Goal: Transaction & Acquisition: Purchase product/service

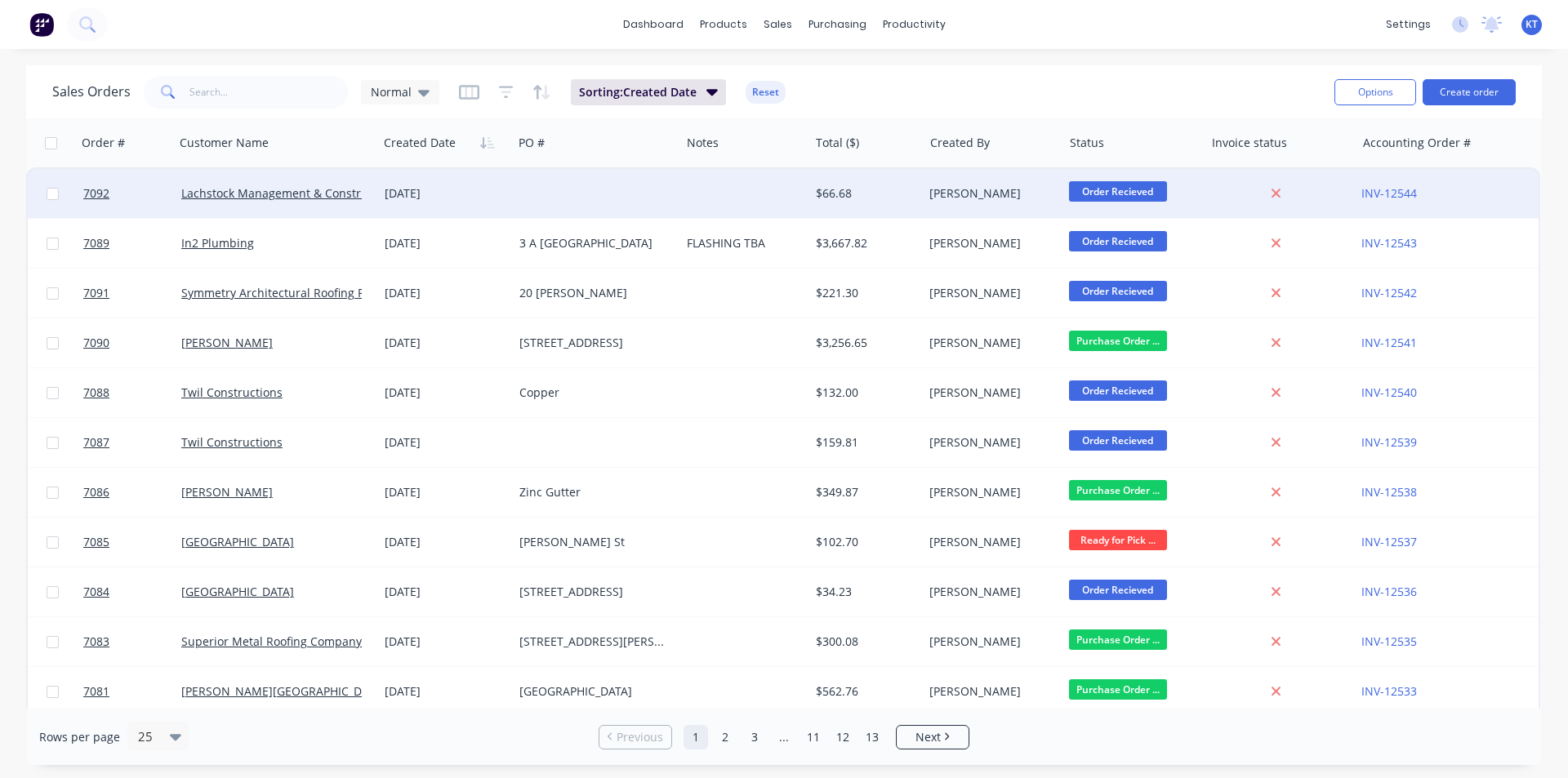
click at [1105, 195] on span "Order Recieved" at bounding box center [1117, 191] width 98 height 20
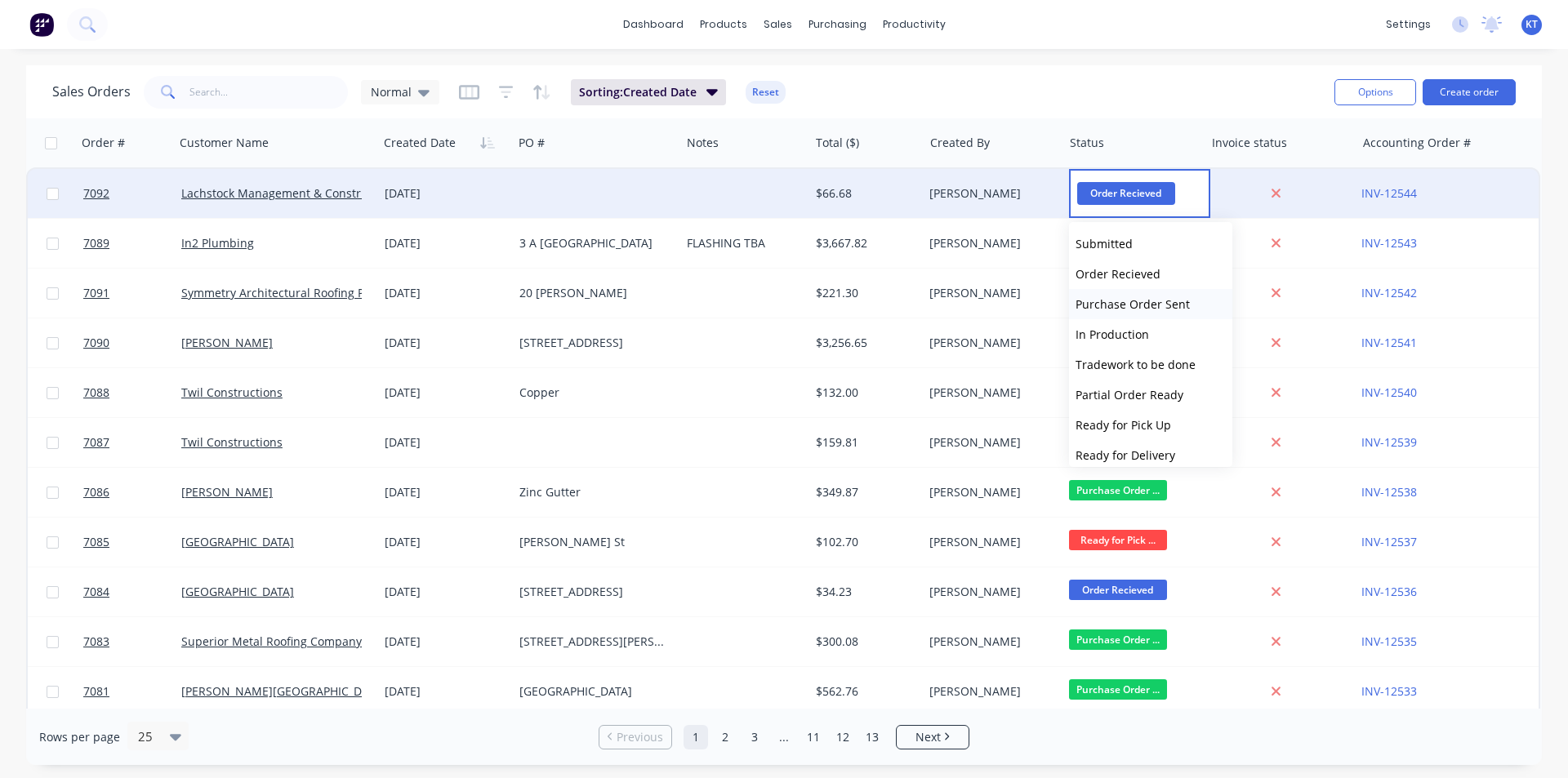
click at [1170, 308] on span "Purchase Order Sent" at bounding box center [1132, 303] width 114 height 15
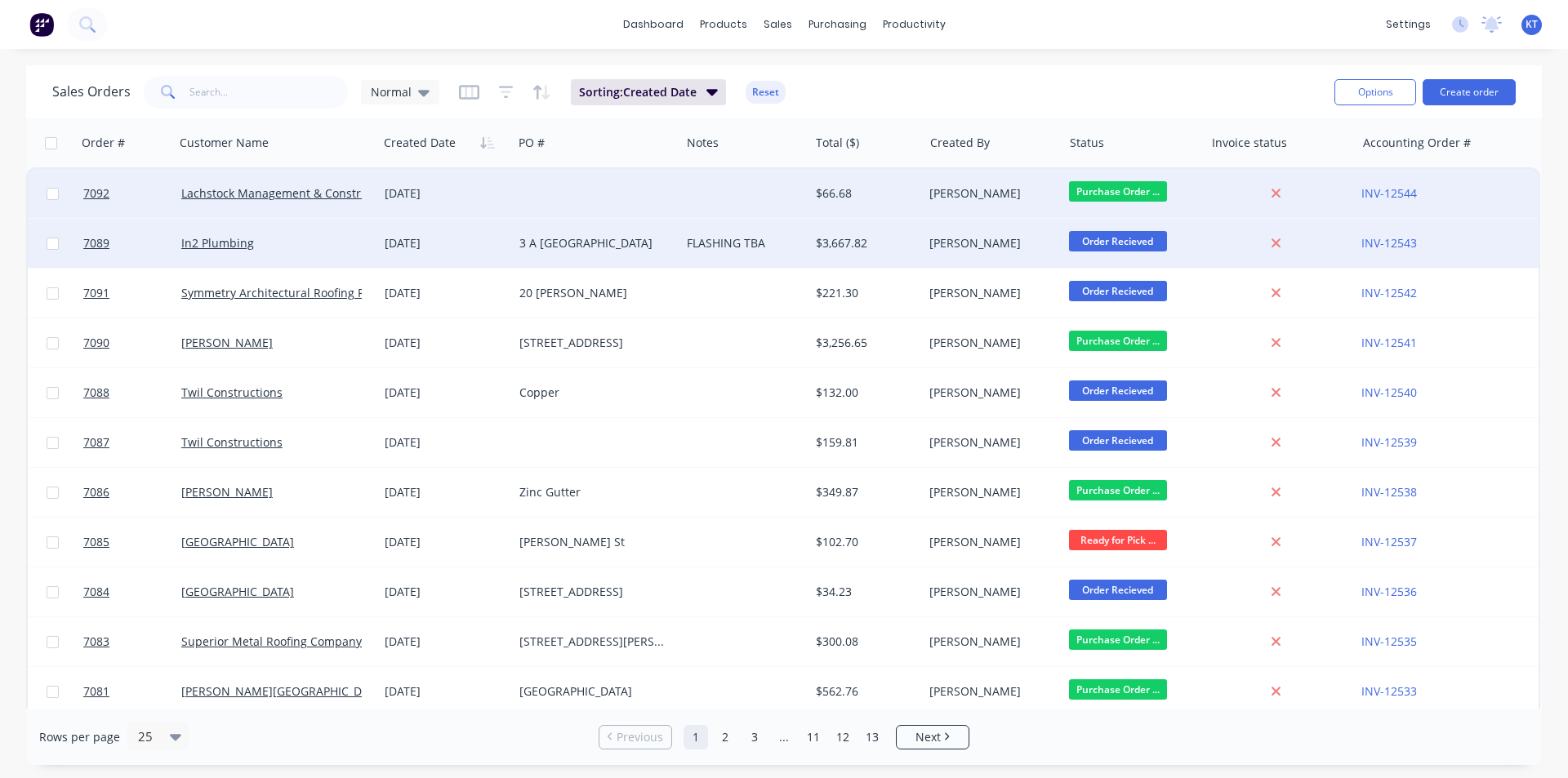
click at [836, 234] on div "$3,667.82" at bounding box center [866, 243] width 114 height 49
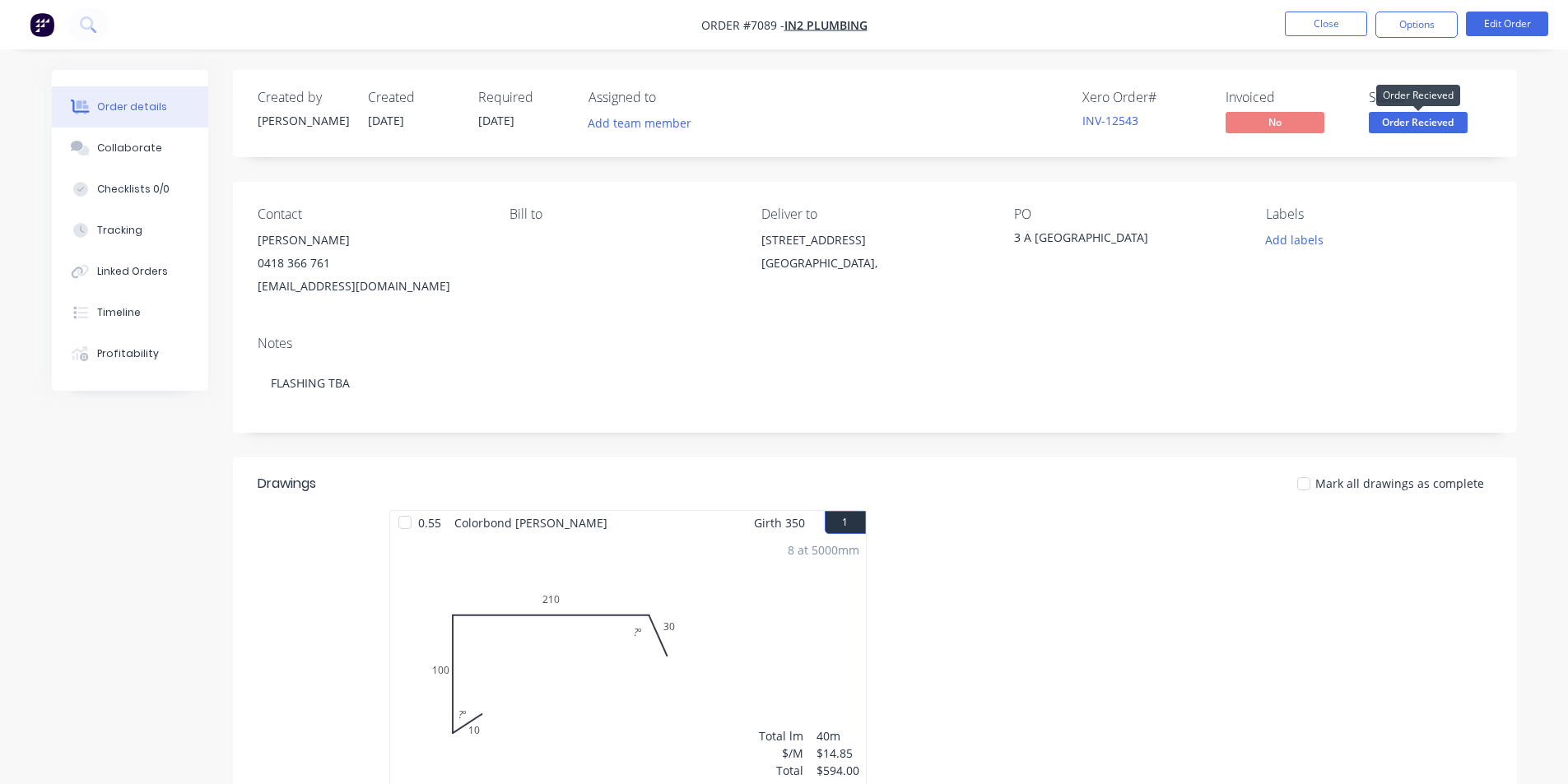
click at [1399, 123] on span "Order Recieved" at bounding box center [1418, 122] width 98 height 21
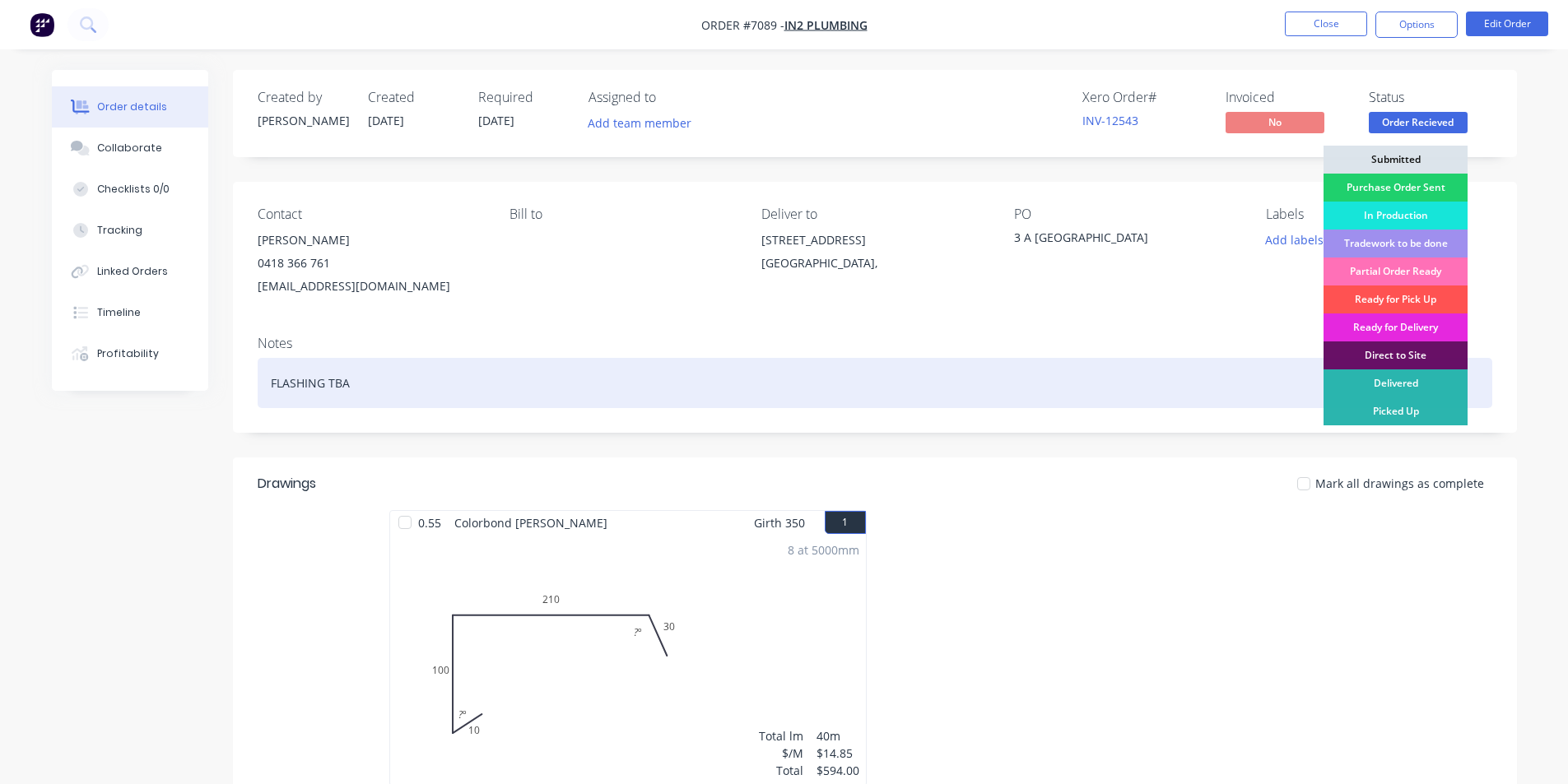
click at [409, 375] on div "FLASHING TBA" at bounding box center [875, 383] width 1234 height 50
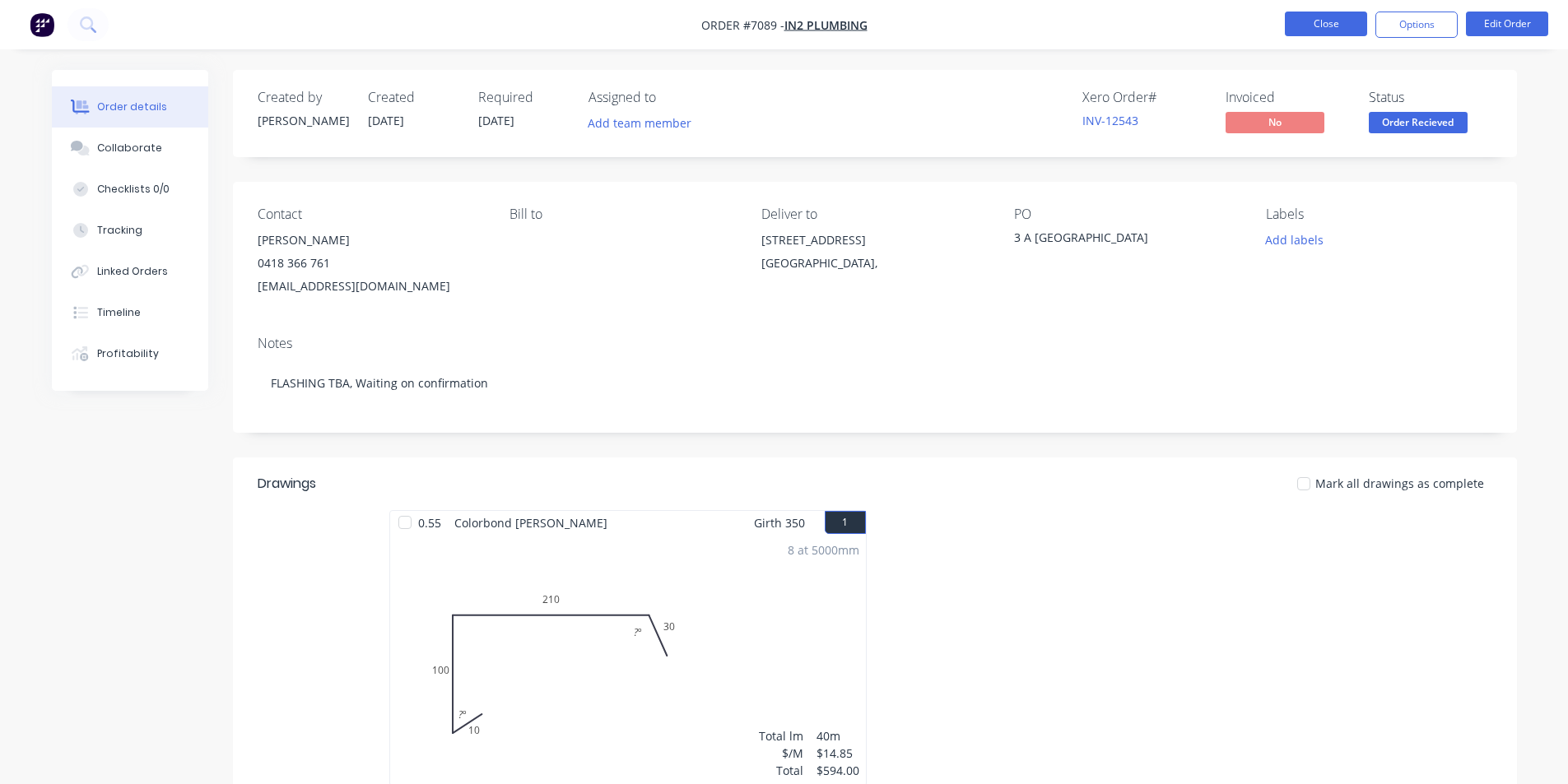
click at [1335, 23] on button "Close" at bounding box center [1326, 24] width 82 height 25
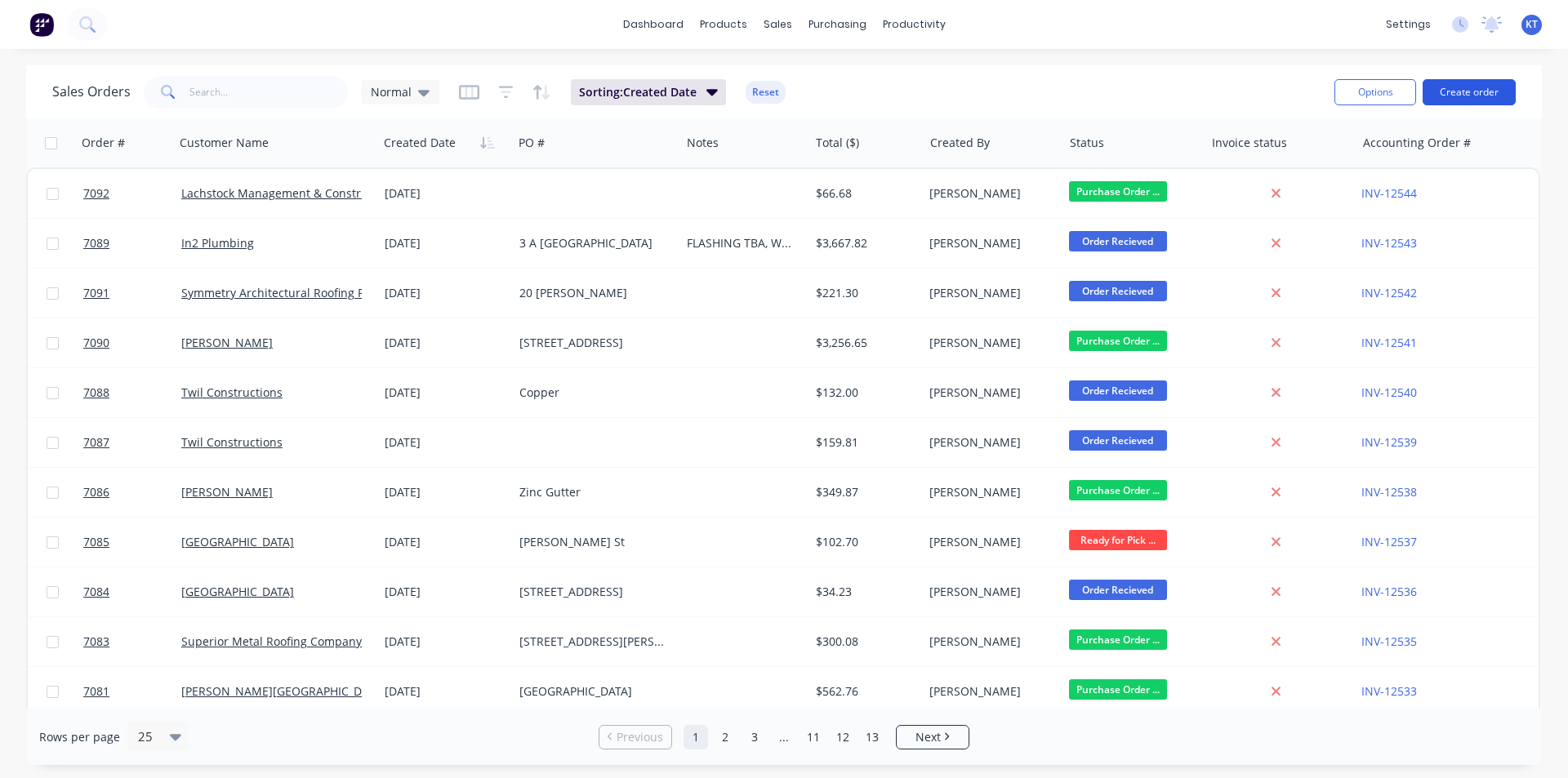
click at [1478, 98] on button "Create order" at bounding box center [1469, 91] width 93 height 26
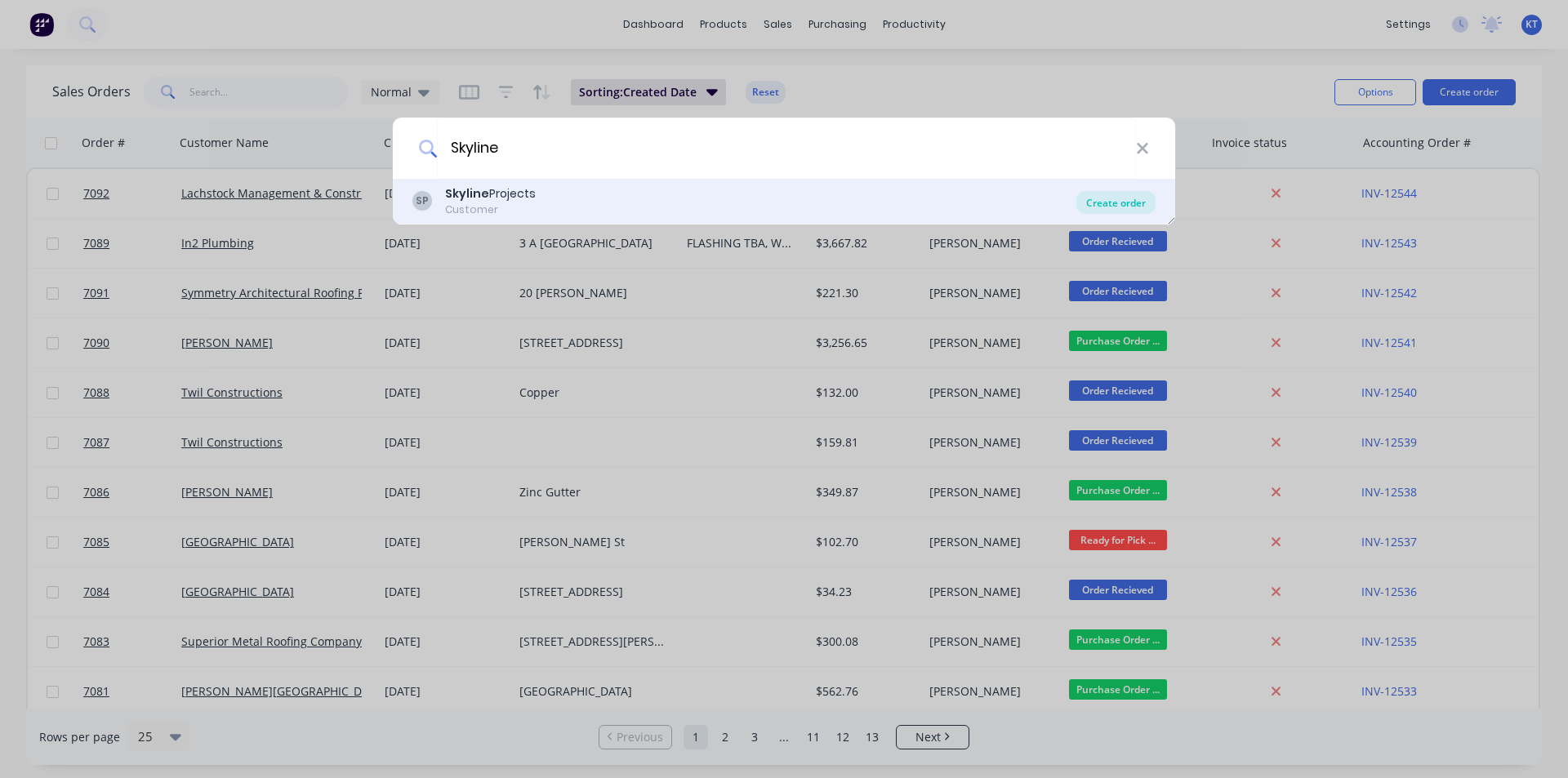
type input "Skyline"
click at [1150, 210] on div "Create order" at bounding box center [1115, 202] width 79 height 23
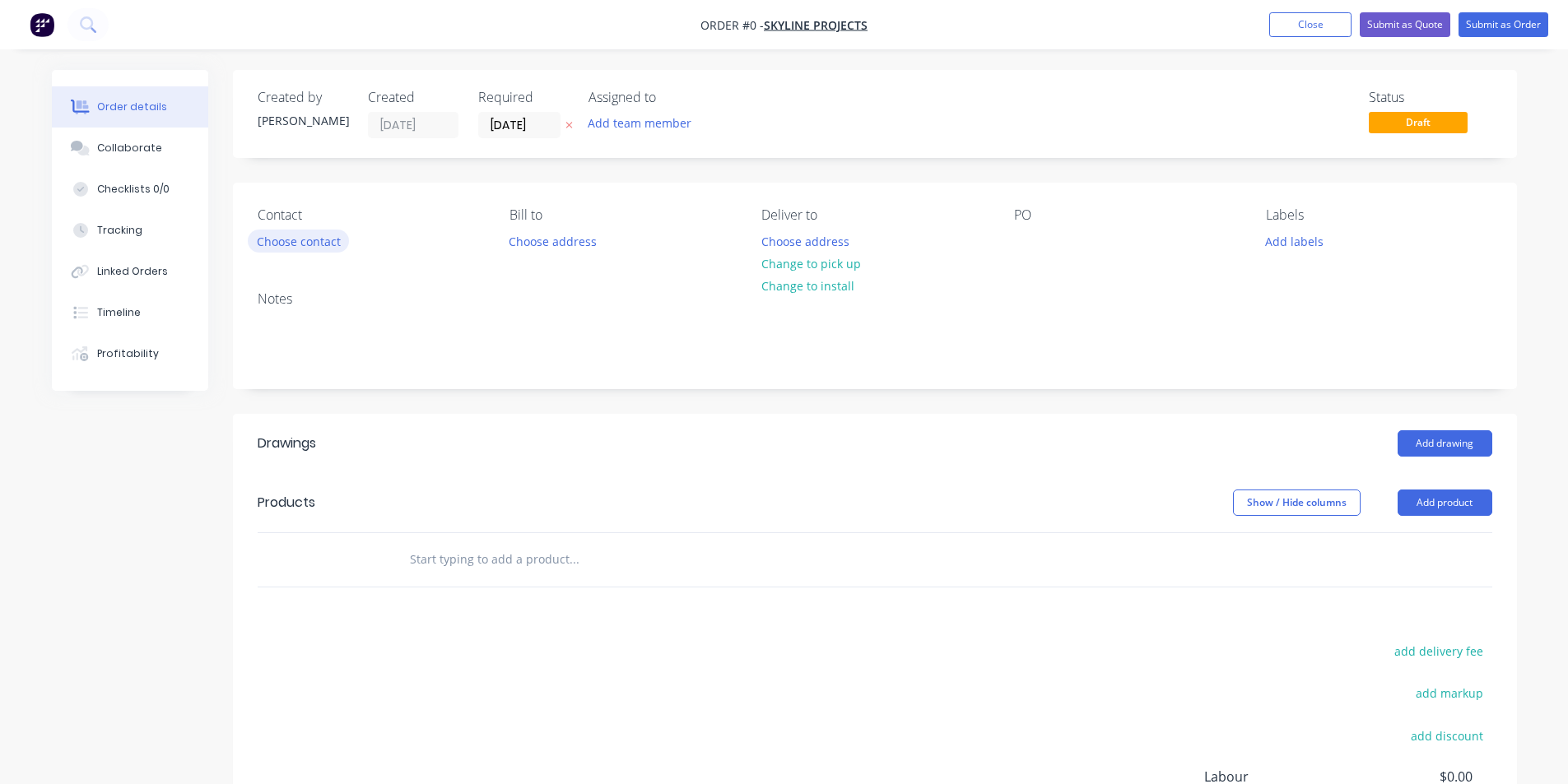
click at [300, 249] on button "Choose contact" at bounding box center [298, 240] width 101 height 22
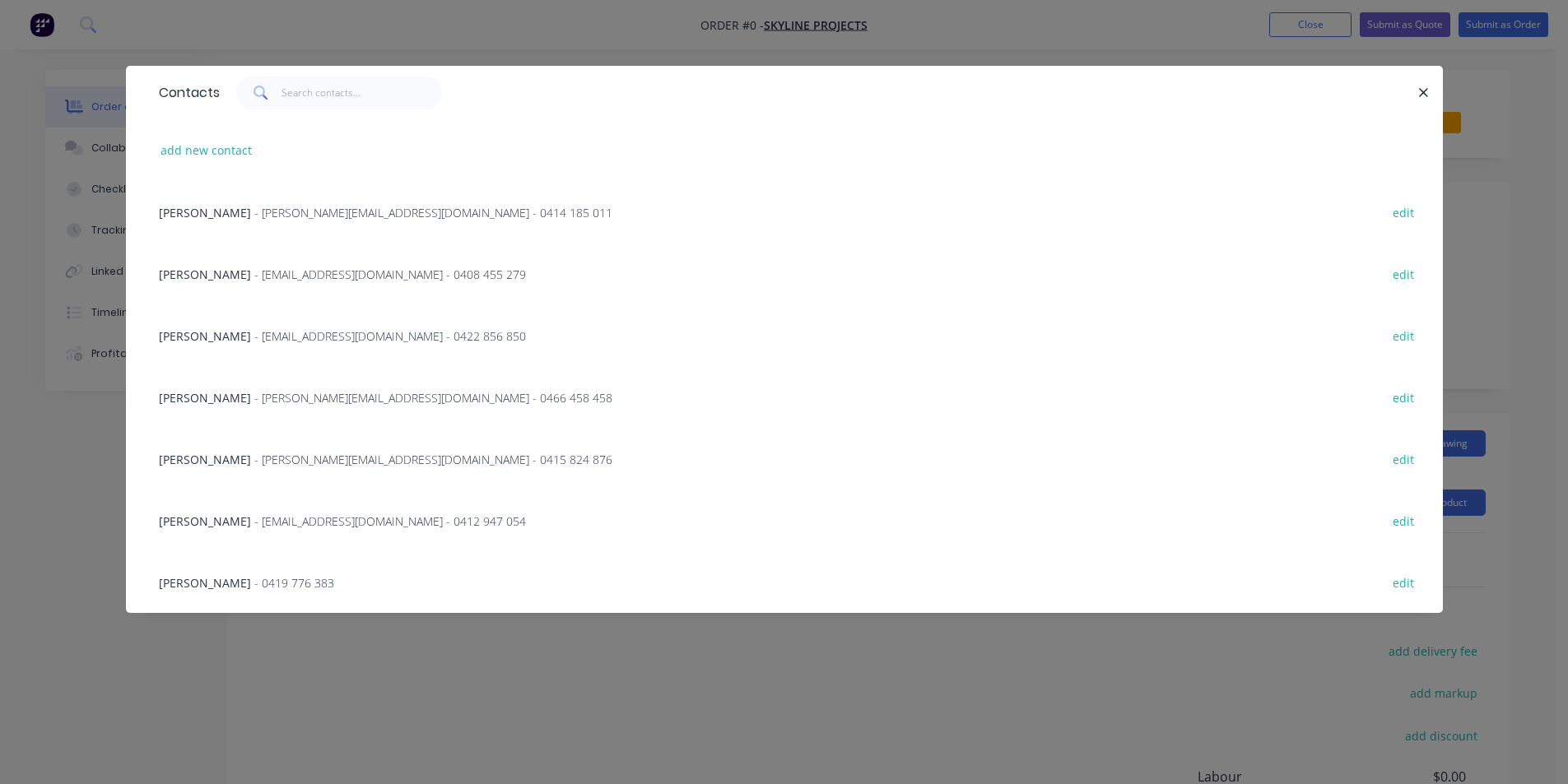
click at [444, 346] on div "Sam Buultjens - samb@skylineprojects.com.au - 0422 856 850 edit" at bounding box center [784, 334] width 1267 height 62
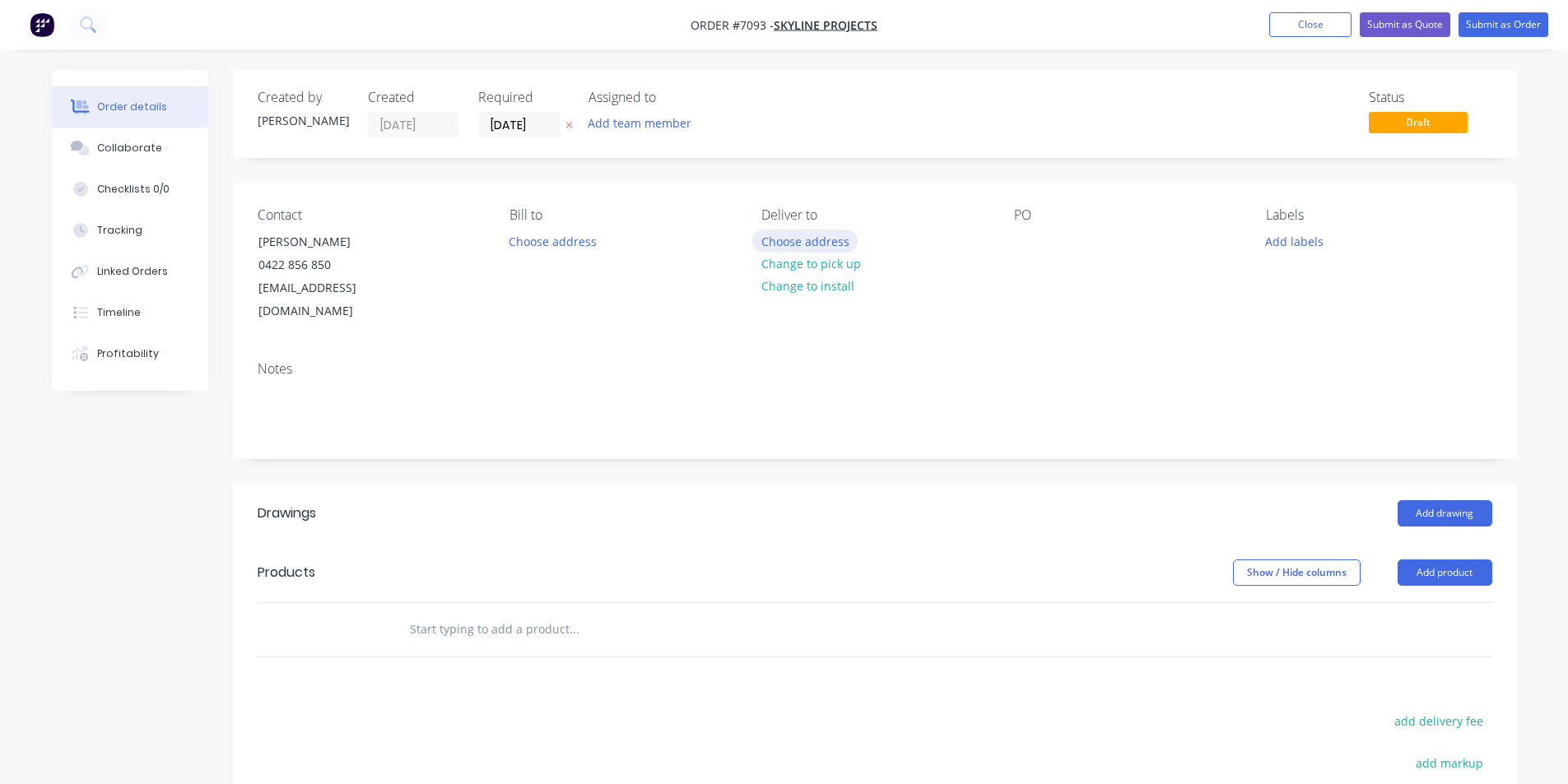
click at [831, 242] on button "Choose address" at bounding box center [805, 240] width 106 height 22
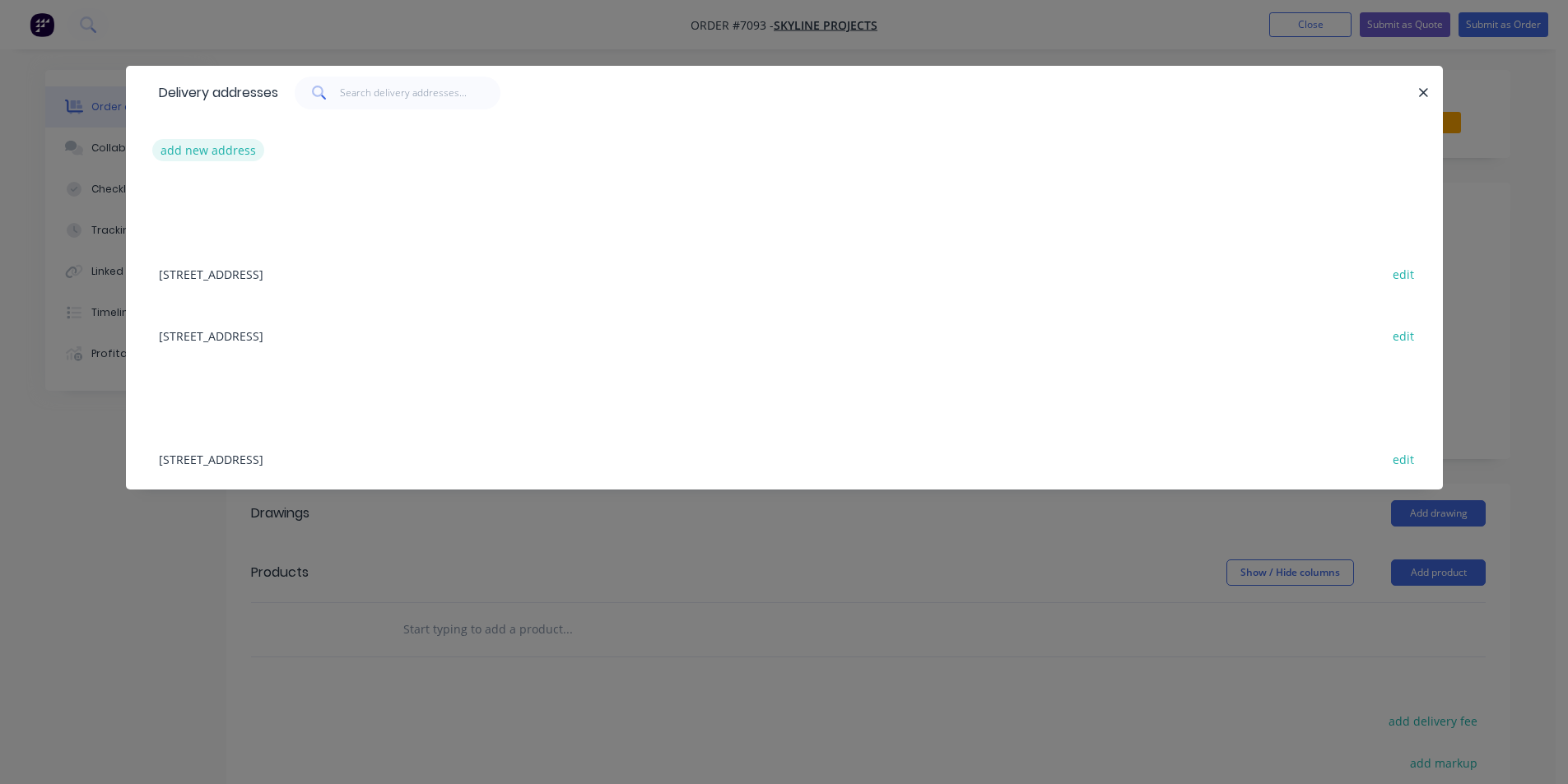
click at [234, 139] on button "add new address" at bounding box center [208, 150] width 113 height 22
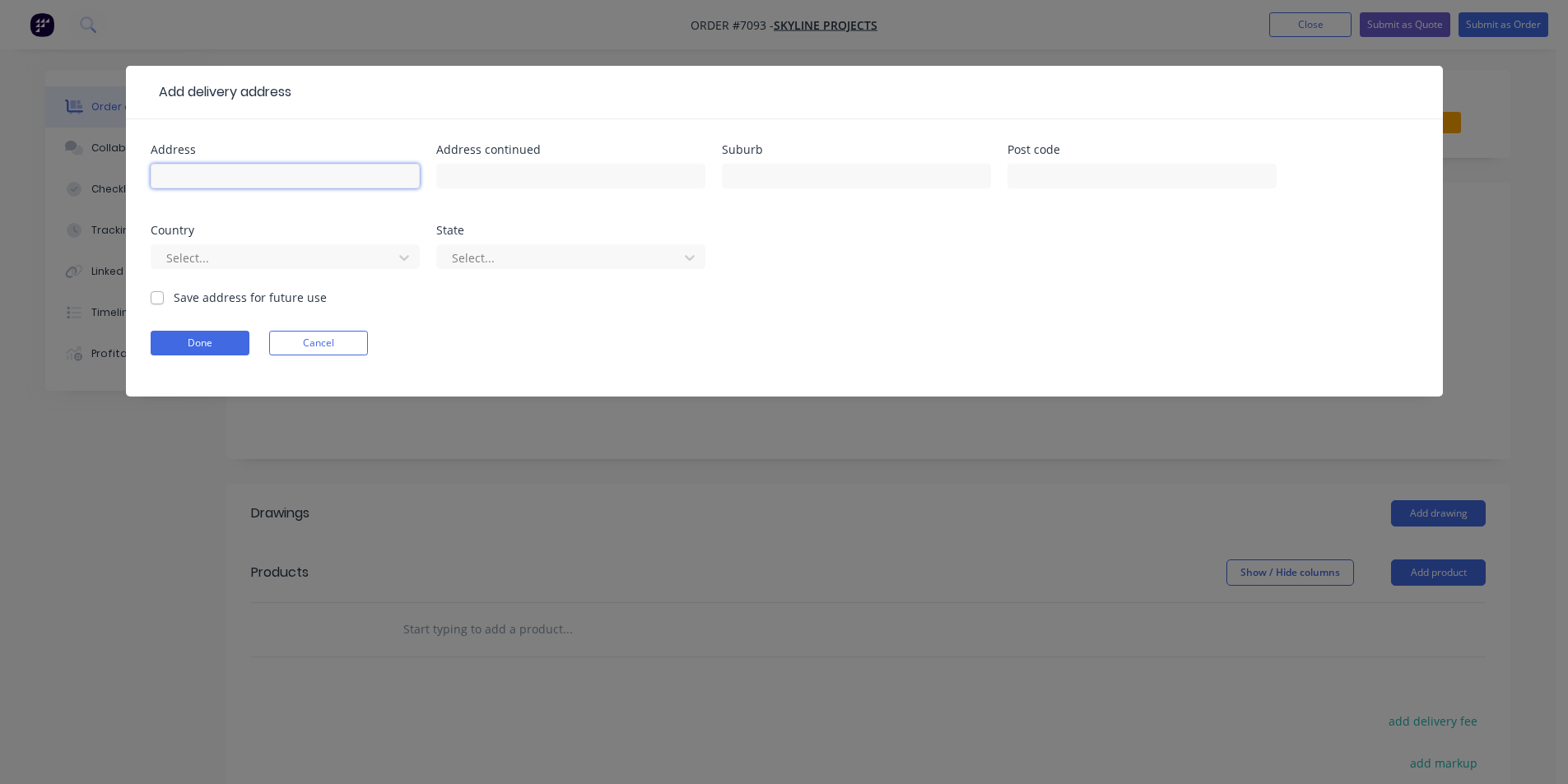
drag, startPoint x: 228, startPoint y: 172, endPoint x: 252, endPoint y: 173, distance: 24.0
click at [228, 172] on input "text" at bounding box center [284, 176] width 269 height 25
type input "[STREET_ADDRESS]"
click at [836, 182] on input "text" at bounding box center [856, 176] width 269 height 25
type input "Possum Creek"
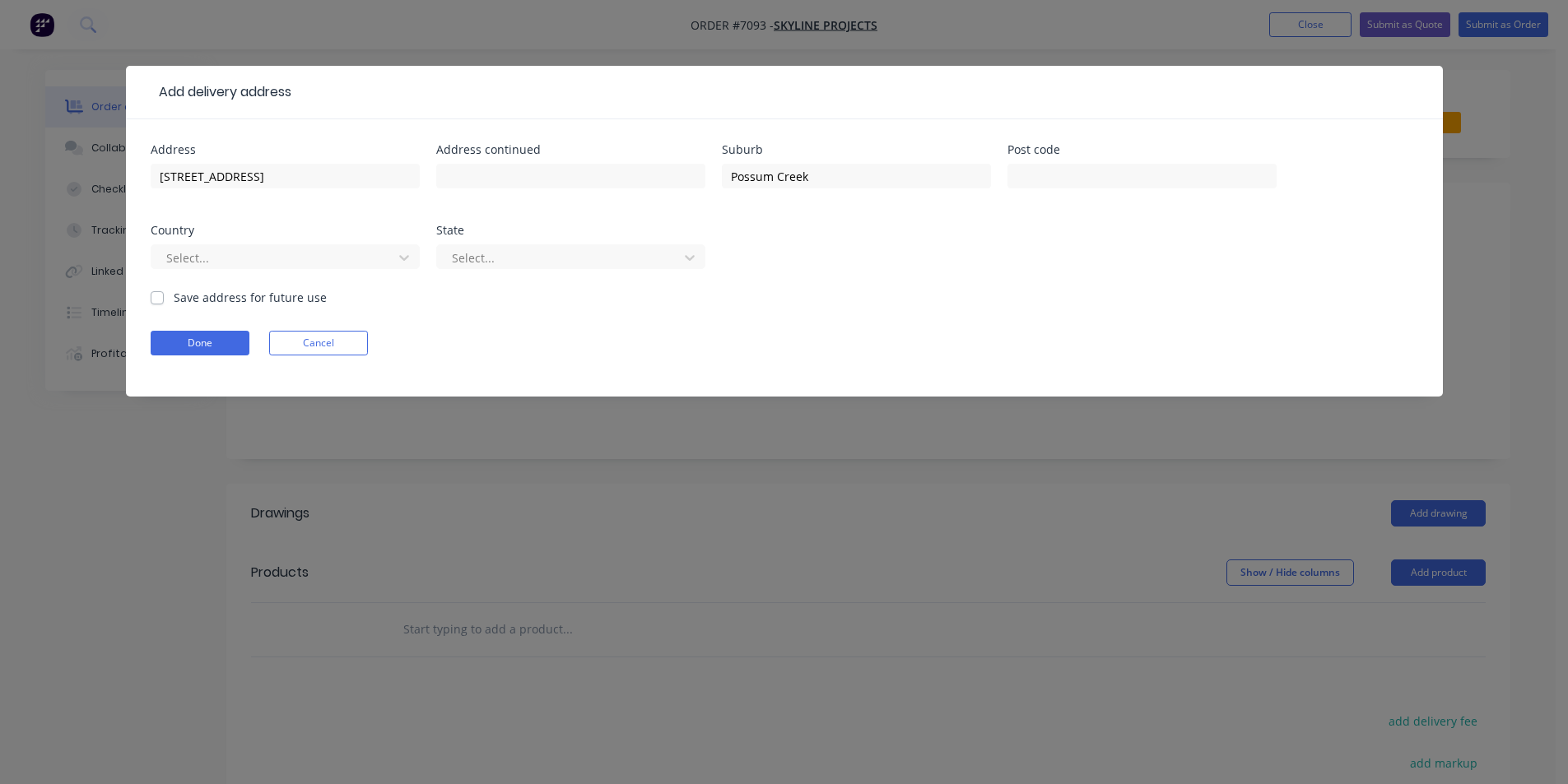
click at [164, 301] on div "Save address for future use" at bounding box center [238, 297] width 176 height 17
click at [160, 307] on form "Address 3 Goninan Place Address continued Suburb Possum Creek Post code Country…" at bounding box center [784, 270] width 1267 height 252
click at [174, 299] on label "Save address for future use" at bounding box center [250, 297] width 153 height 17
click at [152, 299] on input "Save address for future use" at bounding box center [157, 296] width 13 height 15
checkbox input "true"
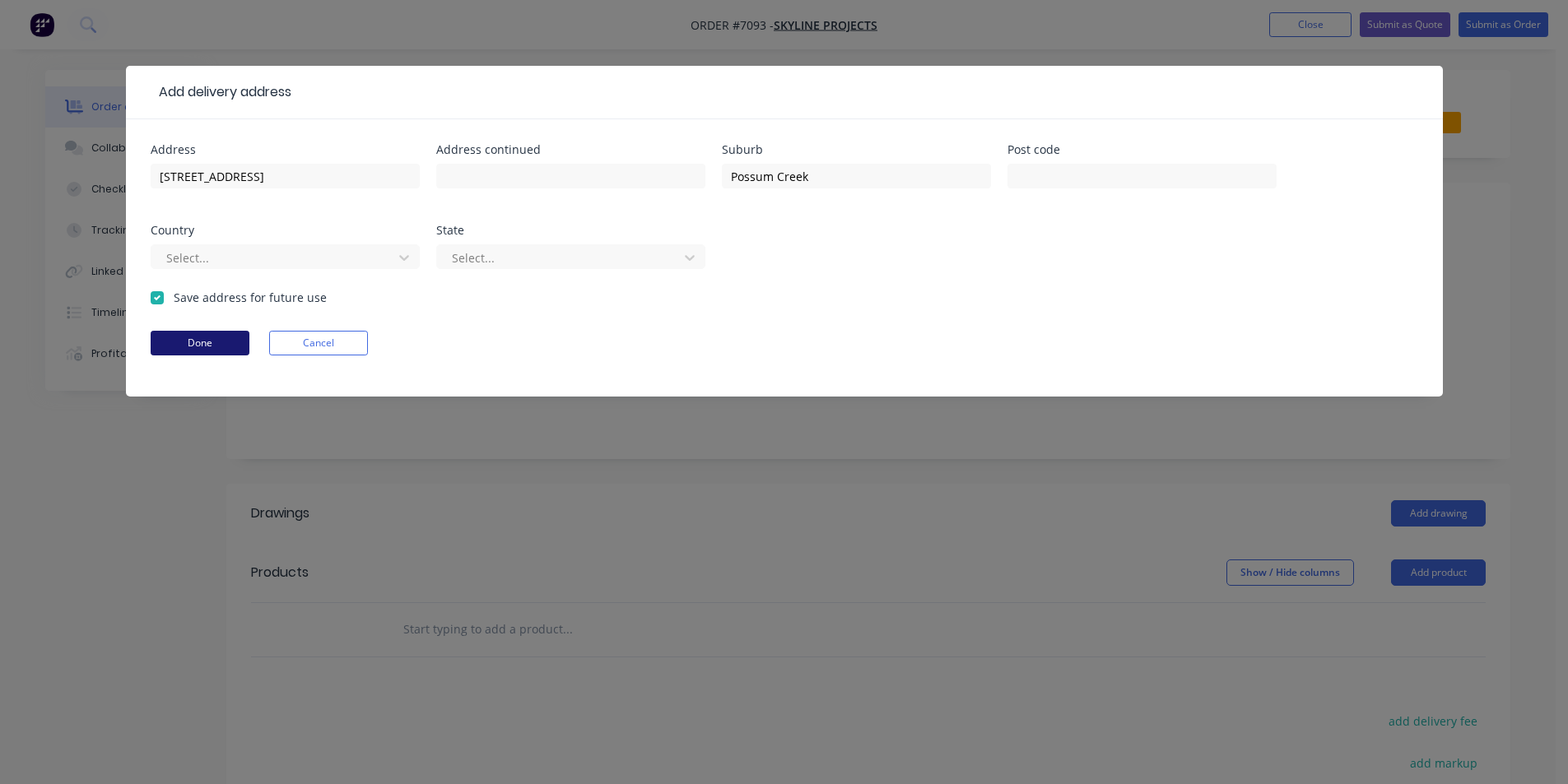
click at [191, 347] on button "Done" at bounding box center [199, 343] width 98 height 25
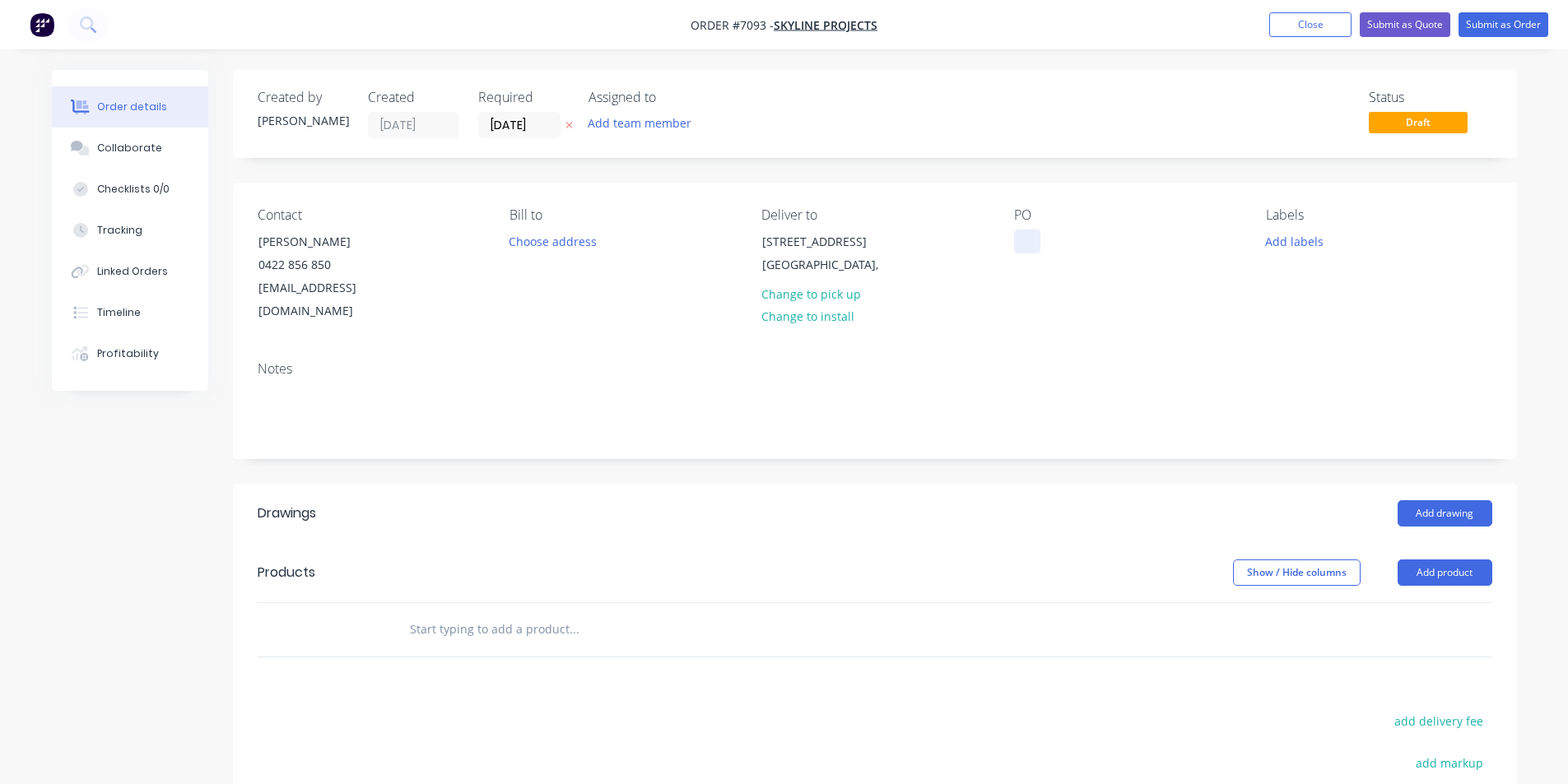
click at [1030, 242] on div at bounding box center [1027, 241] width 26 height 24
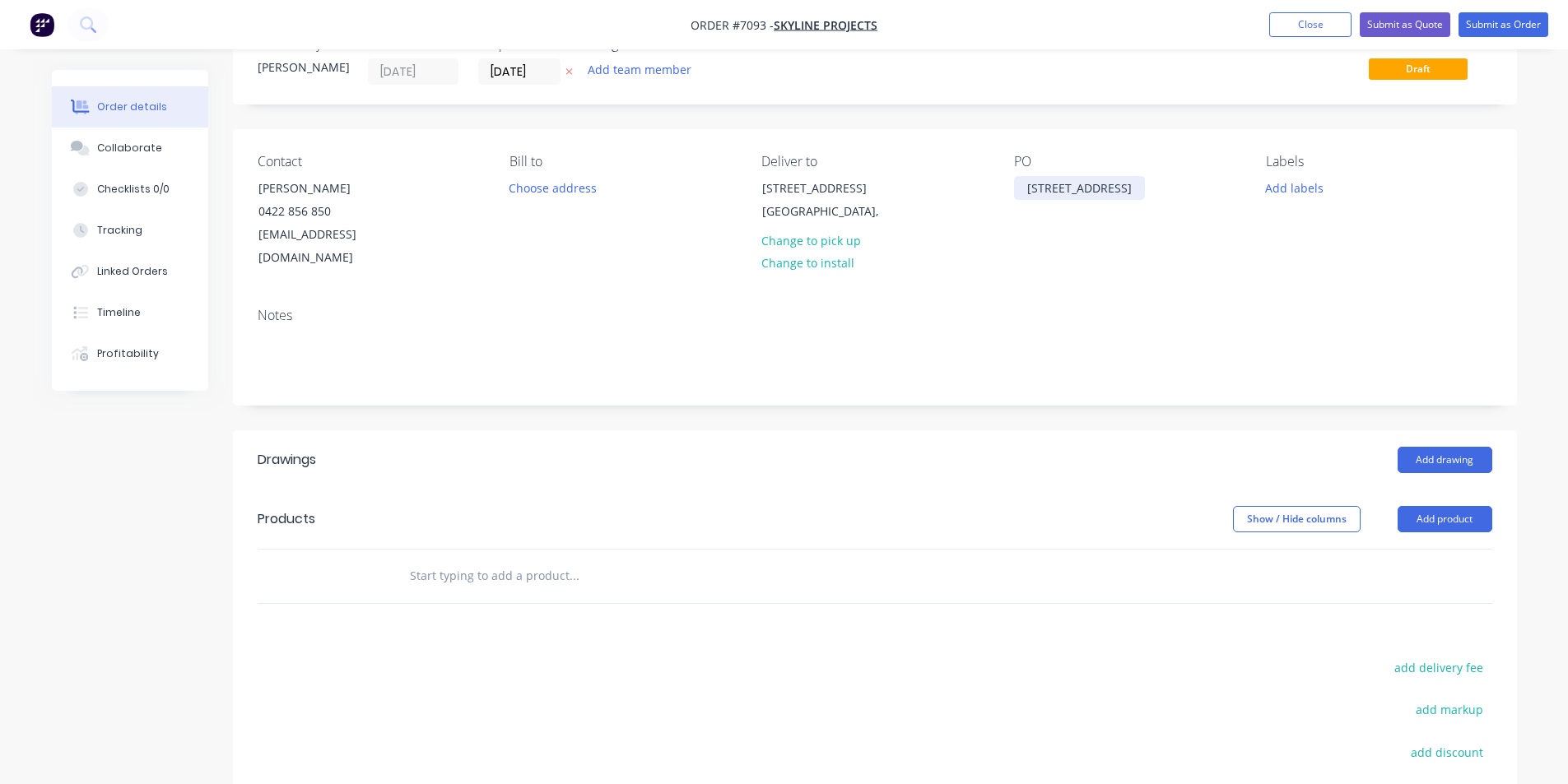
scroll to position [82, 0]
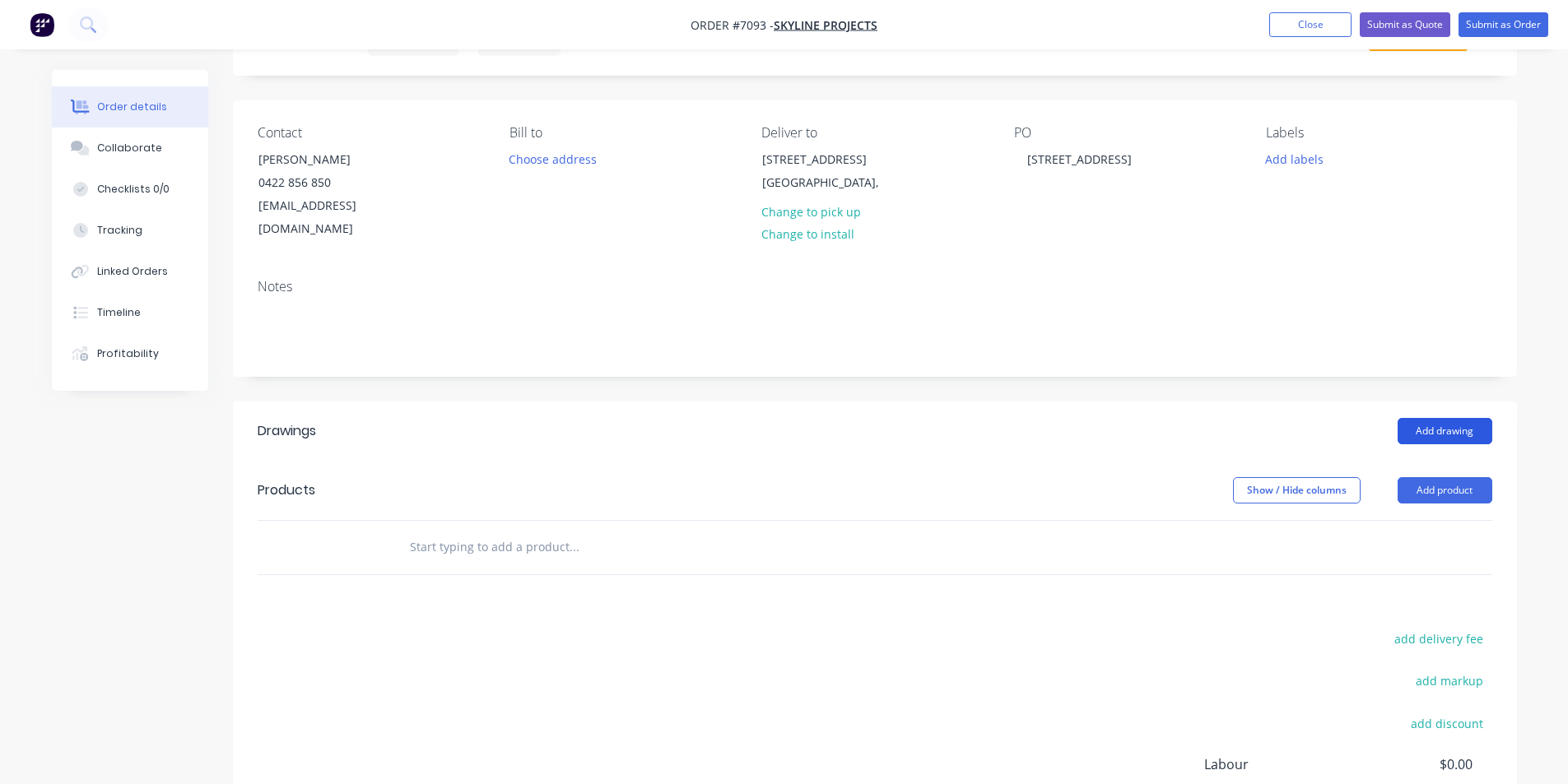
click at [1430, 417] on button "Add drawing" at bounding box center [1445, 430] width 95 height 26
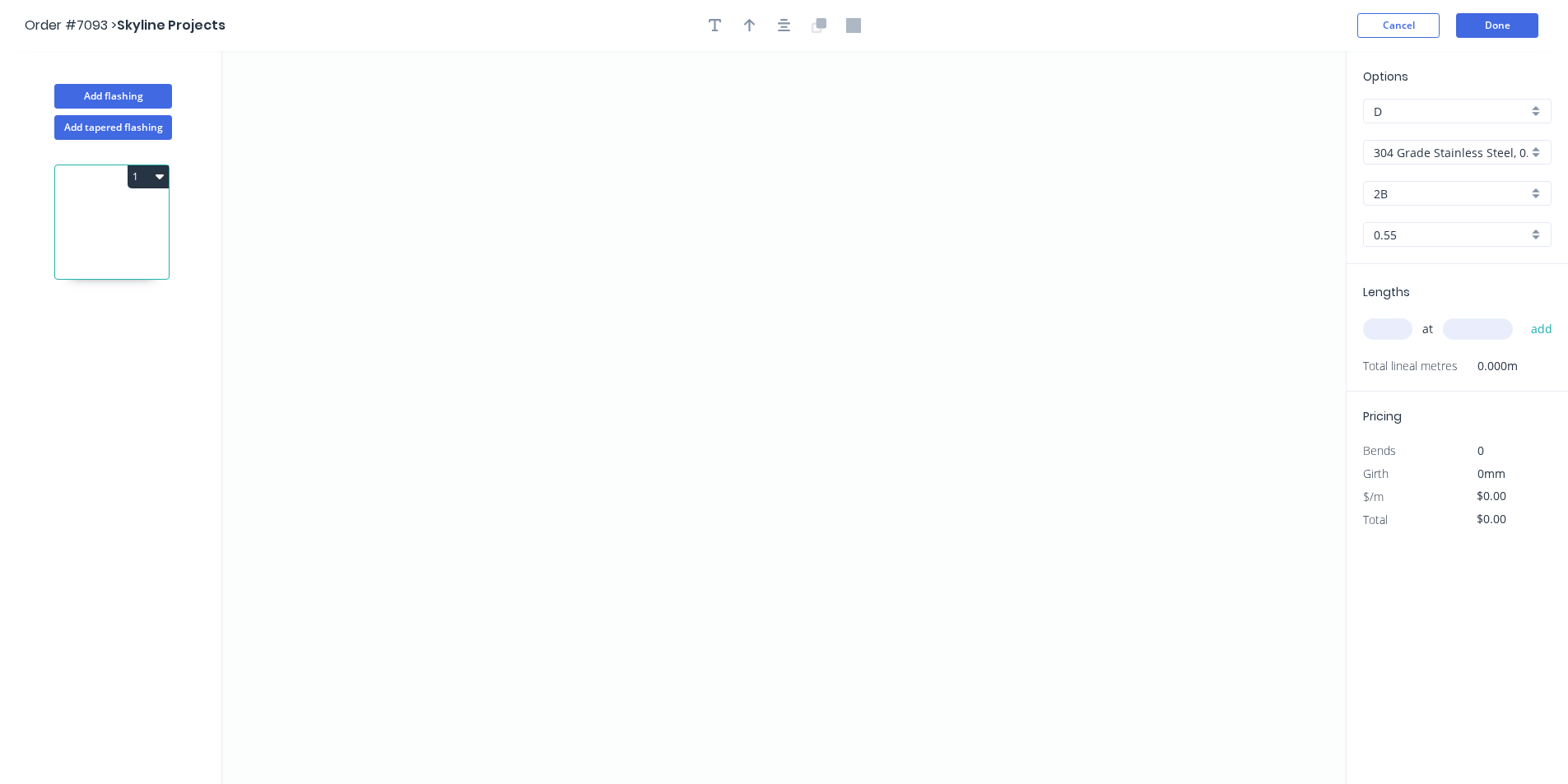
click at [1428, 156] on input "304 Grade Stainless Steel, 0.9mm Perforated Pattern 208 - 2mm hole" at bounding box center [1451, 152] width 154 height 17
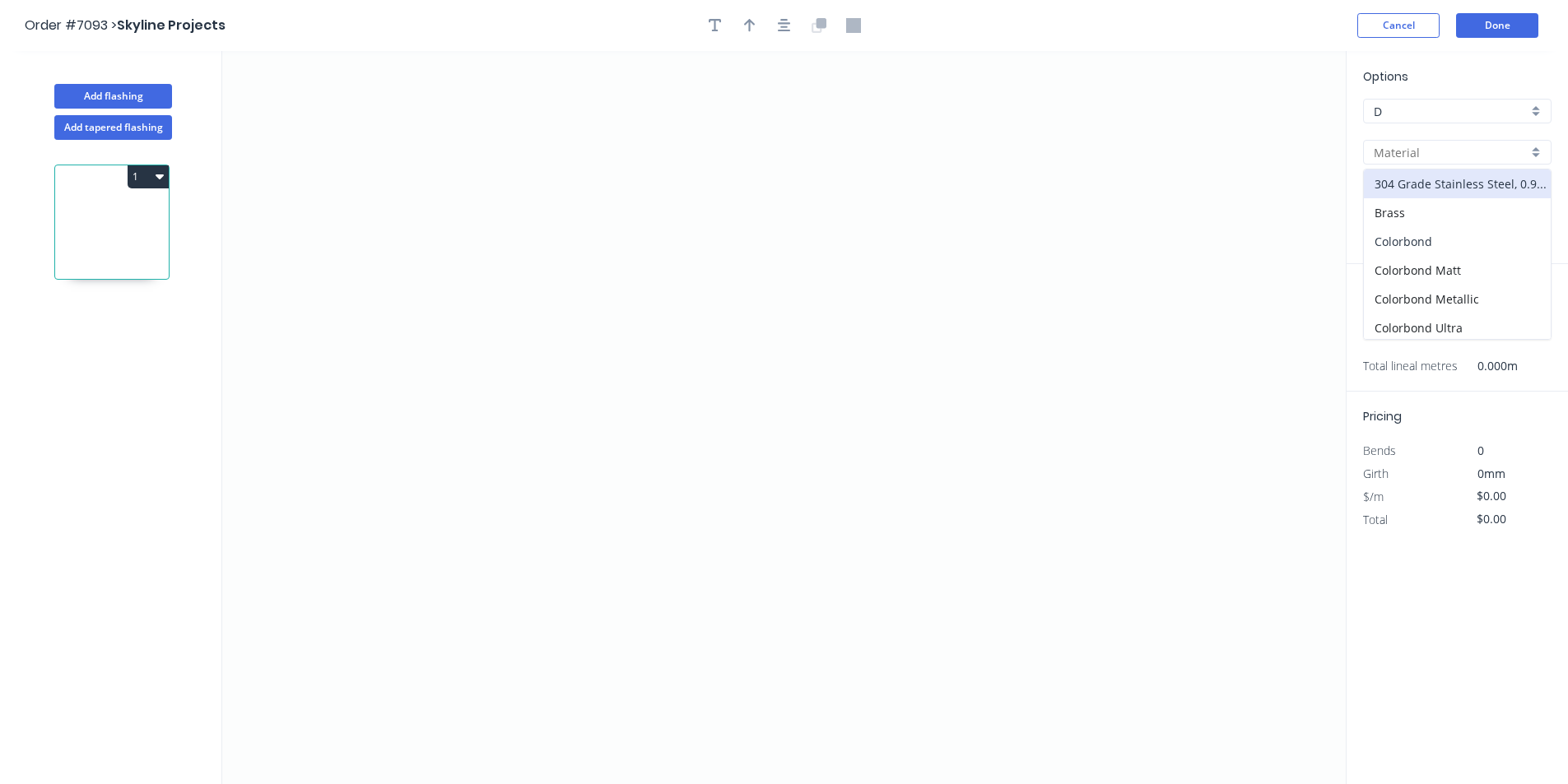
click at [1438, 245] on div "Colorbond" at bounding box center [1457, 241] width 187 height 29
type input "Colorbond"
type input "Basalt"
click at [1445, 207] on div "Options D D Colorbond Colorbond Colorbond Matt Colorbond Metallic Colorbond Ult…" at bounding box center [1457, 165] width 222 height 197
click at [1445, 195] on input "Basalt" at bounding box center [1451, 193] width 154 height 17
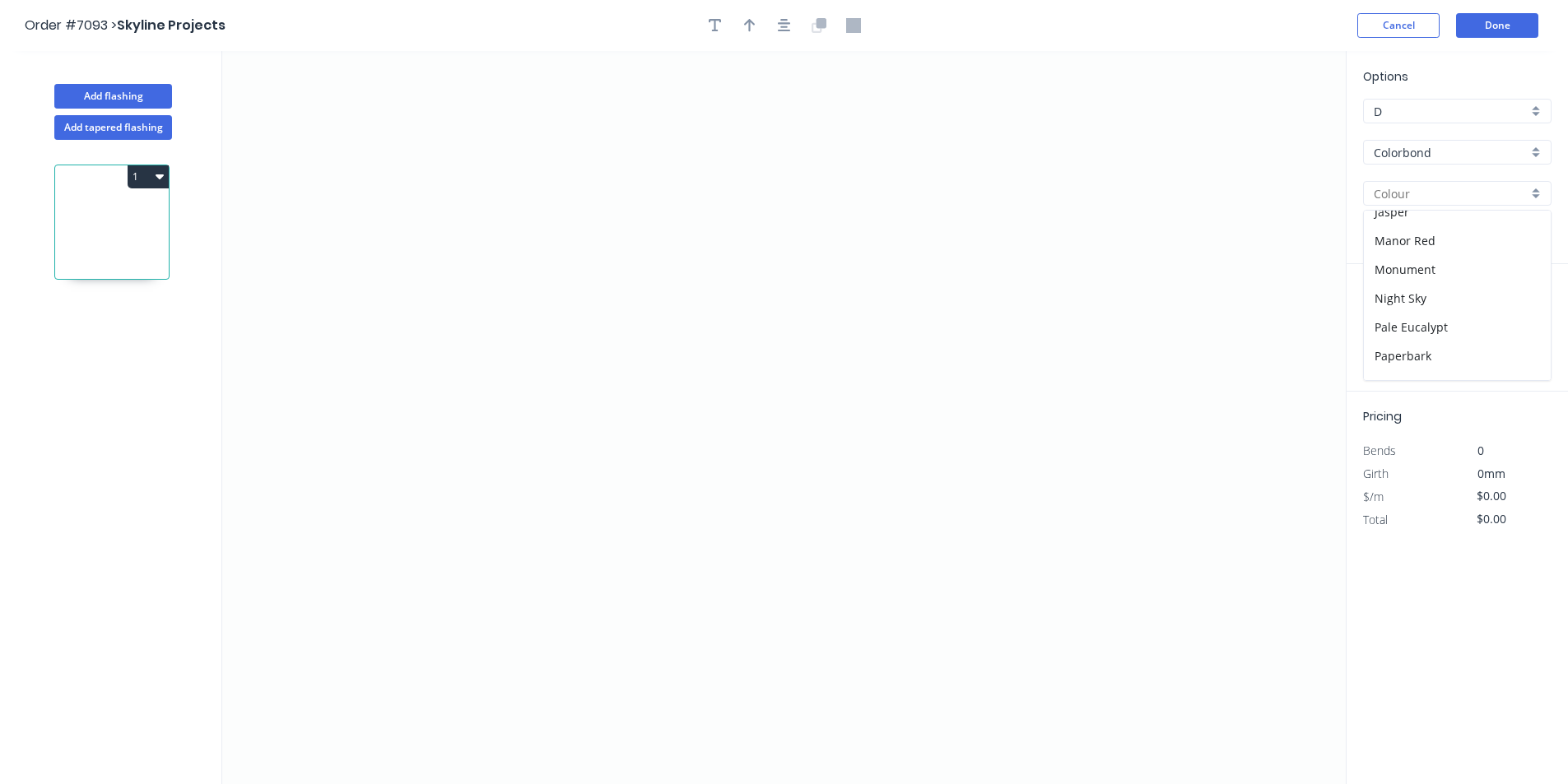
scroll to position [299, 0]
click at [1426, 285] on div "Night Sky" at bounding box center [1457, 299] width 187 height 29
type input "Night Sky"
click at [674, 235] on icon "0" at bounding box center [784, 417] width 1123 height 733
click at [675, 392] on icon "0" at bounding box center [784, 417] width 1123 height 733
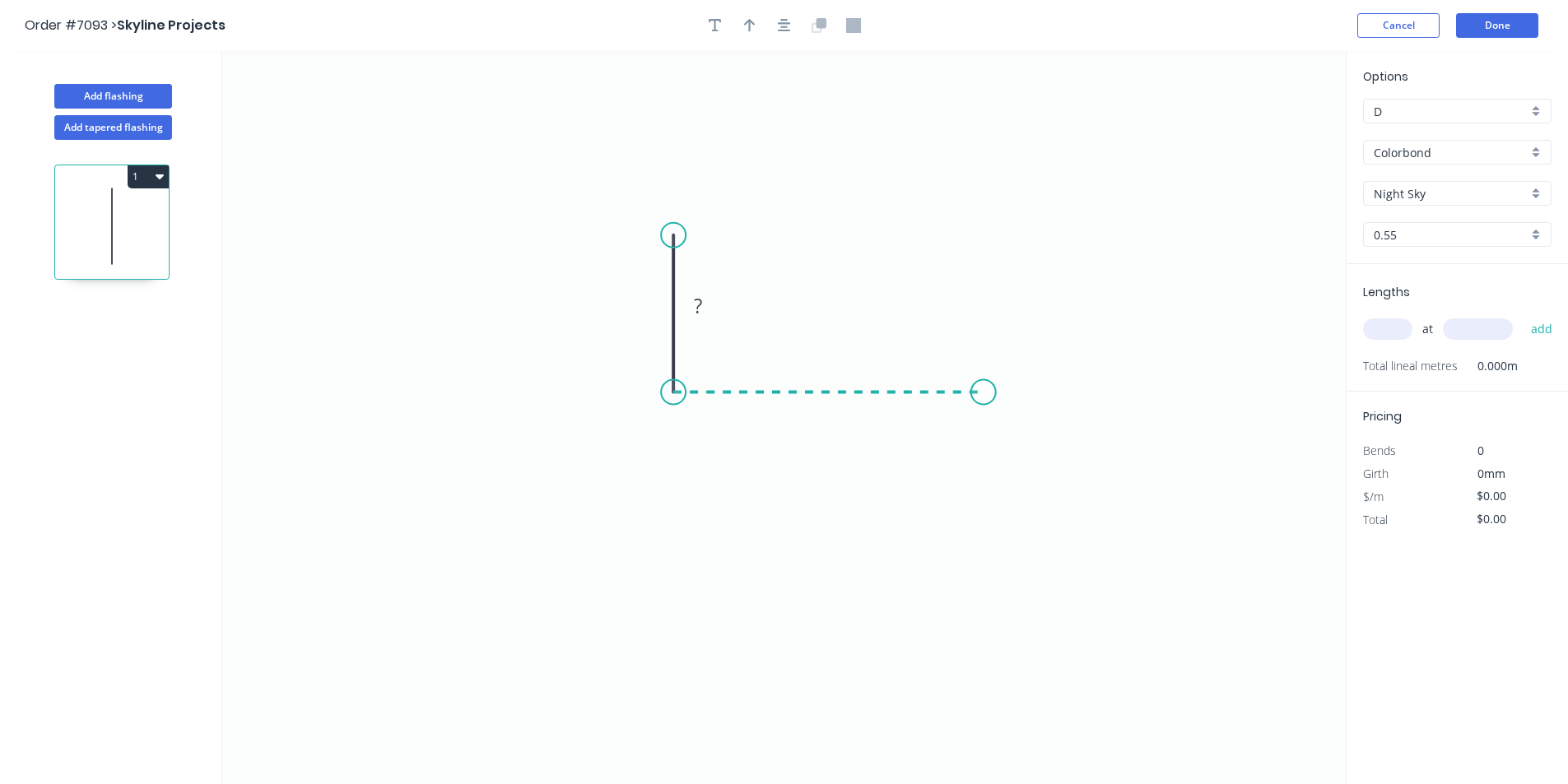
click at [984, 404] on icon "0 ?" at bounding box center [784, 417] width 1123 height 733
click at [977, 517] on icon "0 ? ?" at bounding box center [784, 417] width 1123 height 733
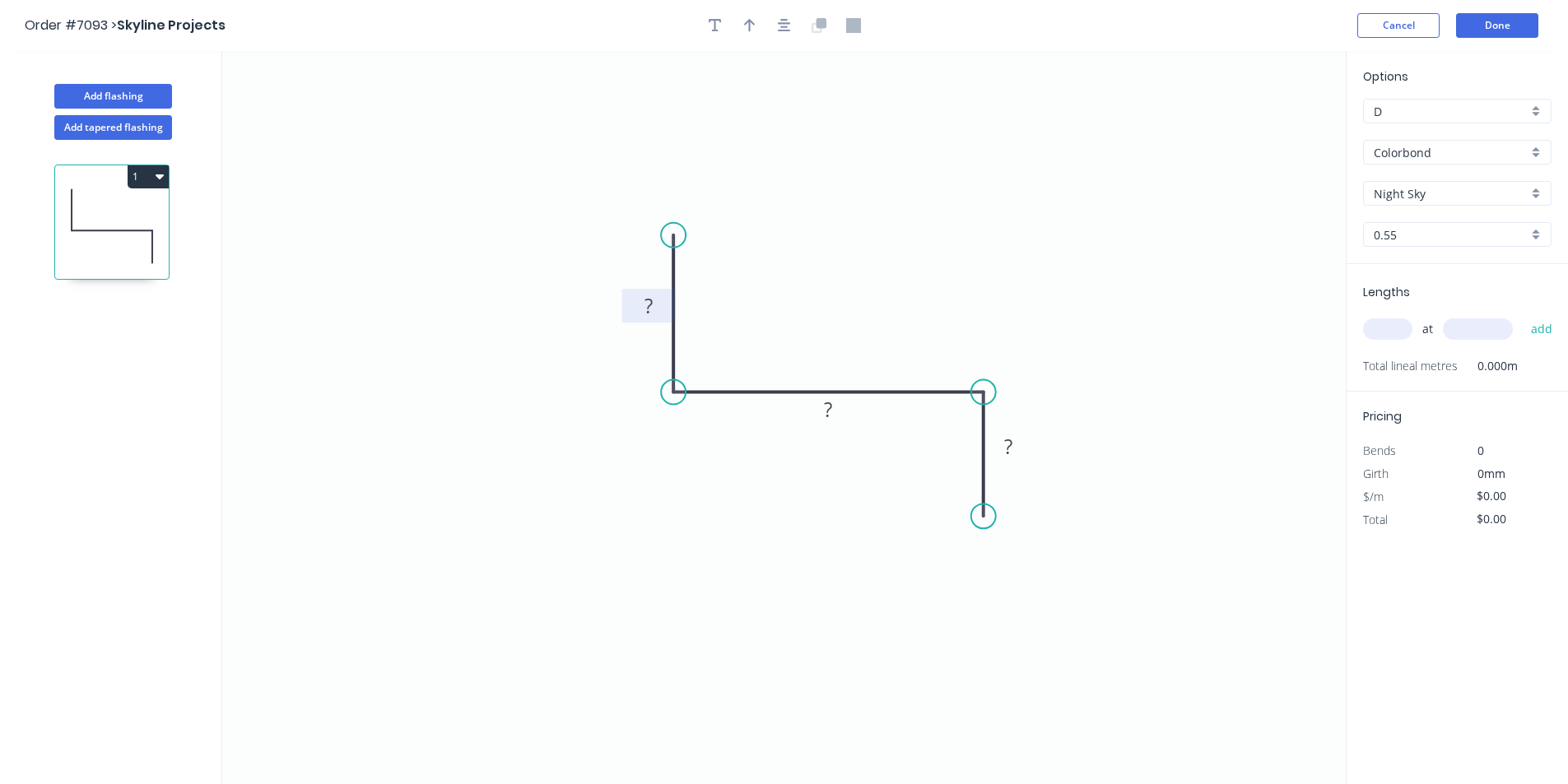
click at [638, 297] on rect at bounding box center [648, 307] width 33 height 23
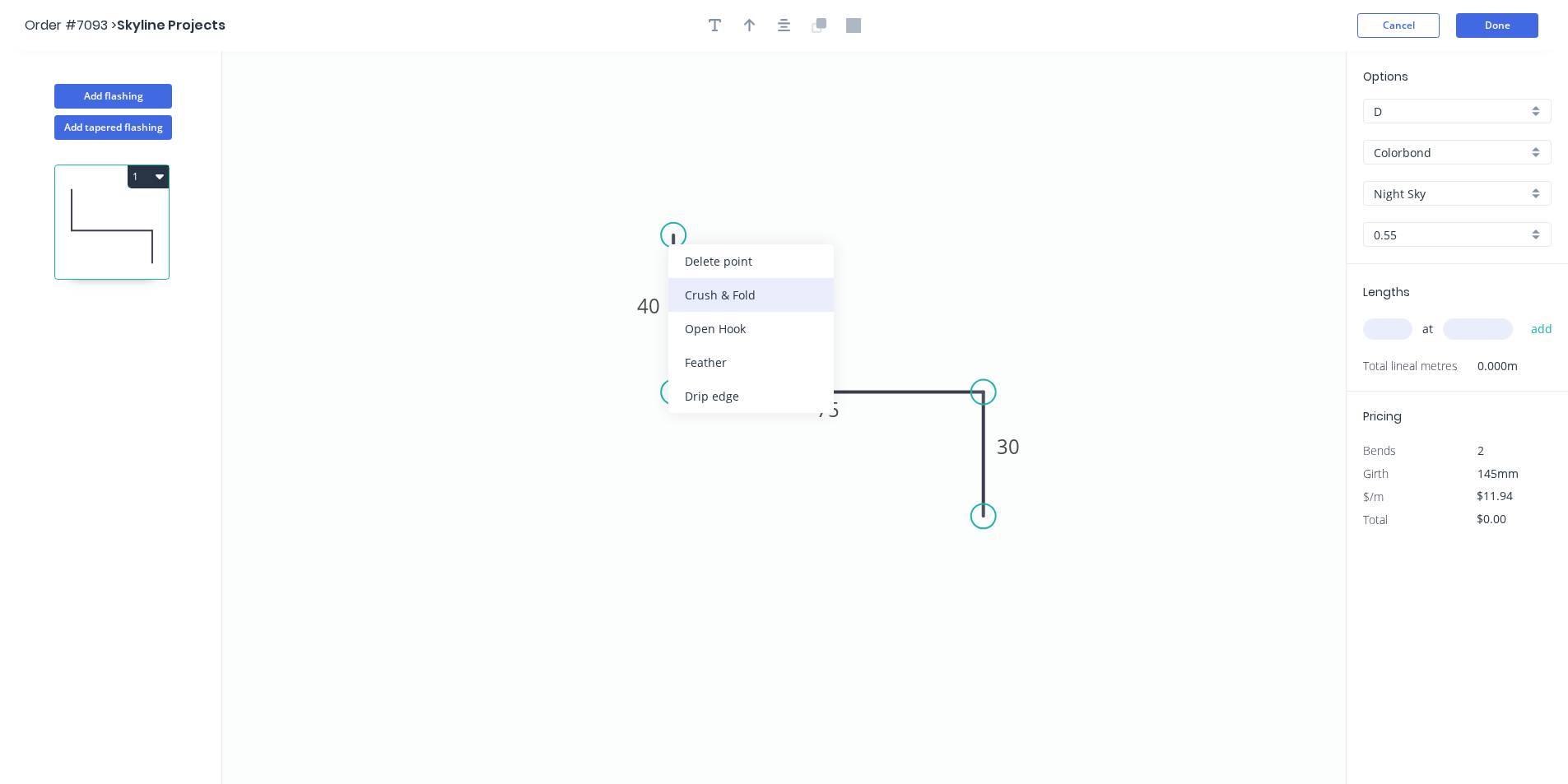
click at [776, 291] on div "Crush & Fold" at bounding box center [750, 295] width 165 height 34
type input "$13.76"
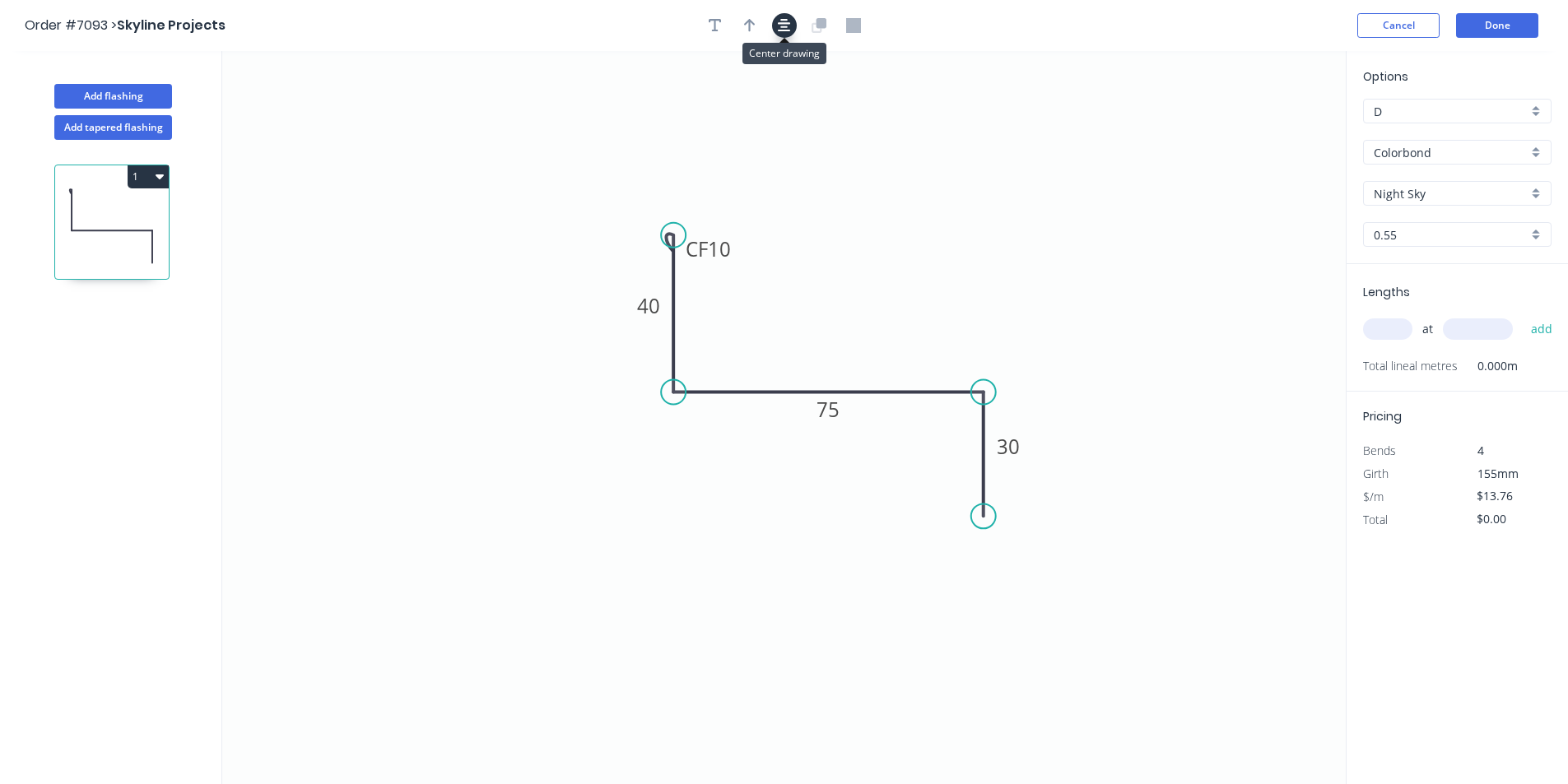
click at [774, 19] on button "button" at bounding box center [784, 26] width 25 height 25
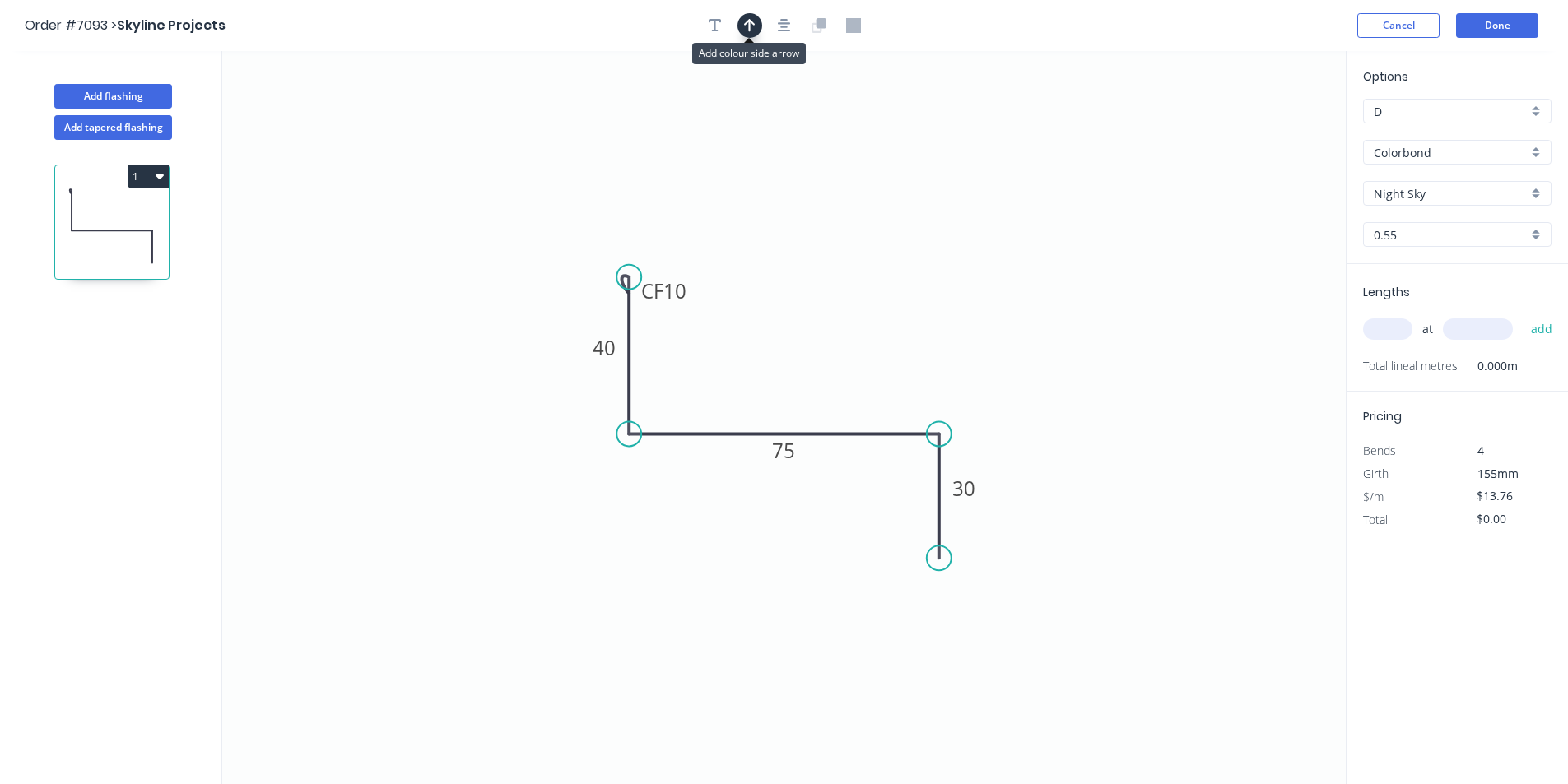
click at [746, 26] on icon "button" at bounding box center [750, 25] width 12 height 15
drag, startPoint x: 845, startPoint y: 346, endPoint x: 870, endPoint y: 379, distance: 41.4
click at [838, 379] on icon at bounding box center [830, 371] width 15 height 53
click at [1370, 331] on input "text" at bounding box center [1387, 329] width 49 height 21
type input "1"
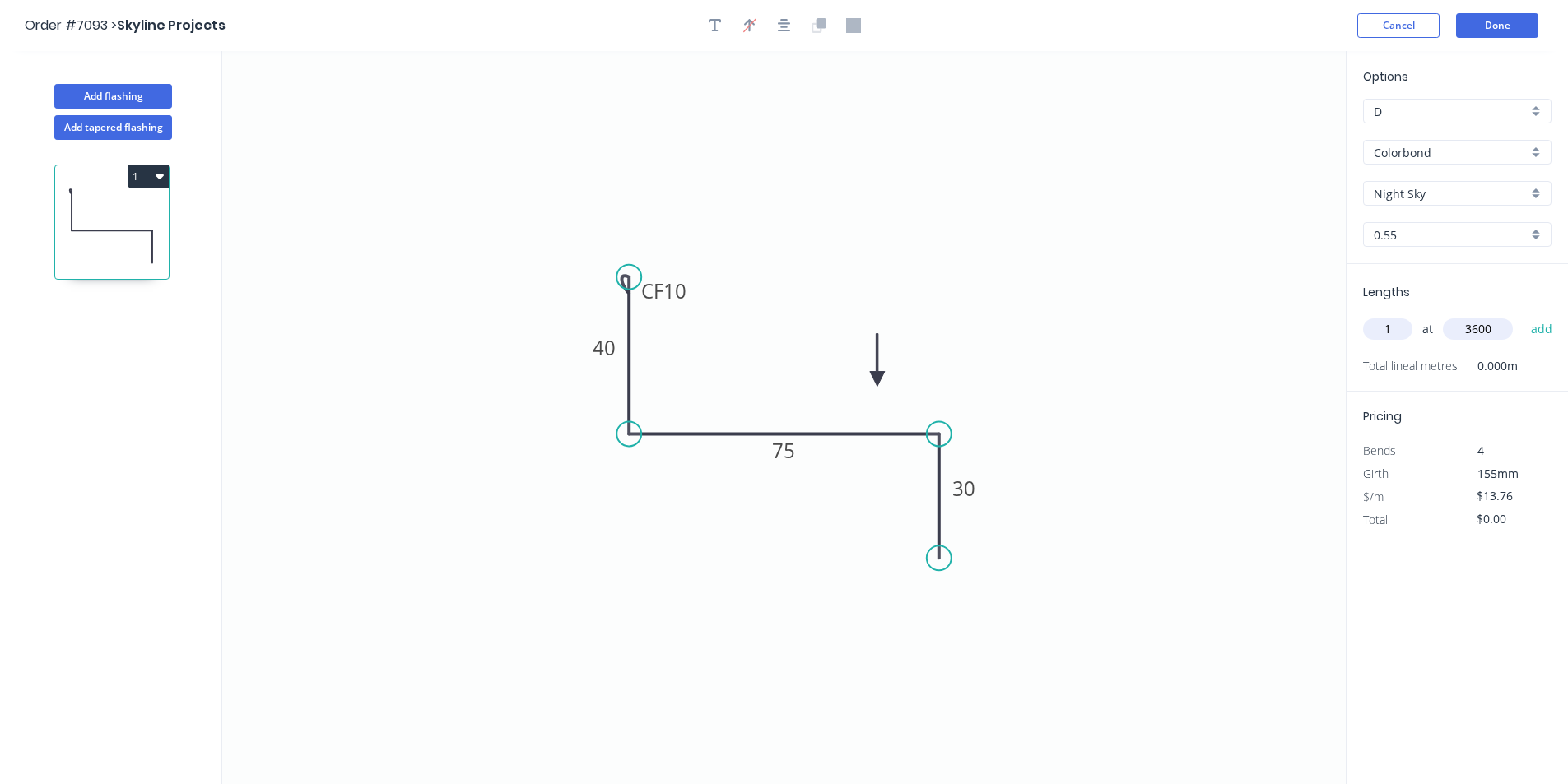
type input "3600"
click at [1522, 315] on button "add" at bounding box center [1541, 328] width 38 height 28
click at [133, 180] on button "1" at bounding box center [148, 177] width 41 height 23
click at [134, 222] on div "Duplicate" at bounding box center [90, 217] width 127 height 24
type input "$0.00"
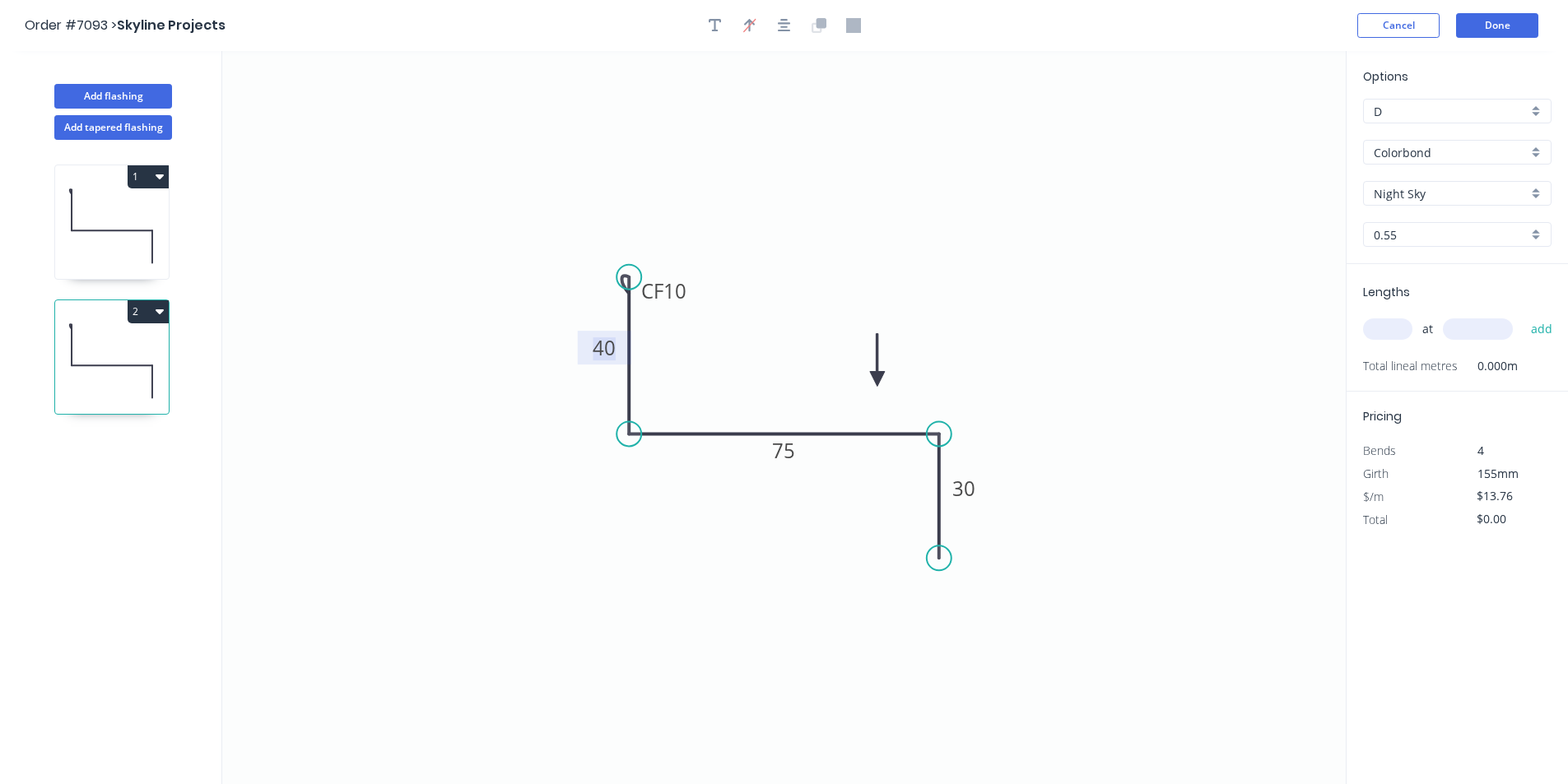
click at [607, 346] on tspan "40" at bounding box center [604, 348] width 23 height 27
click at [1061, 605] on icon "0 CF 10 45 75 30" at bounding box center [784, 417] width 1123 height 733
click at [1388, 330] on input "text" at bounding box center [1387, 329] width 49 height 21
type input "2"
type input "5400"
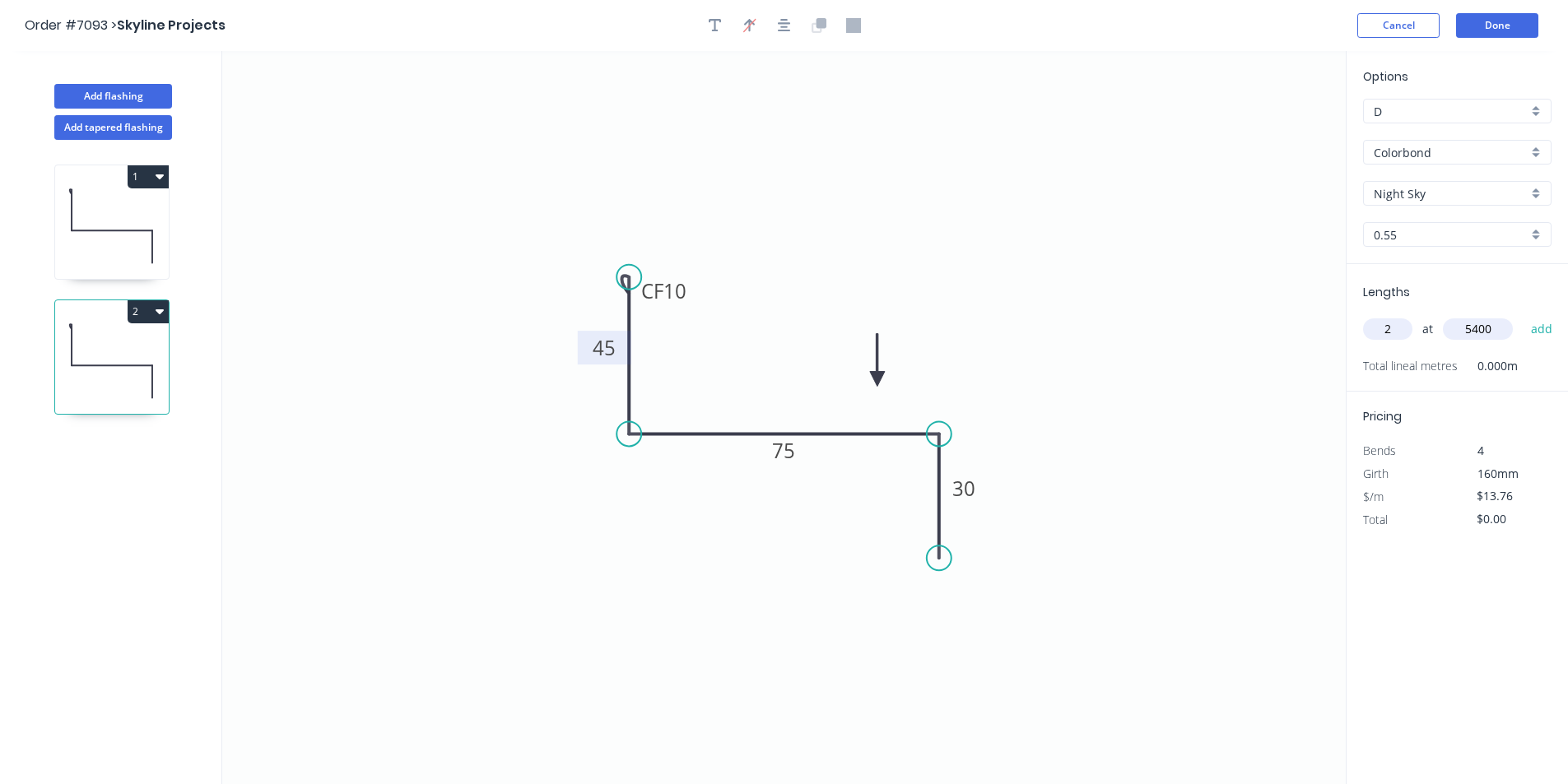
click at [1522, 315] on button "add" at bounding box center [1541, 328] width 38 height 28
type input "$148.61"
click at [1526, 22] on button "Done" at bounding box center [1497, 26] width 82 height 25
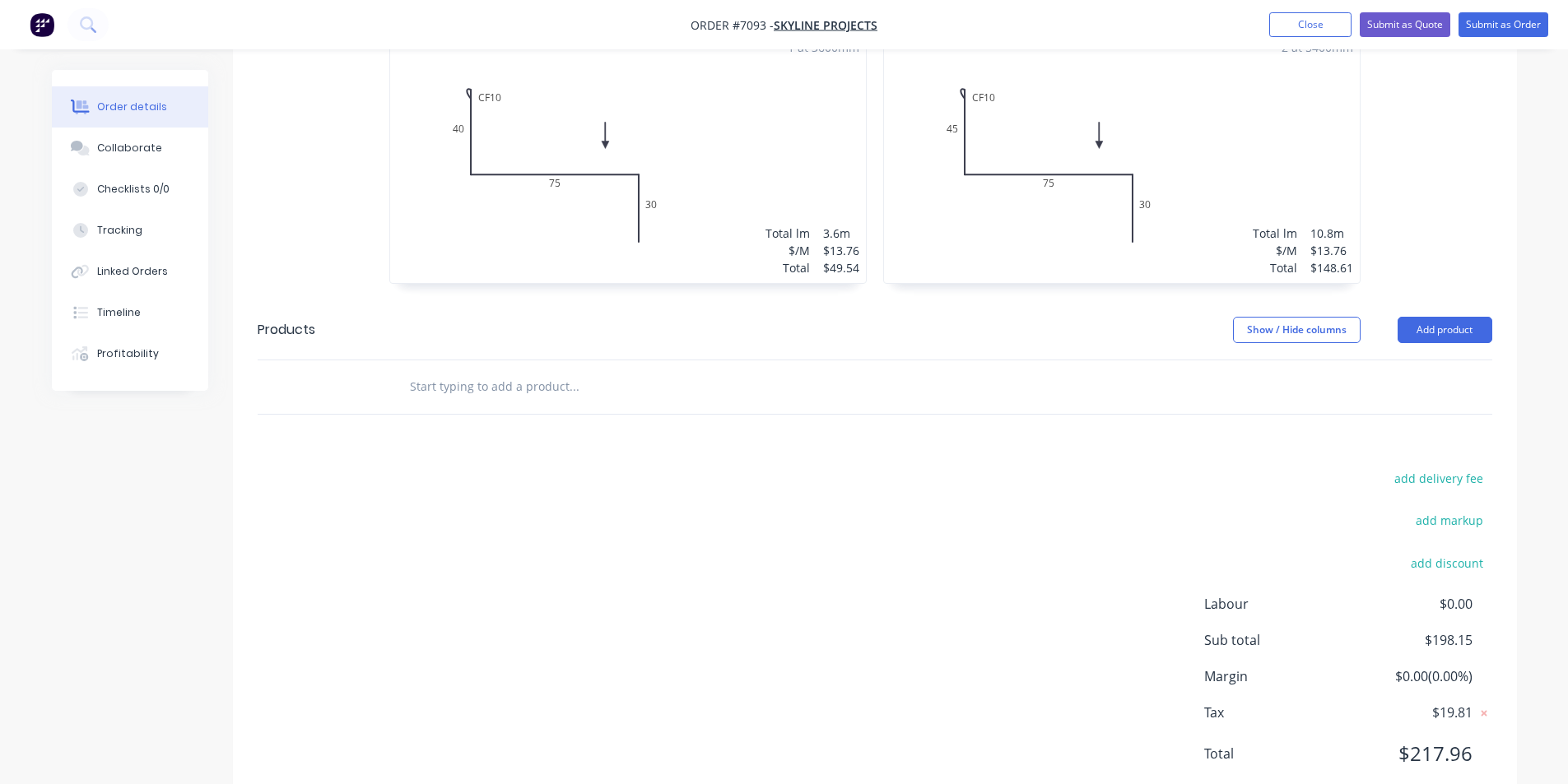
scroll to position [562, 0]
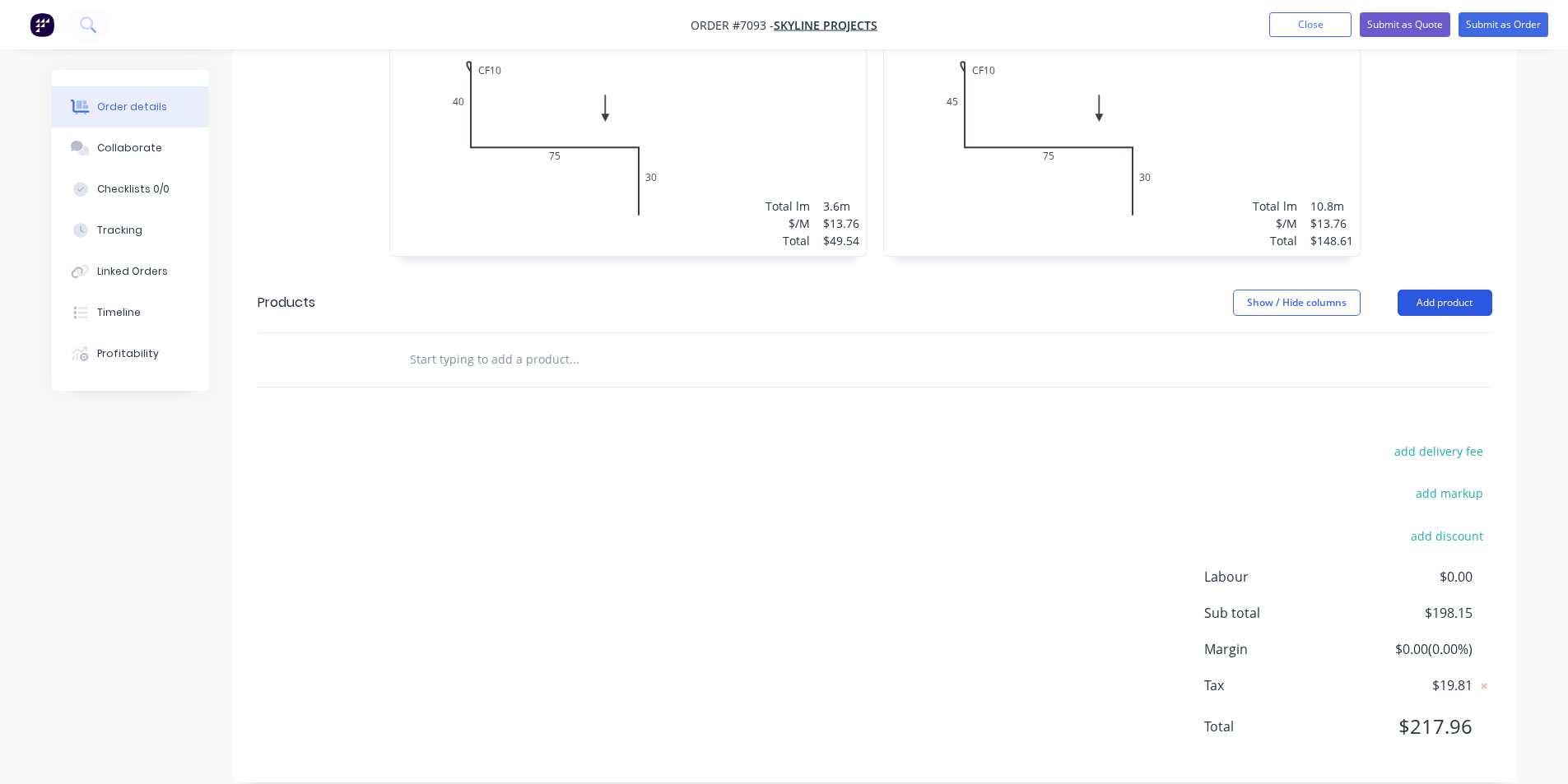
click at [1449, 290] on button "Add product" at bounding box center [1445, 302] width 95 height 26
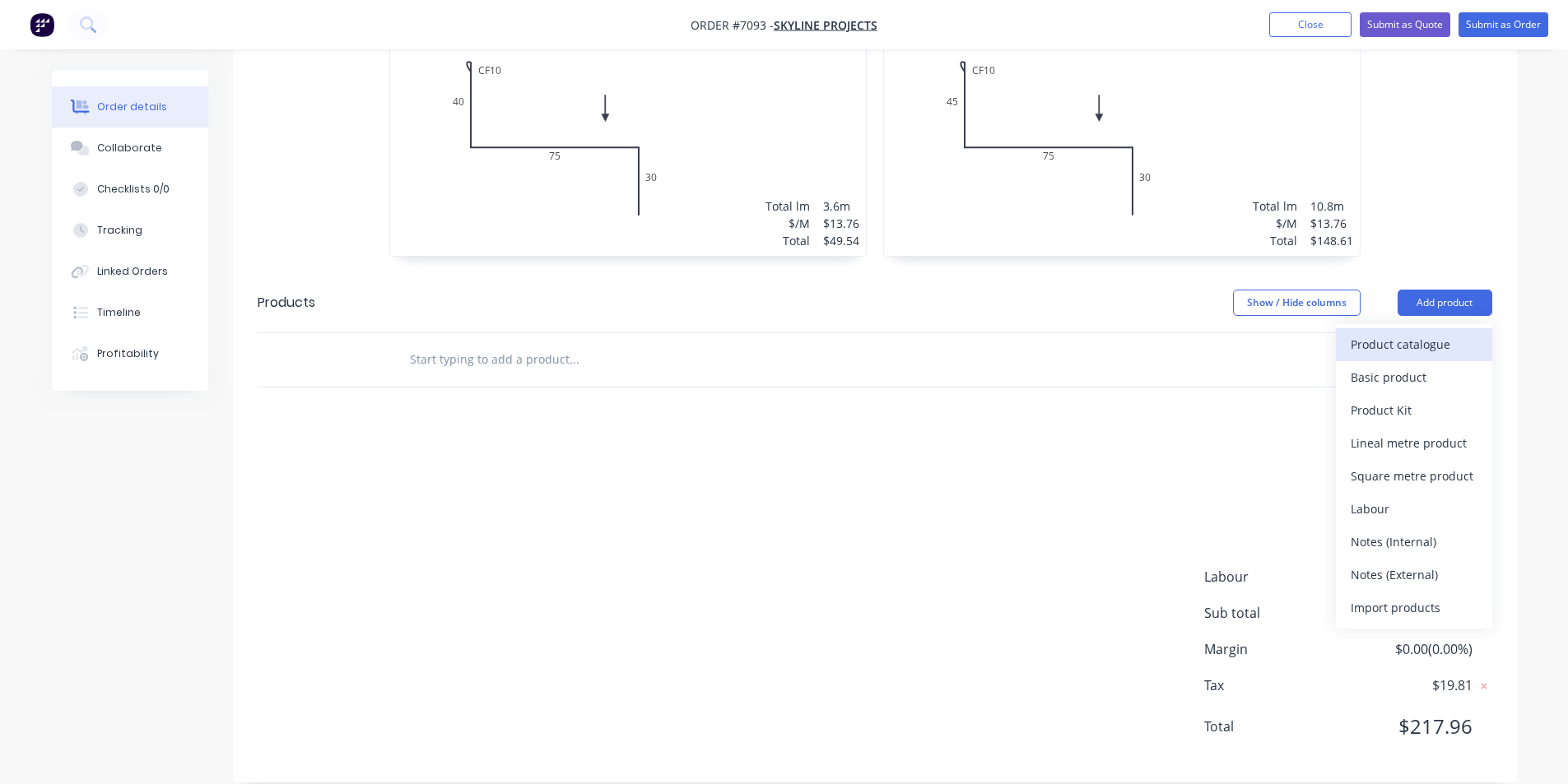
click at [1380, 333] on div "Product catalogue" at bounding box center [1414, 344] width 127 height 24
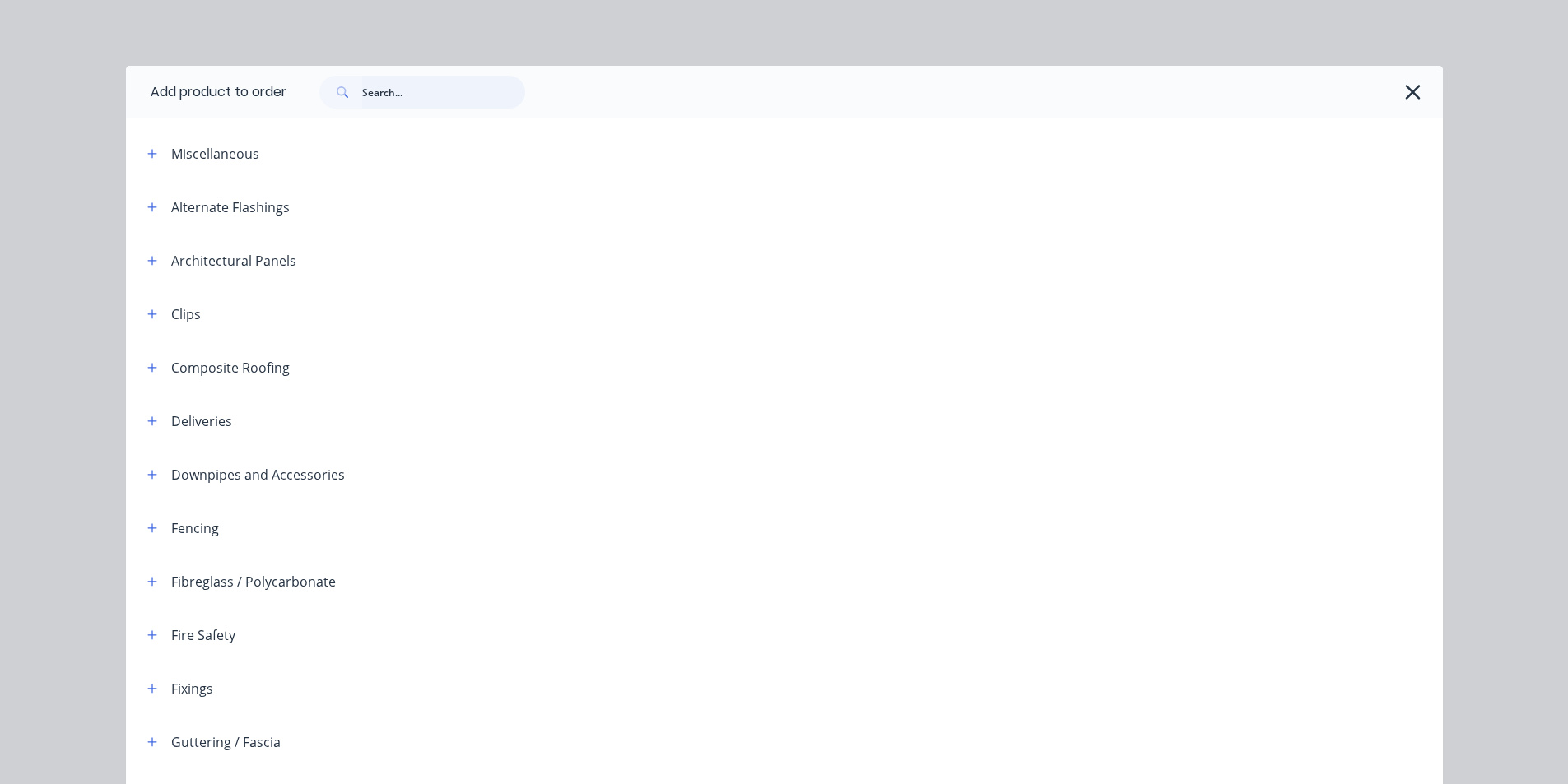
click at [470, 96] on input "text" at bounding box center [444, 92] width 163 height 33
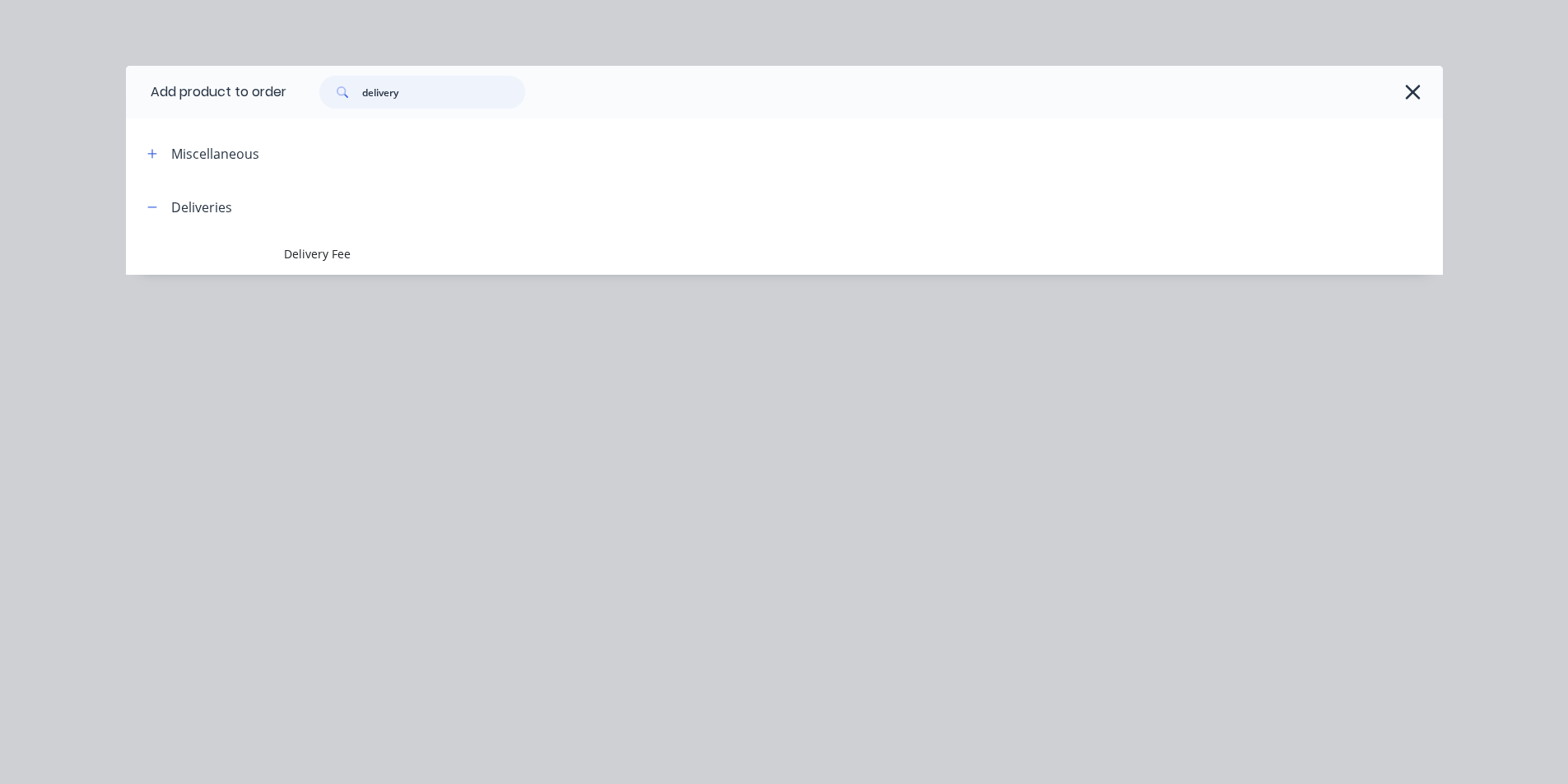
type input "delivery"
click at [329, 228] on header "Deliveries" at bounding box center [784, 207] width 1317 height 54
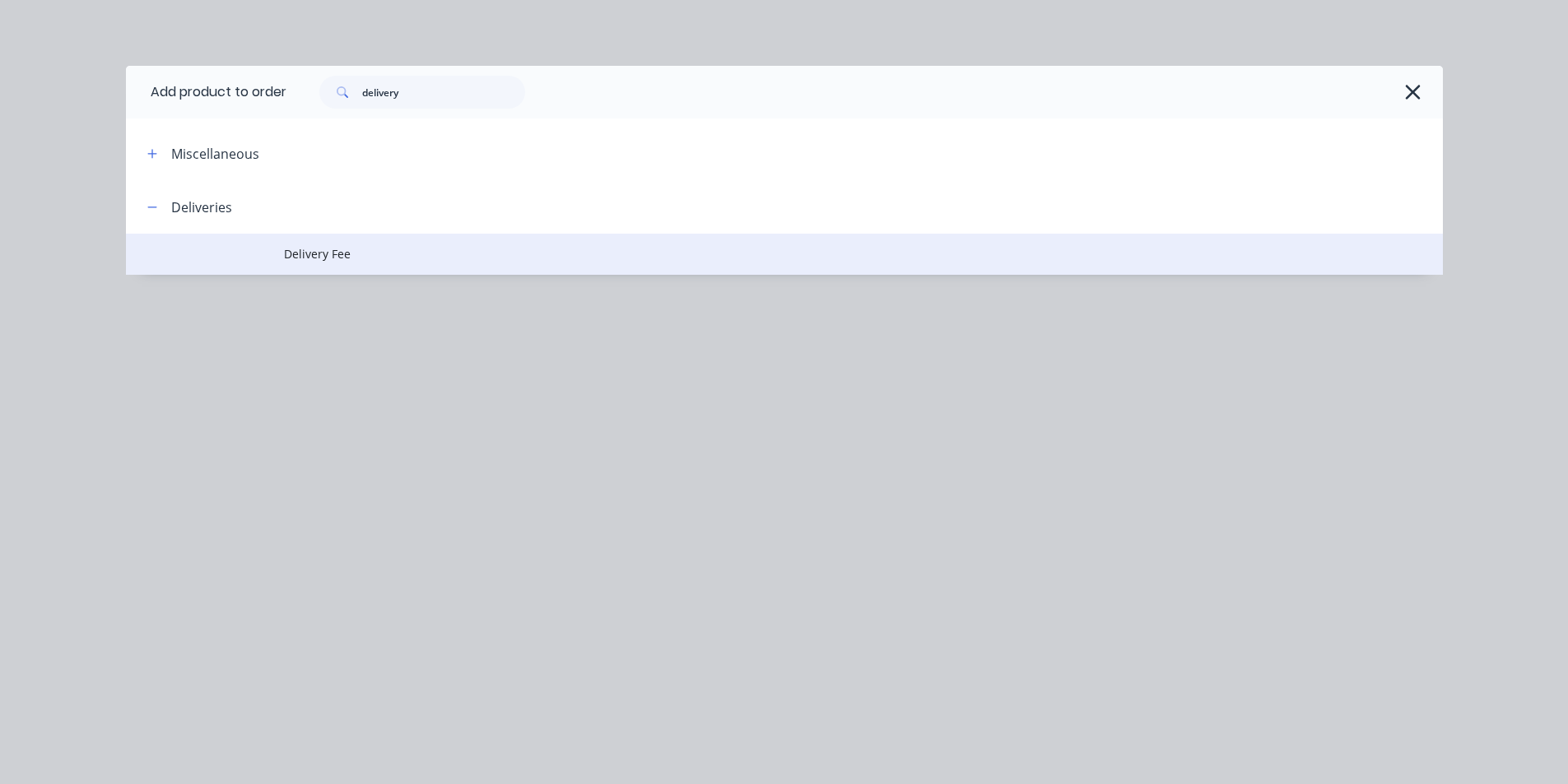
click at [328, 237] on td "Delivery Fee" at bounding box center [863, 254] width 1159 height 41
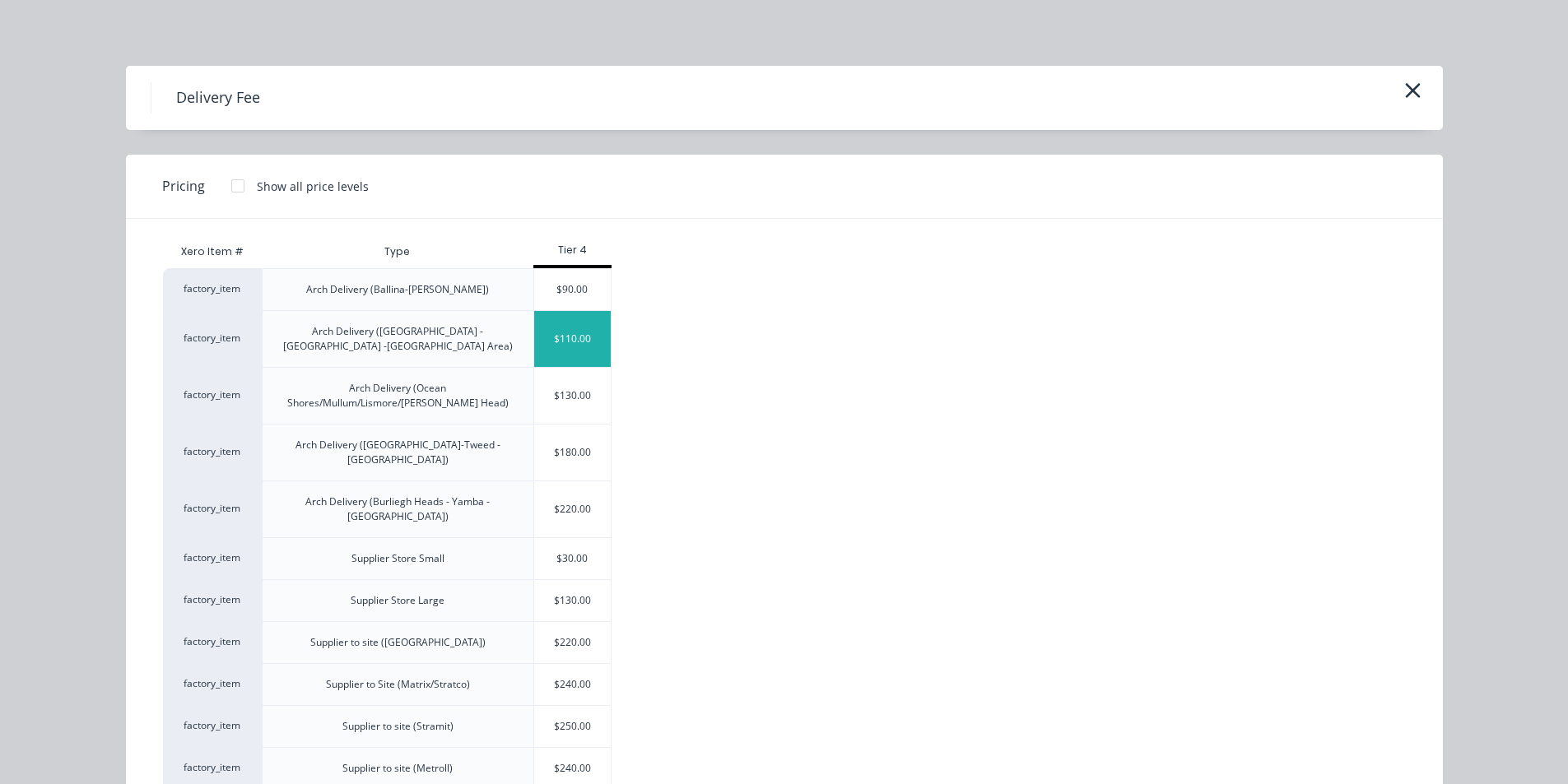
click at [584, 331] on div "$110.00" at bounding box center [572, 339] width 77 height 56
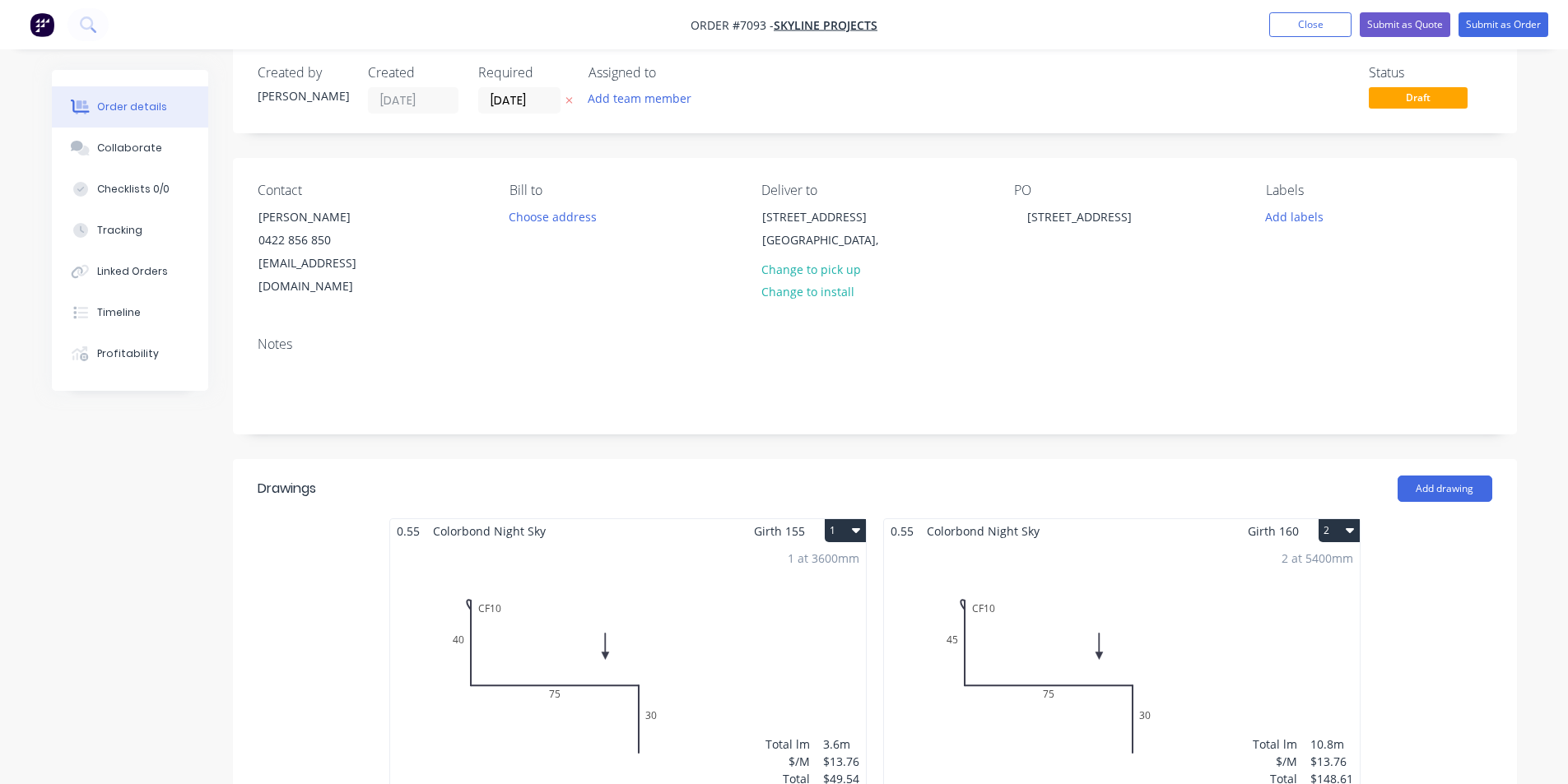
scroll to position [0, 0]
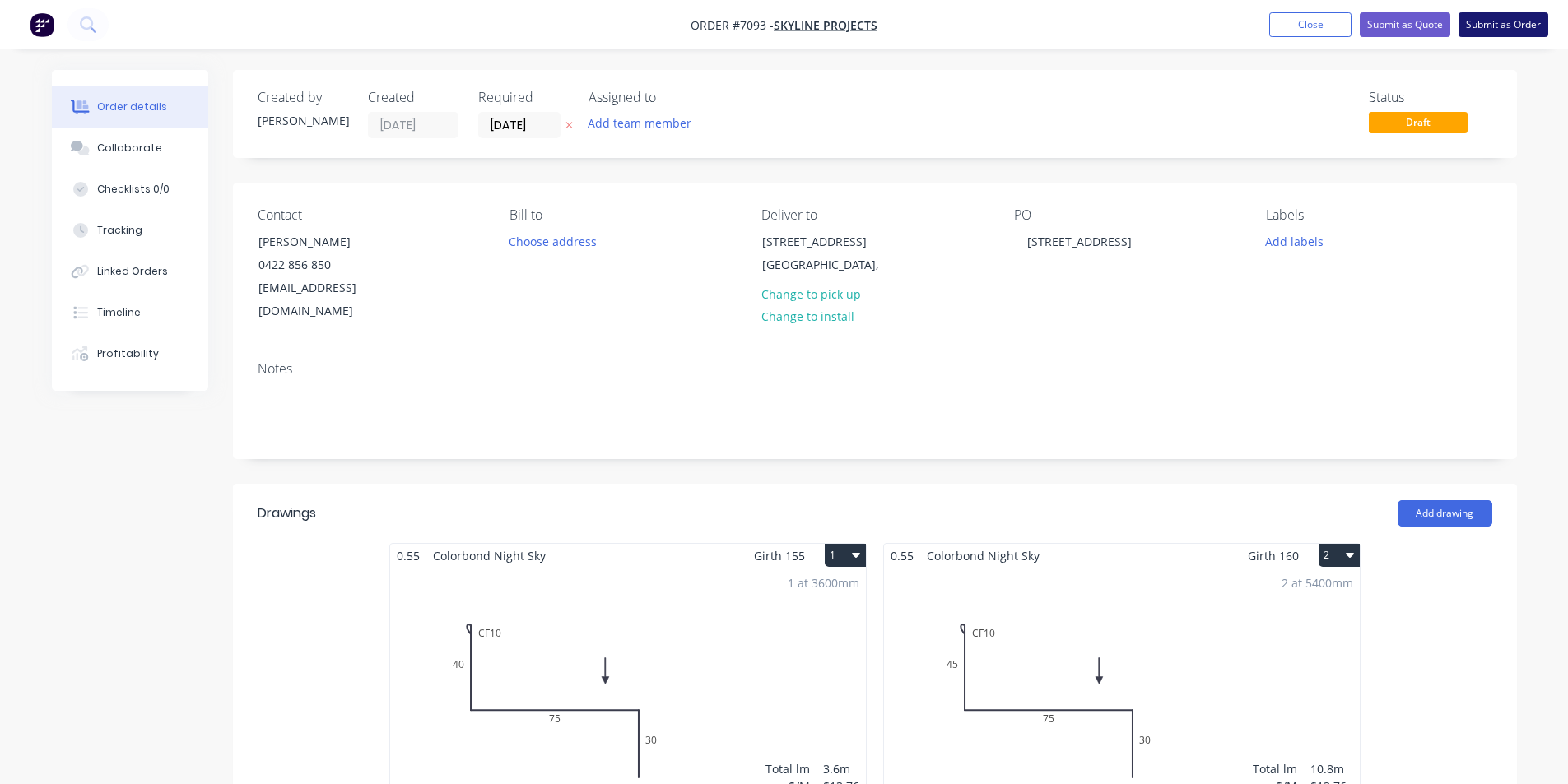
click at [1512, 27] on button "Submit as Order" at bounding box center [1503, 25] width 89 height 25
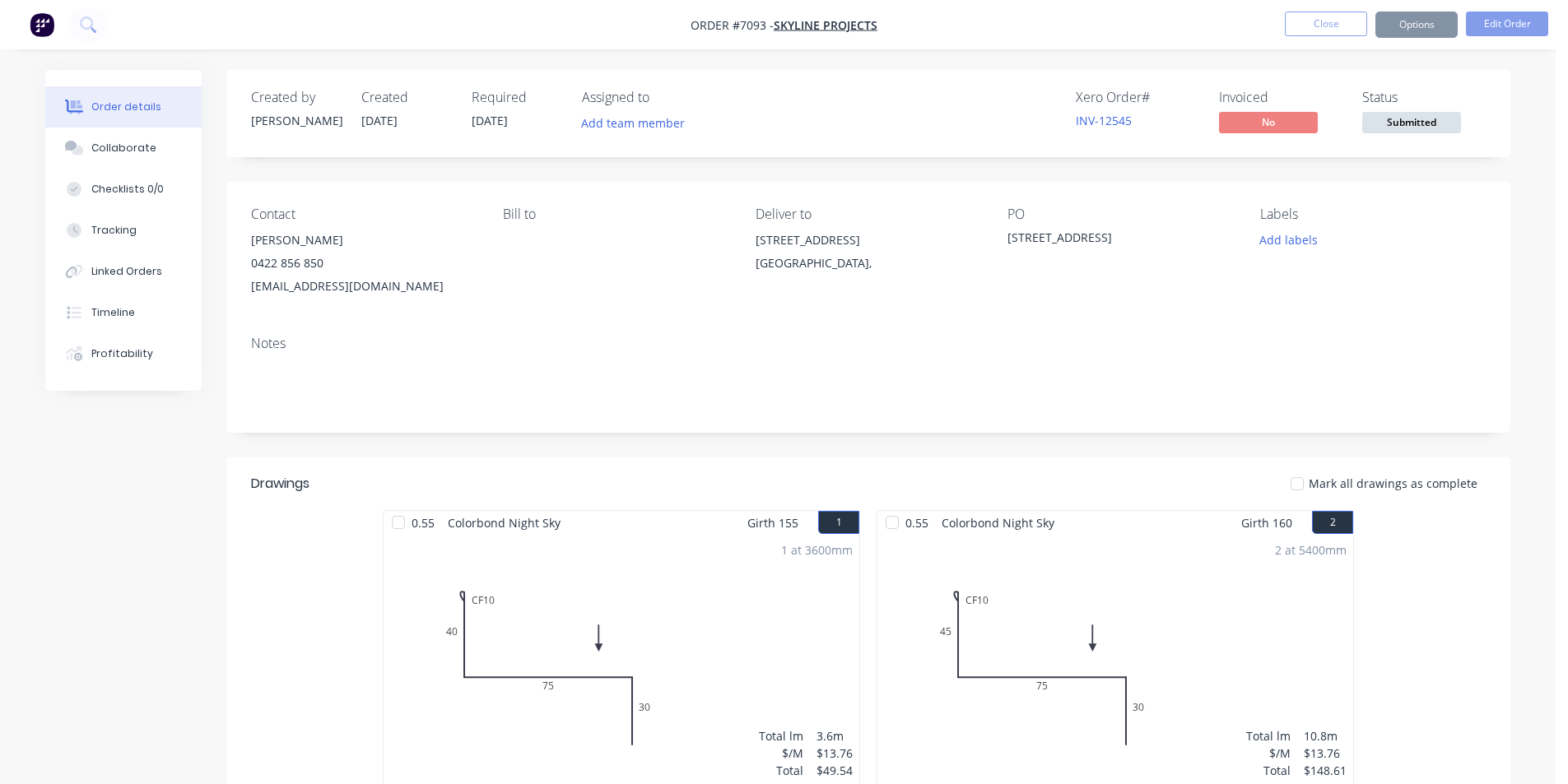
click at [1379, 129] on span "Submitted" at bounding box center [1411, 122] width 98 height 21
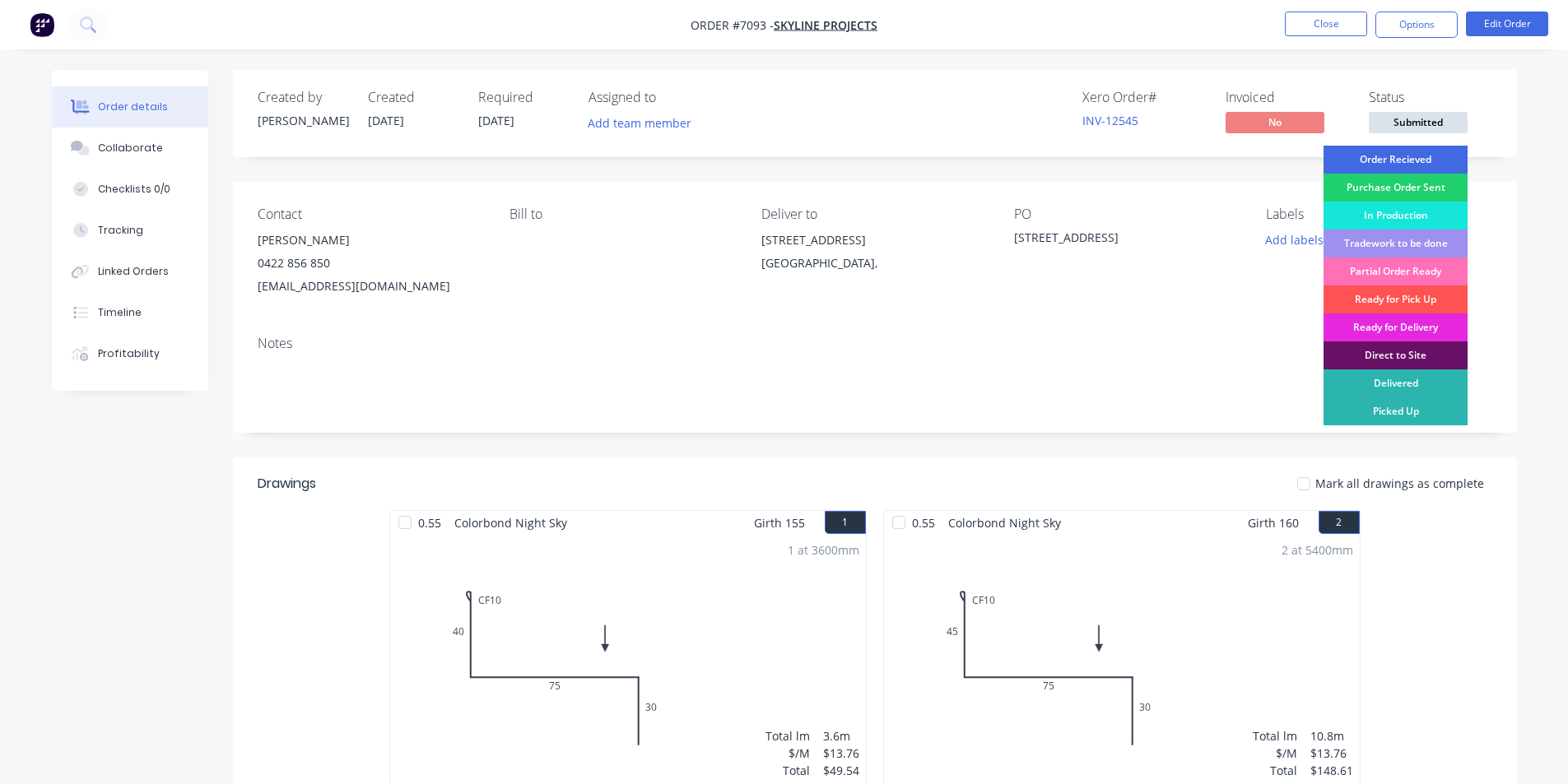
click at [1396, 157] on div "Order Recieved" at bounding box center [1395, 159] width 144 height 28
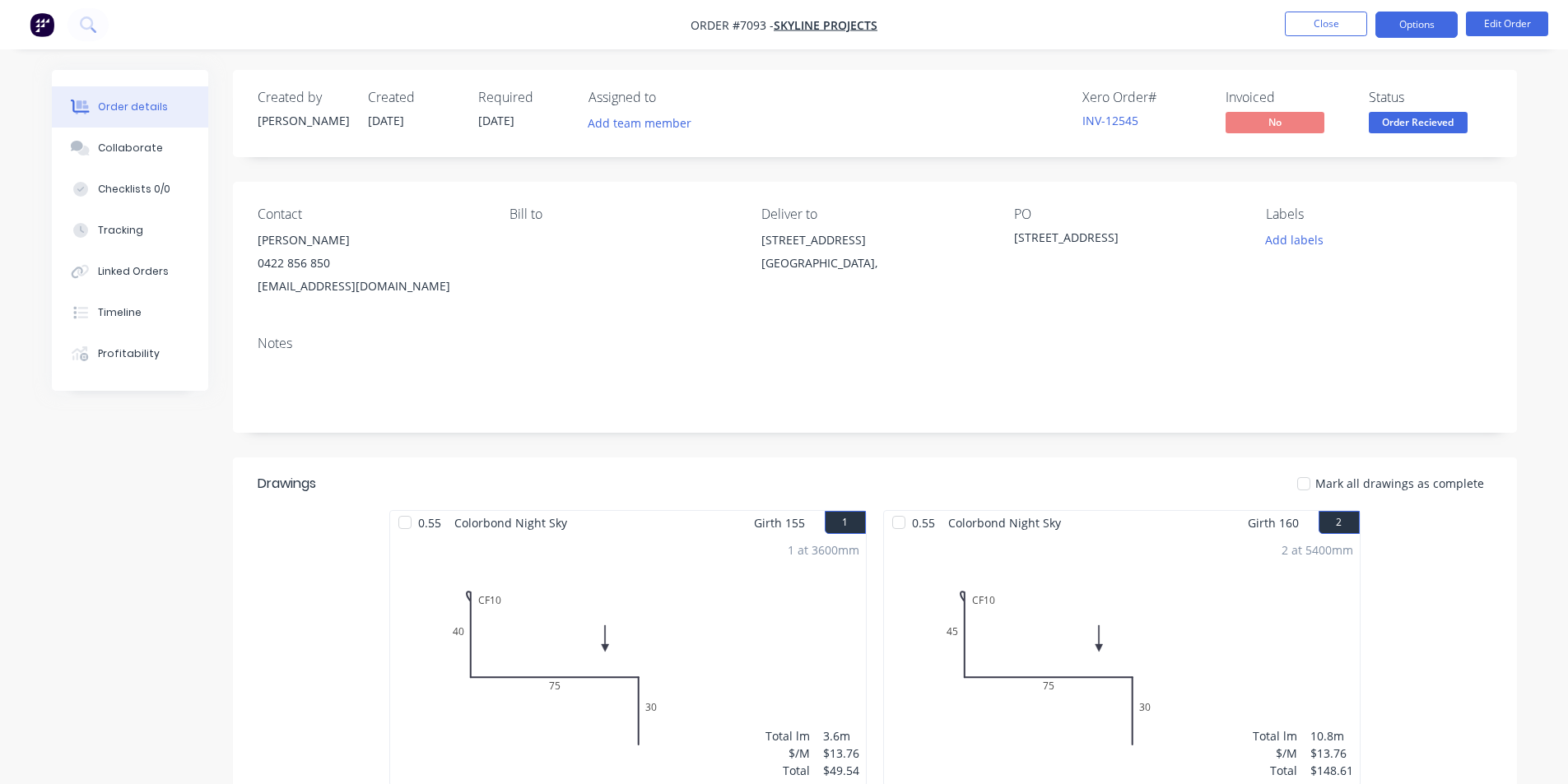
click at [1443, 33] on button "Options" at bounding box center [1417, 24] width 82 height 26
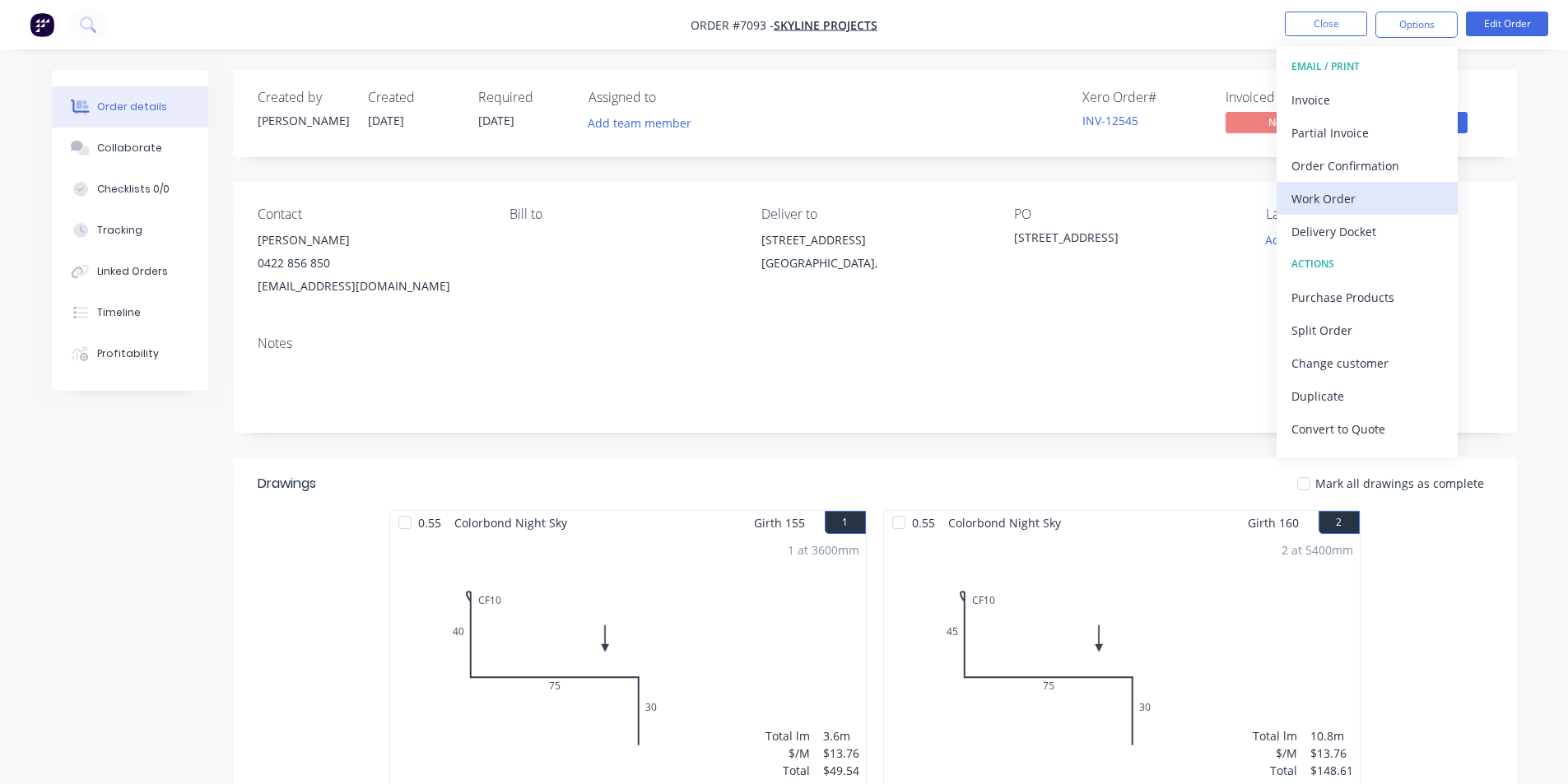
click at [1393, 198] on div "Work Order" at bounding box center [1367, 198] width 151 height 24
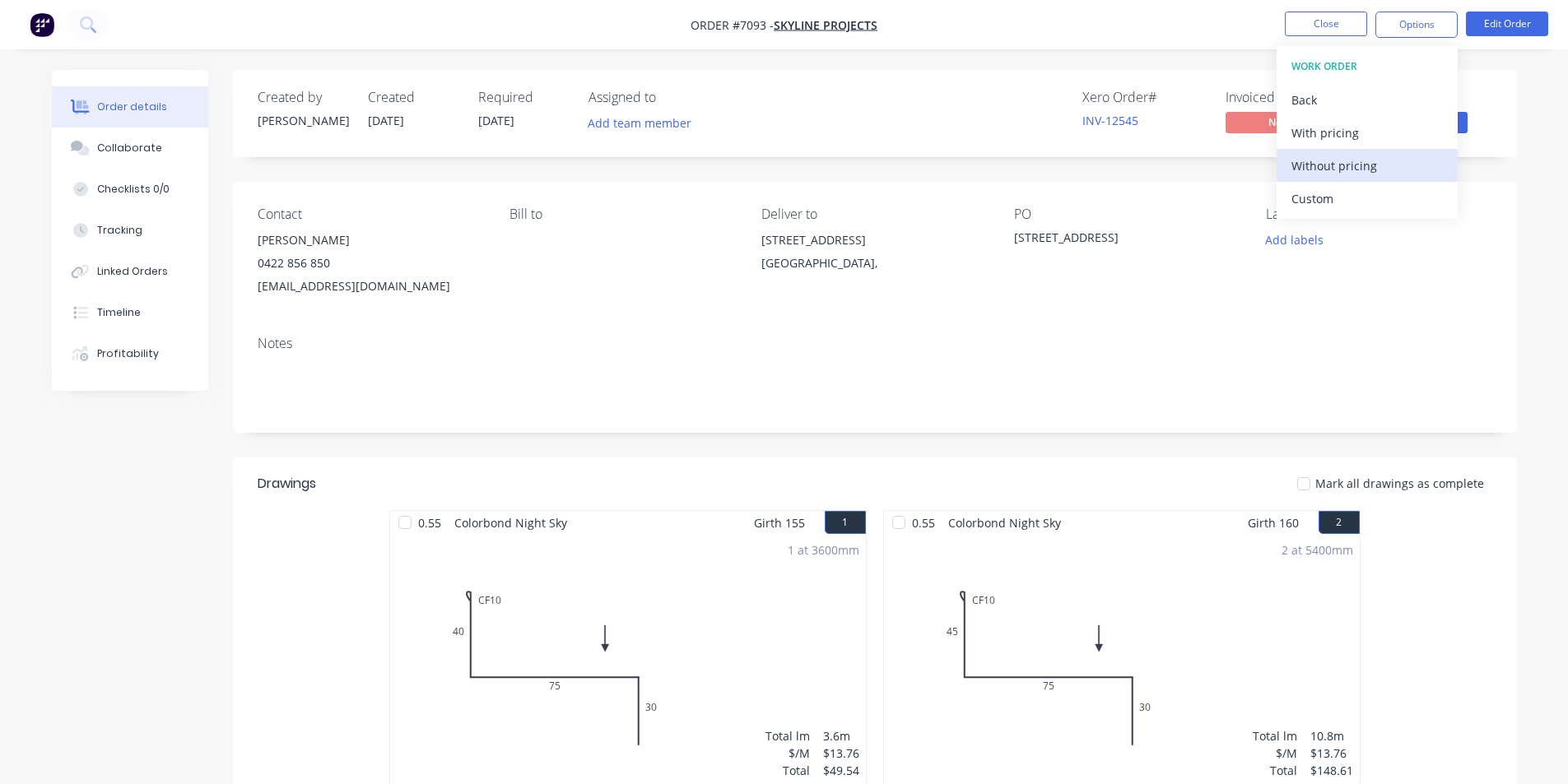
click at [1397, 169] on div "Without pricing" at bounding box center [1367, 165] width 151 height 24
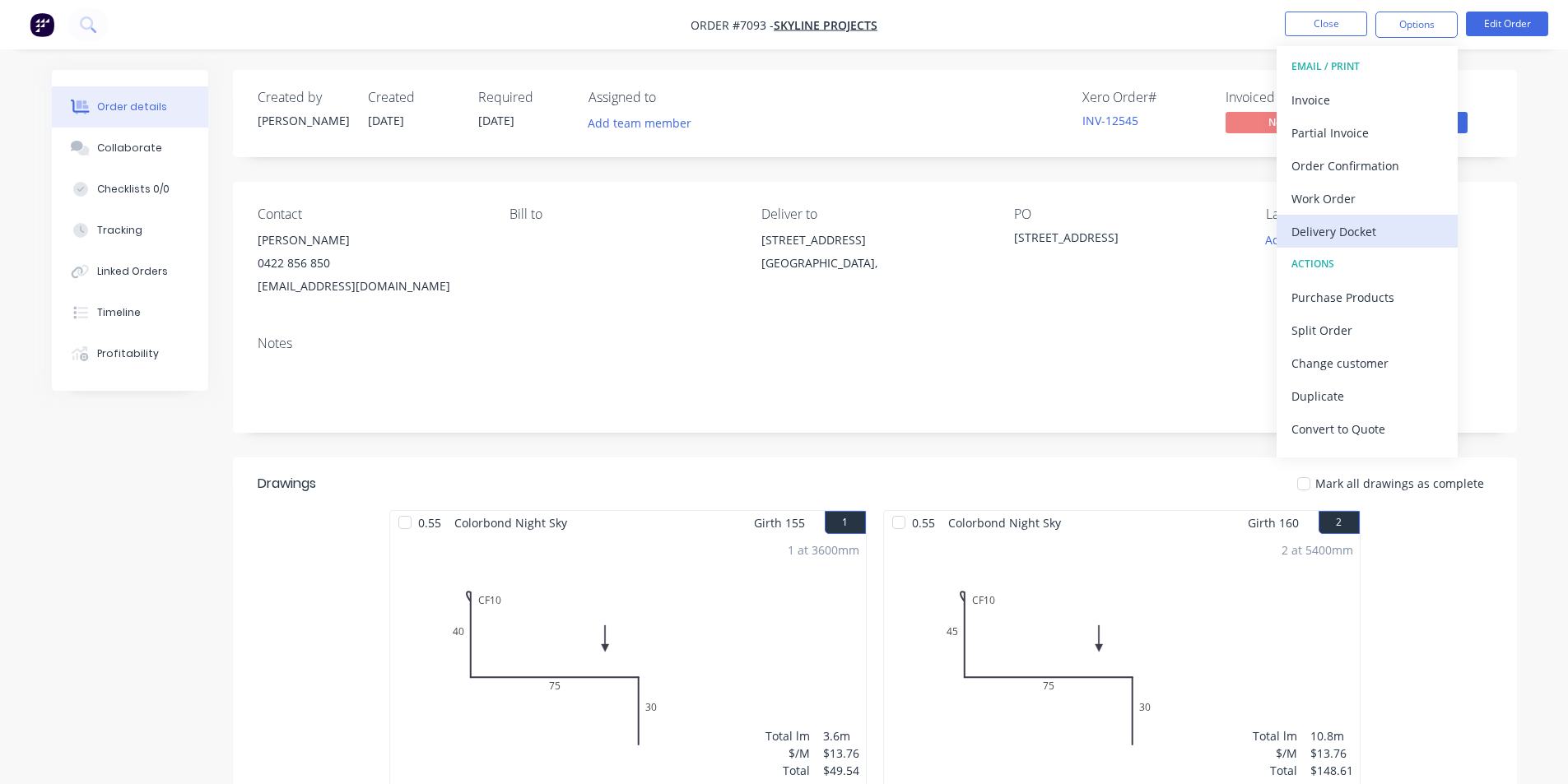
click at [1344, 233] on div "Delivery Docket" at bounding box center [1367, 232] width 151 height 24
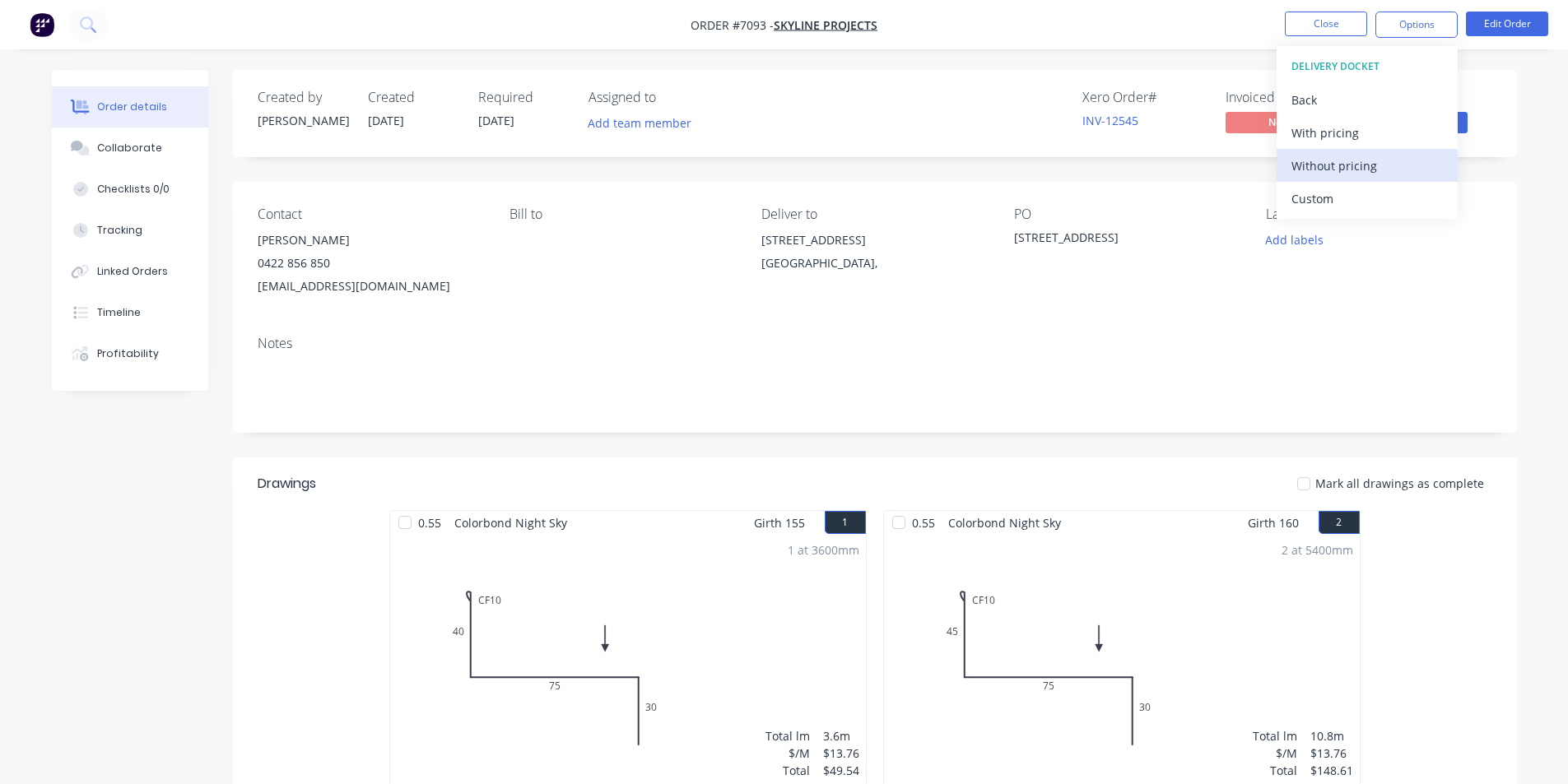
click at [1351, 170] on div "Without pricing" at bounding box center [1367, 165] width 151 height 24
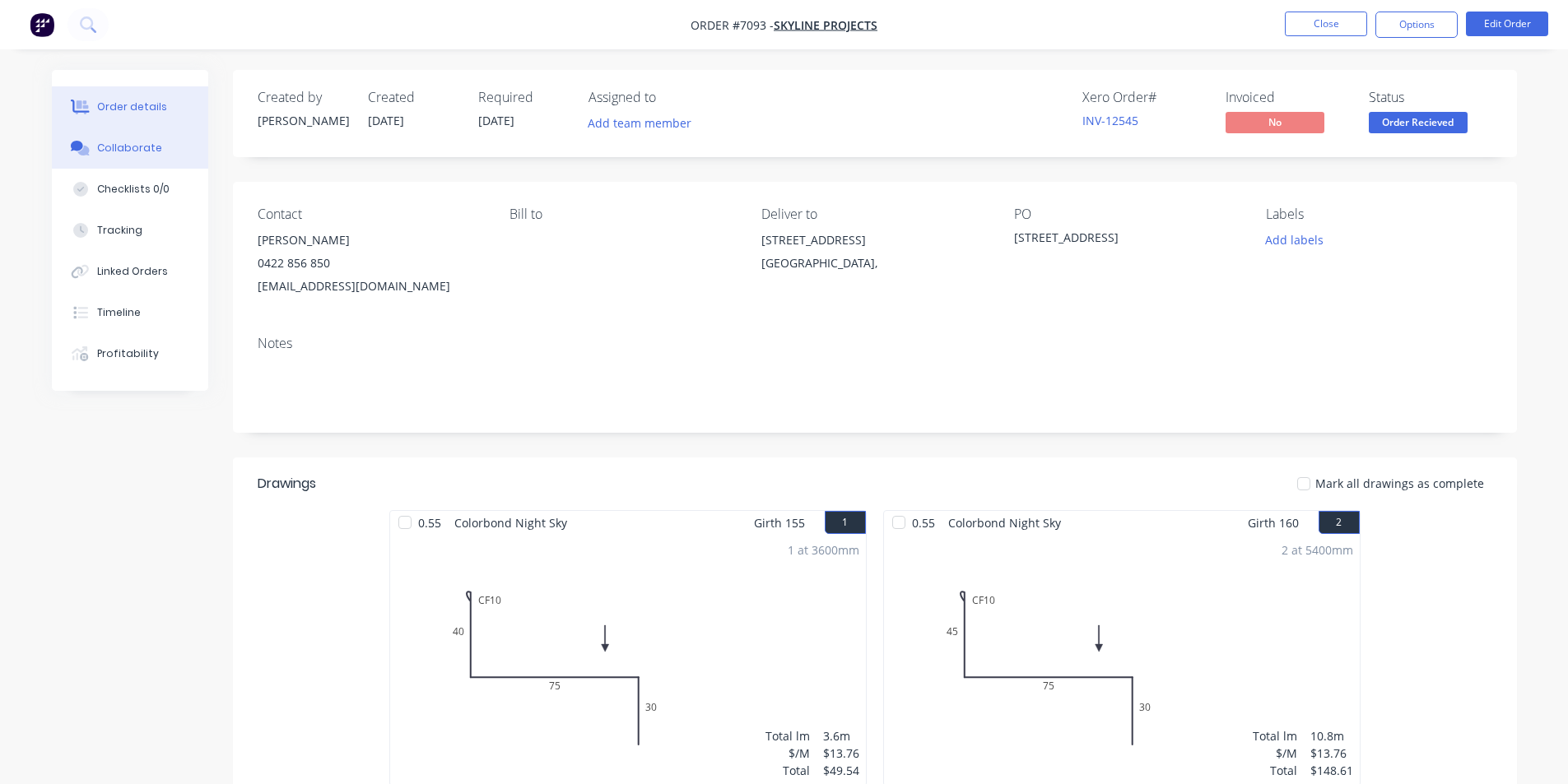
click at [127, 163] on button "Collaborate" at bounding box center [130, 148] width 157 height 41
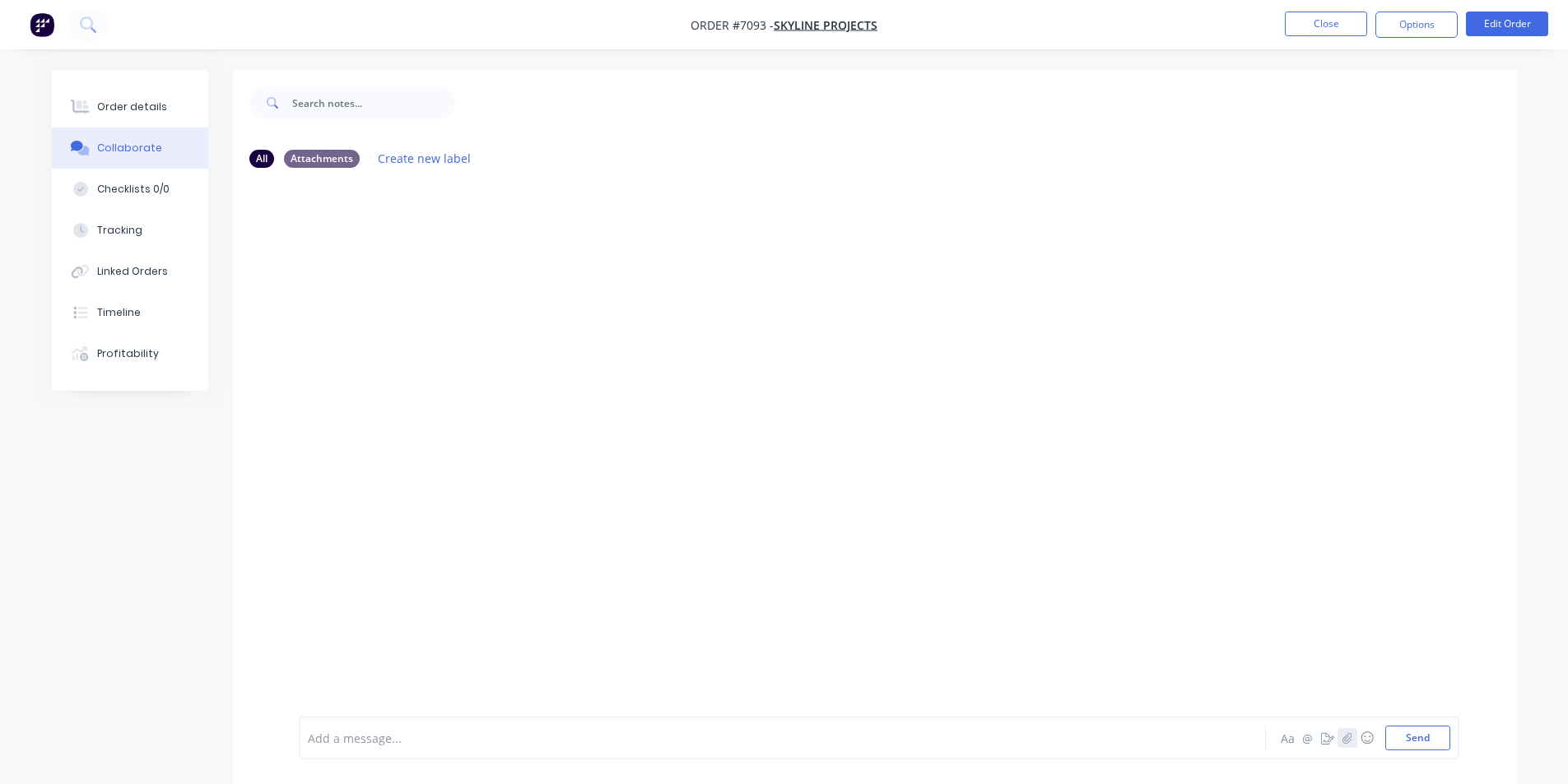
click at [1349, 735] on icon "button" at bounding box center [1346, 738] width 10 height 12
click at [1431, 738] on button "Send" at bounding box center [1418, 738] width 65 height 25
click at [1317, 34] on button "Close" at bounding box center [1326, 24] width 82 height 25
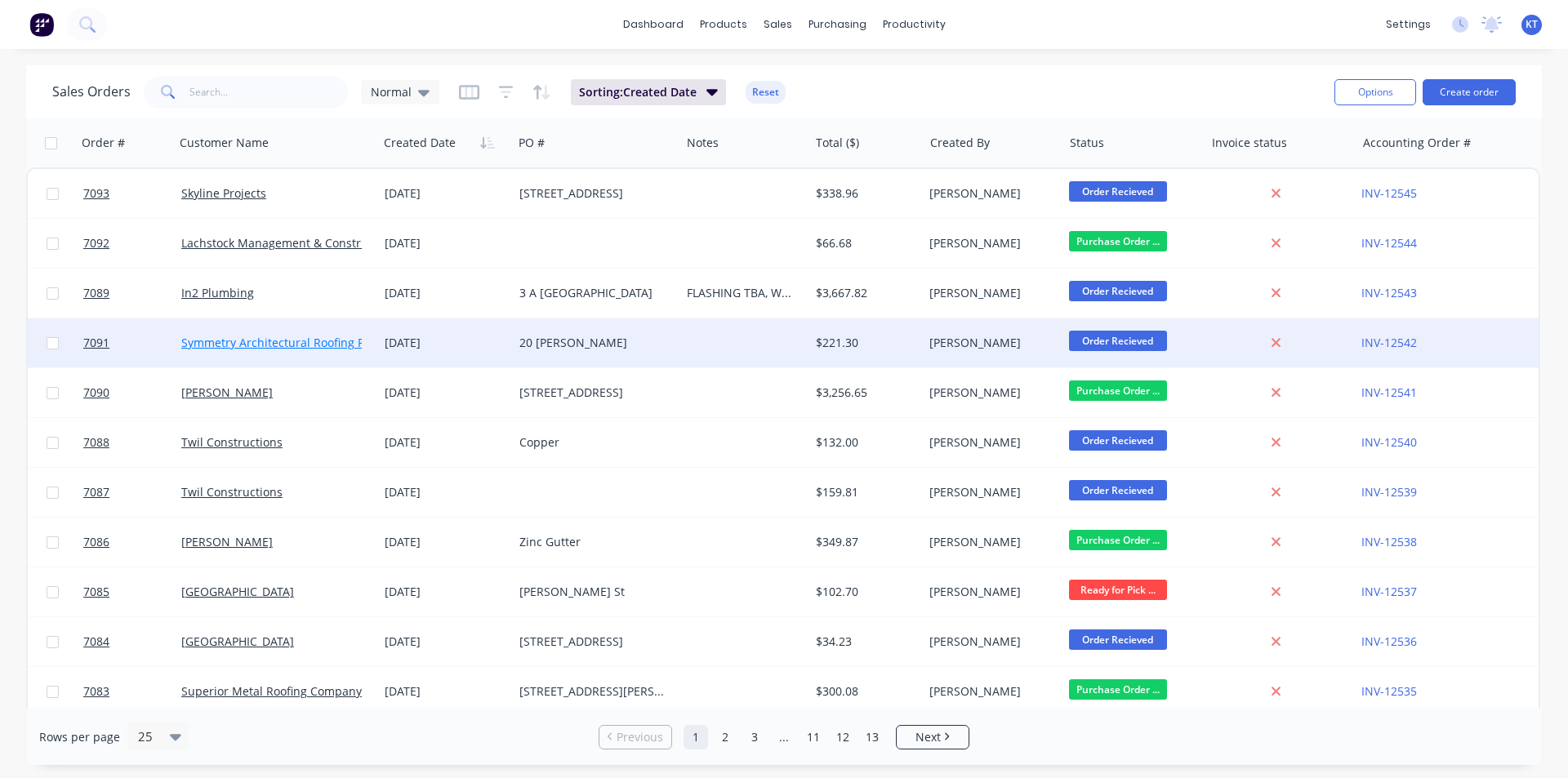
click at [271, 344] on link "Symmetry Architectural Roofing Pty Ltd" at bounding box center [288, 342] width 213 height 15
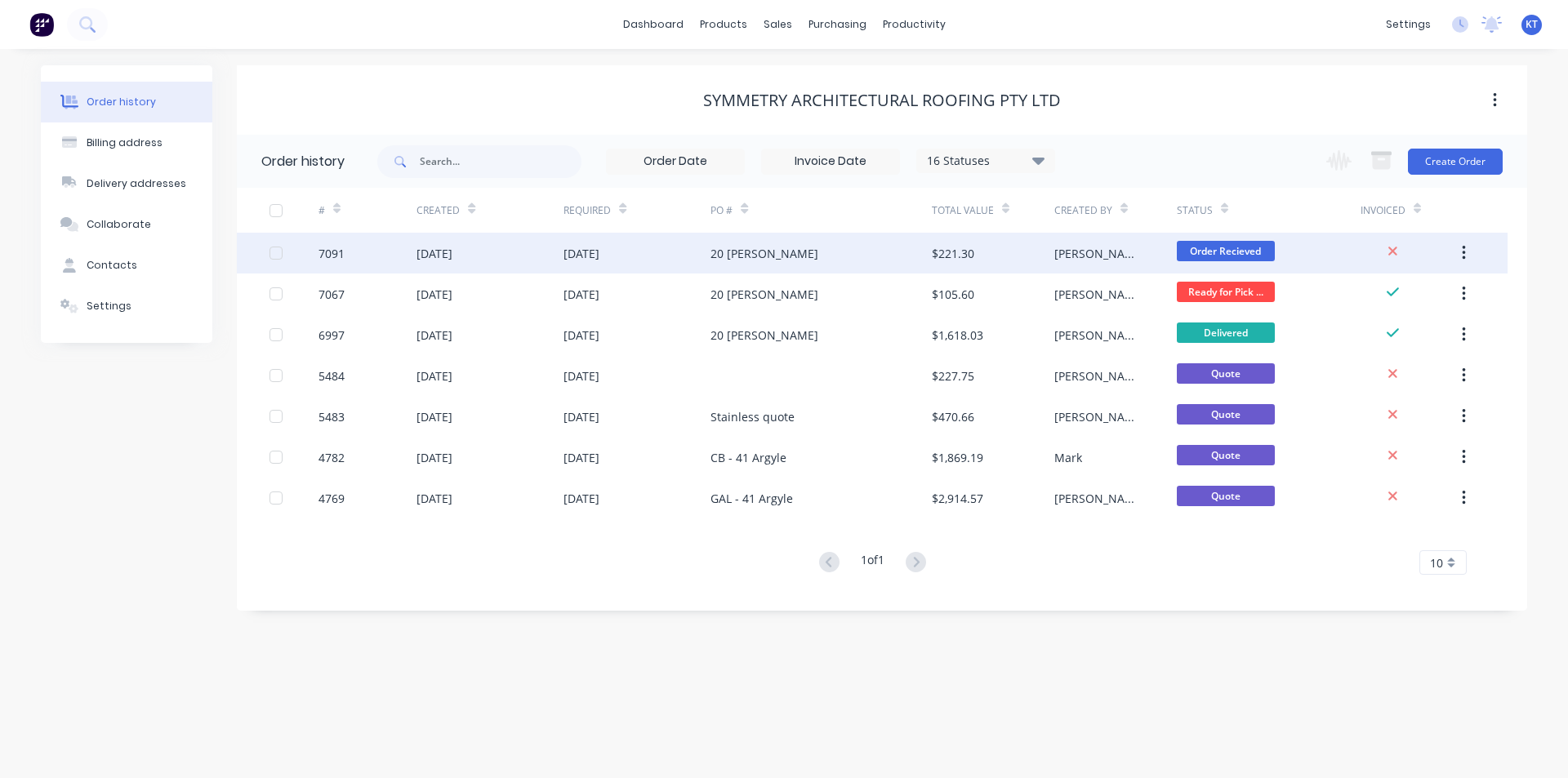
click at [573, 250] on div "[DATE]" at bounding box center [581, 253] width 35 height 17
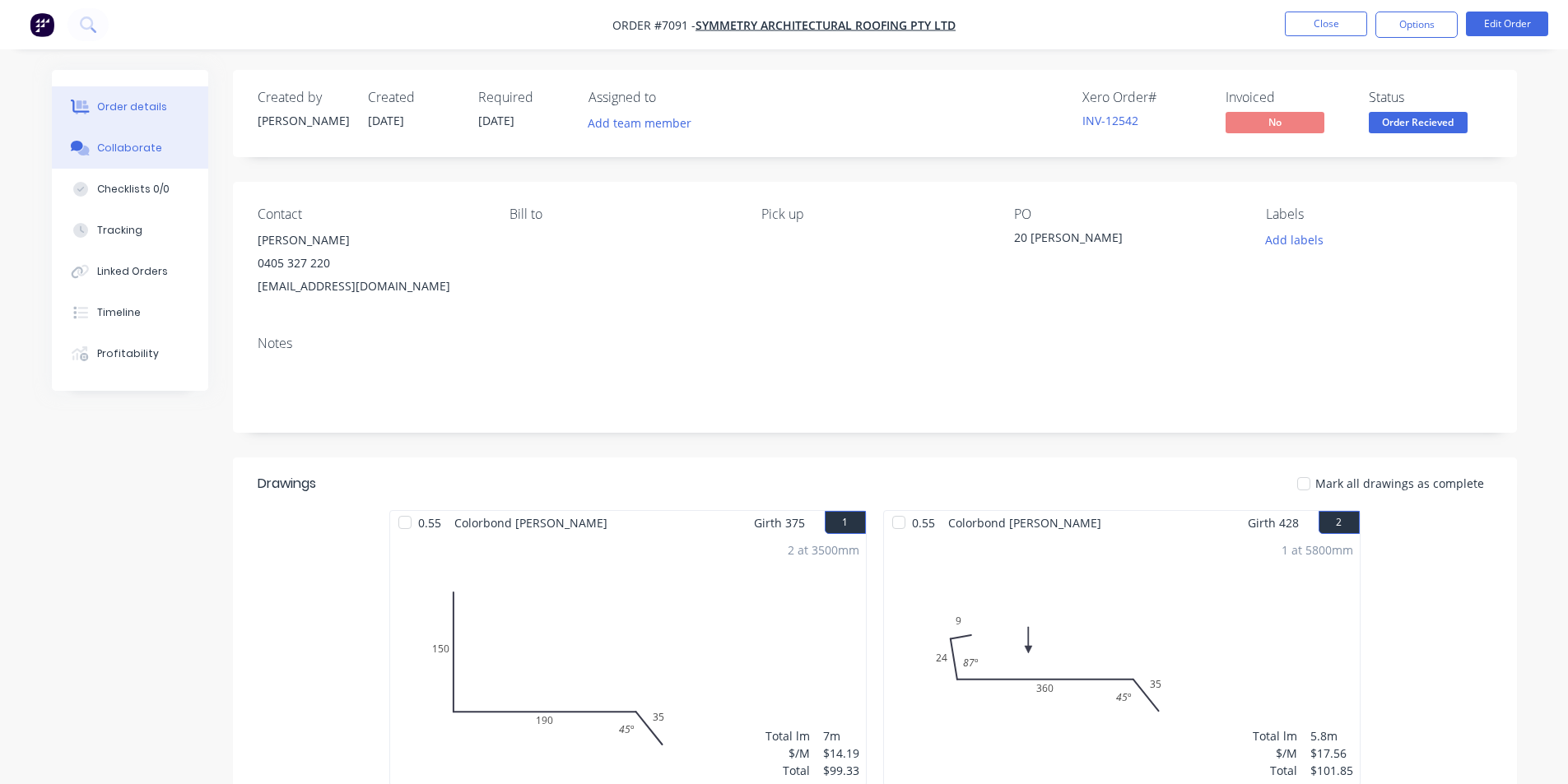
click at [148, 151] on div "Collaborate" at bounding box center [130, 148] width 65 height 15
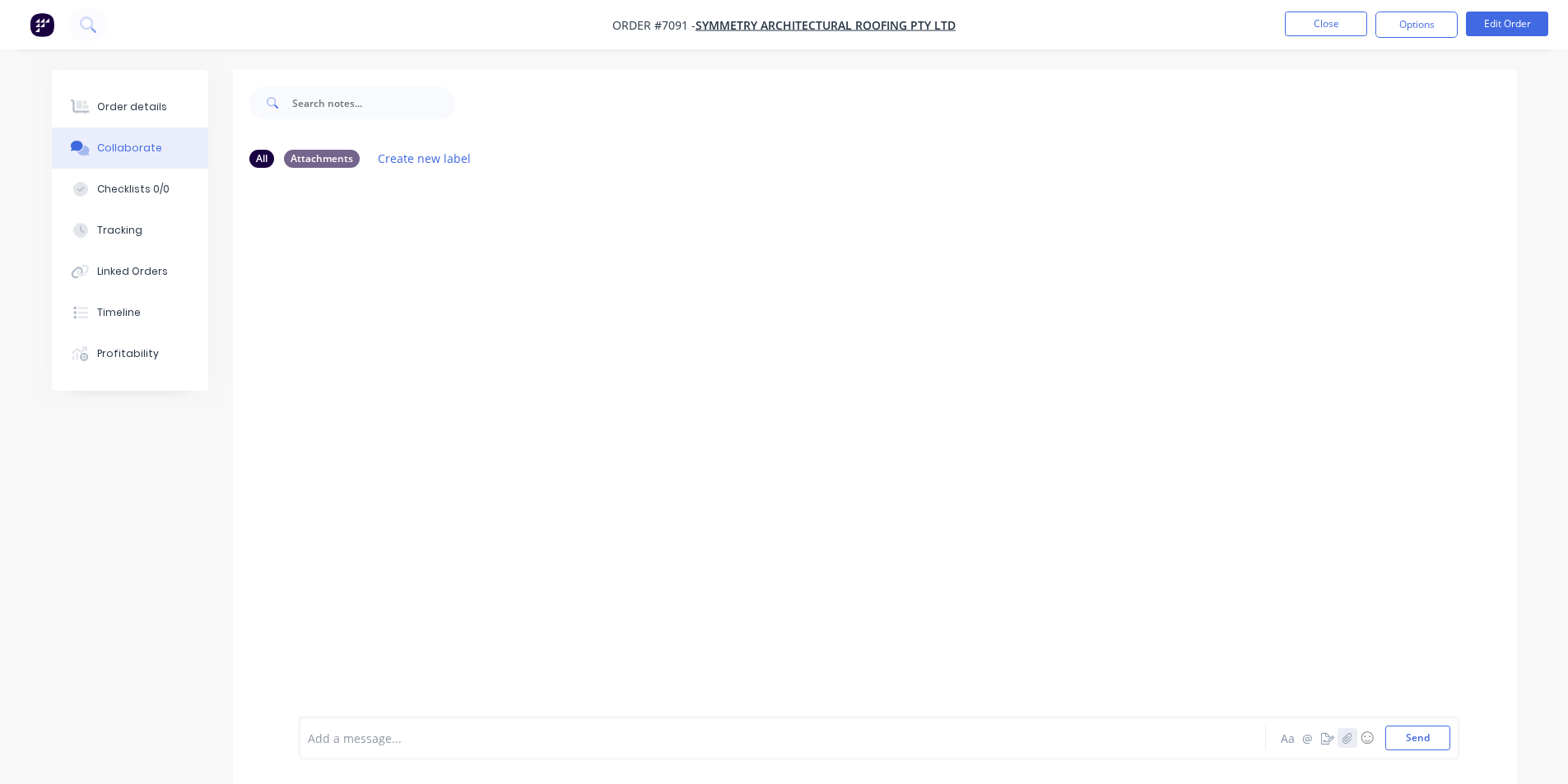
click at [1343, 733] on icon "button" at bounding box center [1346, 738] width 10 height 12
click at [1416, 737] on button "Send" at bounding box center [1418, 738] width 65 height 25
click at [1337, 42] on nav "Order #7091 - Symmetry Architectural Roofing Pty Ltd Close Options Edit Order" at bounding box center [784, 24] width 1568 height 49
click at [1337, 32] on button "Close" at bounding box center [1326, 24] width 82 height 25
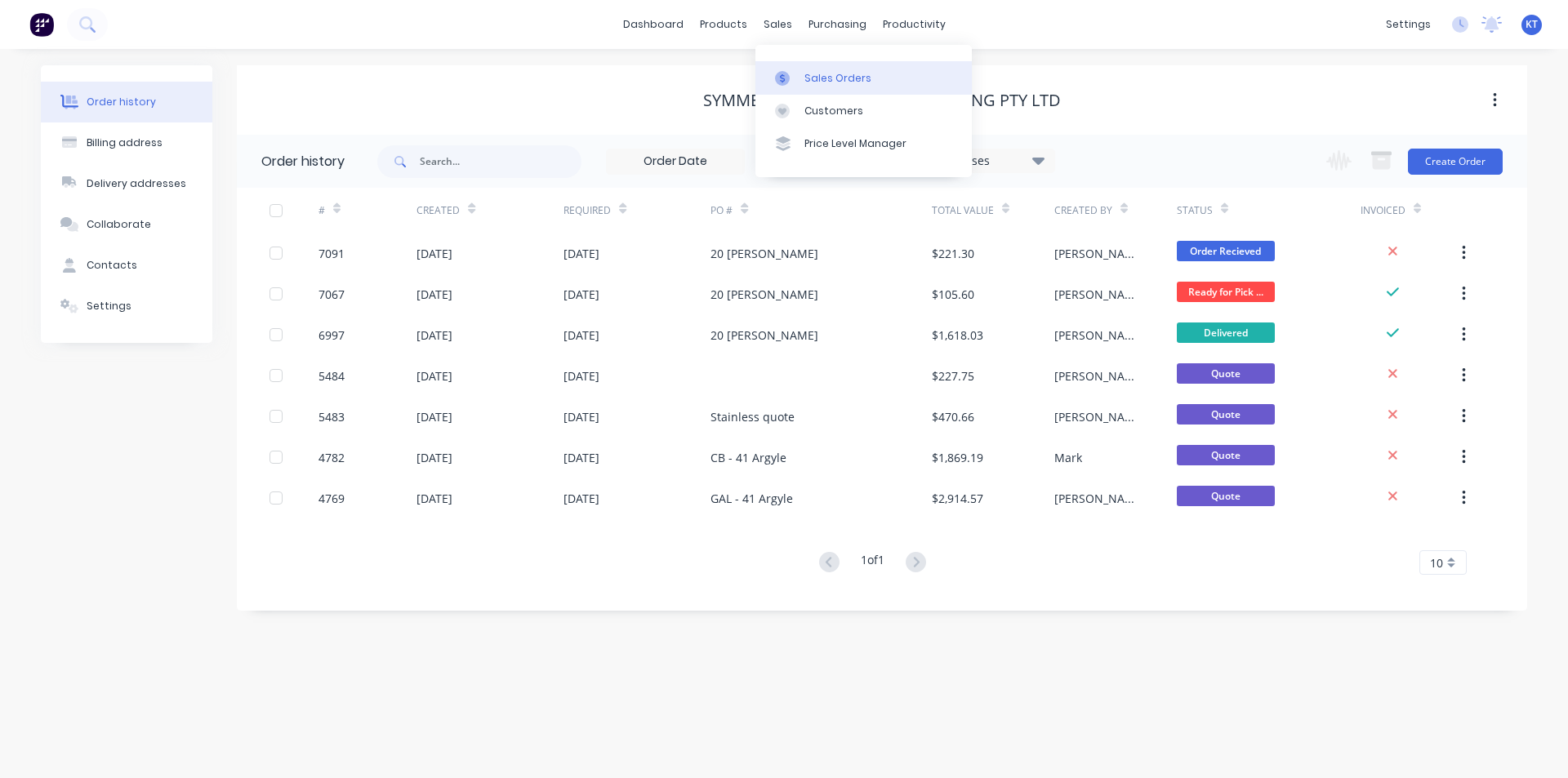
click at [813, 92] on link "Sales Orders" at bounding box center [863, 77] width 217 height 33
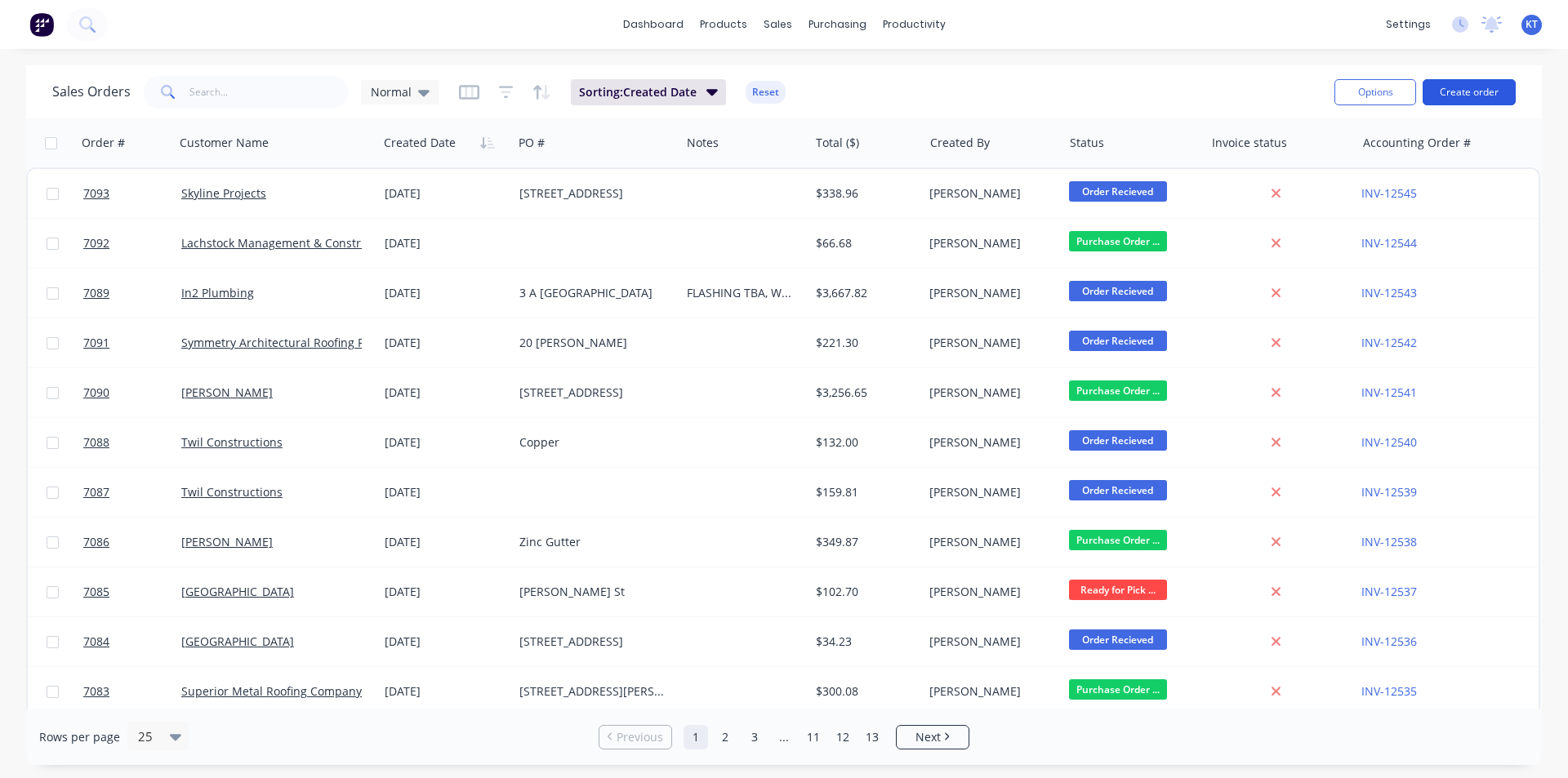
click at [1466, 98] on button "Create order" at bounding box center [1469, 91] width 93 height 26
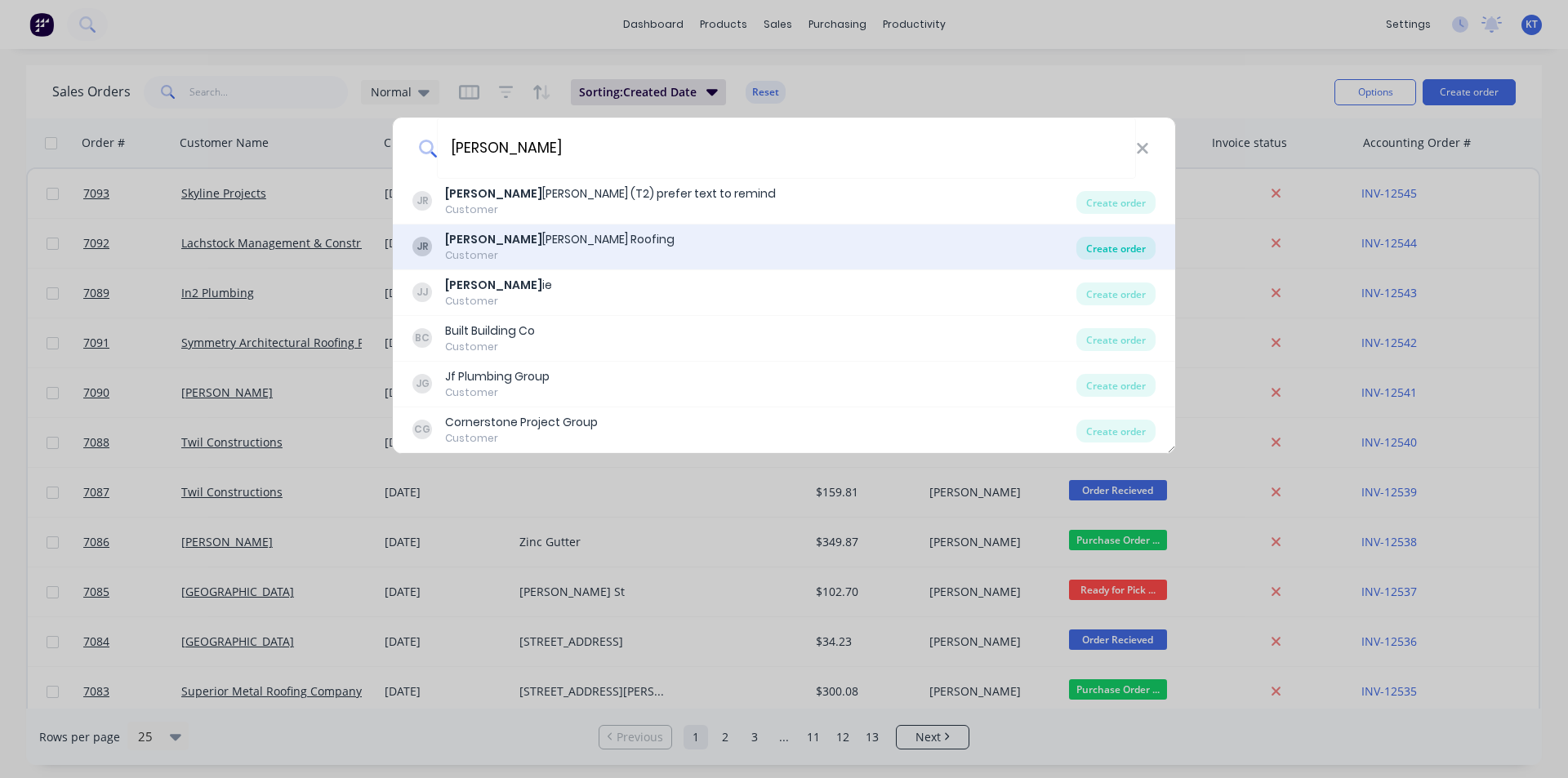
type input "Jess"
click at [1109, 241] on div "Create order" at bounding box center [1115, 248] width 79 height 23
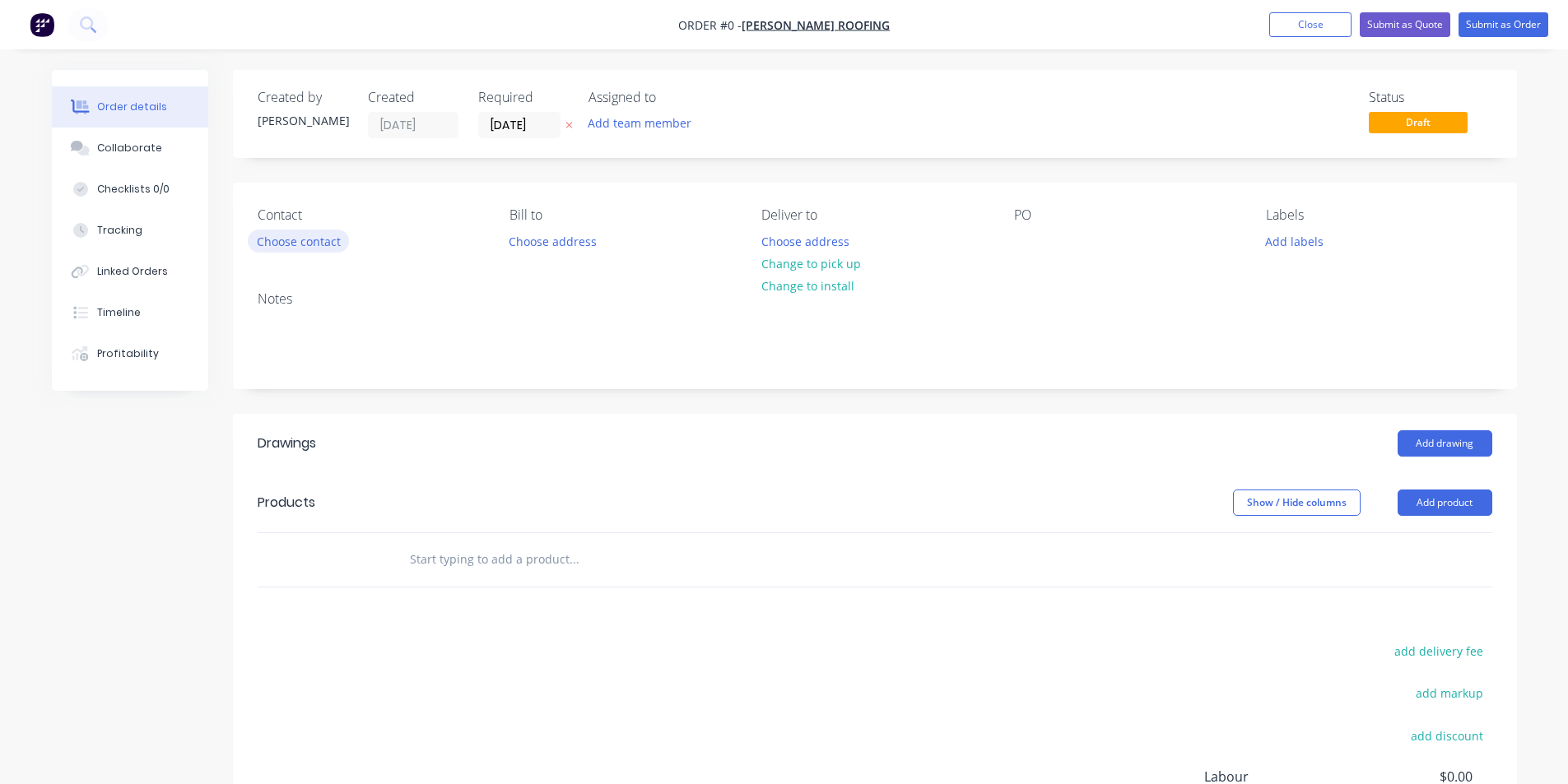
click at [298, 244] on button "Choose contact" at bounding box center [298, 240] width 101 height 22
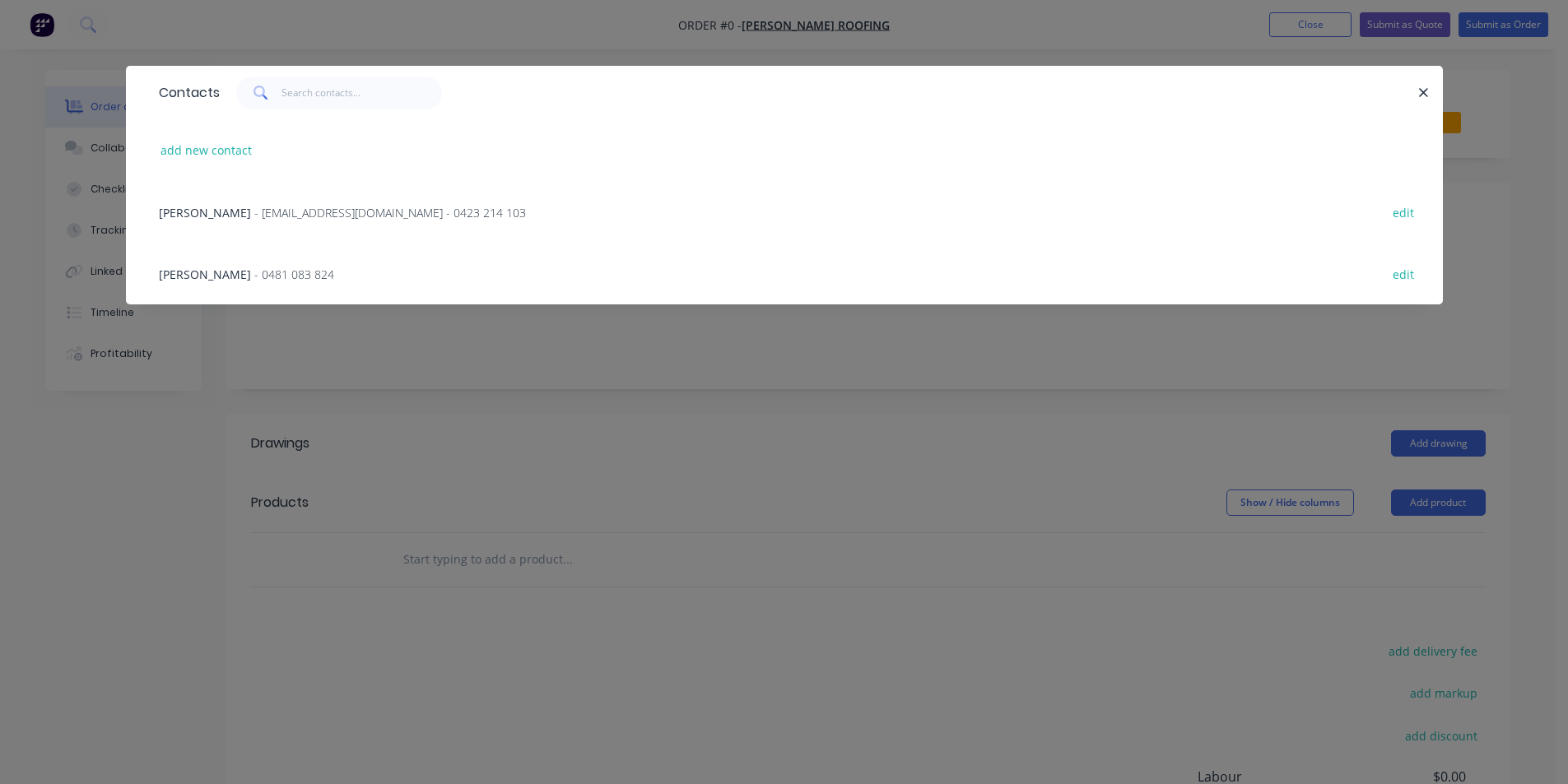
click at [314, 219] on span "- jessperry76@hotmail.com - 0423 214 103" at bounding box center [390, 212] width 272 height 15
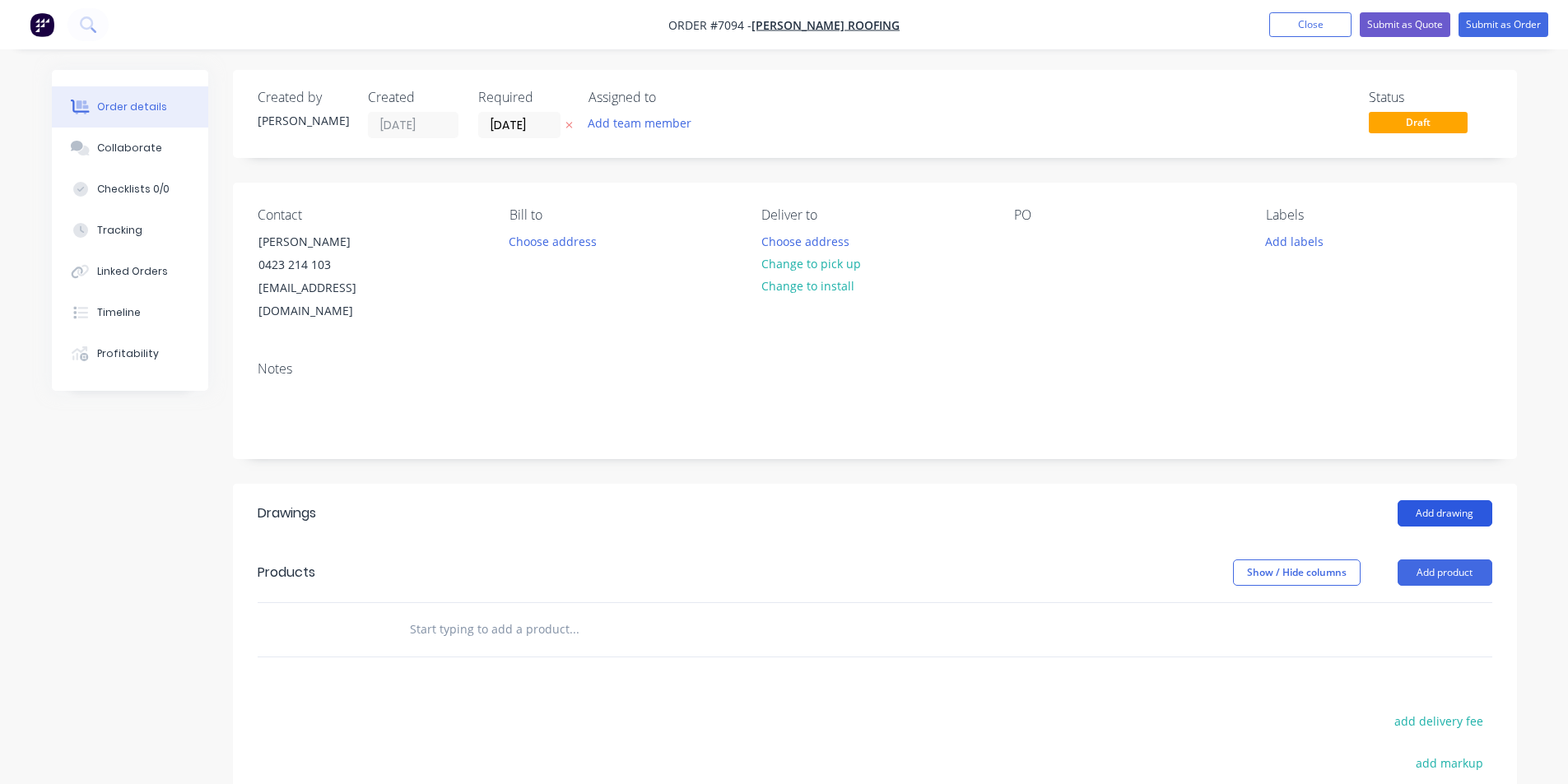
click at [1454, 500] on button "Add drawing" at bounding box center [1445, 512] width 95 height 26
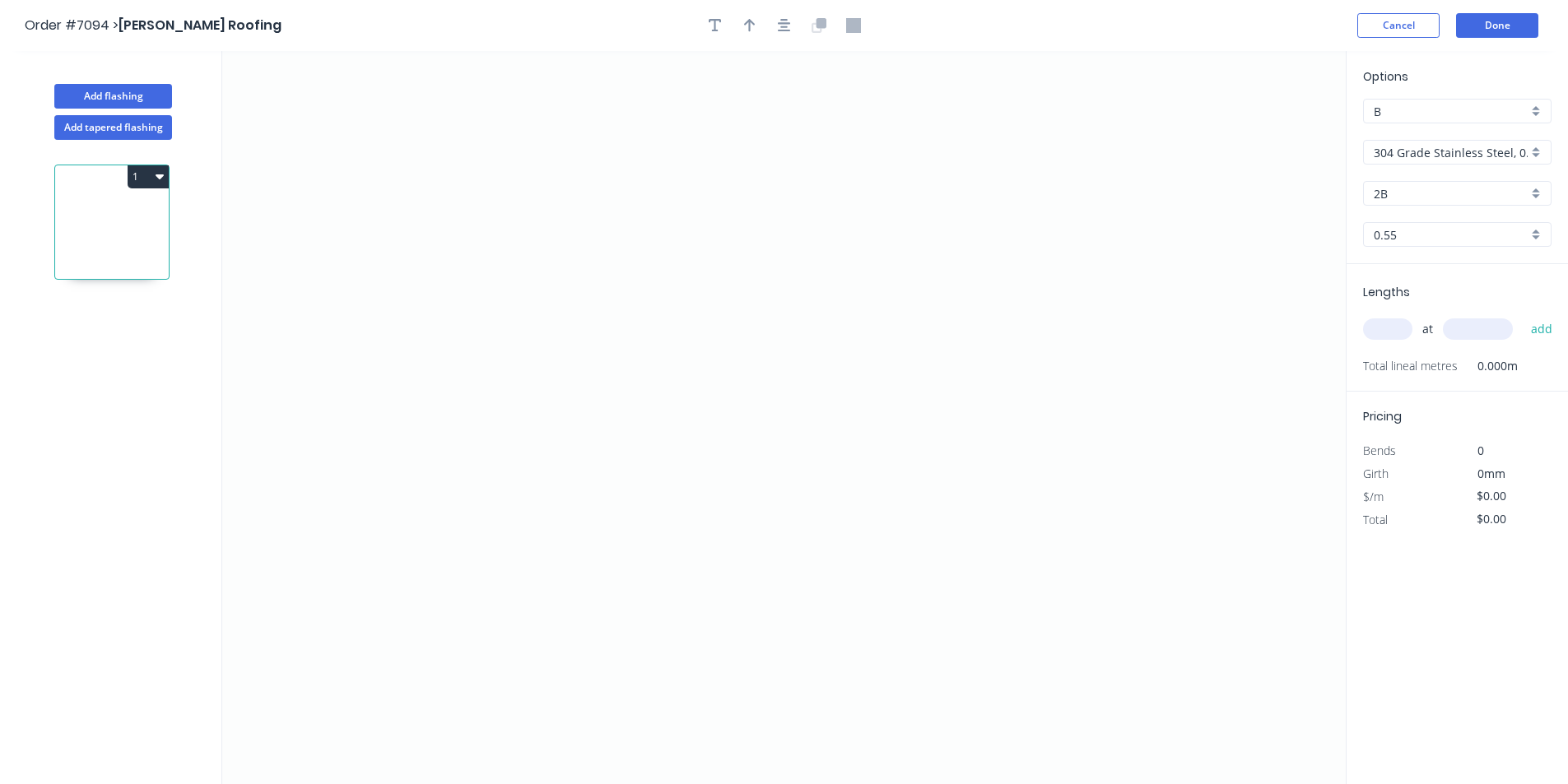
click at [1530, 154] on div "304 Grade Stainless Steel, 0.9mm Perforated Pattern 208 - 2mm hole" at bounding box center [1457, 152] width 189 height 25
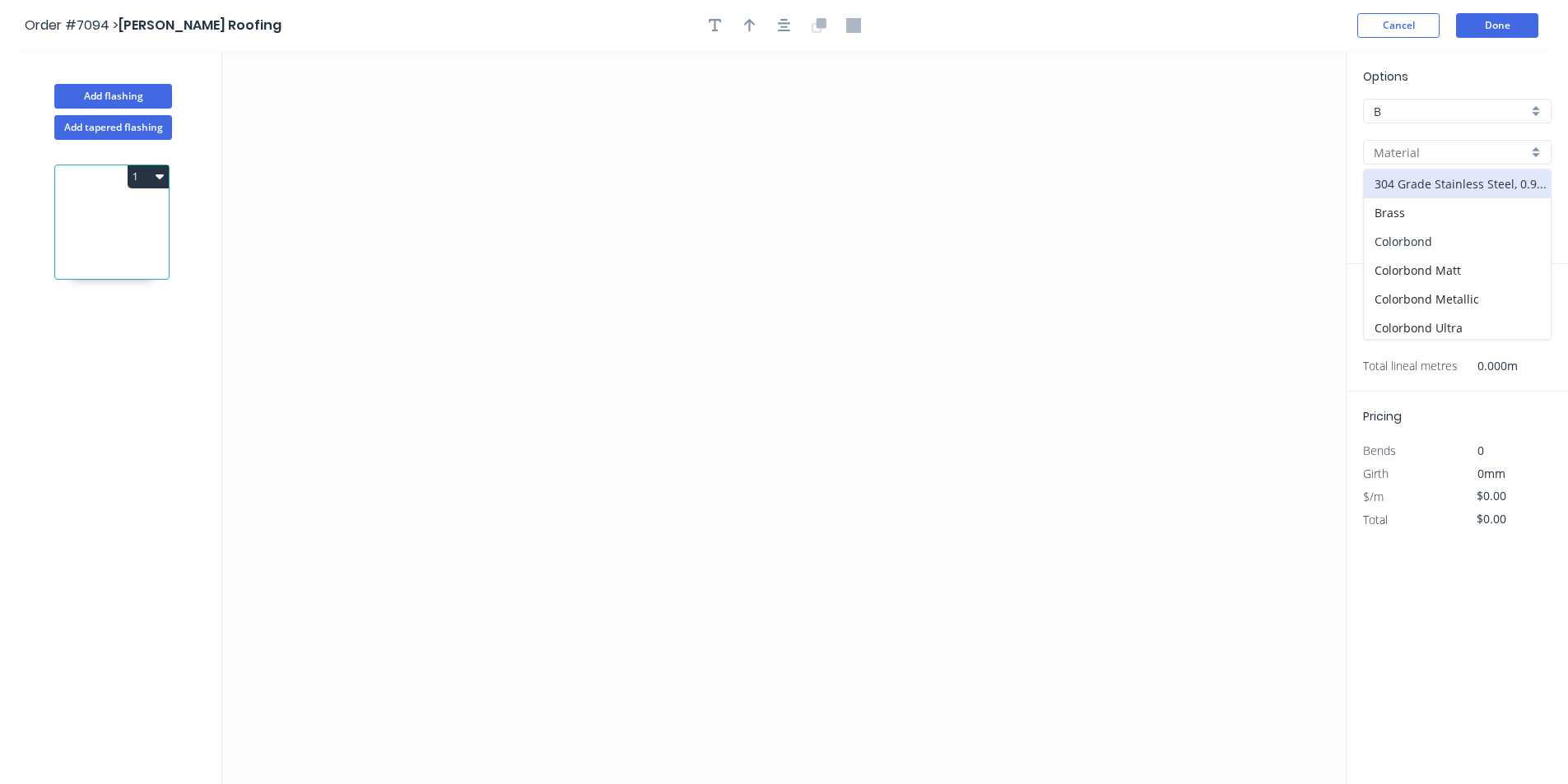
click at [1487, 237] on div "Colorbond" at bounding box center [1457, 241] width 187 height 29
type input "Colorbond"
type input "Basalt"
click at [1478, 198] on input "Basalt" at bounding box center [1451, 193] width 154 height 17
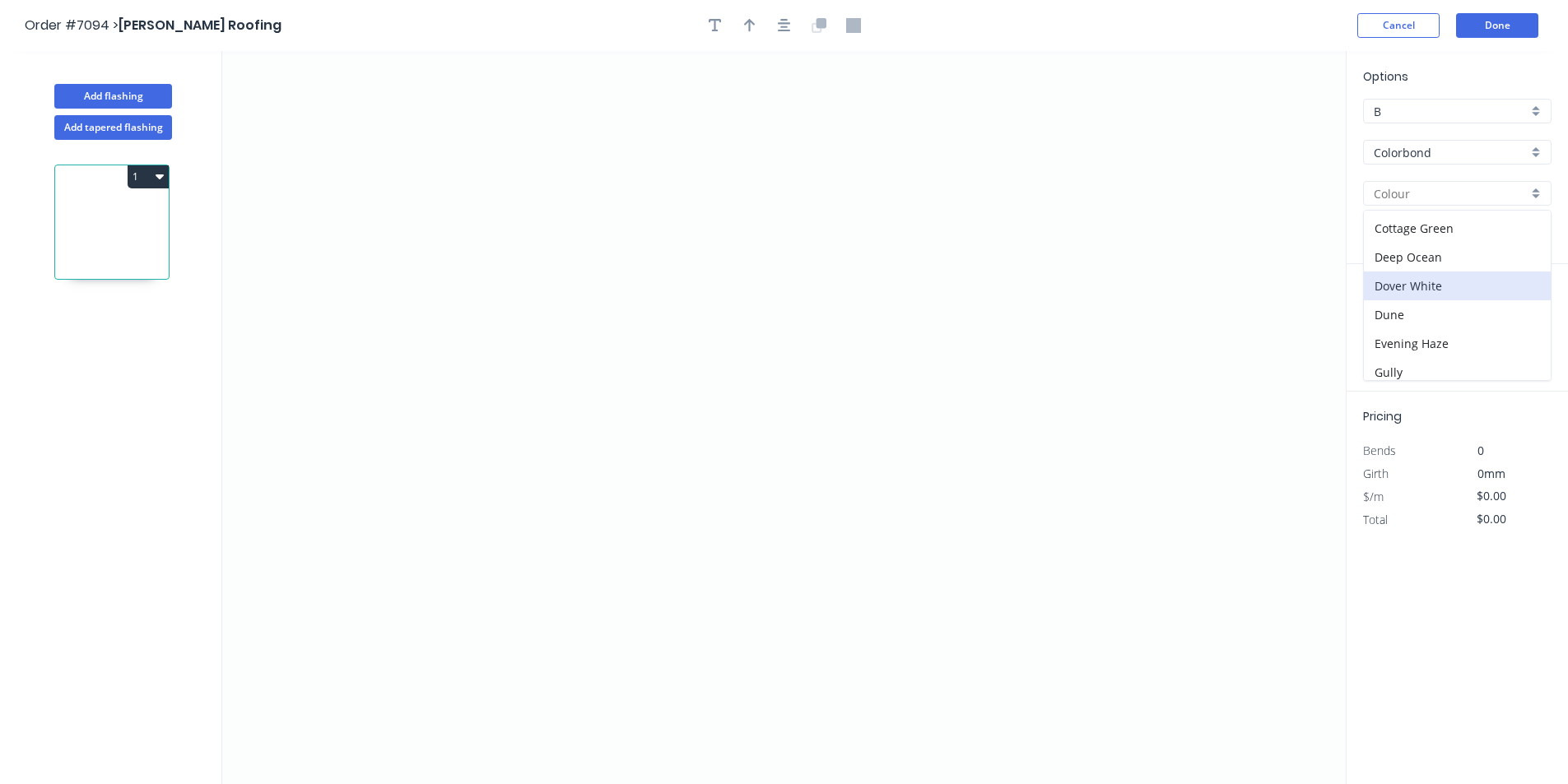
scroll to position [82, 0]
click at [1469, 283] on div "Dover White" at bounding box center [1457, 287] width 187 height 29
type input "Dover White"
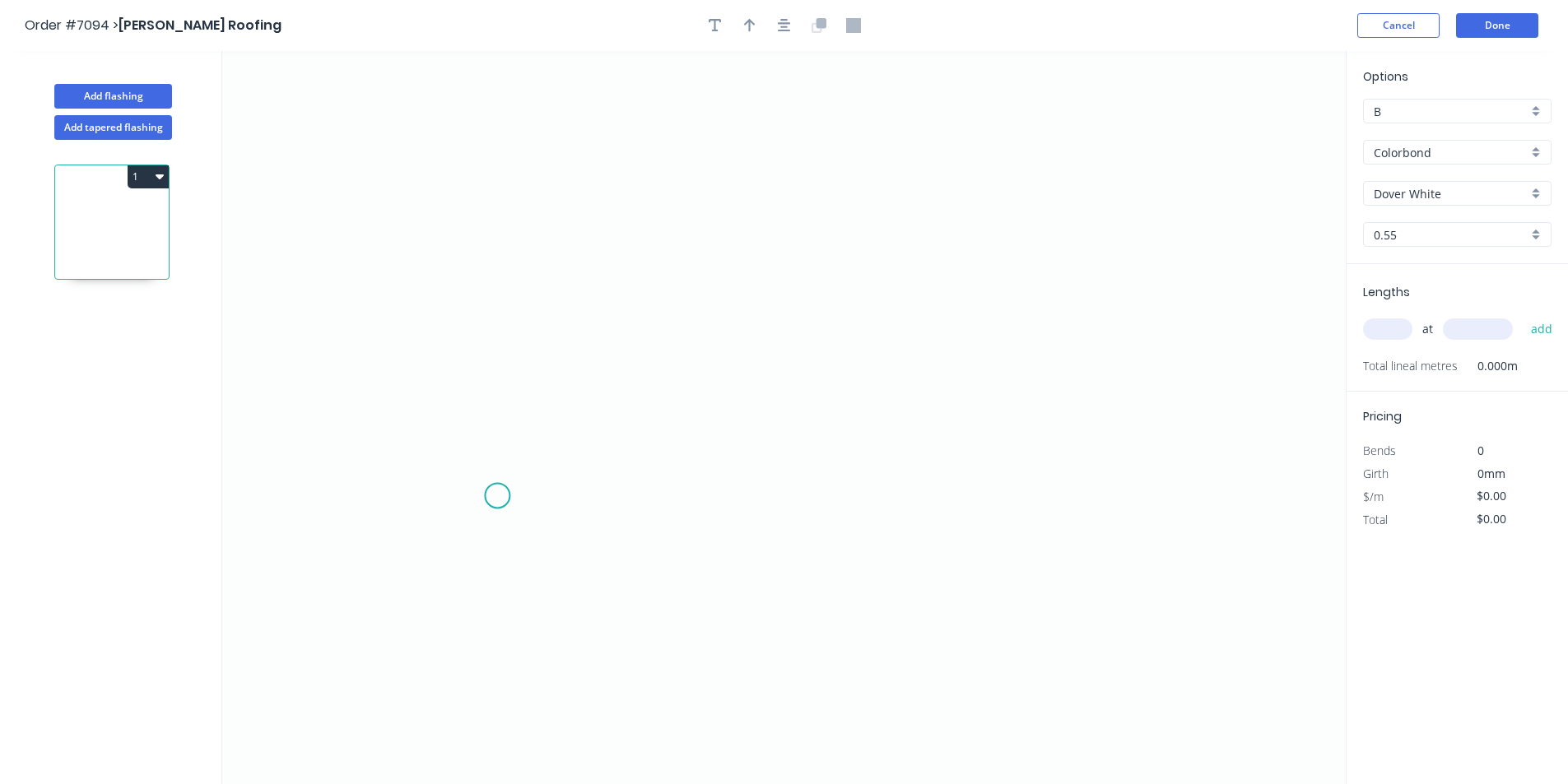
click at [497, 496] on icon "0" at bounding box center [784, 417] width 1123 height 733
click at [548, 425] on icon at bounding box center [522, 459] width 51 height 72
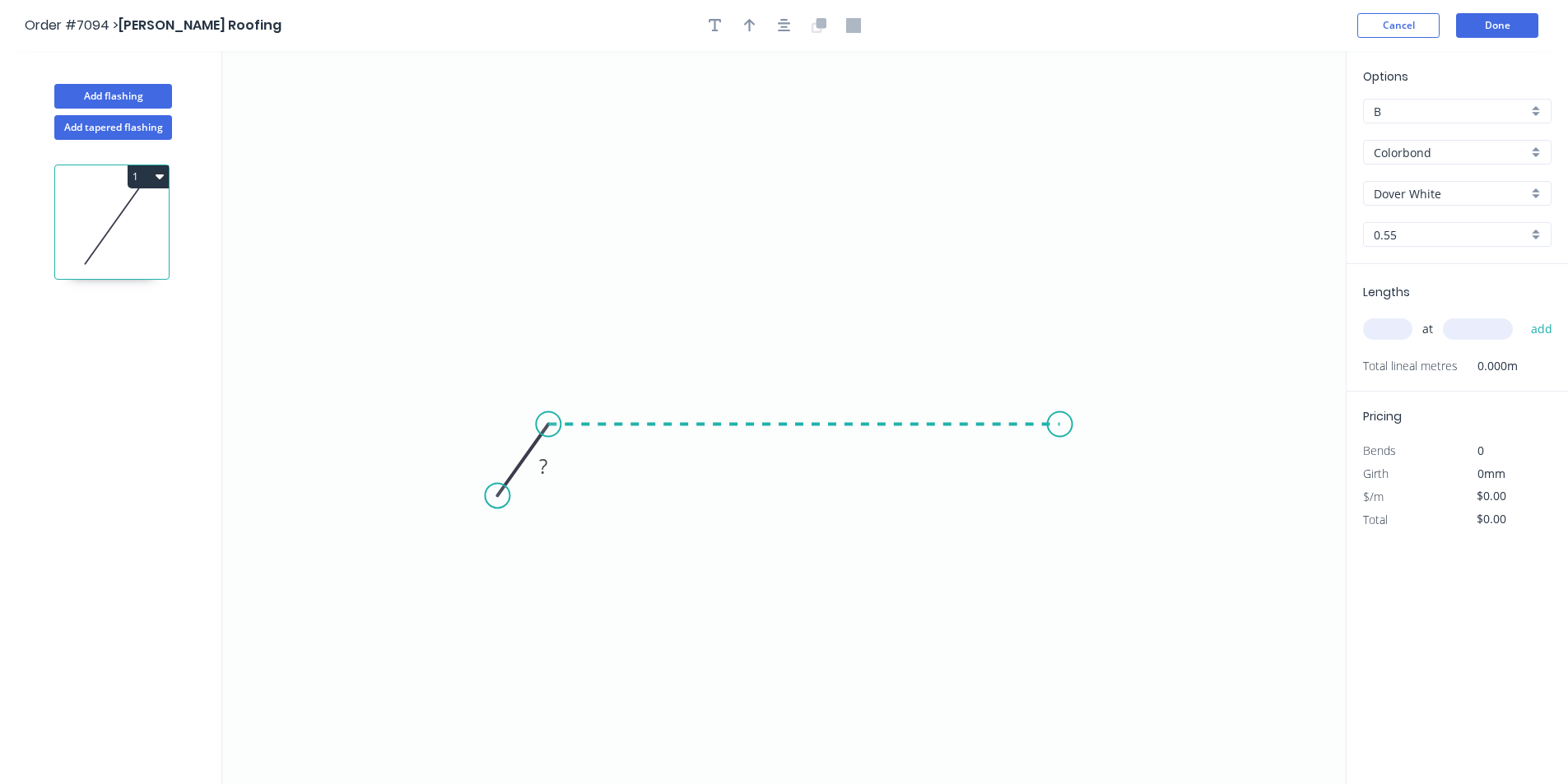
click at [1060, 426] on icon "0 ?" at bounding box center [784, 417] width 1123 height 733
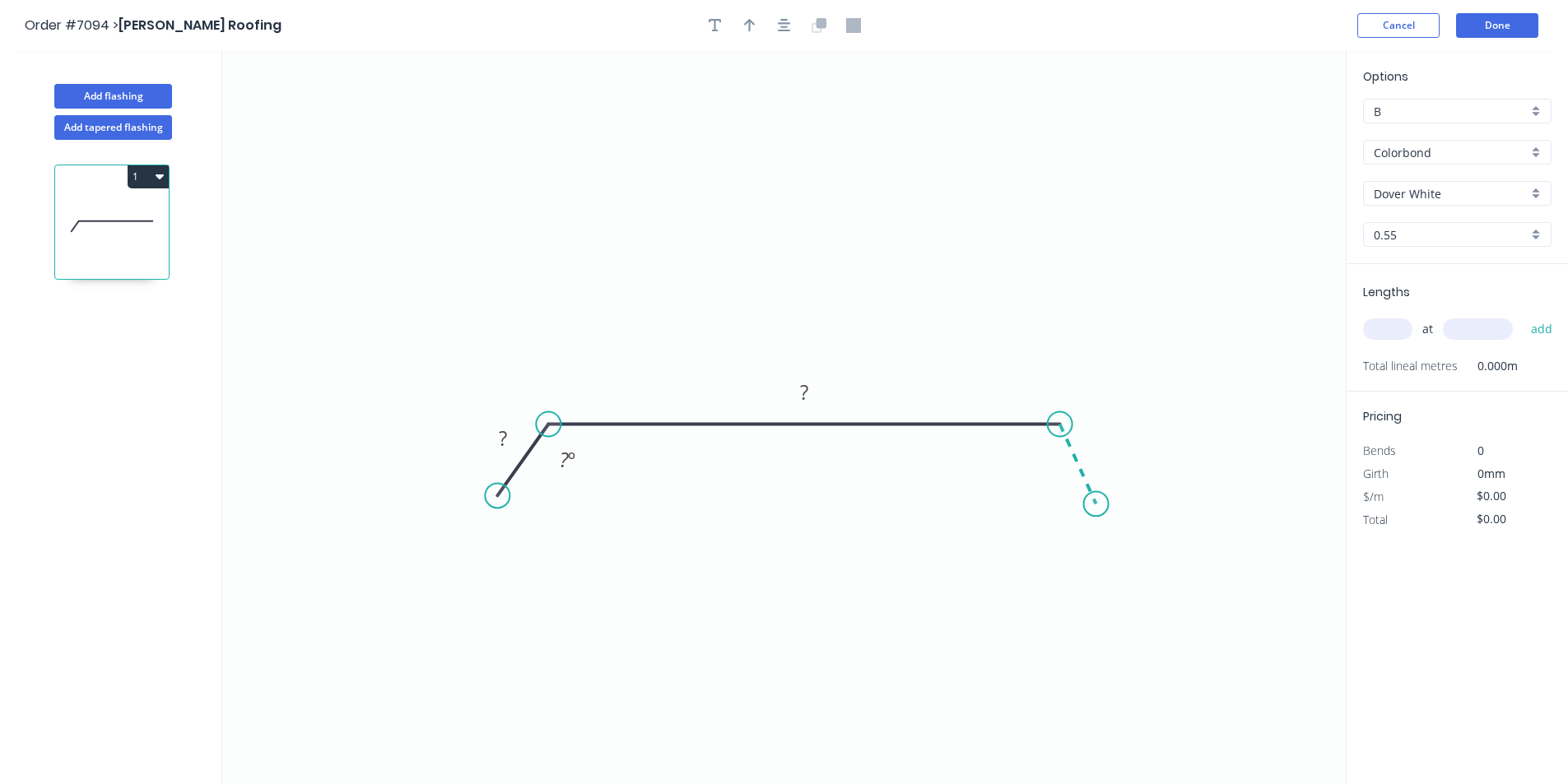
click at [1097, 504] on icon "0 ? ? ? º" at bounding box center [784, 417] width 1123 height 733
click at [748, 19] on icon "button" at bounding box center [750, 25] width 12 height 15
drag, startPoint x: 1267, startPoint y: 130, endPoint x: 799, endPoint y: 366, distance: 524.1
click at [831, 388] on icon at bounding box center [831, 371] width 15 height 53
click at [706, 35] on div at bounding box center [784, 26] width 173 height 25
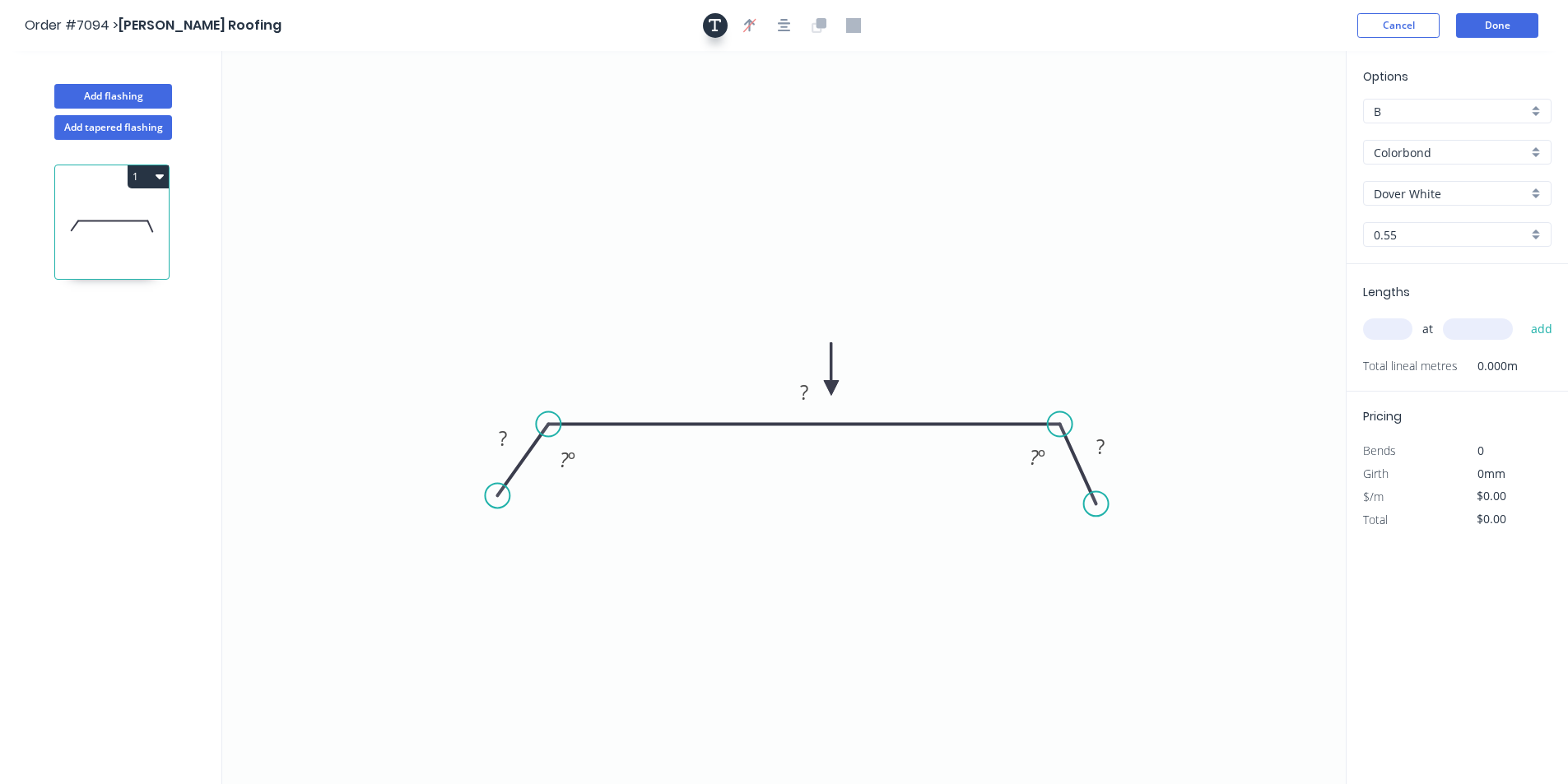
click at [725, 21] on button "button" at bounding box center [716, 26] width 25 height 25
drag, startPoint x: 317, startPoint y: 129, endPoint x: 708, endPoint y: 257, distance: 411.4
click at [708, 257] on textarea at bounding box center [725, 250] width 133 height 61
drag, startPoint x: 801, startPoint y: 250, endPoint x: 1104, endPoint y: 284, distance: 304.9
click at [1089, 284] on g at bounding box center [869, 241] width 442 height 100
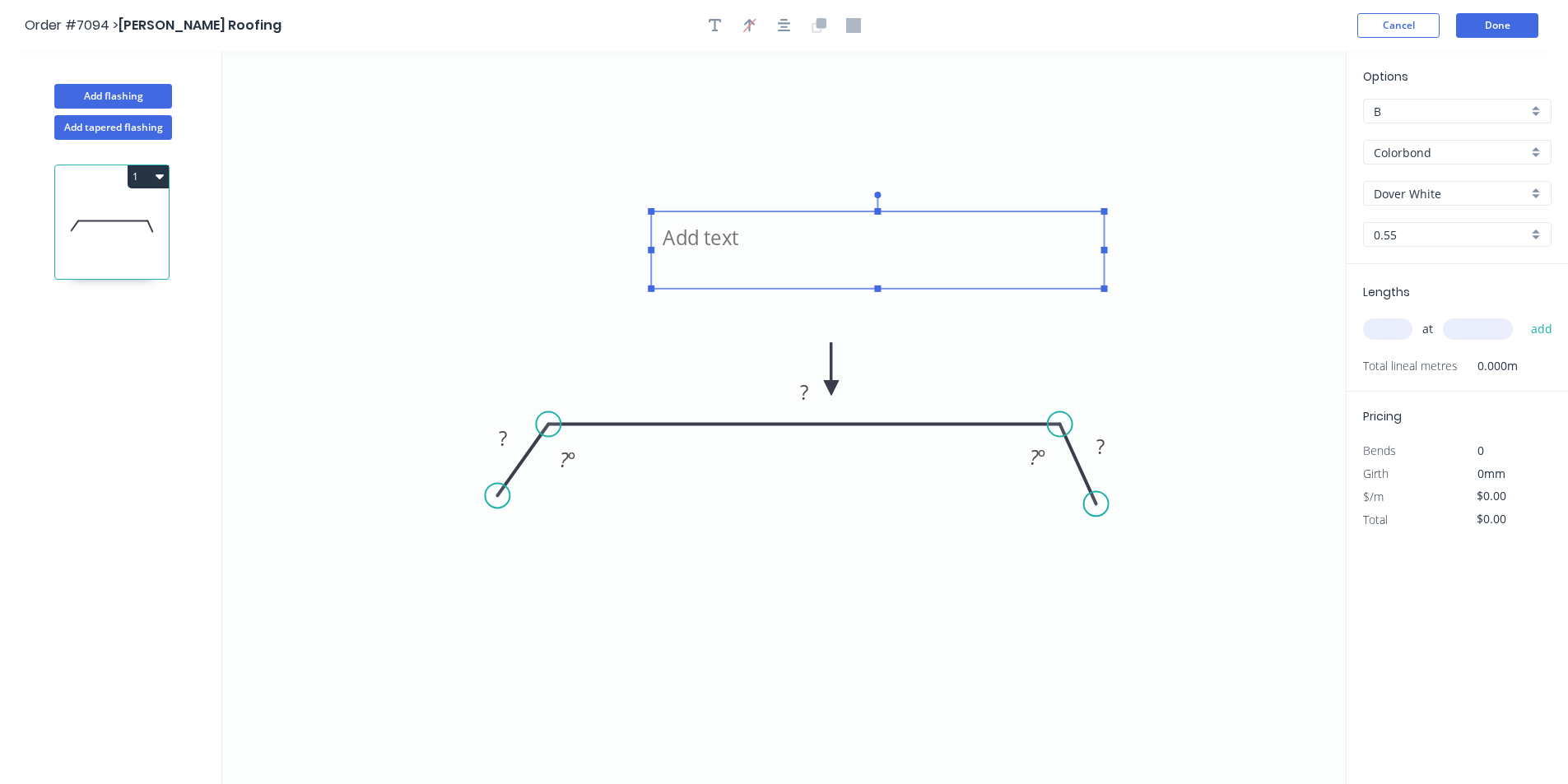
click at [733, 235] on textarea at bounding box center [877, 250] width 436 height 61
type textarea "Tray with 75 mm turned up 2900 finished"
click at [519, 436] on rect at bounding box center [503, 439] width 33 height 23
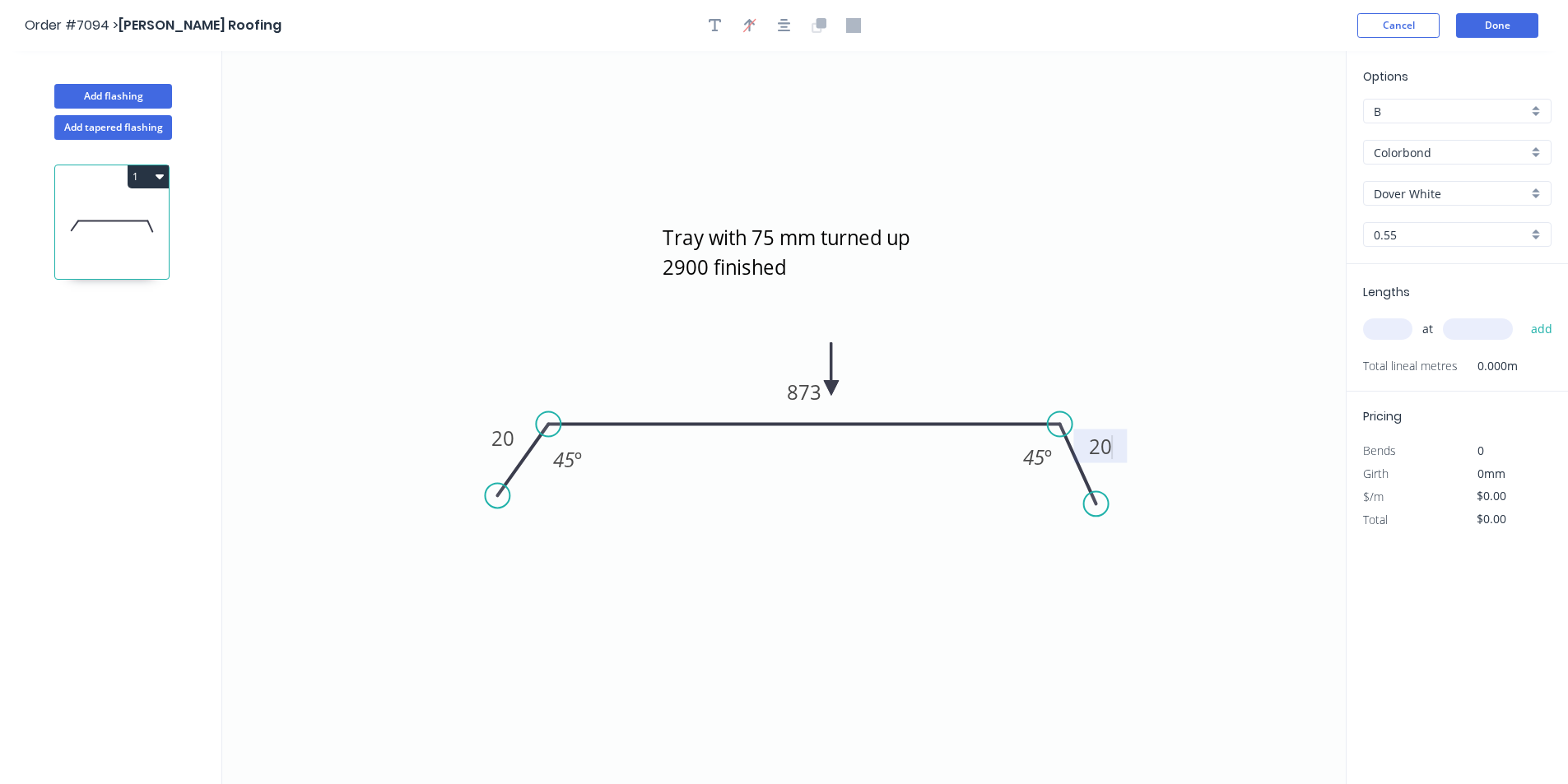
type input "$35.60"
click at [1391, 331] on input "text" at bounding box center [1387, 329] width 49 height 21
type input "1"
type input "2975"
click at [1522, 315] on button "add" at bounding box center [1541, 328] width 38 height 28
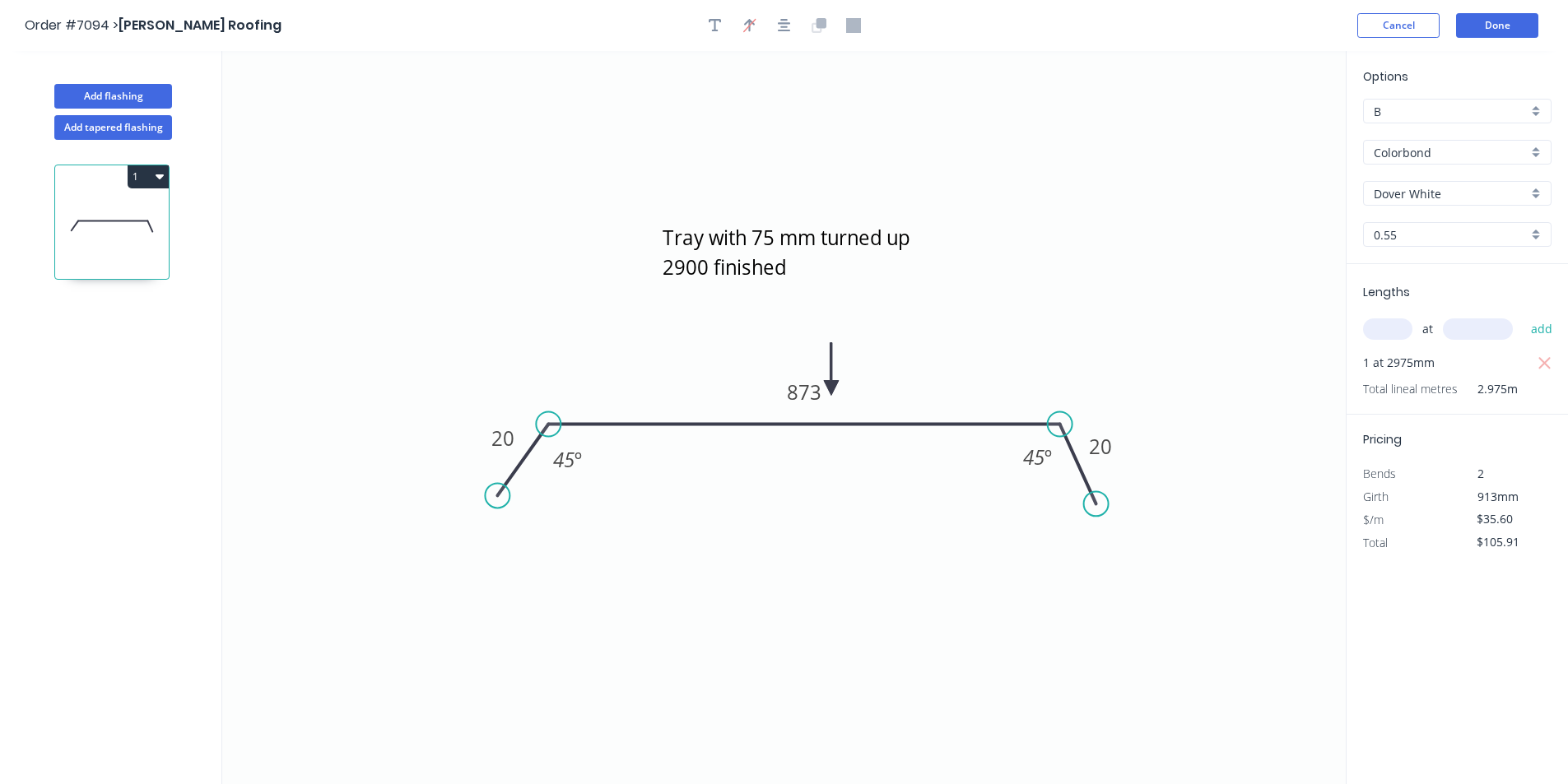
click at [151, 176] on button "1" at bounding box center [148, 177] width 41 height 23
click at [136, 215] on div "Duplicate" at bounding box center [90, 217] width 127 height 24
type input "$0.00"
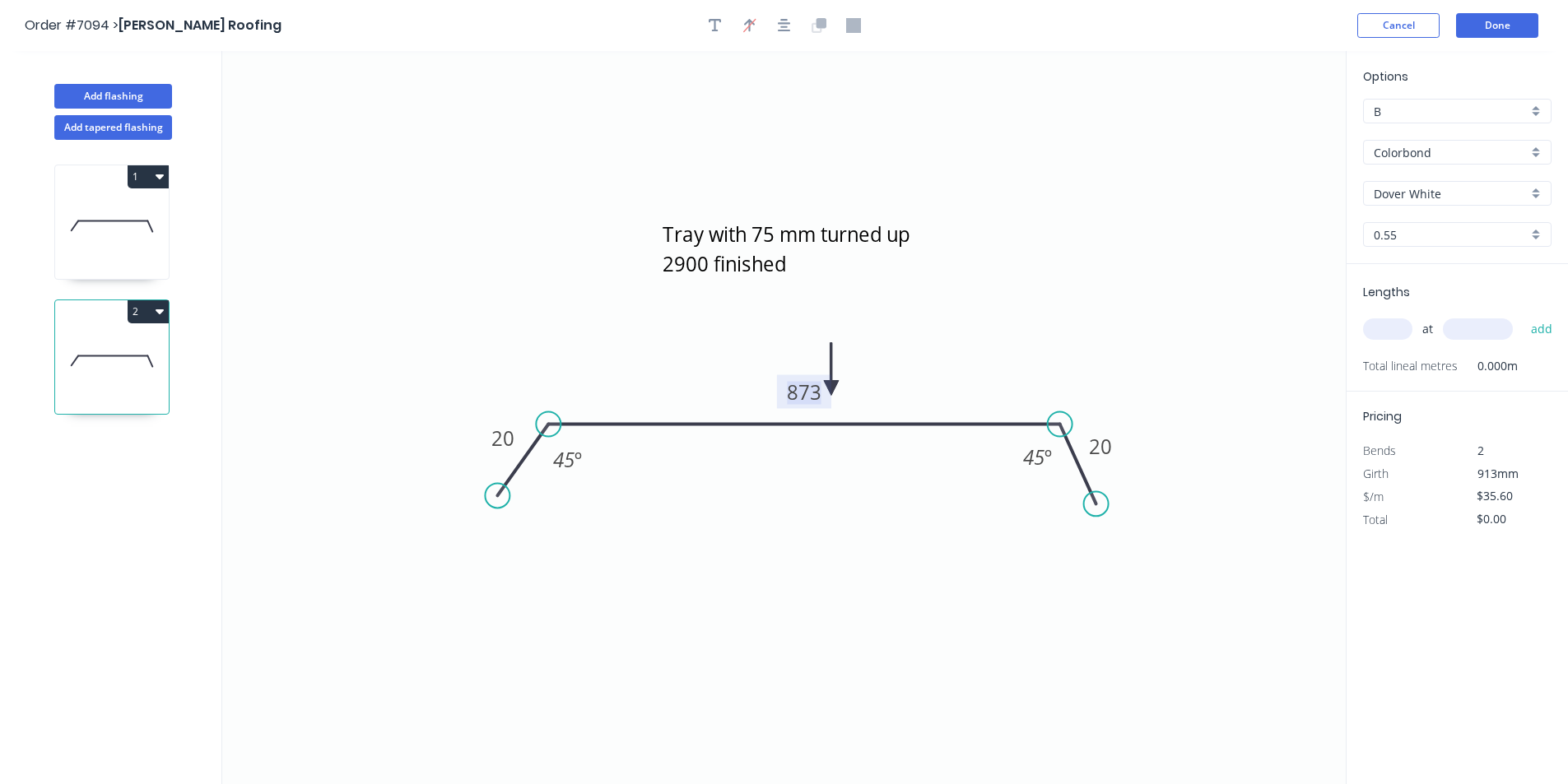
click at [814, 405] on tspan "873" at bounding box center [804, 392] width 35 height 27
click at [1386, 327] on input "text" at bounding box center [1387, 329] width 49 height 21
type input "1"
type input "2975"
click at [1522, 315] on button "add" at bounding box center [1541, 328] width 38 height 28
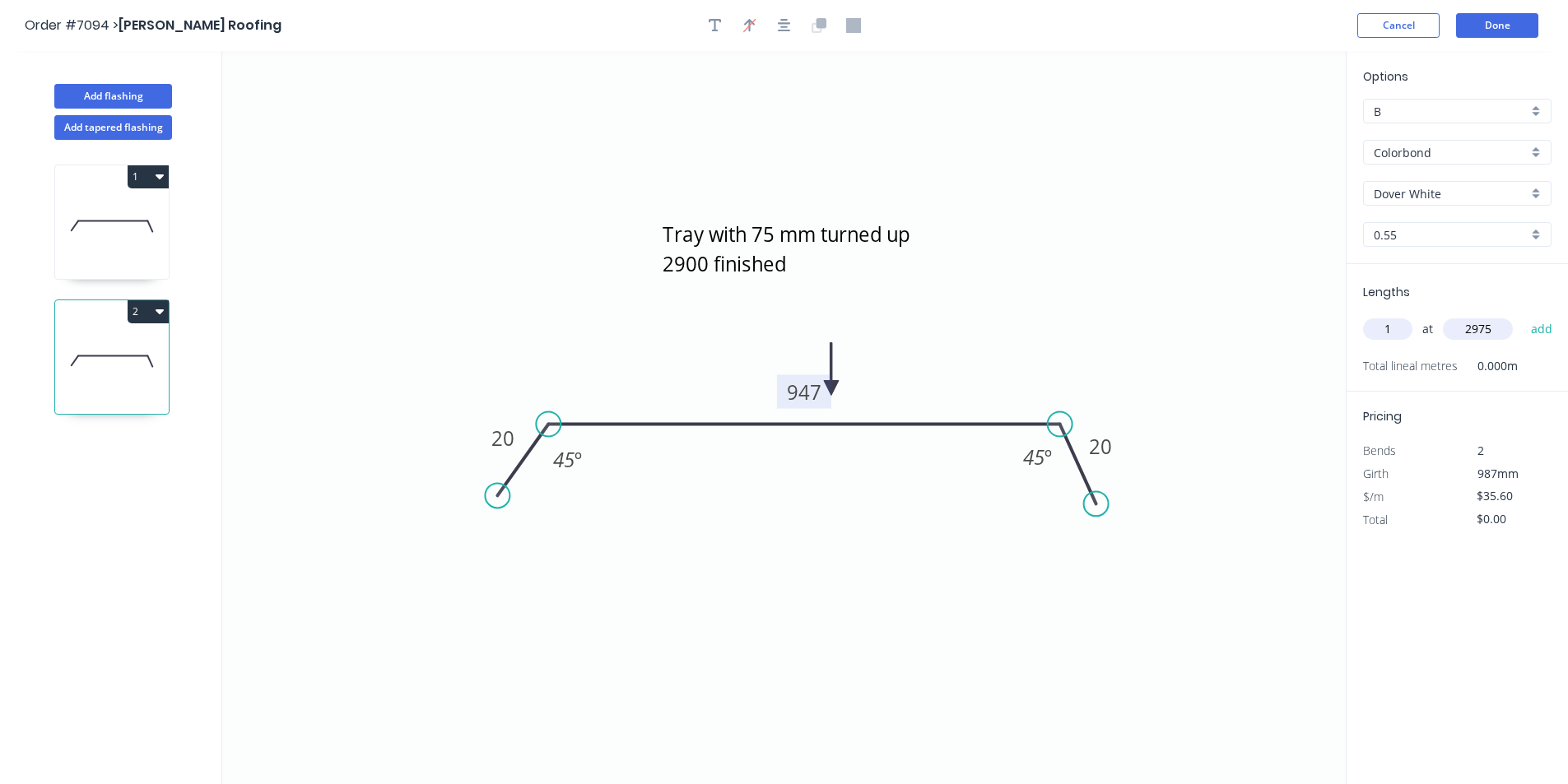
type input "$105.91"
click at [1525, 29] on button "Done" at bounding box center [1497, 26] width 82 height 25
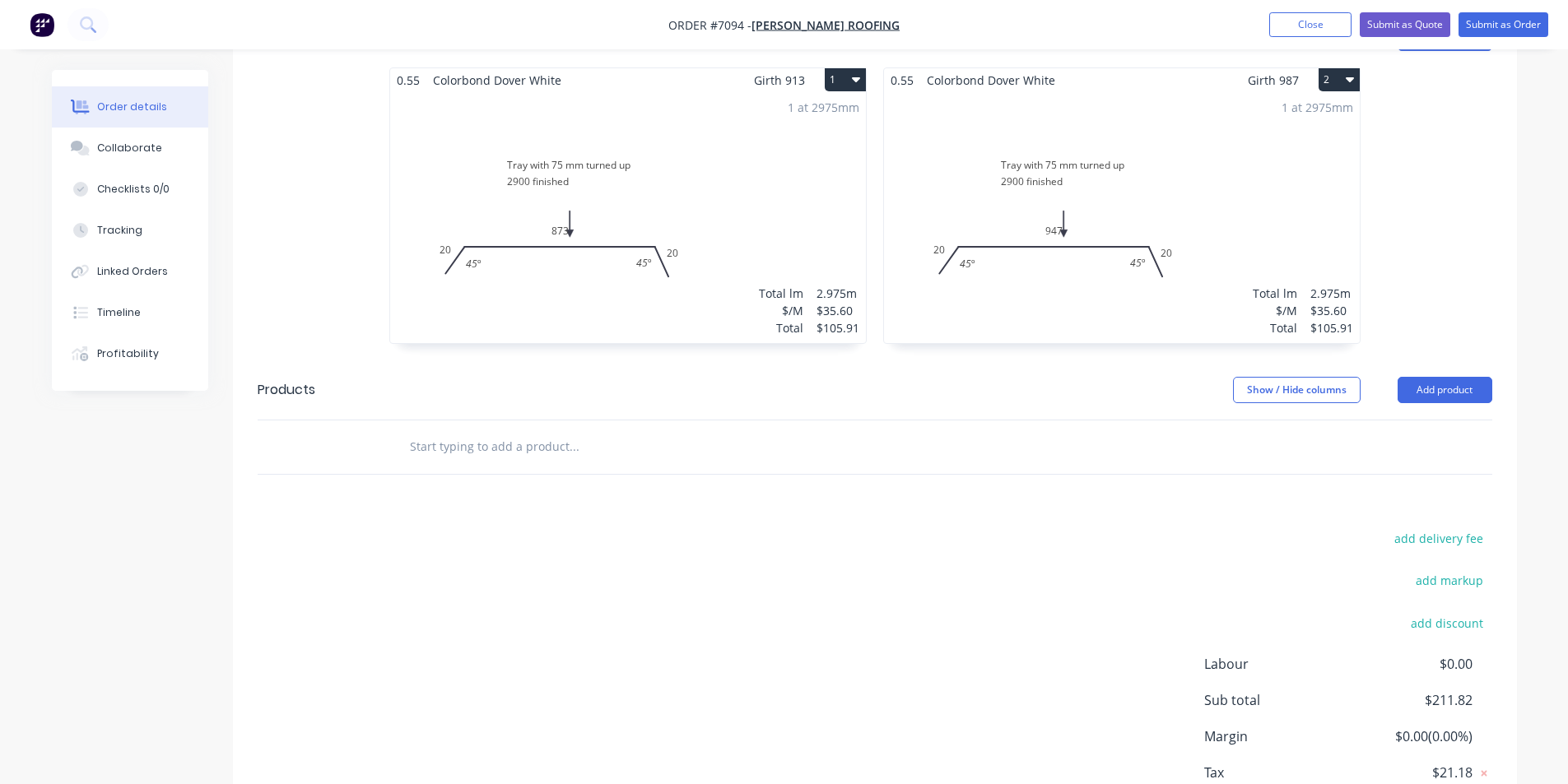
scroll to position [562, 0]
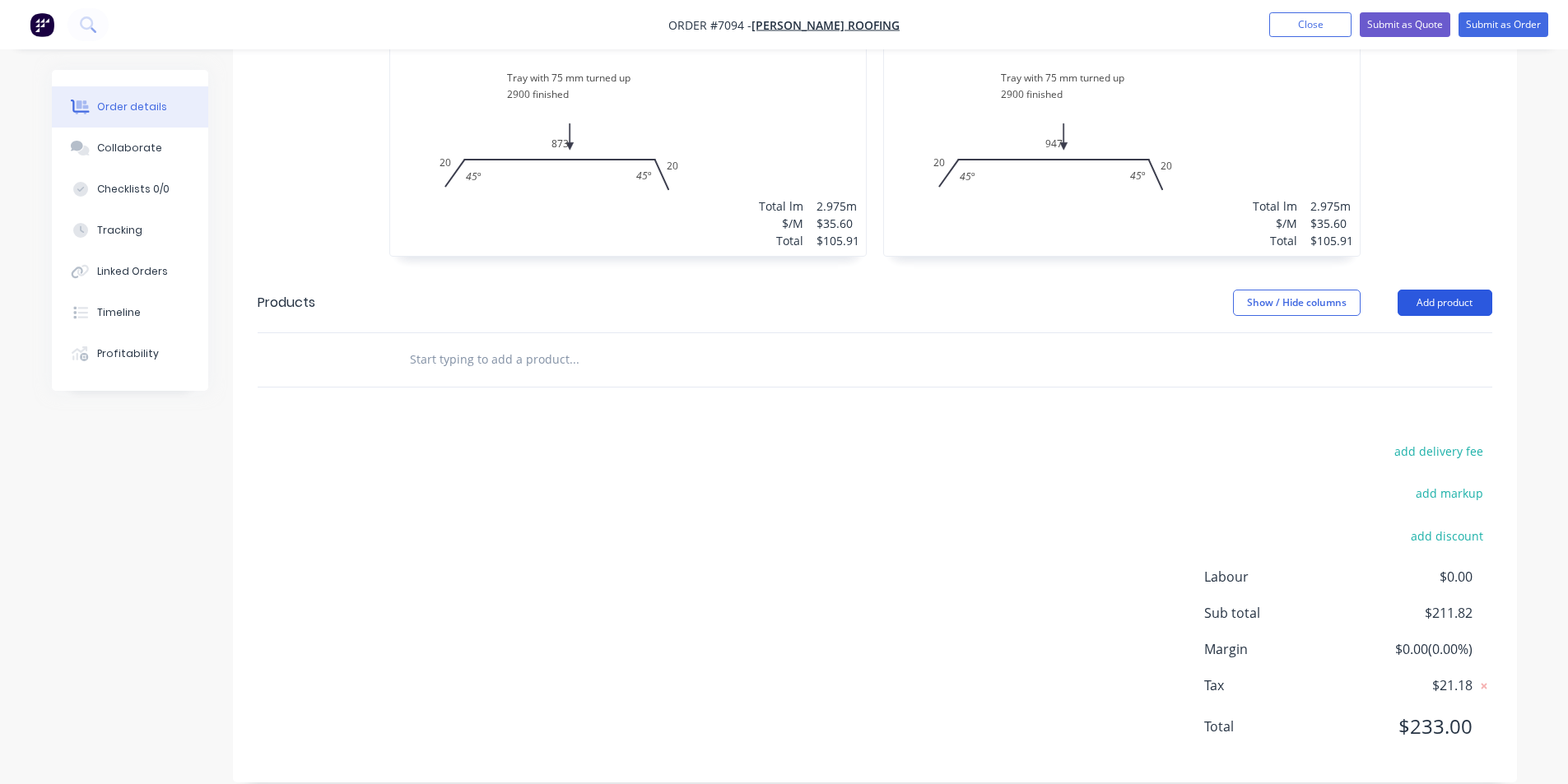
click at [1442, 290] on button "Add product" at bounding box center [1445, 302] width 95 height 26
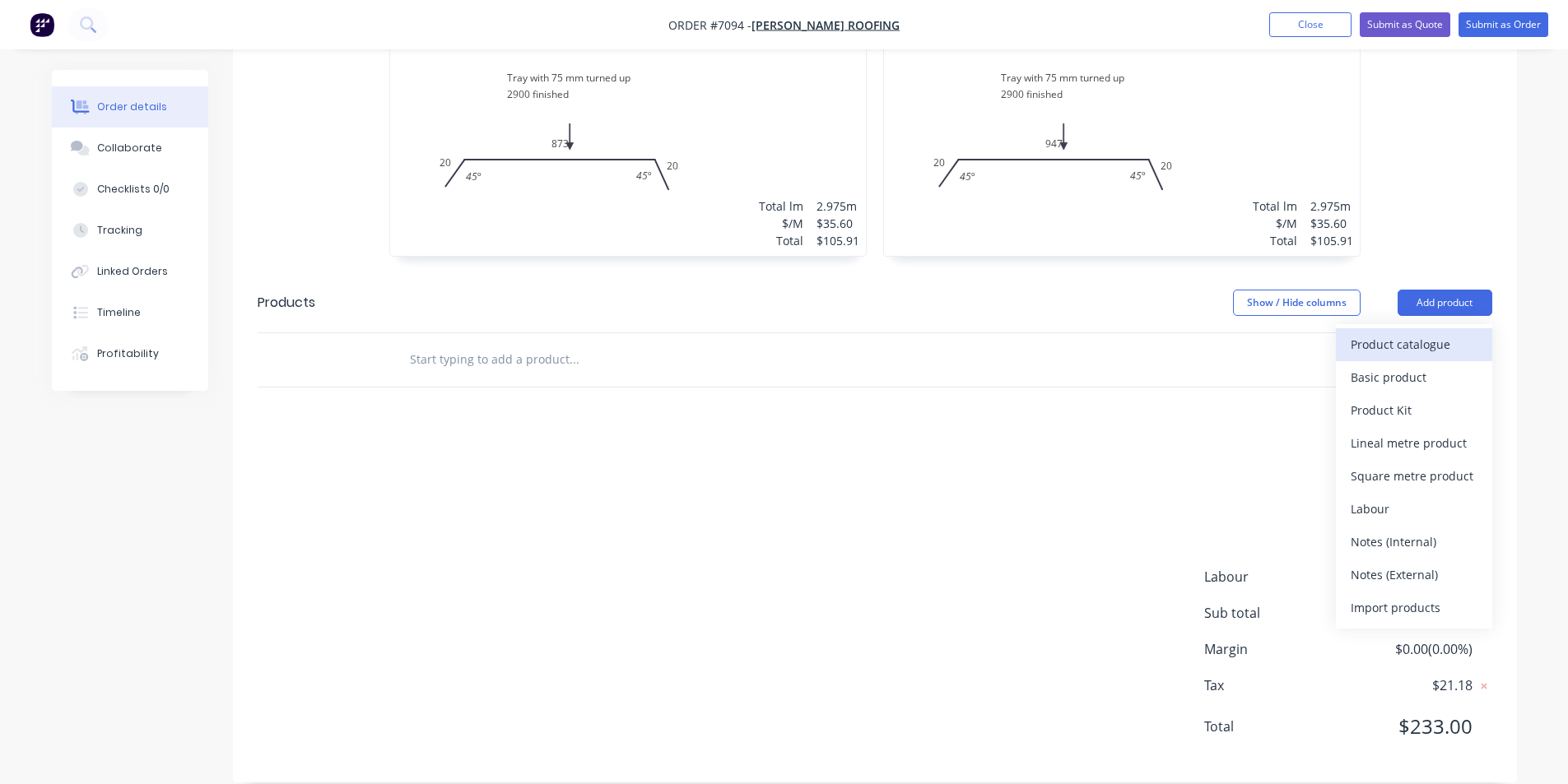
click at [1437, 333] on div "Product catalogue" at bounding box center [1414, 344] width 127 height 24
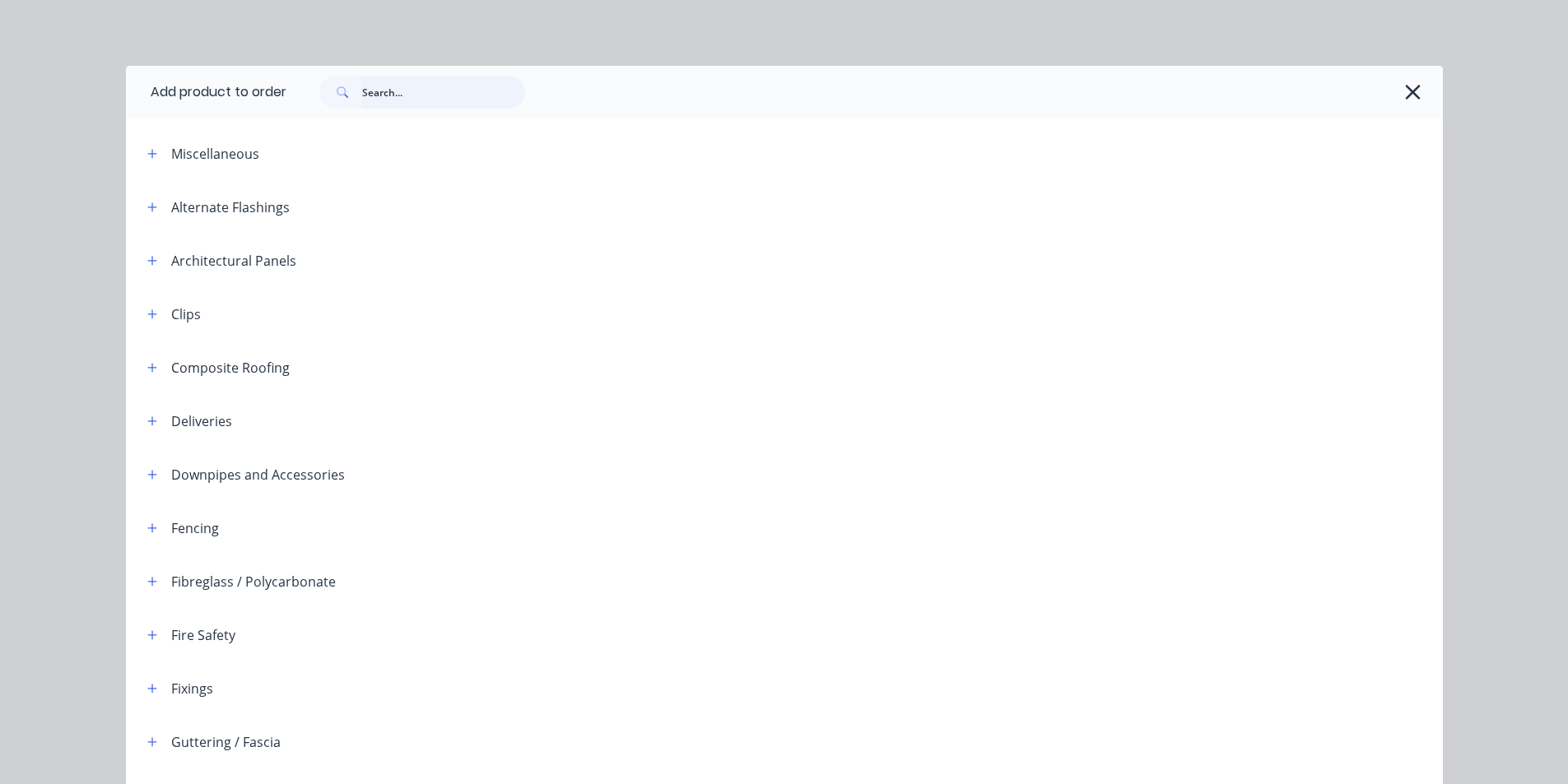
click at [391, 100] on input "text" at bounding box center [444, 92] width 163 height 33
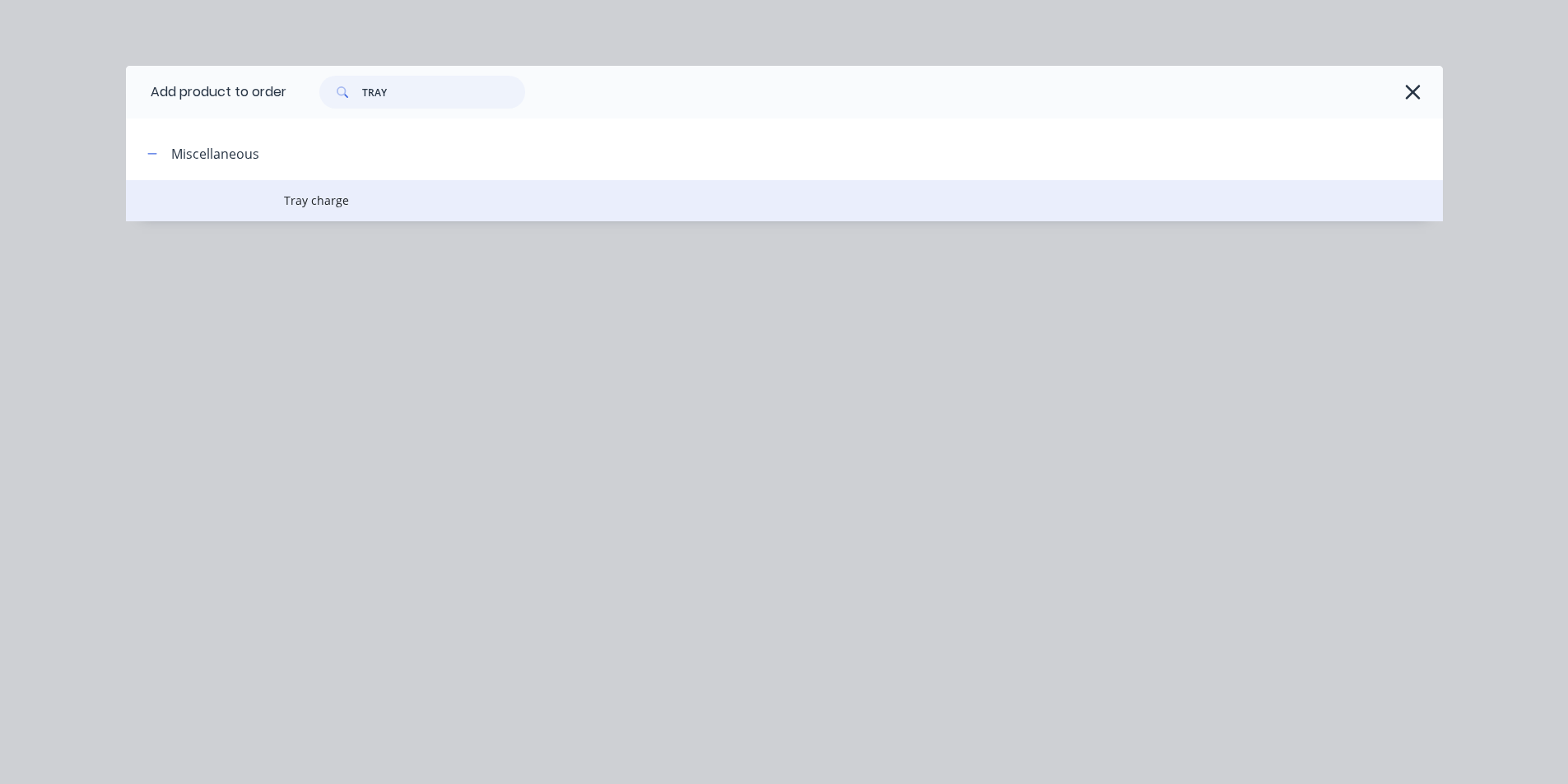
type input "TRAY"
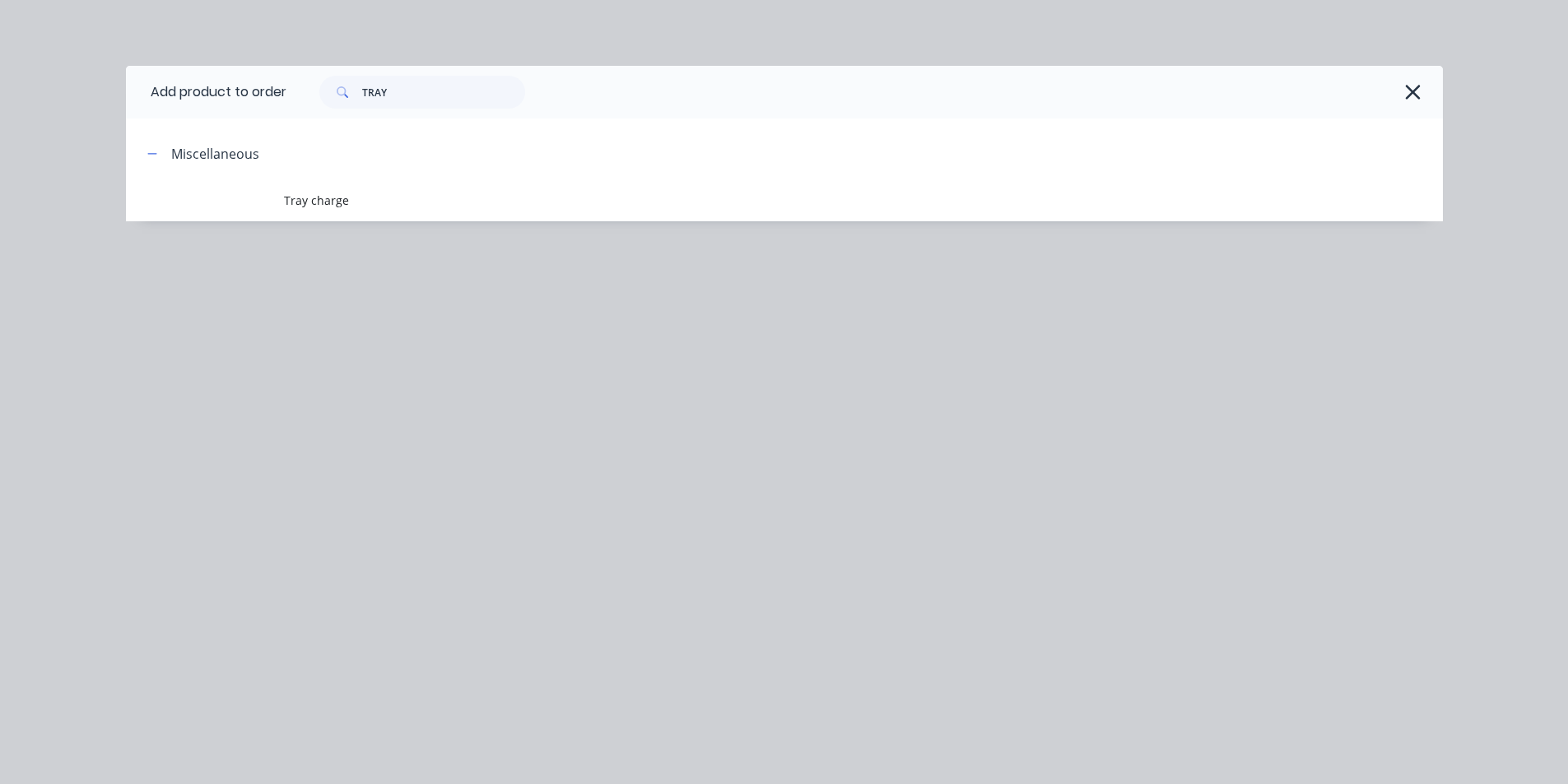
drag, startPoint x: 322, startPoint y: 188, endPoint x: 370, endPoint y: 191, distance: 48.1
click at [322, 189] on td "Tray charge" at bounding box center [863, 201] width 1159 height 41
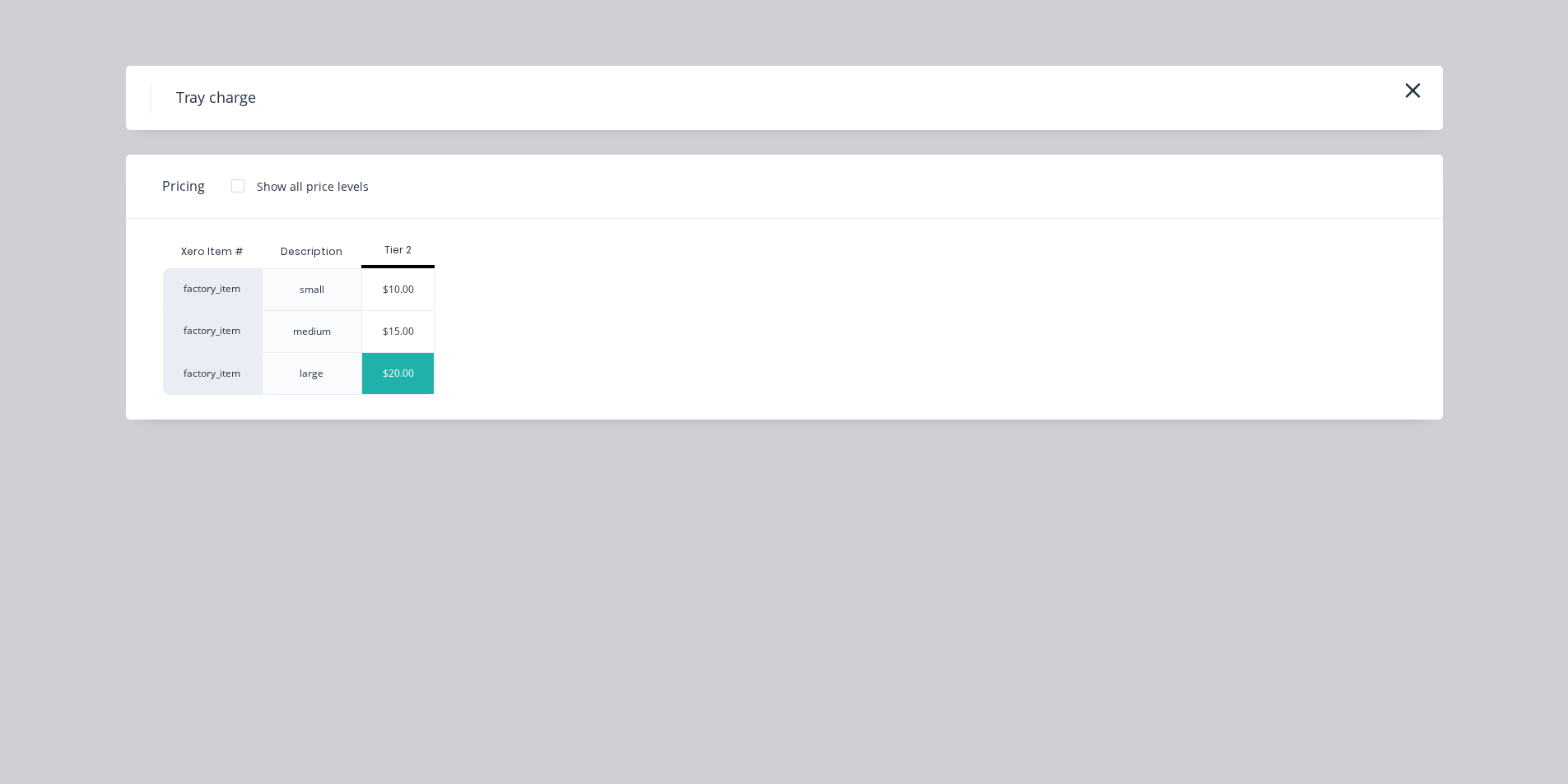
click at [393, 376] on div "$20.00" at bounding box center [398, 374] width 72 height 41
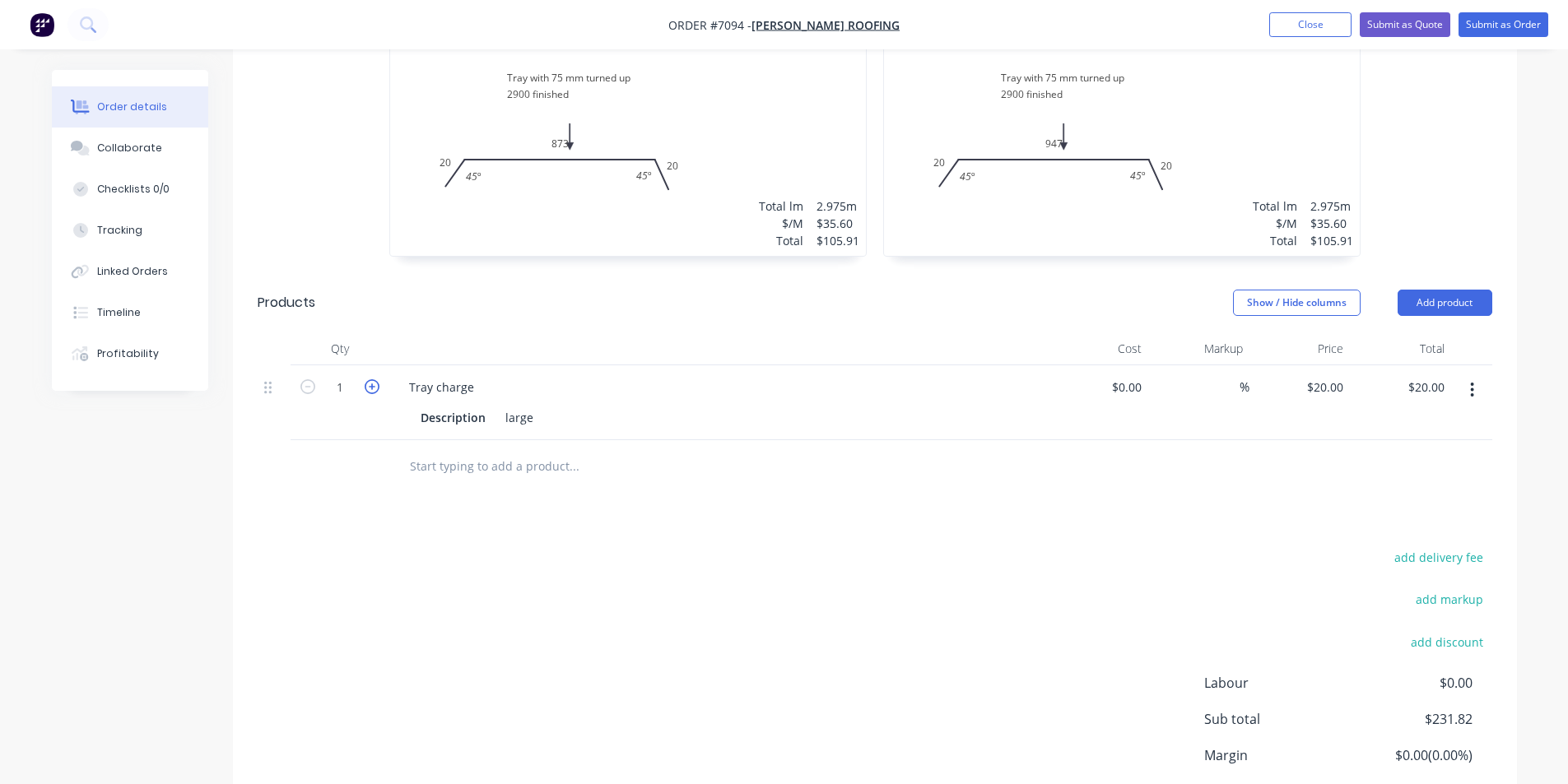
click at [373, 379] on icon "button" at bounding box center [372, 386] width 15 height 15
type input "2"
type input "$40.00"
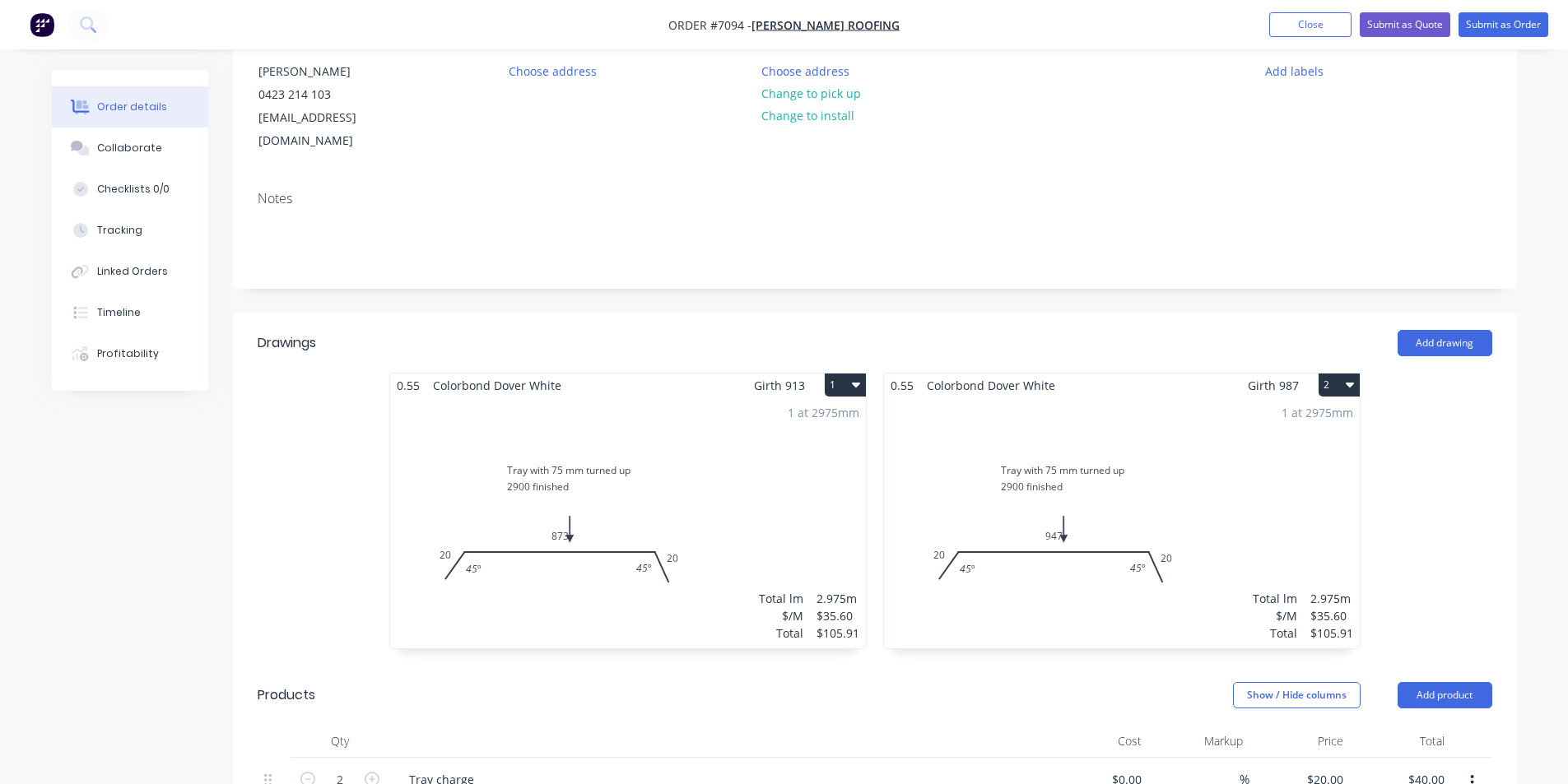
scroll to position [0, 0]
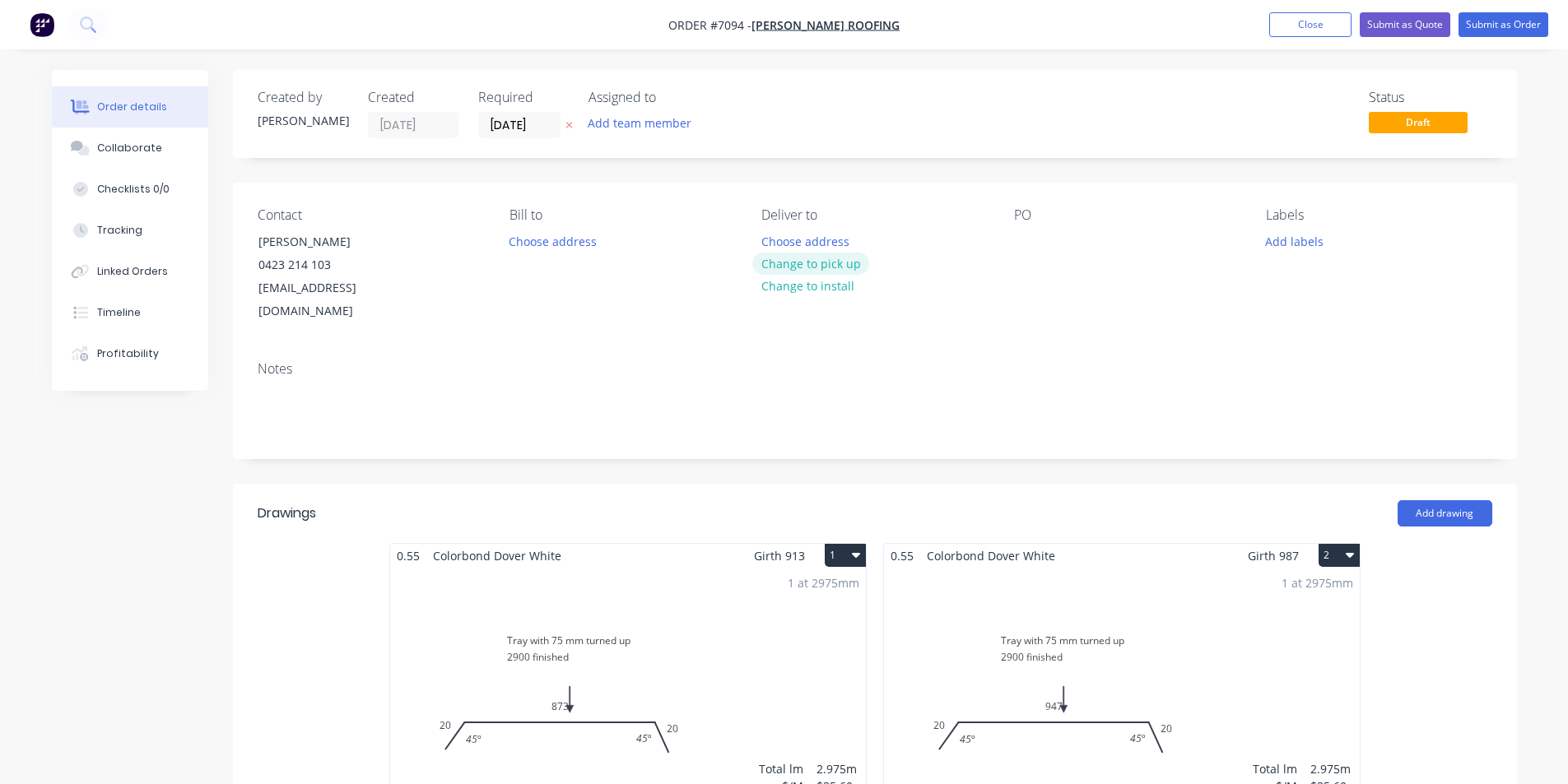
click at [794, 263] on button "Change to pick up" at bounding box center [810, 263] width 117 height 22
drag, startPoint x: 998, startPoint y: 243, endPoint x: 1052, endPoint y: 257, distance: 55.8
click at [1004, 249] on div "Contact Jess Perry 0423 214 103 jessperry76@hotmail.com Bill to Choose address …" at bounding box center [874, 265] width 1284 height 165
click at [1052, 257] on div "PO" at bounding box center [1127, 266] width 225 height 116
click at [1016, 253] on div "PO" at bounding box center [1127, 266] width 225 height 116
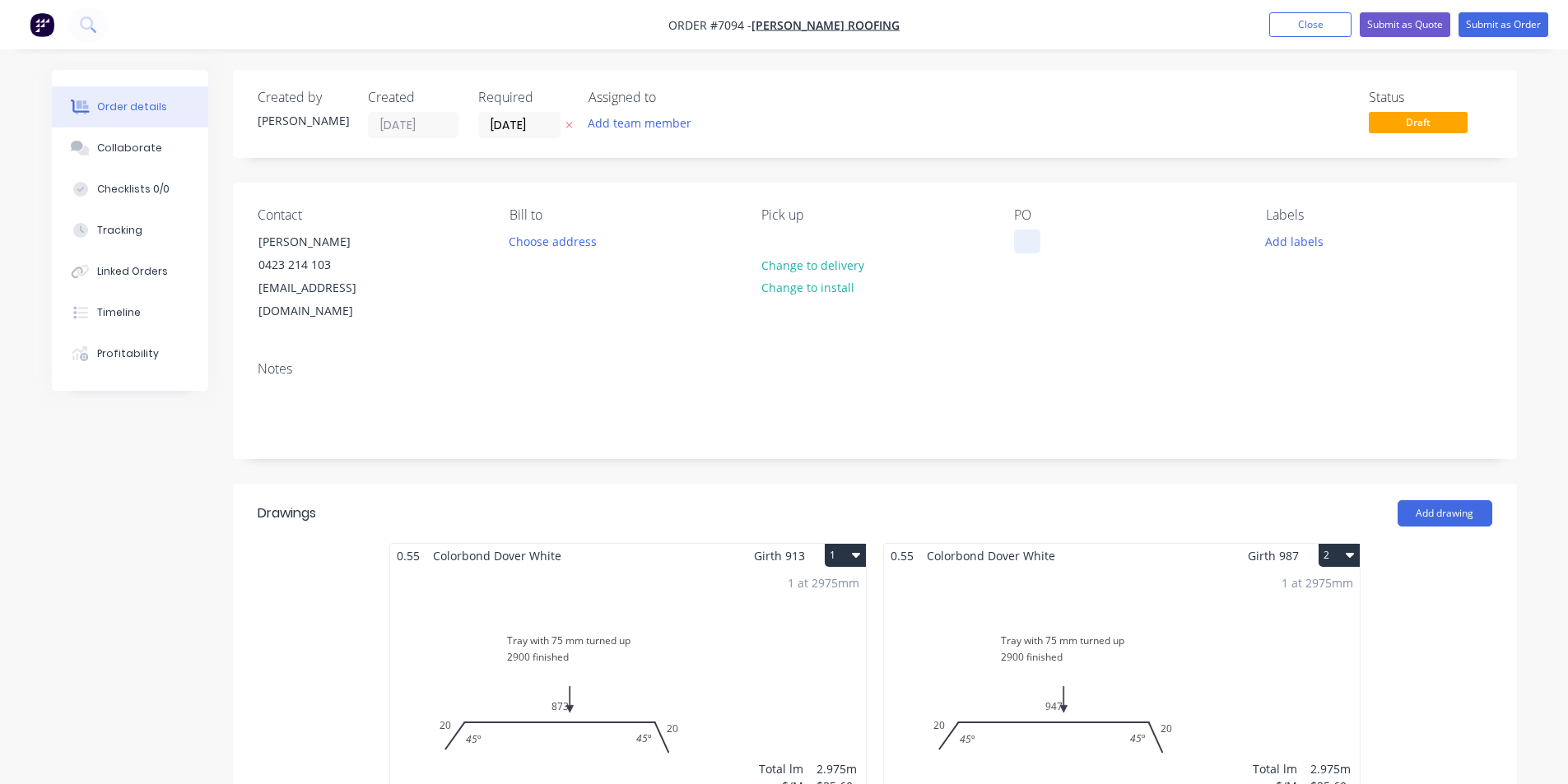
click at [1022, 246] on div at bounding box center [1027, 241] width 26 height 24
click at [1504, 10] on nav "Order #7094 - Jess Perry Roofing Add product Close Submit as Quote Submit as Or…" at bounding box center [784, 24] width 1568 height 49
click at [1501, 26] on button "Submit as Order" at bounding box center [1503, 25] width 89 height 25
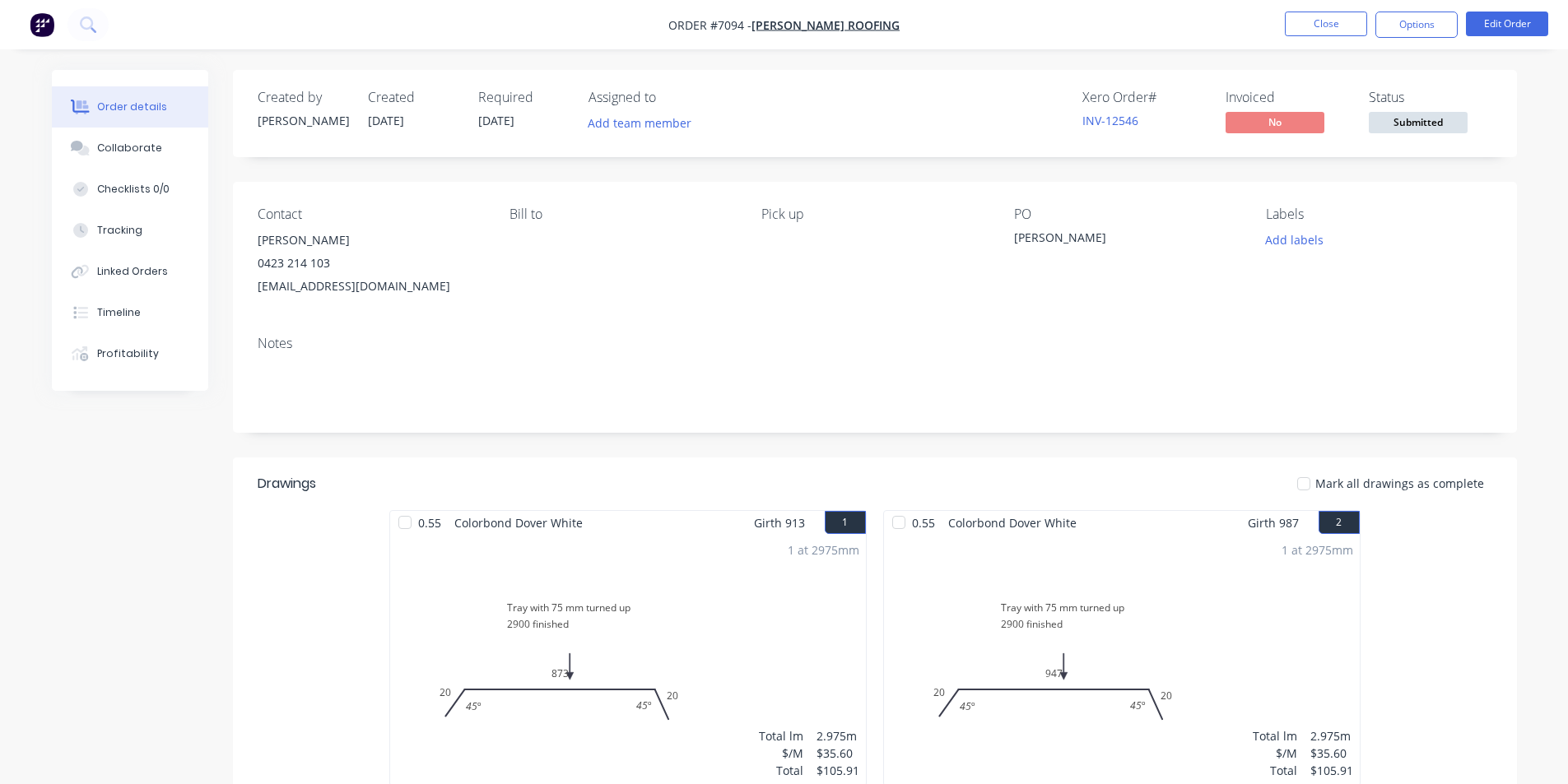
click at [1396, 123] on span "Submitted" at bounding box center [1418, 122] width 98 height 21
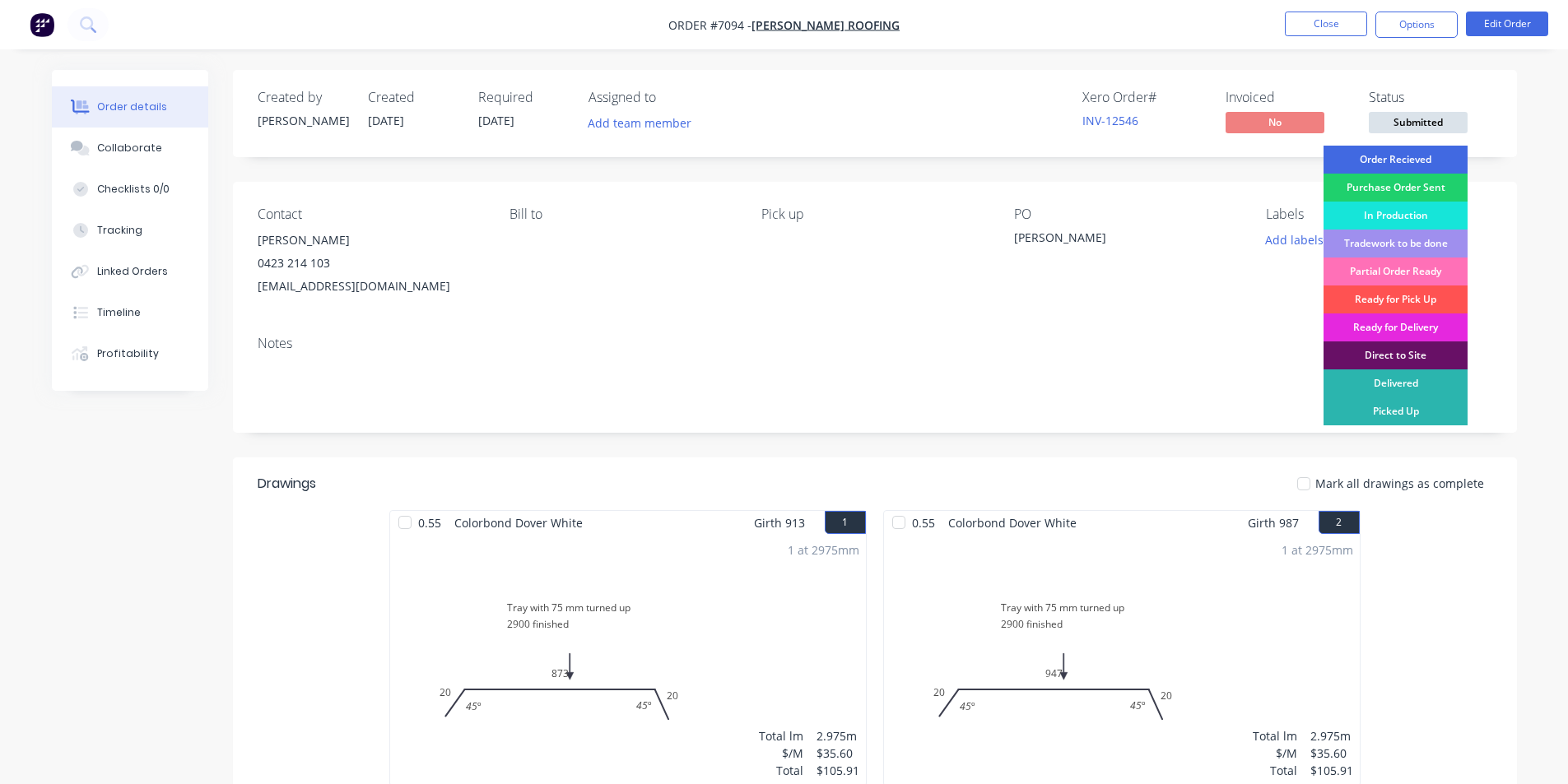
click at [1396, 148] on div "Order Recieved" at bounding box center [1395, 159] width 144 height 28
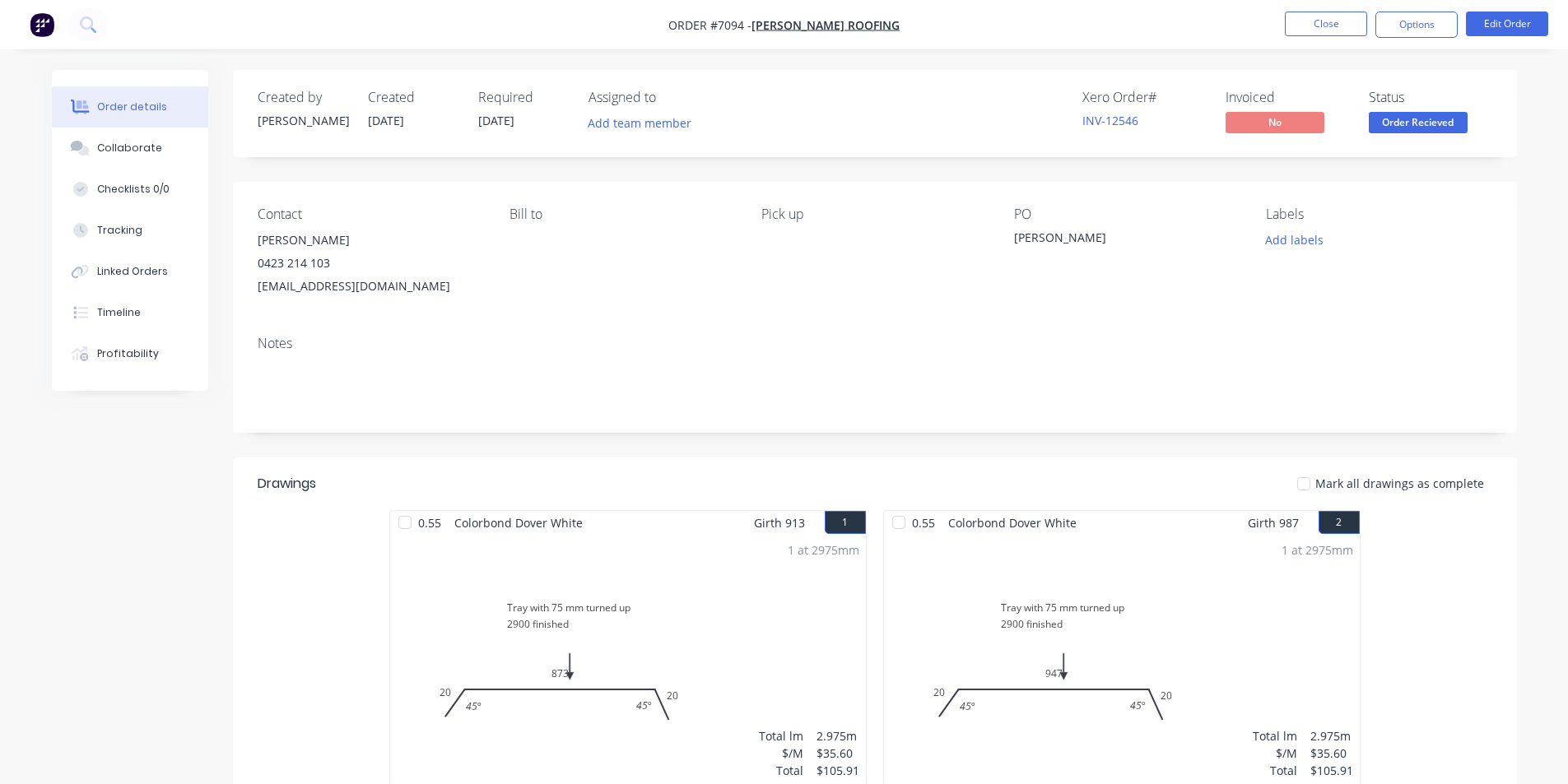
click at [1444, 10] on nav "Order #7094 - Jess Perry Roofing Close Options Edit Order" at bounding box center [784, 24] width 1568 height 49
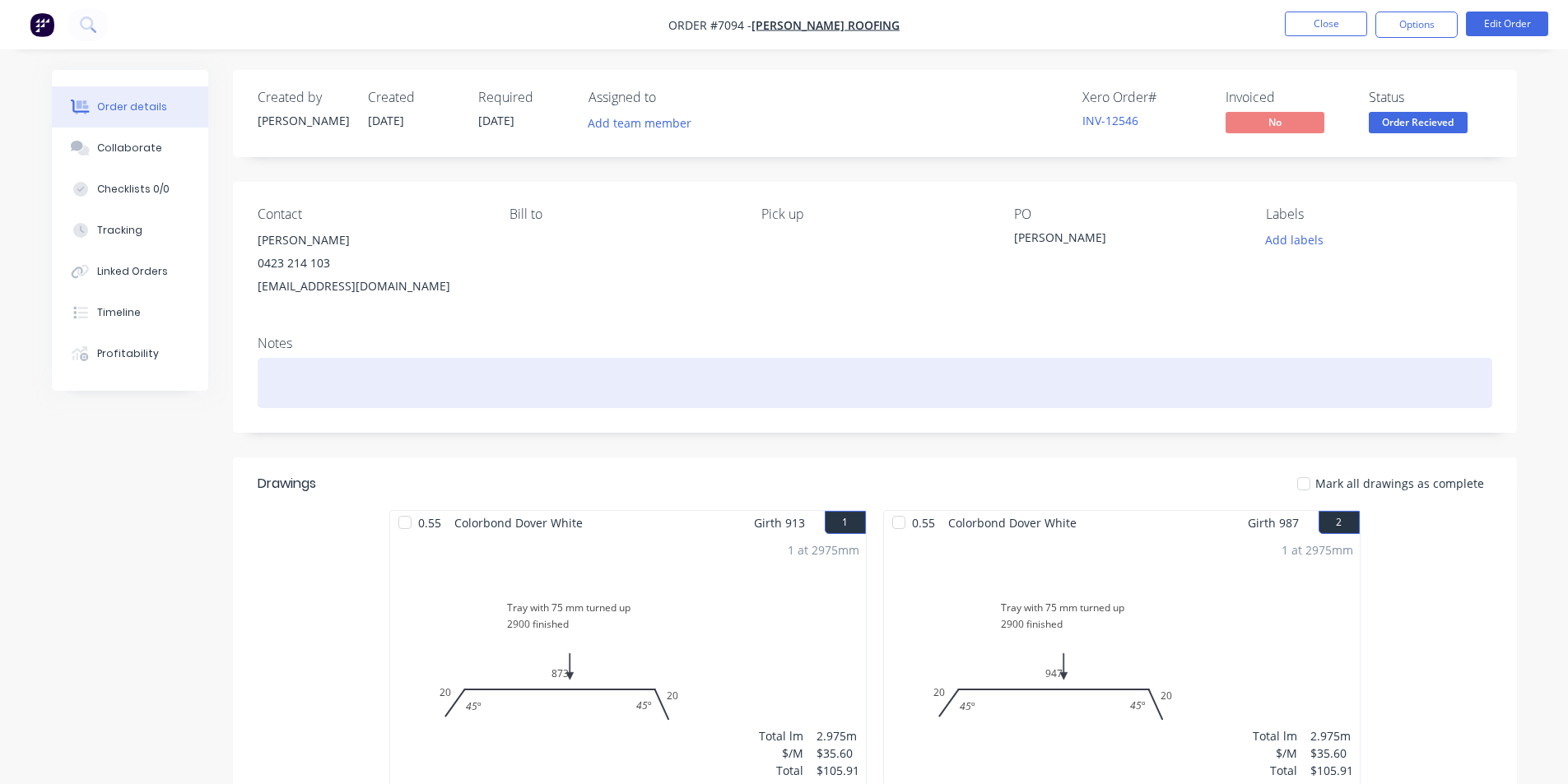
click at [292, 381] on div at bounding box center [875, 383] width 1234 height 50
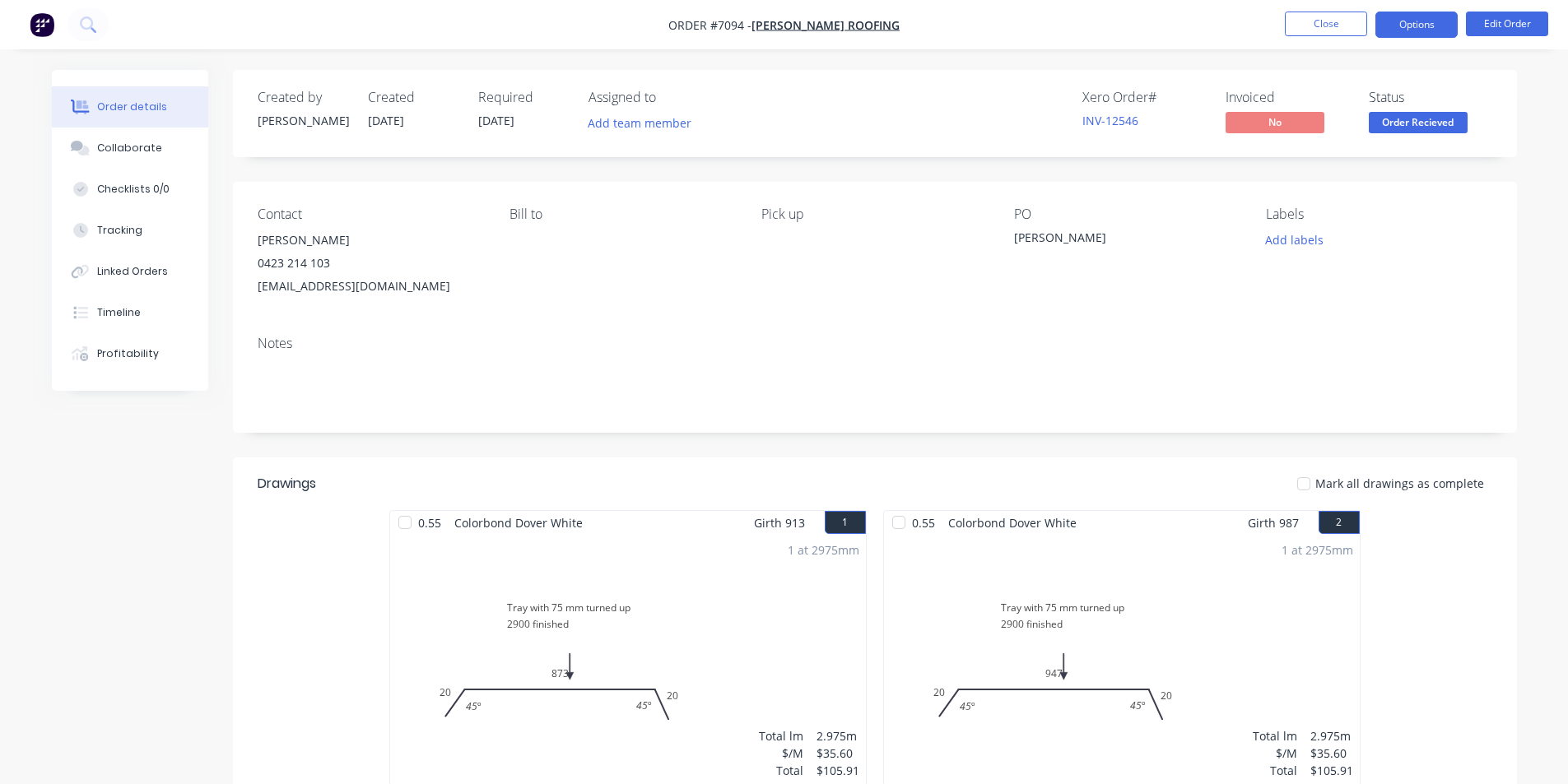
click at [1419, 30] on button "Options" at bounding box center [1417, 24] width 82 height 26
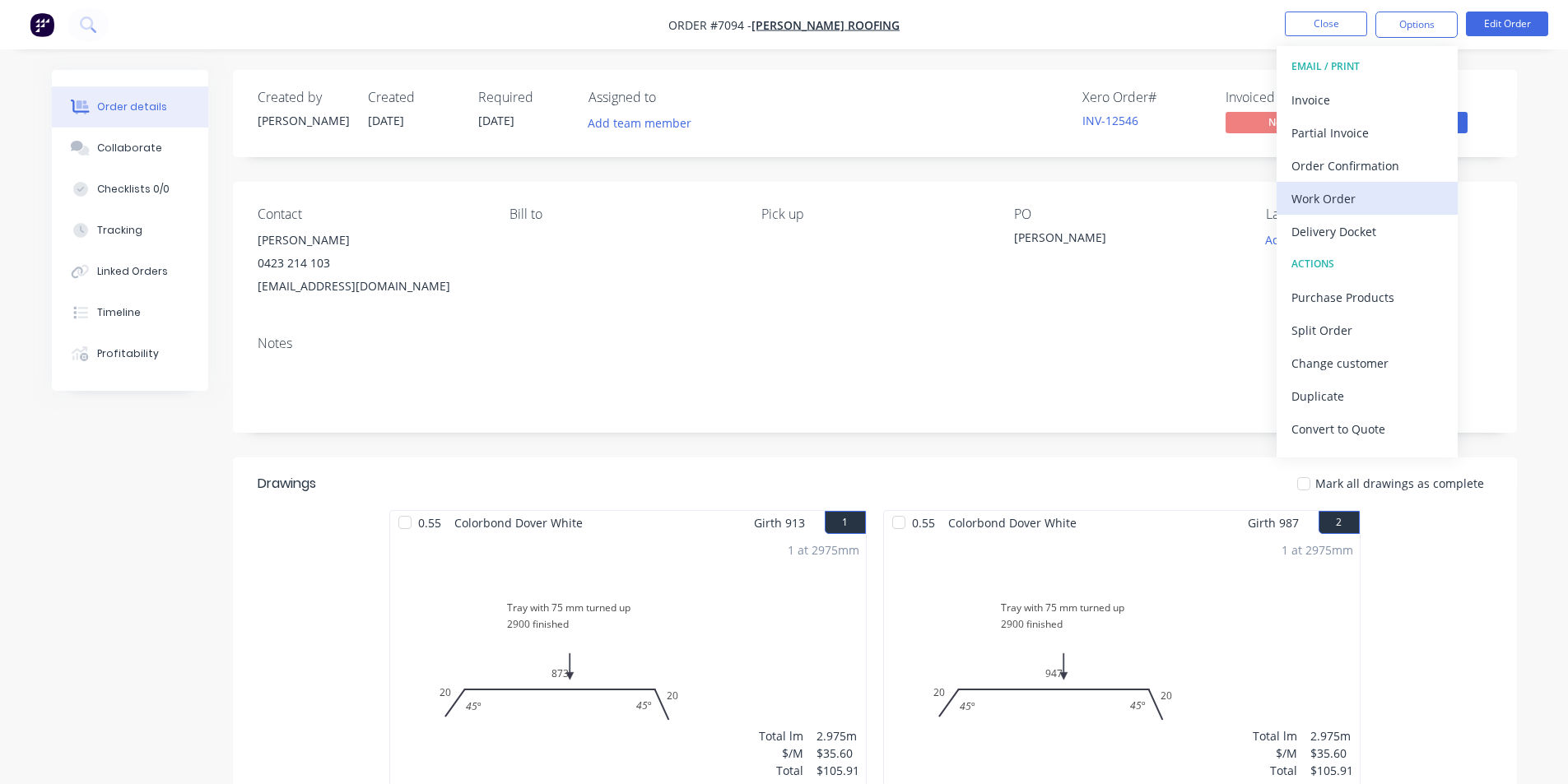
click at [1376, 205] on div "Work Order" at bounding box center [1367, 198] width 151 height 24
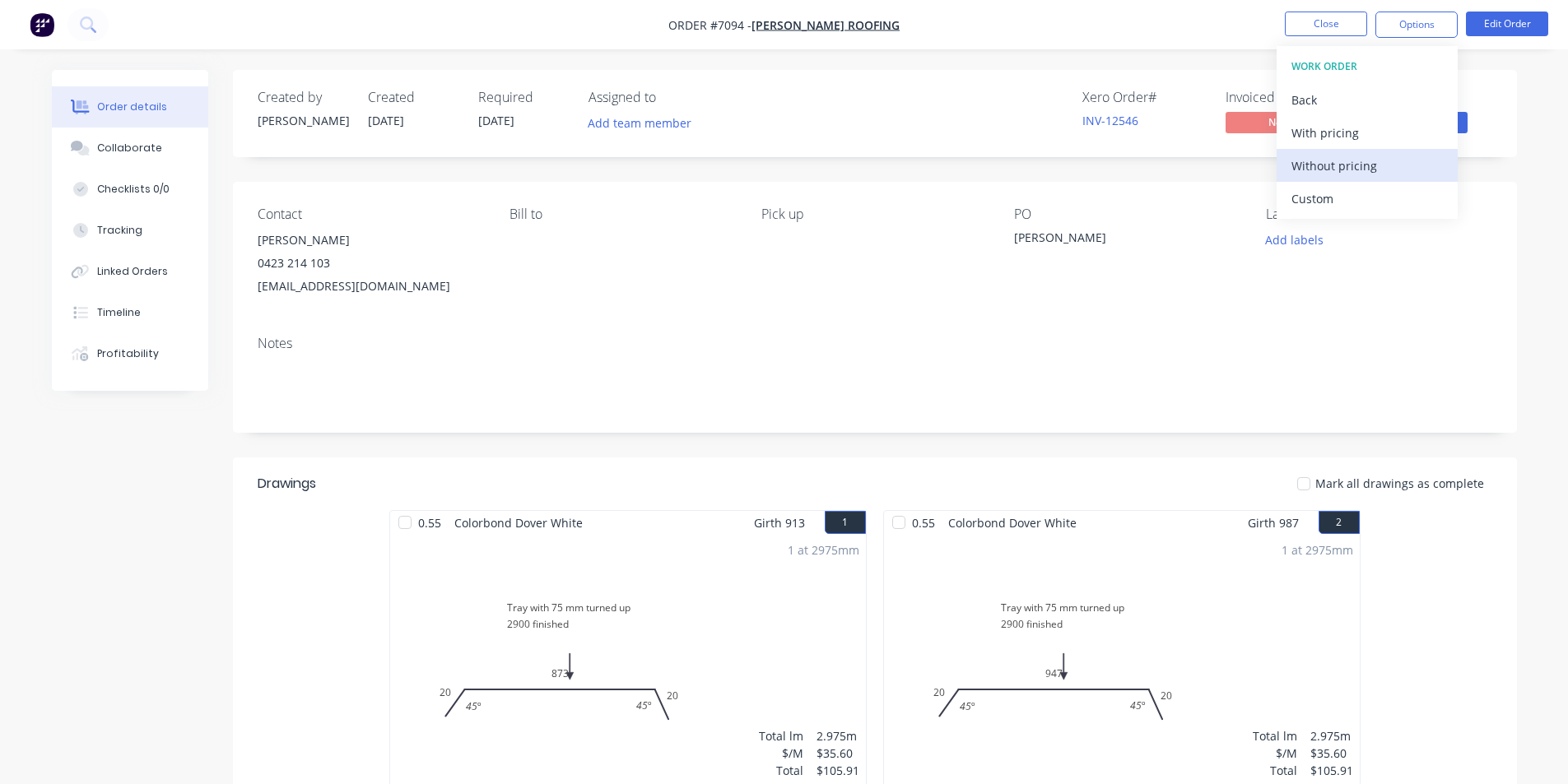
drag, startPoint x: 1377, startPoint y: 162, endPoint x: 1388, endPoint y: 160, distance: 11.2
click at [1380, 162] on div "Without pricing" at bounding box center [1367, 165] width 151 height 24
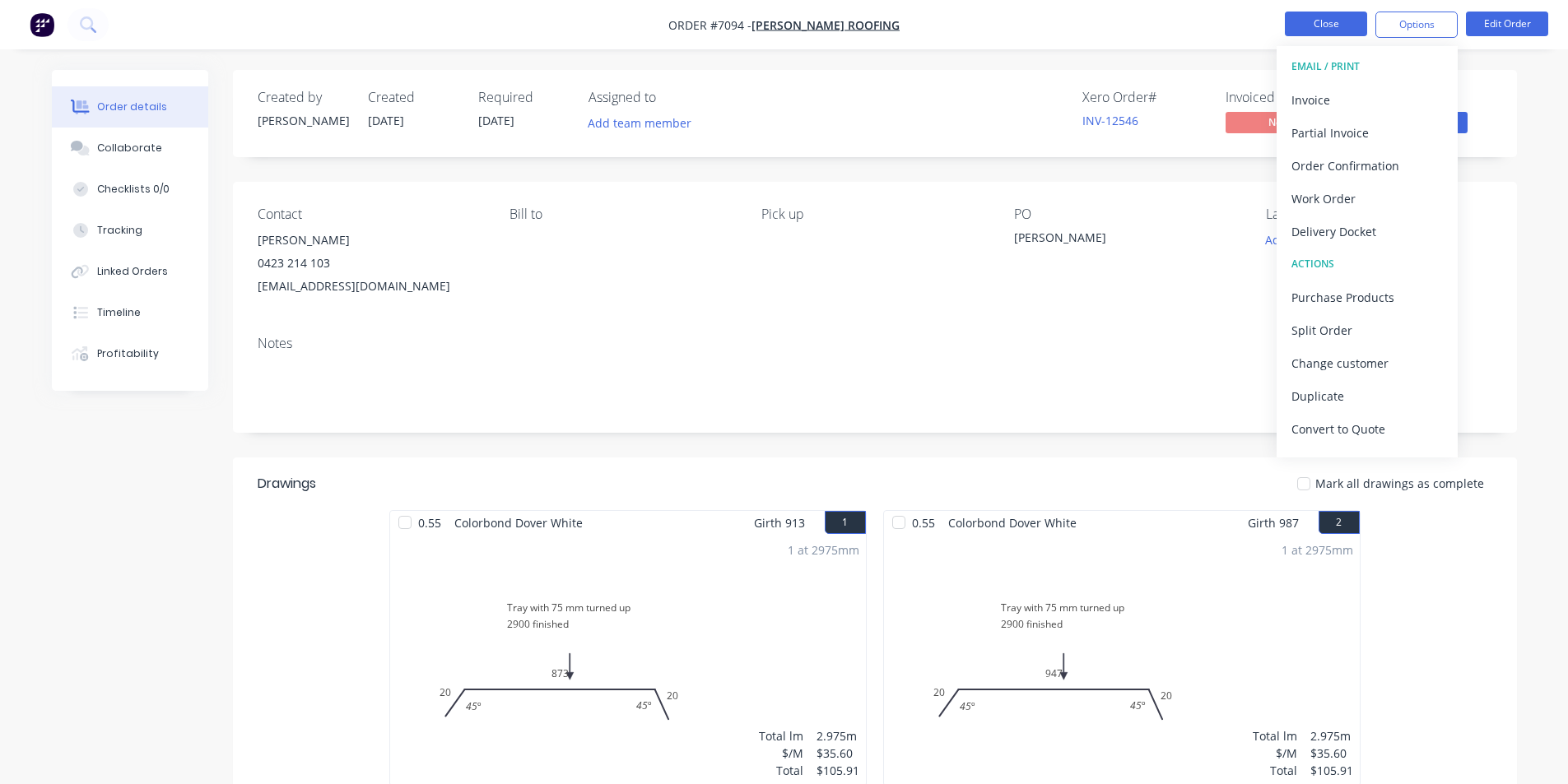
click at [1323, 28] on button "Close" at bounding box center [1326, 24] width 82 height 25
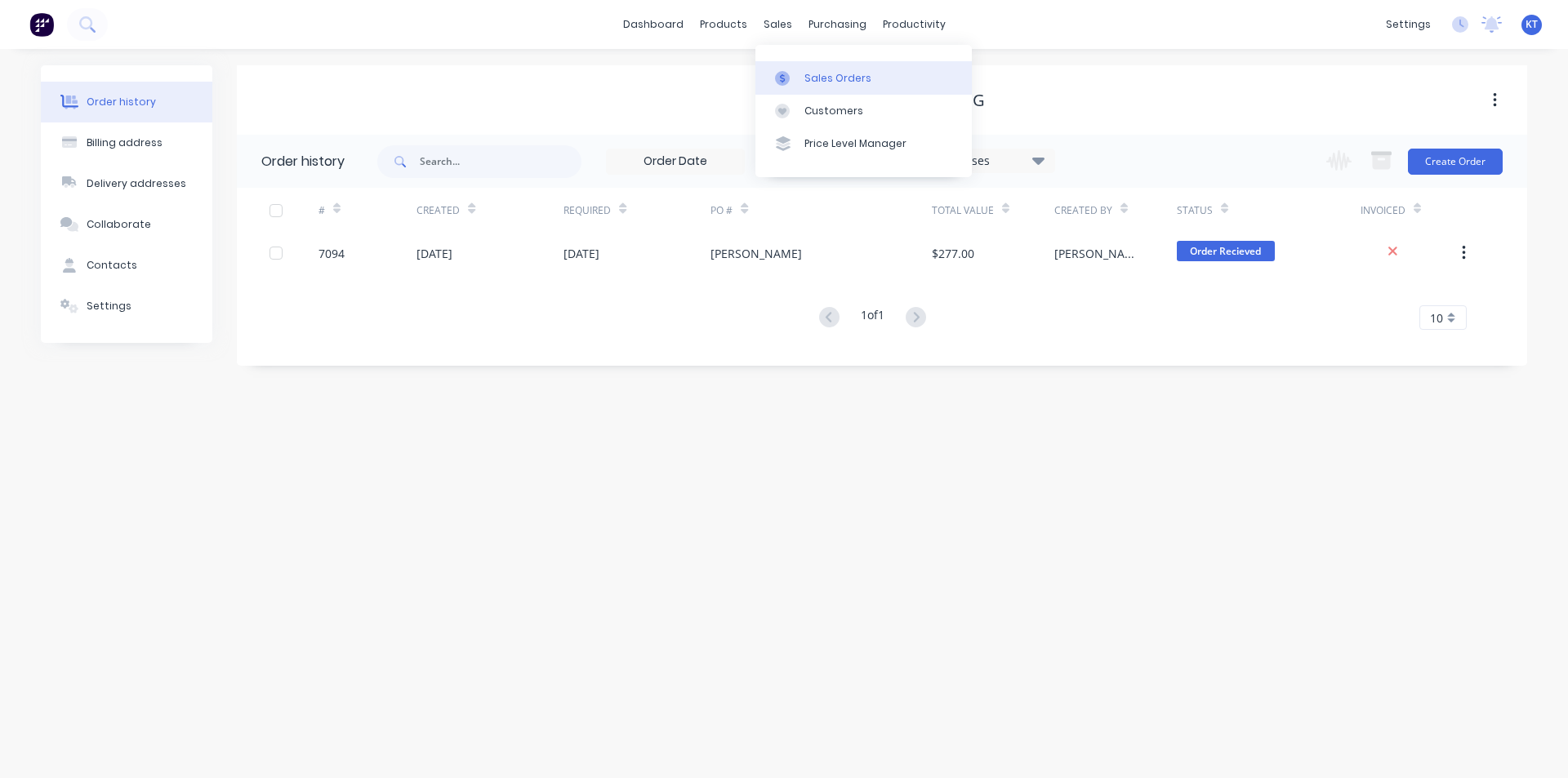
click at [809, 83] on div "Sales Orders" at bounding box center [837, 78] width 67 height 15
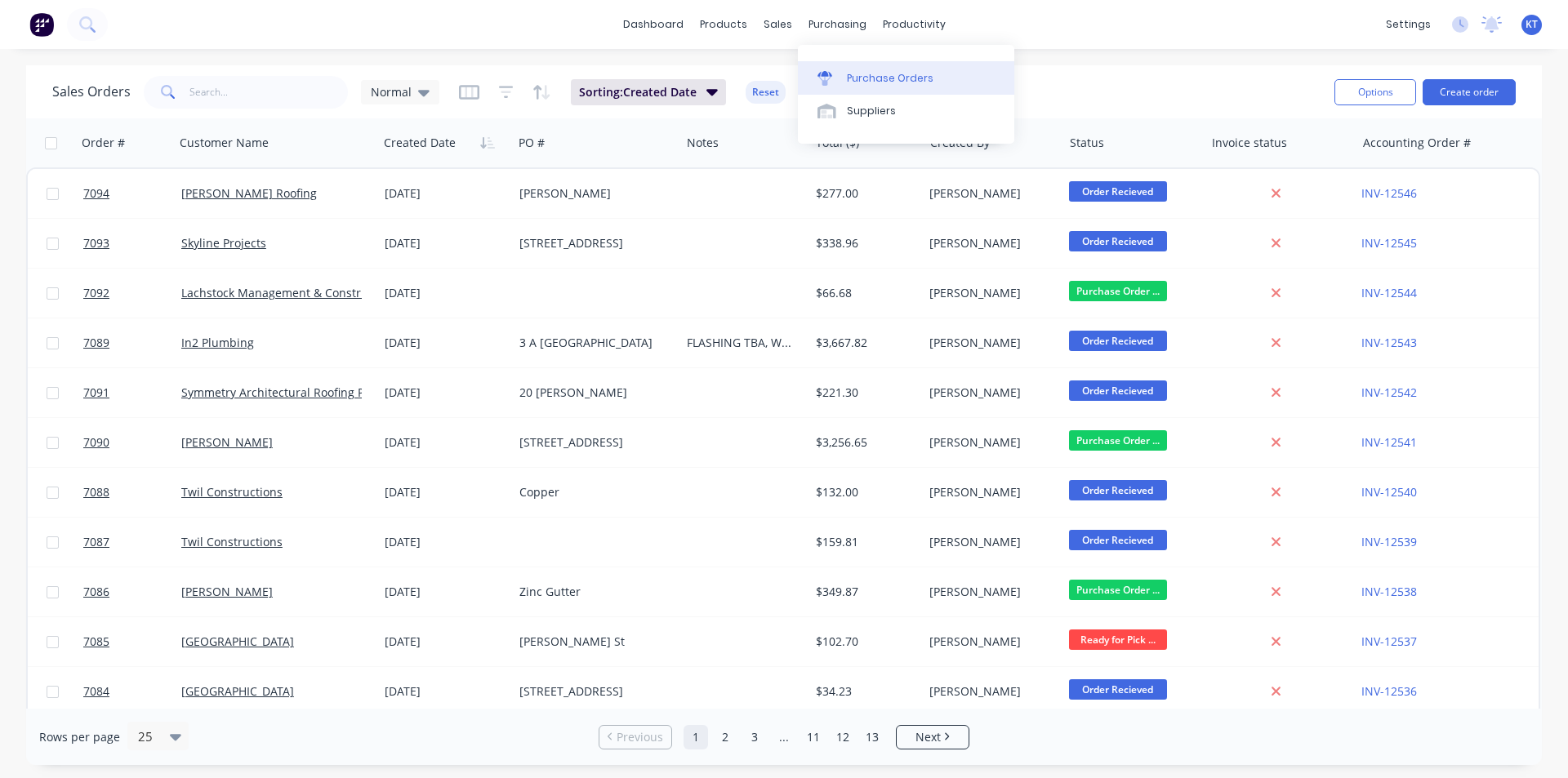
click at [851, 71] on div "Purchase Orders" at bounding box center [890, 78] width 87 height 15
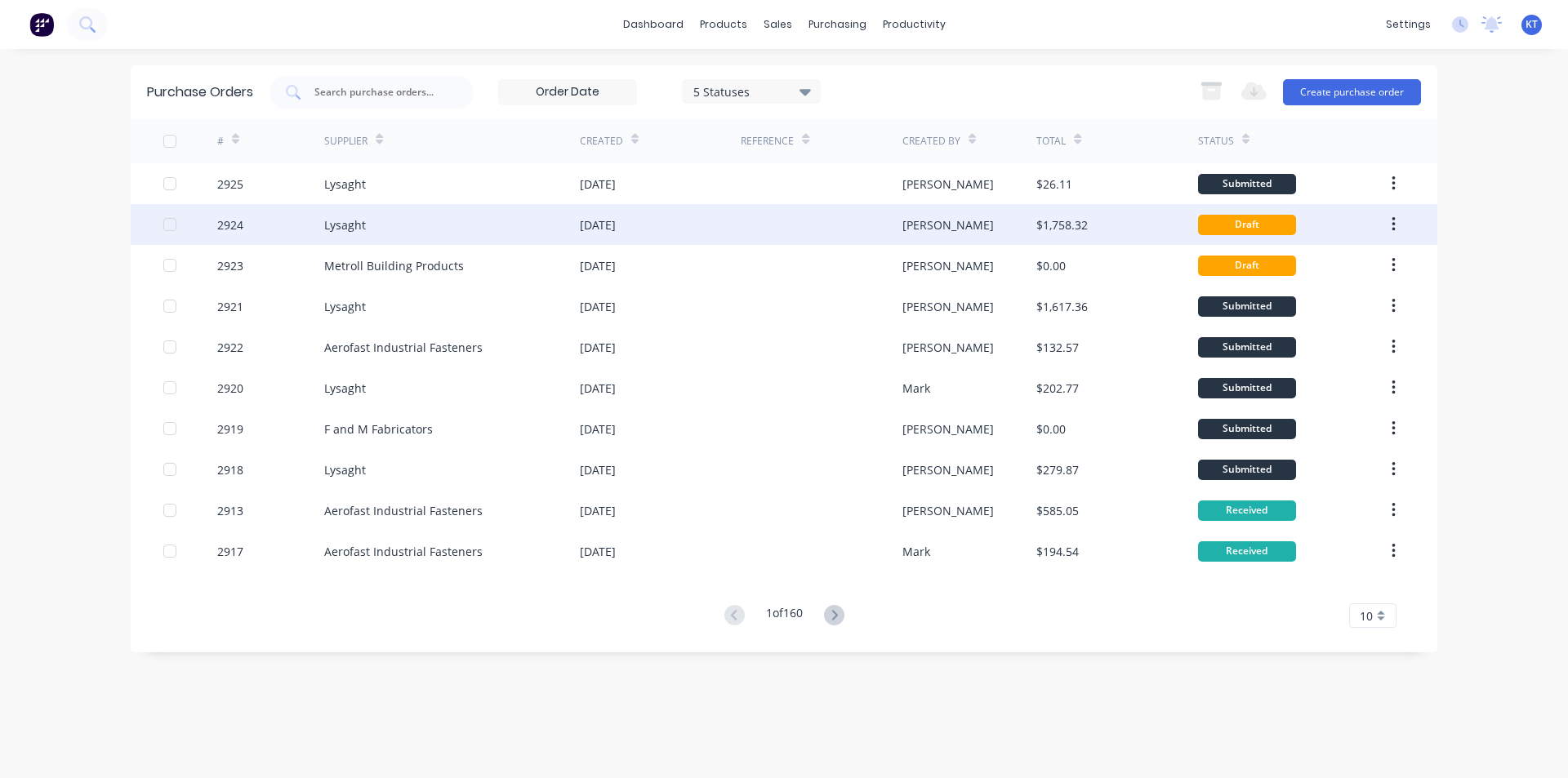
click at [445, 219] on div "Lysaght" at bounding box center [452, 224] width 256 height 41
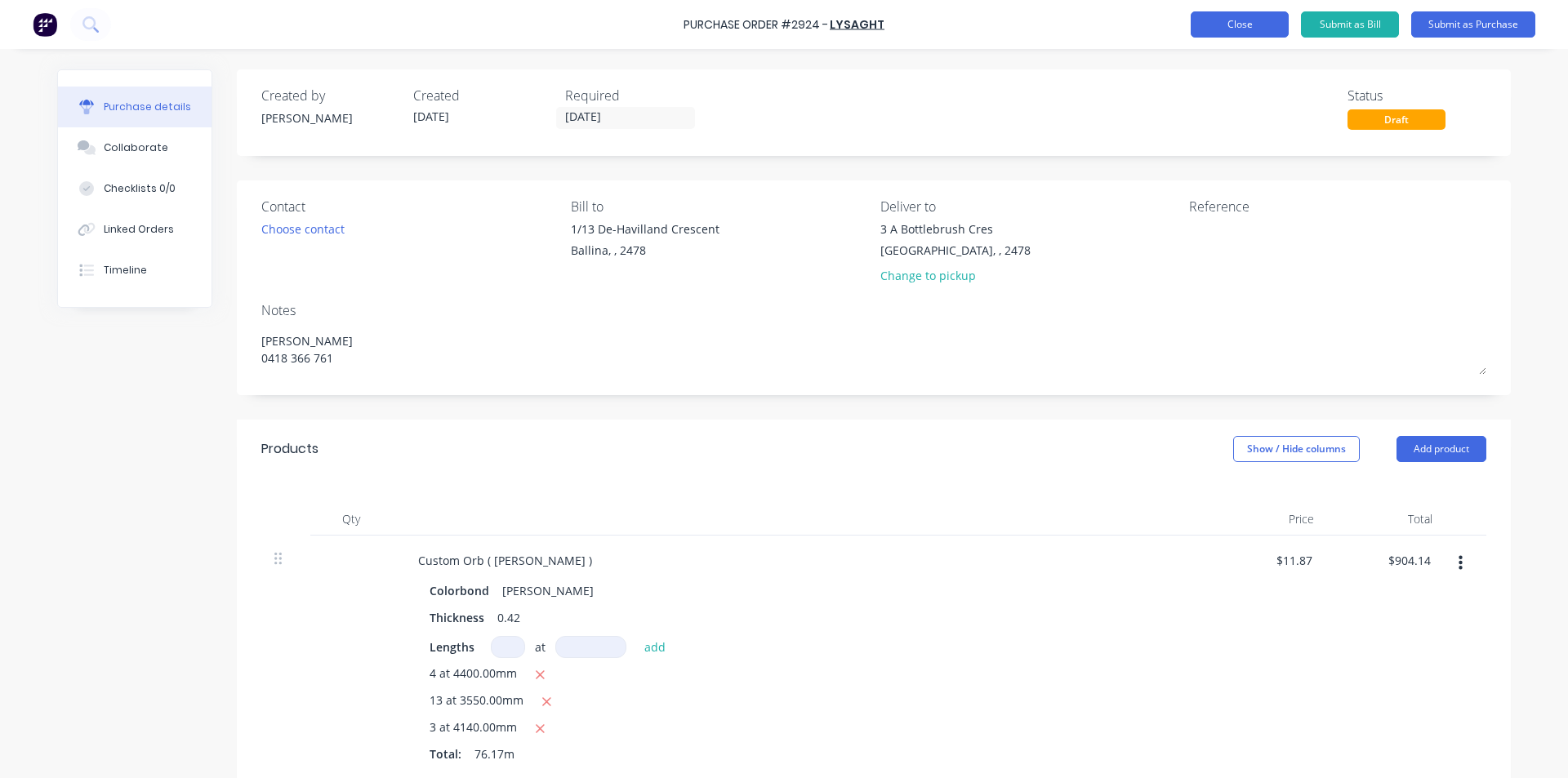
click at [1256, 34] on button "Close" at bounding box center [1240, 24] width 98 height 26
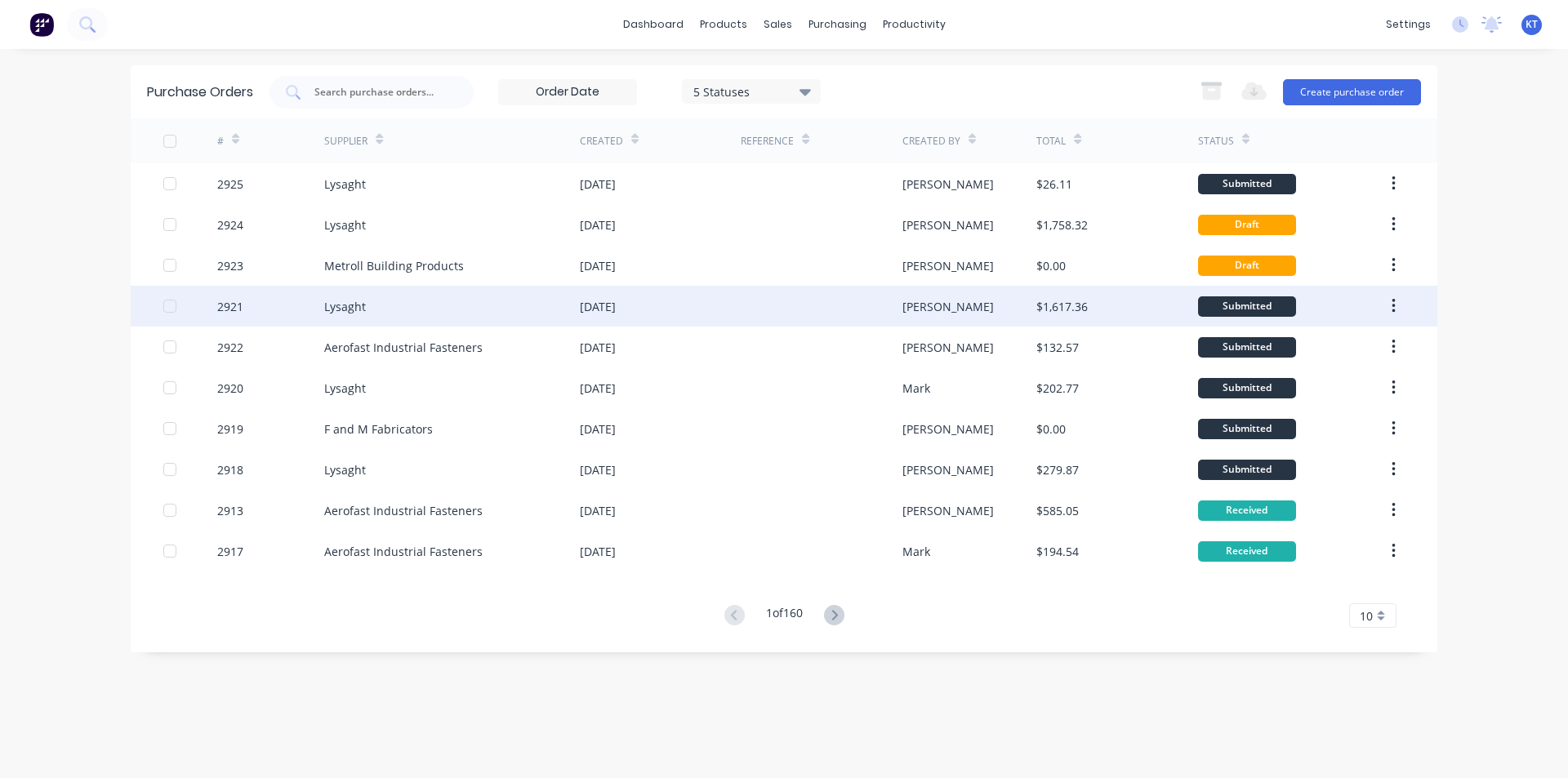
click at [743, 301] on div at bounding box center [821, 306] width 161 height 41
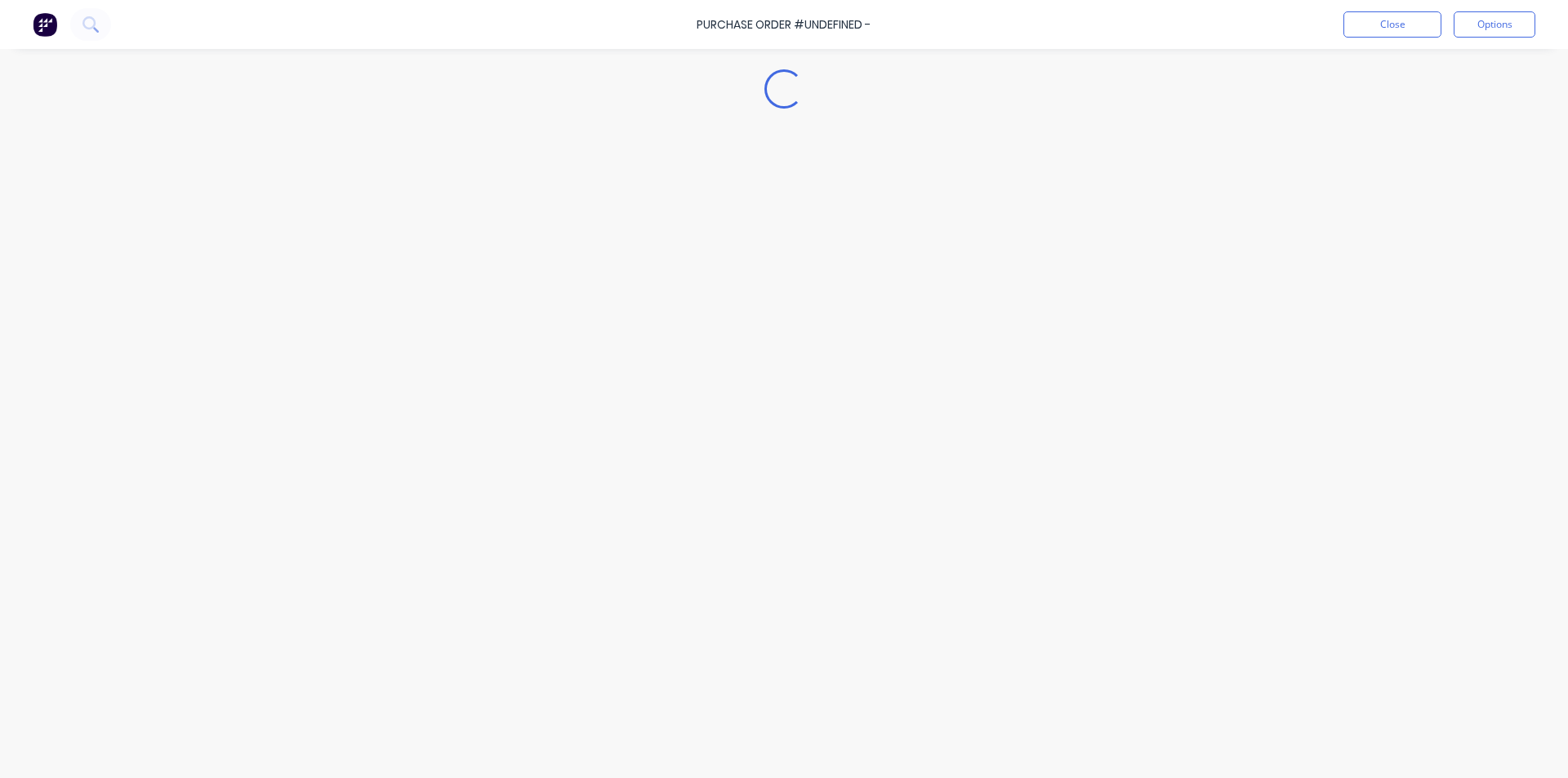
type textarea "x"
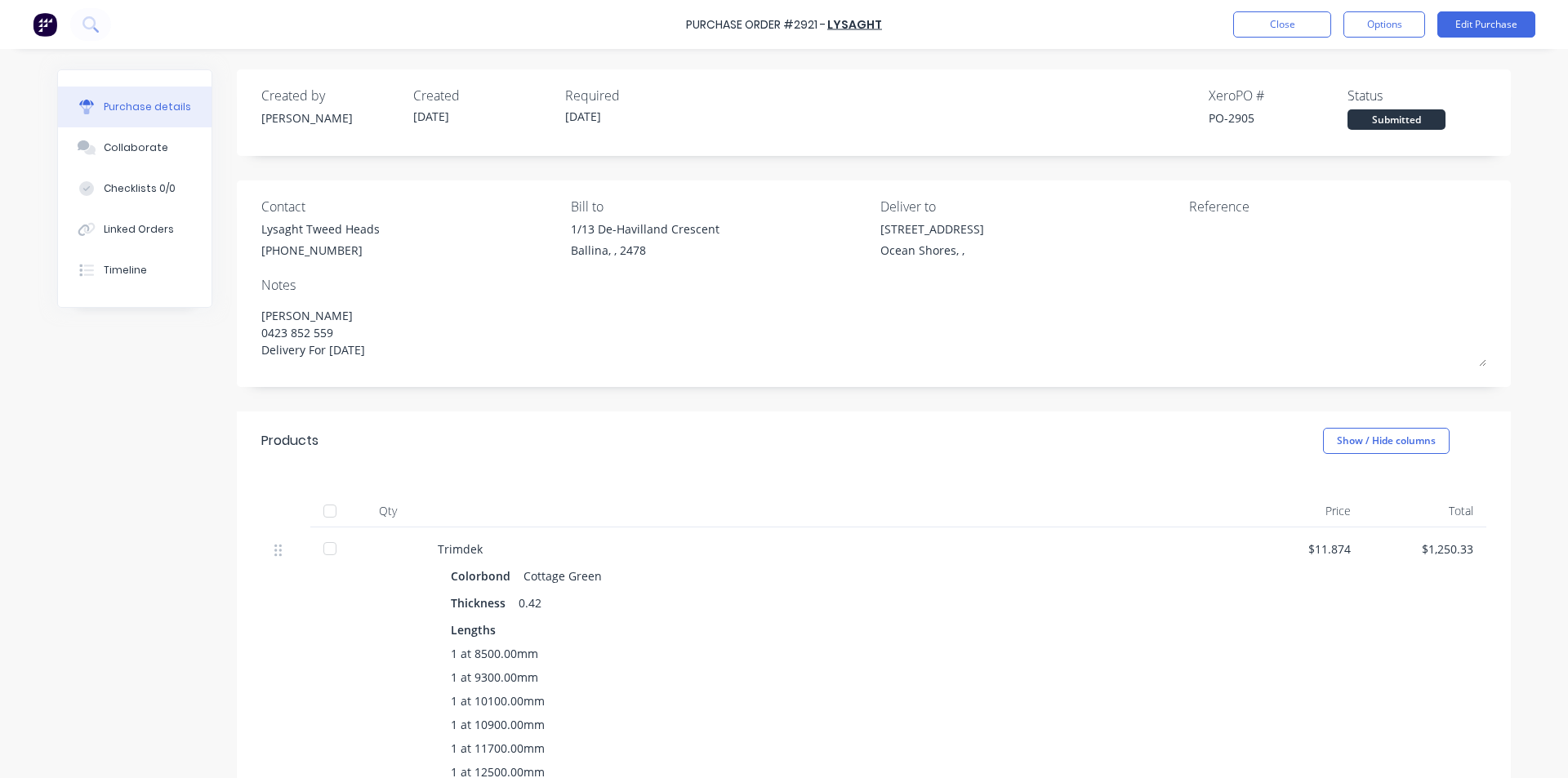
click at [1290, 10] on div "Purchase Order #2921 - Lysaght Close Options Edit Purchase" at bounding box center [784, 24] width 1568 height 49
click at [1254, 22] on button "Close" at bounding box center [1281, 24] width 98 height 26
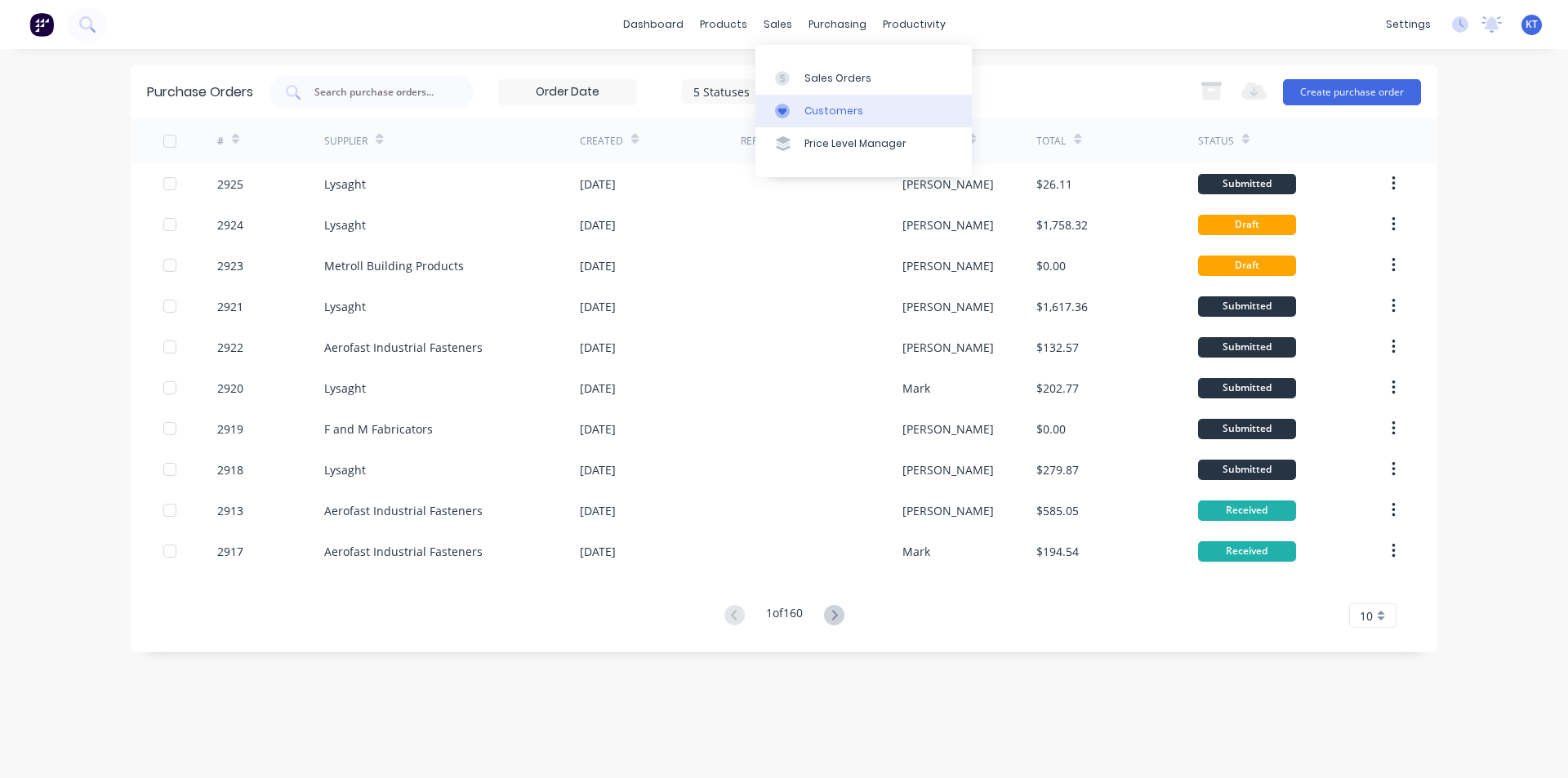
click at [834, 97] on link "Customers" at bounding box center [863, 111] width 217 height 33
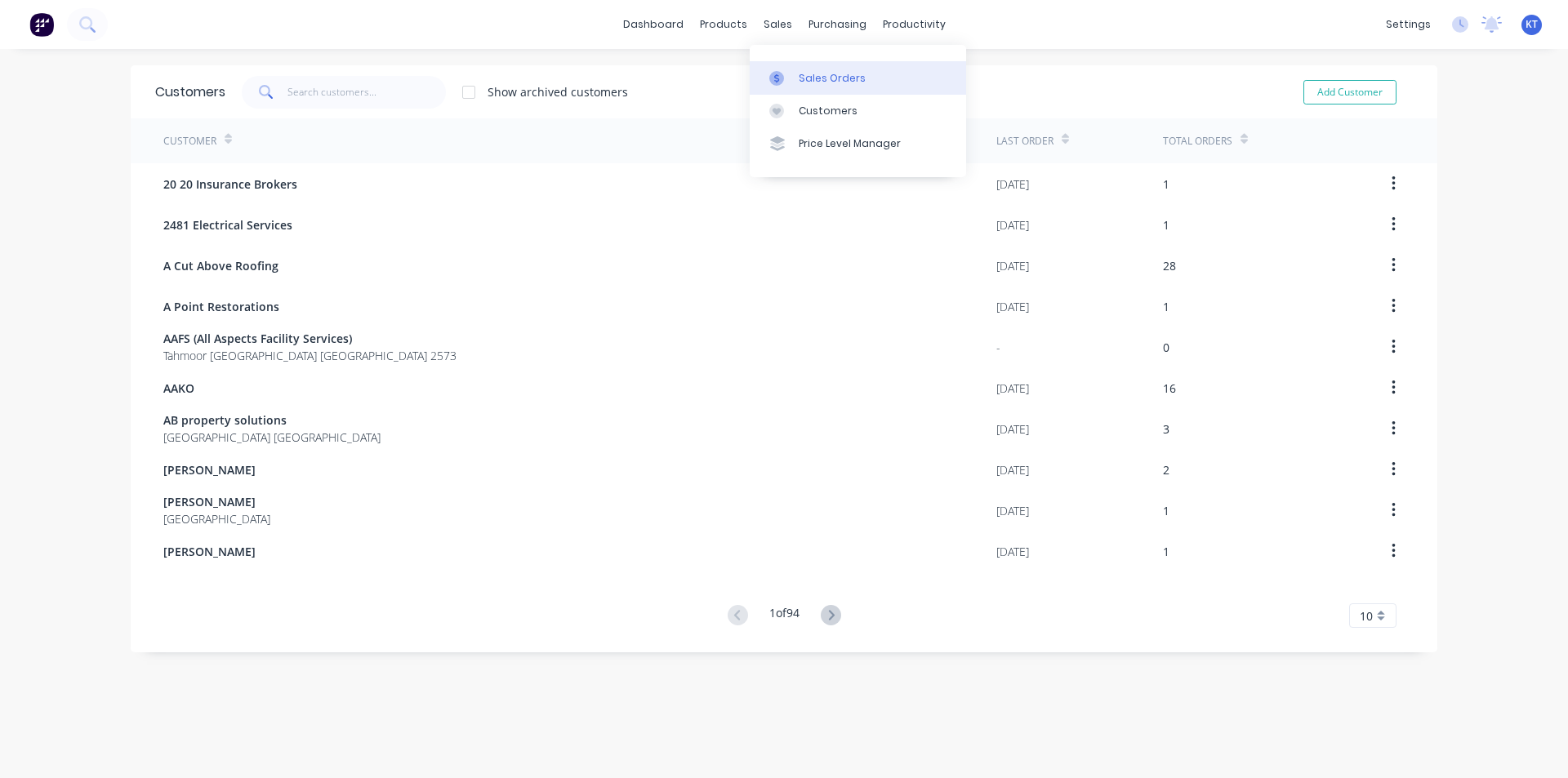
click at [783, 76] on icon at bounding box center [776, 78] width 15 height 15
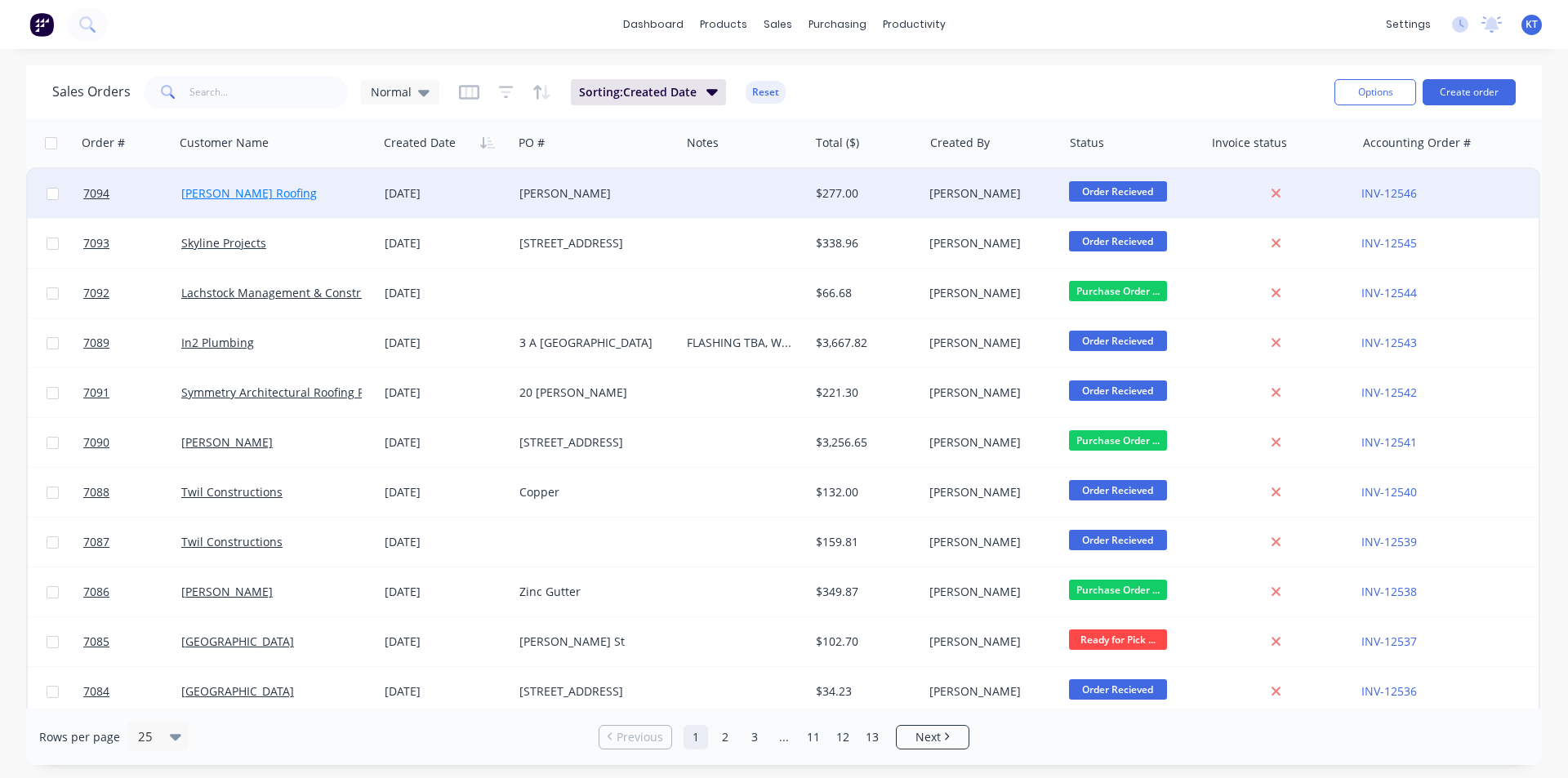
click at [256, 193] on link "[PERSON_NAME] Roofing" at bounding box center [248, 193] width 136 height 15
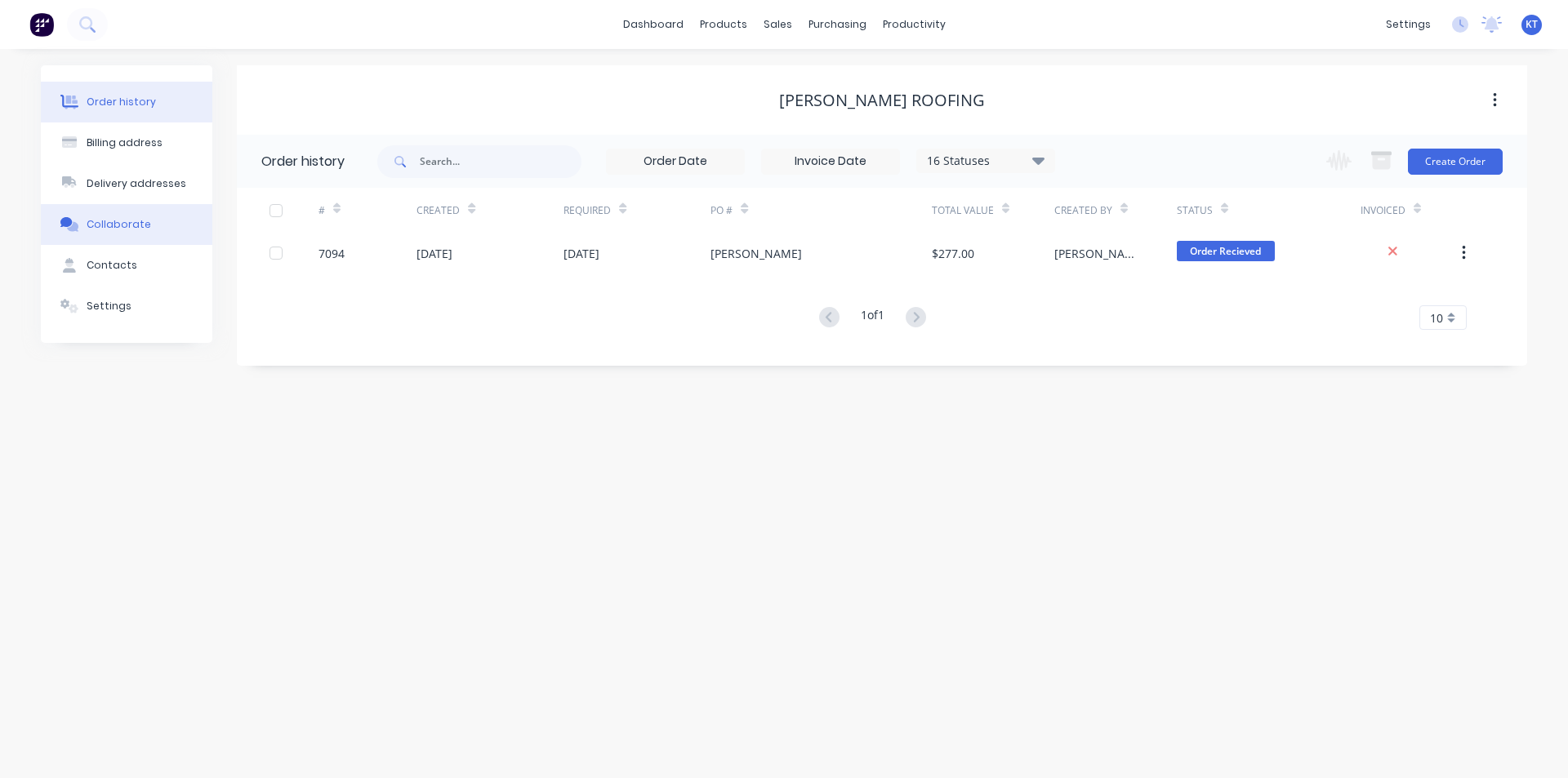
click at [166, 240] on button "Collaborate" at bounding box center [126, 224] width 171 height 41
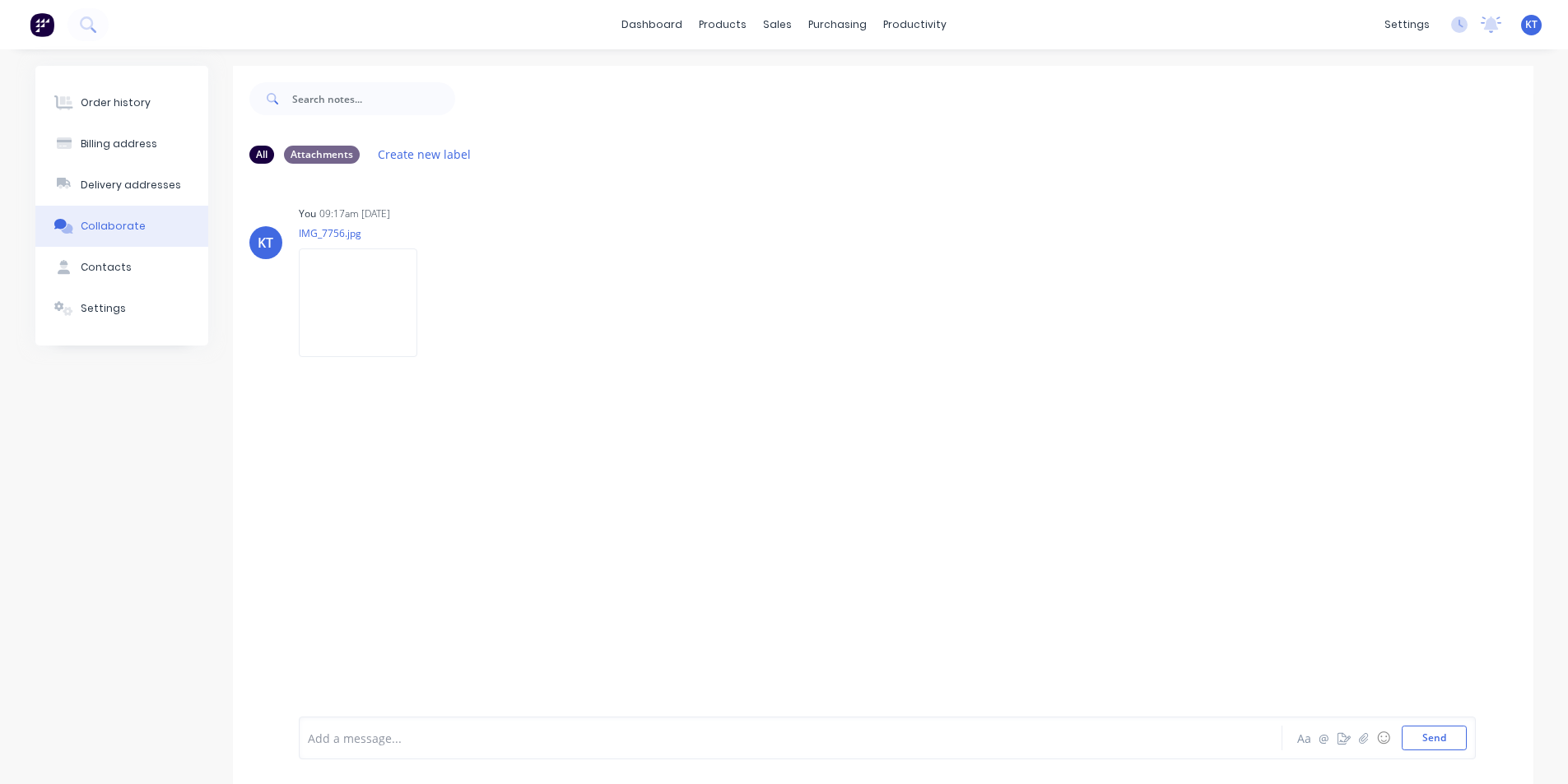
click at [156, 79] on div "Order history Billing address Delivery addresses Collaborate Contacts Settings" at bounding box center [122, 206] width 173 height 280
click at [174, 108] on button "Order history" at bounding box center [122, 103] width 173 height 41
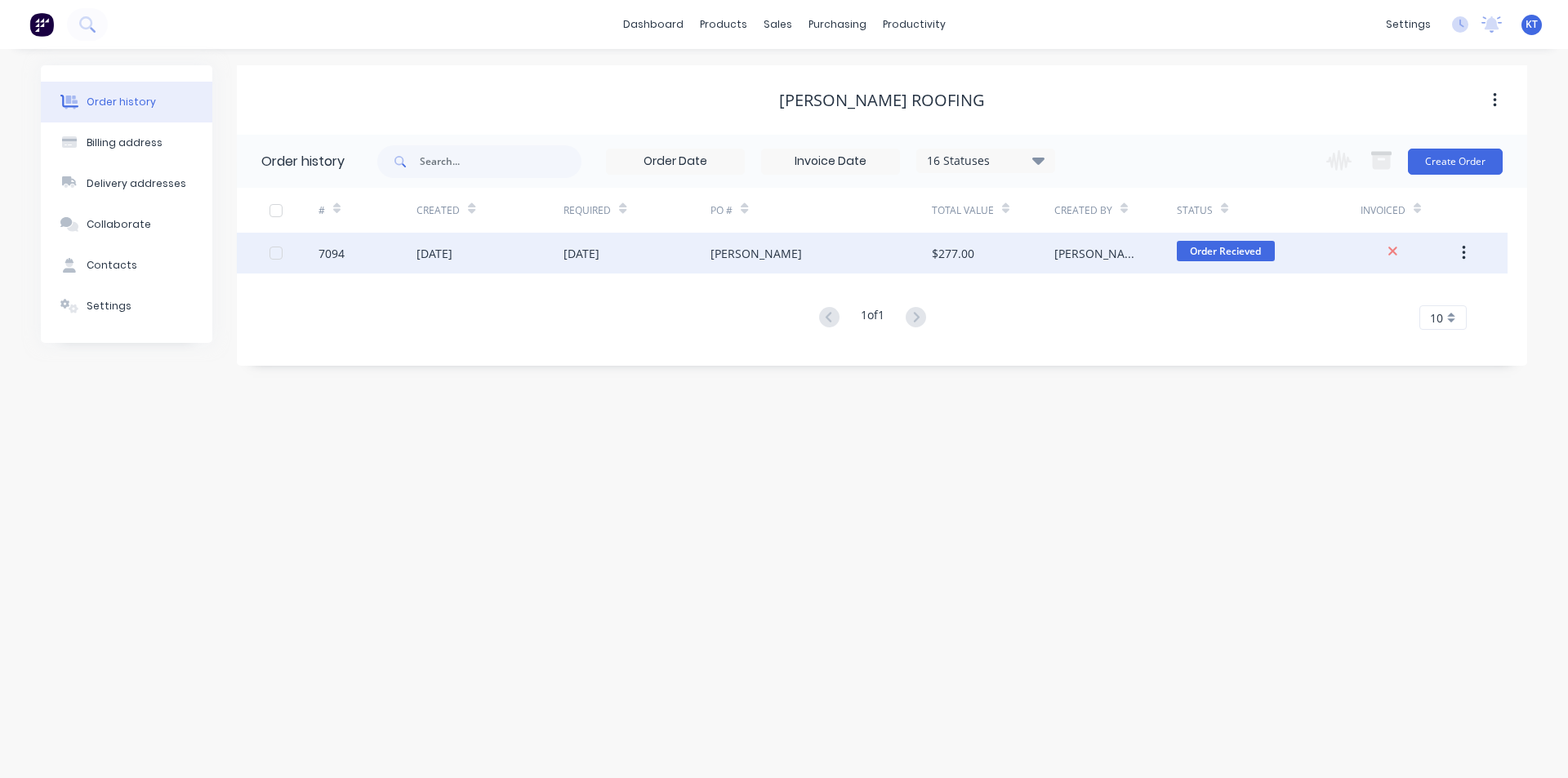
click at [700, 271] on div "[DATE]" at bounding box center [637, 253] width 147 height 41
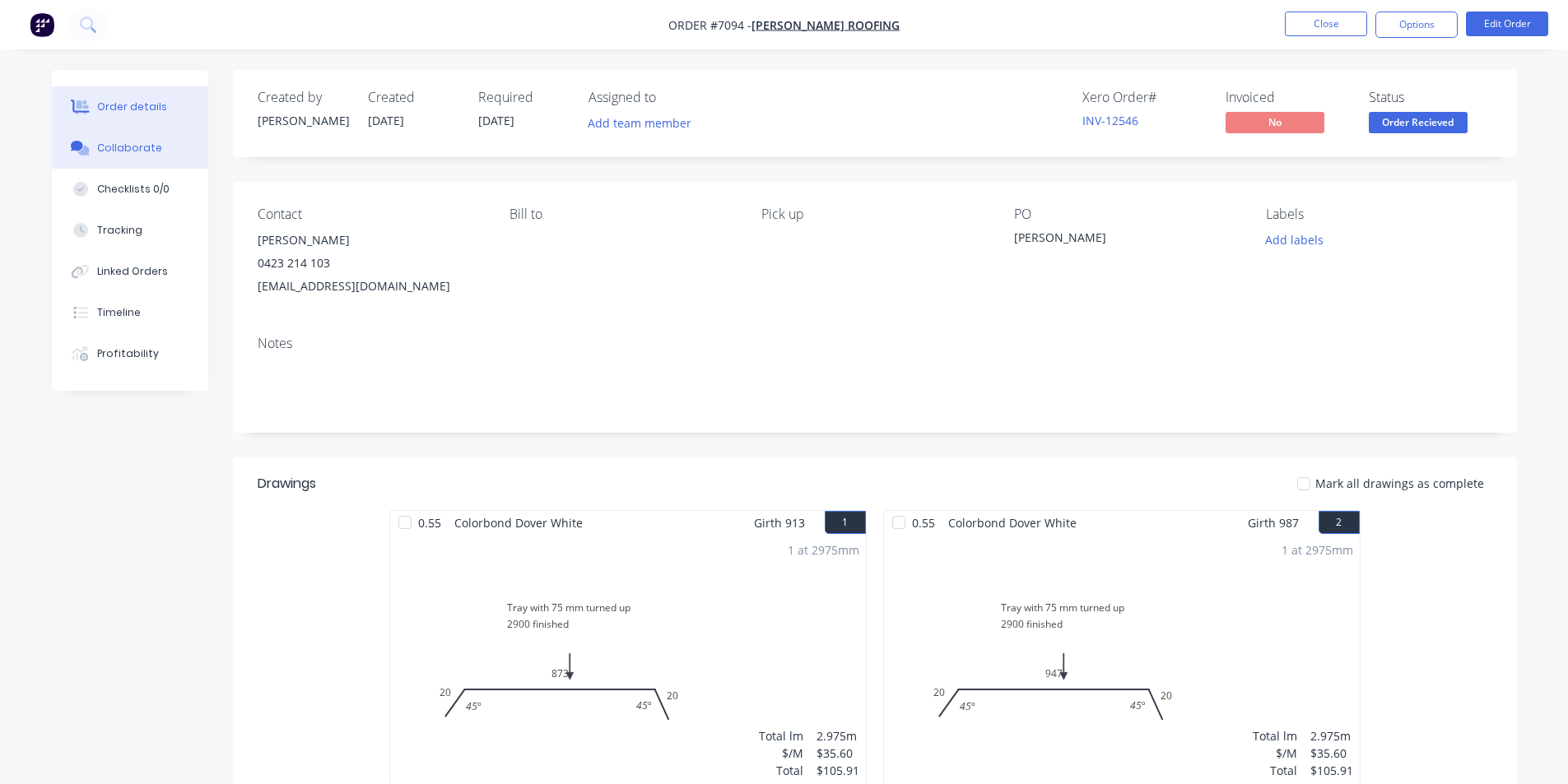
click at [97, 151] on div "Collaborate" at bounding box center [130, 148] width 65 height 15
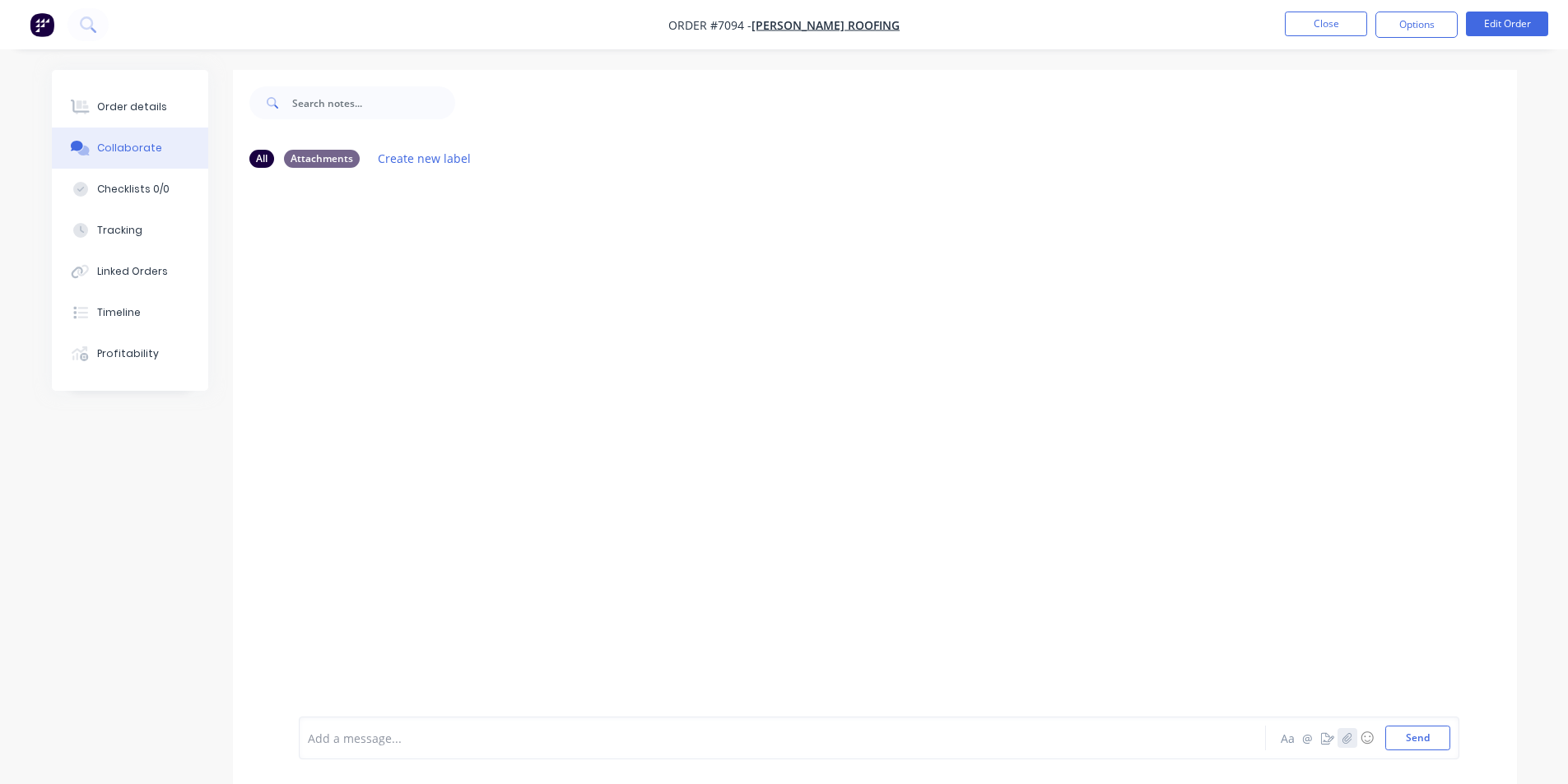
click at [1348, 737] on icon "button" at bounding box center [1346, 738] width 10 height 12
click at [1398, 728] on button "Send" at bounding box center [1418, 738] width 65 height 25
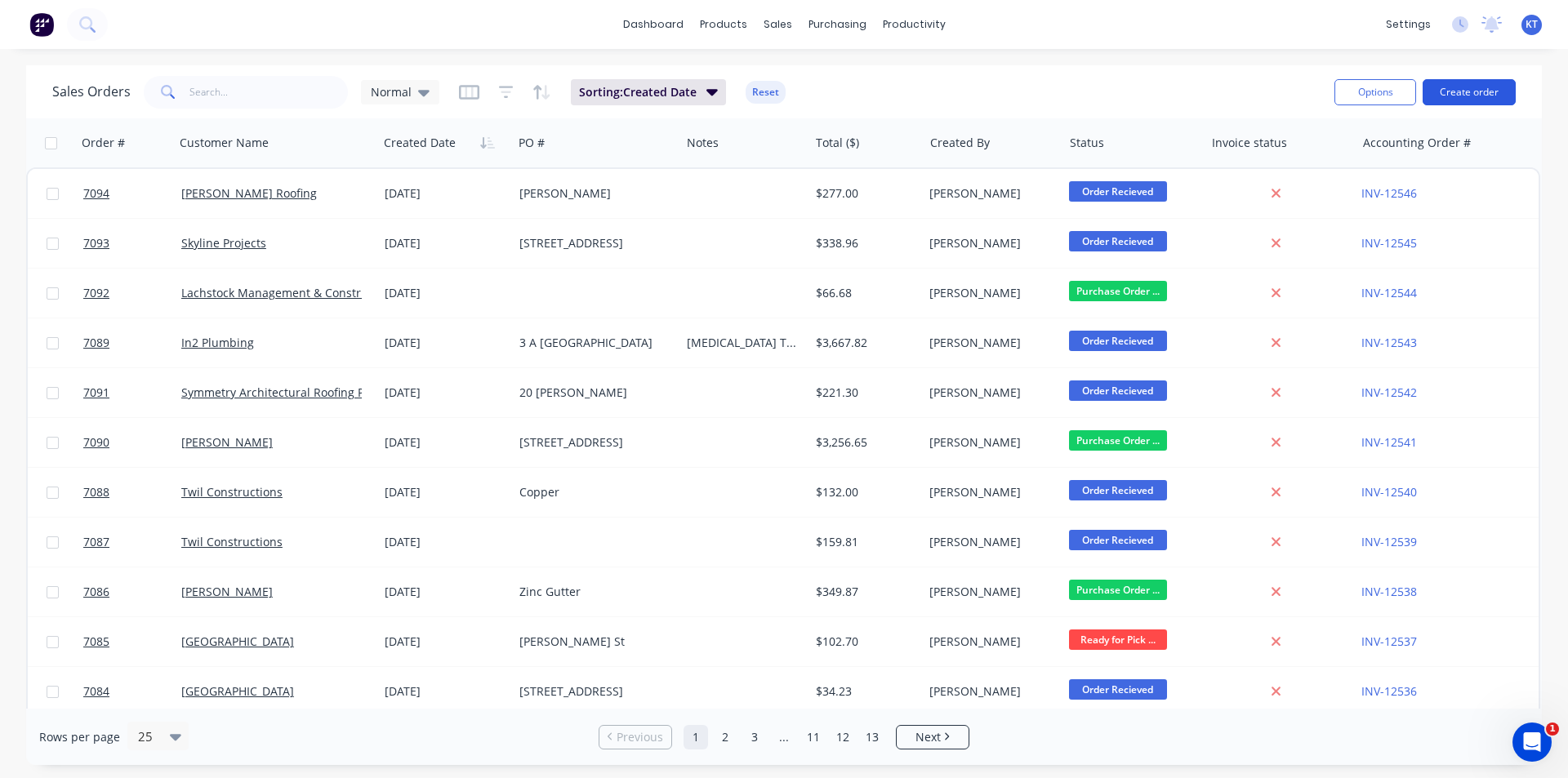
click at [1494, 86] on button "Create order" at bounding box center [1469, 91] width 93 height 26
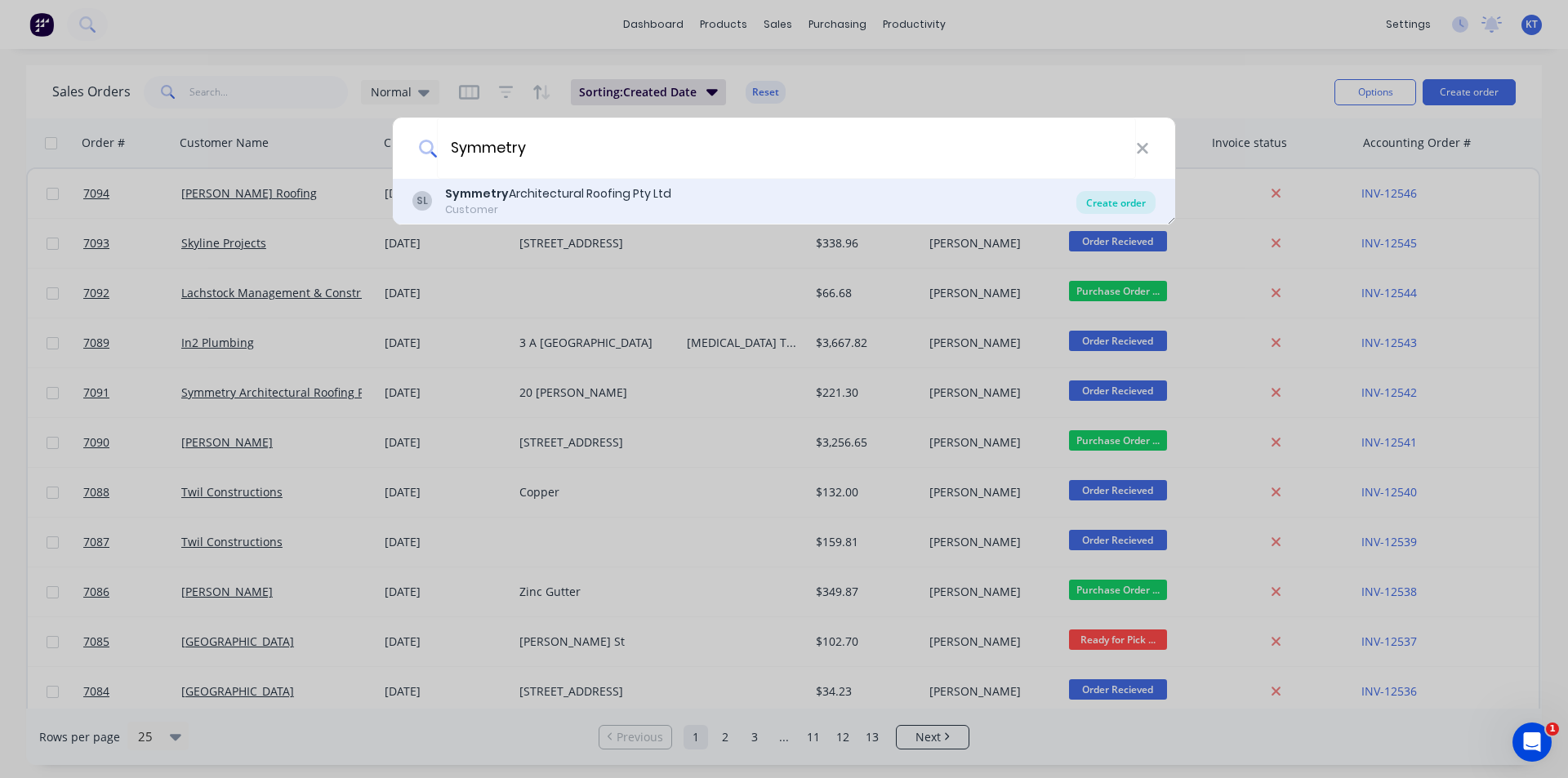
type input "Symmetry"
click at [1109, 197] on div "Create order" at bounding box center [1115, 202] width 79 height 23
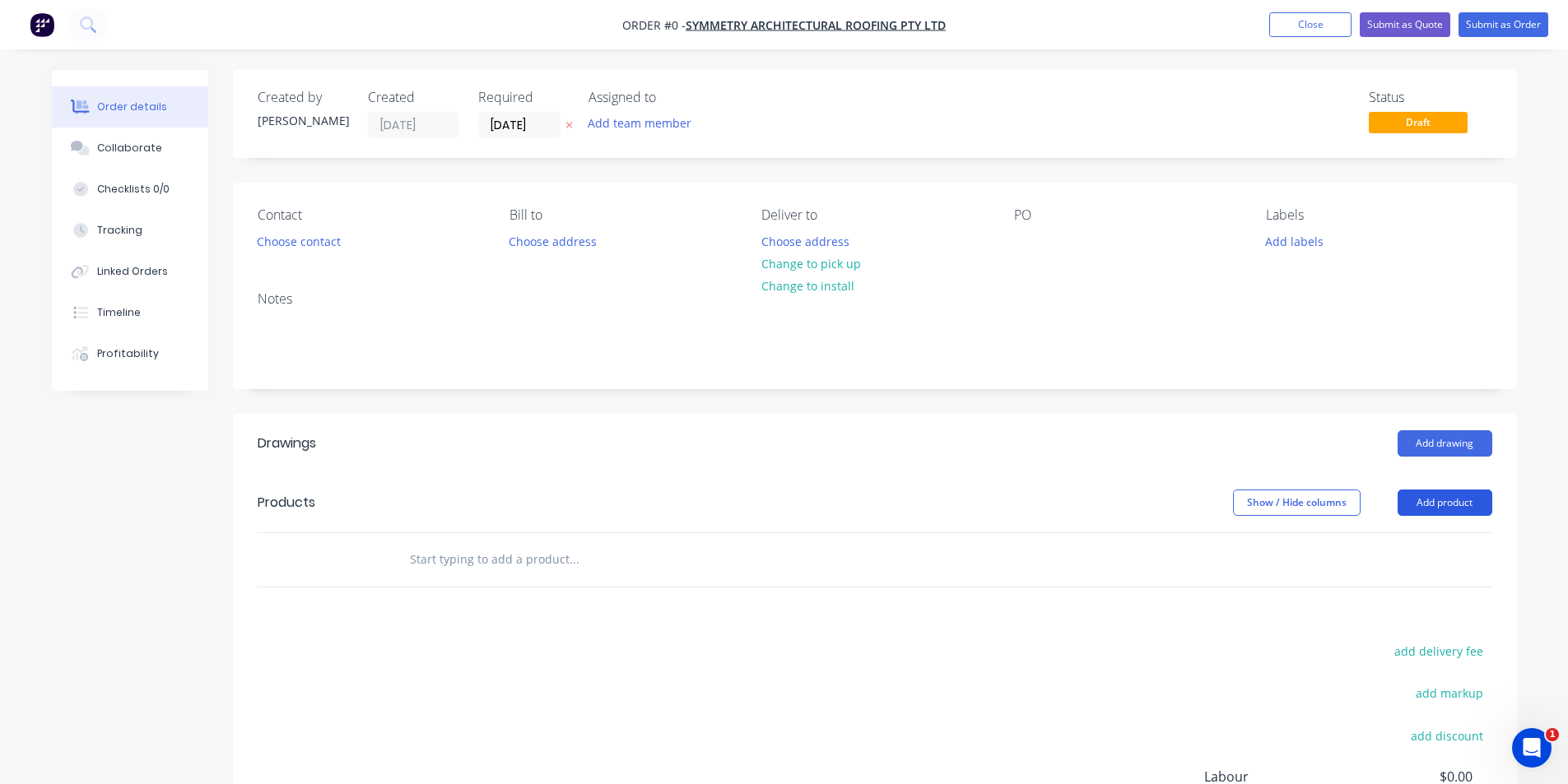
click at [1477, 495] on button "Add product" at bounding box center [1445, 502] width 95 height 26
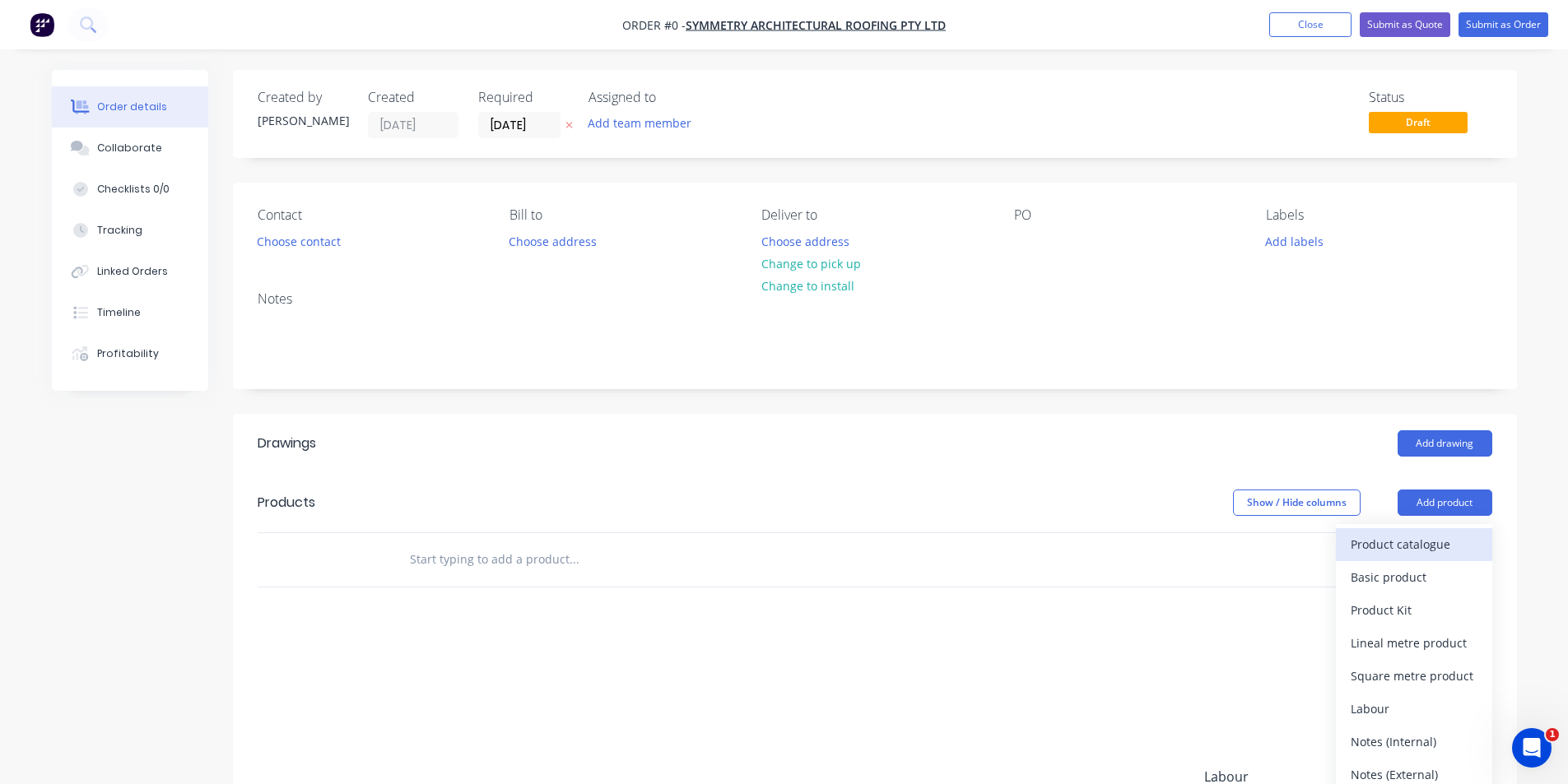
click at [1406, 546] on div "Product catalogue" at bounding box center [1414, 544] width 127 height 24
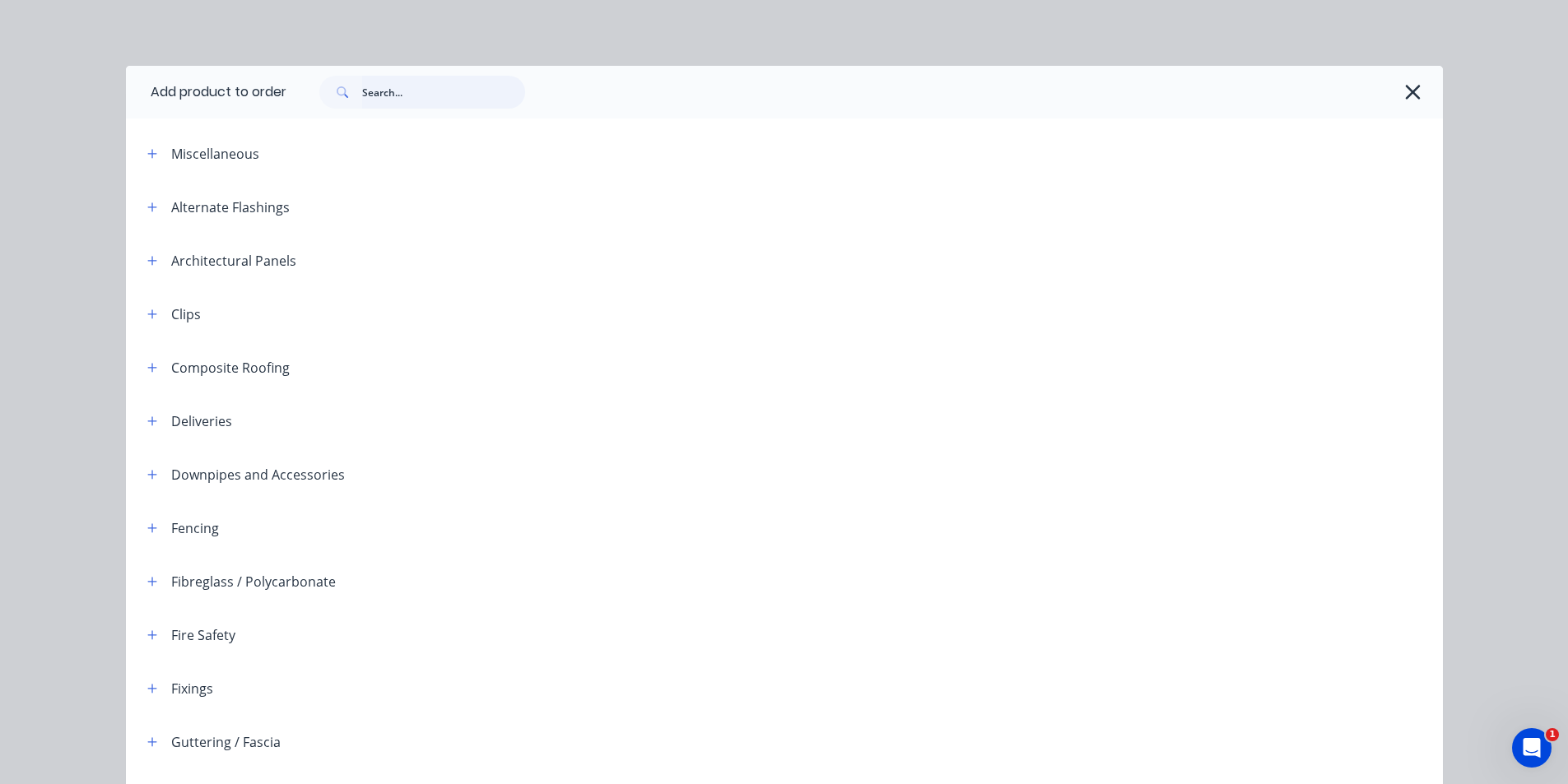
click at [396, 76] on input "text" at bounding box center [444, 92] width 163 height 33
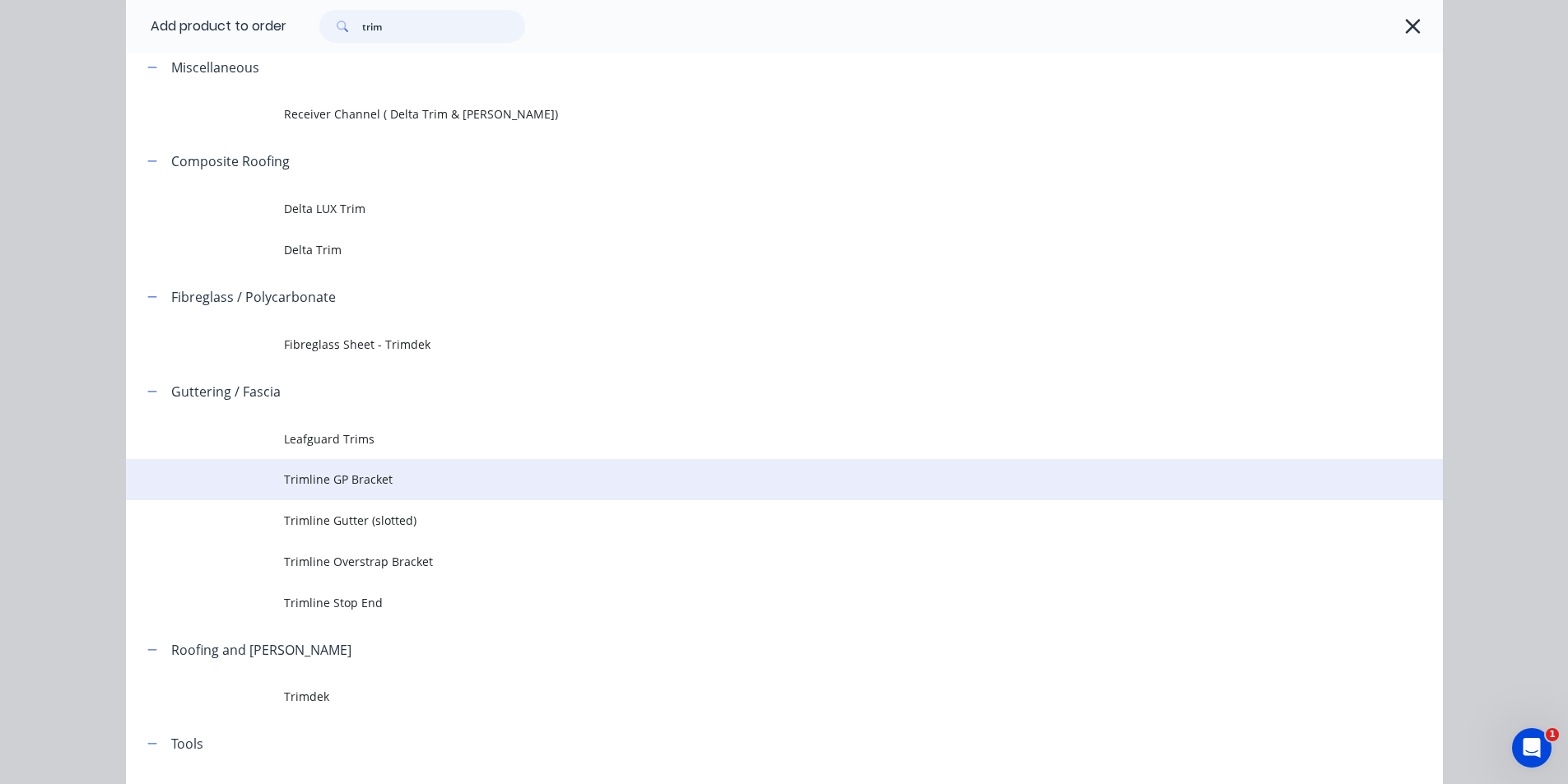
scroll to position [187, 0]
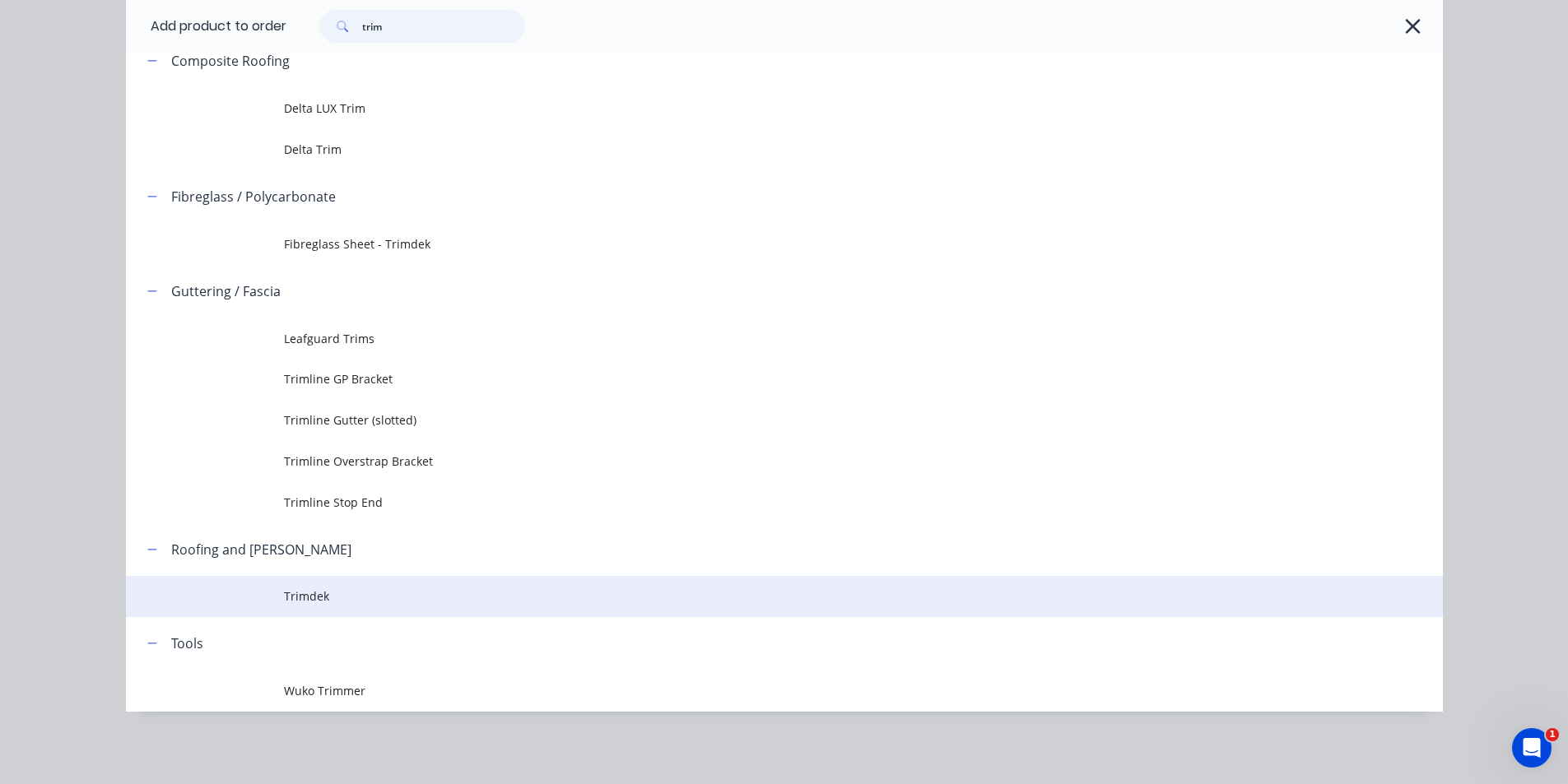
type input "trim"
click at [326, 603] on span "Trimdek" at bounding box center [747, 595] width 927 height 17
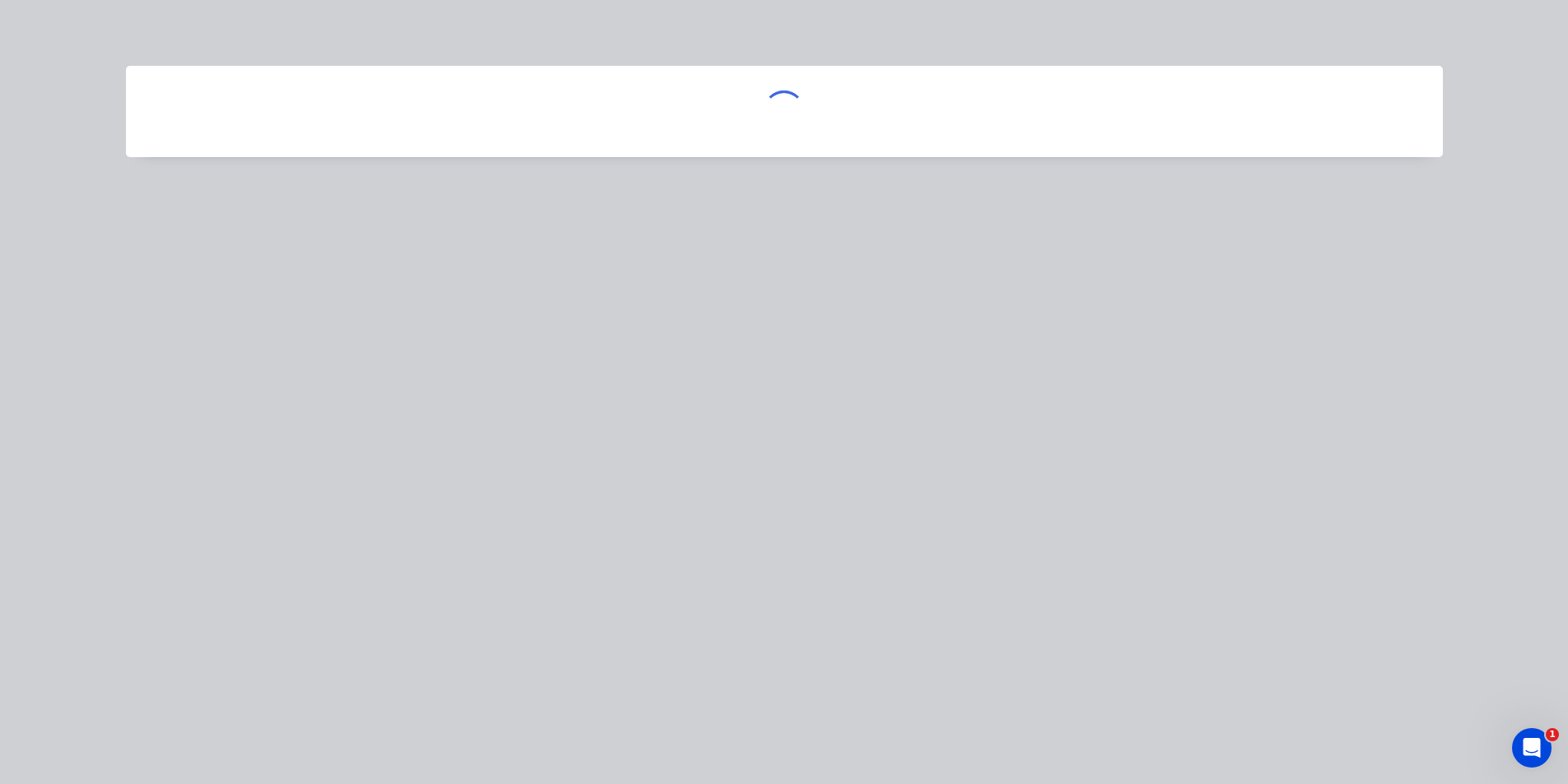
scroll to position [0, 0]
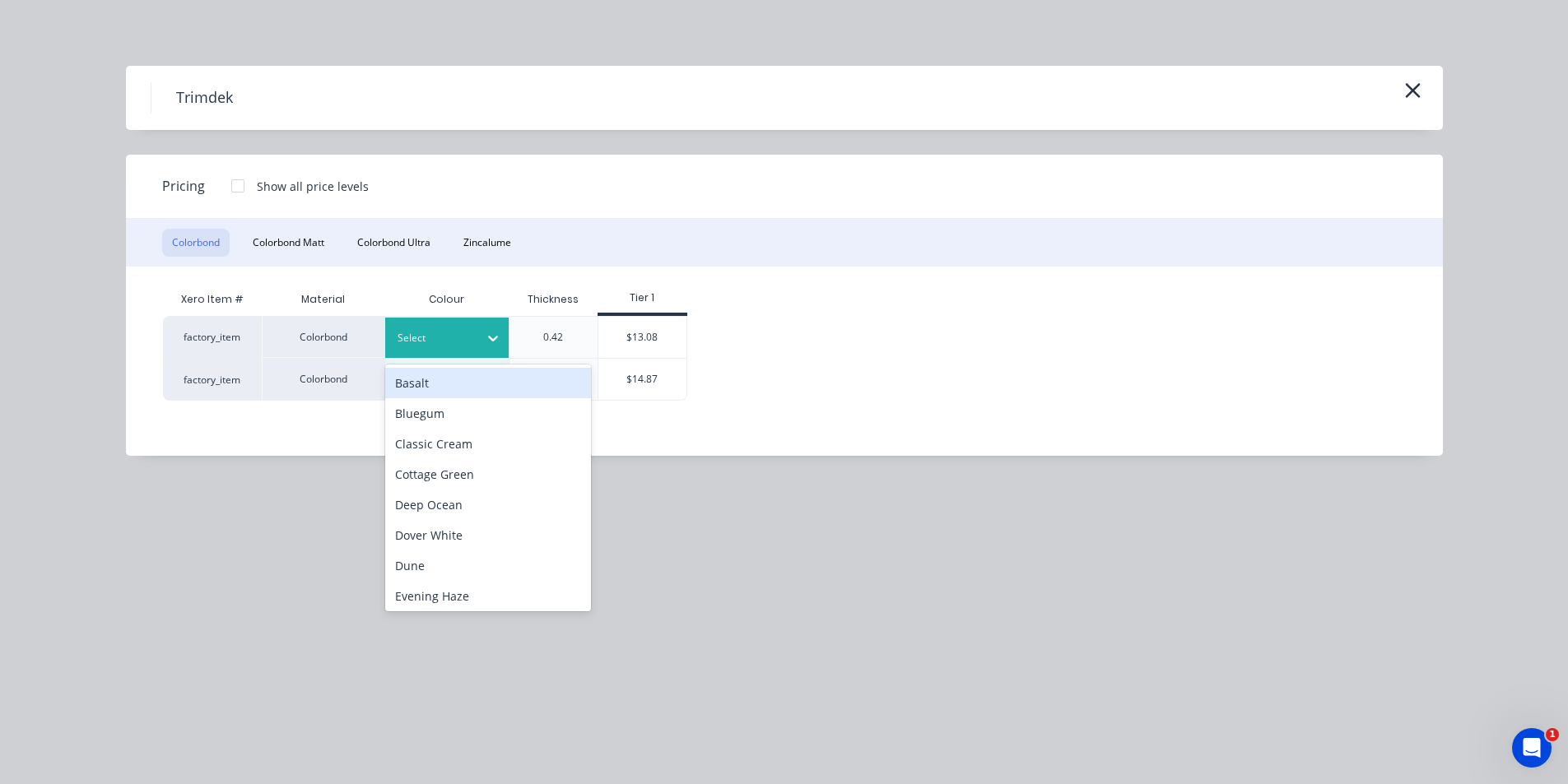
click at [479, 347] on div at bounding box center [493, 337] width 30 height 26
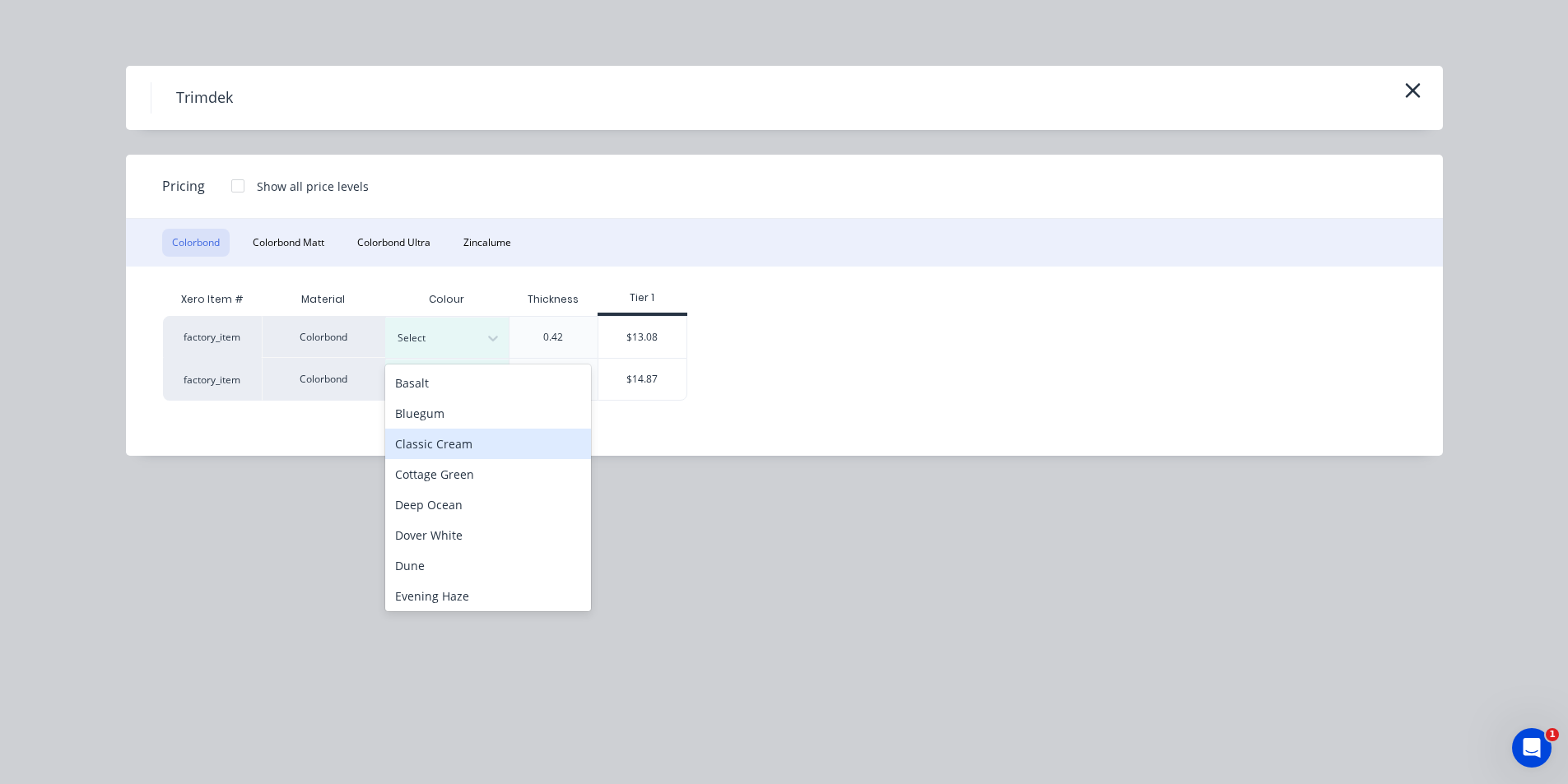
click at [464, 439] on div "Classic Cream" at bounding box center [488, 443] width 206 height 30
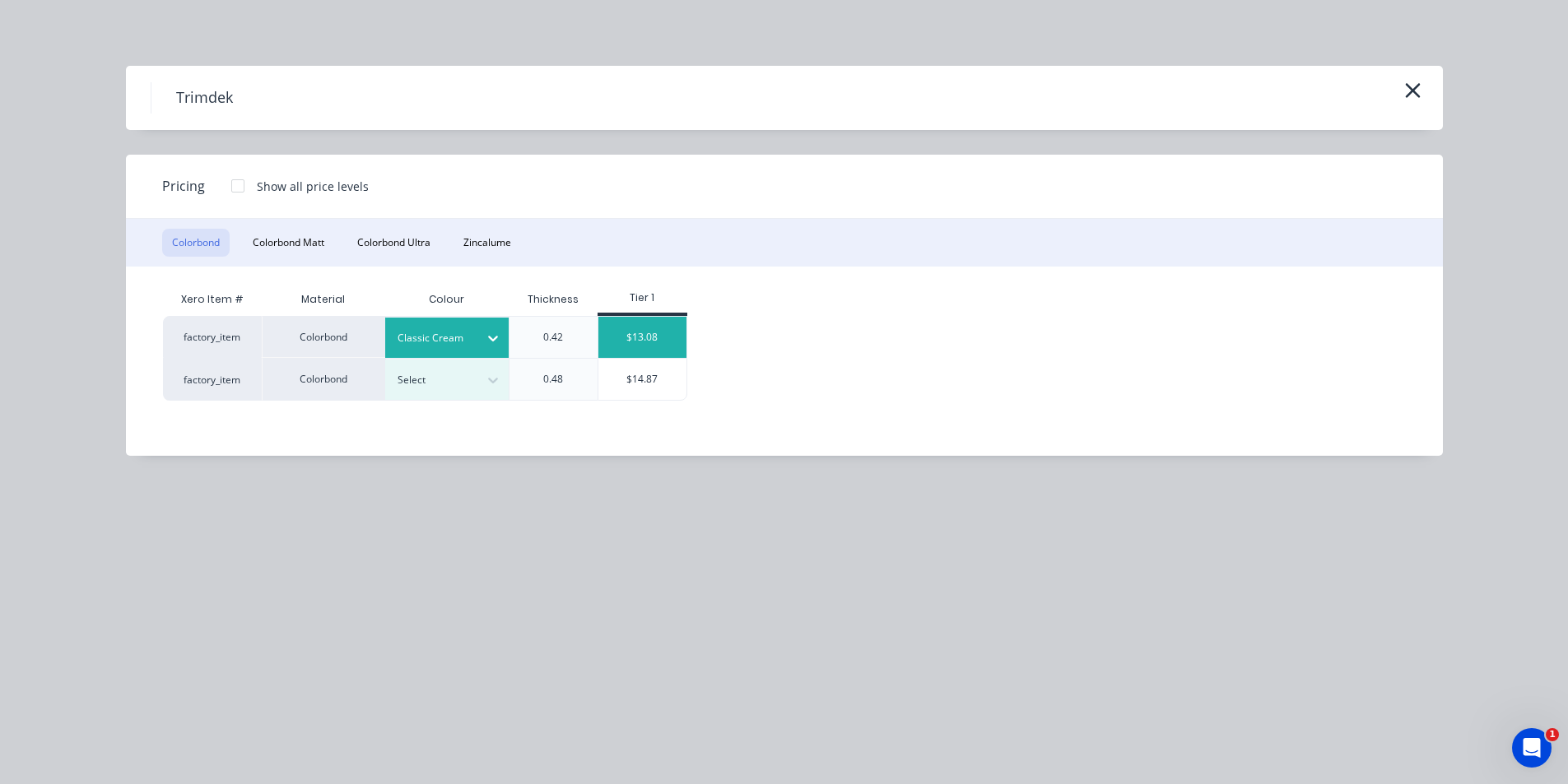
click at [658, 333] on div "$13.08" at bounding box center [642, 337] width 88 height 41
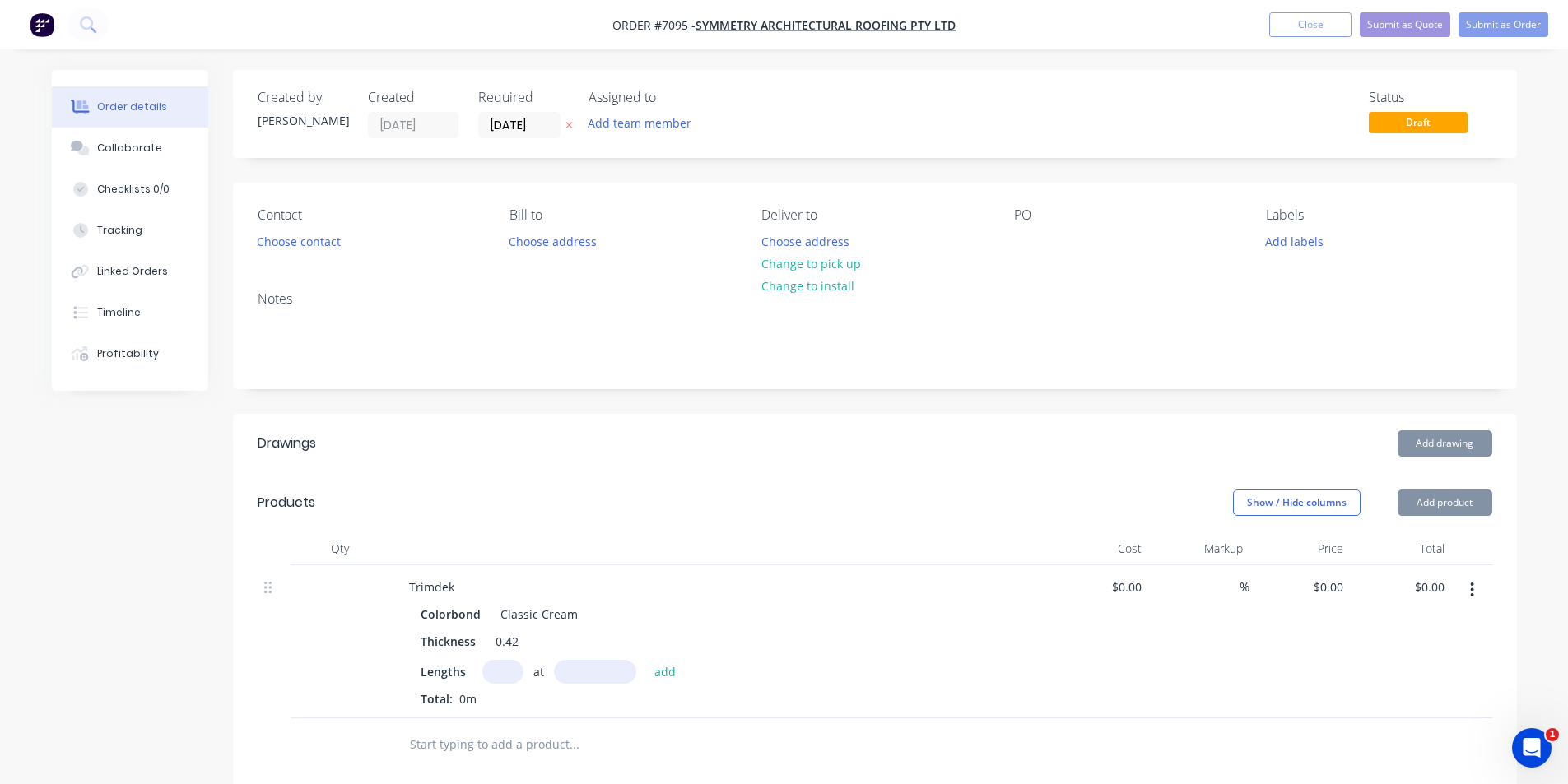
type input "$13.08"
click at [510, 670] on input "text" at bounding box center [503, 671] width 41 height 24
type input "3"
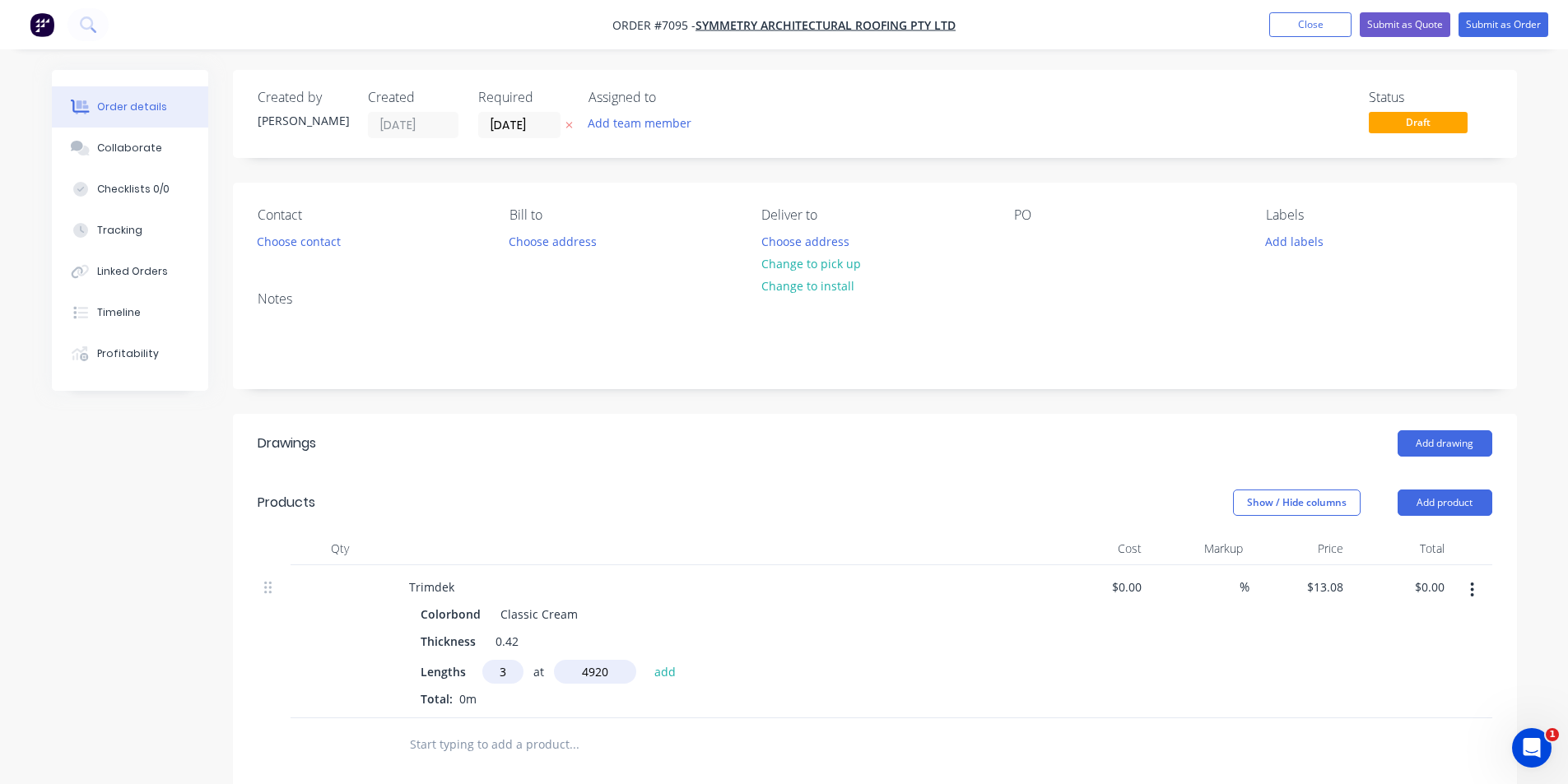
type input "4920"
click at [646, 660] on button "add" at bounding box center [665, 670] width 38 height 22
type input "$193.06"
click at [1420, 509] on button "Add product" at bounding box center [1445, 502] width 95 height 26
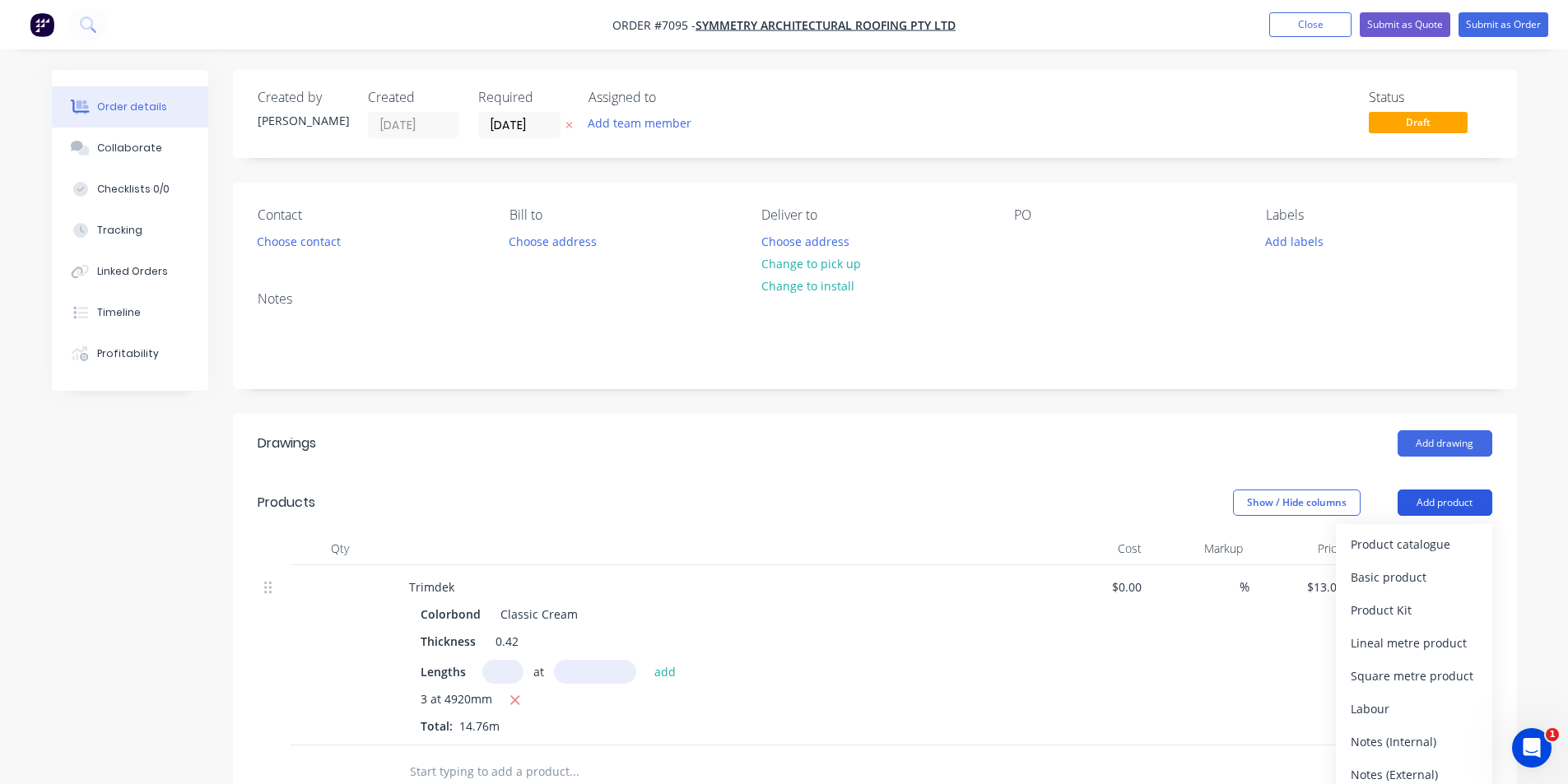
click at [1411, 537] on div "Product catalogue" at bounding box center [1414, 544] width 127 height 24
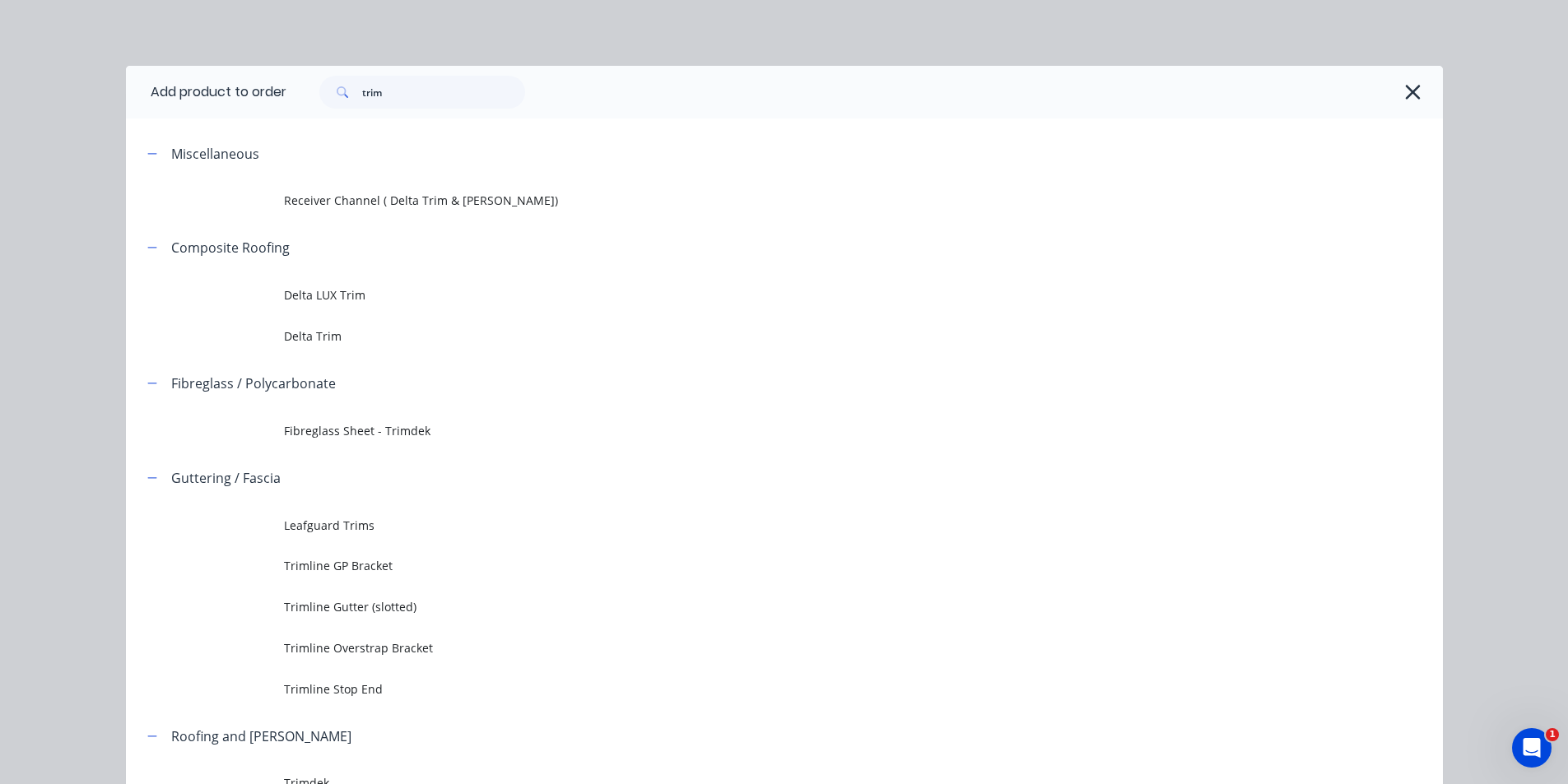
click at [440, 114] on div "trim" at bounding box center [864, 92] width 1157 height 53
click at [439, 88] on input "trim" at bounding box center [444, 92] width 163 height 33
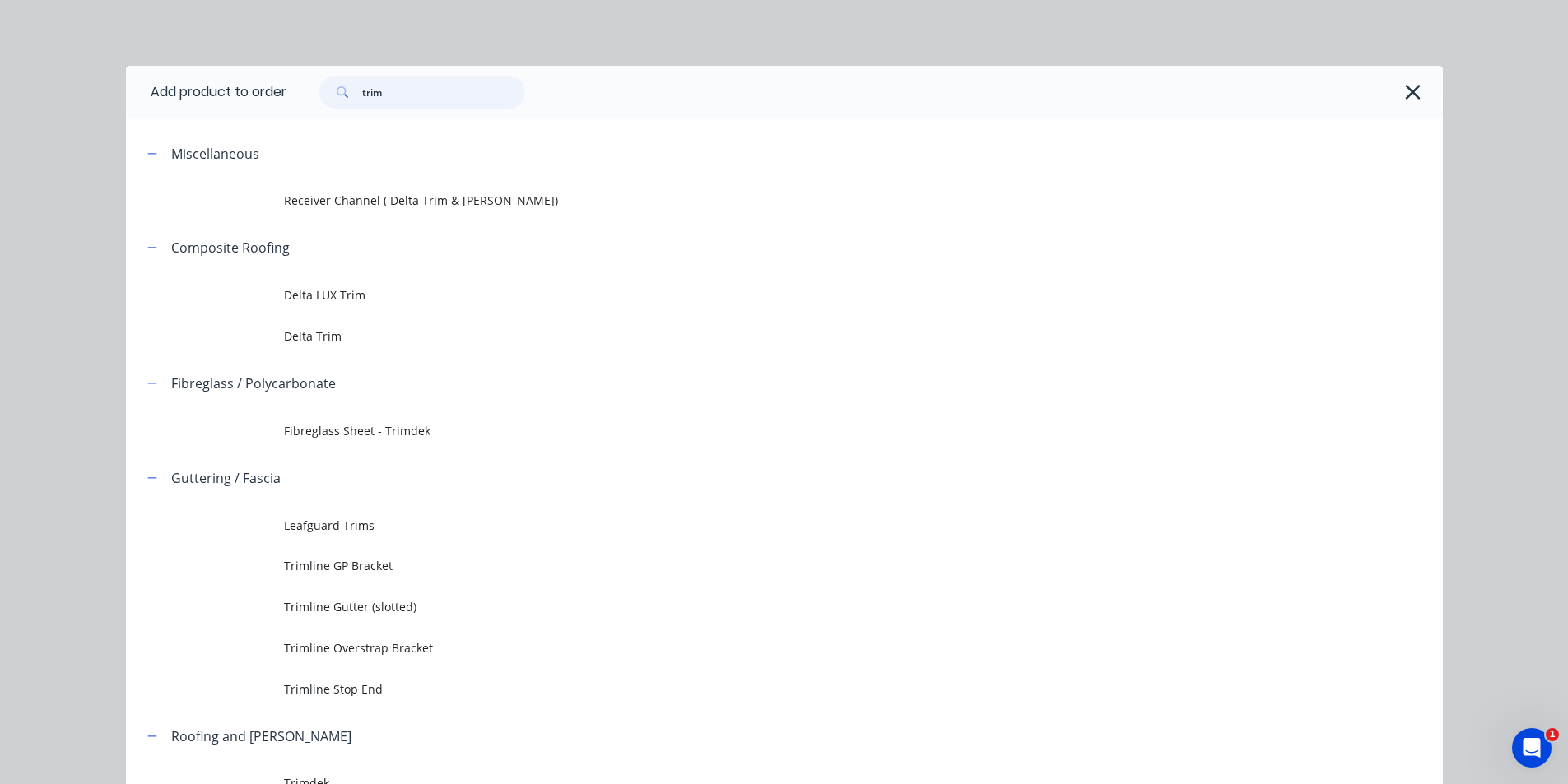
type input "f"
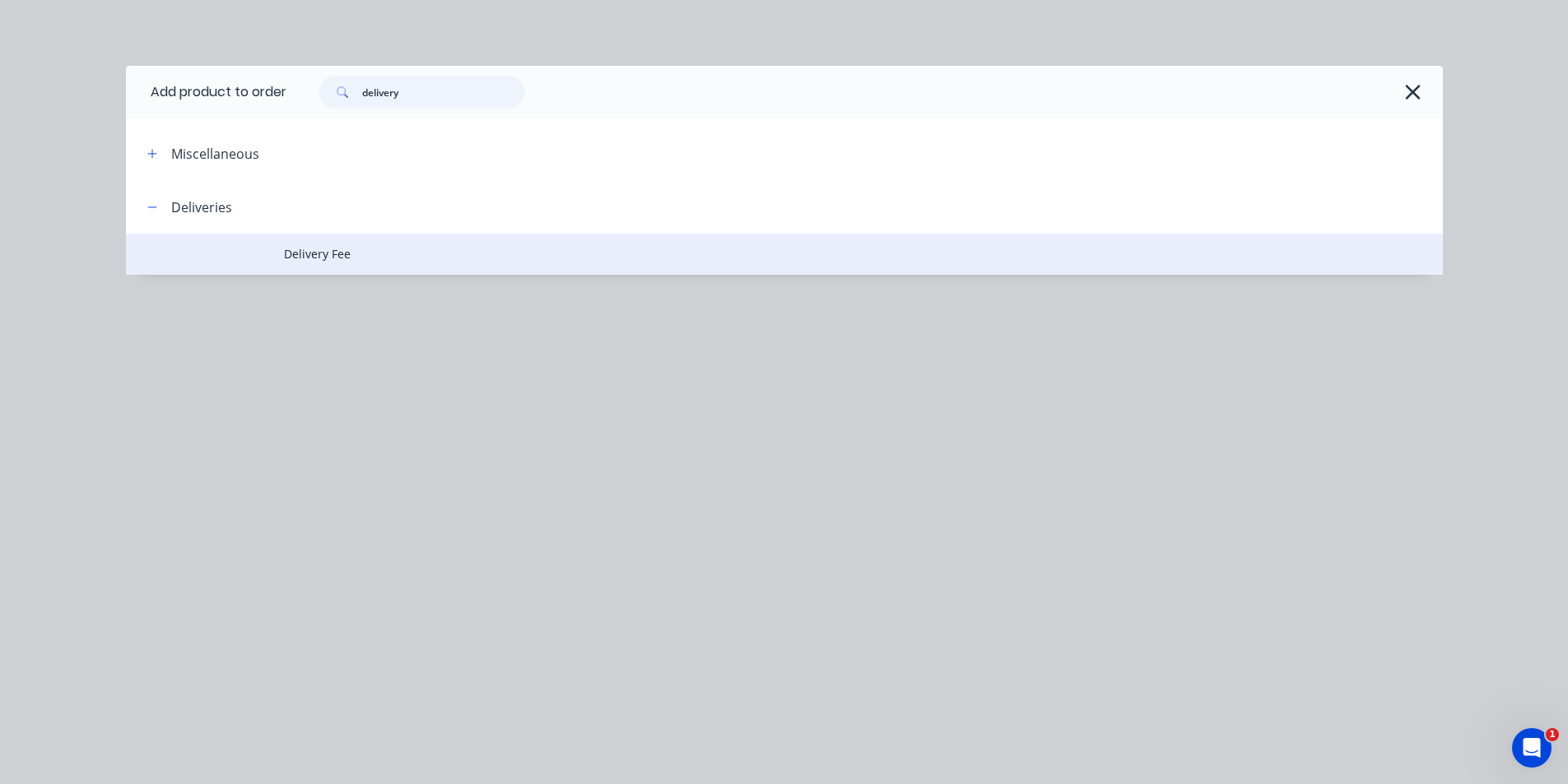
type input "delivery"
click at [311, 246] on span "Delivery Fee" at bounding box center [747, 253] width 927 height 17
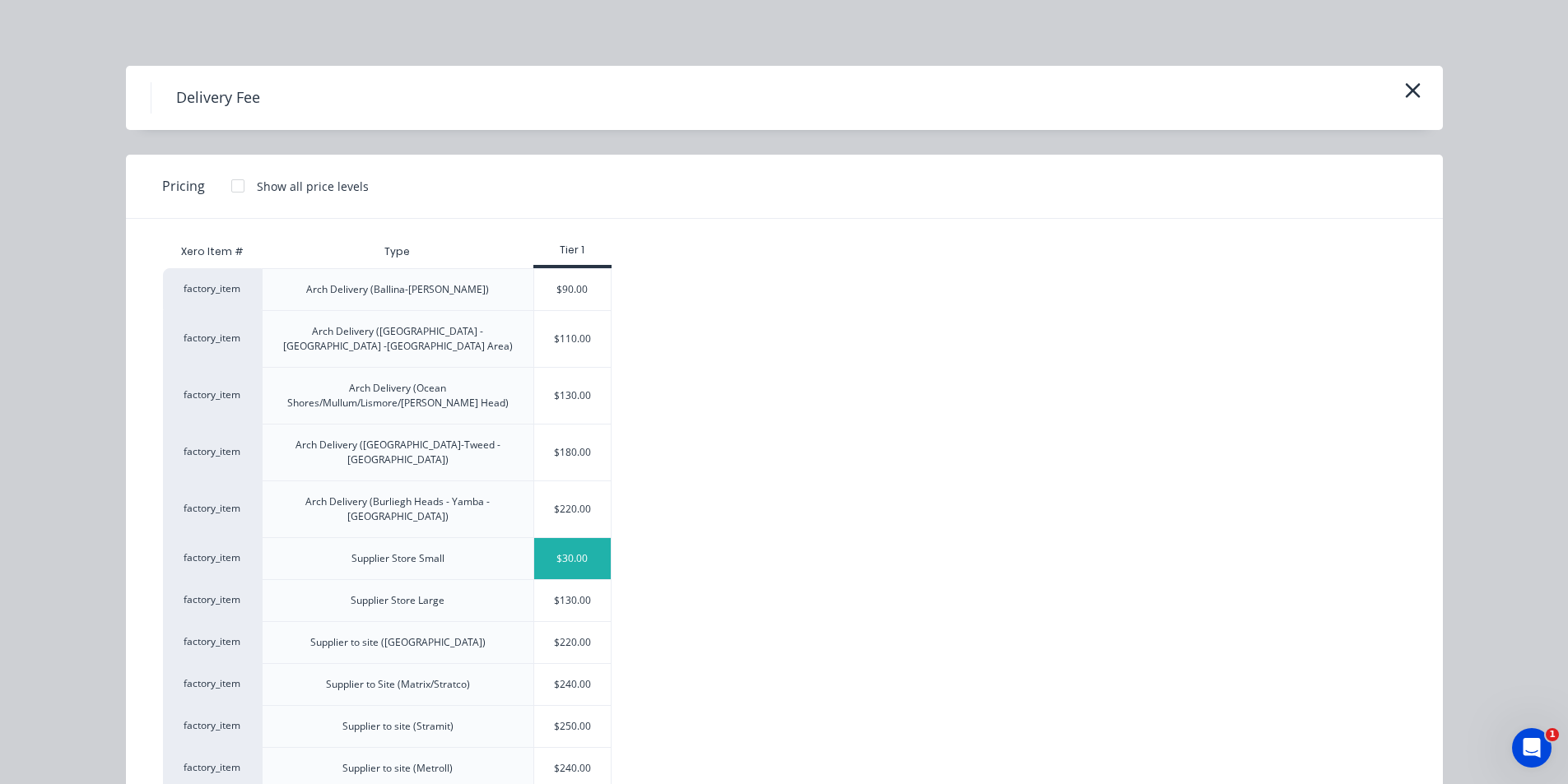
click at [589, 538] on div "$30.00" at bounding box center [572, 559] width 77 height 41
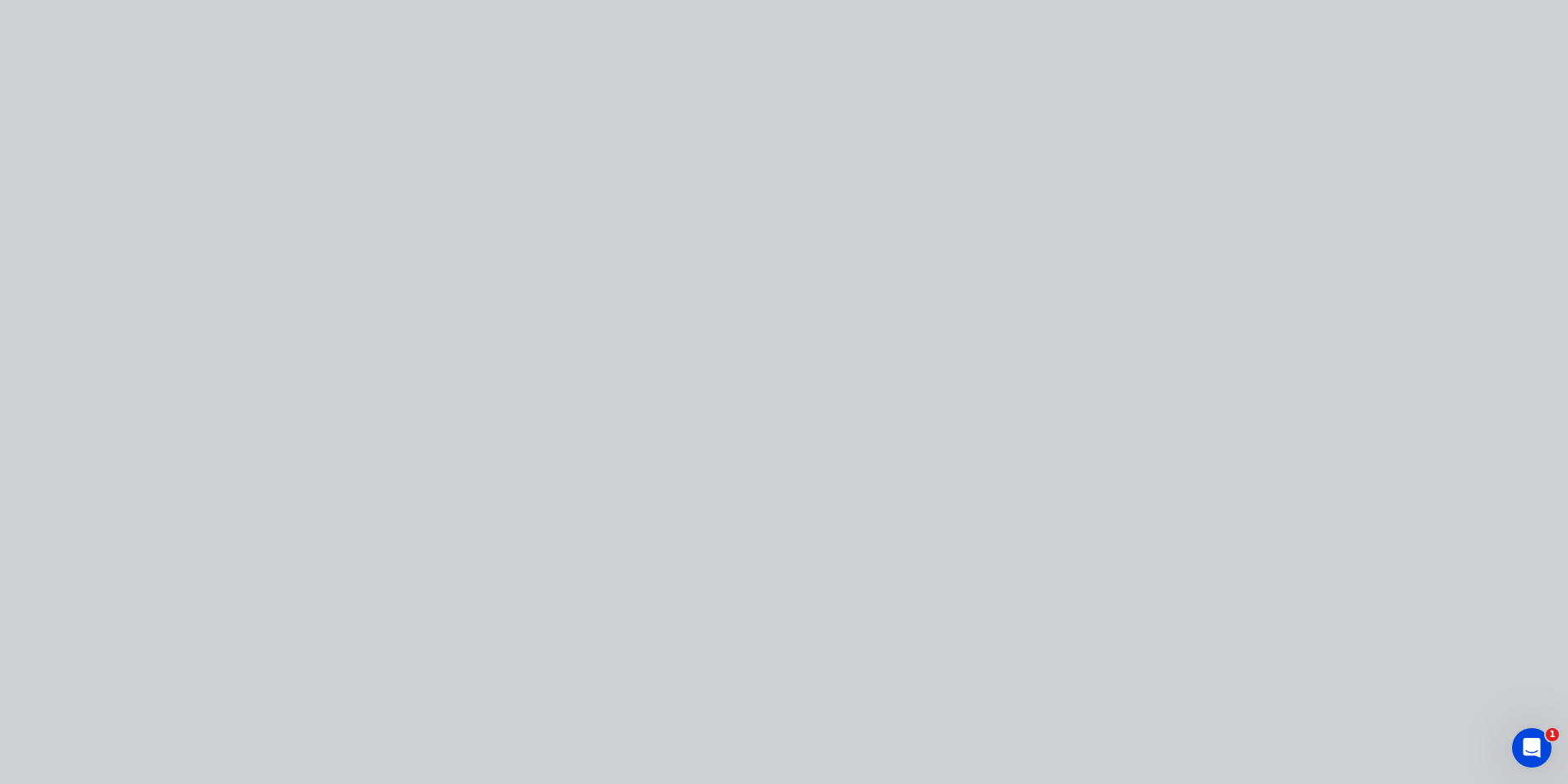
type input "$30.00"
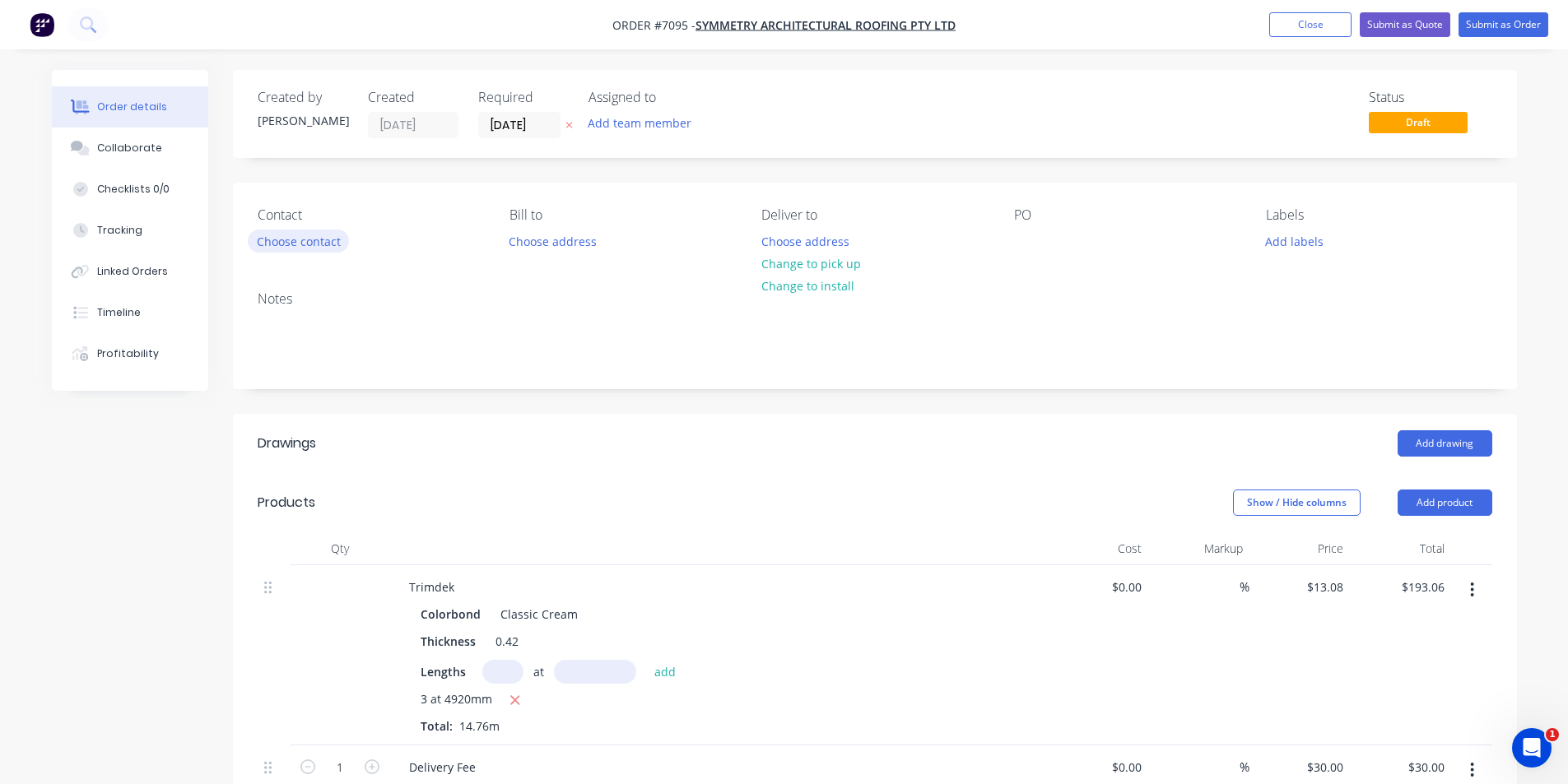
click at [304, 241] on button "Choose contact" at bounding box center [298, 240] width 101 height 22
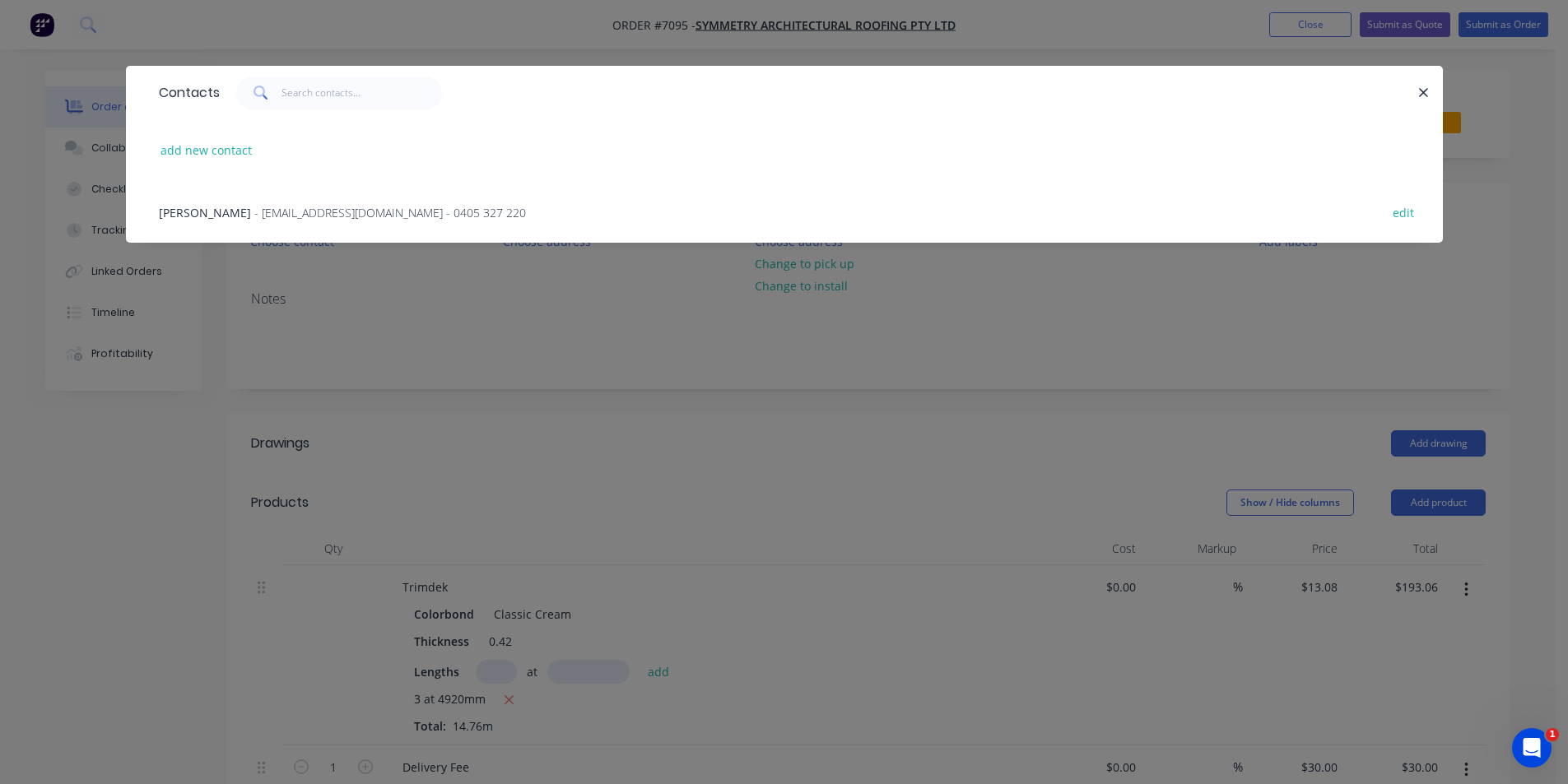
click at [270, 210] on span "- [EMAIL_ADDRESS][DOMAIN_NAME] - 0405 327 220" at bounding box center [390, 212] width 272 height 15
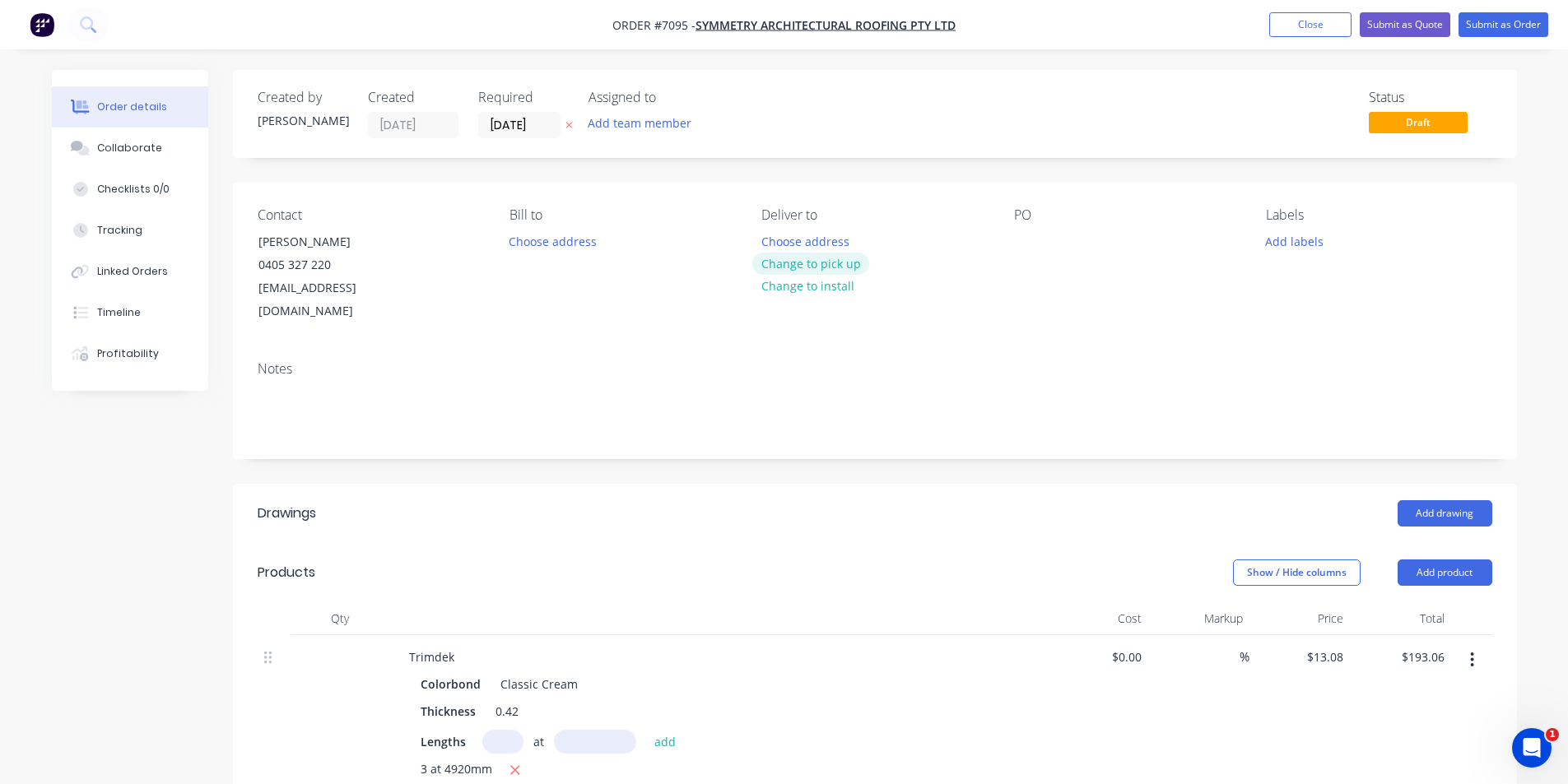
click at [801, 259] on button "Change to pick up" at bounding box center [810, 263] width 117 height 22
click at [1014, 242] on div at bounding box center [1027, 241] width 26 height 24
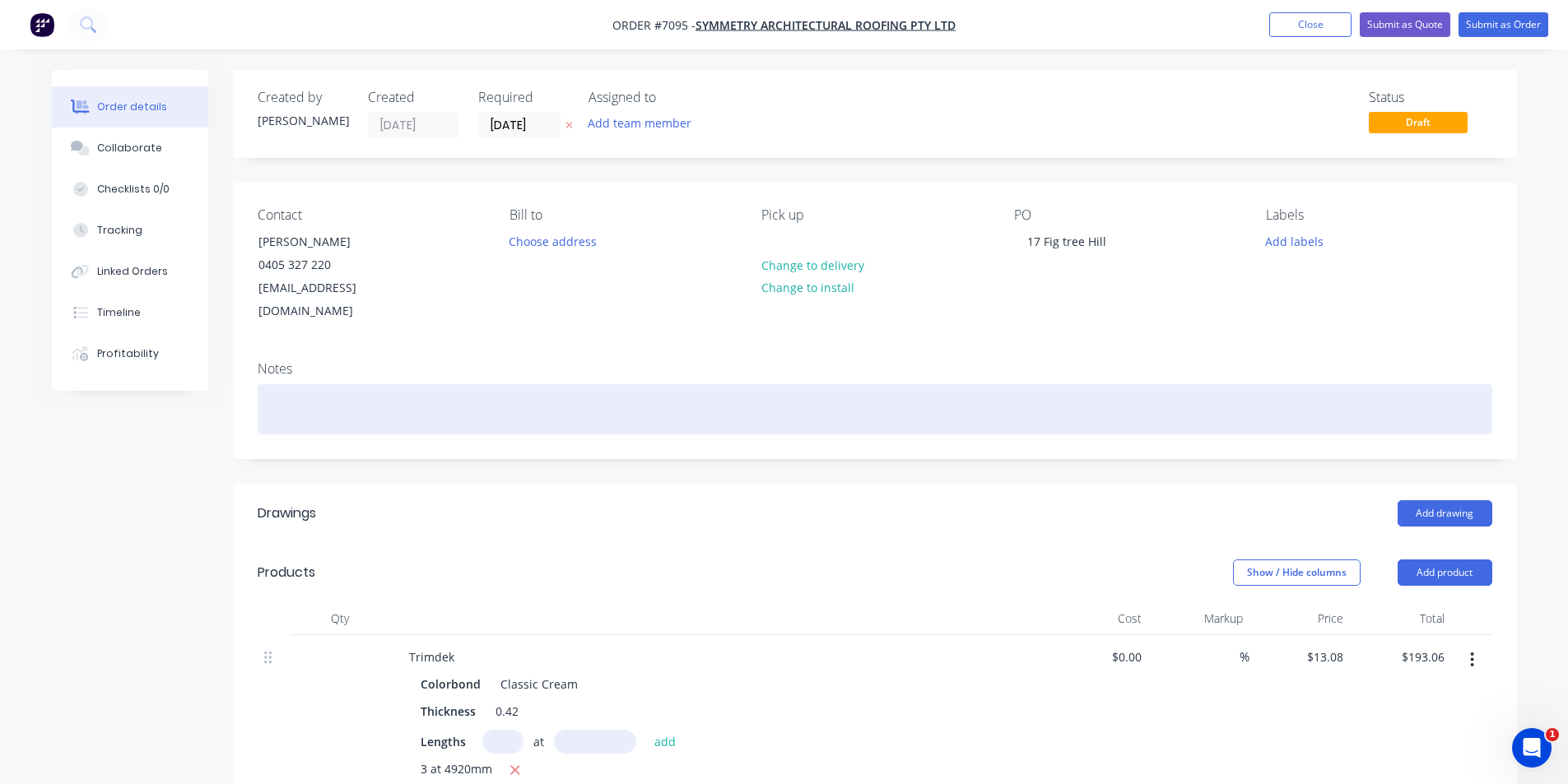
click at [302, 384] on div at bounding box center [875, 409] width 1234 height 50
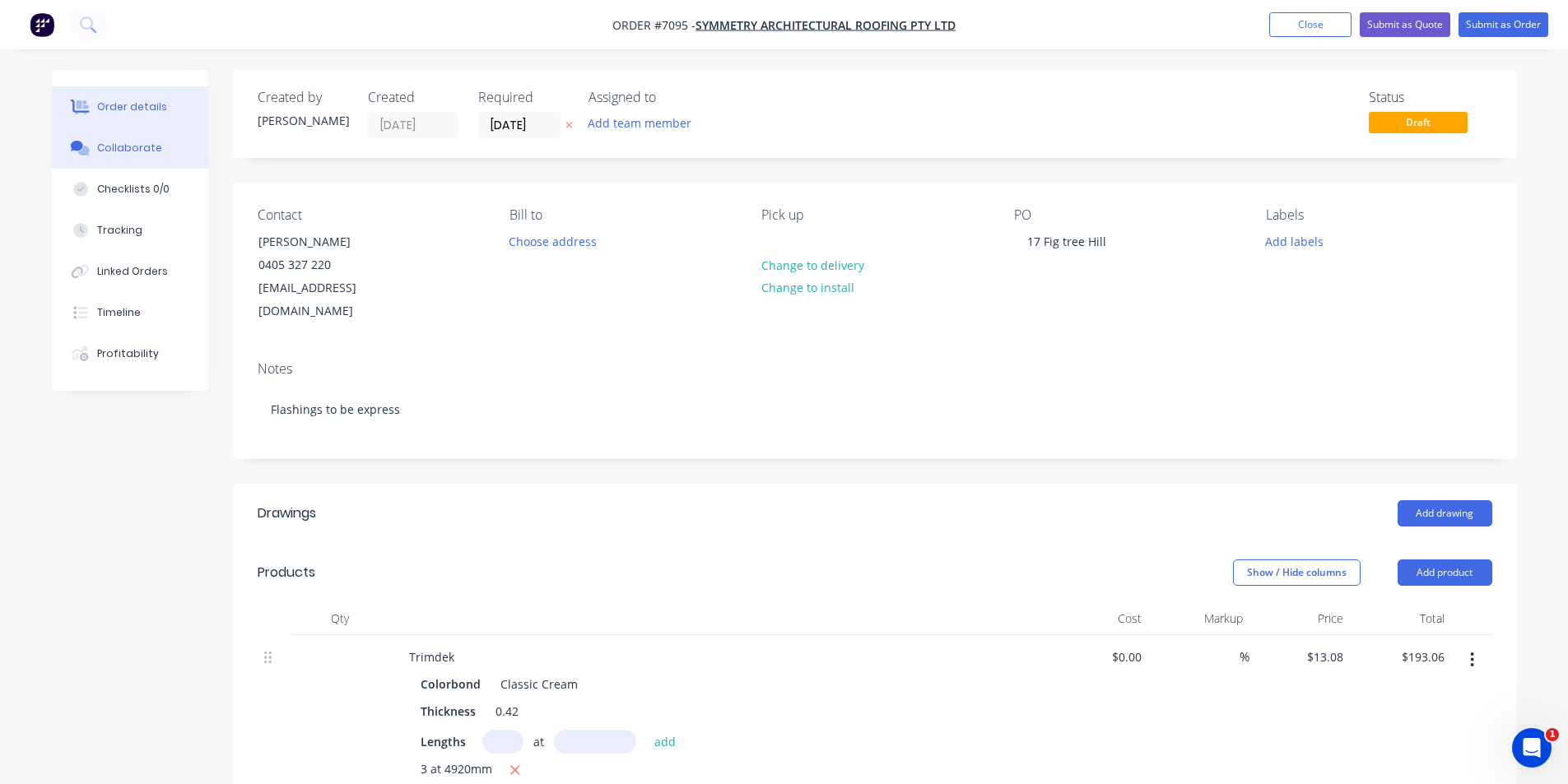
click at [115, 139] on button "Collaborate" at bounding box center [130, 148] width 157 height 41
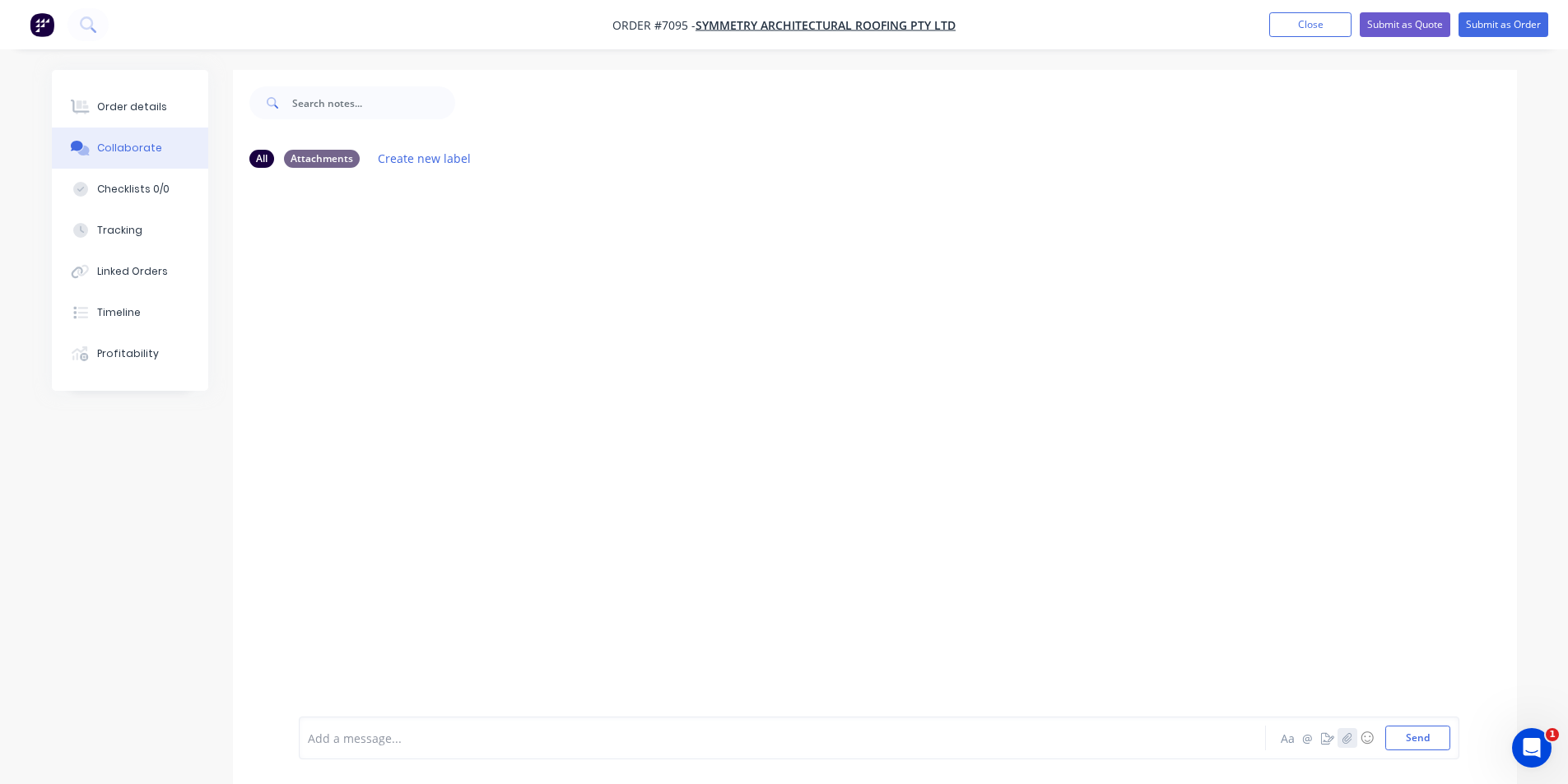
drag, startPoint x: 1344, startPoint y: 737, endPoint x: 1343, endPoint y: 603, distance: 134.0
click at [1344, 737] on icon "button" at bounding box center [1347, 738] width 9 height 11
drag, startPoint x: 1416, startPoint y: 738, endPoint x: 213, endPoint y: 195, distance: 1319.9
click at [1416, 739] on button "Send" at bounding box center [1418, 738] width 65 height 25
click at [140, 110] on div "Order details" at bounding box center [132, 106] width 70 height 15
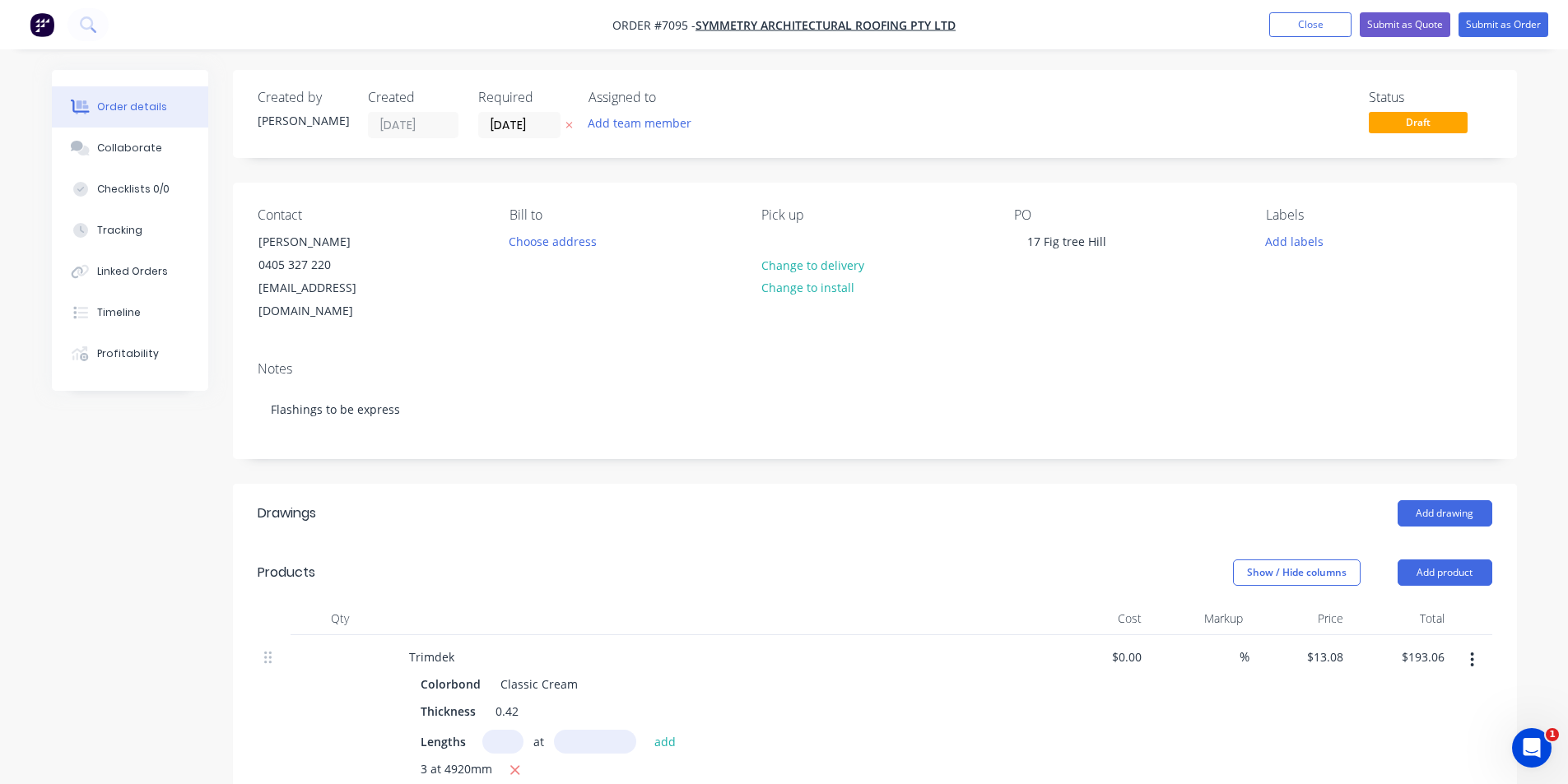
type input "$13.08"
type input "$193.06"
type input "$30.00"
click at [1410, 500] on button "Add drawing" at bounding box center [1445, 512] width 95 height 26
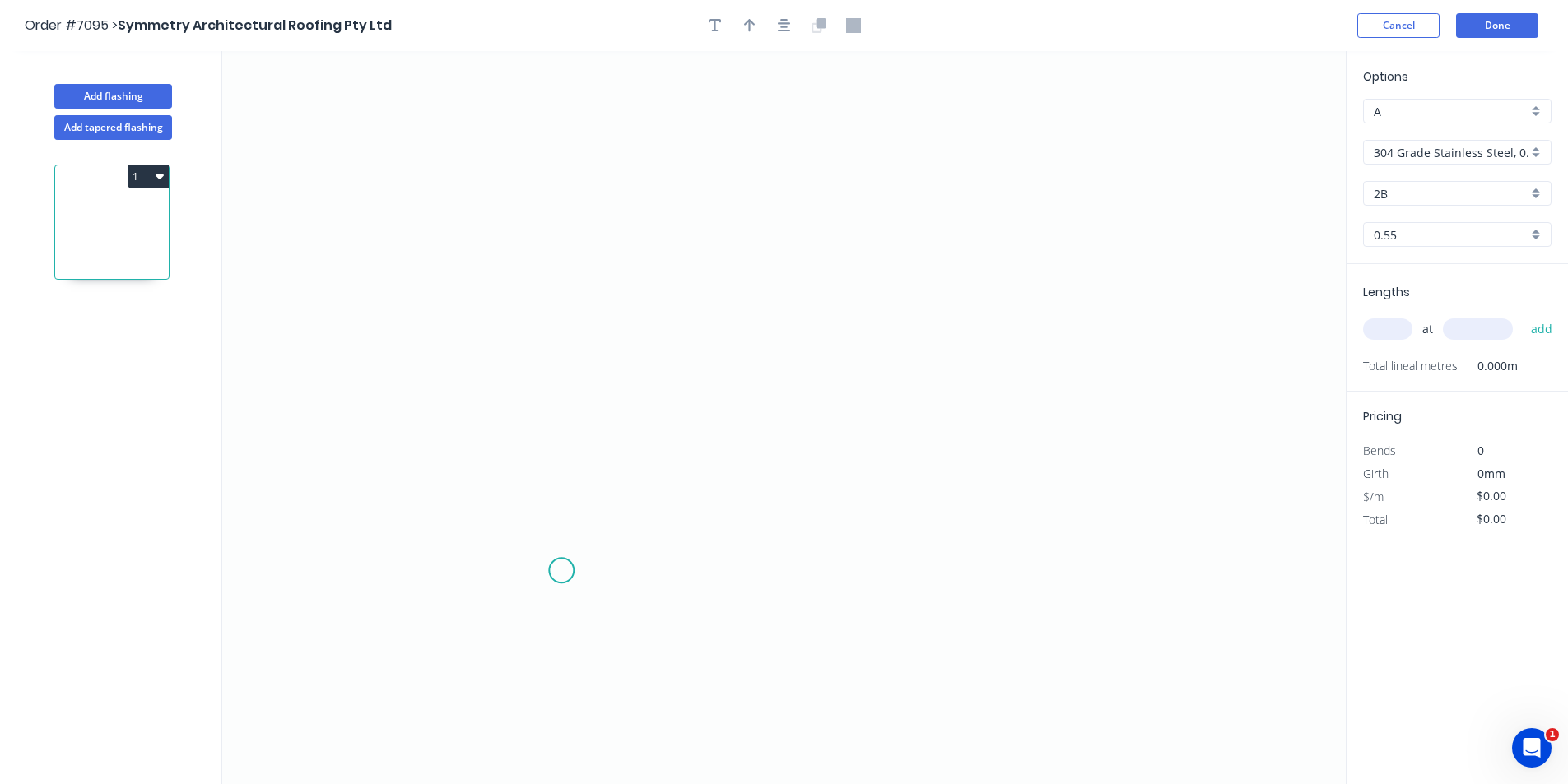
click at [561, 571] on icon "0" at bounding box center [784, 417] width 1123 height 733
click at [536, 538] on icon at bounding box center [548, 553] width 25 height 33
click at [543, 305] on icon "0 ?" at bounding box center [784, 417] width 1123 height 733
click at [900, 341] on icon "0 ? ? ? º" at bounding box center [784, 417] width 1123 height 733
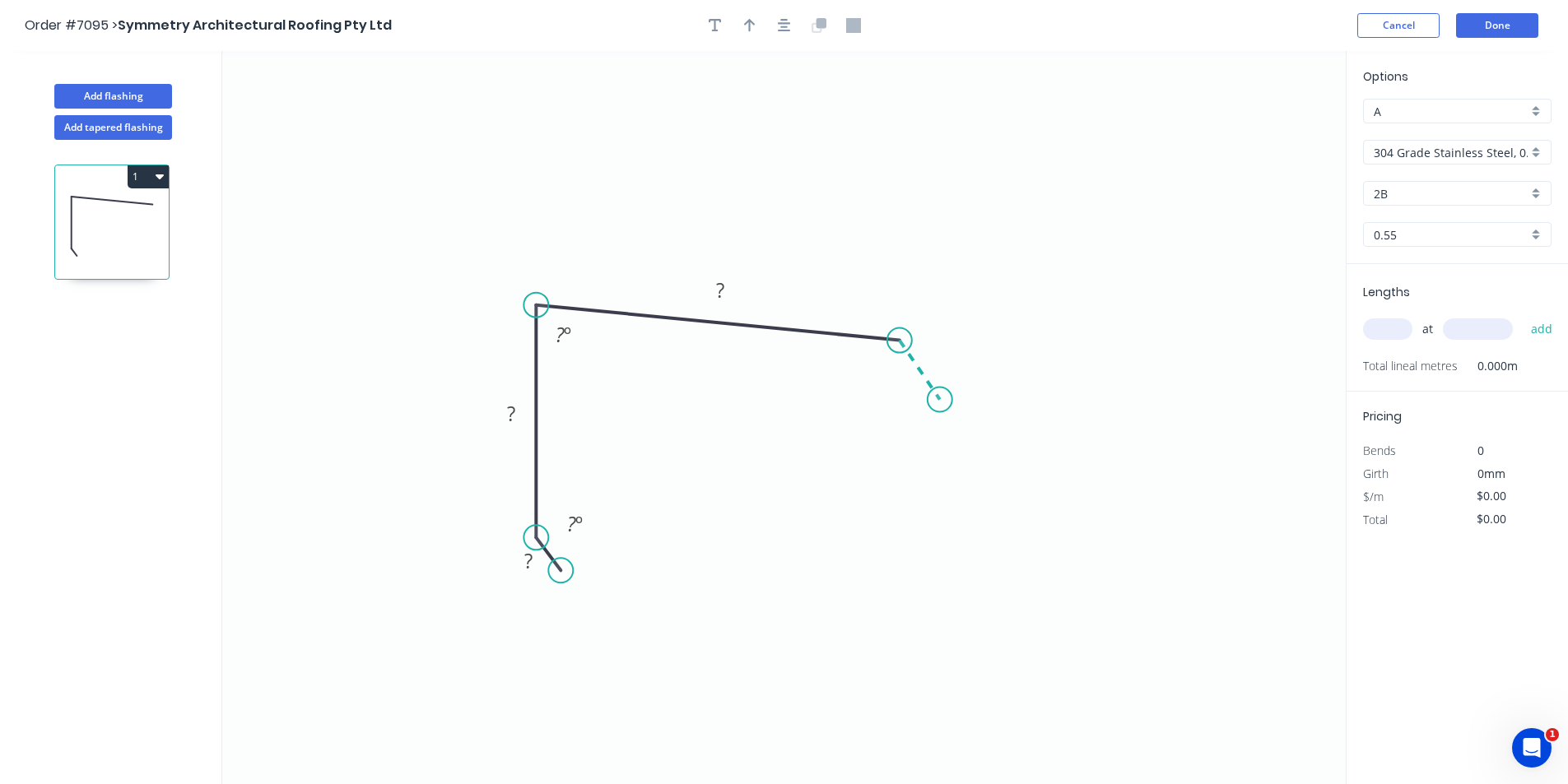
click at [940, 400] on icon "0 ? ? ? ? º ? º" at bounding box center [784, 417] width 1123 height 733
click at [767, 21] on div at bounding box center [784, 26] width 173 height 25
click at [785, 28] on icon "button" at bounding box center [784, 25] width 13 height 13
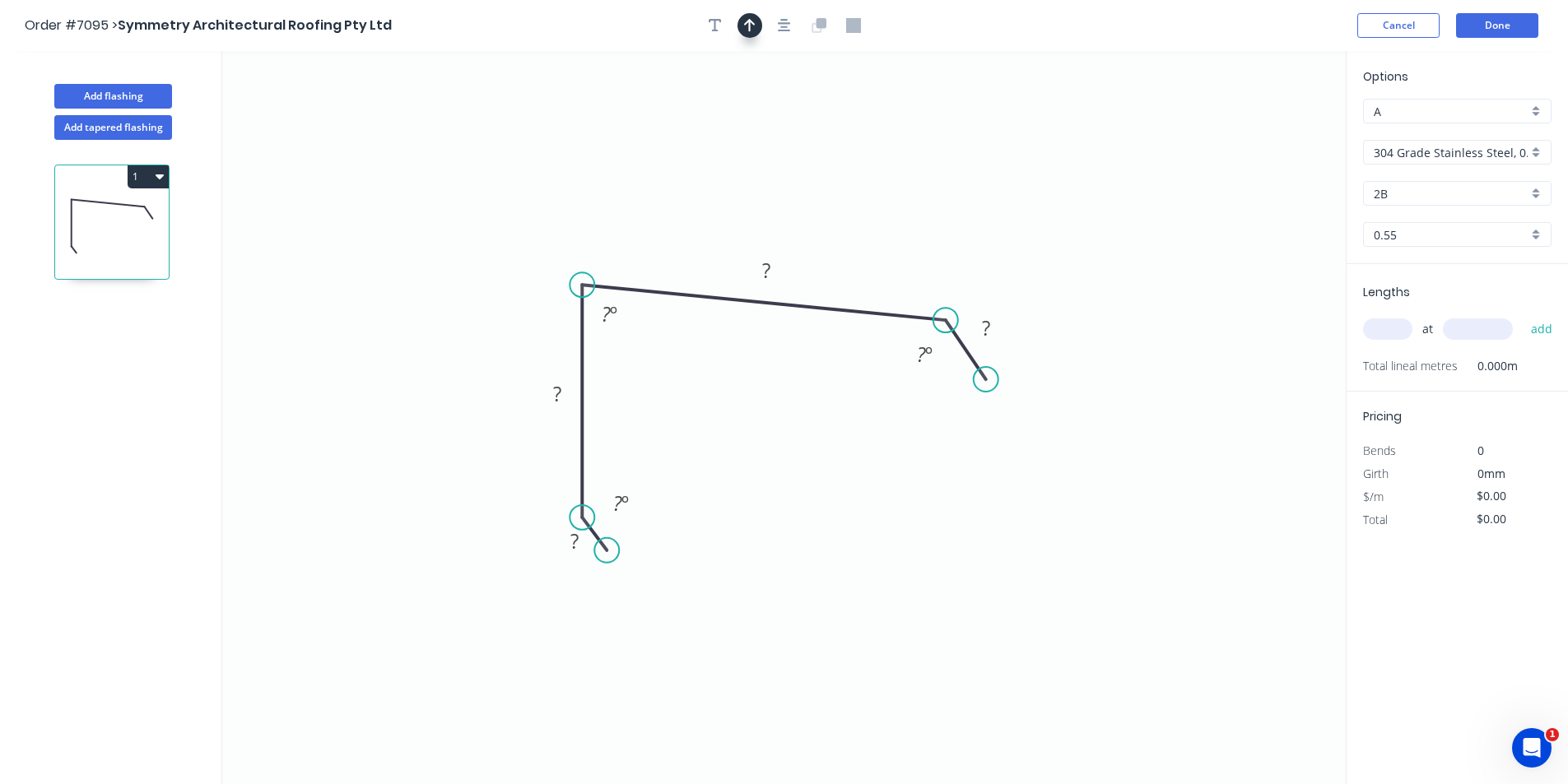
click at [747, 29] on icon "button" at bounding box center [750, 25] width 12 height 15
drag, startPoint x: 1262, startPoint y: 129, endPoint x: 750, endPoint y: 249, distance: 525.9
click at [750, 249] on icon at bounding box center [750, 229] width 15 height 53
click at [1534, 148] on div "304 Grade Stainless Steel, 0.9mm Perforated Pattern 208 - 2mm hole" at bounding box center [1457, 152] width 189 height 25
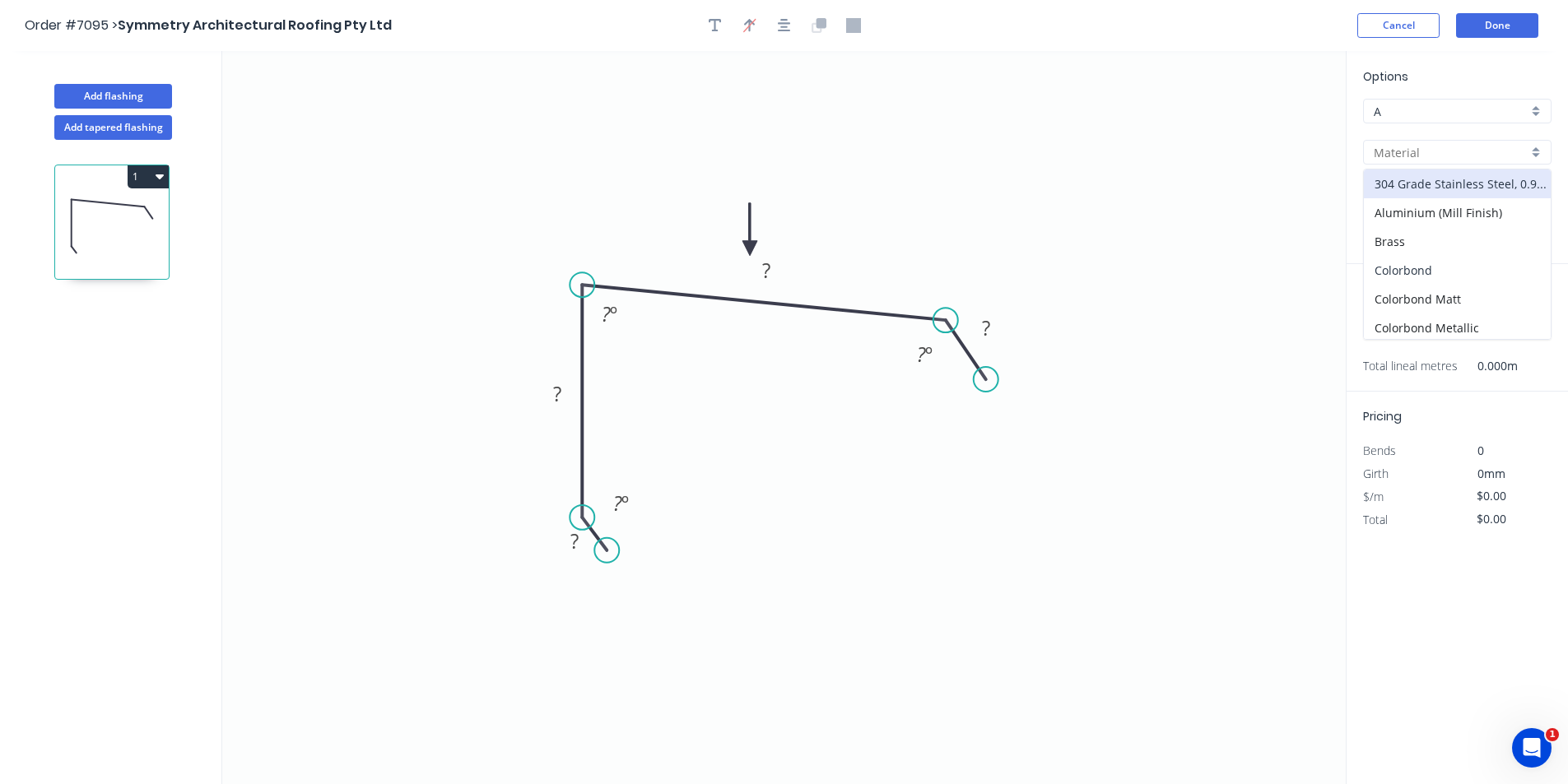
click at [1472, 266] on div "Colorbond" at bounding box center [1457, 270] width 187 height 29
type input "Colorbond"
type input "Basalt"
click at [1531, 199] on div "Basalt" at bounding box center [1457, 193] width 189 height 25
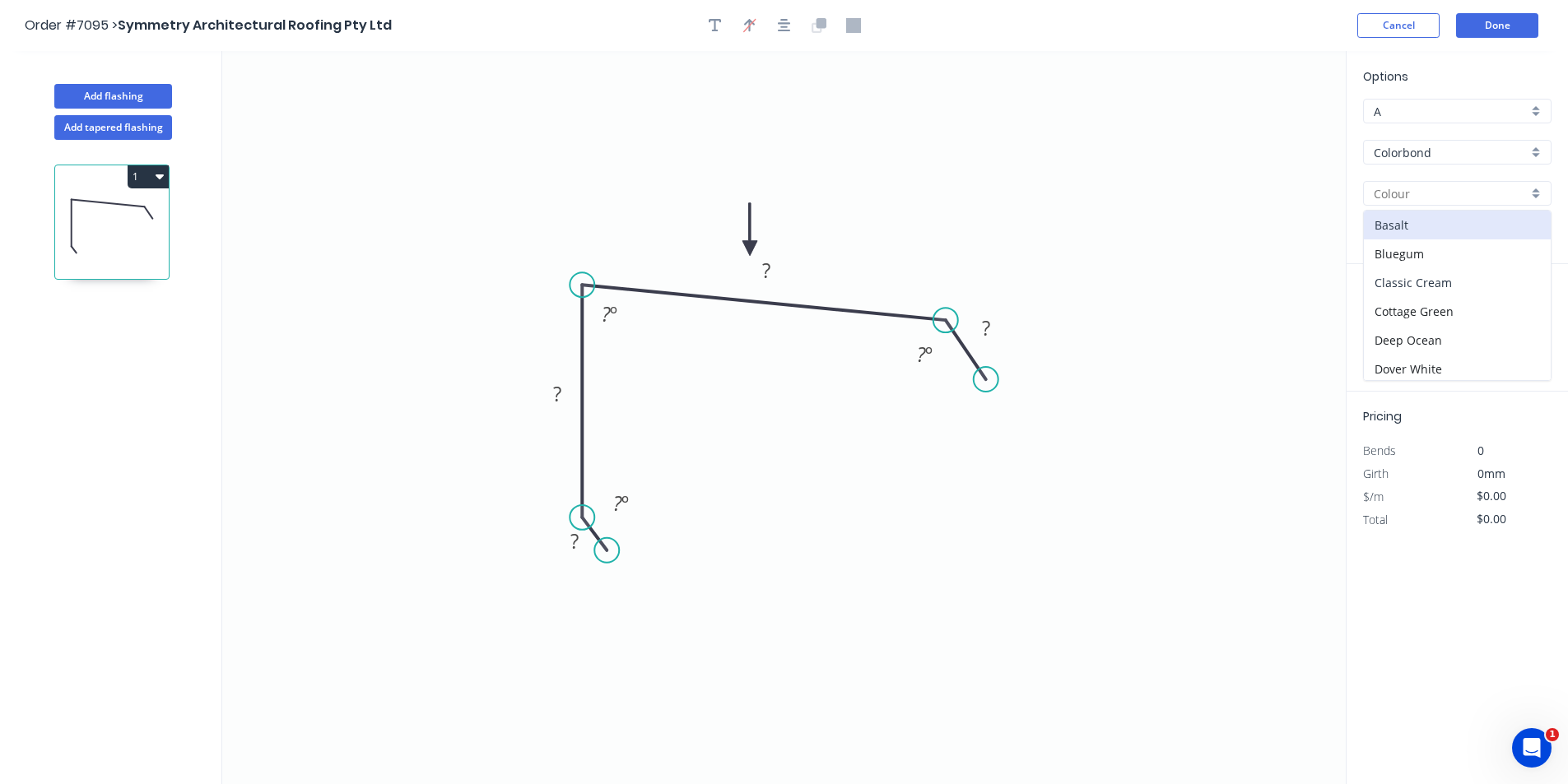
click at [1445, 286] on div "Classic Cream" at bounding box center [1457, 282] width 187 height 29
type input "Classic Cream"
click at [983, 323] on tspan "?" at bounding box center [986, 327] width 8 height 27
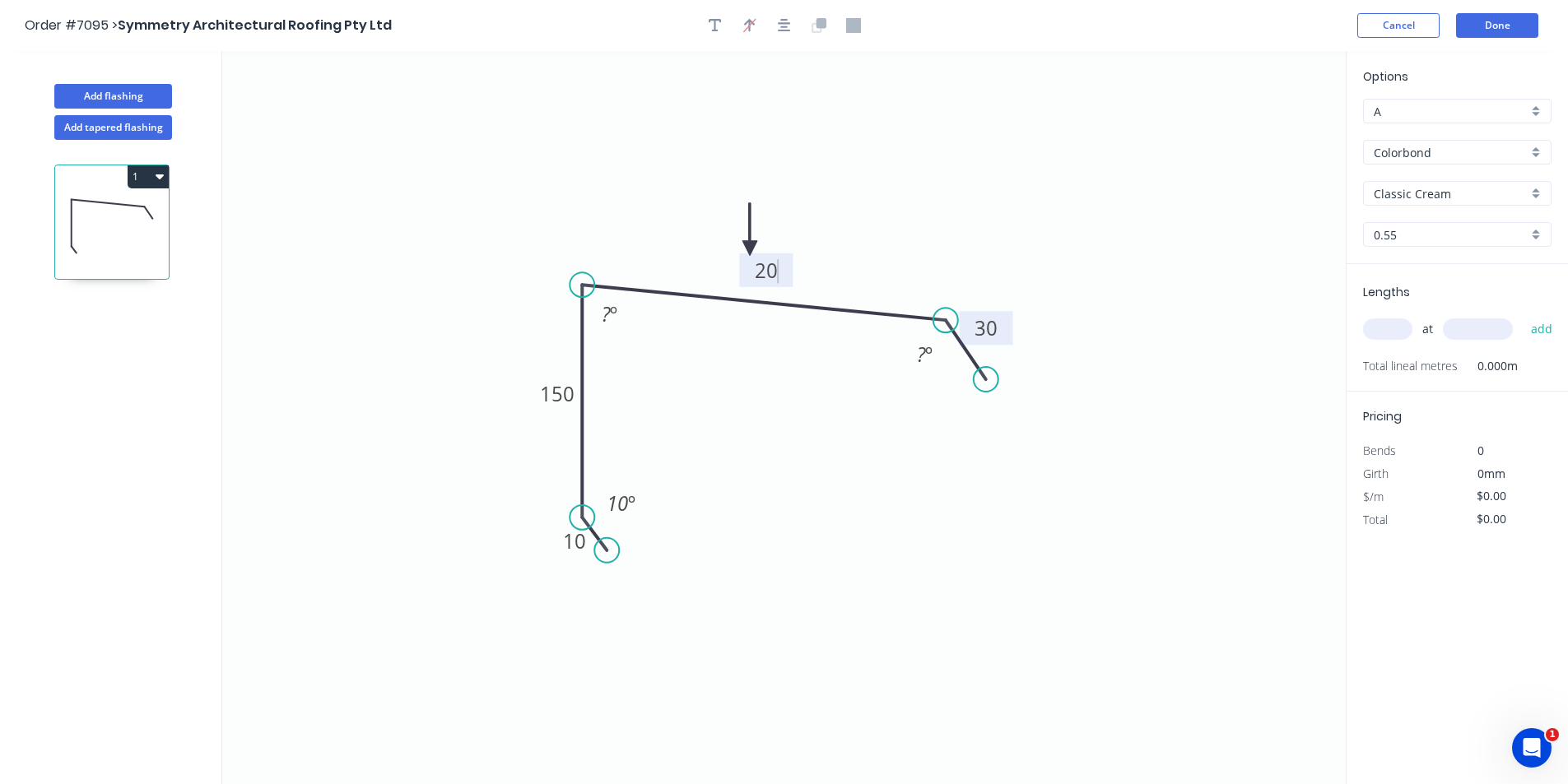
type input "$14.85"
click at [1387, 323] on input "text" at bounding box center [1387, 329] width 49 height 21
type input "2"
type input "5800"
click at [1522, 315] on button "add" at bounding box center [1541, 328] width 38 height 28
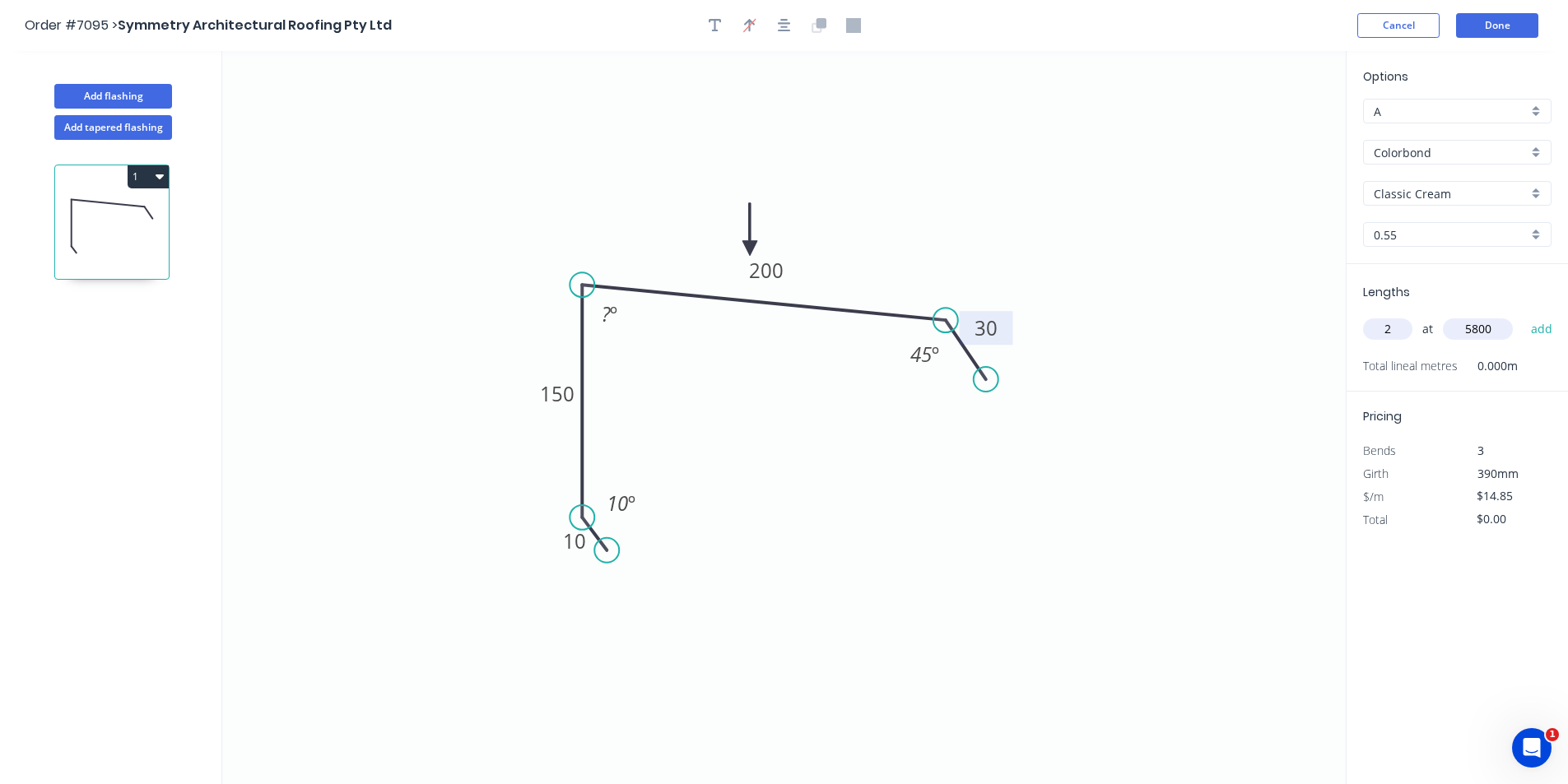
type input "$172.26"
click at [716, 35] on button "button" at bounding box center [716, 26] width 25 height 25
drag, startPoint x: 327, startPoint y: 122, endPoint x: 685, endPoint y: 387, distance: 445.4
click at [669, 375] on textarea at bounding box center [670, 368] width 133 height 61
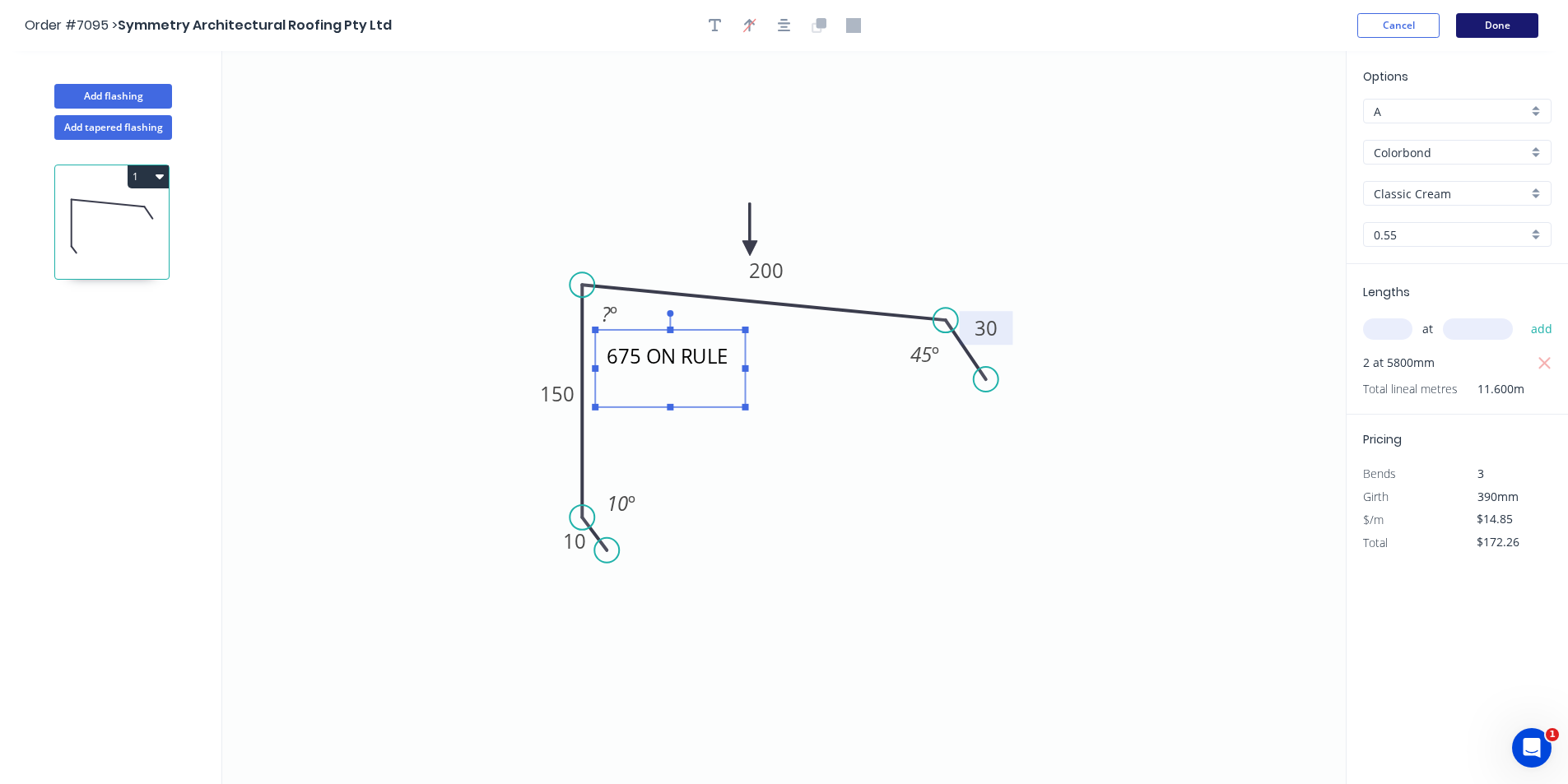
type textarea "675 ON RULE"
click at [1512, 30] on button "Done" at bounding box center [1497, 26] width 82 height 25
click at [1513, 34] on button "Done" at bounding box center [1497, 26] width 82 height 25
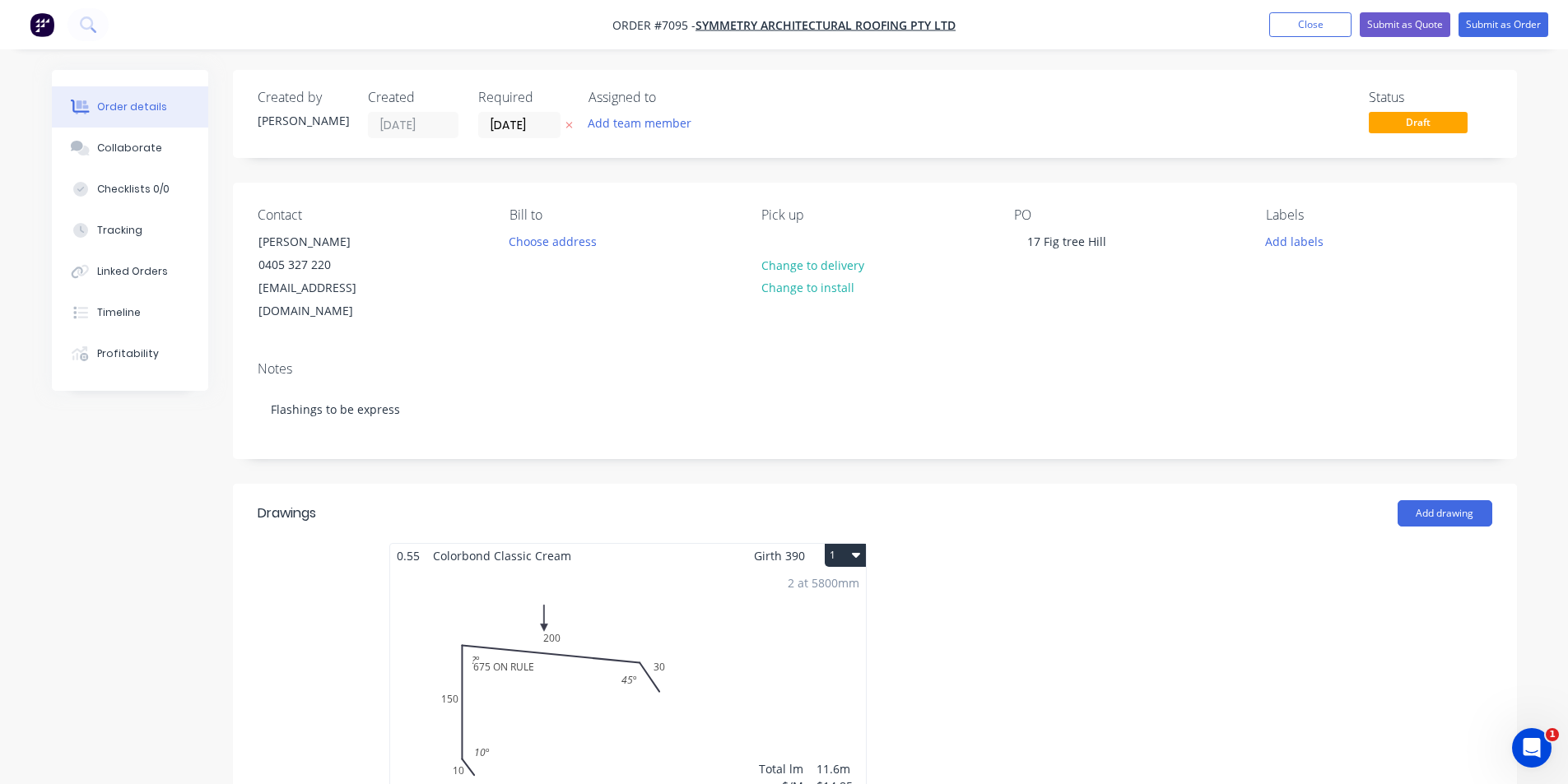
type input "$13.08"
type input "$193.06"
type input "$30.00"
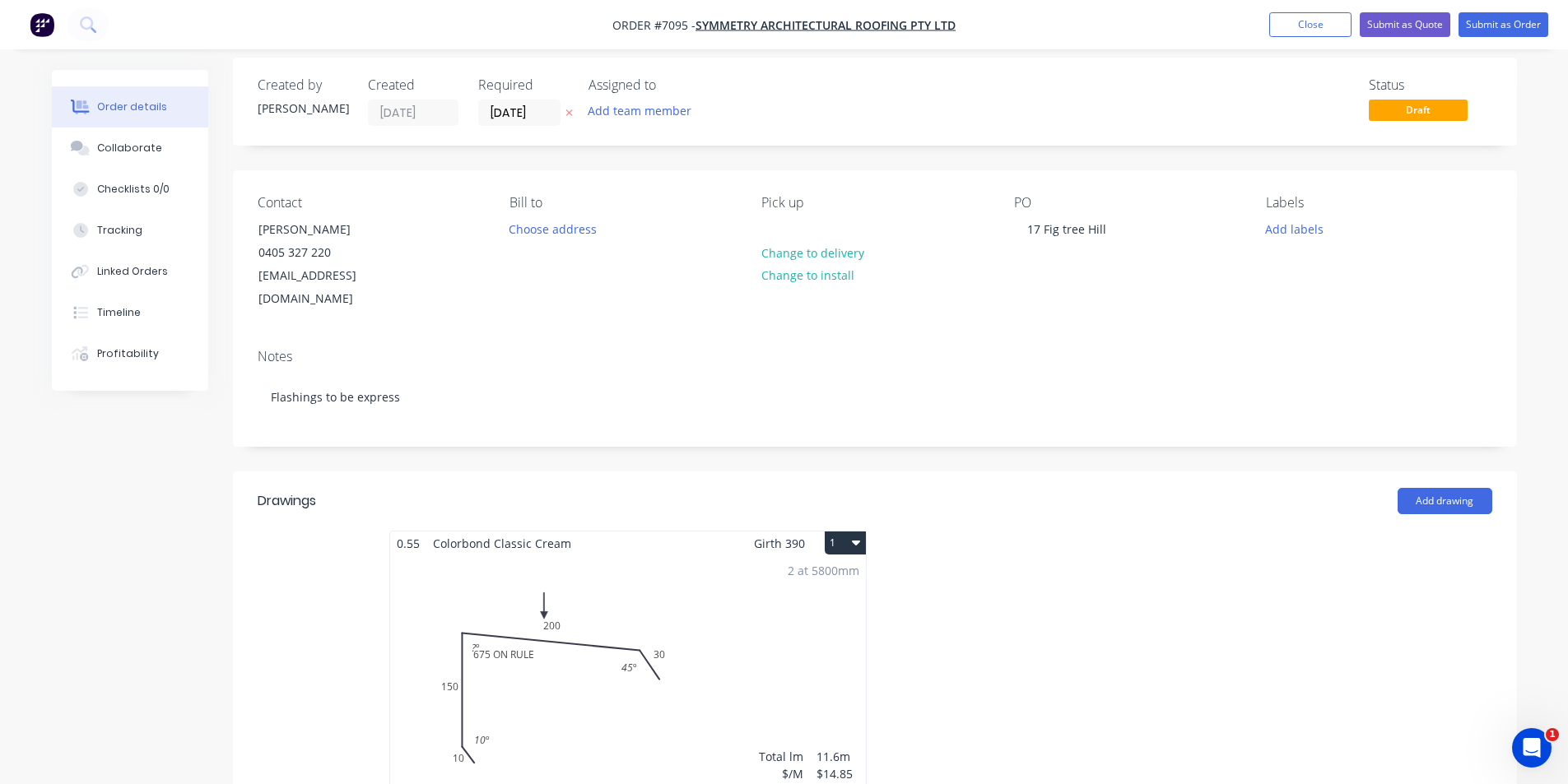
scroll to position [411, 0]
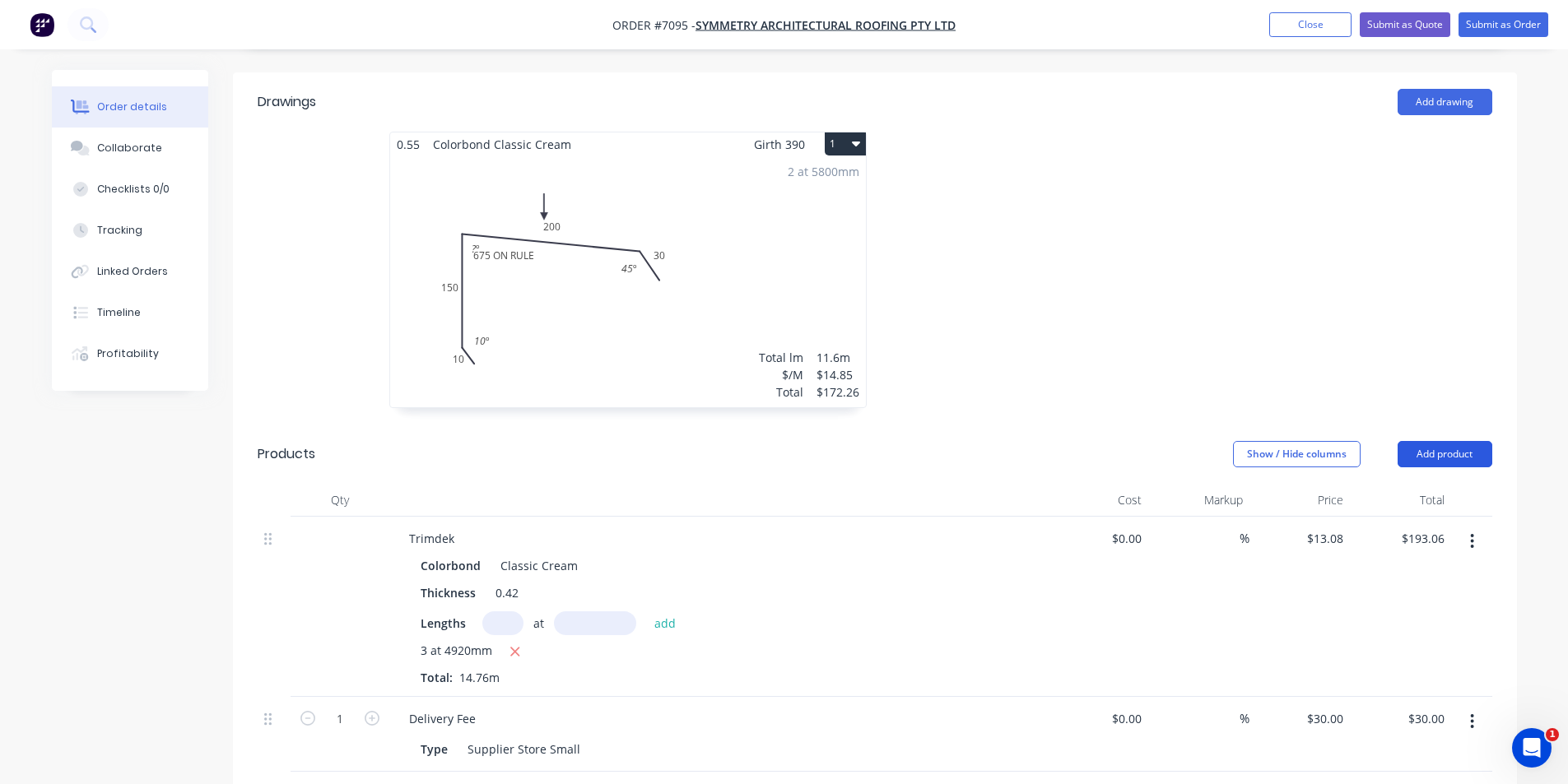
click at [1464, 441] on button "Add product" at bounding box center [1445, 453] width 95 height 26
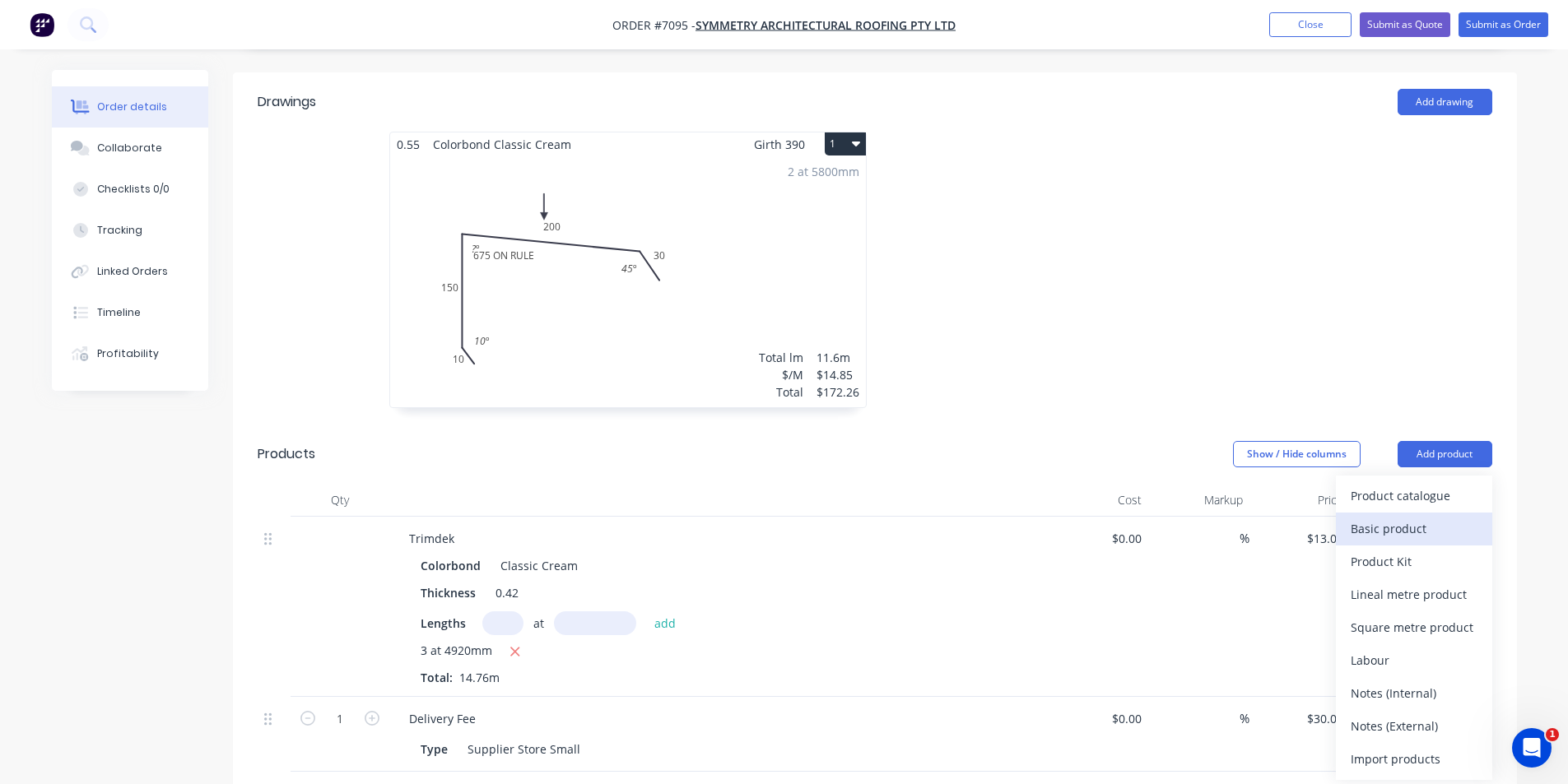
click at [1466, 517] on div "Basic product" at bounding box center [1414, 528] width 127 height 24
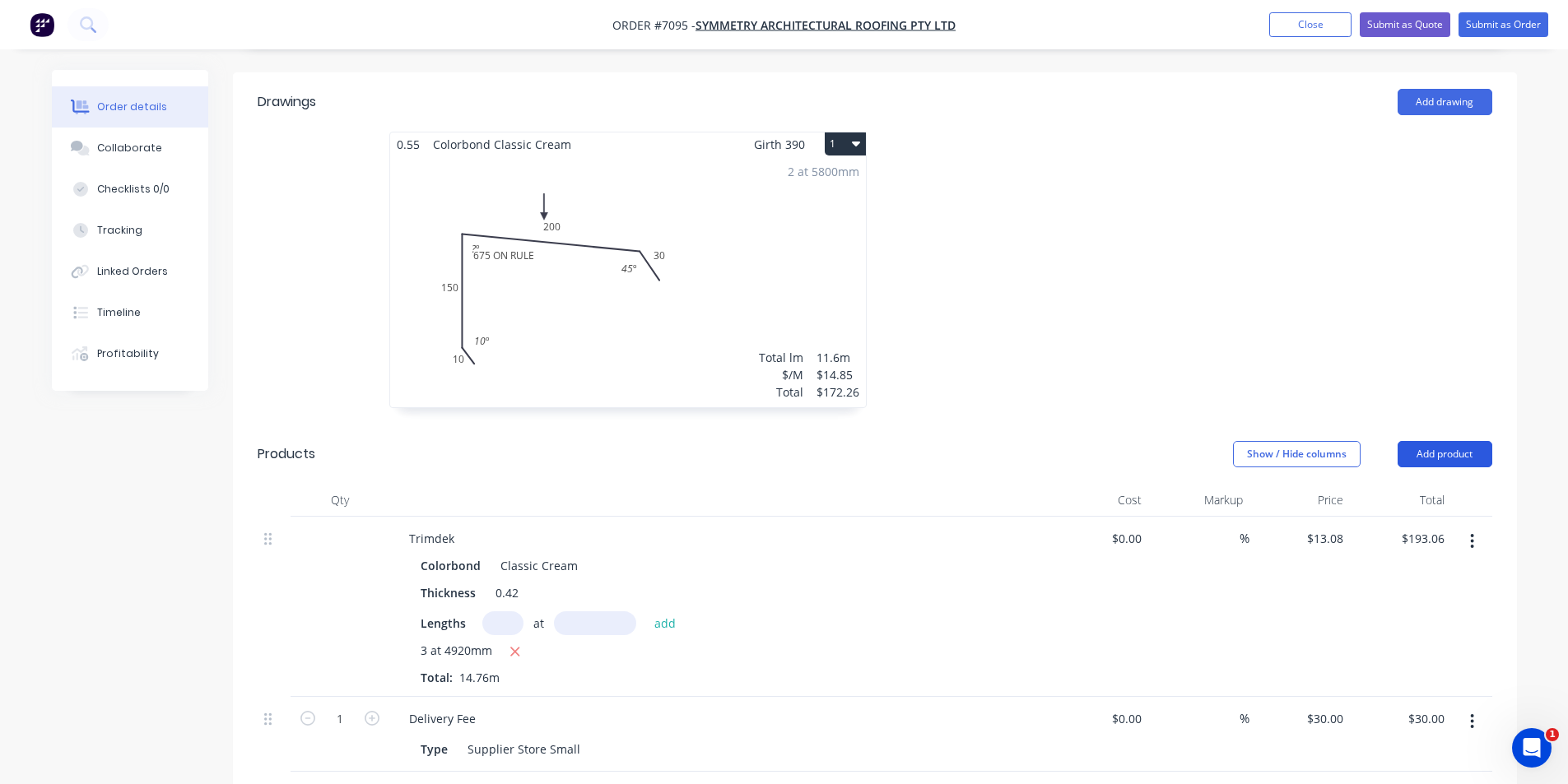
click at [1435, 441] on button "Add product" at bounding box center [1445, 453] width 95 height 26
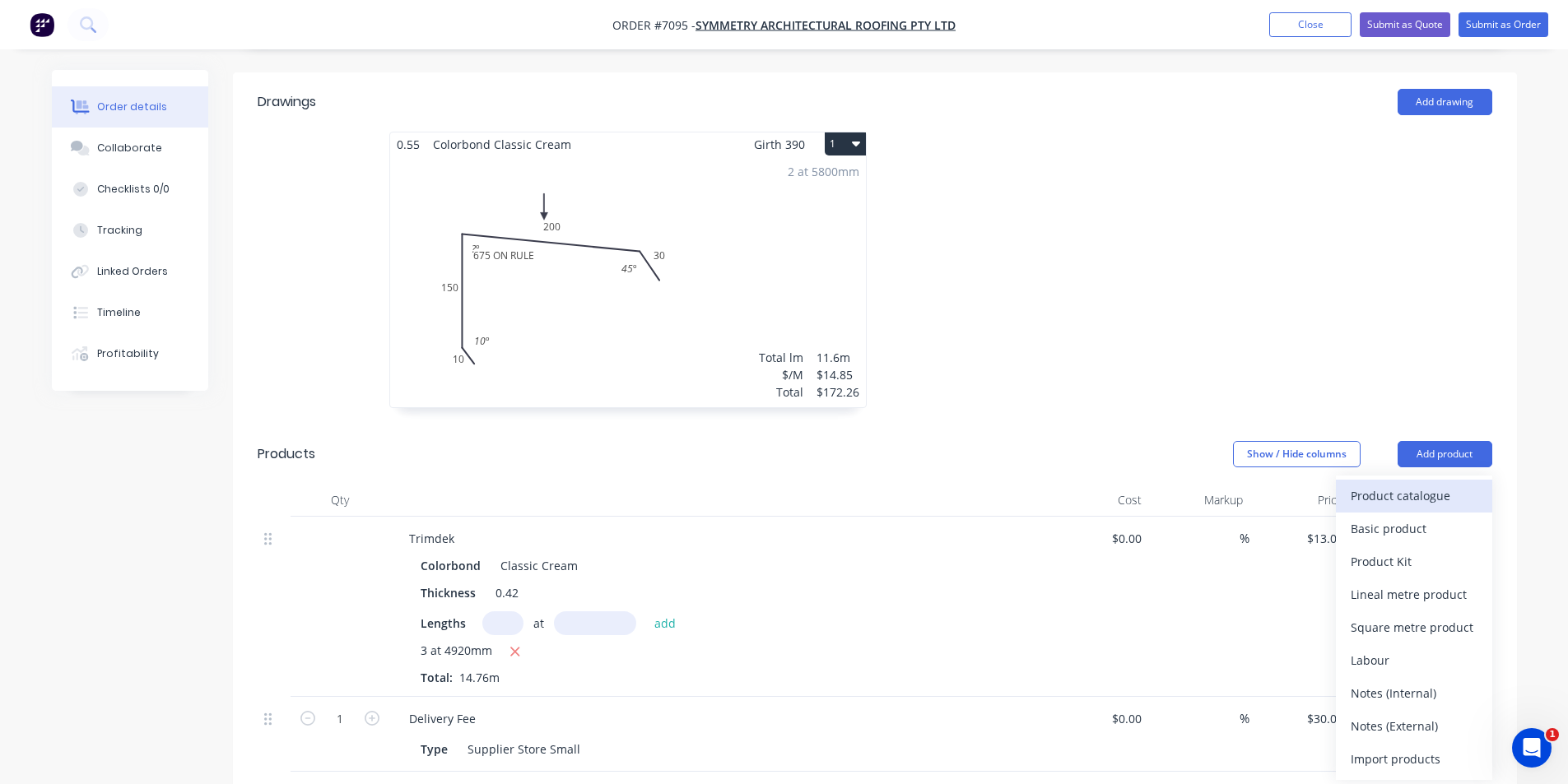
click at [1403, 484] on div "Product catalogue" at bounding box center [1414, 495] width 127 height 24
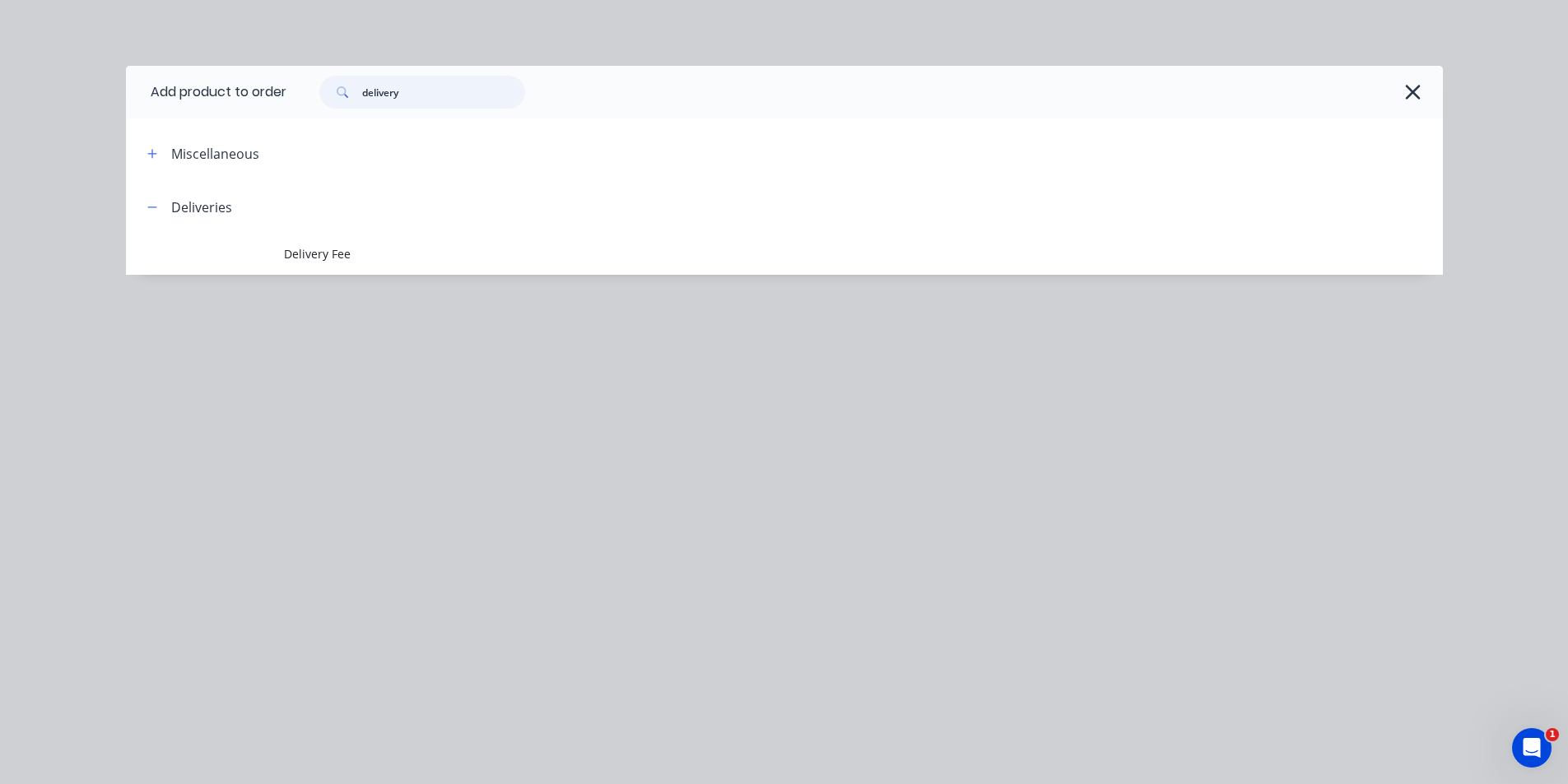
click at [399, 97] on input "delivery" at bounding box center [444, 92] width 163 height 33
drag, startPoint x: 399, startPoint y: 97, endPoint x: 338, endPoint y: 92, distance: 61.2
click at [338, 92] on div "delivery" at bounding box center [422, 92] width 206 height 33
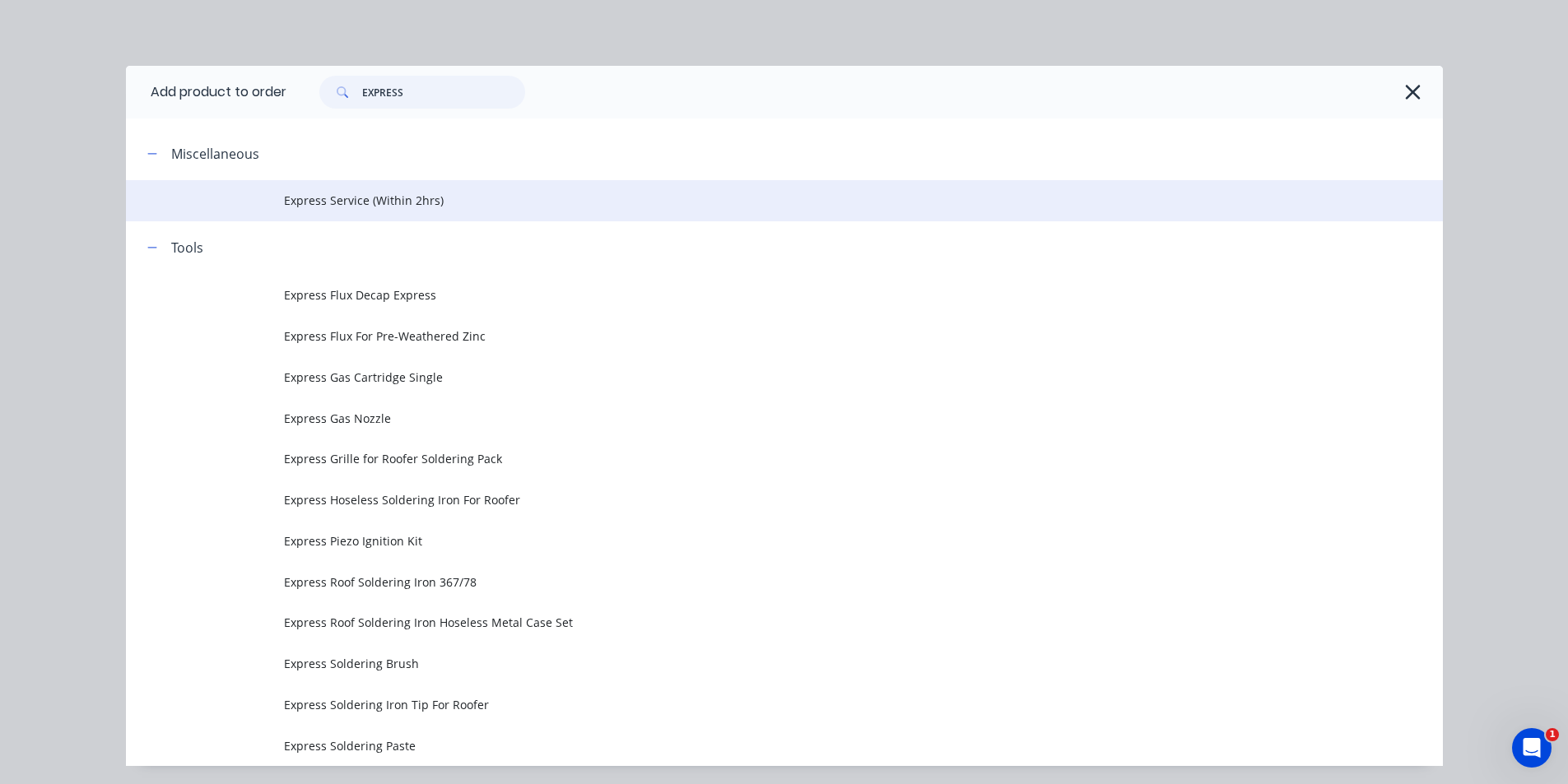
type input "EXPRESS"
click at [389, 205] on span "Express Service (Within 2hrs)" at bounding box center [747, 199] width 927 height 17
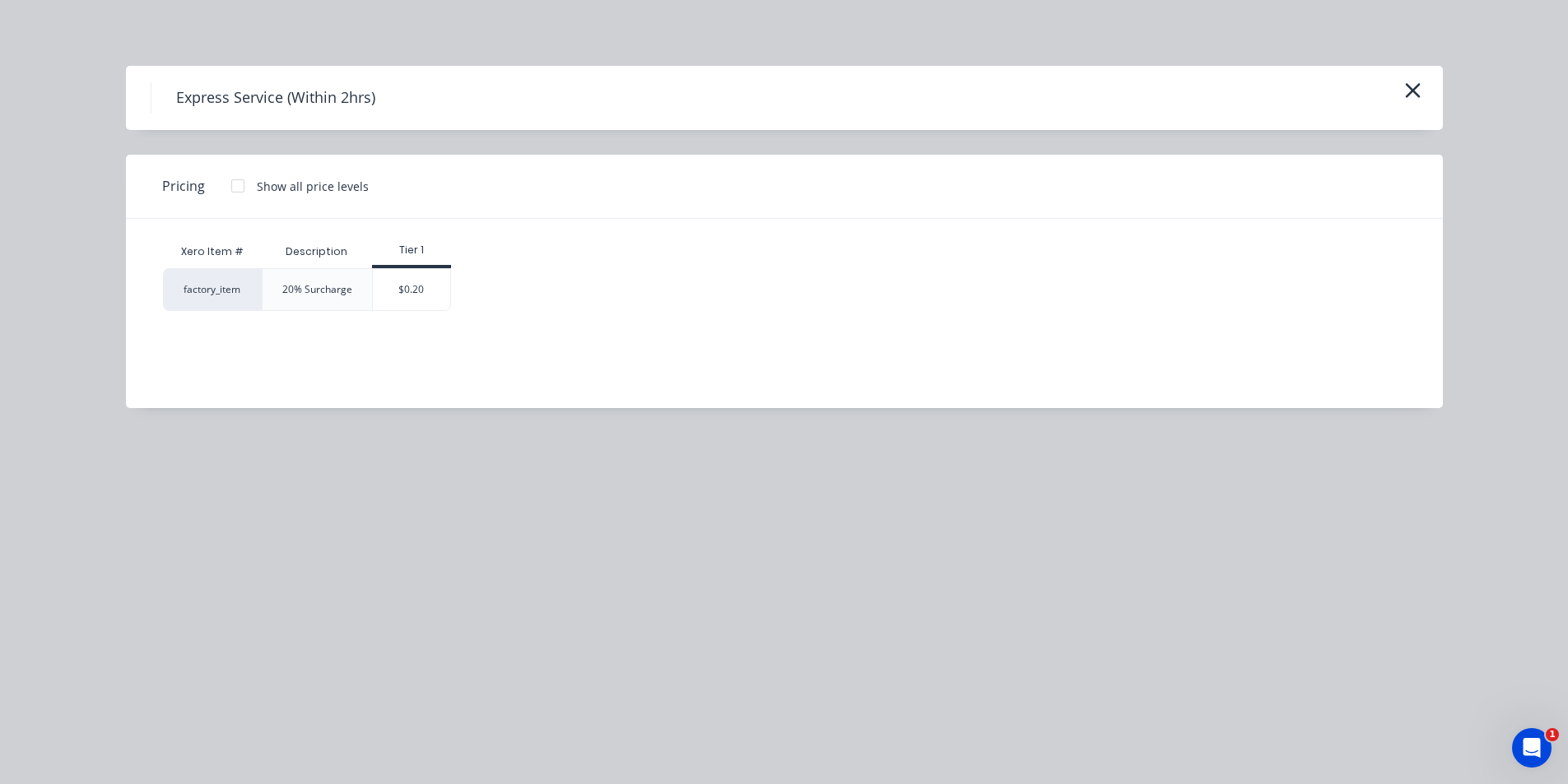
click at [407, 286] on div "$0.20" at bounding box center [411, 290] width 77 height 41
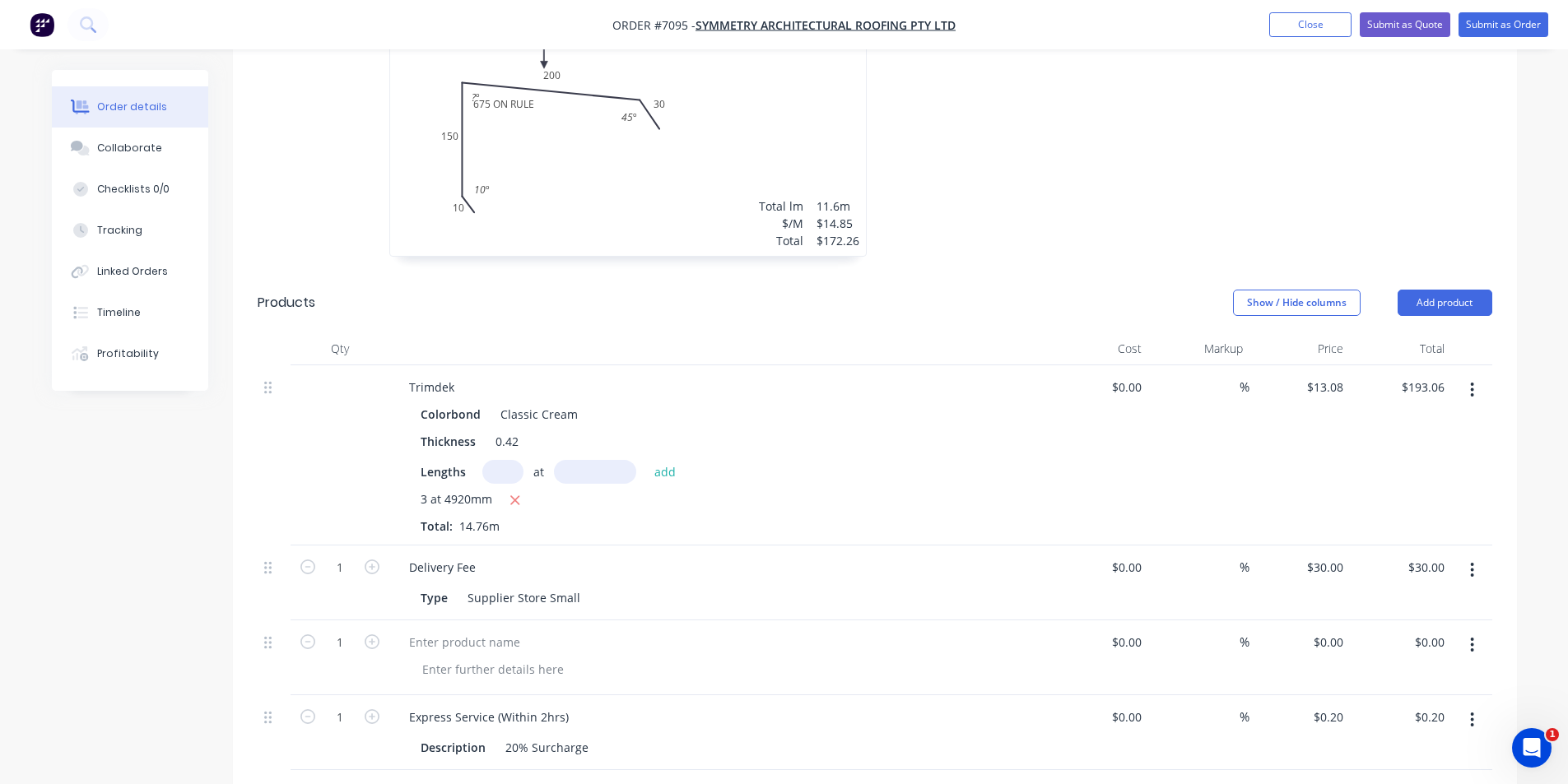
scroll to position [740, 0]
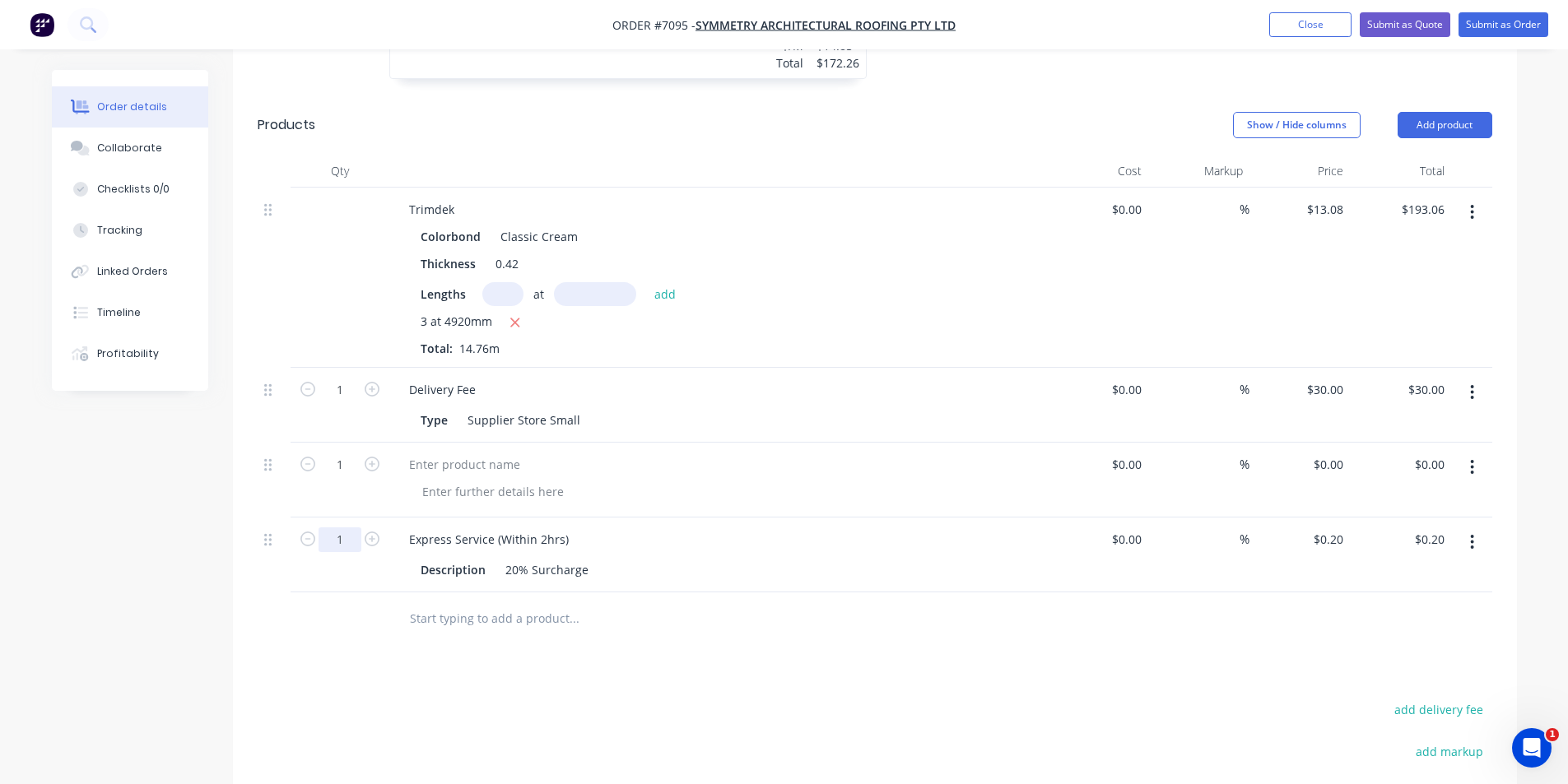
click at [347, 527] on input "1" at bounding box center [340, 540] width 43 height 25
type input "172.76"
type input "$34.55"
click at [912, 673] on div "Drawings Add drawing 0.55 Colorbond Classic Cream Girth 390 1 675 ON RULE 10 15…" at bounding box center [874, 392] width 1284 height 1297
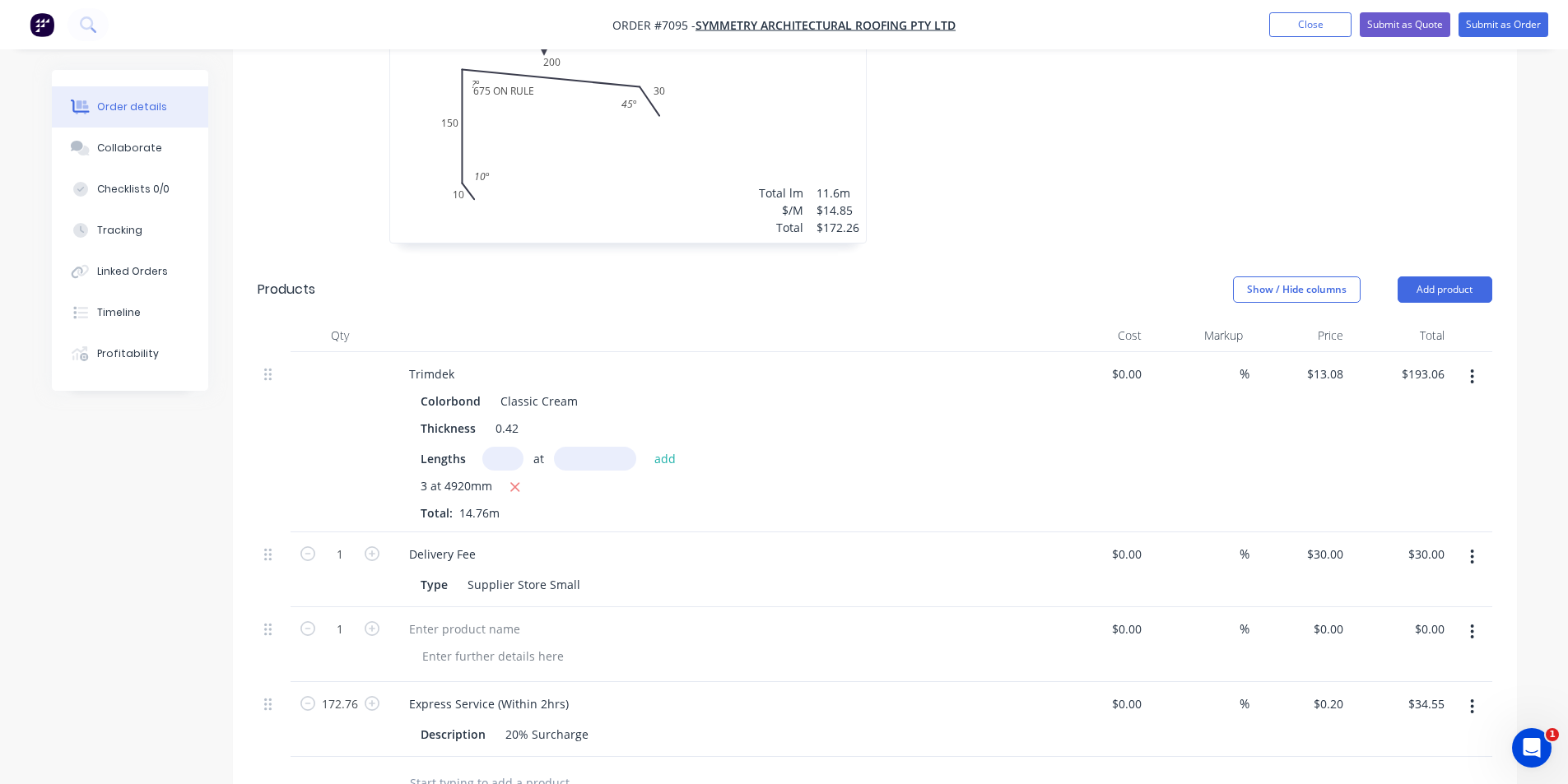
click at [1475, 617] on button "button" at bounding box center [1471, 631] width 38 height 30
click at [1440, 762] on div "Delete" at bounding box center [1414, 773] width 127 height 24
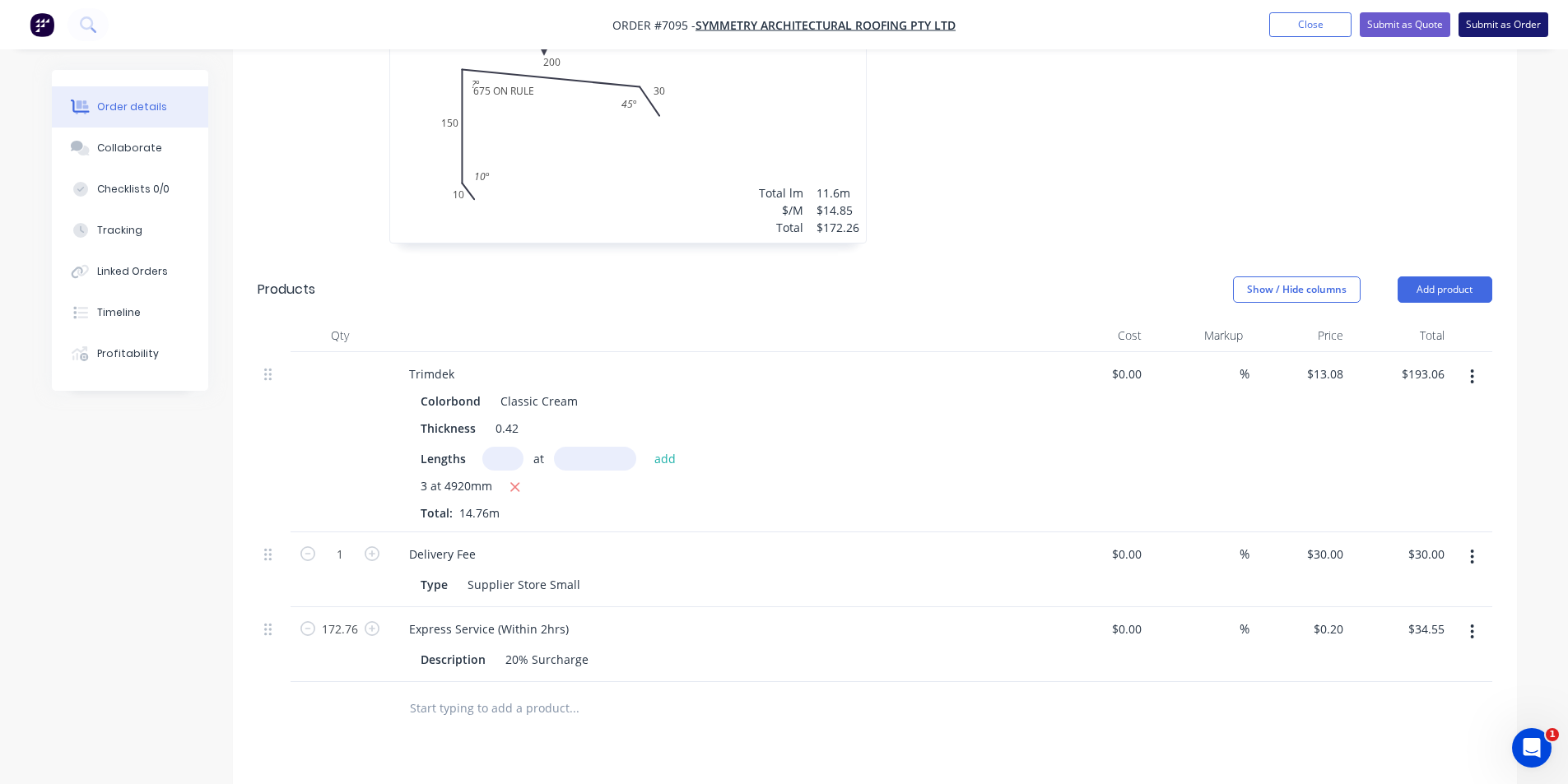
click at [1511, 21] on button "Submit as Order" at bounding box center [1503, 25] width 89 height 25
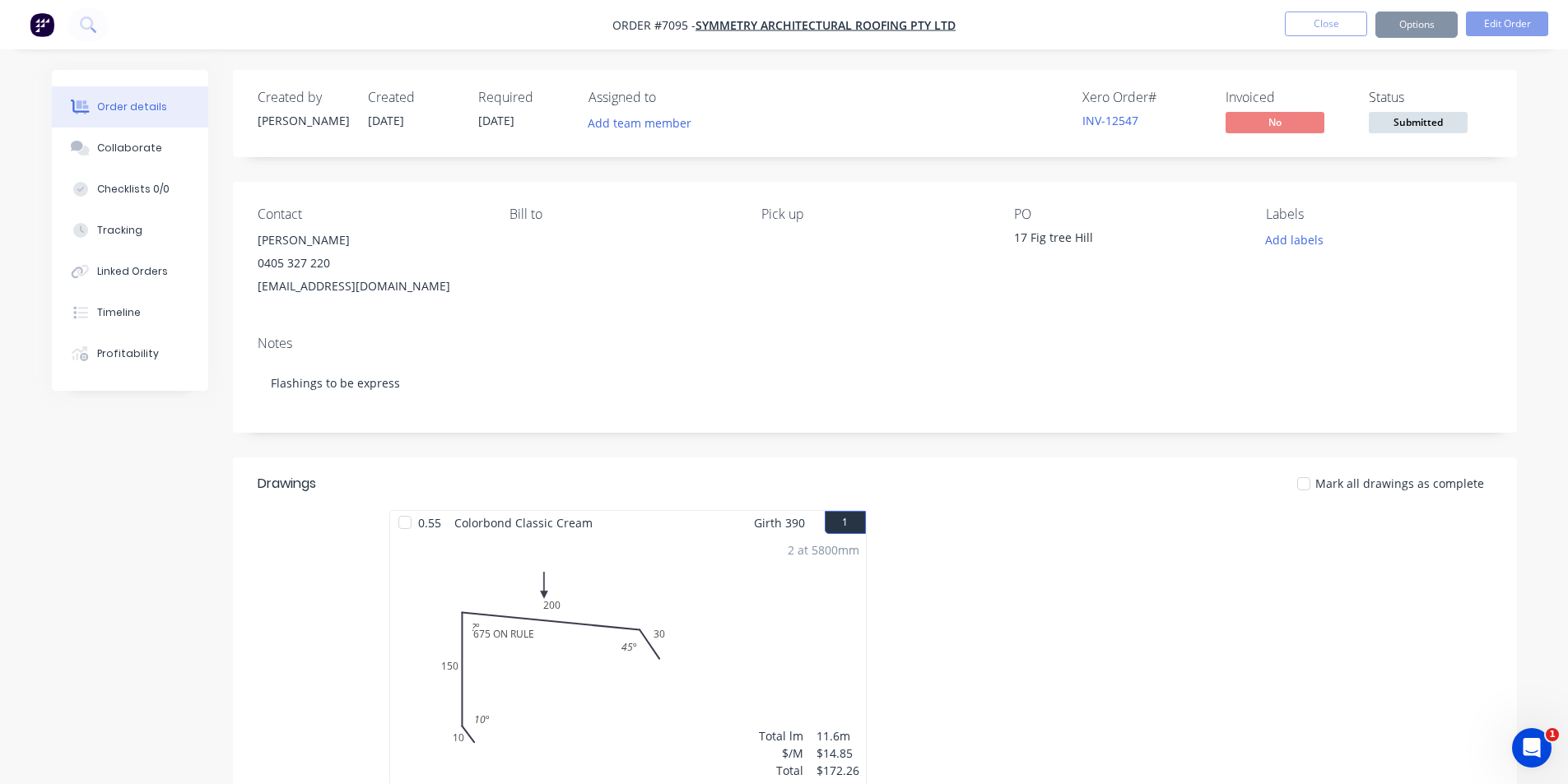
click at [1400, 128] on span "Submitted" at bounding box center [1418, 122] width 98 height 21
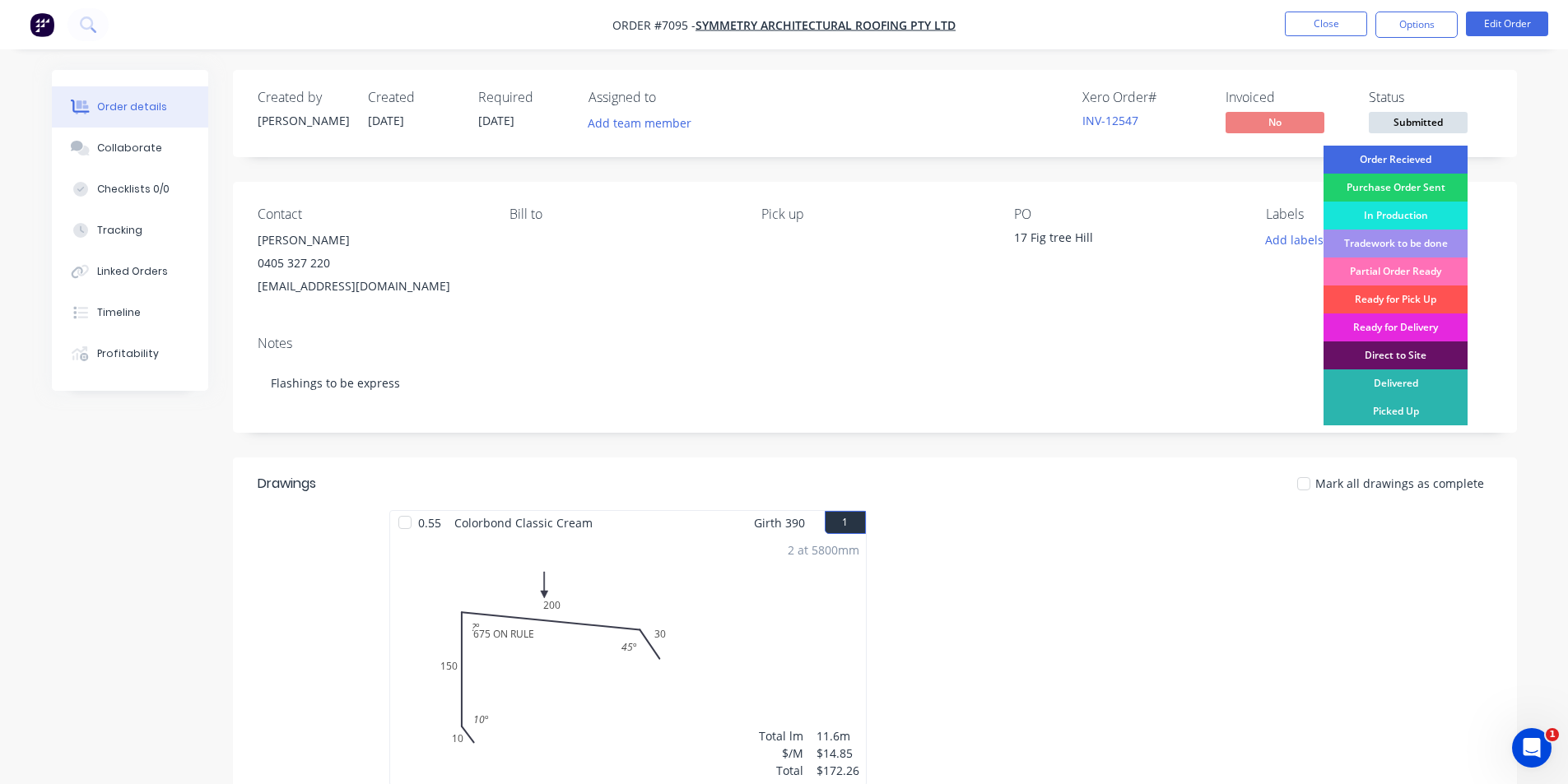
click at [1388, 163] on div "Order Recieved" at bounding box center [1395, 159] width 144 height 28
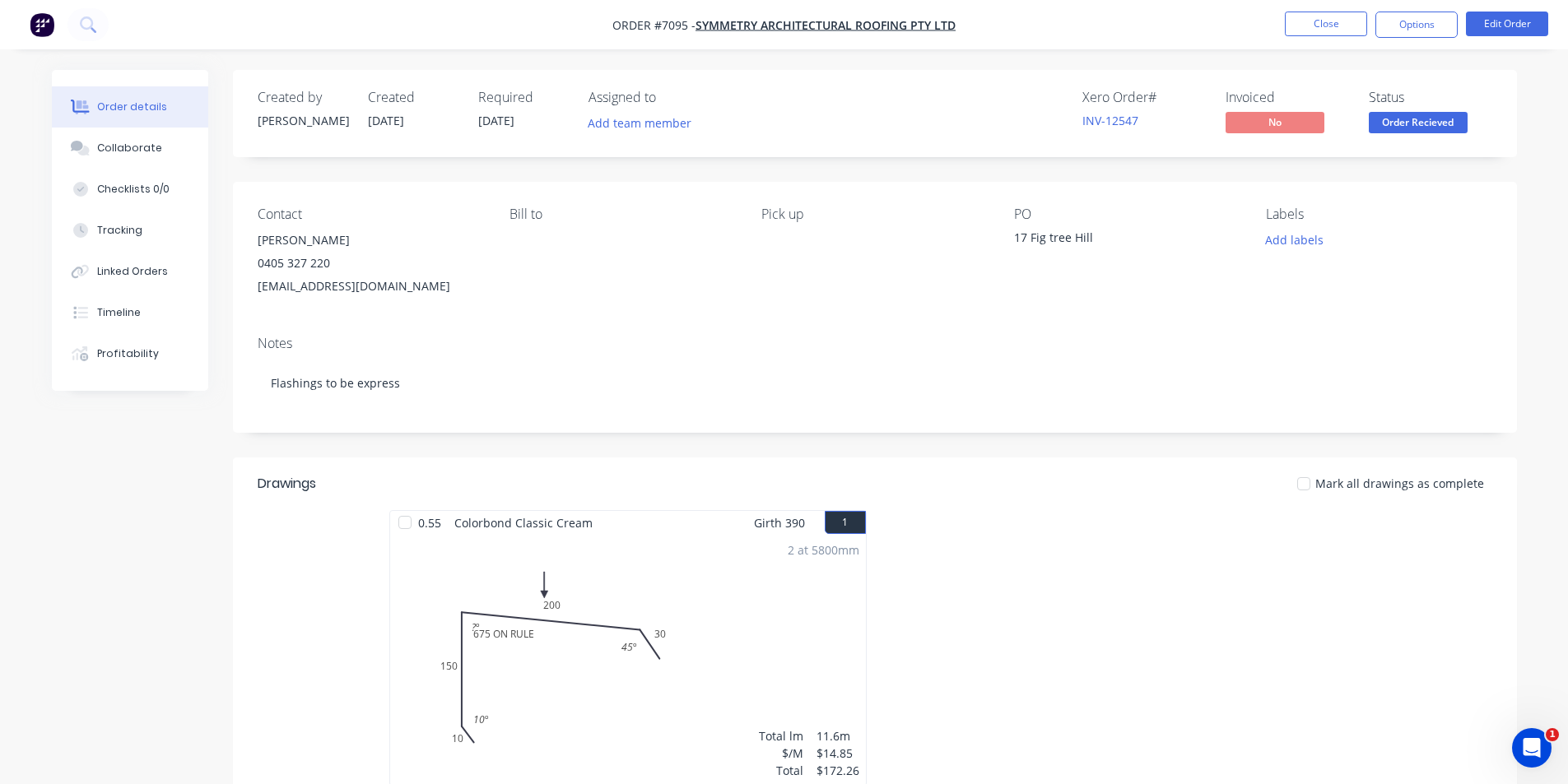
drag, startPoint x: 1432, startPoint y: 23, endPoint x: 1433, endPoint y: 41, distance: 18.0
click at [1433, 23] on button "Options" at bounding box center [1417, 24] width 82 height 26
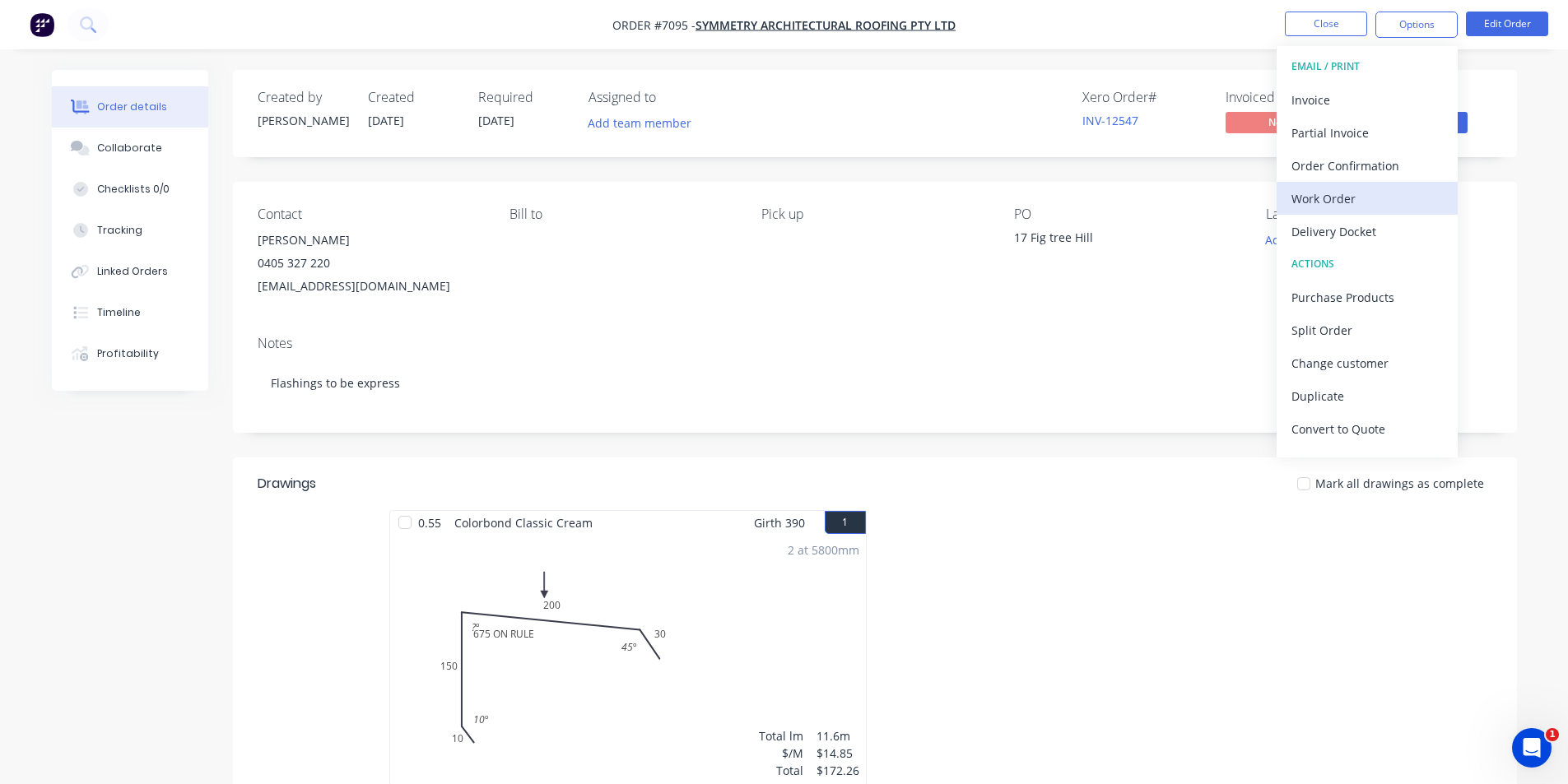
click at [1392, 199] on div "Work Order" at bounding box center [1367, 198] width 151 height 24
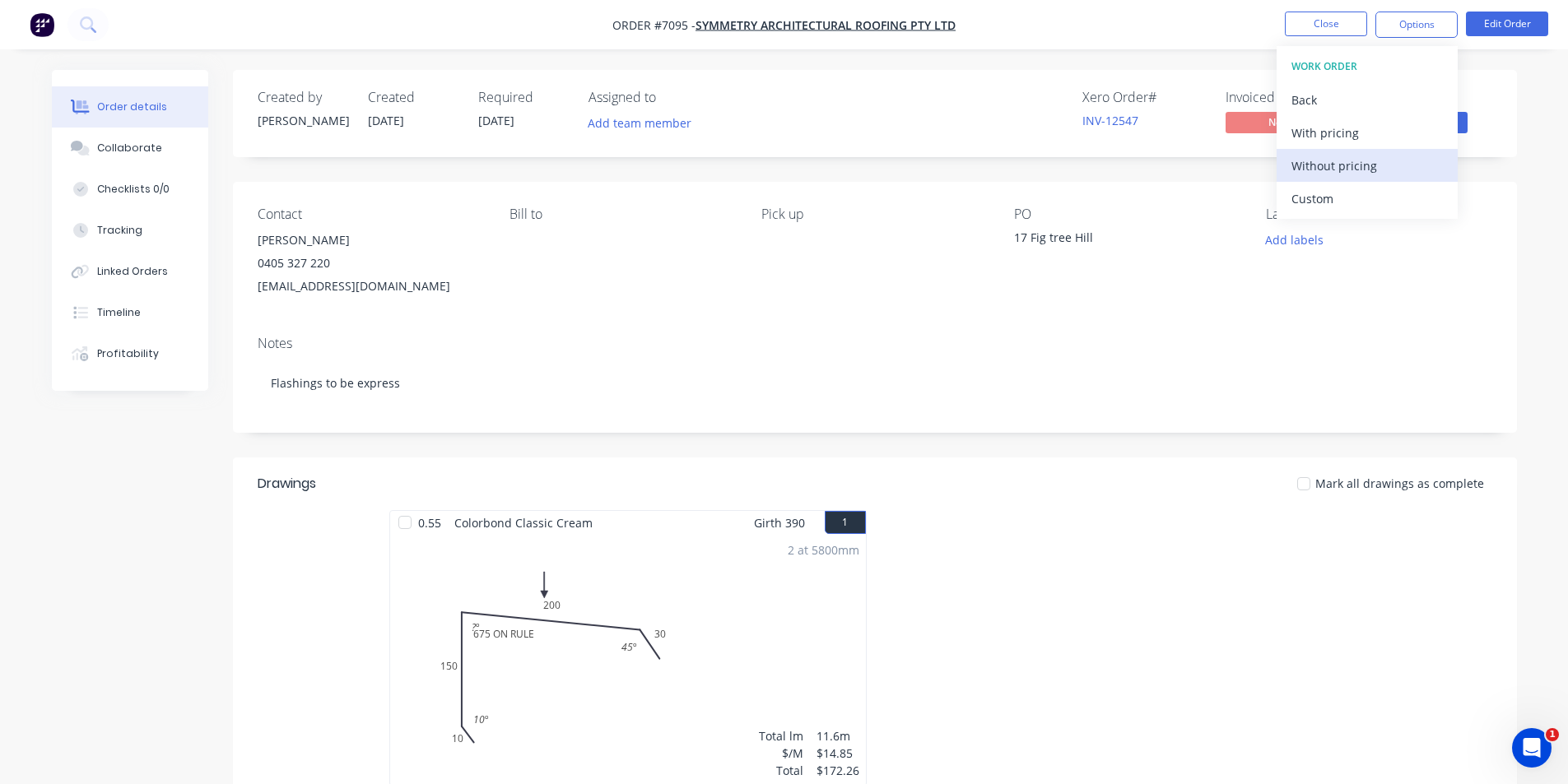
click at [1360, 173] on div "Without pricing" at bounding box center [1367, 165] width 151 height 24
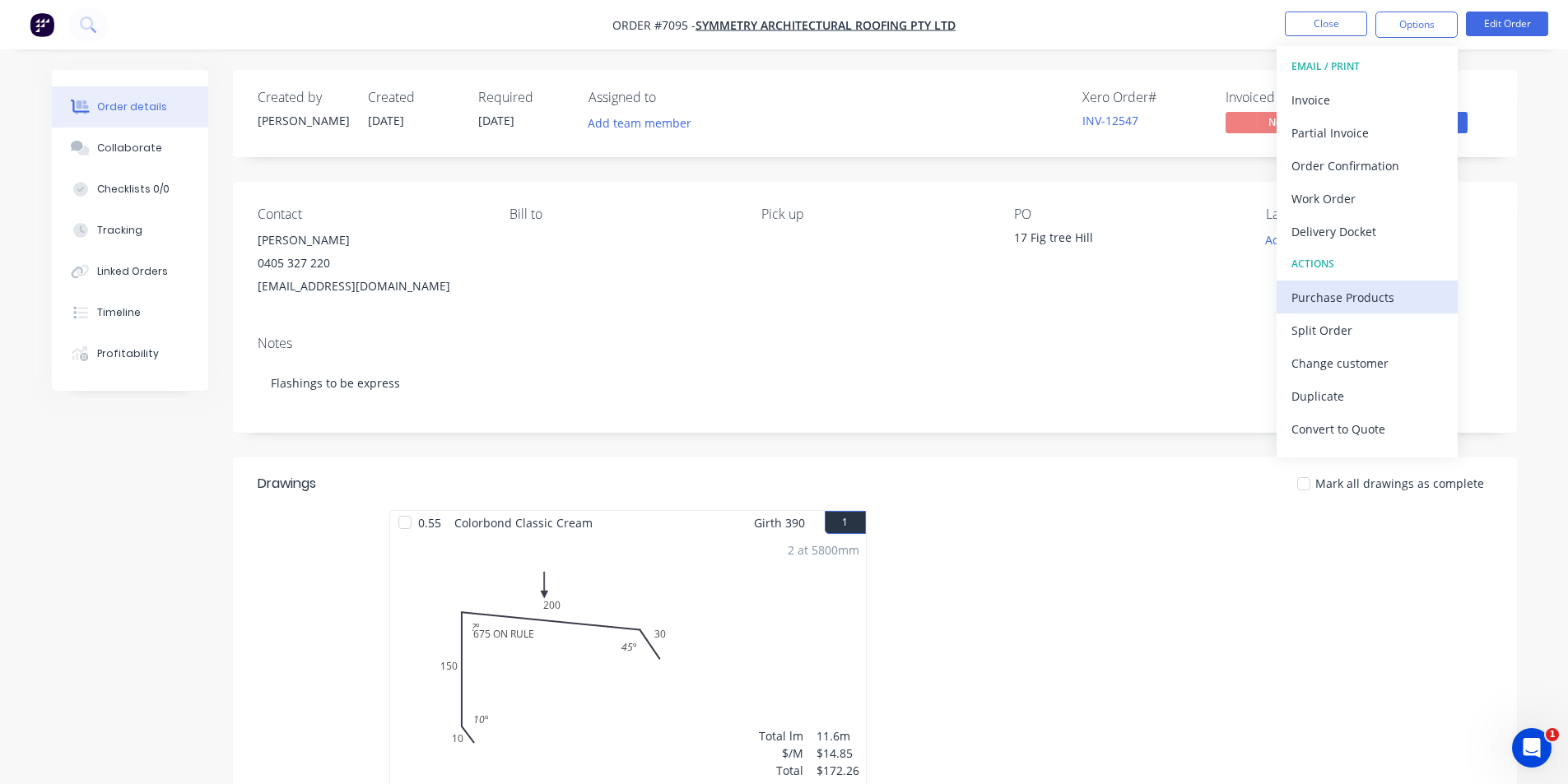
click at [1344, 296] on div "Purchase Products" at bounding box center [1367, 297] width 151 height 24
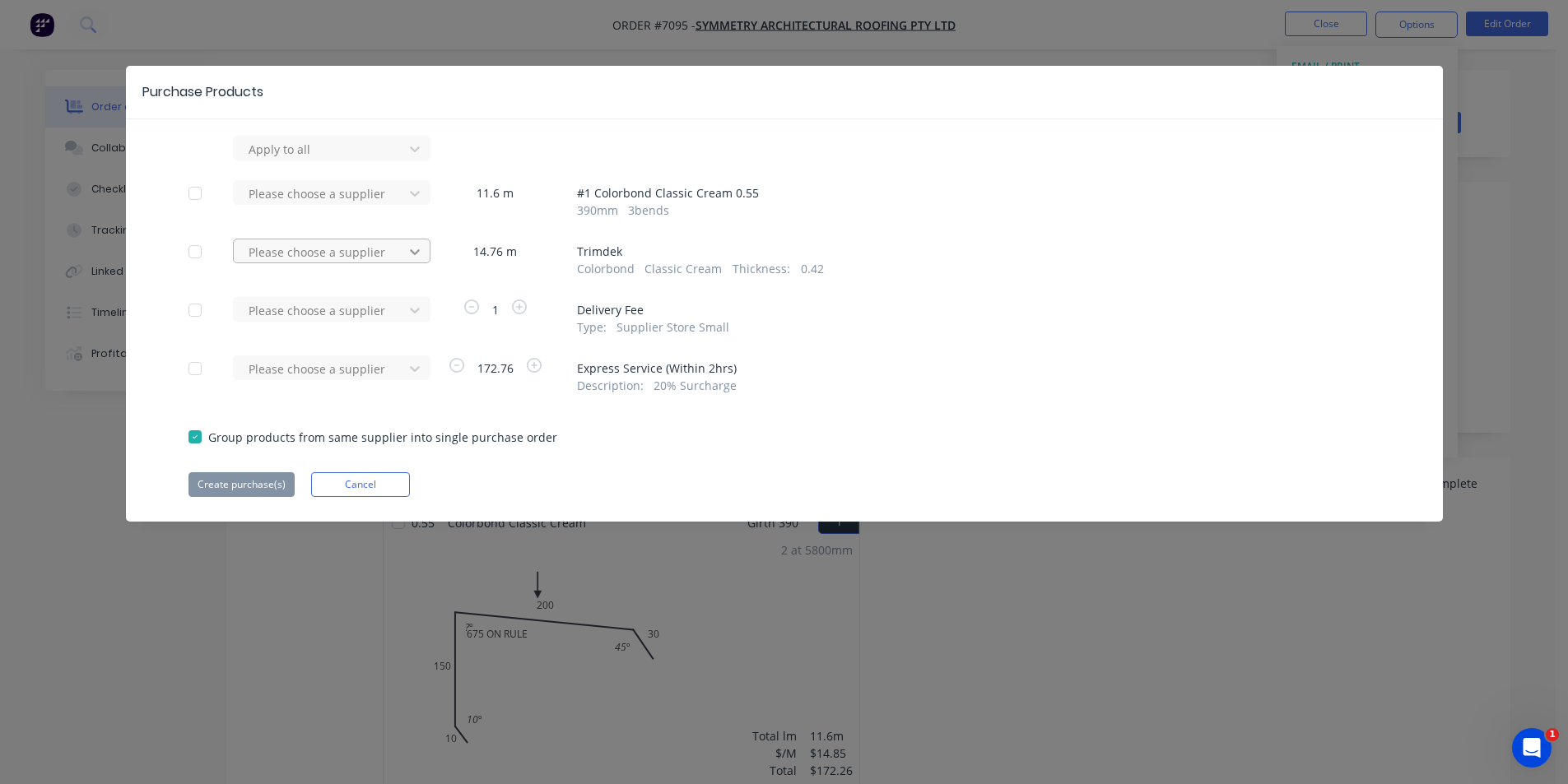
click at [400, 260] on div at bounding box center [414, 251] width 30 height 26
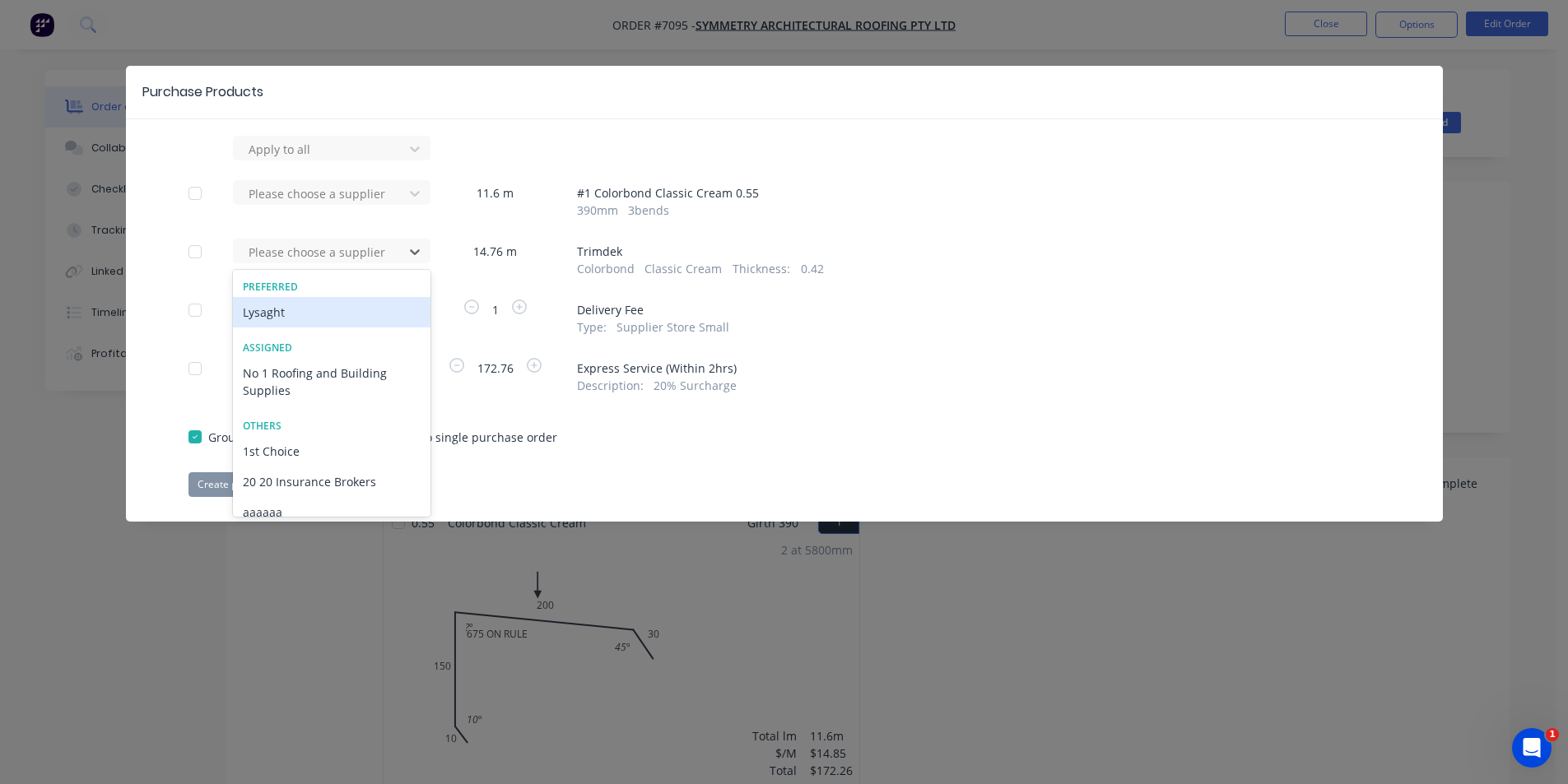
click at [364, 306] on div "Lysaght" at bounding box center [331, 312] width 198 height 30
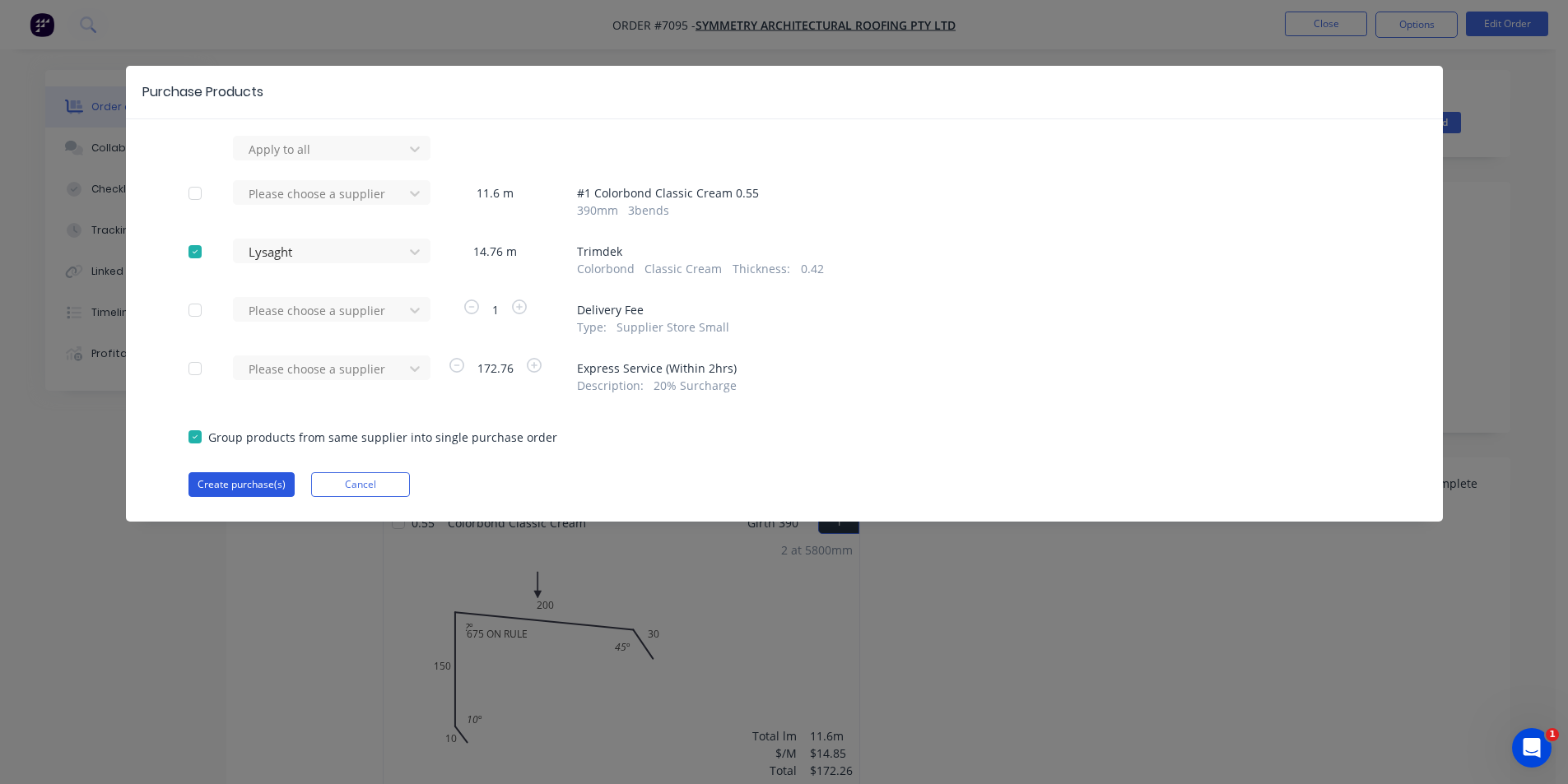
click at [264, 474] on div "Apply to all Please choose a supplier 11.6 m # 1 Colorbond Classic Cream 0.55 3…" at bounding box center [784, 316] width 1317 height 361
click at [263, 481] on button "Create purchase(s)" at bounding box center [242, 485] width 106 height 25
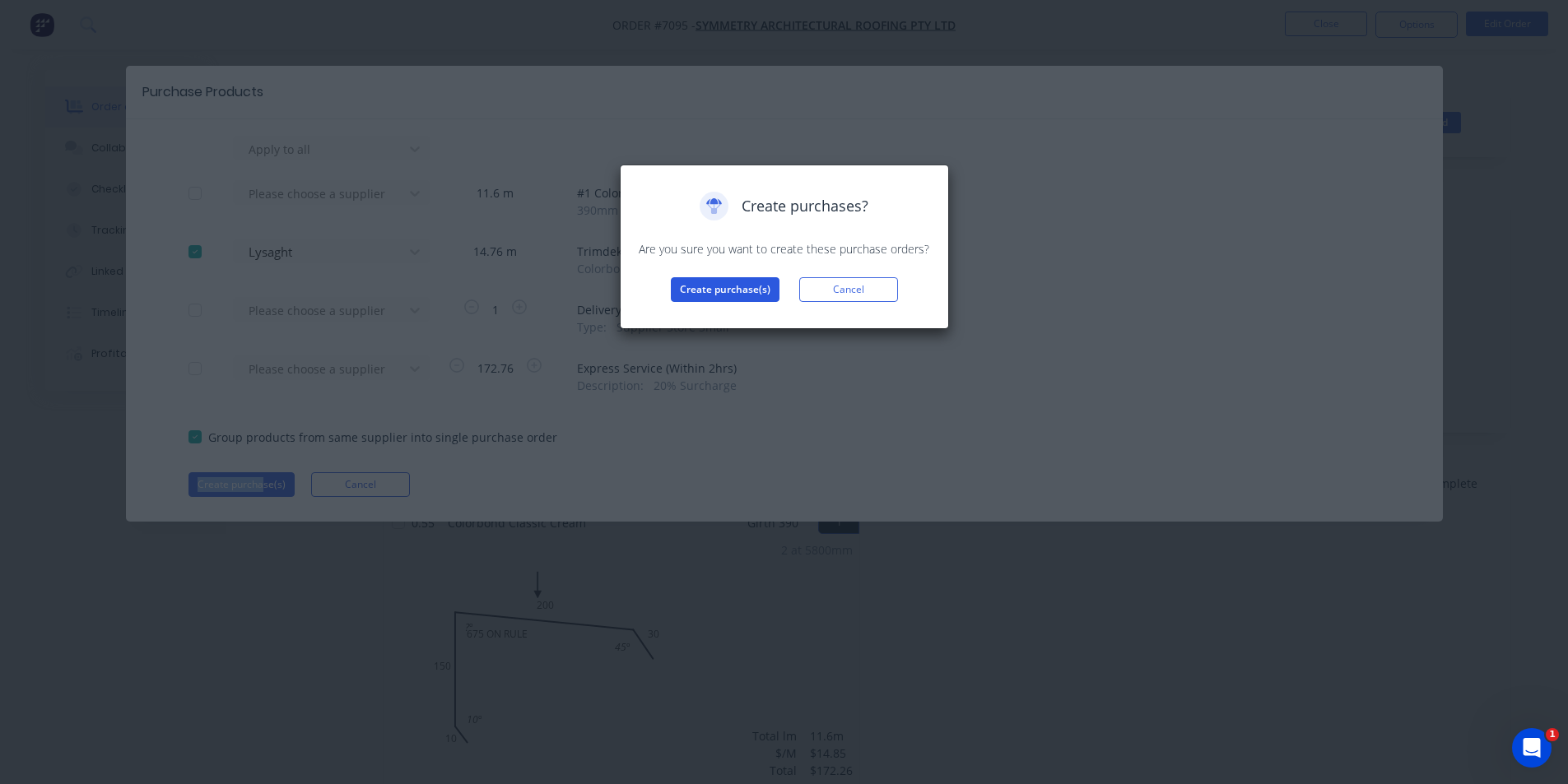
click at [686, 283] on button "Create purchase(s)" at bounding box center [725, 290] width 108 height 25
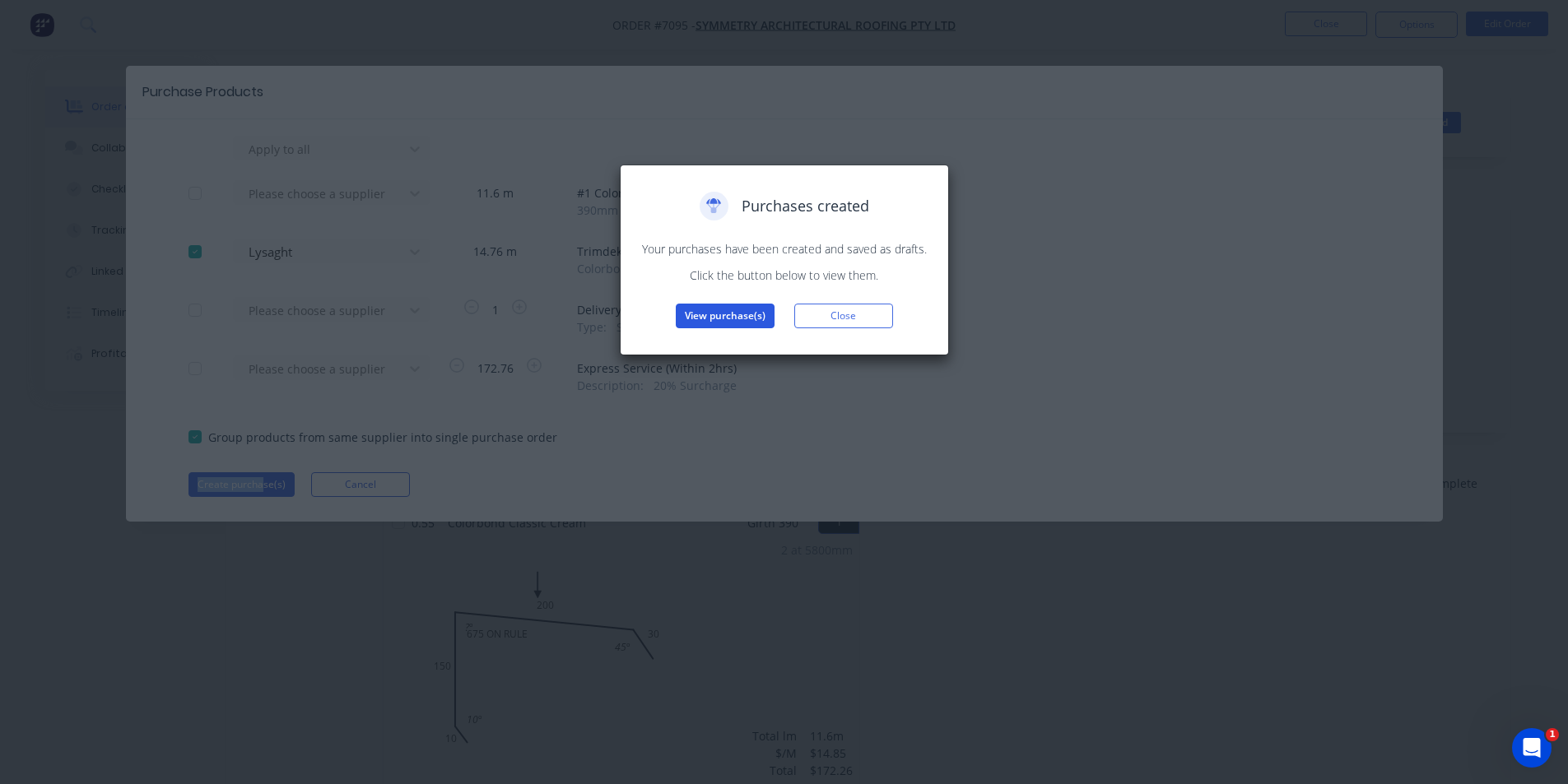
click at [715, 324] on button "View purchase(s)" at bounding box center [725, 316] width 98 height 25
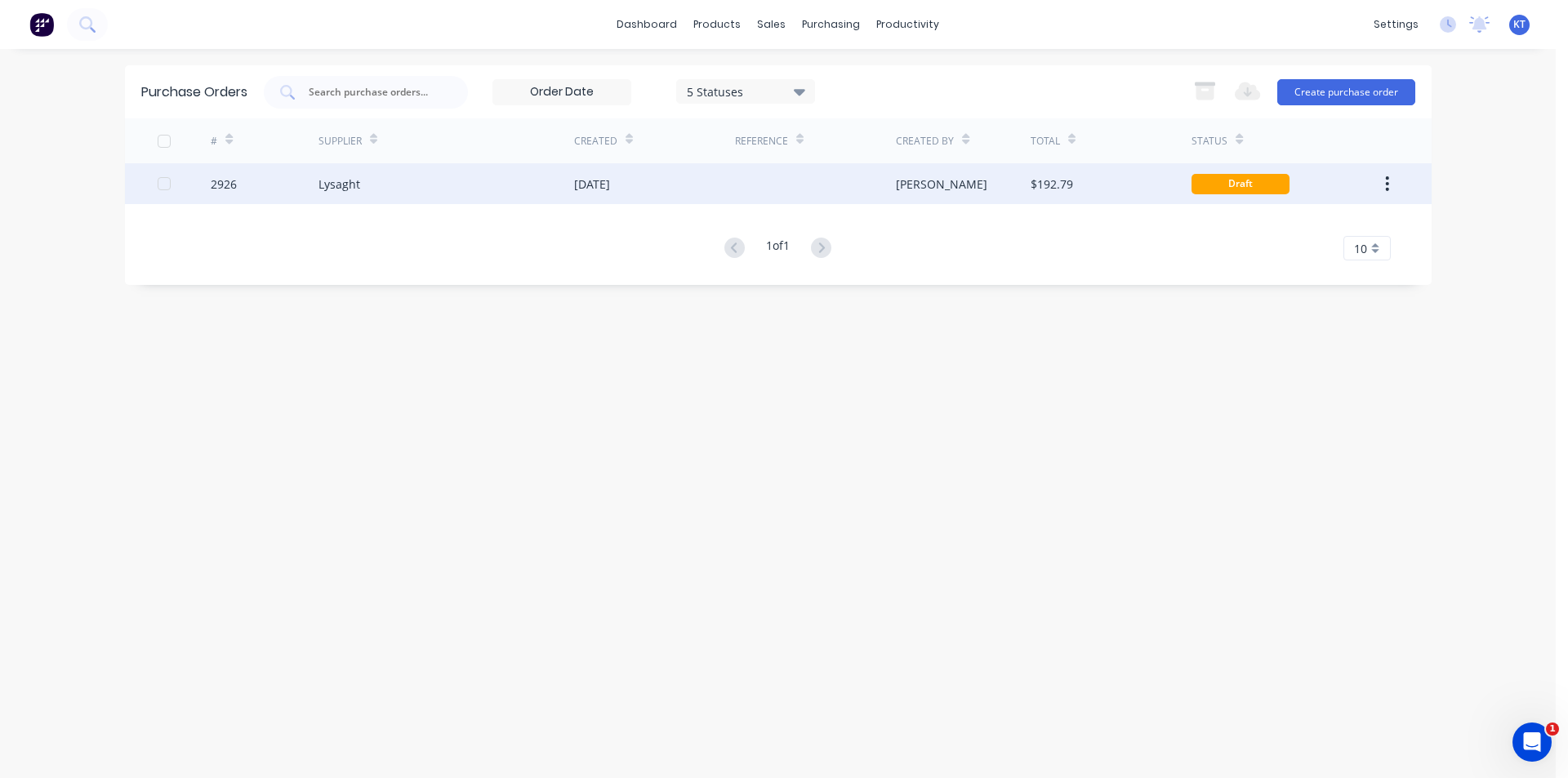
click at [1011, 180] on div "[PERSON_NAME]" at bounding box center [963, 184] width 135 height 41
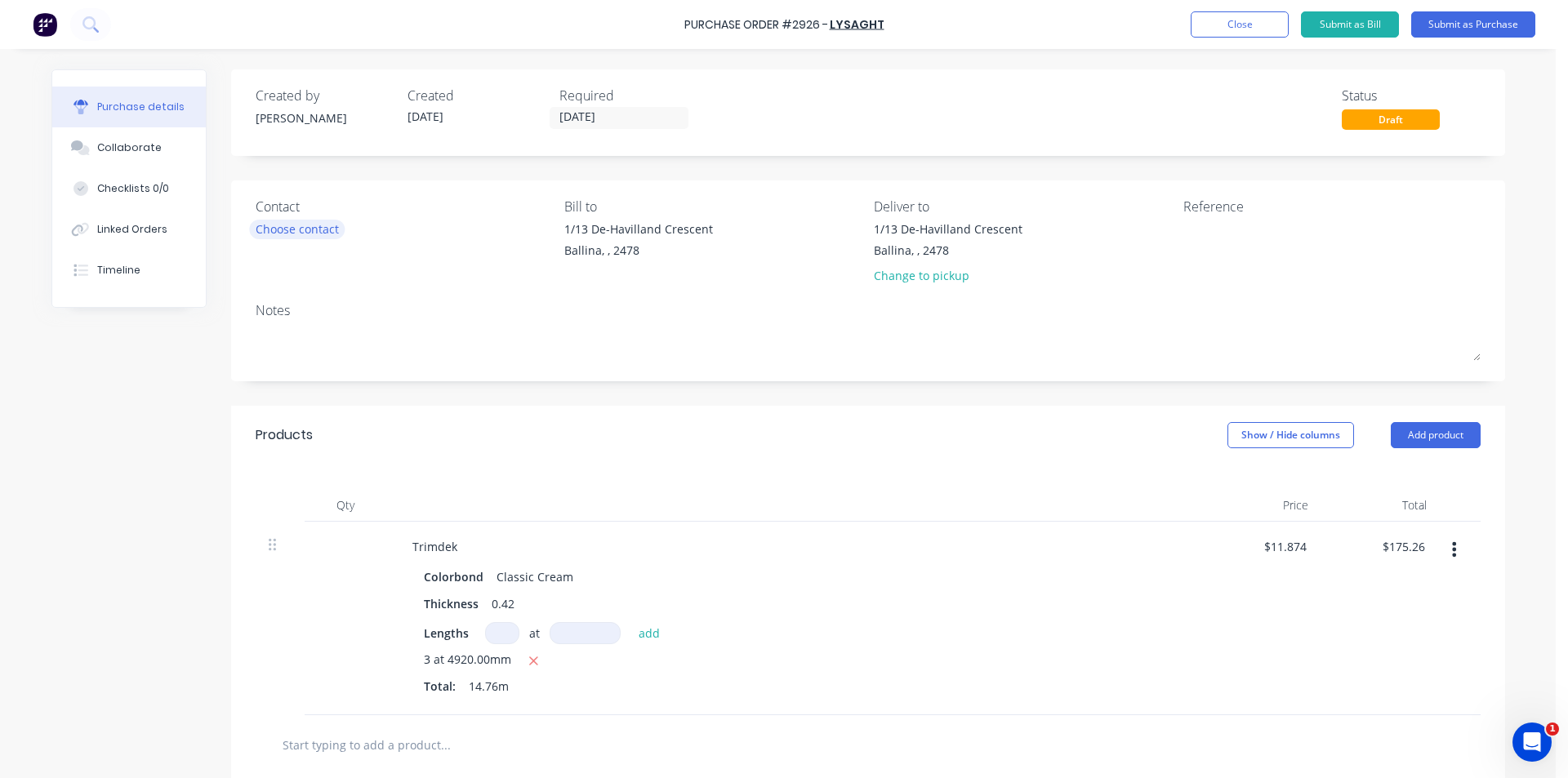
click at [281, 224] on div "Choose contact" at bounding box center [297, 228] width 83 height 17
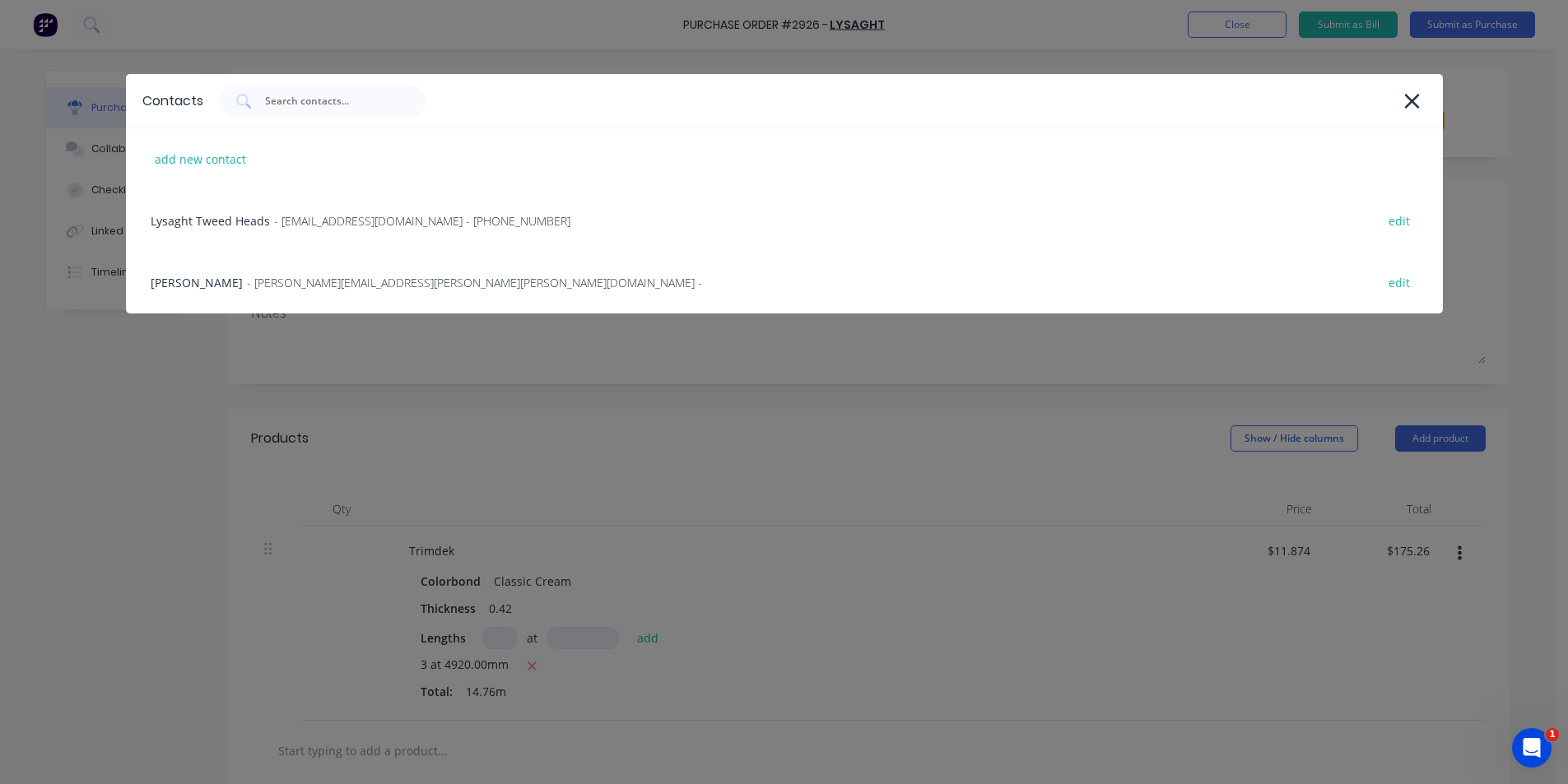
drag, startPoint x: 282, startPoint y: 222, endPoint x: 294, endPoint y: 221, distance: 12.0
click at [283, 222] on span "- [EMAIL_ADDRESS][DOMAIN_NAME] - [PHONE_NUMBER]" at bounding box center [421, 220] width 296 height 17
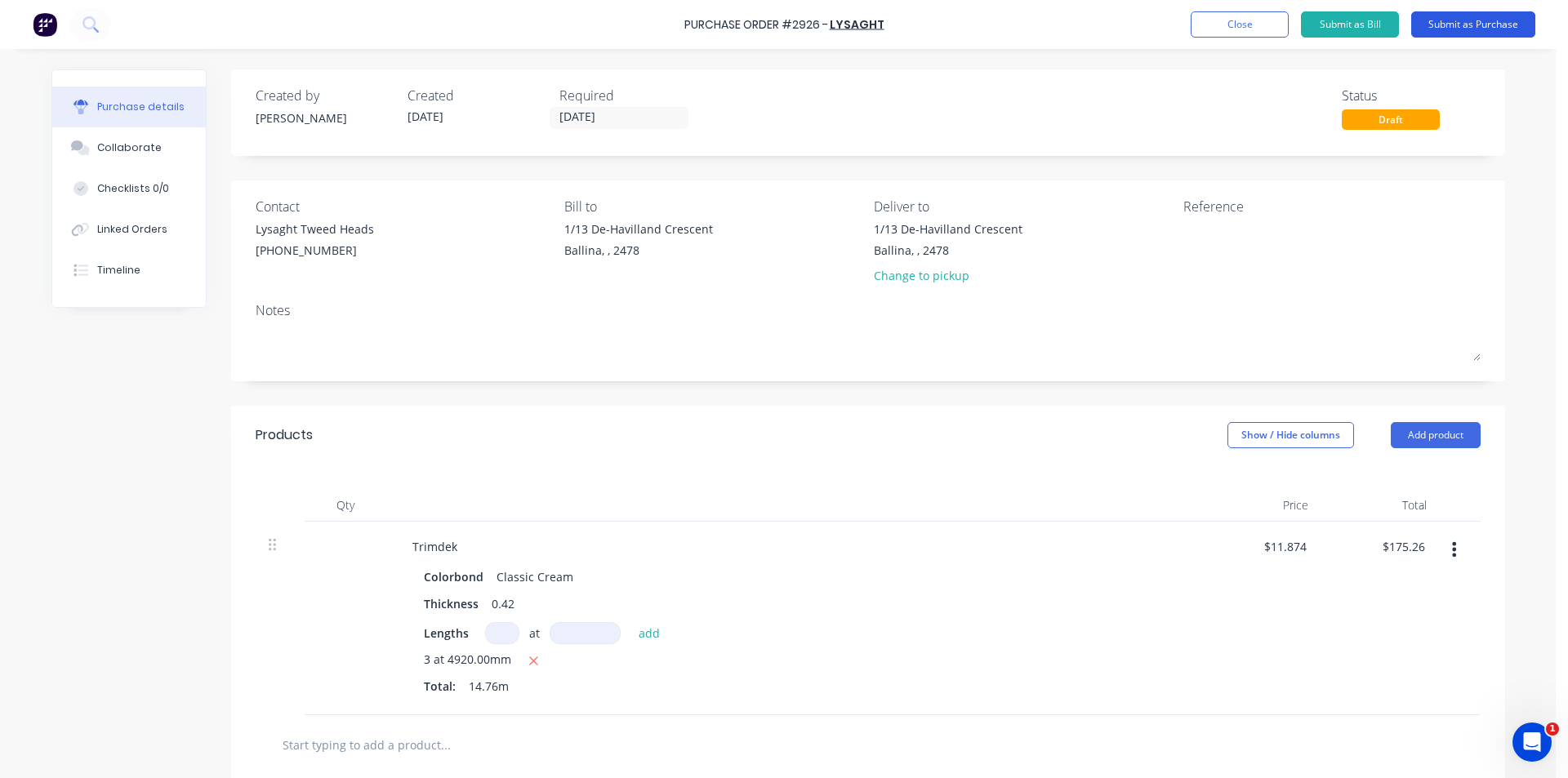
click at [1472, 26] on button "Submit as Purchase" at bounding box center [1473, 24] width 124 height 26
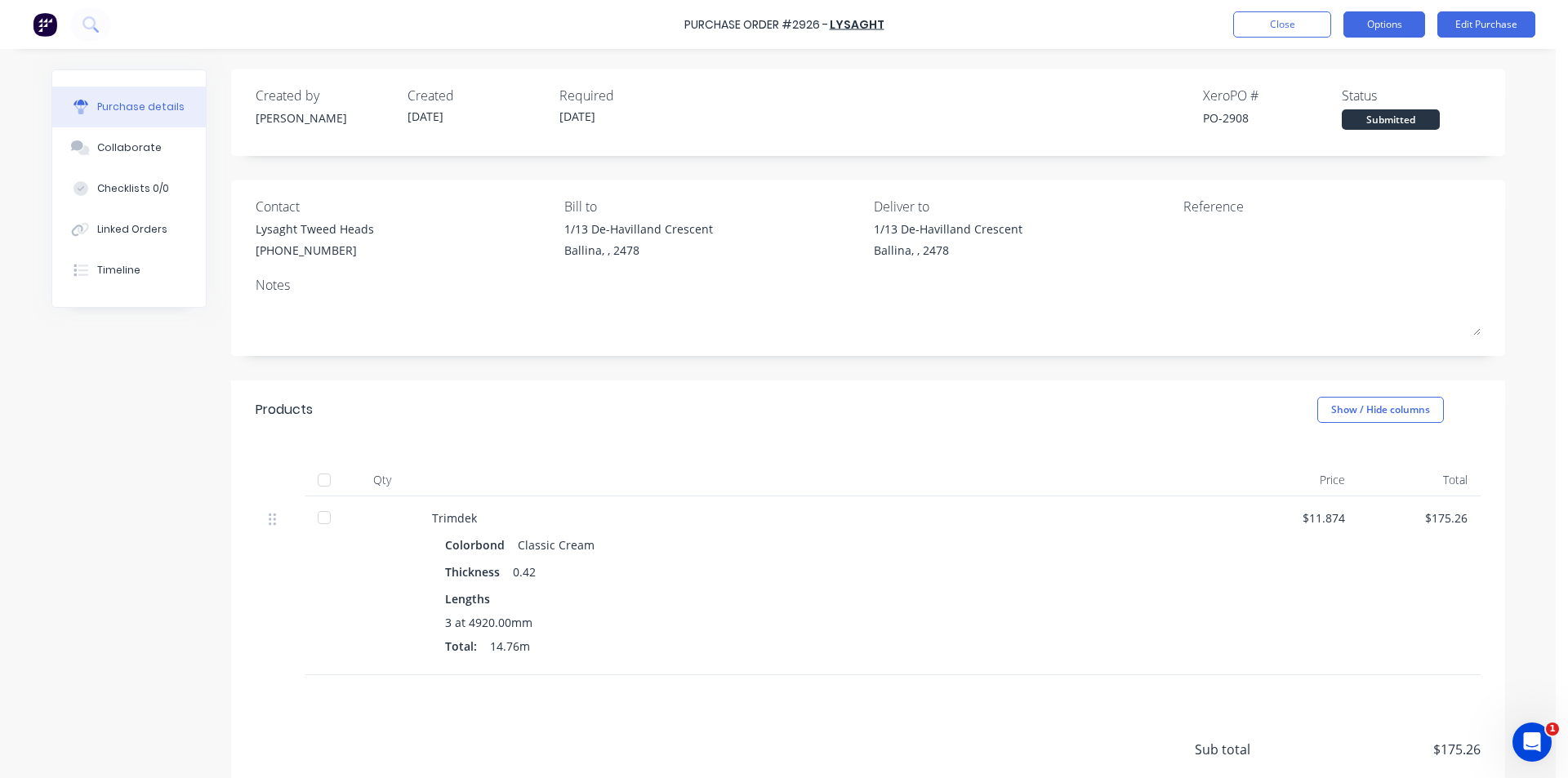
click at [1367, 34] on button "Options" at bounding box center [1384, 24] width 82 height 26
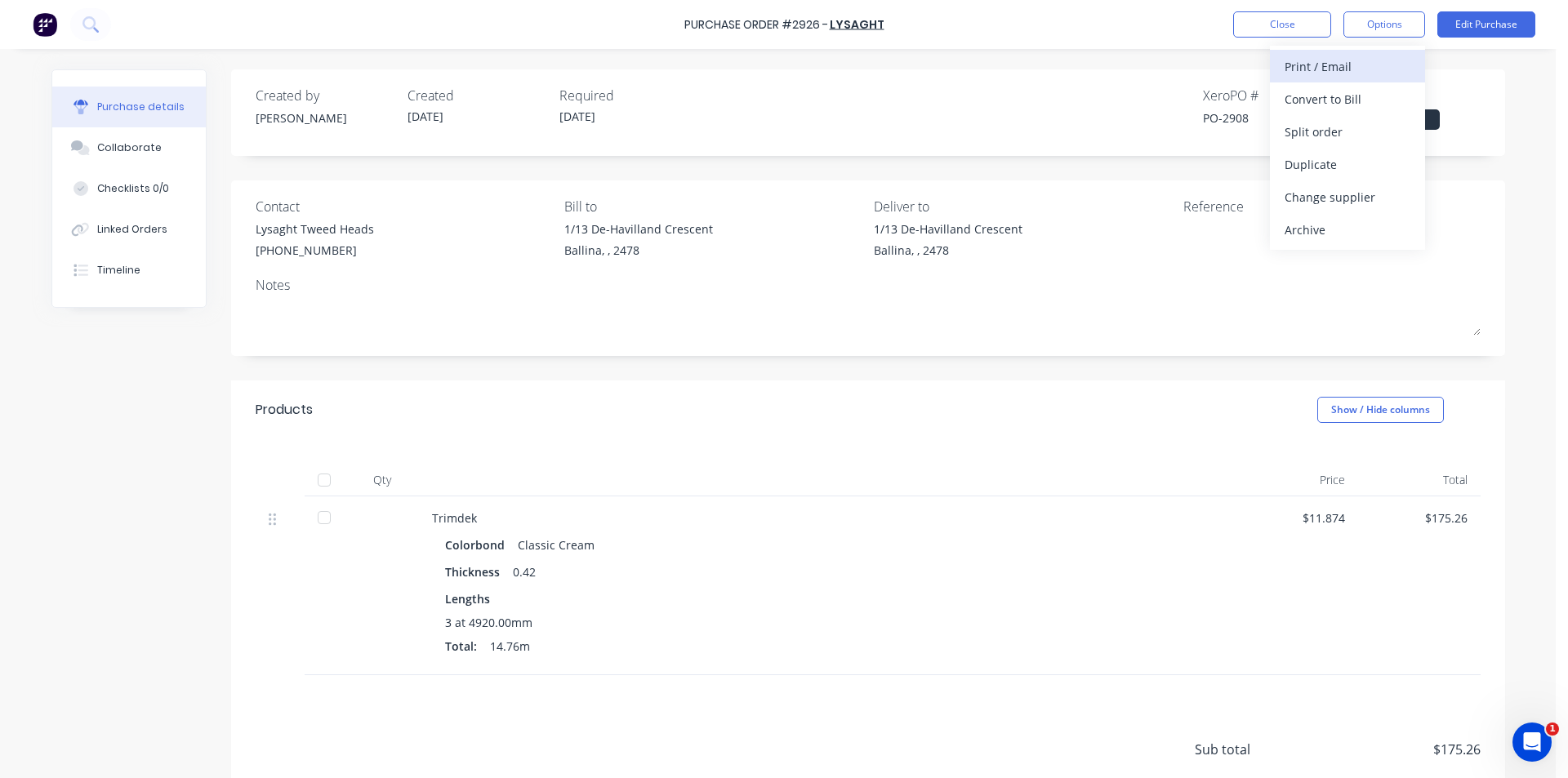
click at [1340, 74] on div "Print / Email" at bounding box center [1347, 67] width 126 height 24
click at [1324, 135] on div "Without pricing" at bounding box center [1347, 131] width 126 height 24
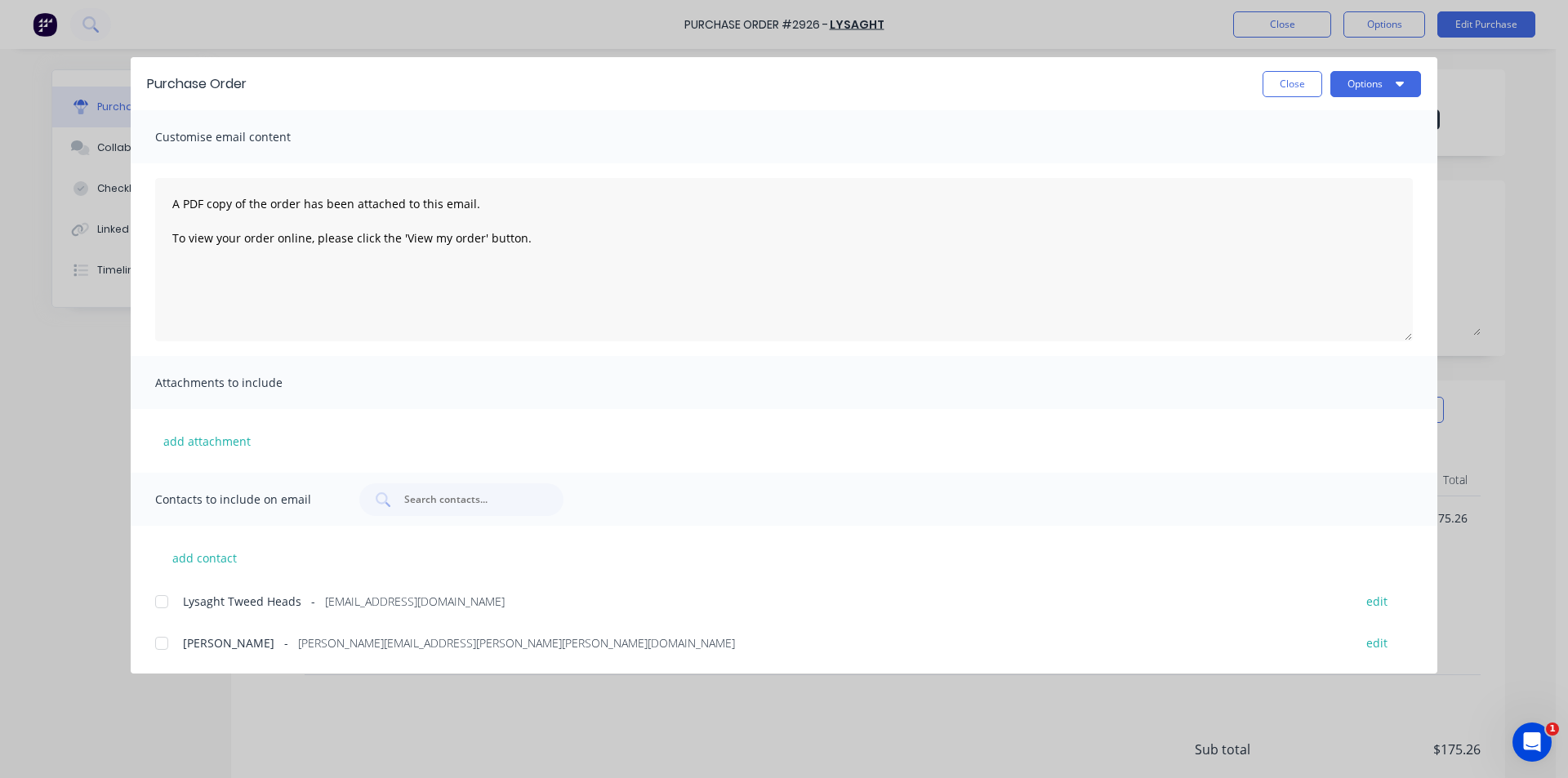
click at [162, 600] on div at bounding box center [162, 601] width 33 height 33
click at [1396, 83] on icon "button" at bounding box center [1399, 83] width 8 height 13
click at [1385, 209] on div "Preview Print Email" at bounding box center [1343, 159] width 155 height 106
click at [1384, 188] on div "Email" at bounding box center [1343, 191] width 126 height 24
click at [1309, 90] on button "Close" at bounding box center [1292, 83] width 59 height 26
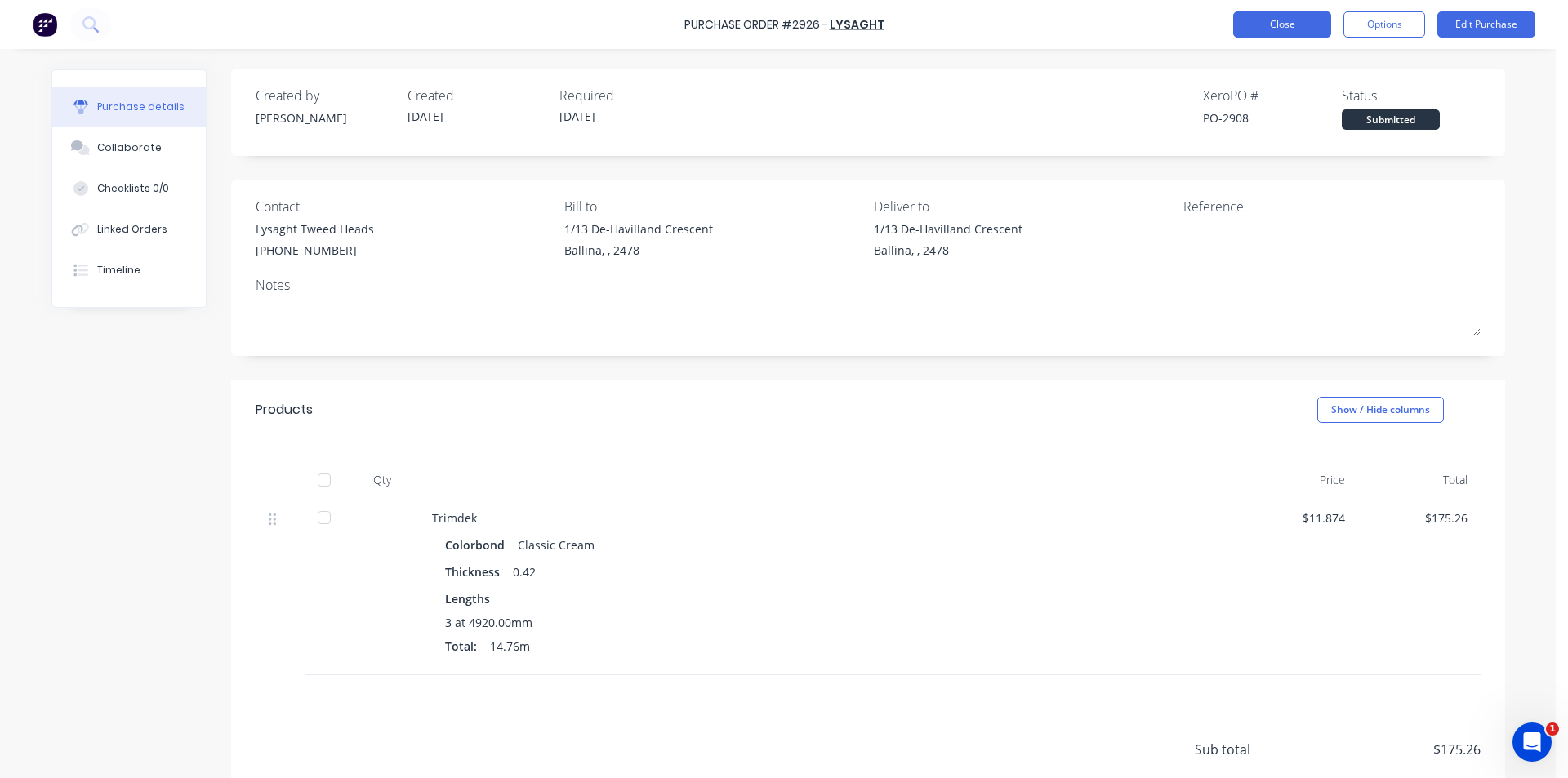
click at [1311, 25] on button "Close" at bounding box center [1281, 24] width 98 height 26
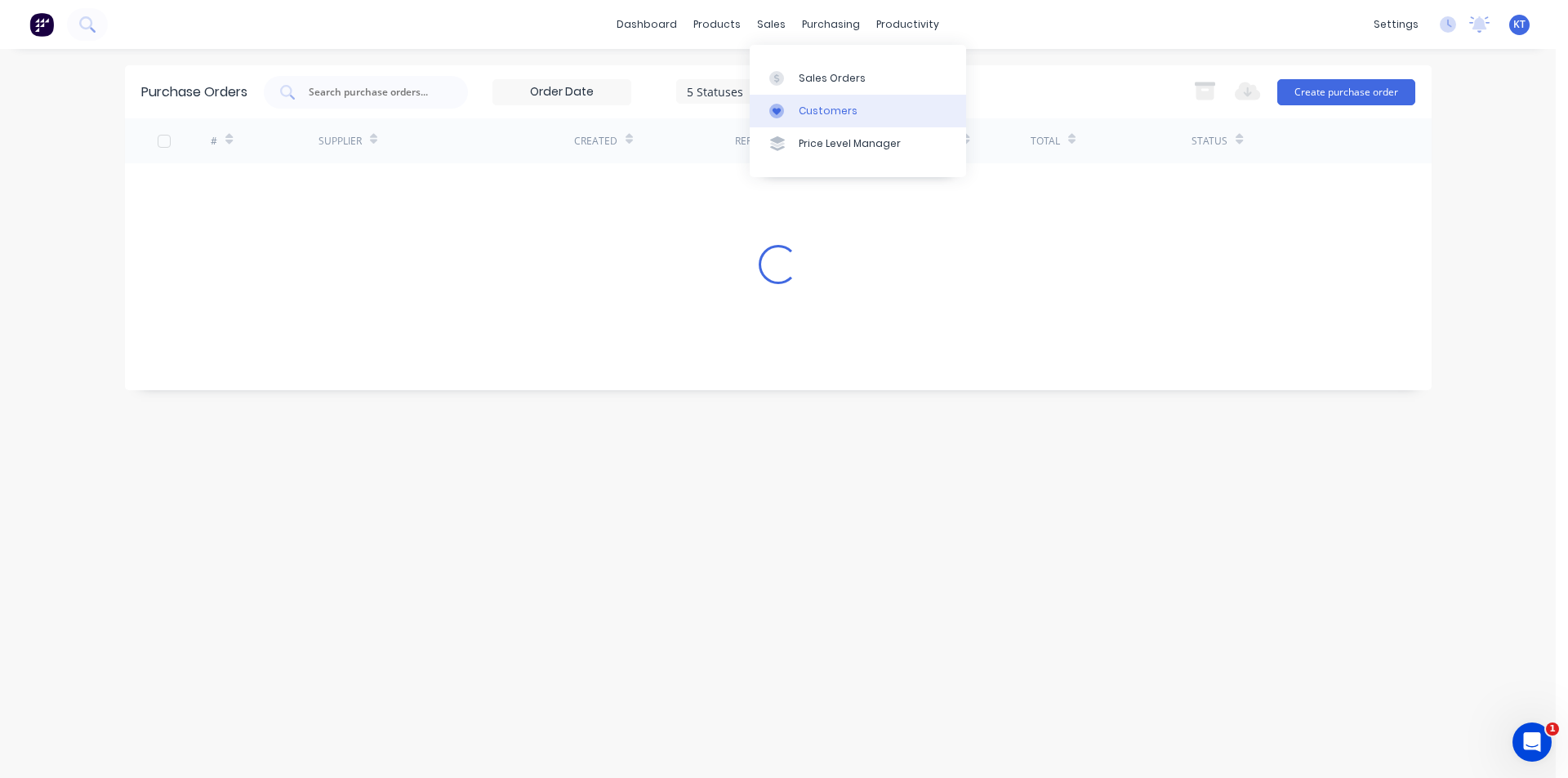
click at [792, 96] on link "Customers" at bounding box center [858, 111] width 217 height 33
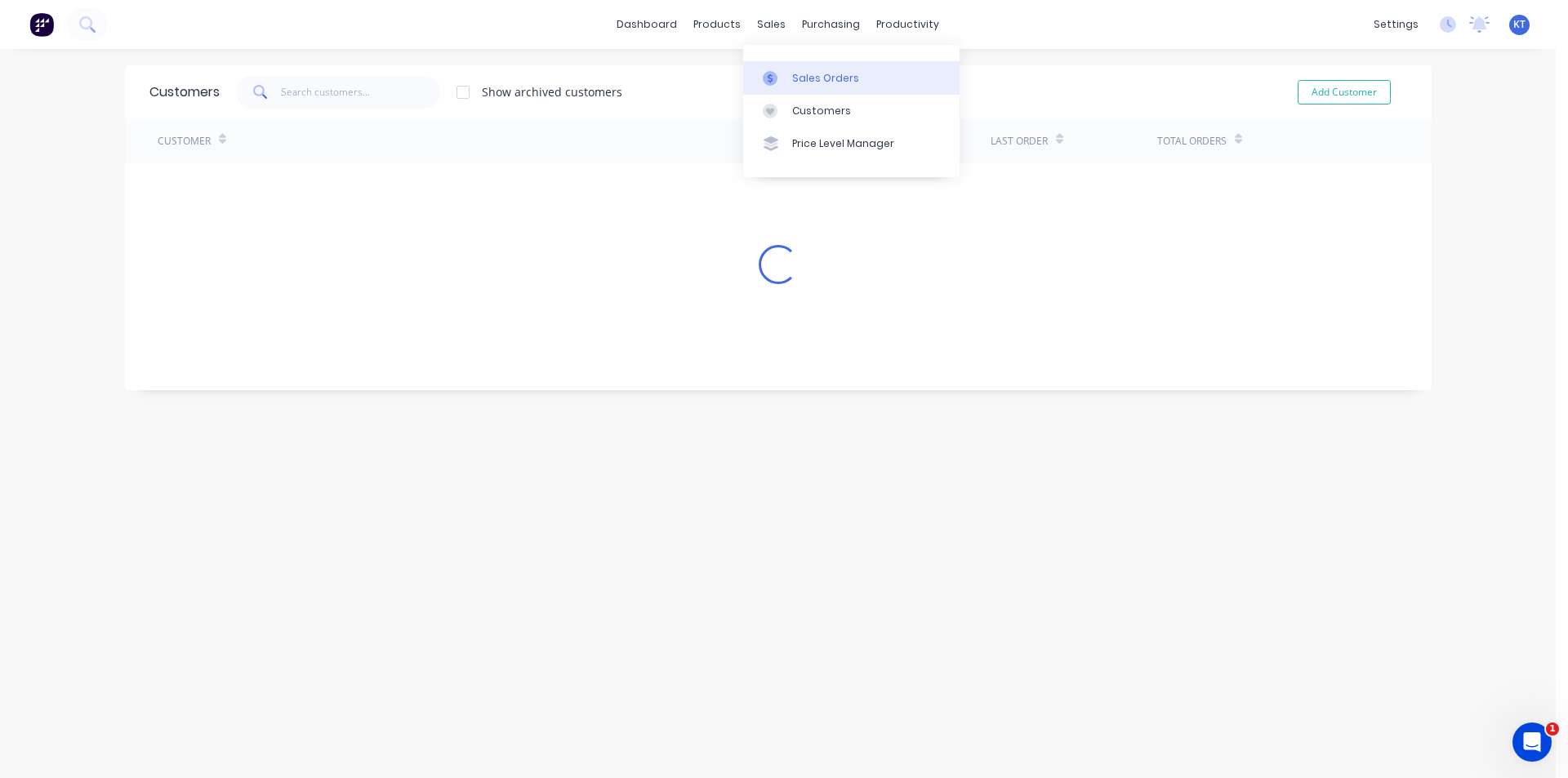
click at [782, 83] on div at bounding box center [775, 78] width 25 height 15
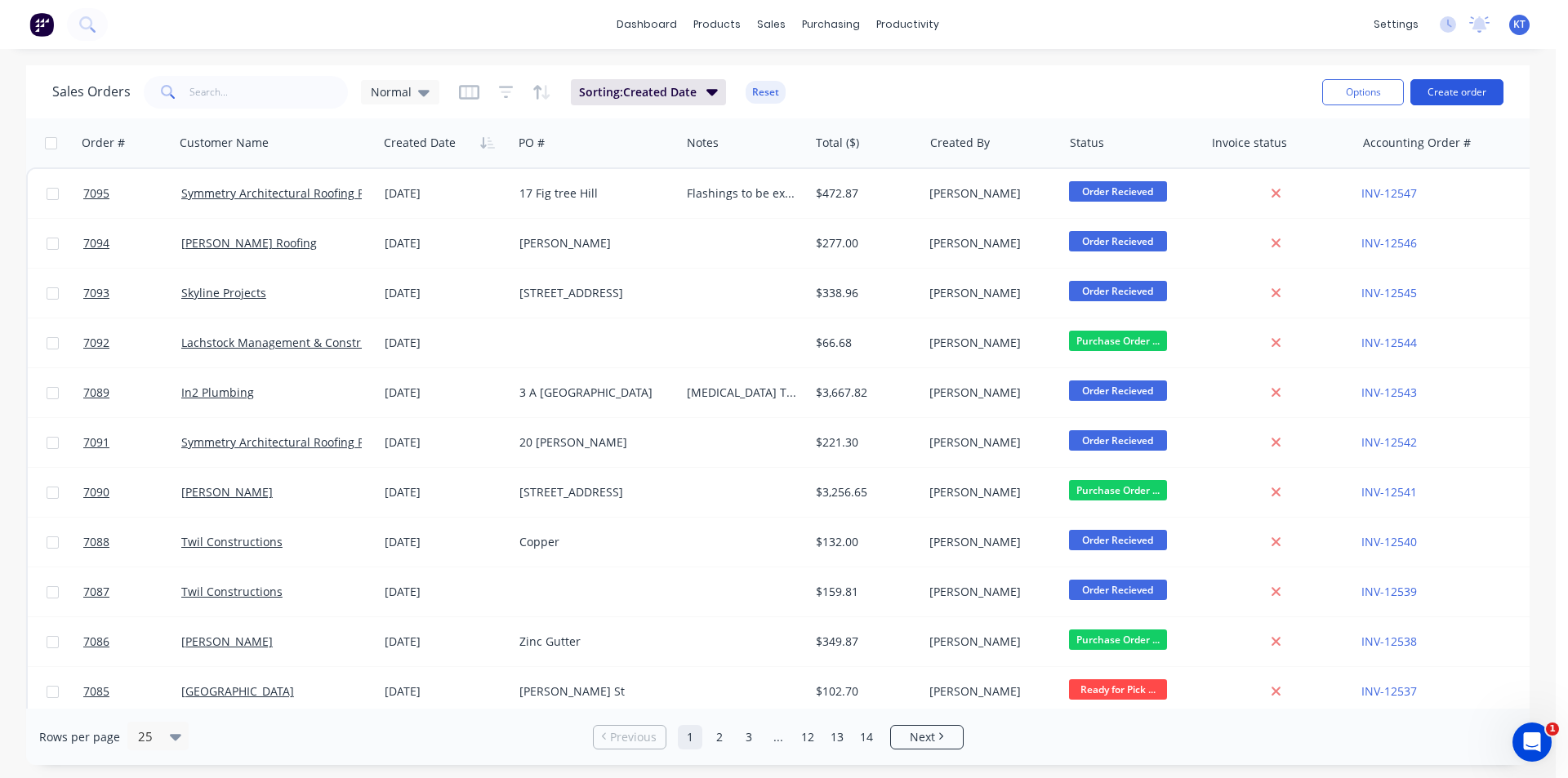
click at [1475, 86] on button "Create order" at bounding box center [1456, 91] width 93 height 26
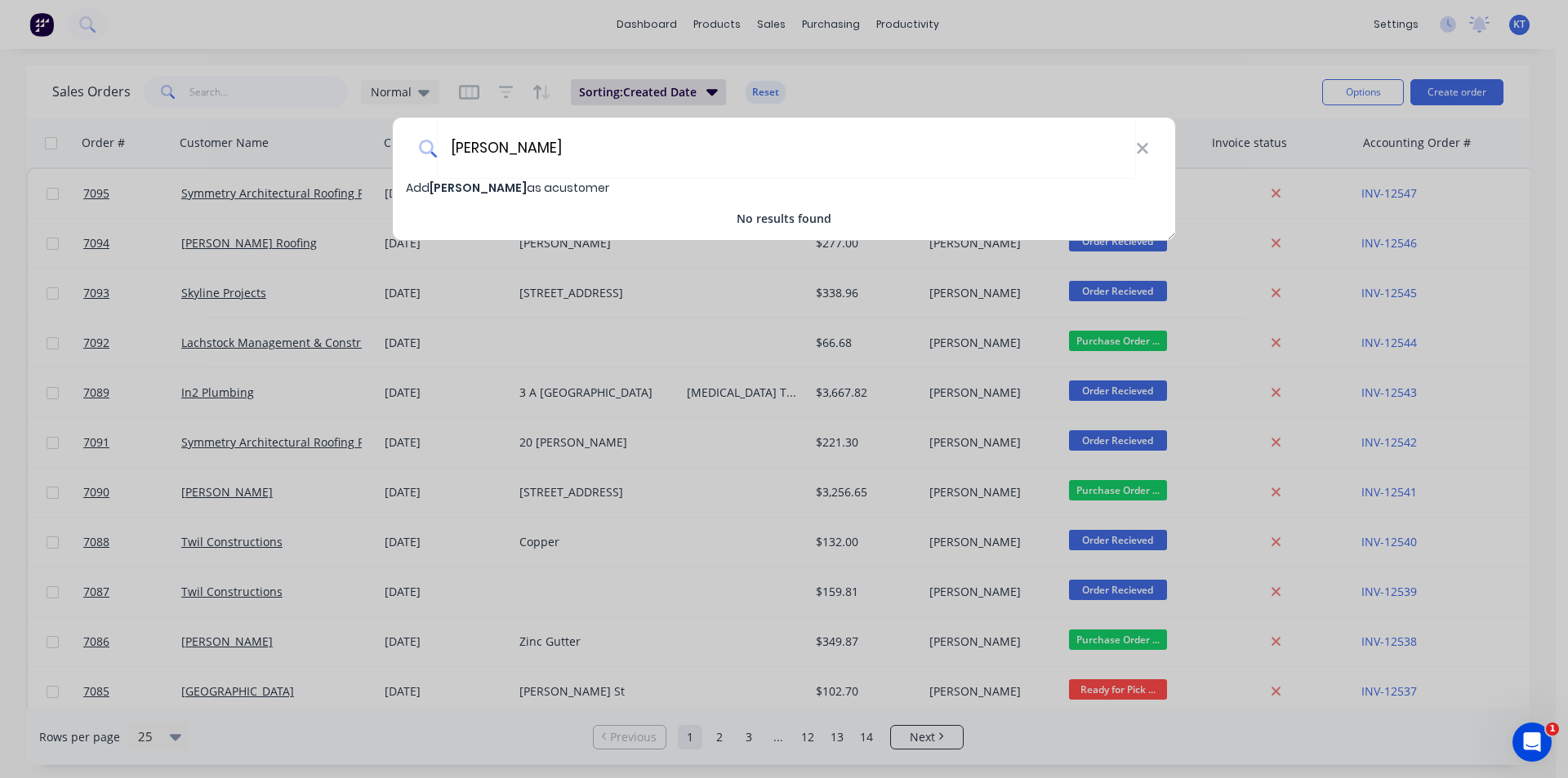
type input "[PERSON_NAME]"
click at [492, 184] on span "[PERSON_NAME]" at bounding box center [477, 187] width 97 height 16
select select "AU"
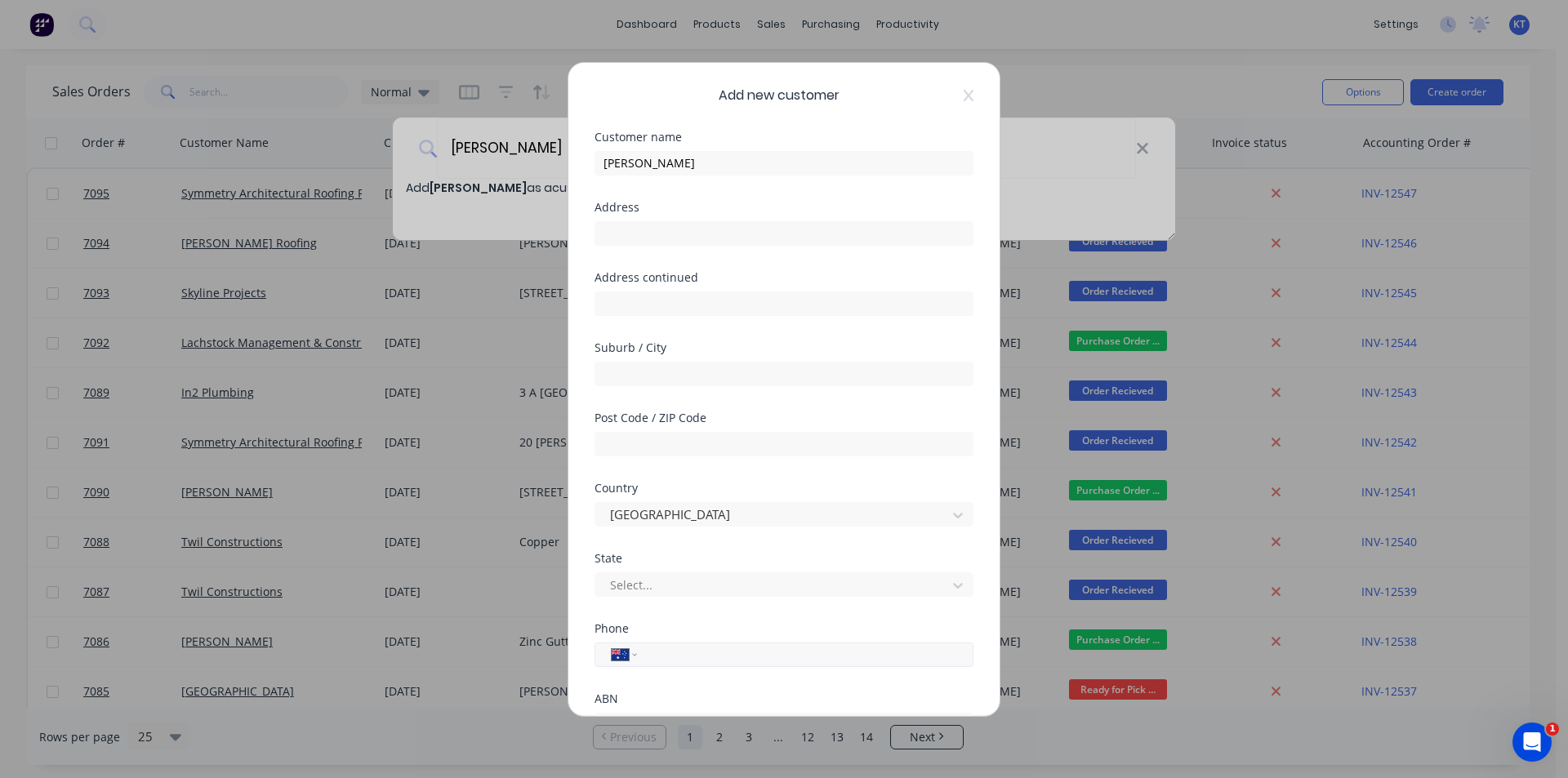
click at [682, 663] on input "tel" at bounding box center [802, 654] width 308 height 19
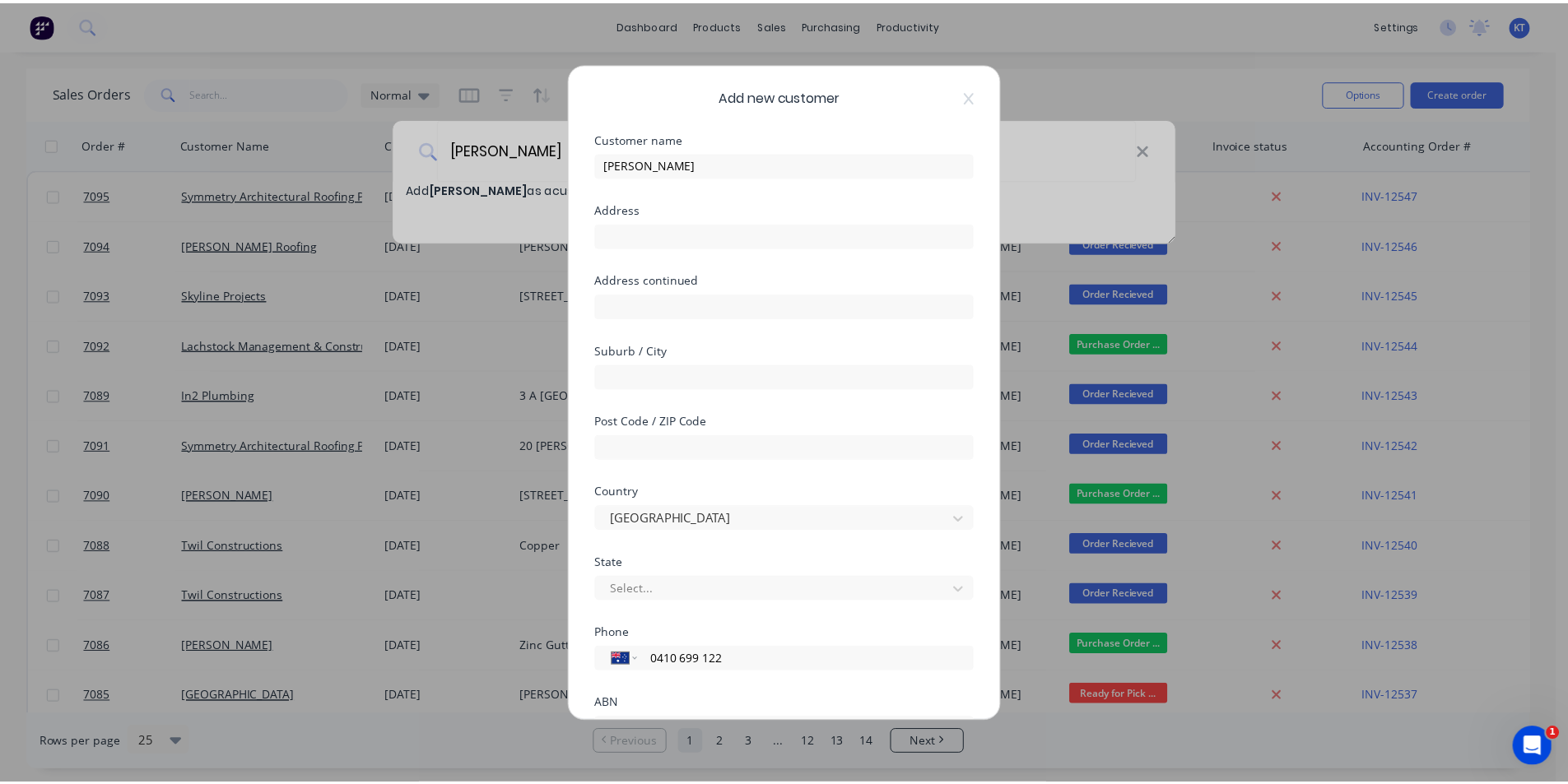
scroll to position [145, 0]
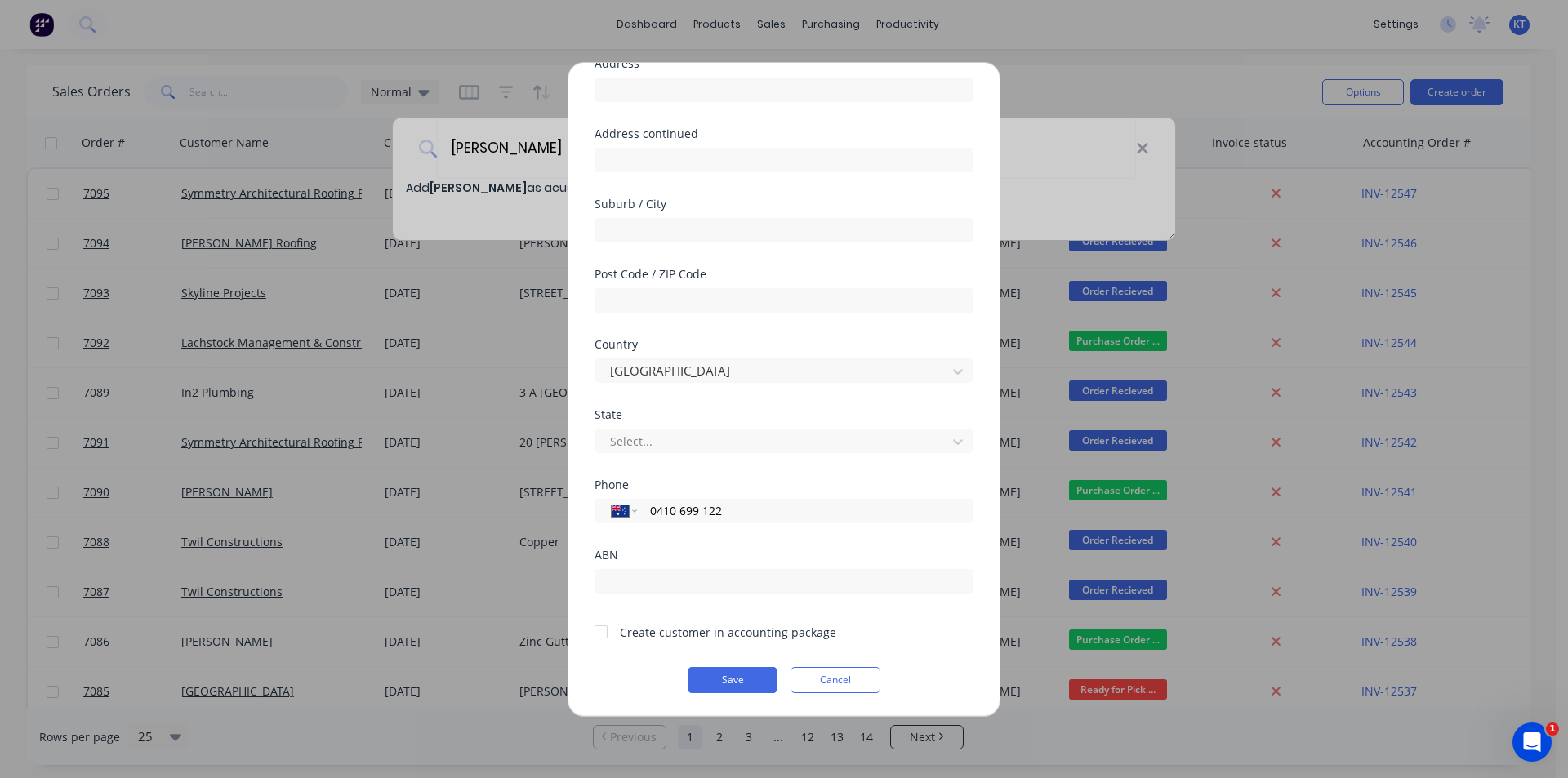
type input "0410 699 122"
click at [577, 634] on div "Add new customer Customer name [PERSON_NAME] Address Address continued Suburb /…" at bounding box center [784, 389] width 431 height 653
click at [599, 632] on div at bounding box center [601, 632] width 33 height 33
click at [734, 680] on button "Save" at bounding box center [732, 680] width 90 height 26
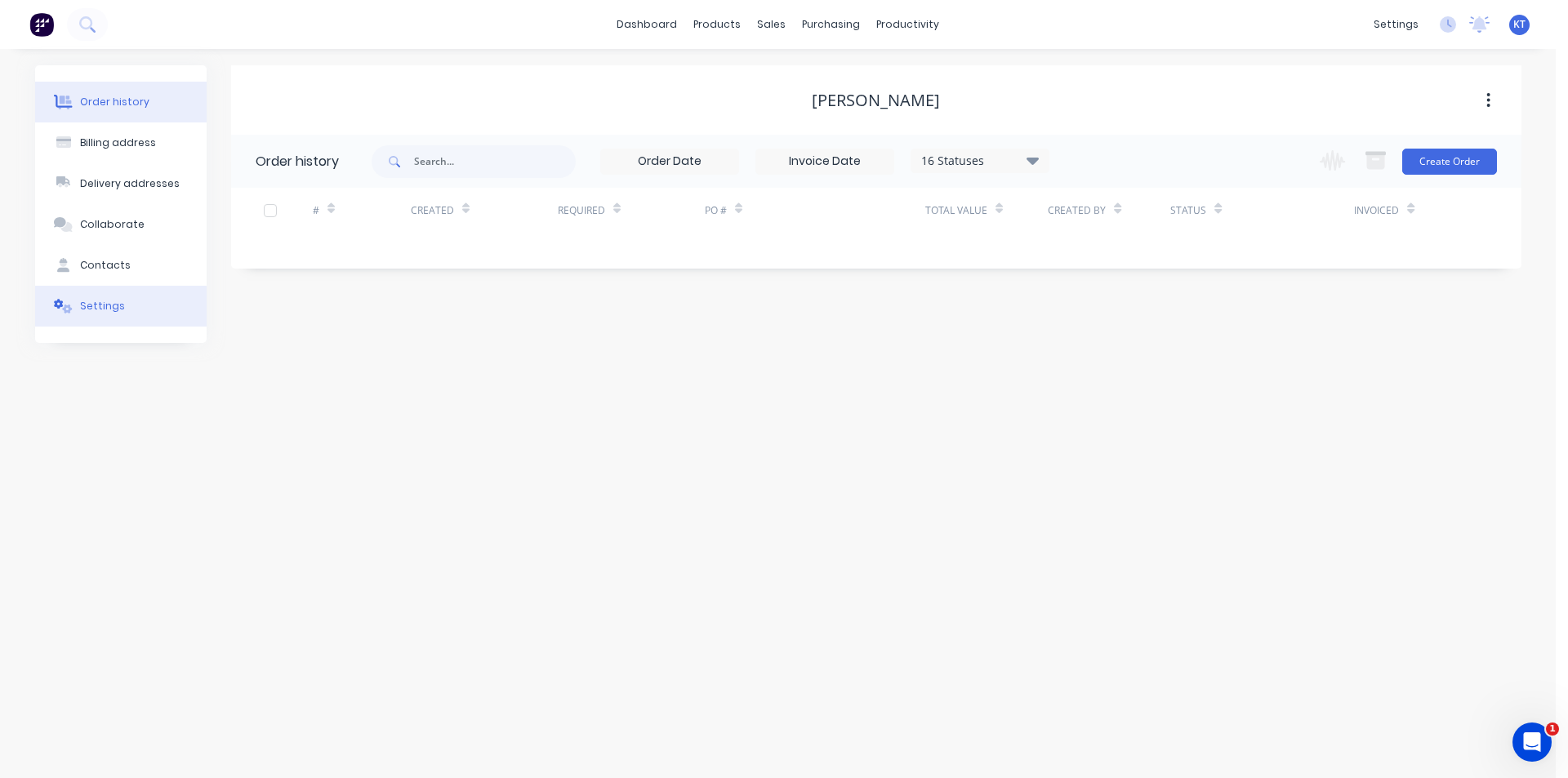
click at [119, 309] on div "Settings" at bounding box center [102, 306] width 45 height 15
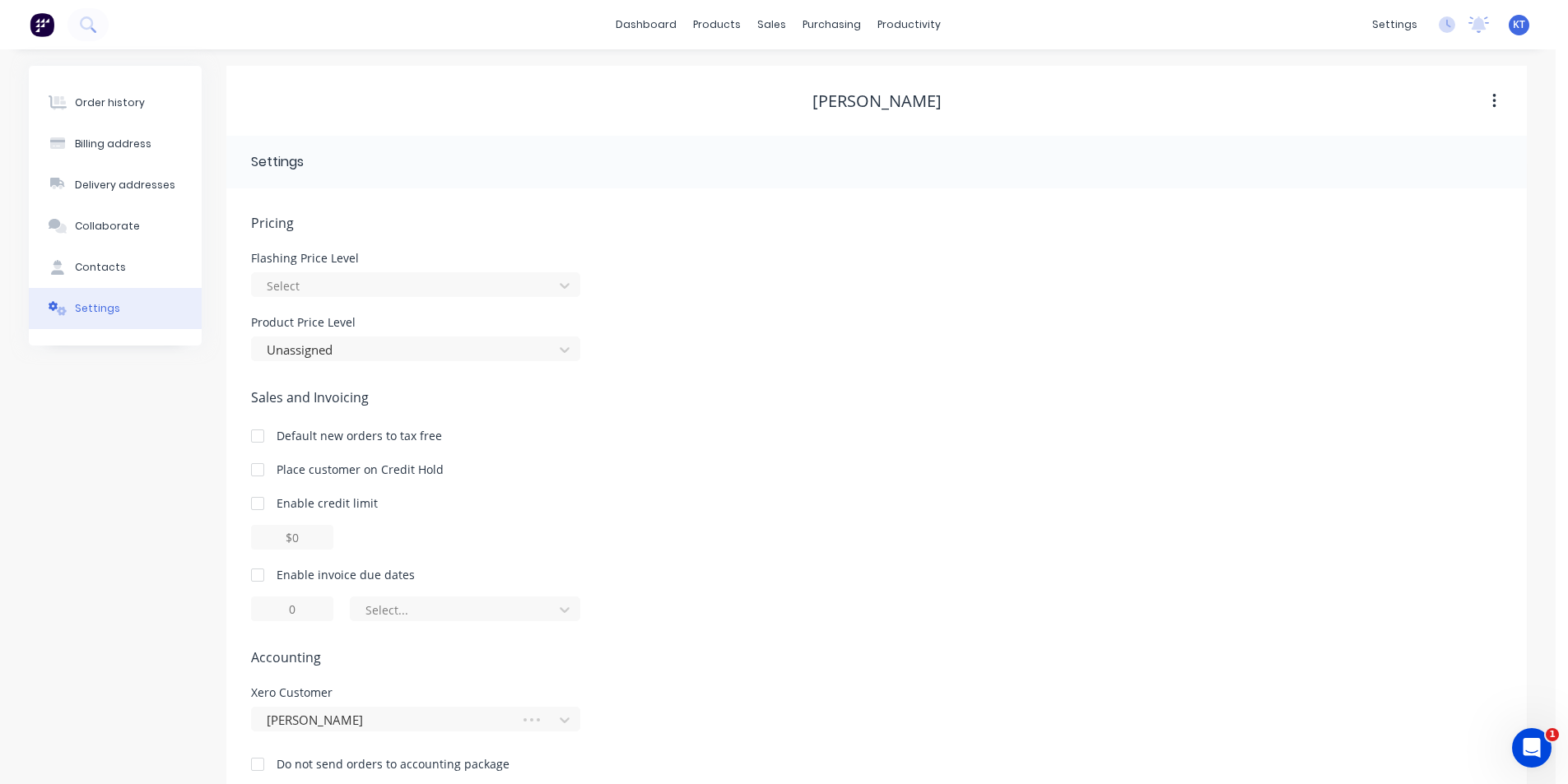
click at [392, 305] on div "Pricing Flashing Price Level Select Product Price Level Unassigned" at bounding box center [877, 287] width 1251 height 148
click at [392, 292] on div at bounding box center [404, 285] width 280 height 21
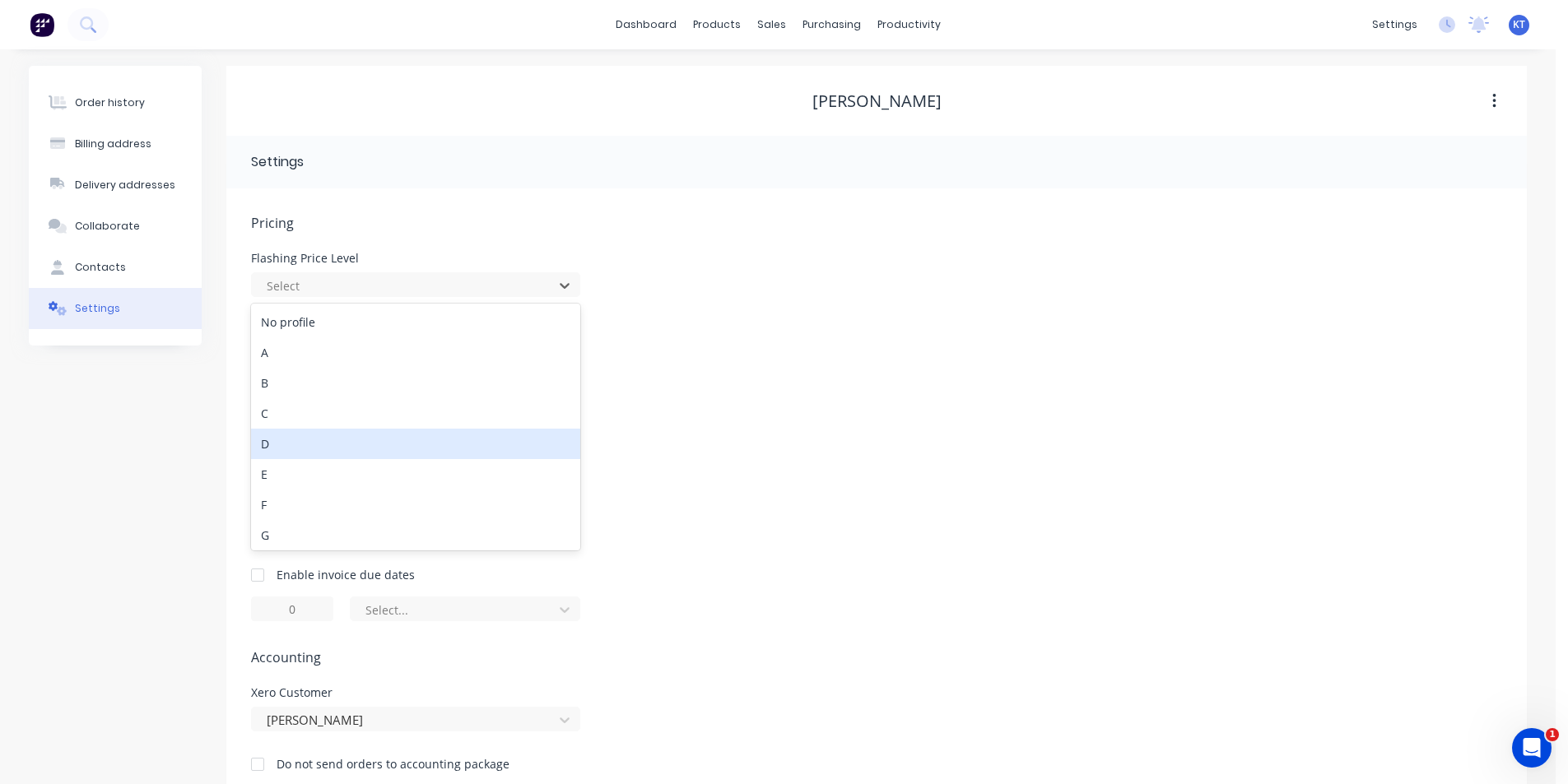
click at [364, 452] on div "D" at bounding box center [416, 443] width 329 height 30
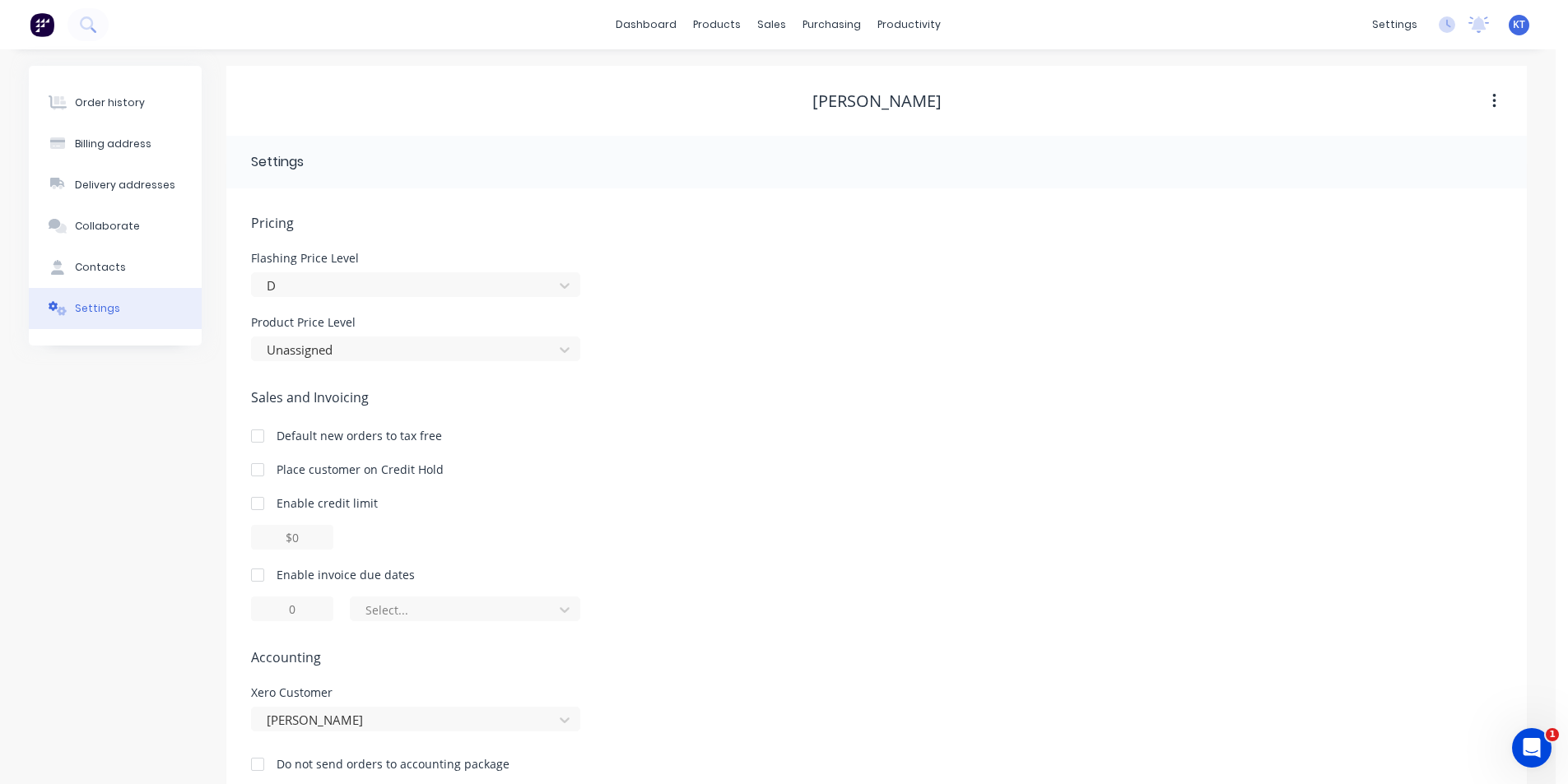
click at [379, 363] on div "Pricing [MEDICAL_DATA] Price Level D Product Price Level Unassigned Sales and I…" at bounding box center [877, 505] width 1251 height 586
click at [386, 355] on div at bounding box center [404, 350] width 280 height 21
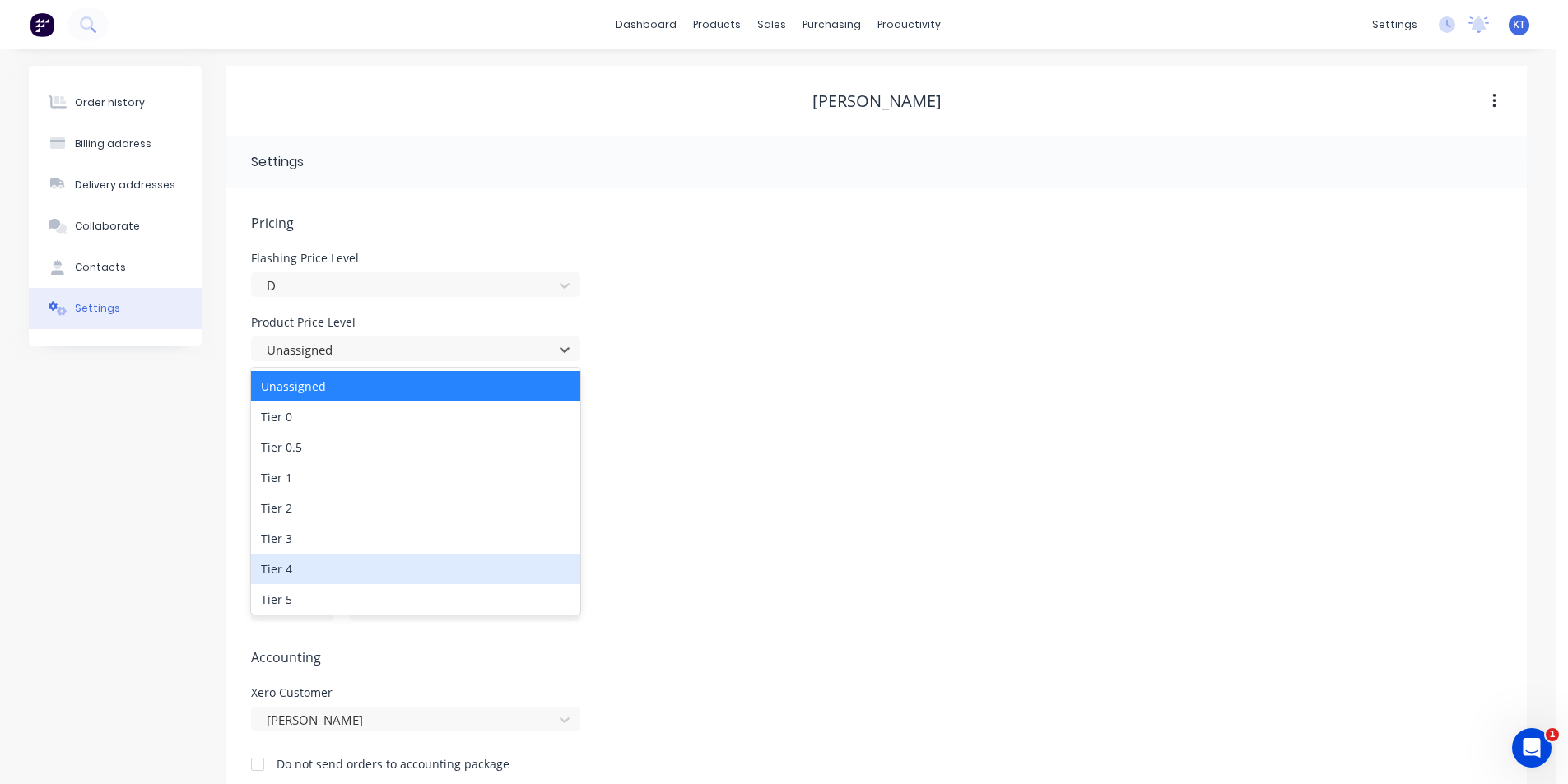
click at [353, 575] on div "Tier 4" at bounding box center [416, 569] width 329 height 30
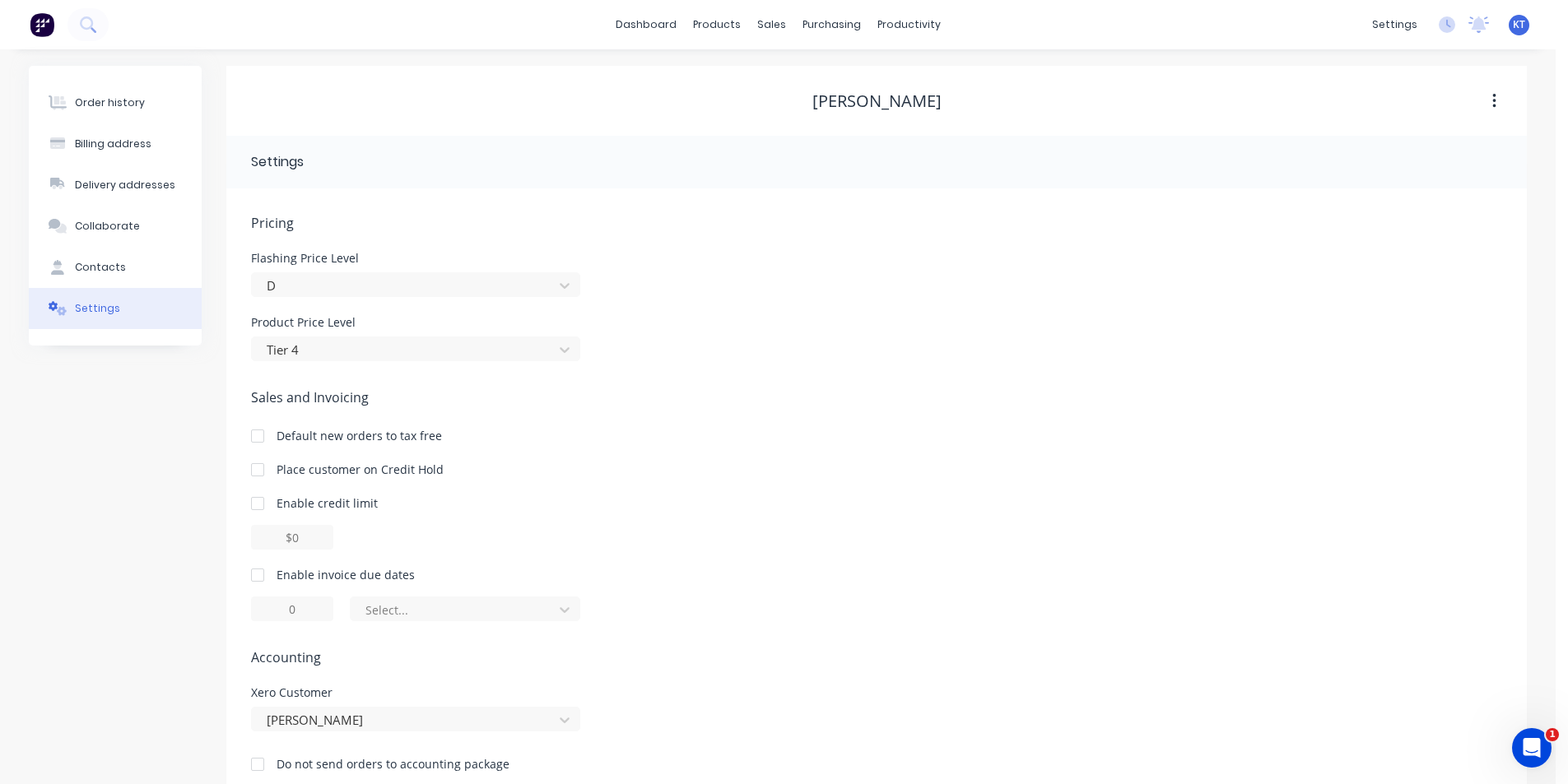
drag, startPoint x: 257, startPoint y: 578, endPoint x: 345, endPoint y: 583, distance: 88.1
click at [266, 580] on div at bounding box center [258, 575] width 33 height 33
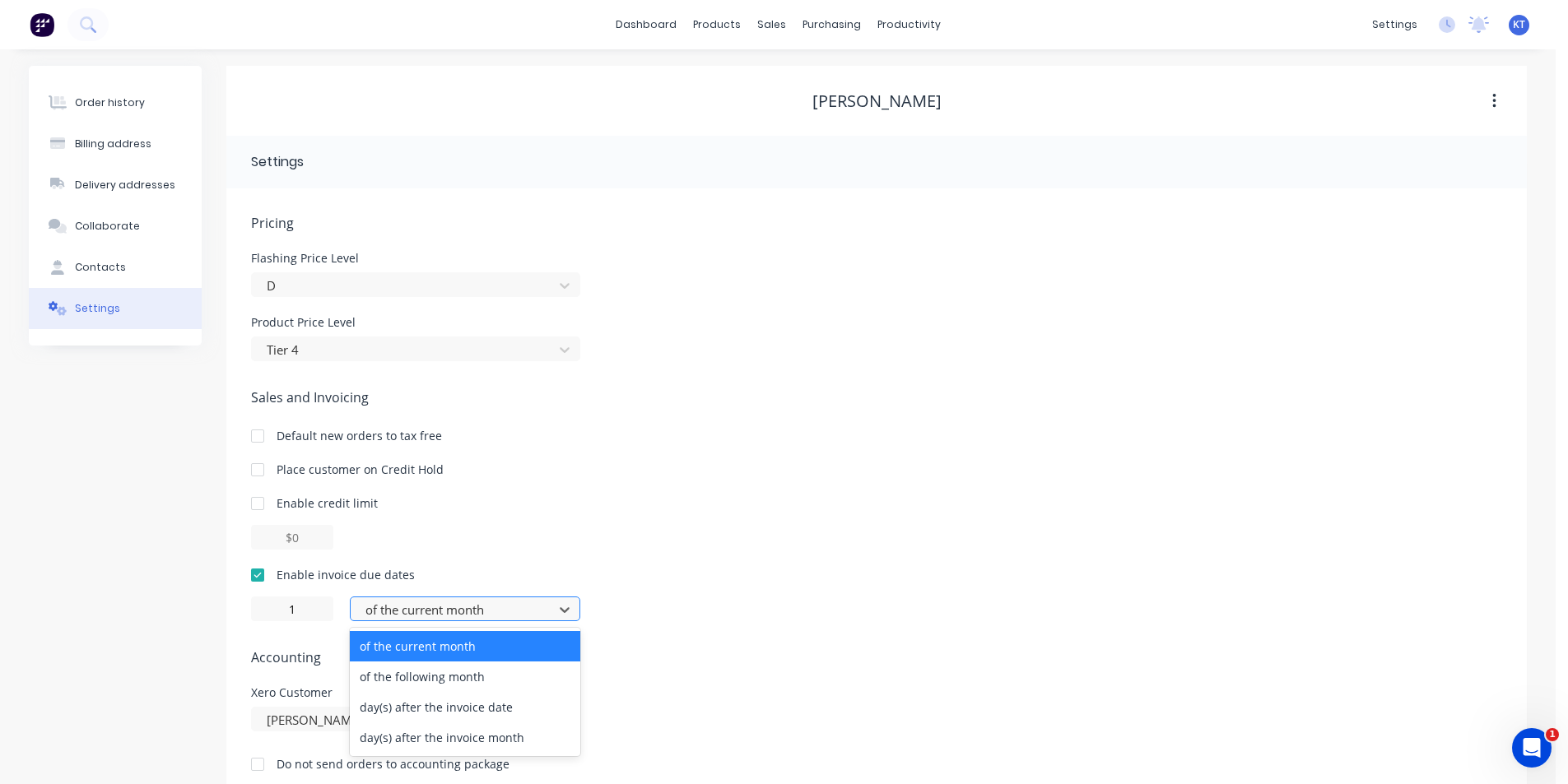
click at [525, 620] on div "of the current month" at bounding box center [453, 610] width 191 height 25
click at [502, 709] on div "day(s) after the invoice date" at bounding box center [465, 707] width 231 height 30
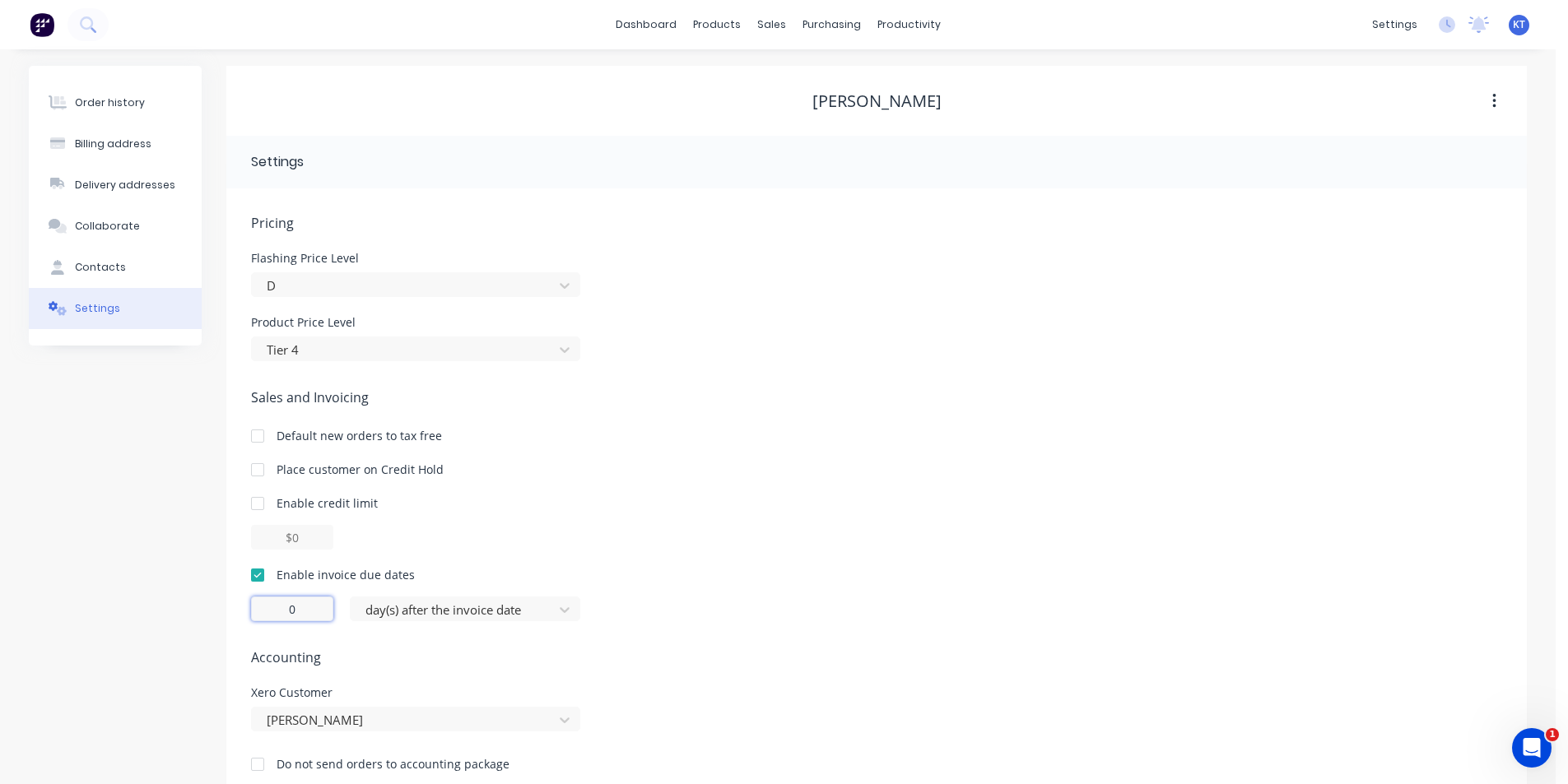
click at [319, 614] on input "0" at bounding box center [292, 609] width 82 height 25
type input "1"
click at [584, 636] on div "Pricing [MEDICAL_DATA] Price Level D Product Price Level Tier 4 Sales and Invoi…" at bounding box center [877, 505] width 1251 height 586
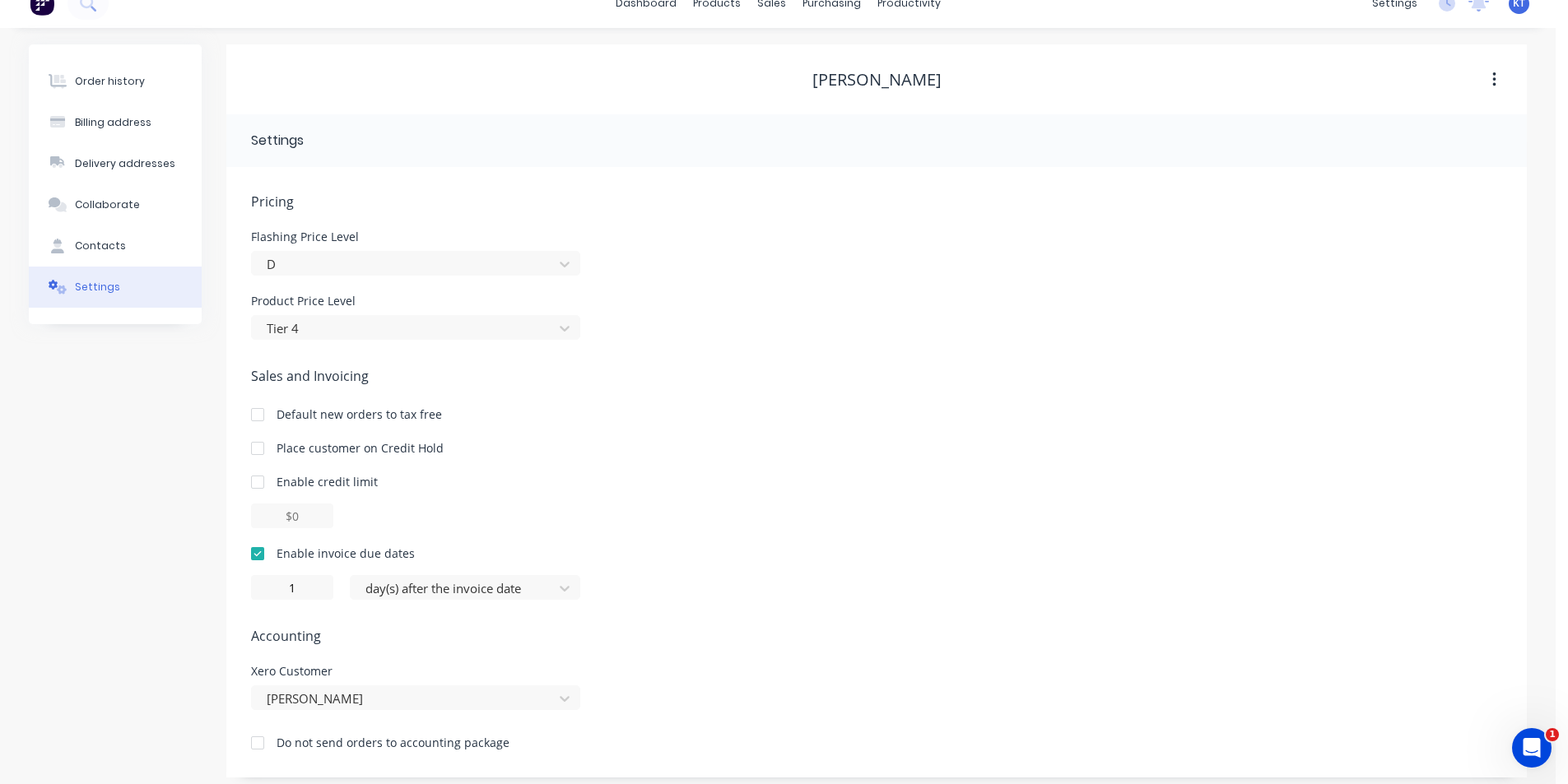
scroll to position [31, 0]
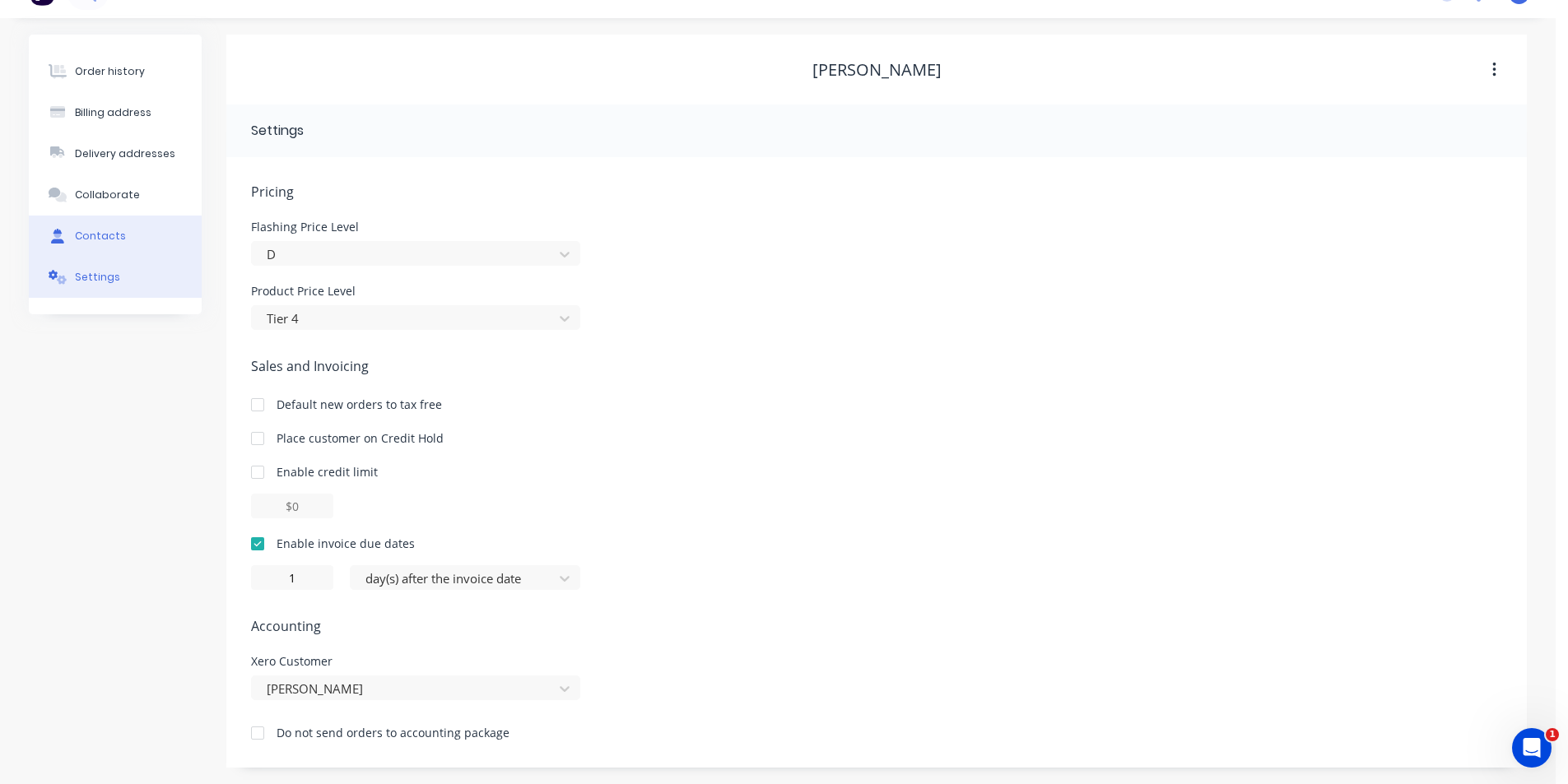
click at [119, 232] on div "Contacts" at bounding box center [100, 236] width 51 height 15
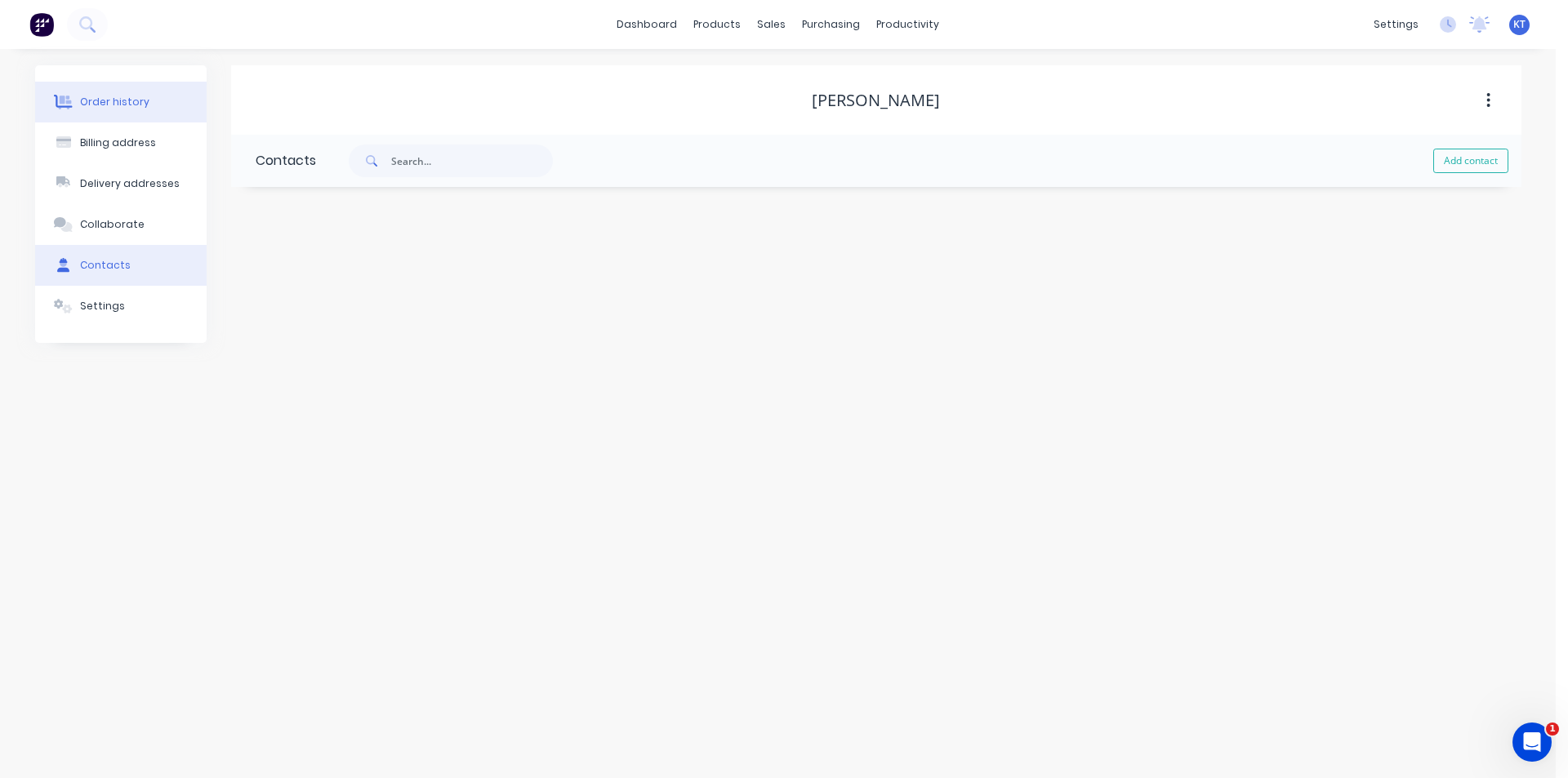
click at [140, 111] on button "Order history" at bounding box center [121, 102] width 171 height 41
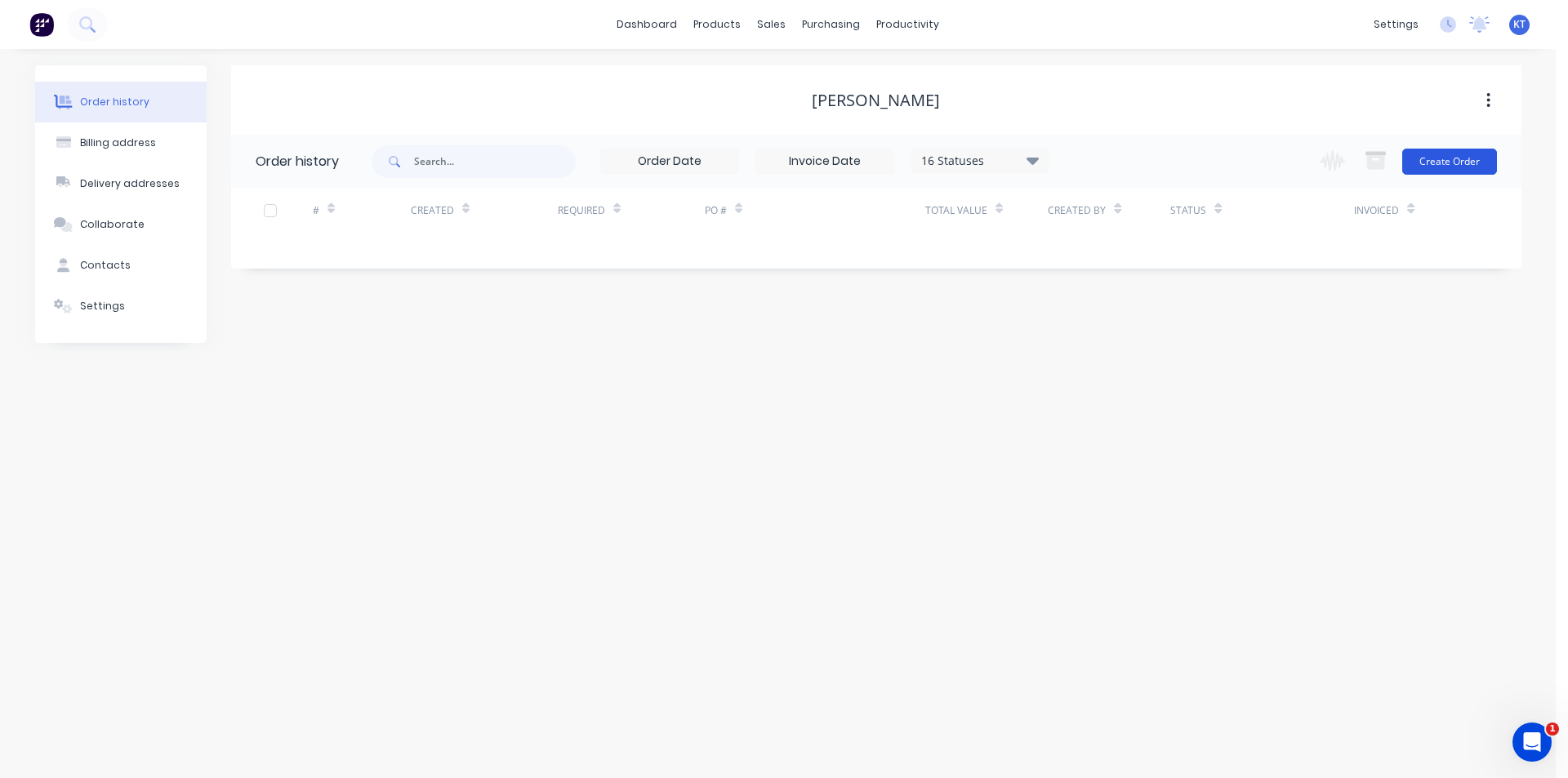
click at [1451, 181] on div "Change order status Submitted Order Recieved Purchase Order Sent In Production …" at bounding box center [1403, 161] width 186 height 53
click at [1463, 157] on button "Create Order" at bounding box center [1449, 161] width 95 height 26
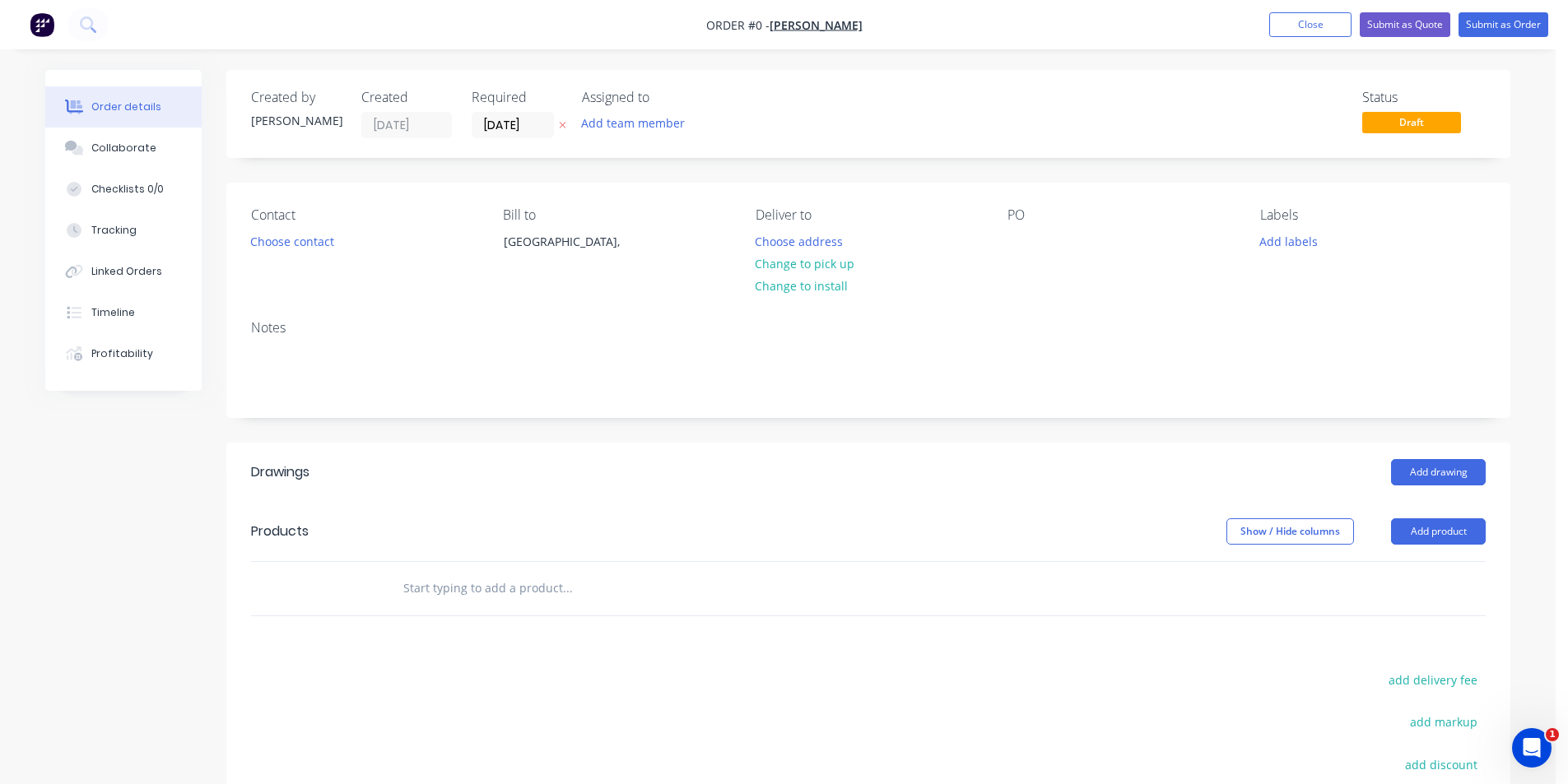
click at [321, 252] on div "Contact Choose contact" at bounding box center [364, 245] width 225 height 75
click at [324, 247] on button "Choose contact" at bounding box center [292, 240] width 101 height 22
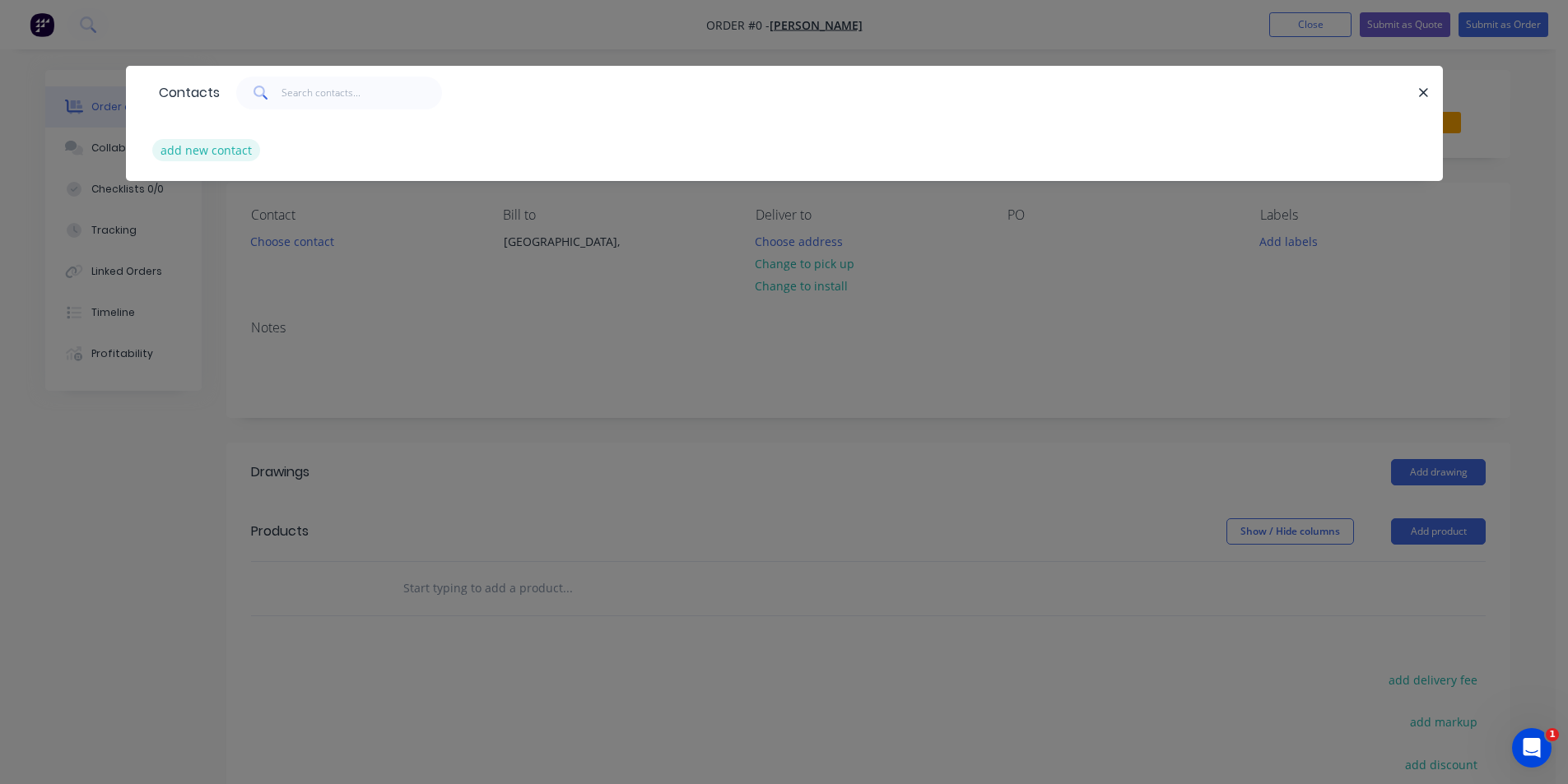
click at [232, 154] on button "add new contact" at bounding box center [206, 150] width 108 height 22
select select "AU"
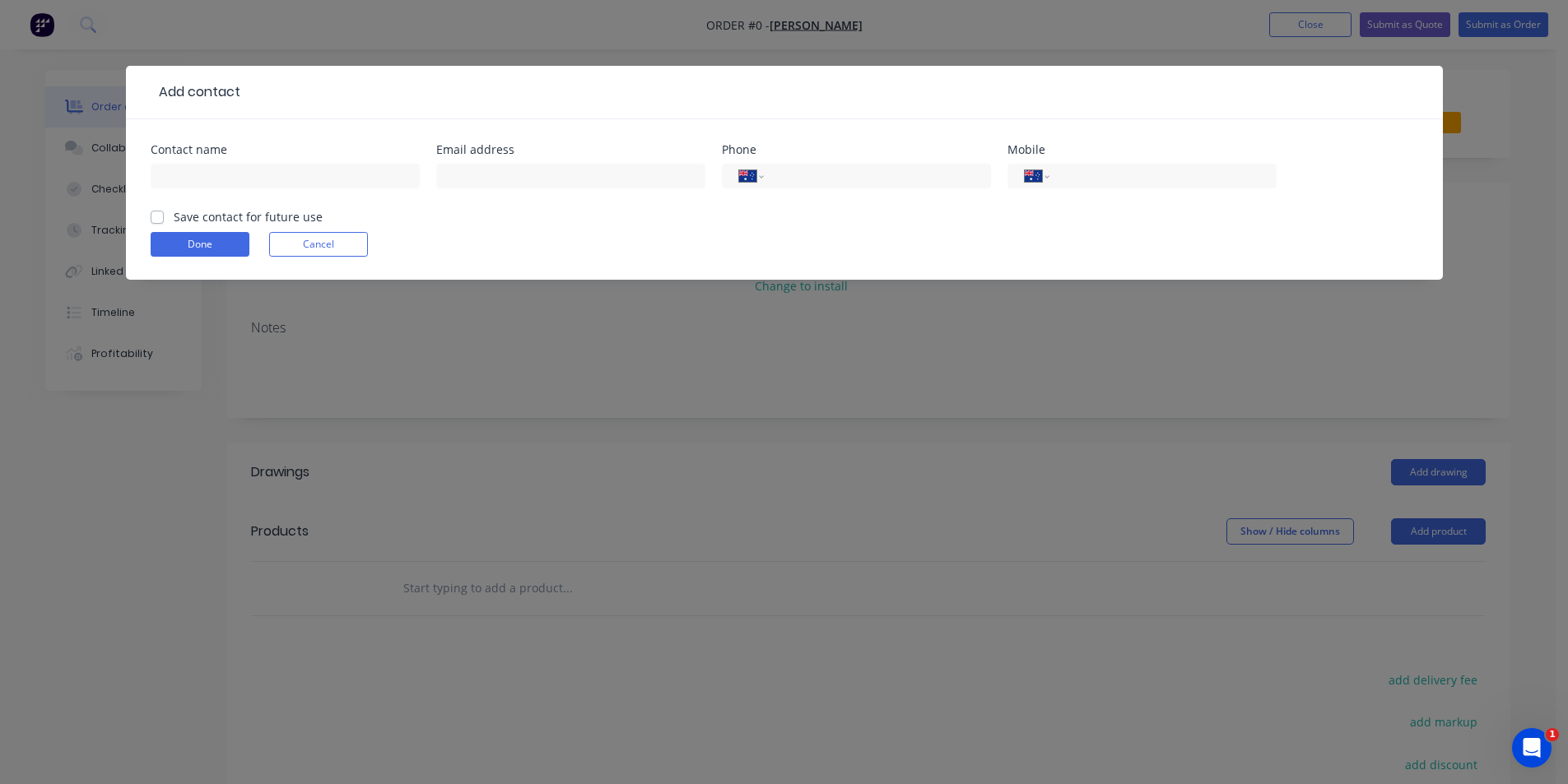
click at [174, 220] on label "Save contact for future use" at bounding box center [248, 216] width 149 height 17
click at [160, 220] on input "Save contact for future use" at bounding box center [157, 215] width 13 height 15
checkbox input "true"
click at [256, 162] on div at bounding box center [284, 184] width 269 height 48
click at [265, 170] on input "text" at bounding box center [284, 176] width 269 height 25
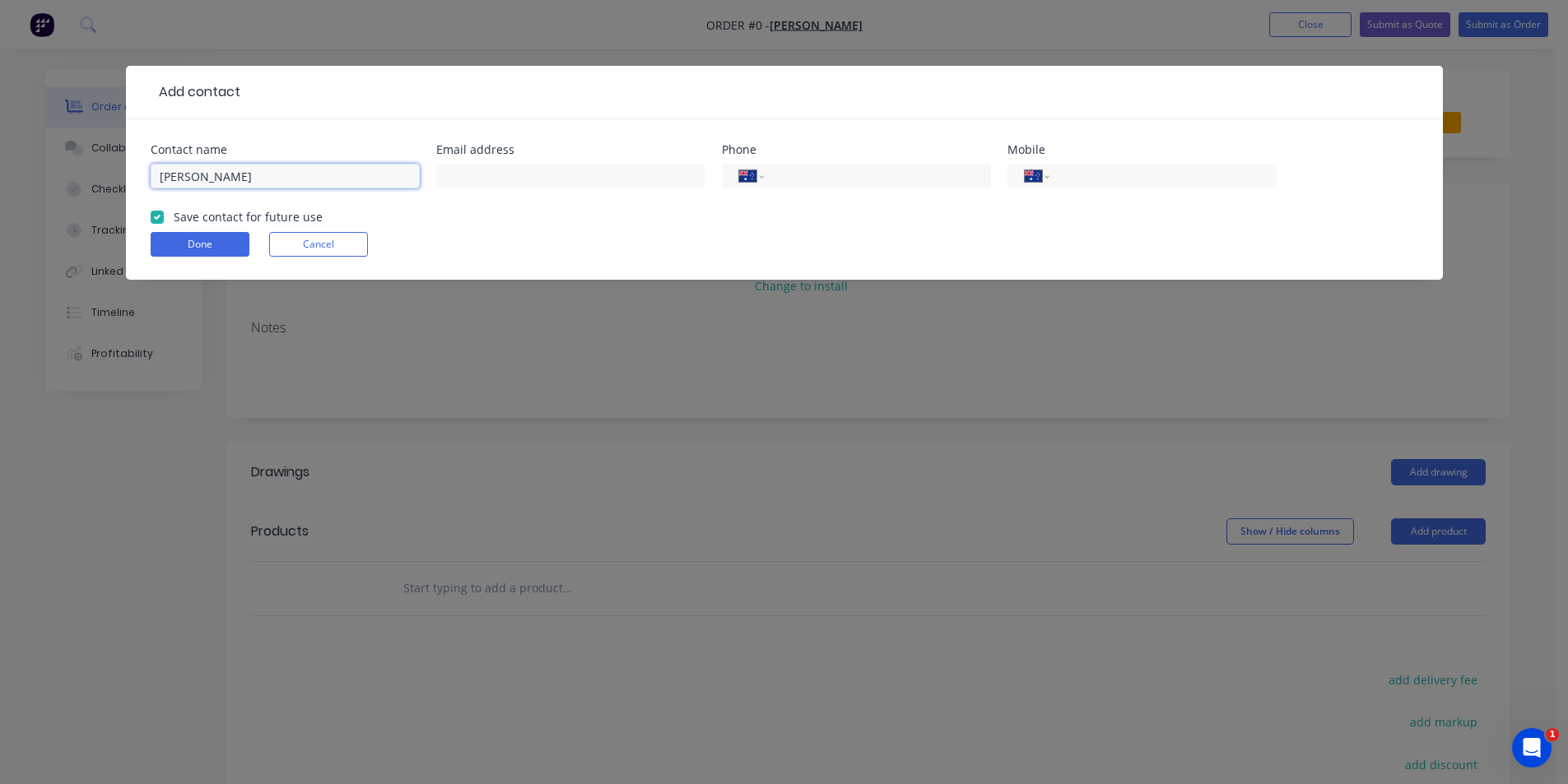
type input "[PERSON_NAME]"
type input "[EMAIL_ADDRESS][DOMAIN_NAME]"
type input "0410 699 122"
click at [226, 249] on button "Done" at bounding box center [199, 244] width 98 height 25
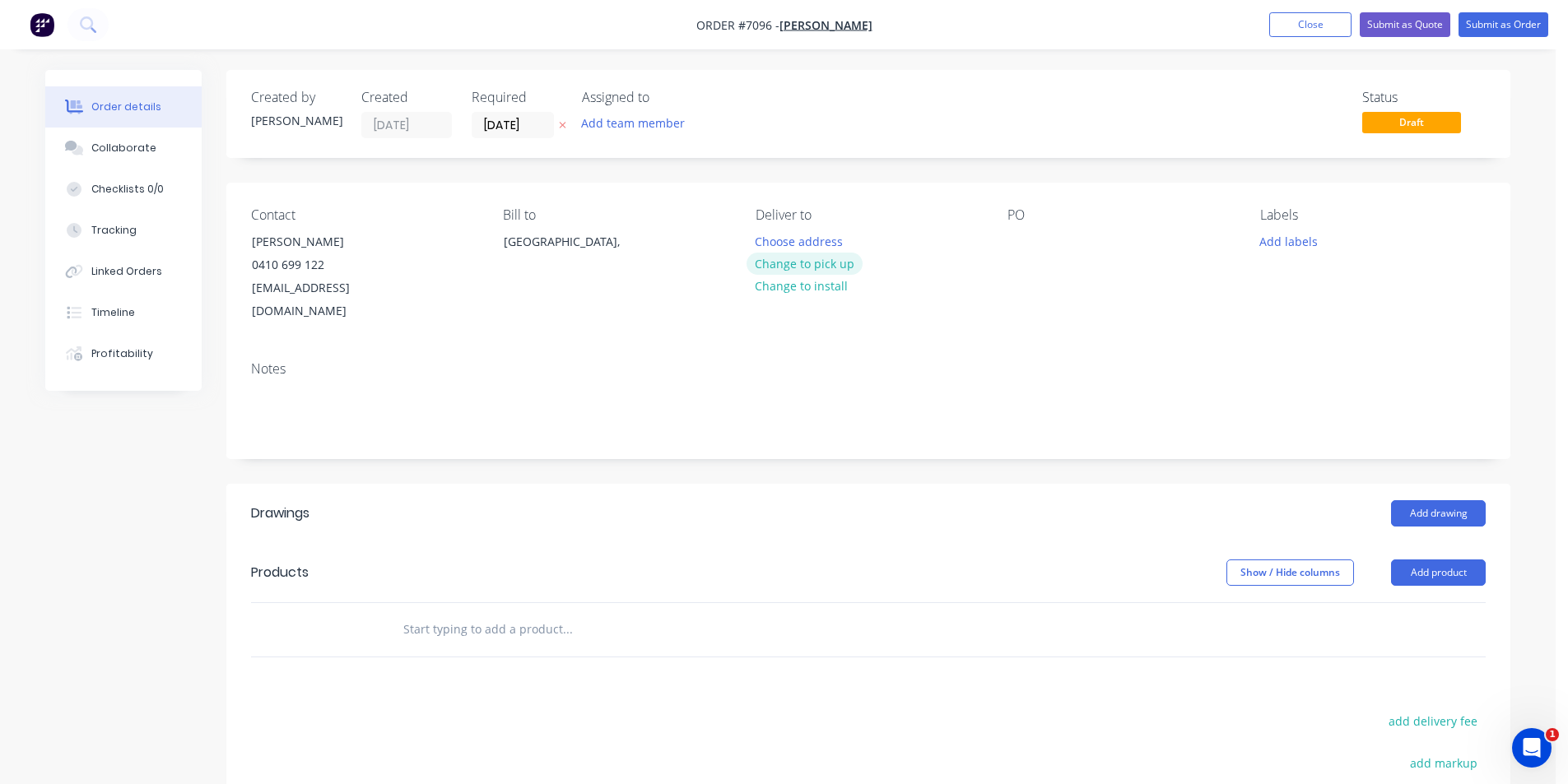
click at [841, 259] on button "Change to pick up" at bounding box center [805, 263] width 117 height 22
click at [1030, 239] on div at bounding box center [1020, 241] width 26 height 24
click at [1397, 500] on button "Add drawing" at bounding box center [1438, 512] width 95 height 26
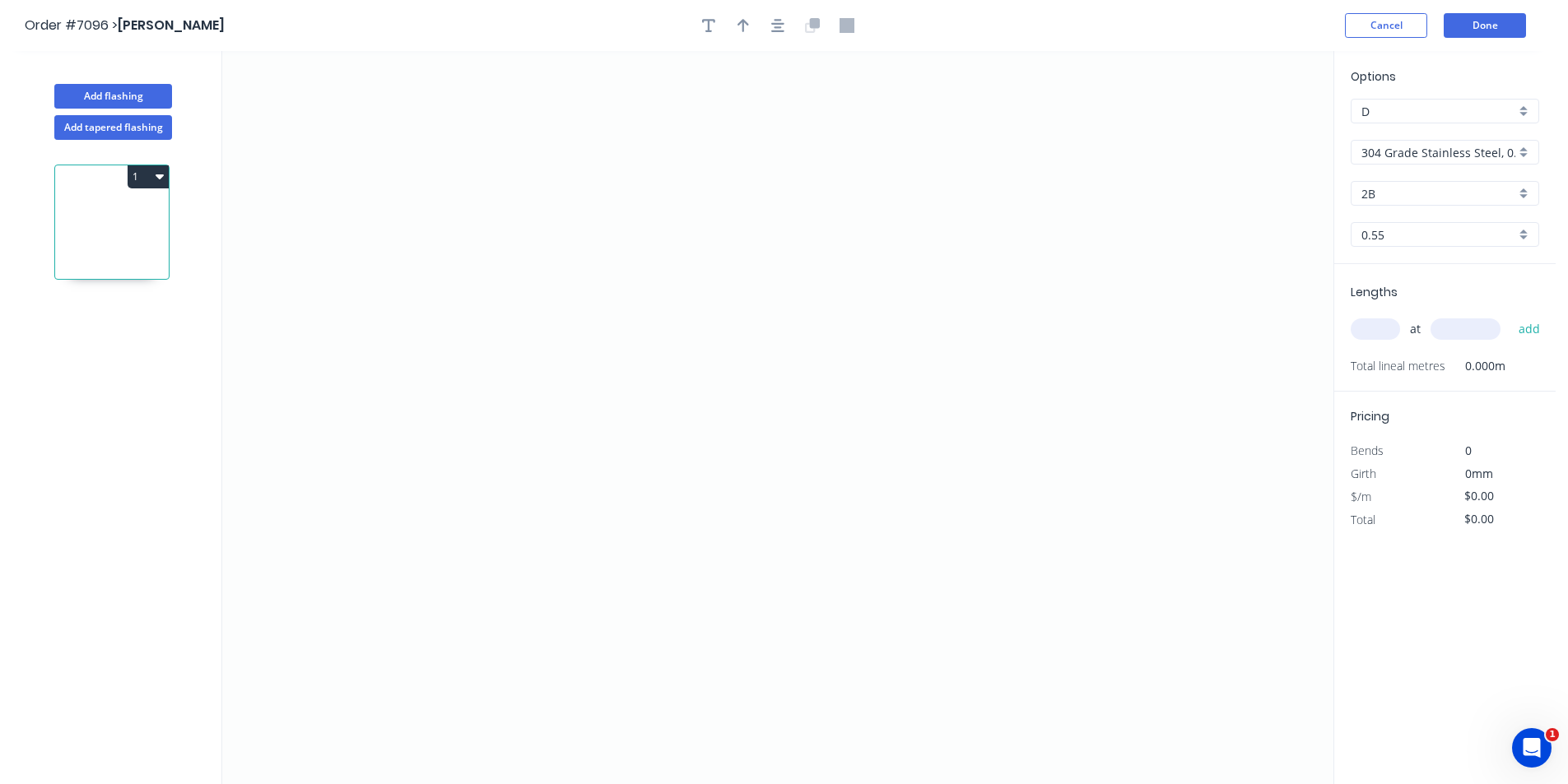
click at [1519, 156] on div "304 Grade Stainless Steel, 0.9mm Perforated Pattern 208 - 2mm hole" at bounding box center [1445, 152] width 189 height 25
click at [1469, 245] on div "Colorbond" at bounding box center [1445, 241] width 187 height 29
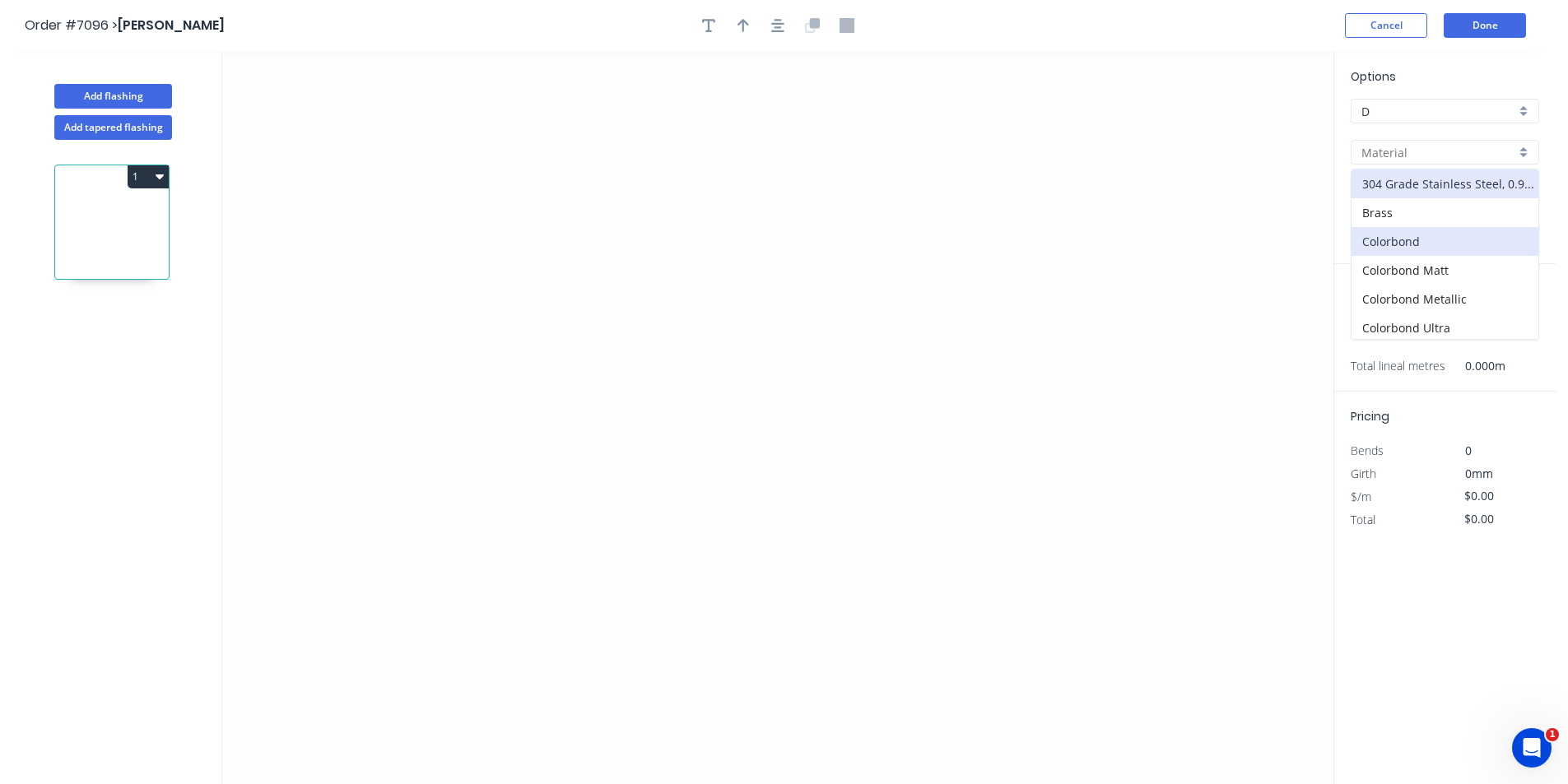
type input "Colorbond"
type input "Basalt"
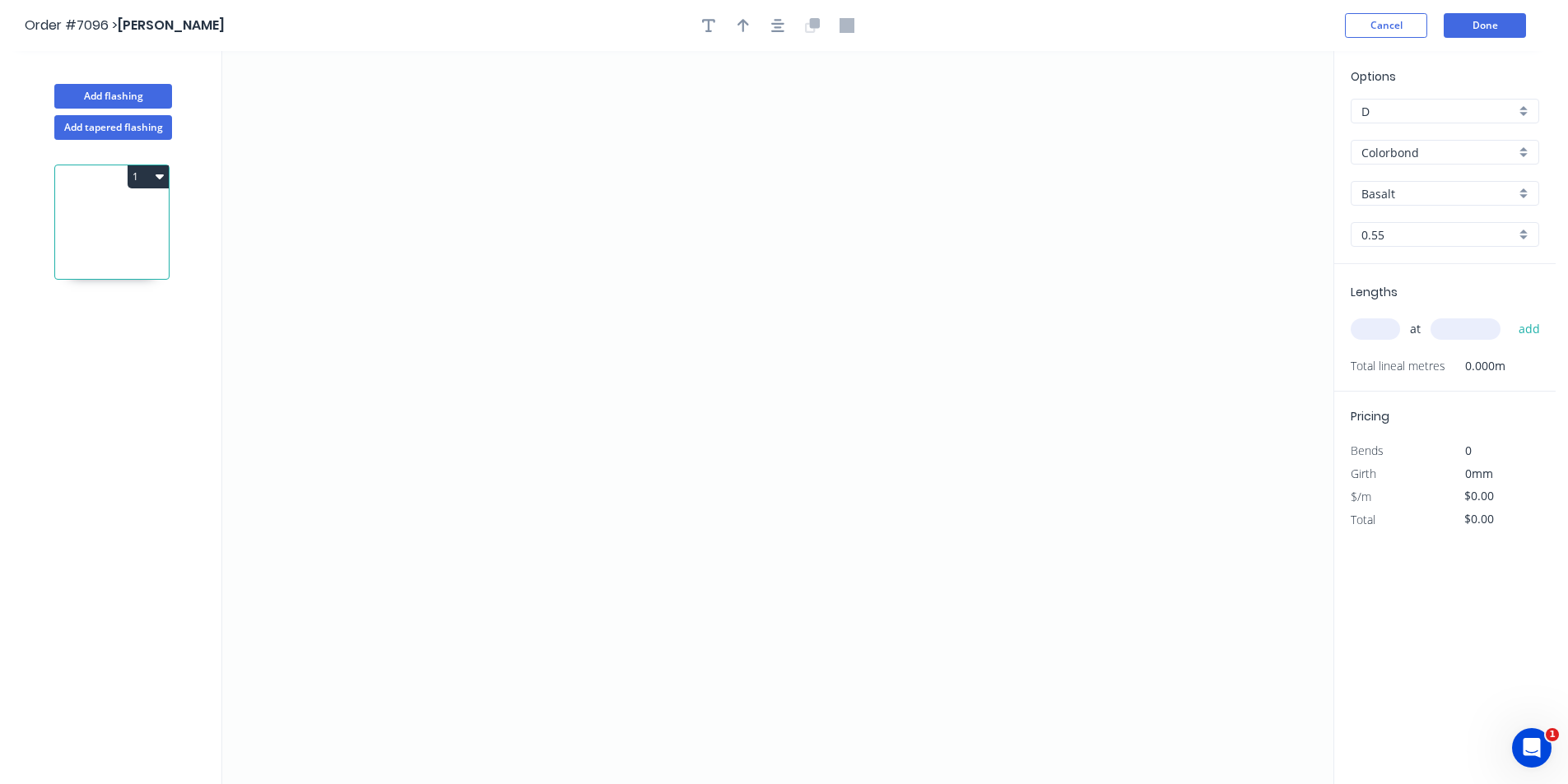
click at [1437, 197] on input "Basalt" at bounding box center [1438, 193] width 154 height 17
click at [1417, 314] on div "Dune" at bounding box center [1445, 316] width 187 height 29
type input "Dune"
click at [555, 555] on icon "0" at bounding box center [777, 417] width 1111 height 733
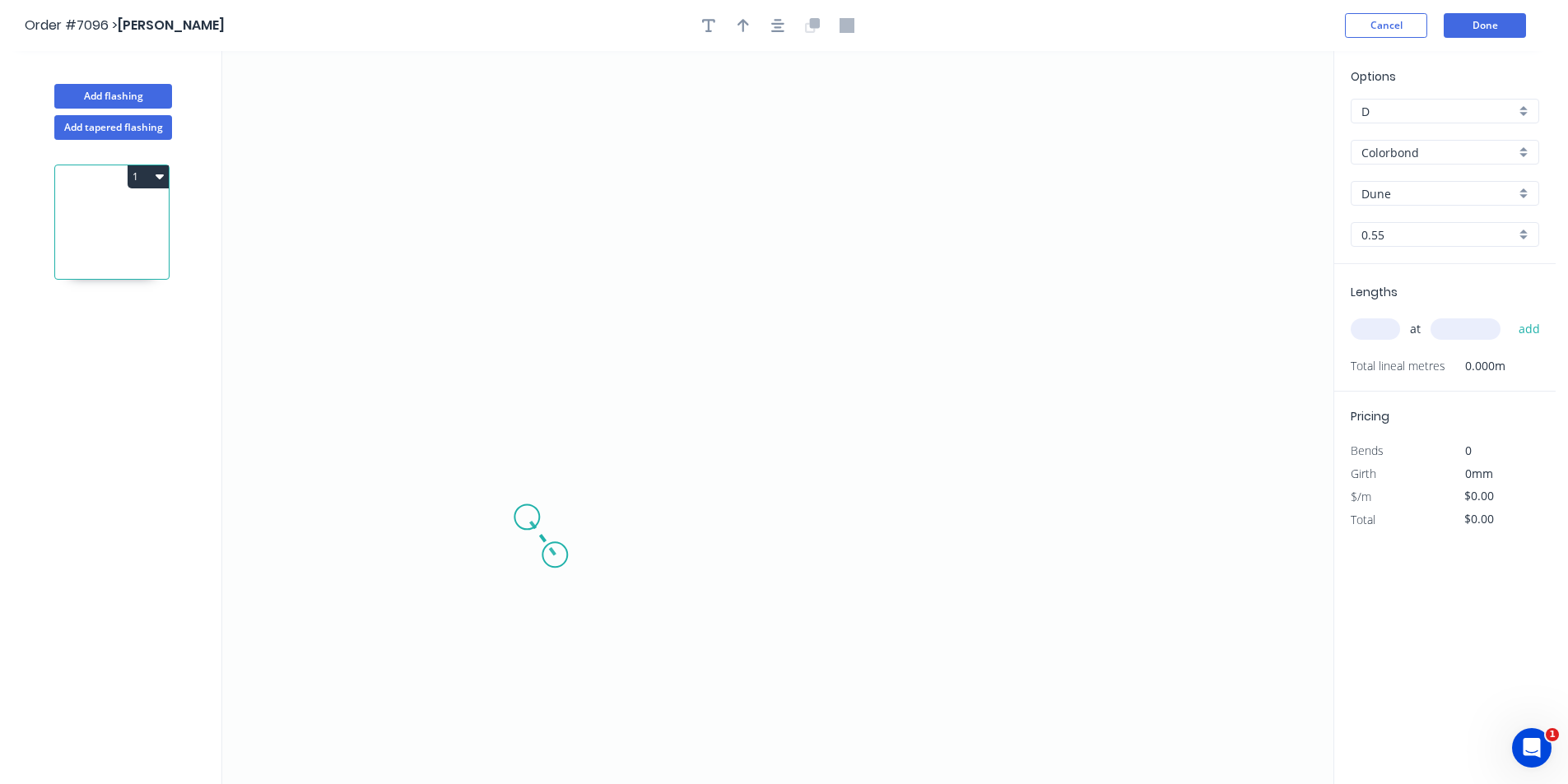
click at [527, 518] on icon "0" at bounding box center [777, 417] width 1111 height 733
click at [525, 325] on icon "0 ?" at bounding box center [777, 417] width 1111 height 733
click at [833, 332] on icon "0 ? ? ? º" at bounding box center [777, 417] width 1111 height 733
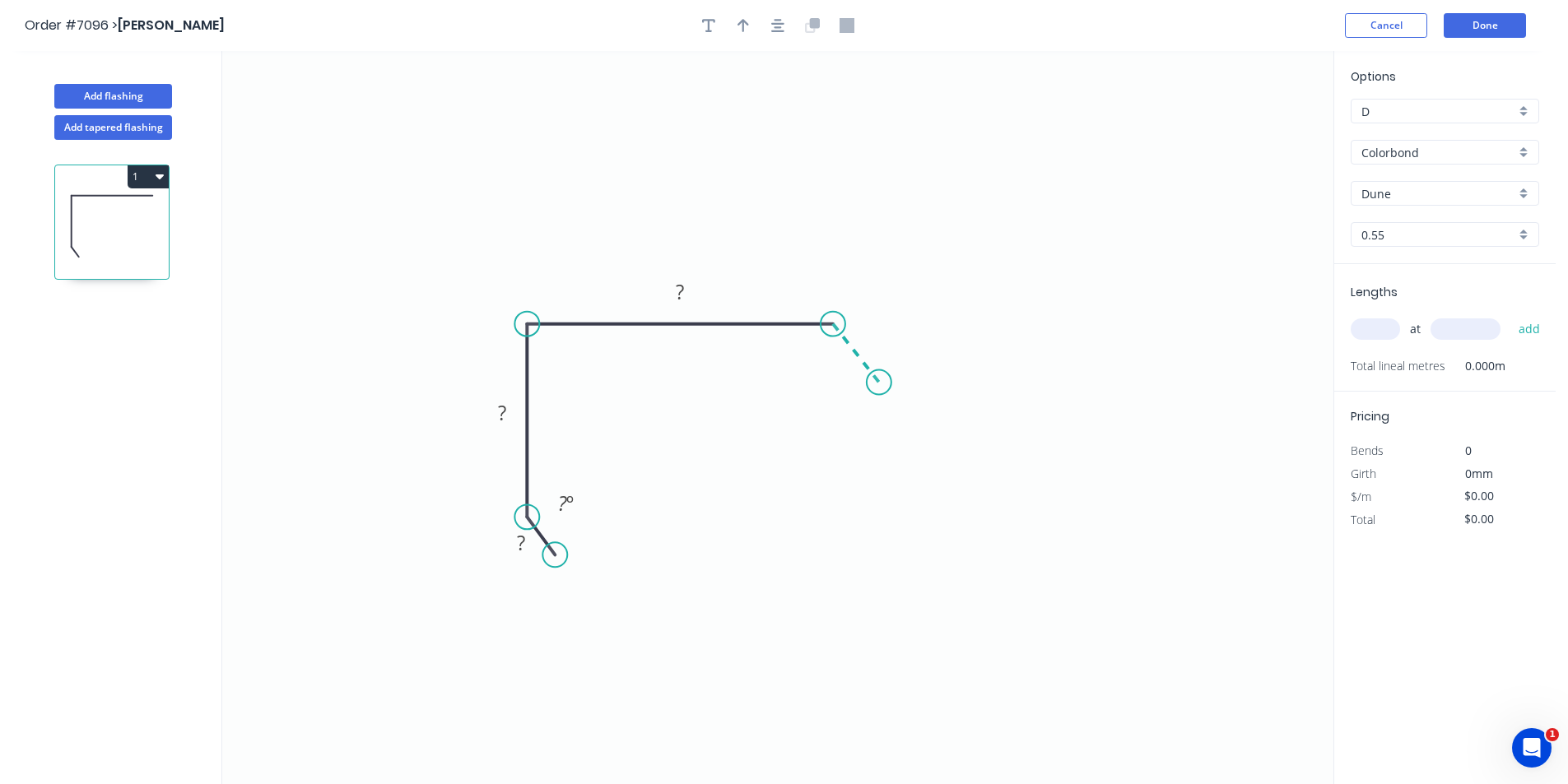
drag, startPoint x: 879, startPoint y: 383, endPoint x: 953, endPoint y: 273, distance: 132.6
click at [880, 383] on icon "0 ? ? ? ? º" at bounding box center [777, 417] width 1111 height 733
click at [769, 25] on button "button" at bounding box center [778, 26] width 25 height 25
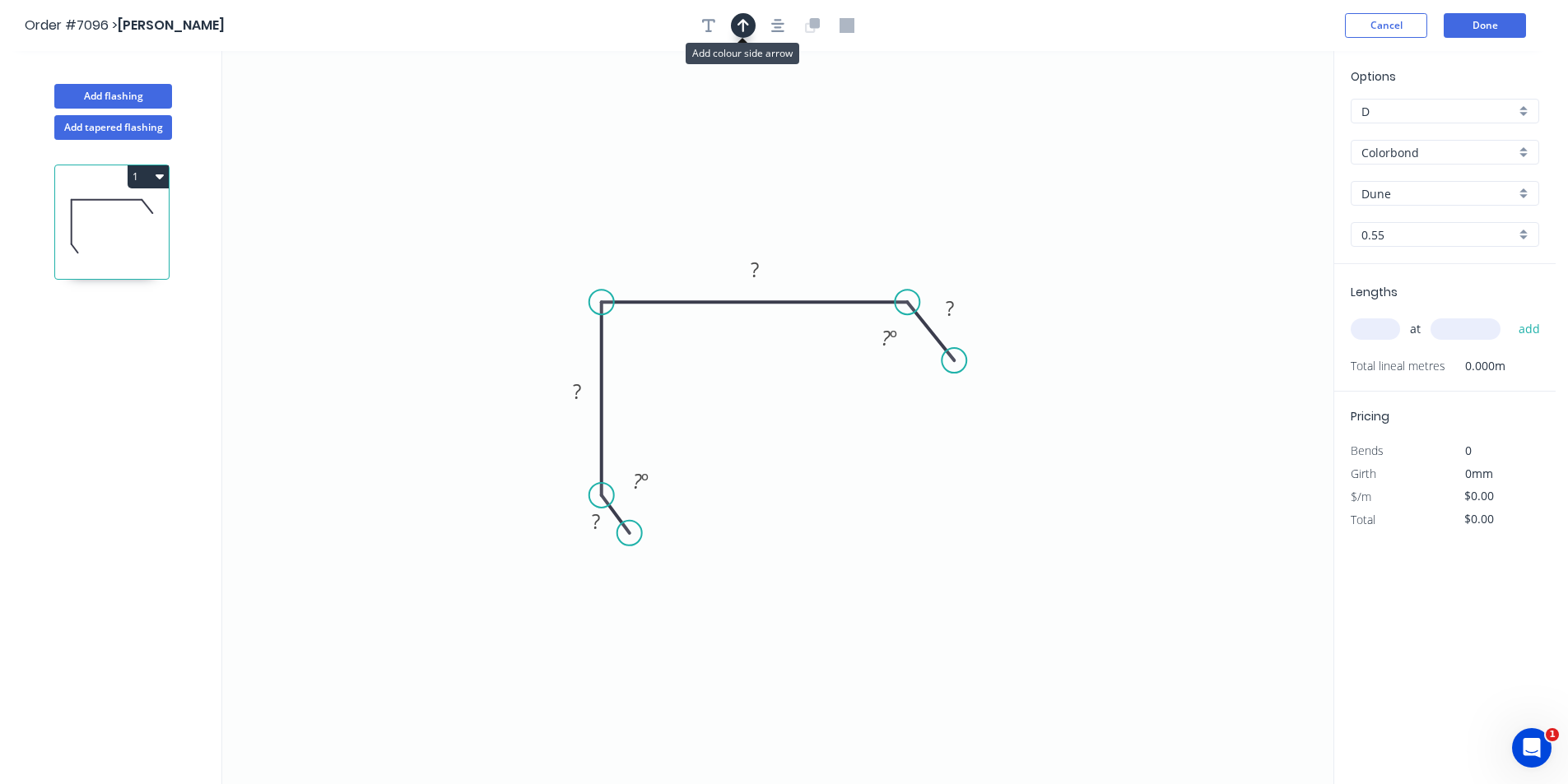
click at [740, 24] on icon "button" at bounding box center [742, 25] width 12 height 13
drag, startPoint x: 1252, startPoint y: 129, endPoint x: 742, endPoint y: 217, distance: 517.5
click at [742, 217] on icon at bounding box center [742, 198] width 15 height 53
click at [604, 527] on rect at bounding box center [596, 522] width 33 height 23
type input "$12.84"
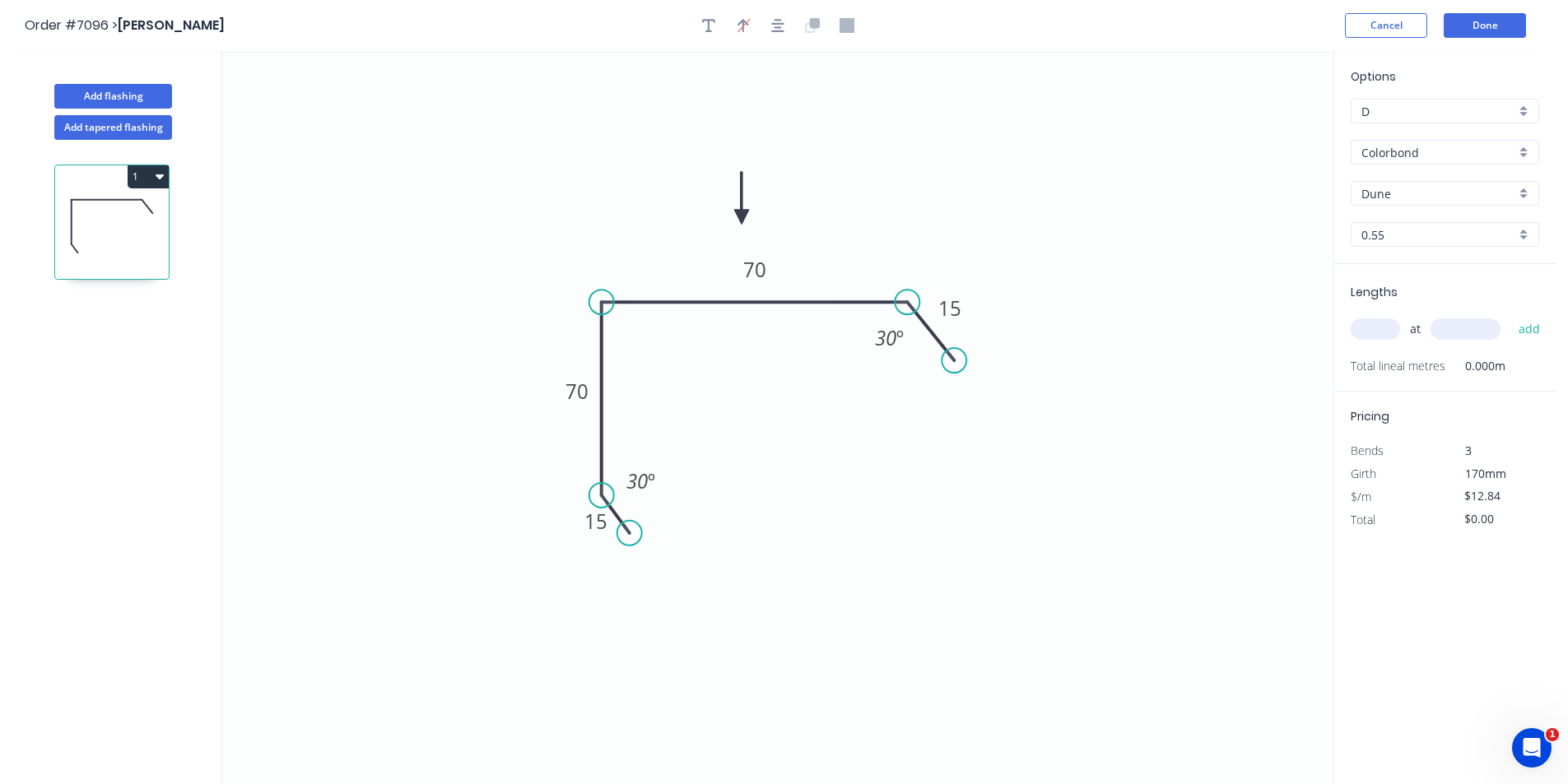
click at [1366, 328] on input "text" at bounding box center [1375, 329] width 49 height 21
type input "1"
type input "2300"
click at [1510, 315] on button "add" at bounding box center [1529, 328] width 38 height 28
type input "$29.53"
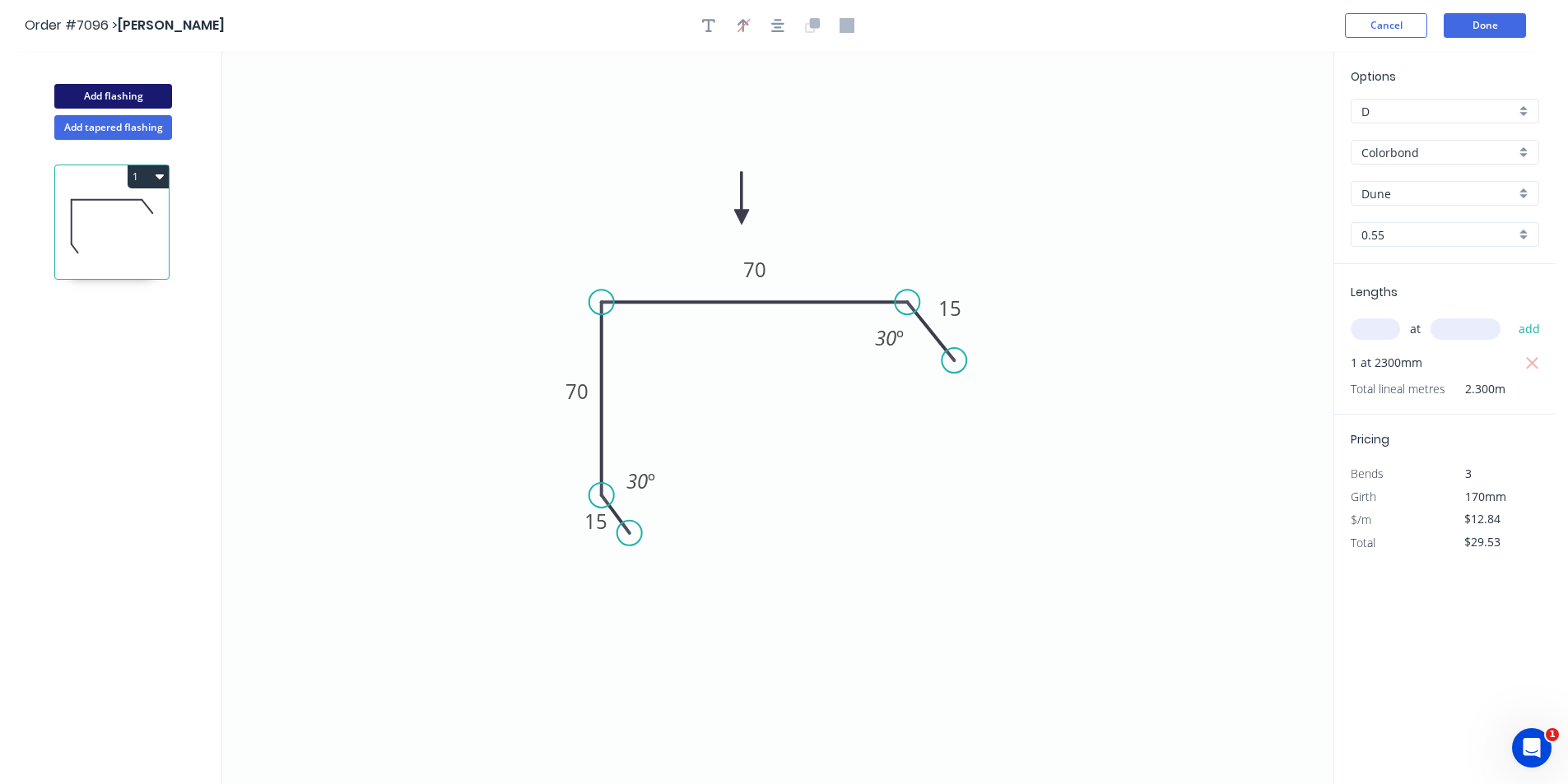
click at [144, 92] on button "Add flashing" at bounding box center [114, 97] width 118 height 25
type input "$0.00"
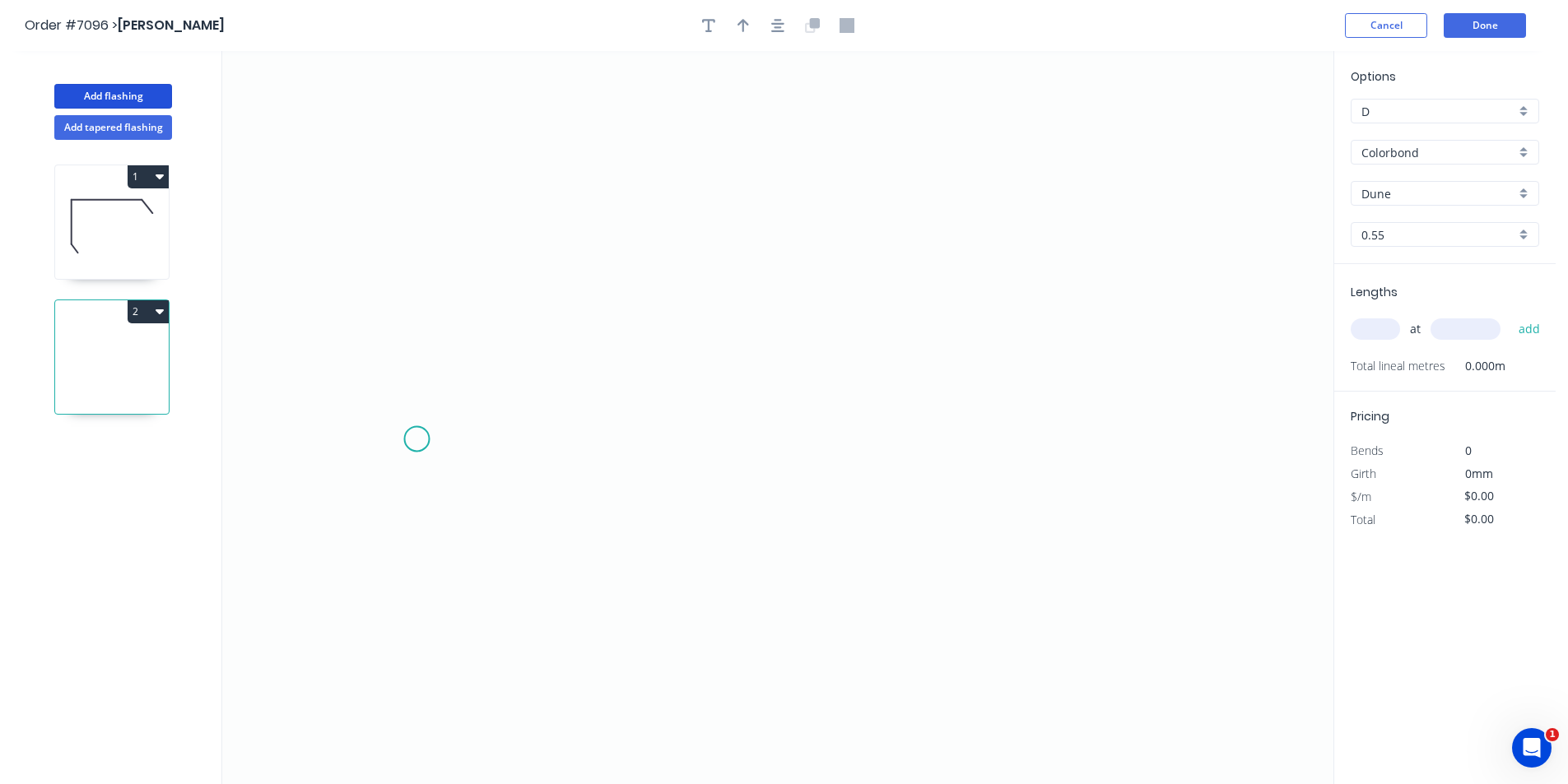
click at [417, 439] on icon "0" at bounding box center [777, 417] width 1111 height 733
click at [423, 302] on icon "0" at bounding box center [777, 417] width 1111 height 733
click at [858, 316] on icon "0 ?" at bounding box center [777, 417] width 1111 height 733
click at [901, 379] on icon "0 ? ?" at bounding box center [777, 417] width 1111 height 733
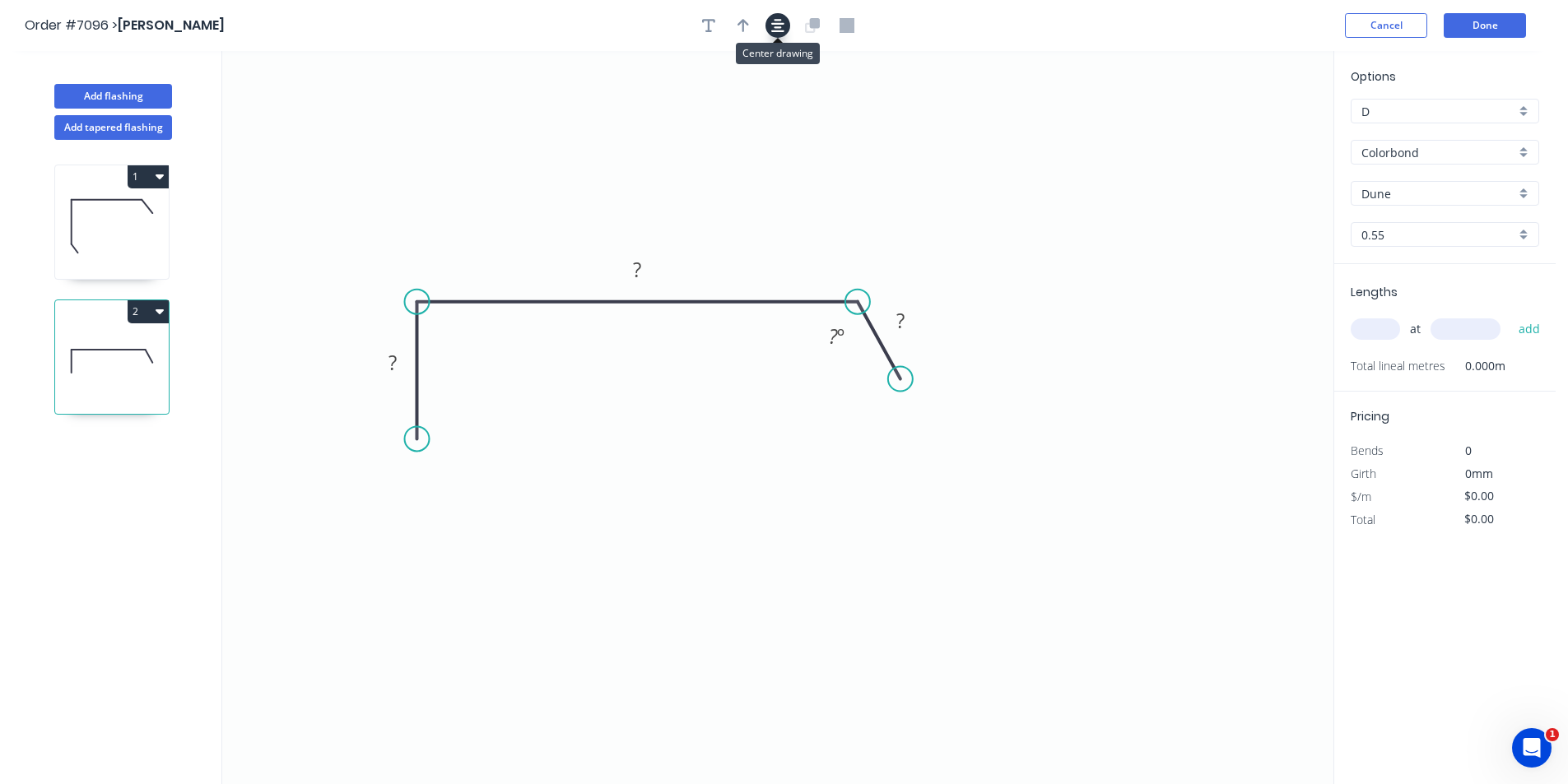
click at [776, 20] on icon "button" at bounding box center [777, 25] width 13 height 13
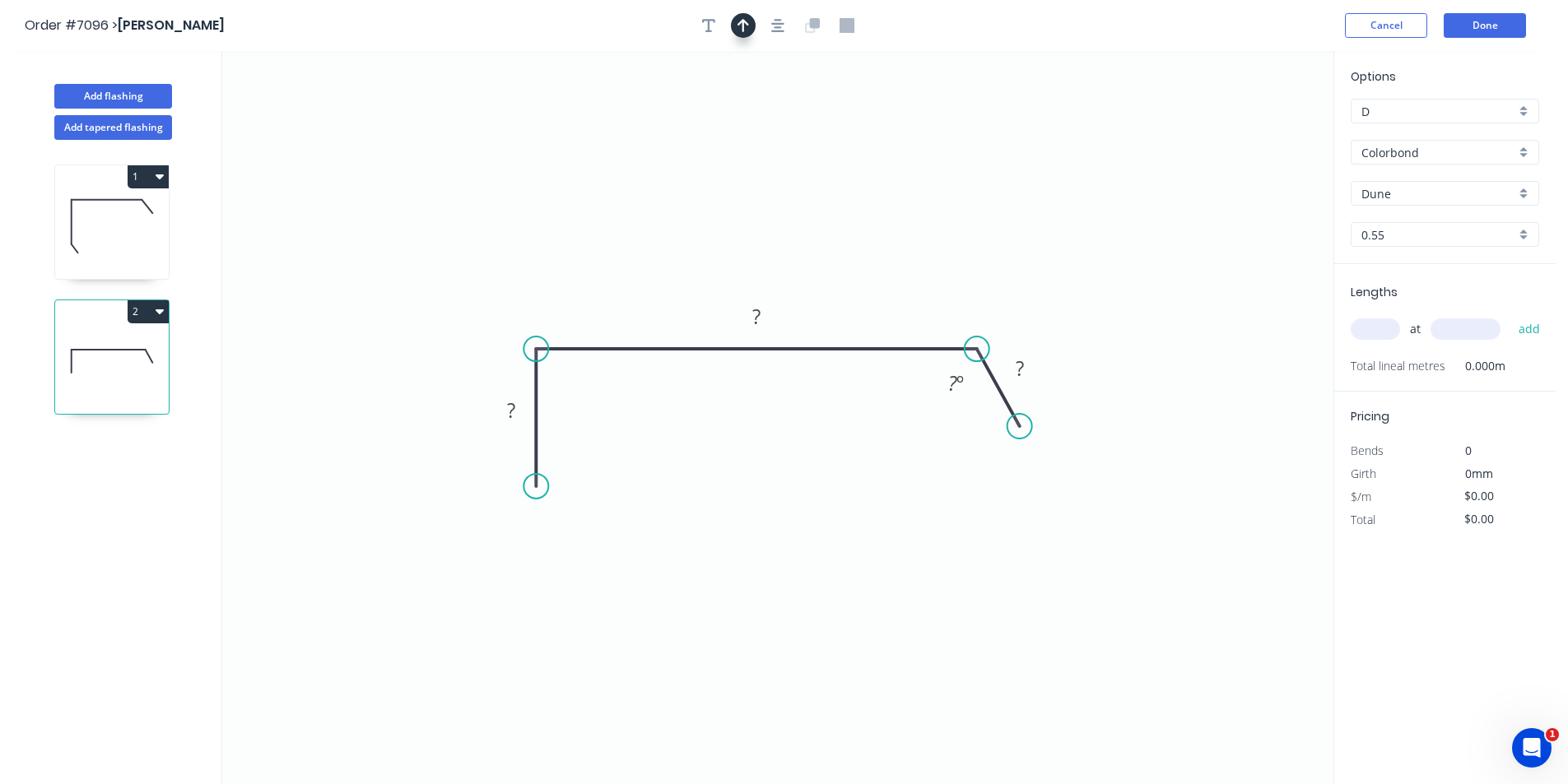
click at [744, 21] on icon "button" at bounding box center [742, 25] width 12 height 13
drag, startPoint x: 432, startPoint y: 242, endPoint x: 647, endPoint y: 308, distance: 224.9
click at [647, 308] on icon at bounding box center [647, 289] width 15 height 53
click at [81, 236] on icon at bounding box center [112, 226] width 114 height 105
type input "$12.84"
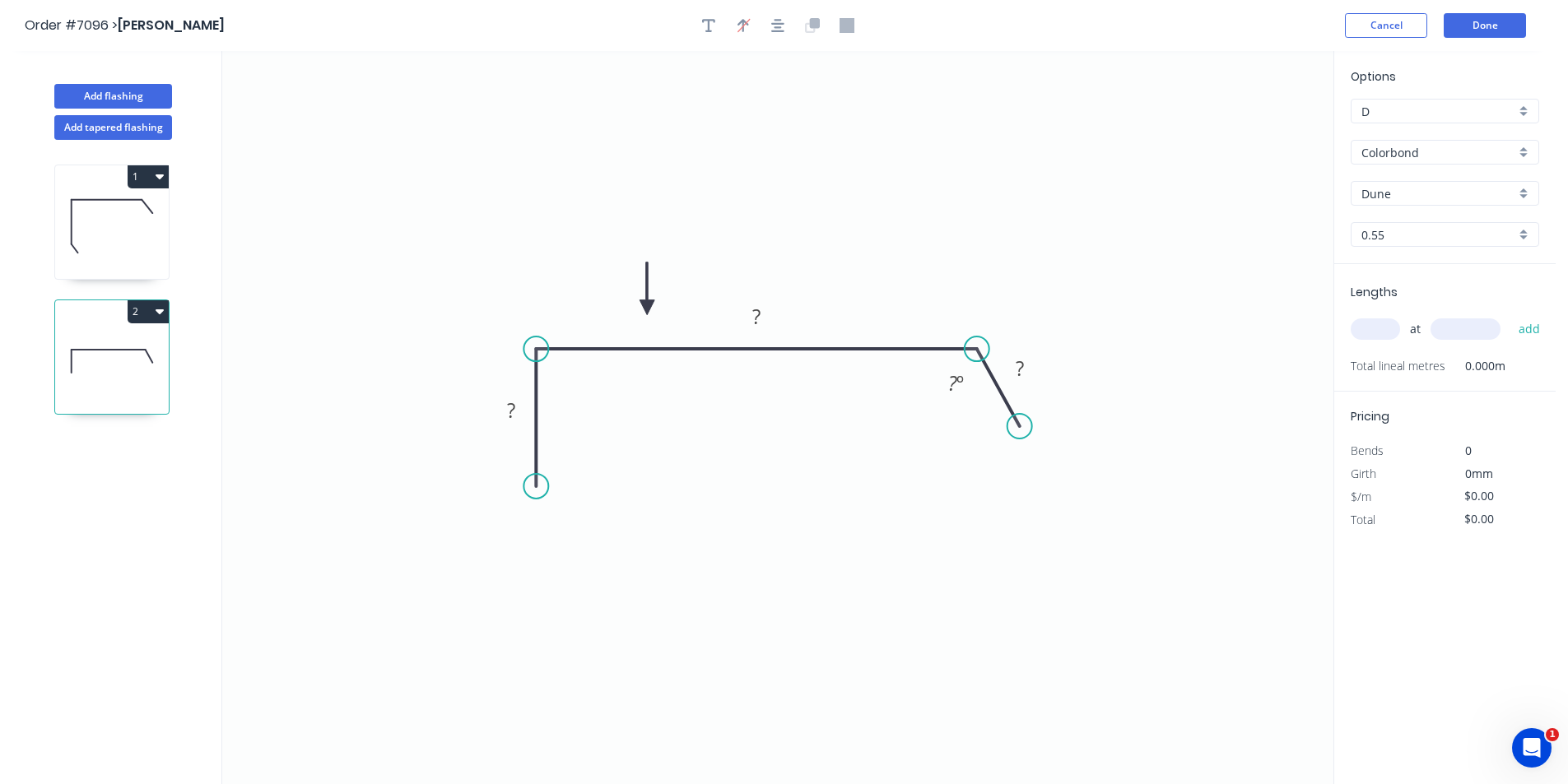
type input "$29.53"
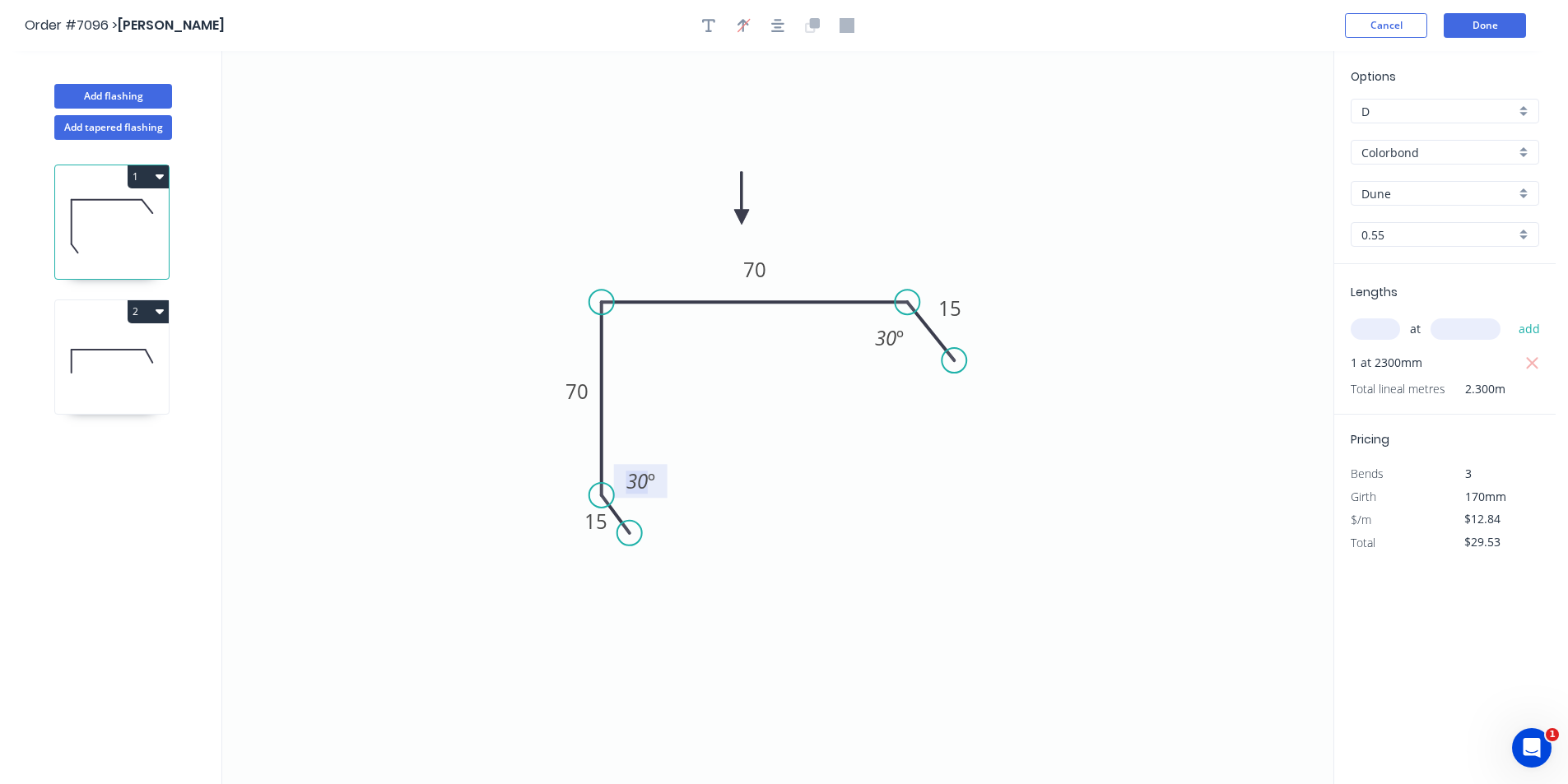
drag, startPoint x: 632, startPoint y: 484, endPoint x: 1111, endPoint y: 558, distance: 484.7
click at [633, 484] on tspan "30" at bounding box center [637, 481] width 21 height 27
click at [127, 386] on icon at bounding box center [112, 361] width 114 height 105
type input "$0.00"
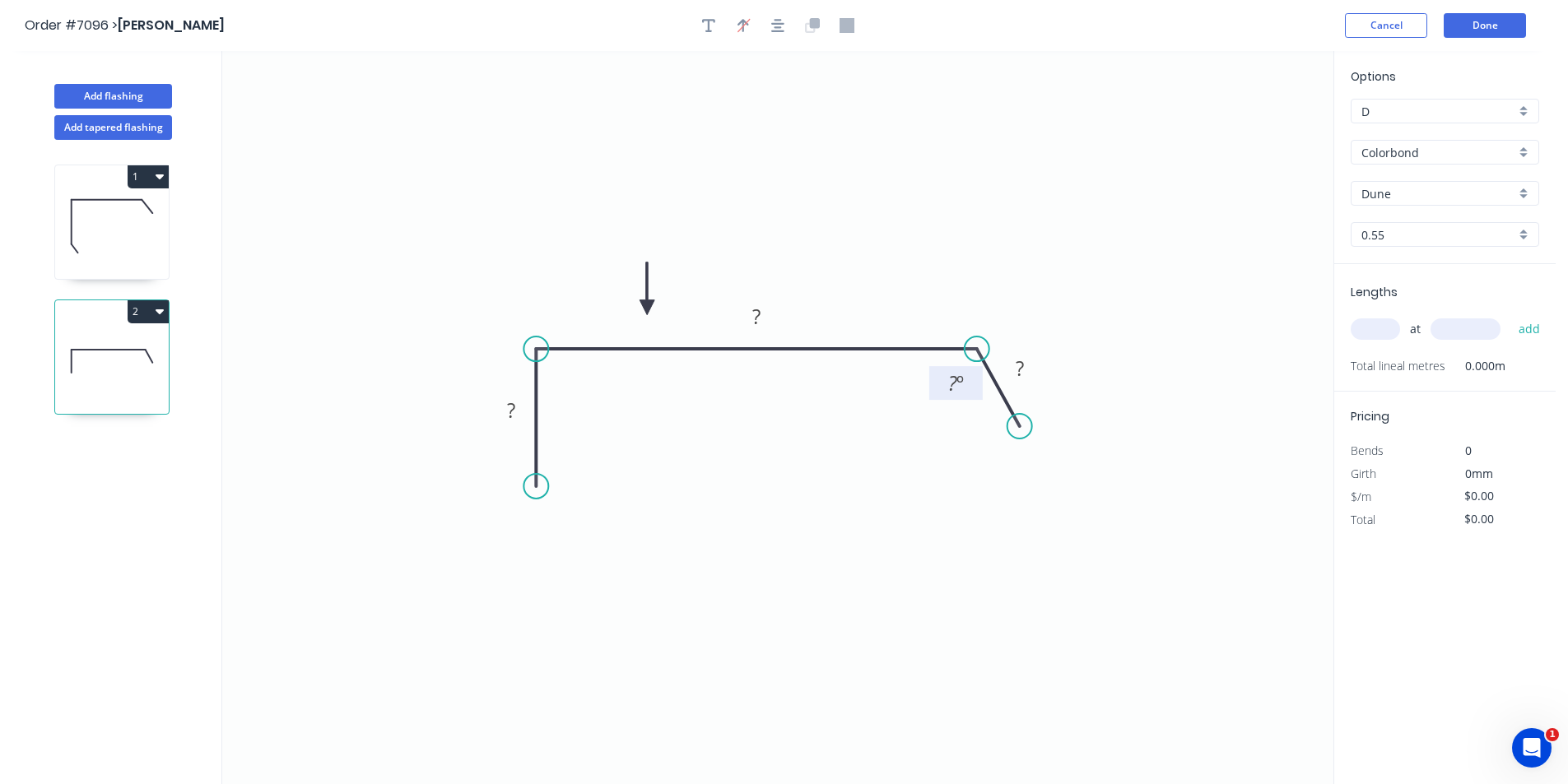
click at [945, 387] on rect at bounding box center [955, 384] width 33 height 23
click at [140, 94] on button "Add flashing" at bounding box center [114, 97] width 118 height 25
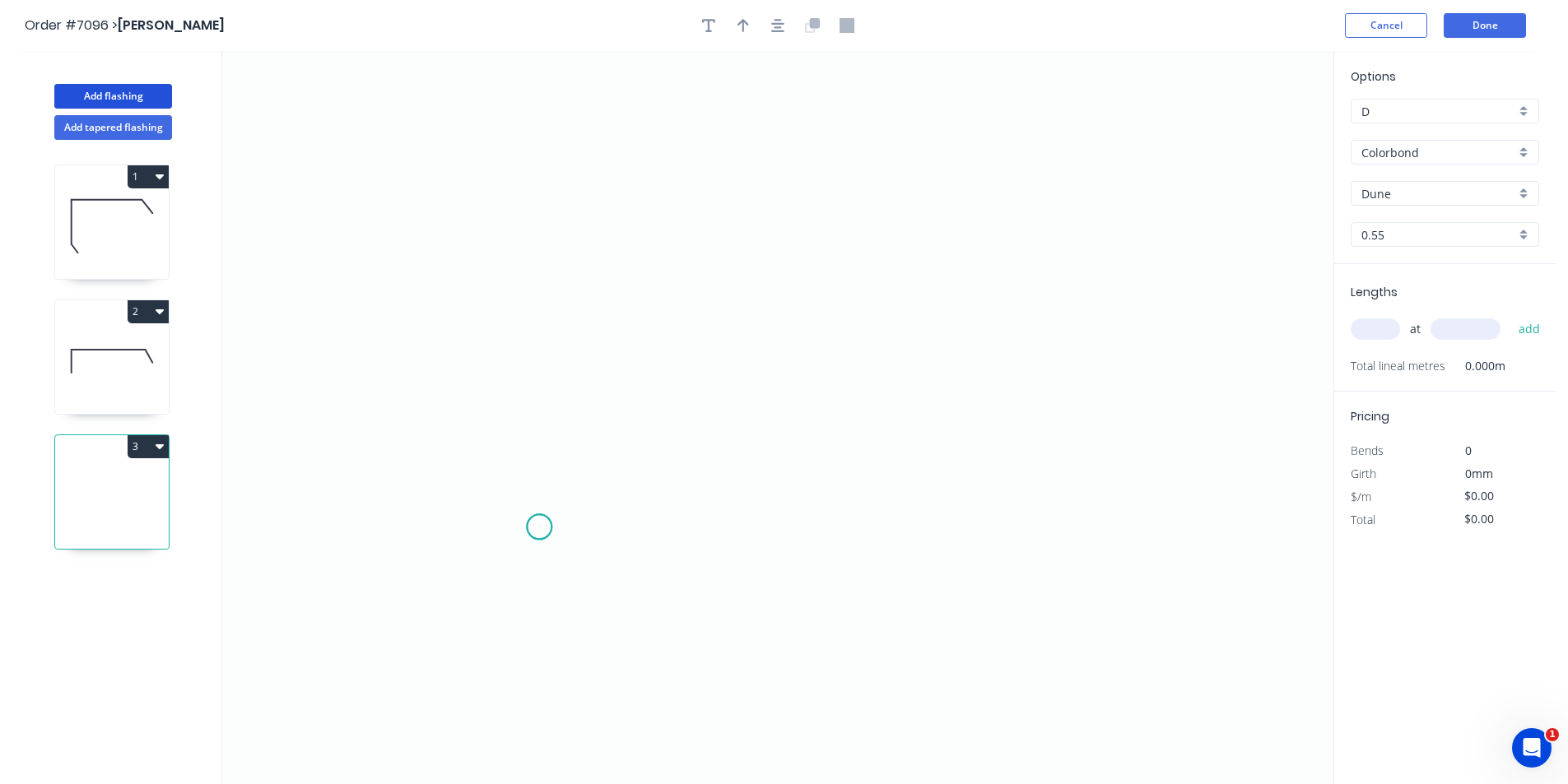
click at [539, 527] on icon "0" at bounding box center [777, 417] width 1111 height 733
click at [521, 484] on icon "0" at bounding box center [777, 417] width 1111 height 733
click at [538, 275] on icon "0 ?" at bounding box center [777, 417] width 1111 height 733
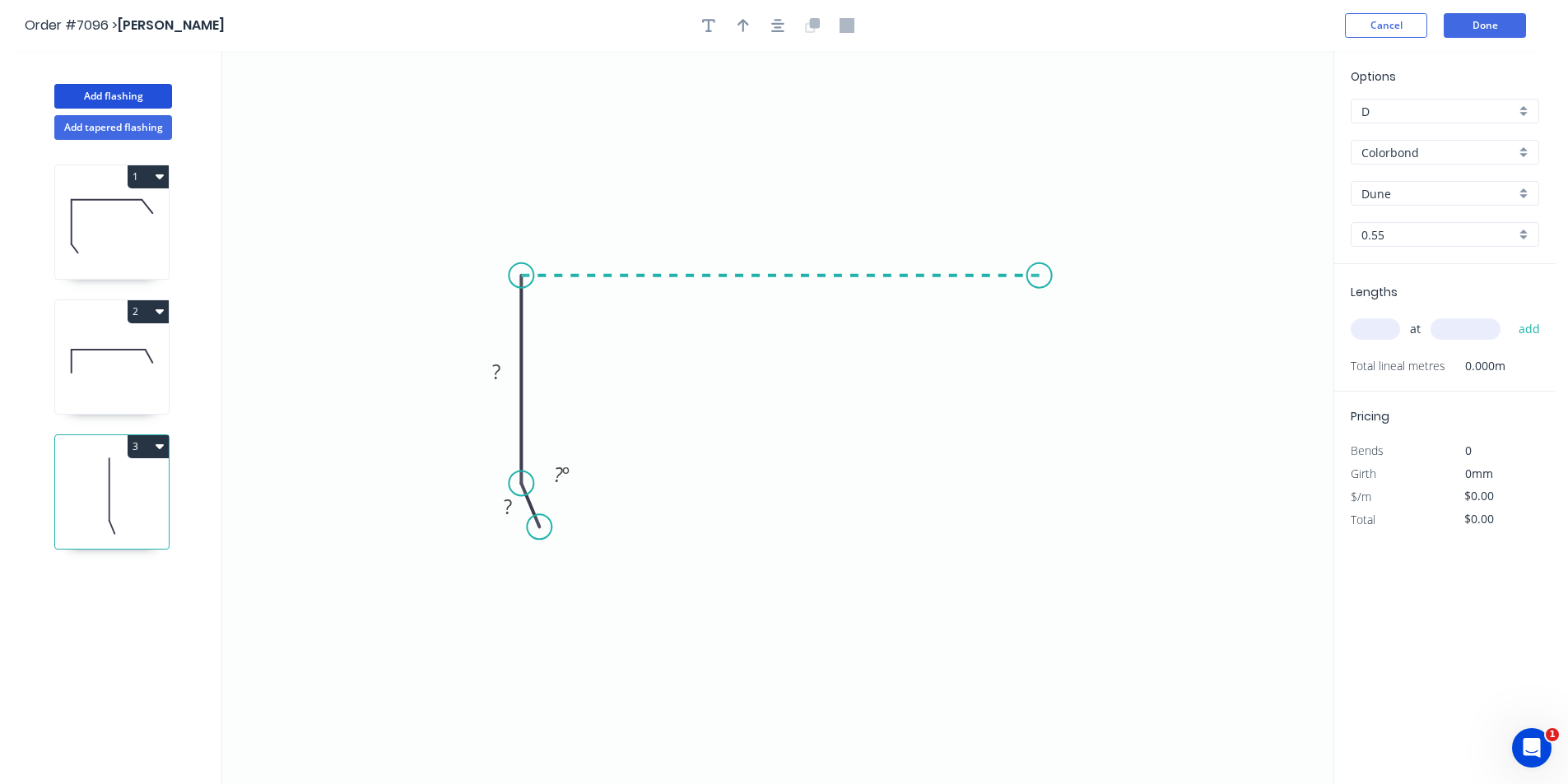
click at [1039, 296] on icon "0 ? ? ? º" at bounding box center [777, 417] width 1111 height 733
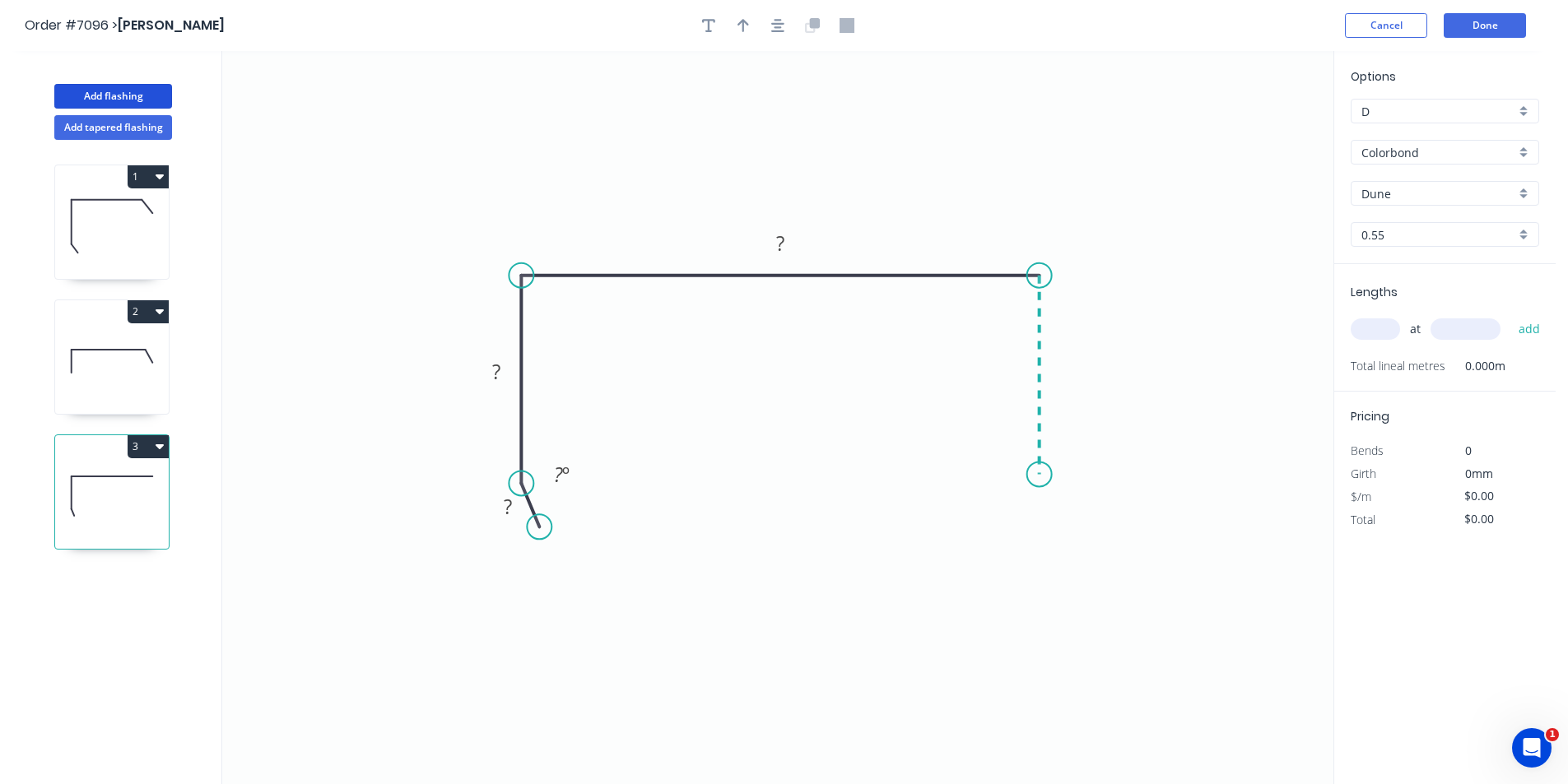
click at [1047, 475] on icon "0 ? ? ? ? º" at bounding box center [777, 417] width 1111 height 733
click at [513, 512] on rect at bounding box center [507, 508] width 33 height 23
type input "$20.19"
click at [769, 30] on button "button" at bounding box center [778, 26] width 25 height 25
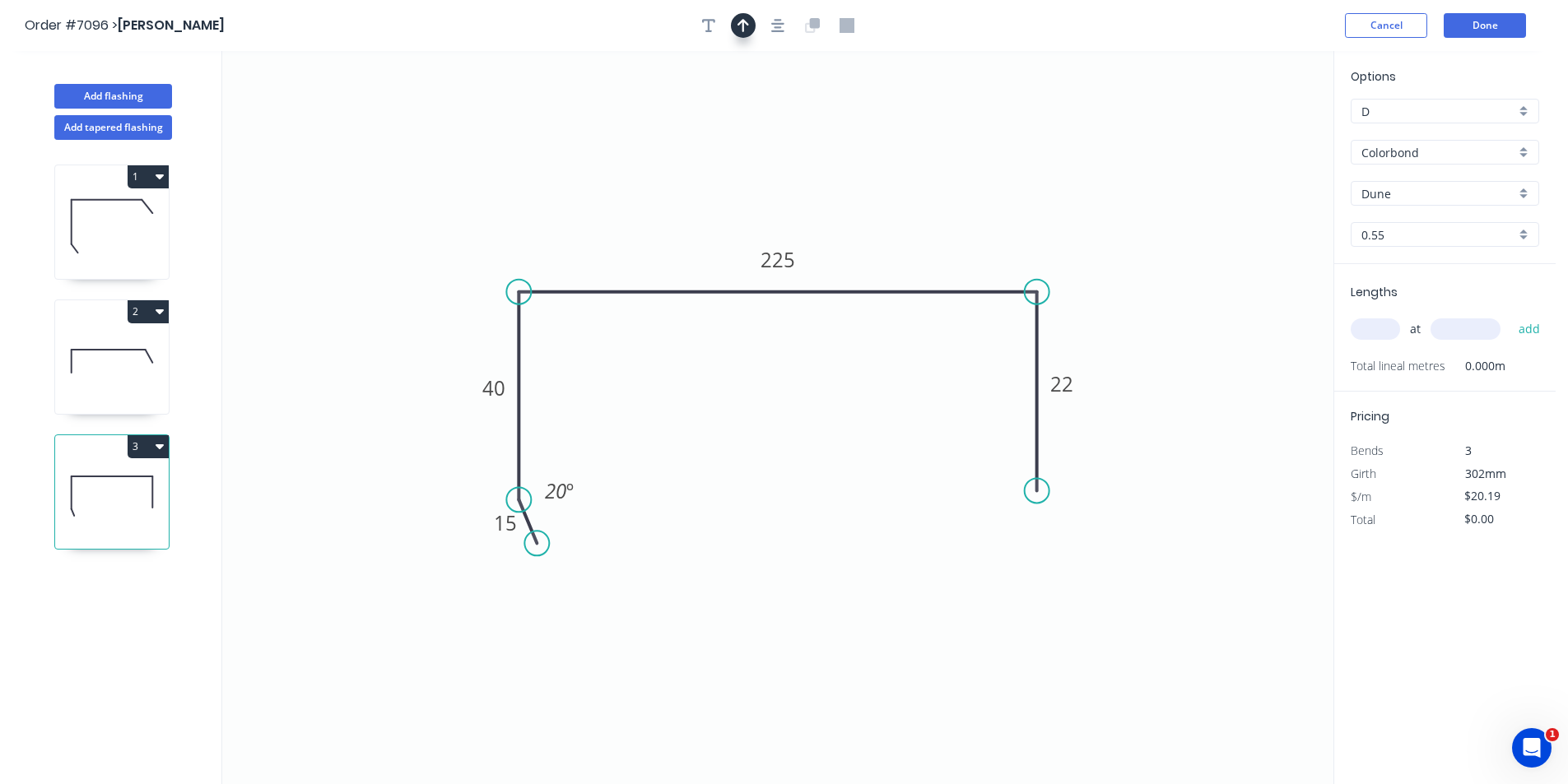
click at [742, 25] on icon "button" at bounding box center [742, 25] width 12 height 15
drag, startPoint x: 1077, startPoint y: 187, endPoint x: 835, endPoint y: 246, distance: 249.1
click at [835, 246] on icon at bounding box center [835, 227] width 15 height 53
click at [1417, 325] on span "at" at bounding box center [1415, 329] width 11 height 23
click at [1392, 328] on input "text" at bounding box center [1375, 329] width 49 height 21
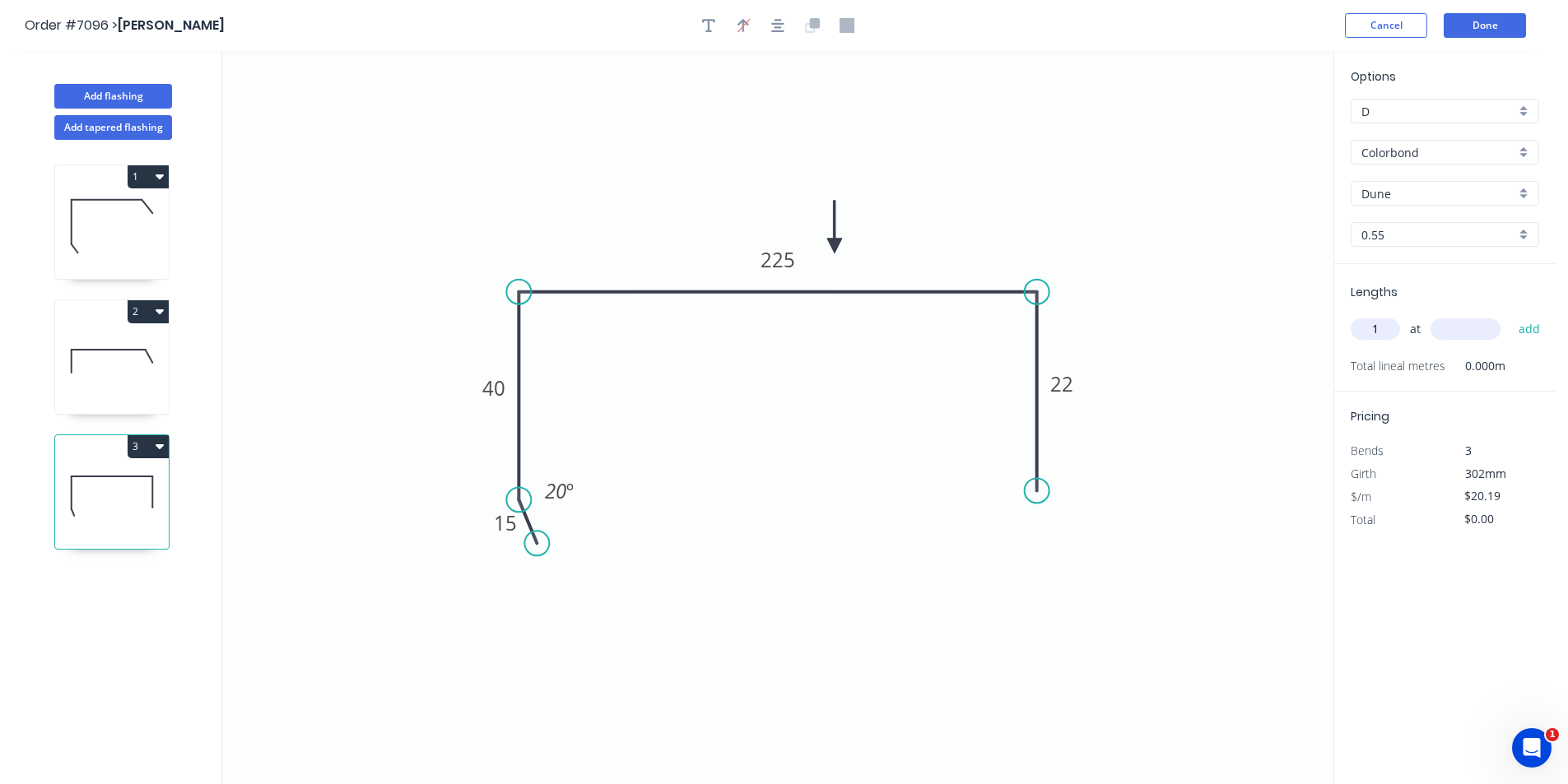
type input "1"
type input "2500"
click at [1510, 315] on button "add" at bounding box center [1529, 328] width 38 height 28
type input "$50.48"
click at [1500, 10] on header "Order #7096 > [PERSON_NAME] Cancel Done" at bounding box center [777, 25] width 1555 height 51
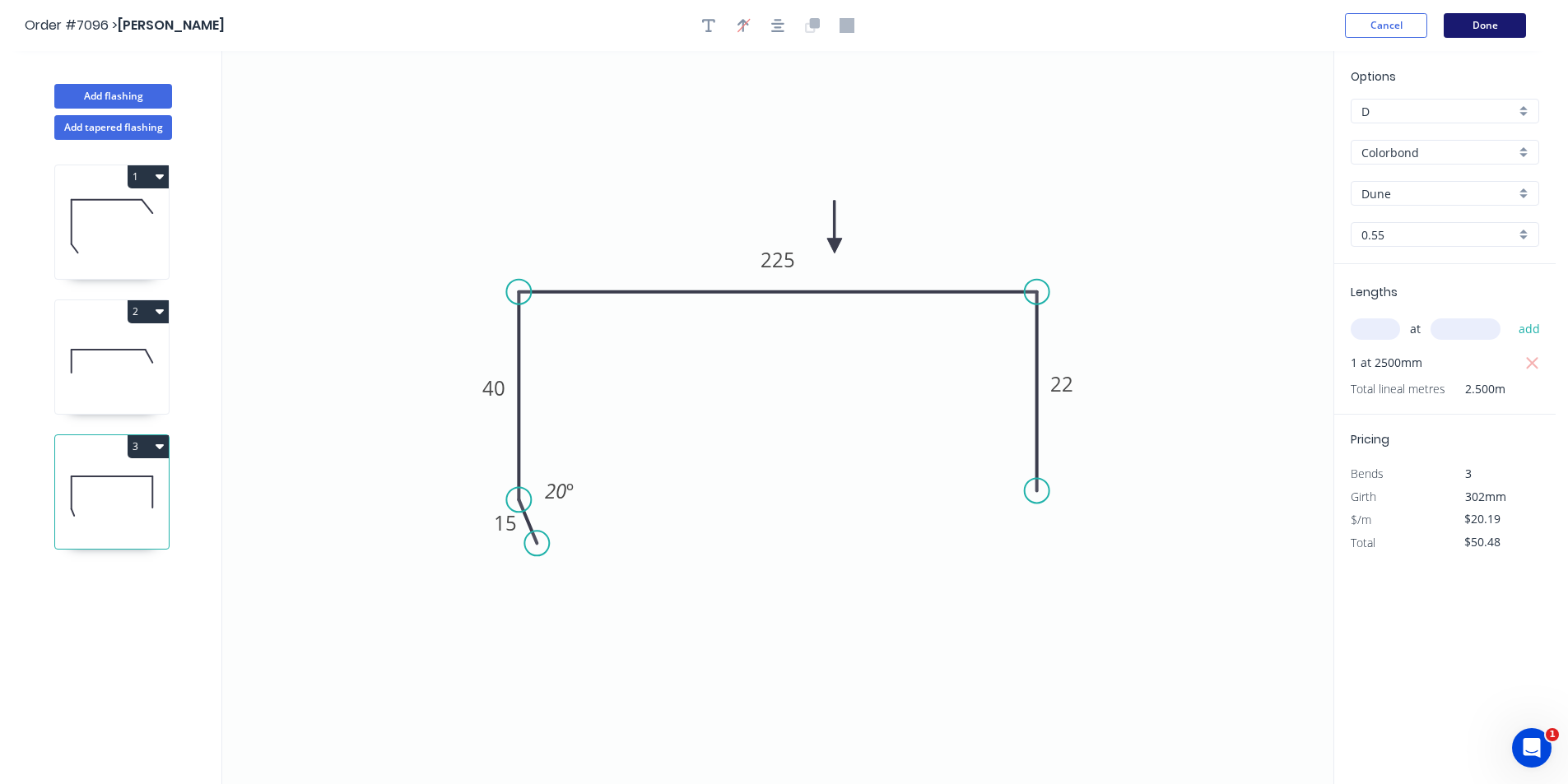
click at [1500, 15] on button "Done" at bounding box center [1485, 26] width 82 height 25
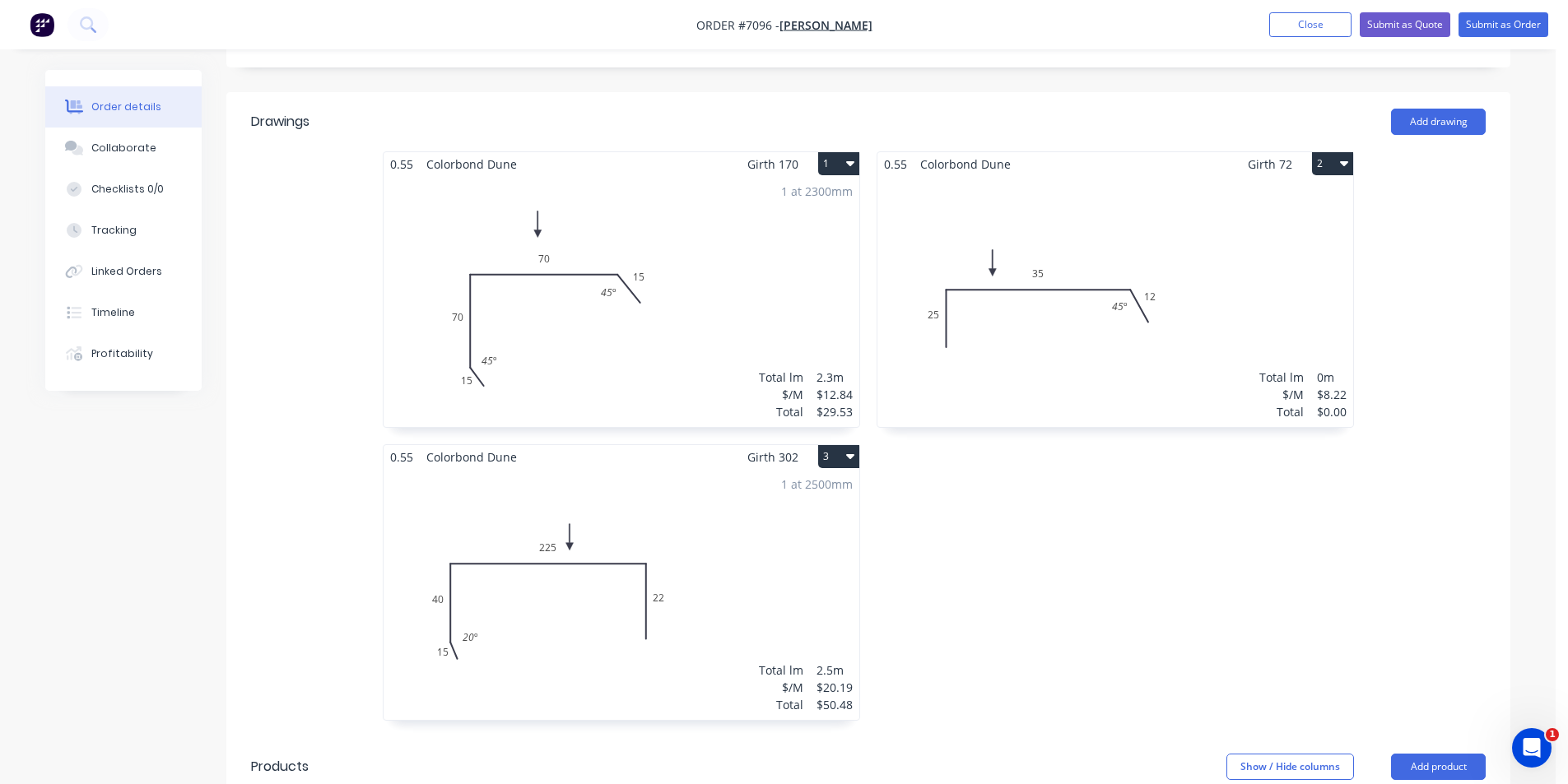
scroll to position [362, 0]
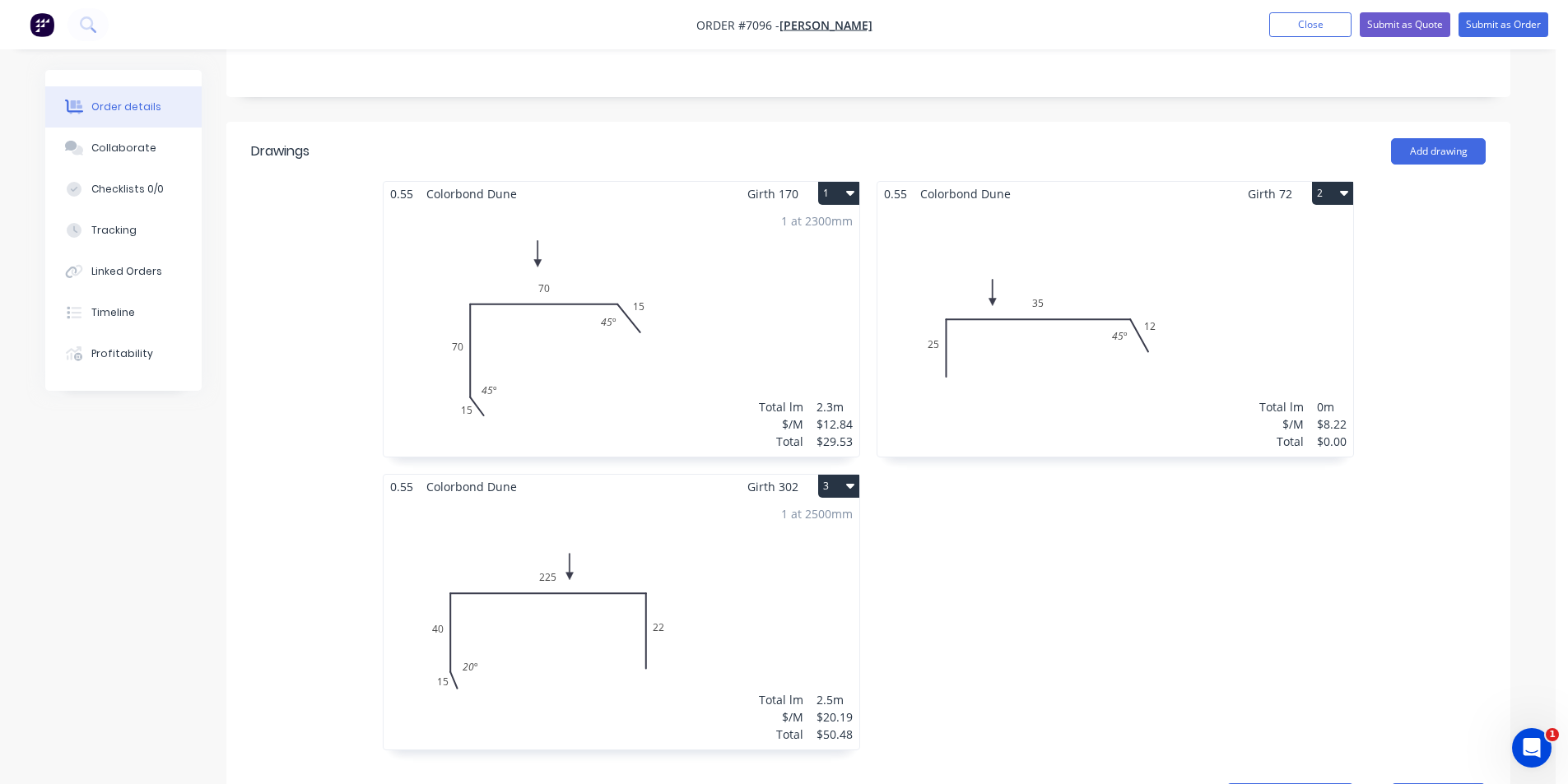
click at [1122, 298] on div "Total lm $/M Total 0m $8.22 $0.00" at bounding box center [1115, 331] width 476 height 251
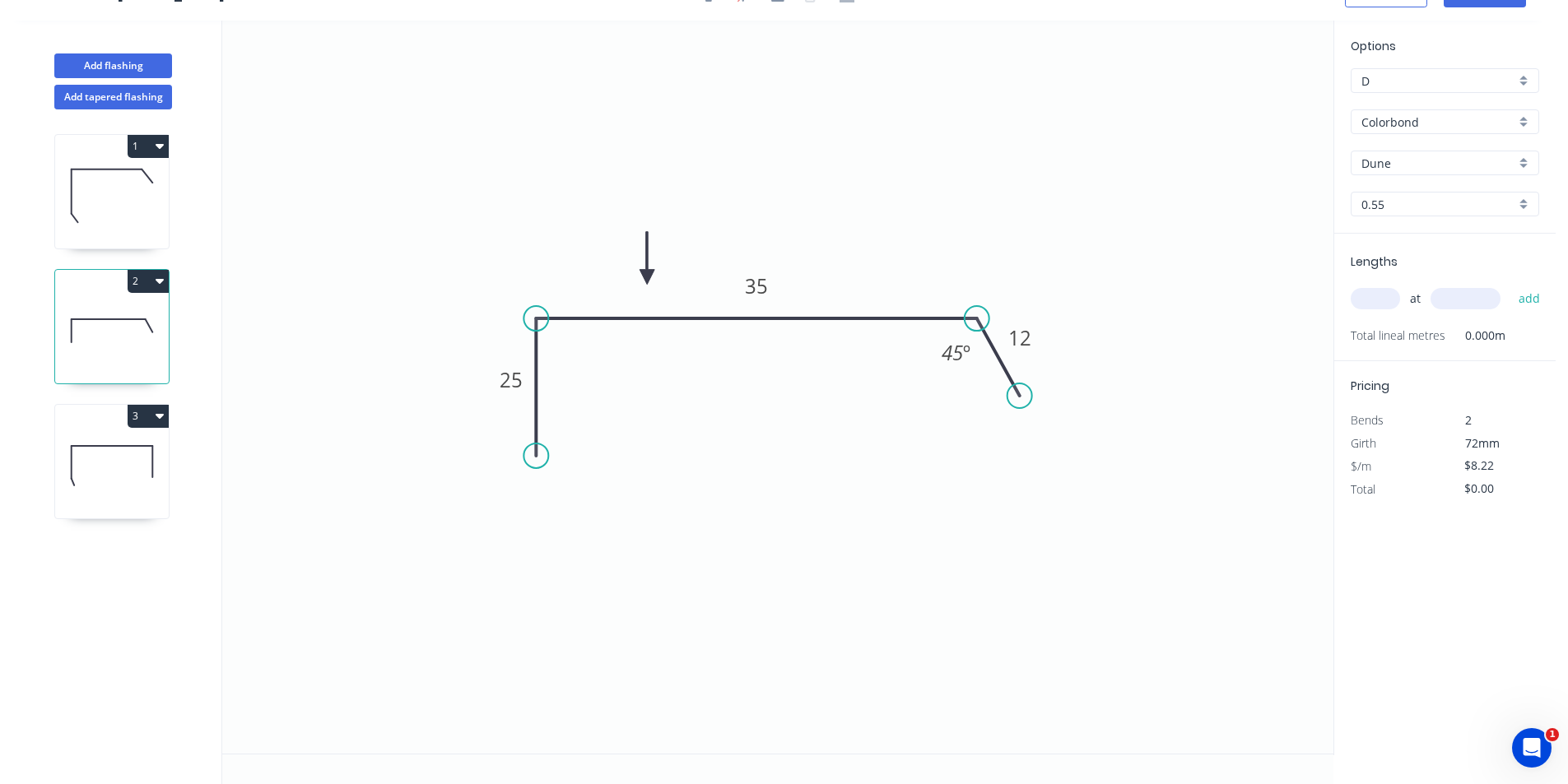
scroll to position [30, 0]
click at [1369, 300] on input "text" at bounding box center [1375, 299] width 49 height 21
type input "1"
type input "2110"
click at [1510, 284] on button "add" at bounding box center [1529, 298] width 38 height 28
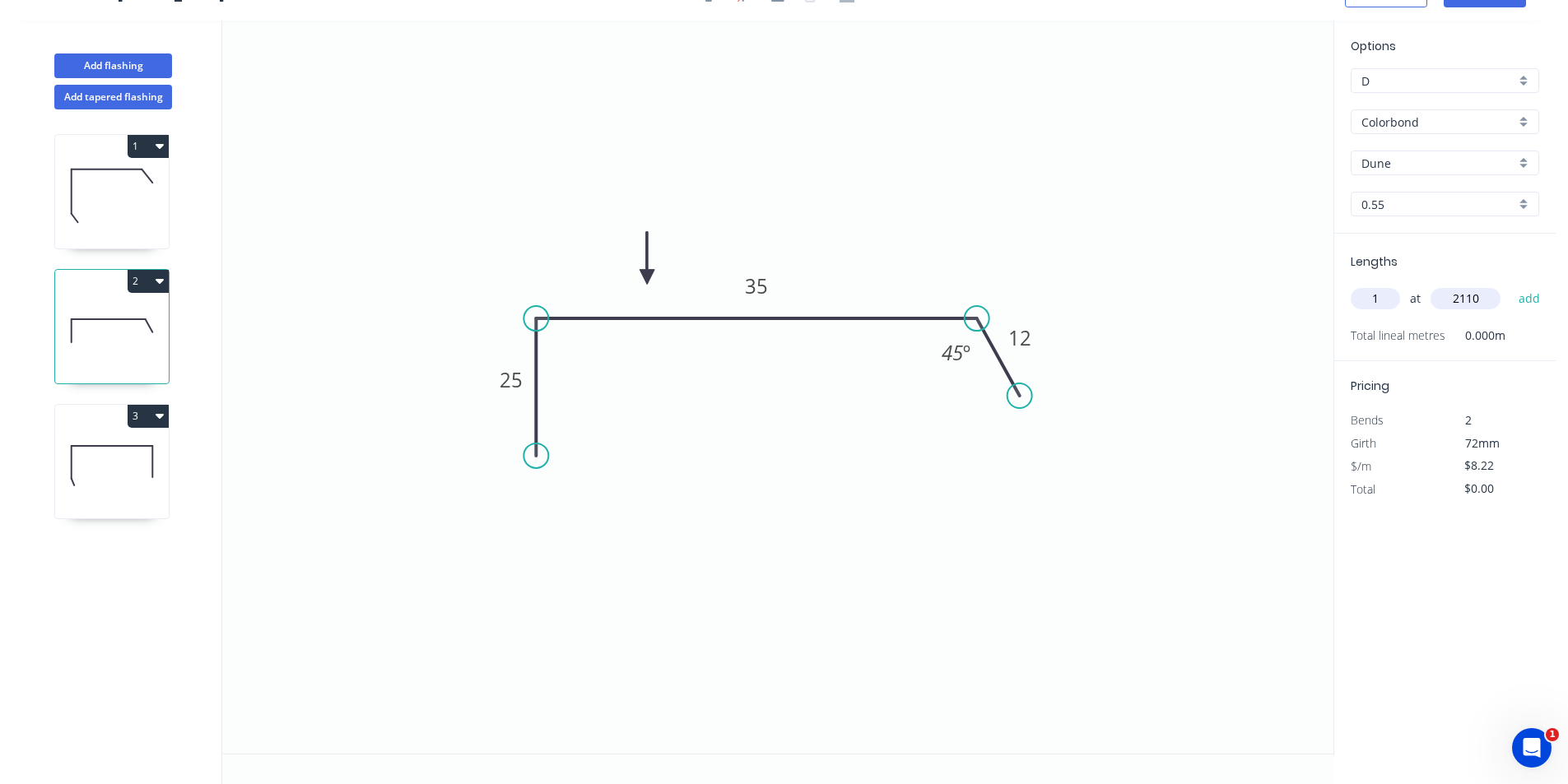
type input "$17.34"
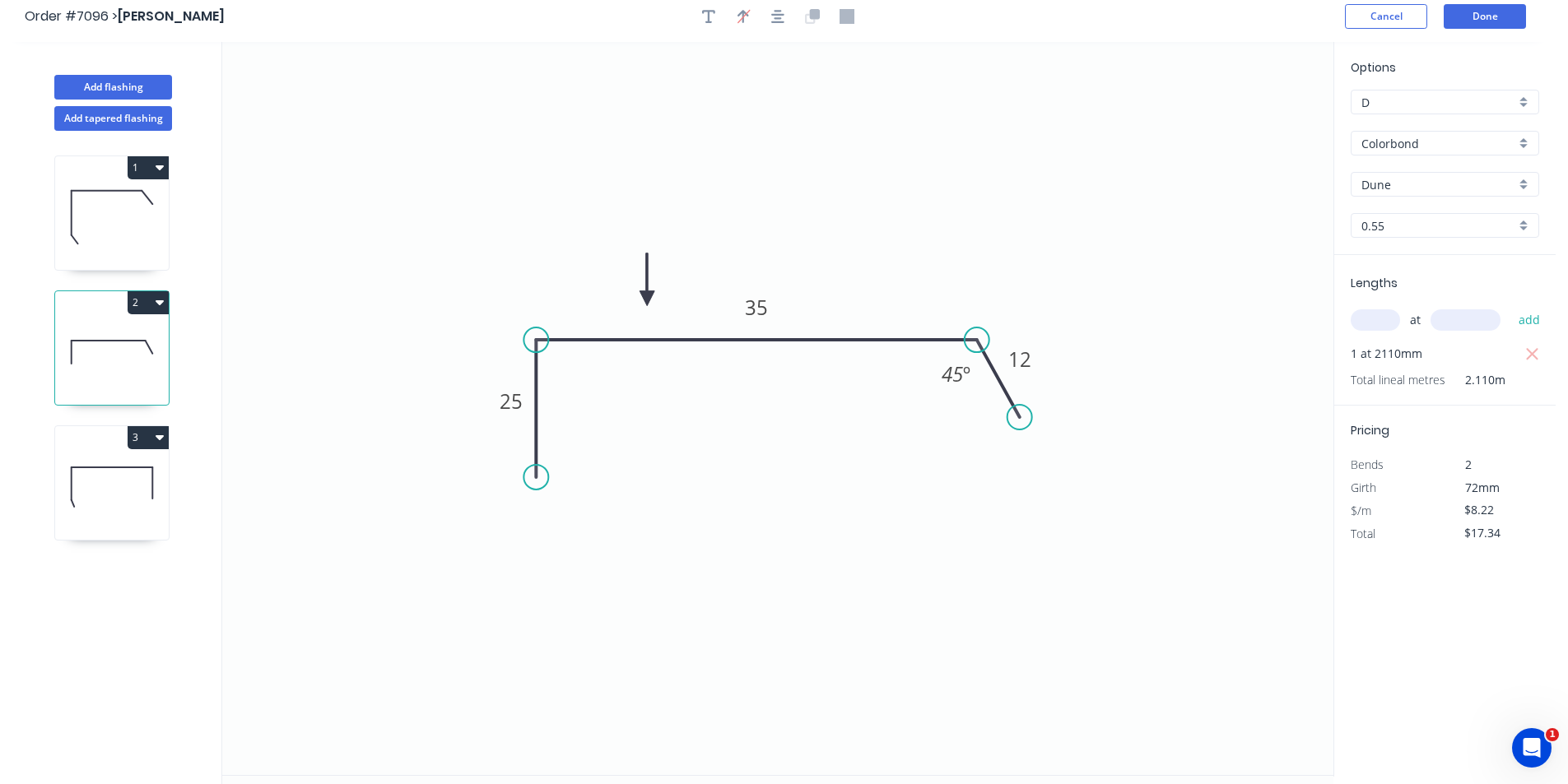
scroll to position [0, 0]
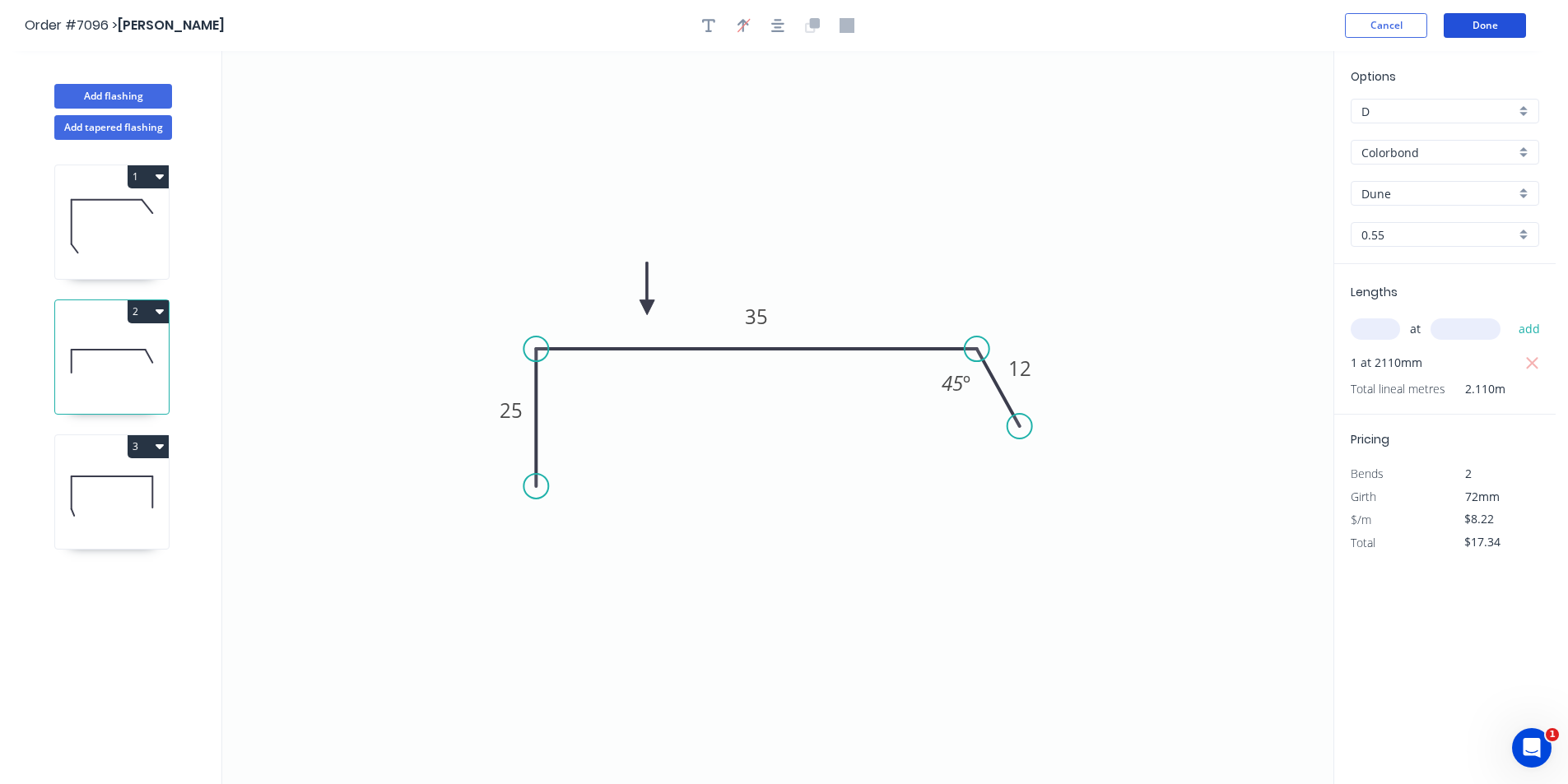
drag, startPoint x: 1498, startPoint y: 26, endPoint x: 1579, endPoint y: 111, distance: 117.4
click at [1500, 26] on button "Done" at bounding box center [1485, 26] width 82 height 25
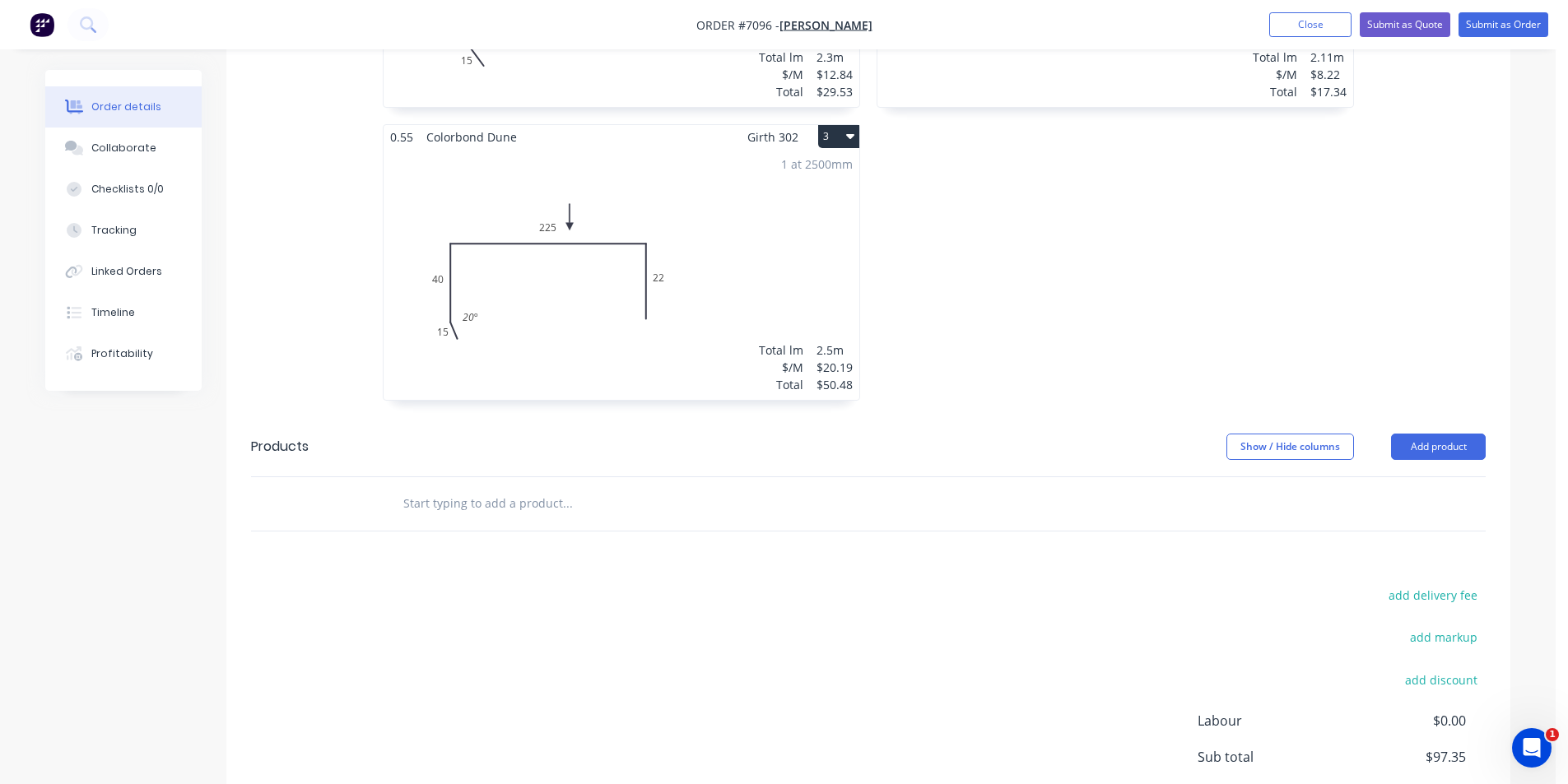
scroll to position [740, 0]
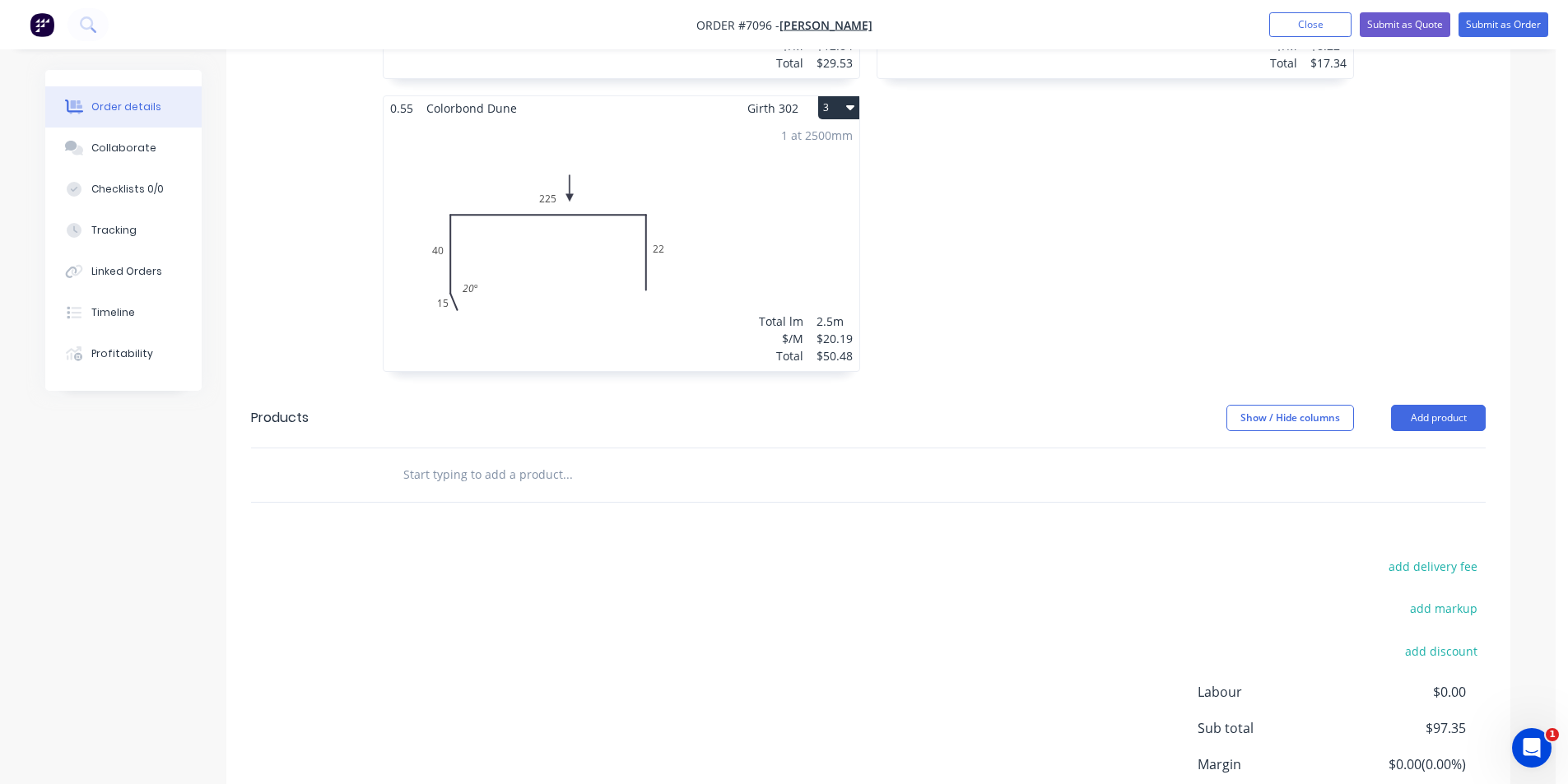
click at [920, 329] on div "0.55 Colorbond Dune Girth 72 2 0 25 35 12 45 º 0 25 35 12 45 º 1 at 2110mm Tota…" at bounding box center [1115, 95] width 494 height 586
click at [122, 141] on div "Collaborate" at bounding box center [123, 148] width 65 height 15
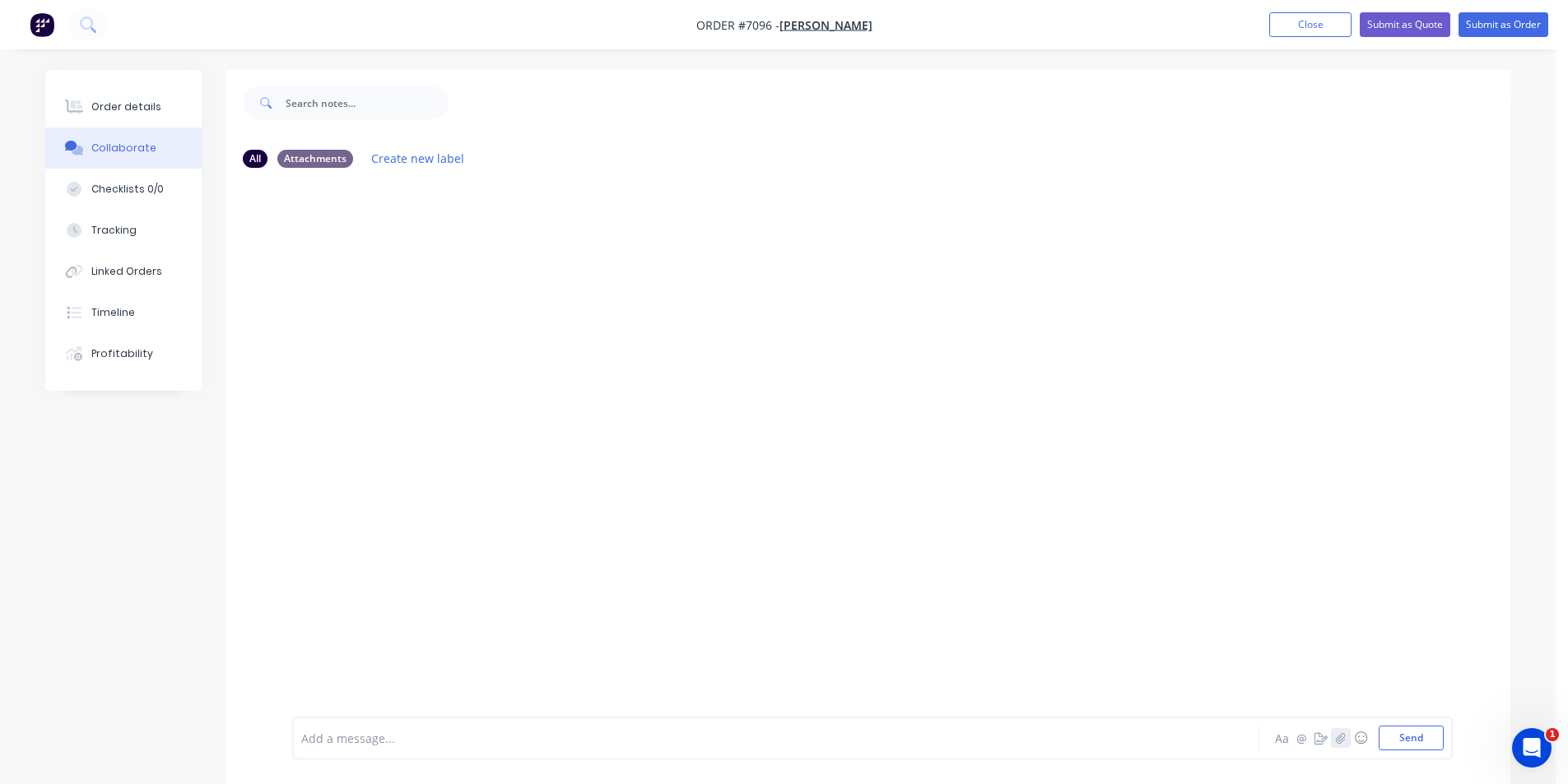
click at [1334, 744] on button "button" at bounding box center [1341, 738] width 20 height 20
click at [1427, 737] on button "Send" at bounding box center [1411, 738] width 65 height 25
click at [165, 110] on button "Order details" at bounding box center [123, 107] width 157 height 41
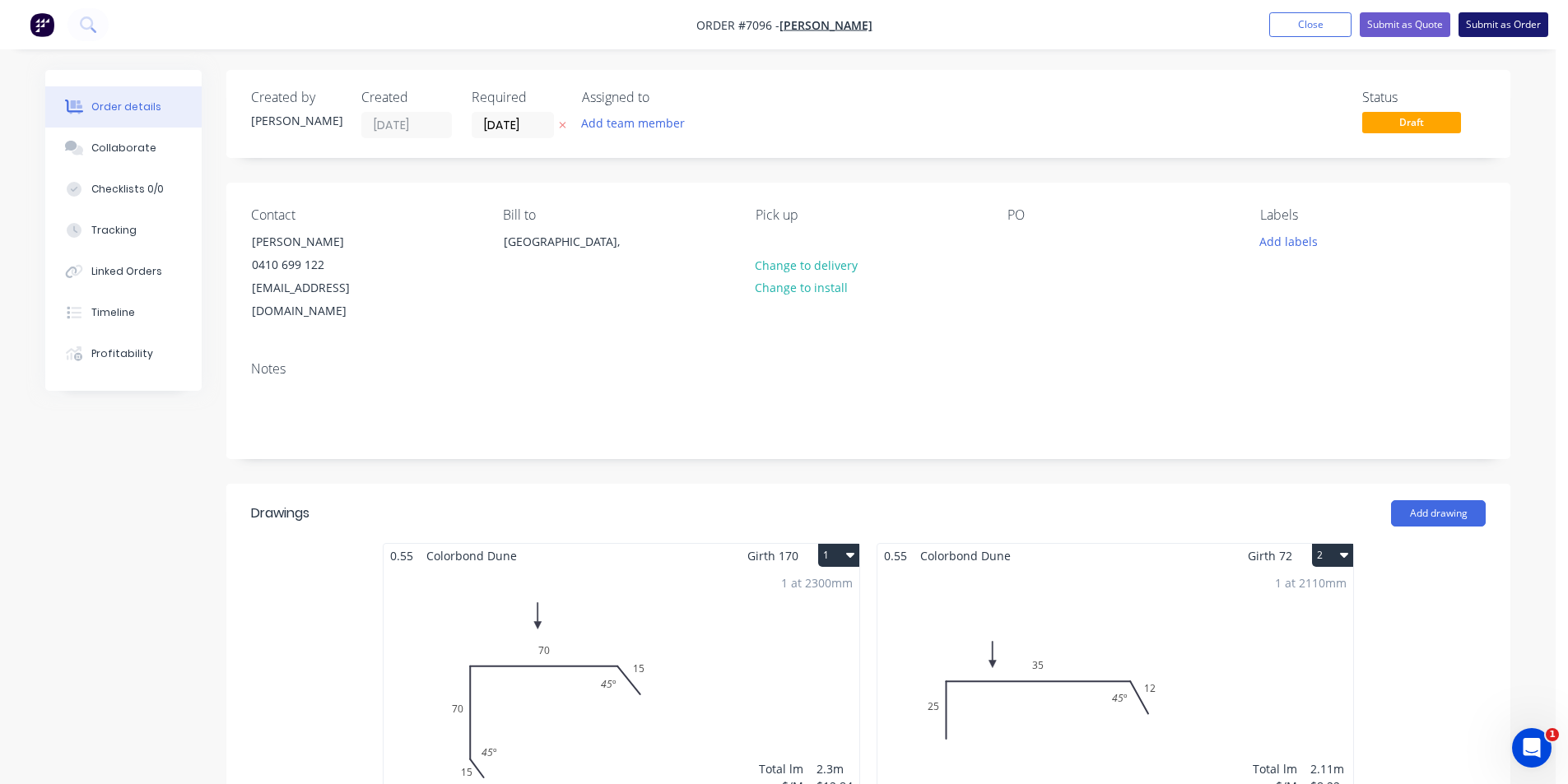
click at [1472, 23] on button "Submit as Order" at bounding box center [1503, 25] width 89 height 25
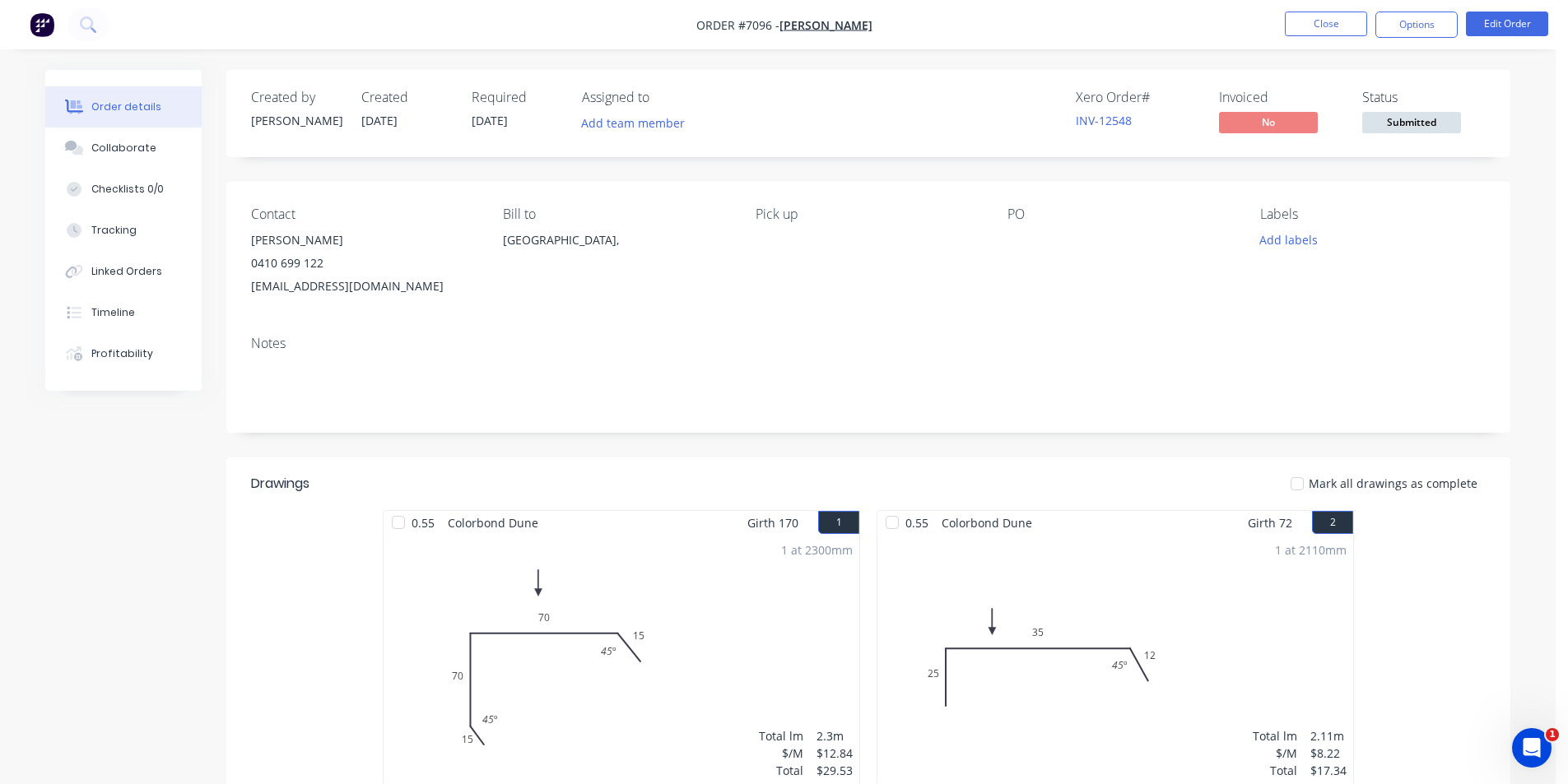
click at [1440, 120] on span "Submitted" at bounding box center [1411, 122] width 98 height 21
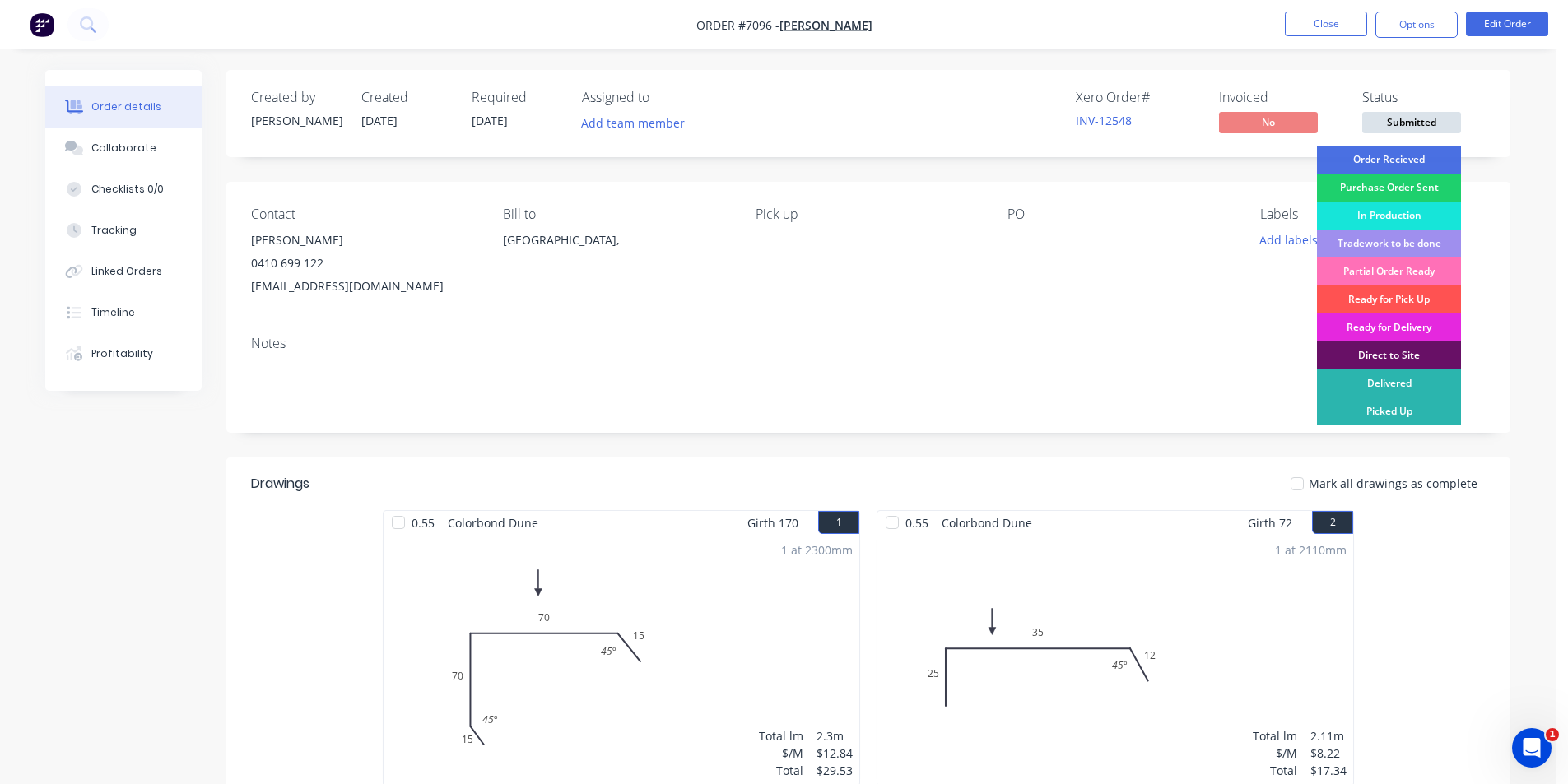
drag, startPoint x: 1425, startPoint y: 139, endPoint x: 1424, endPoint y: 155, distance: 16.0
click at [1424, 141] on div "Created by [PERSON_NAME] Created [DATE] Required [DATE] Assigned to Add team me…" at bounding box center [868, 114] width 1284 height 88
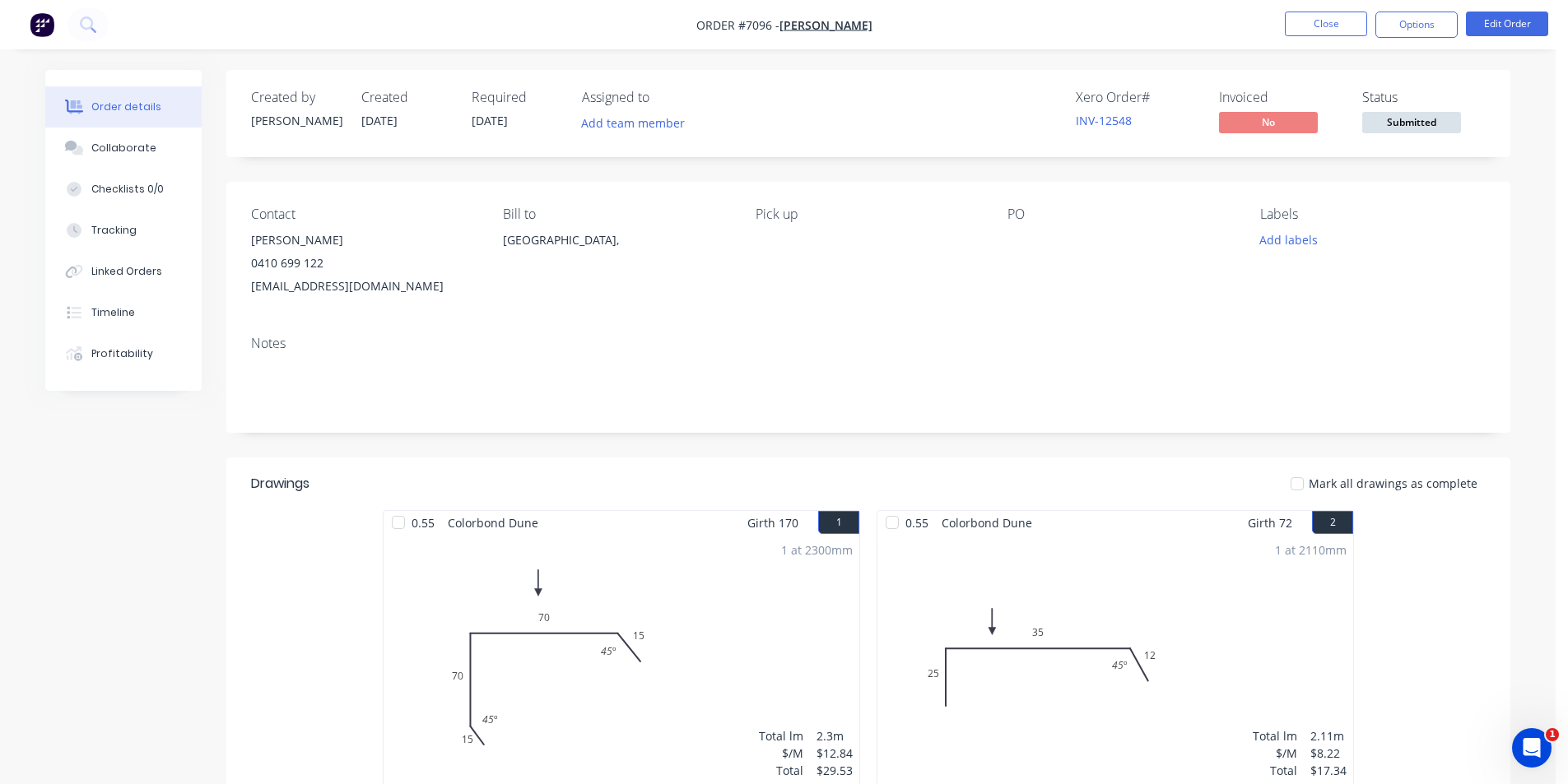
click at [1417, 105] on div "Submitted" at bounding box center [1411, 96] width 60 height 21
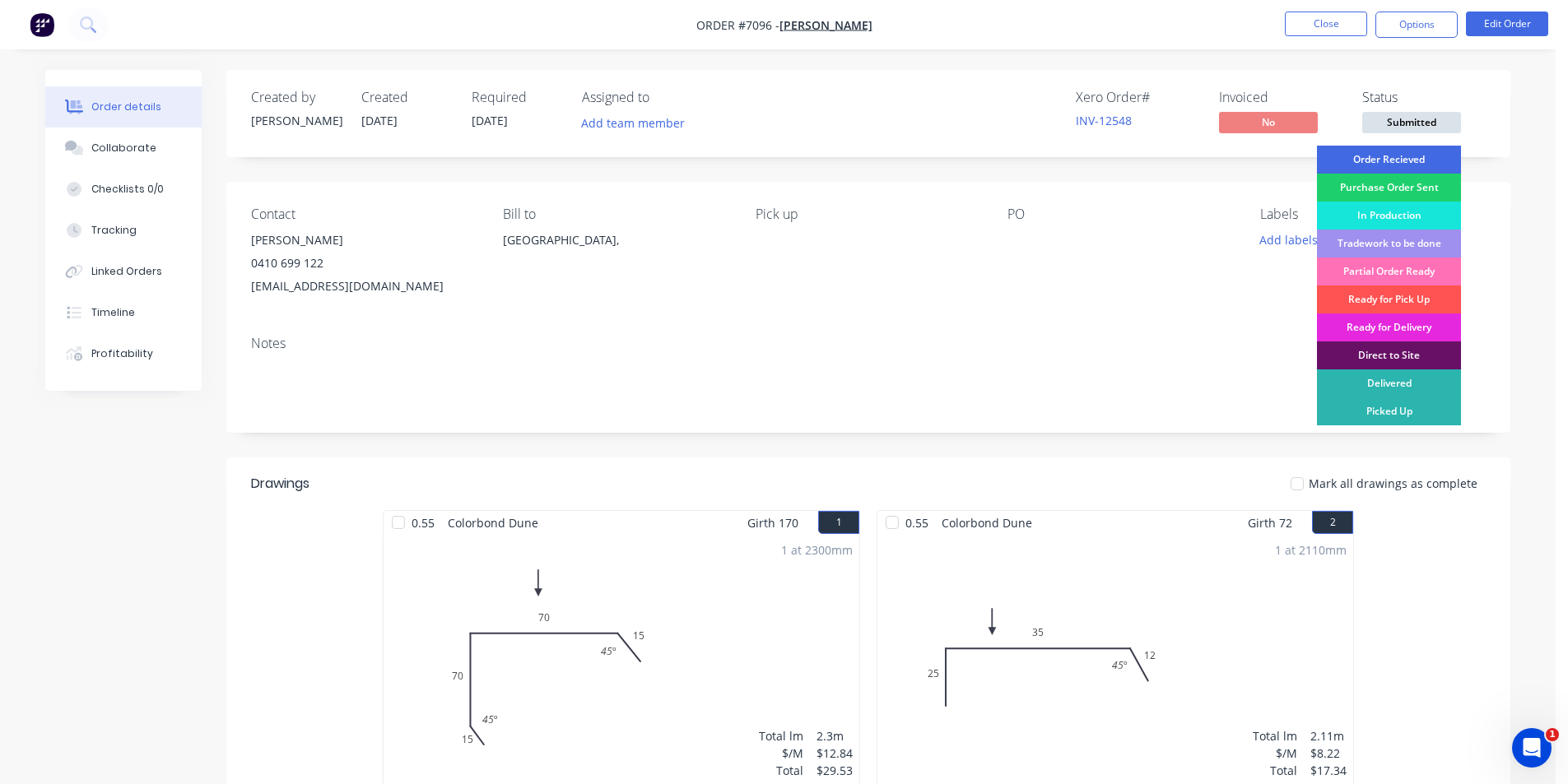
click at [1389, 167] on div "Order Recieved" at bounding box center [1388, 159] width 144 height 28
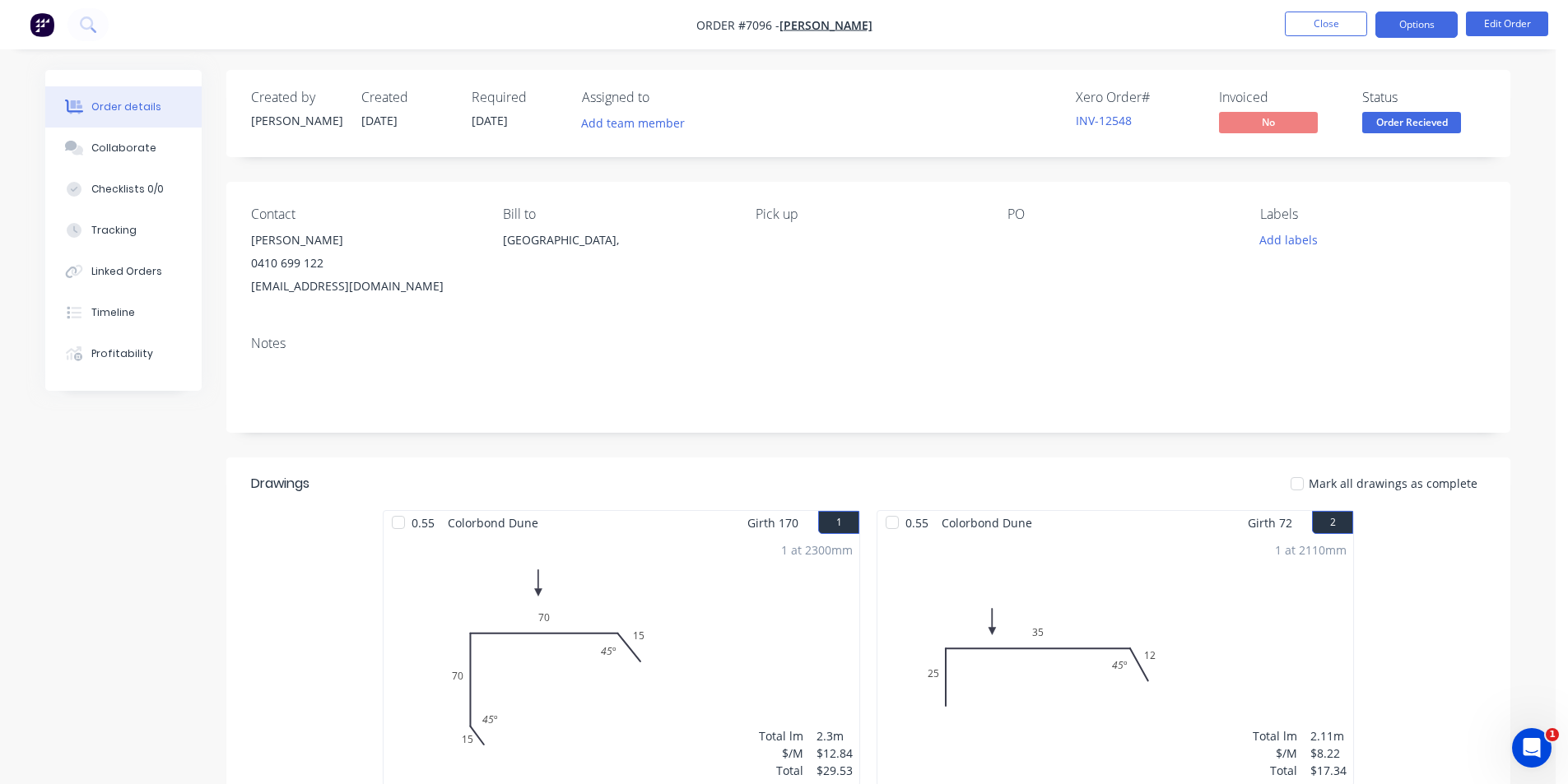
click at [1415, 25] on button "Options" at bounding box center [1417, 24] width 82 height 26
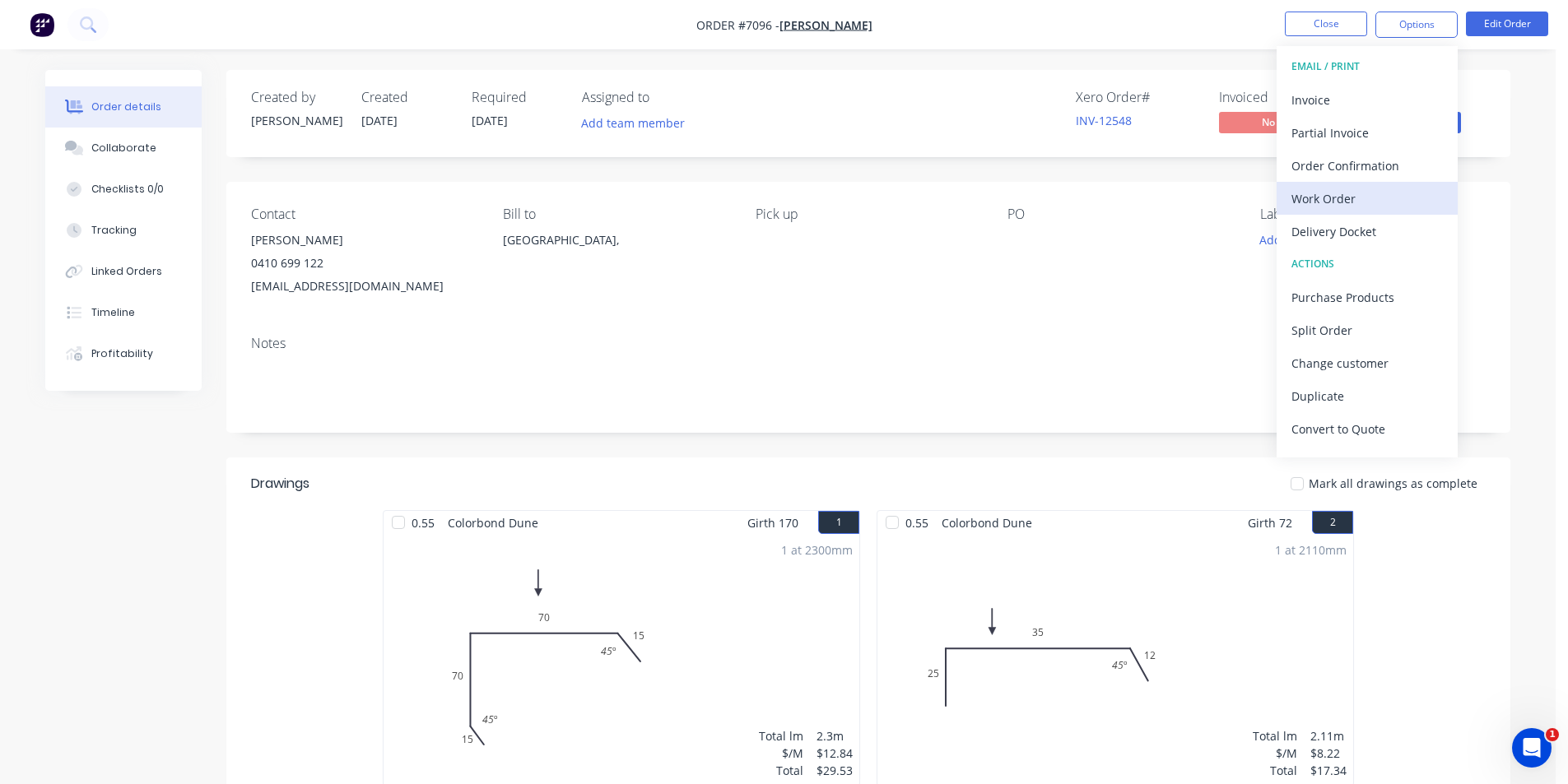
click at [1372, 210] on div "Work Order" at bounding box center [1367, 198] width 151 height 24
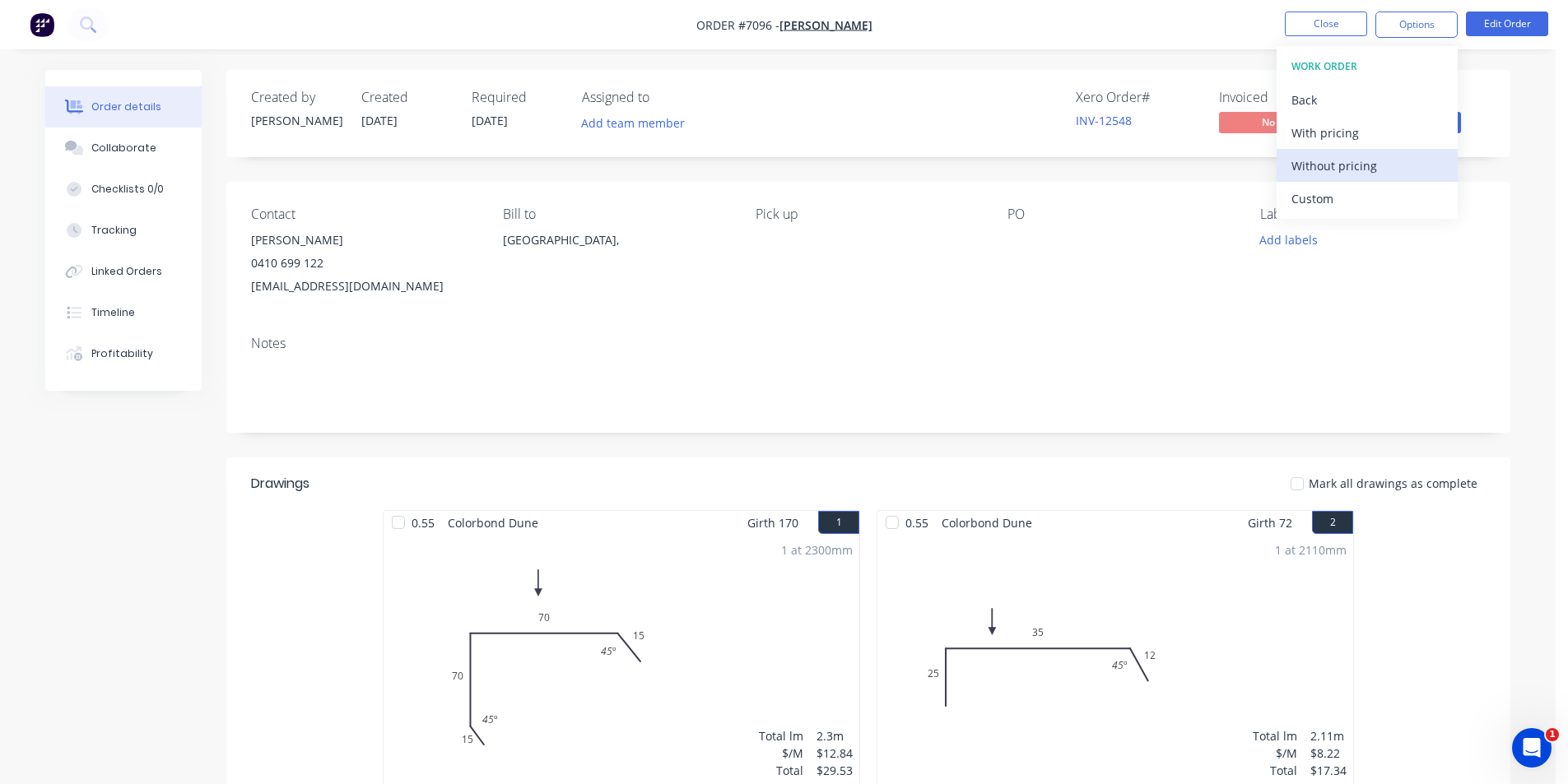
click at [1360, 171] on div "Without pricing" at bounding box center [1367, 165] width 151 height 24
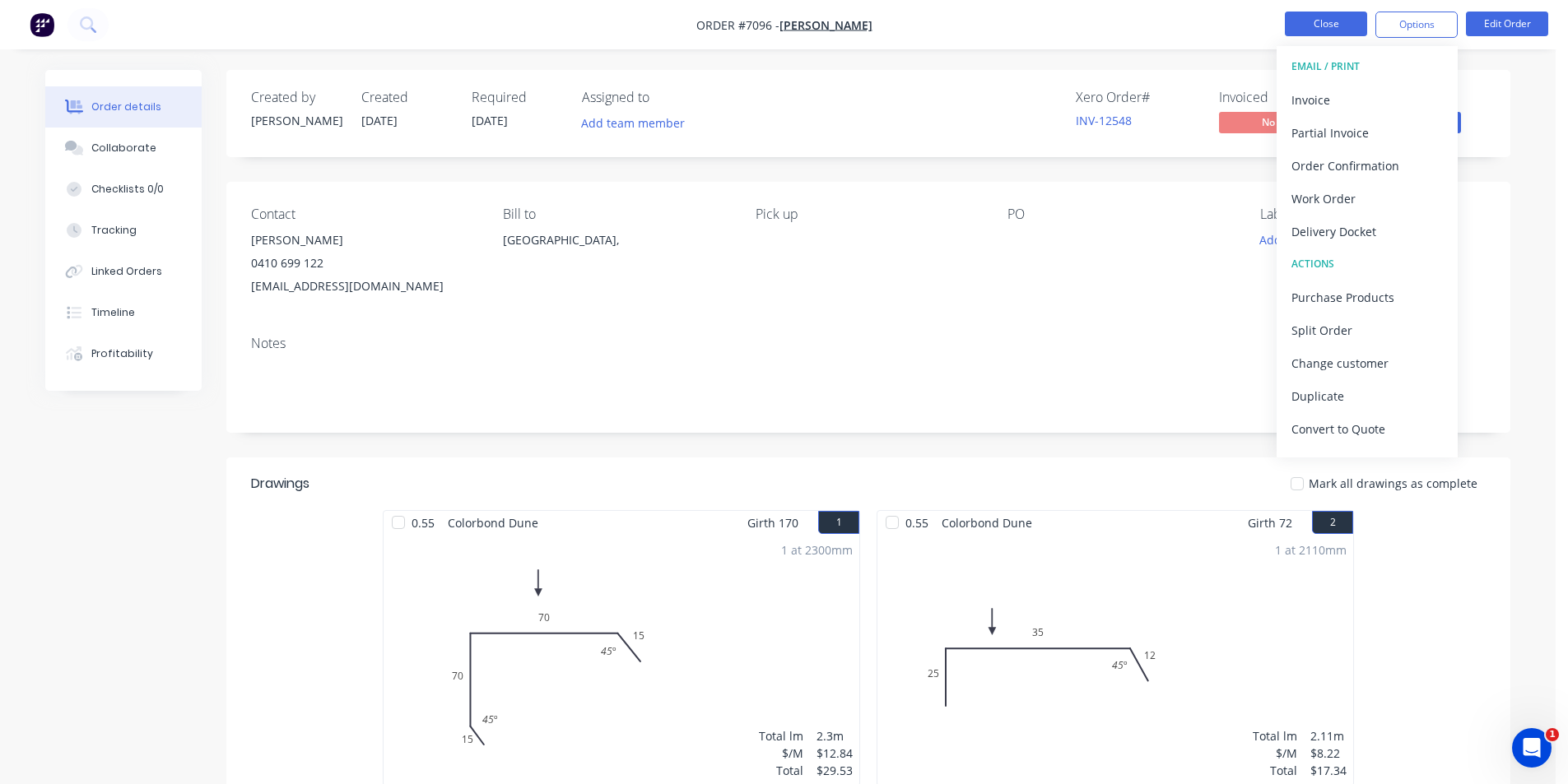
click at [1318, 22] on button "Close" at bounding box center [1326, 24] width 82 height 25
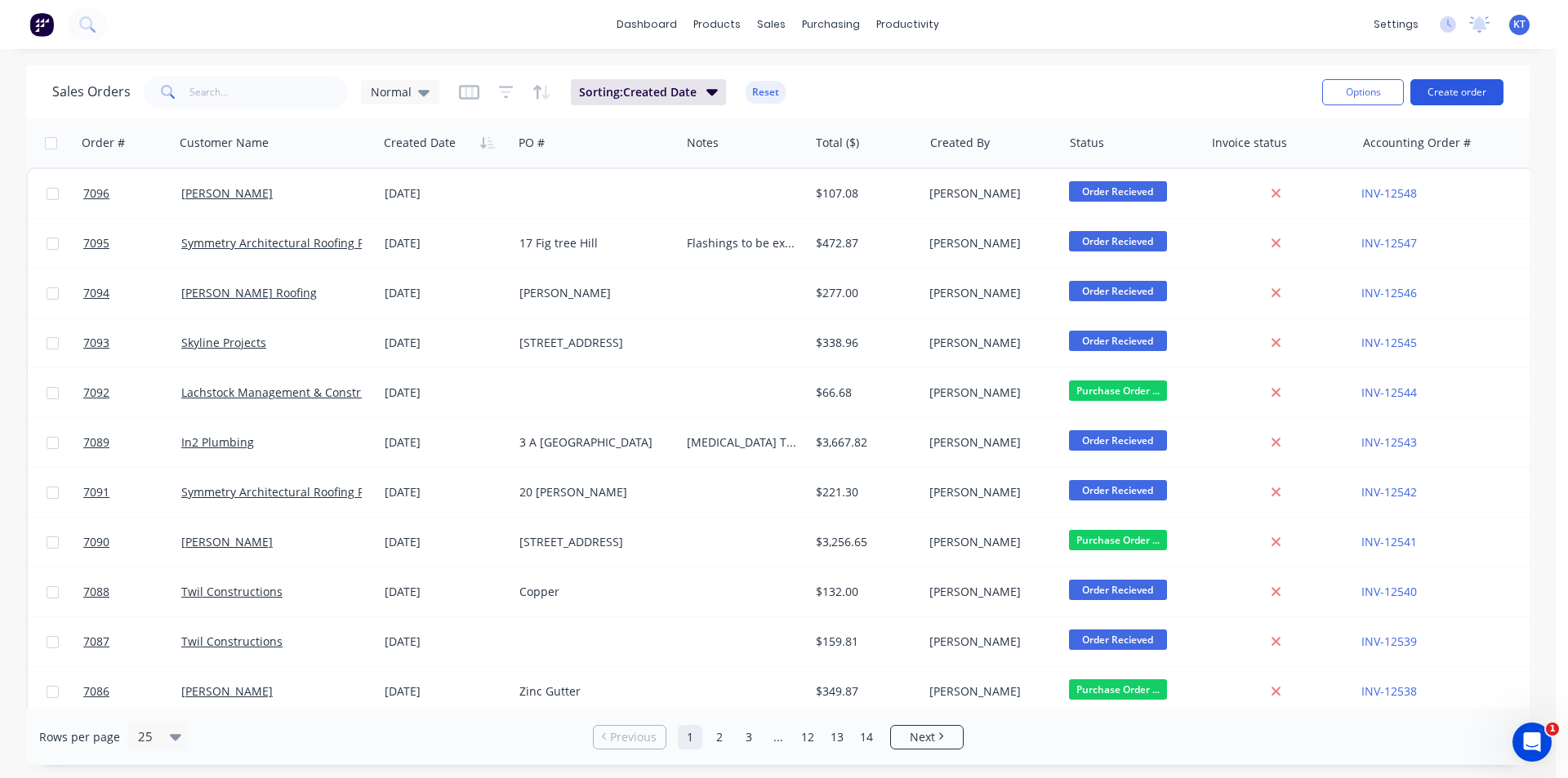
click at [1473, 90] on button "Create order" at bounding box center [1456, 91] width 93 height 26
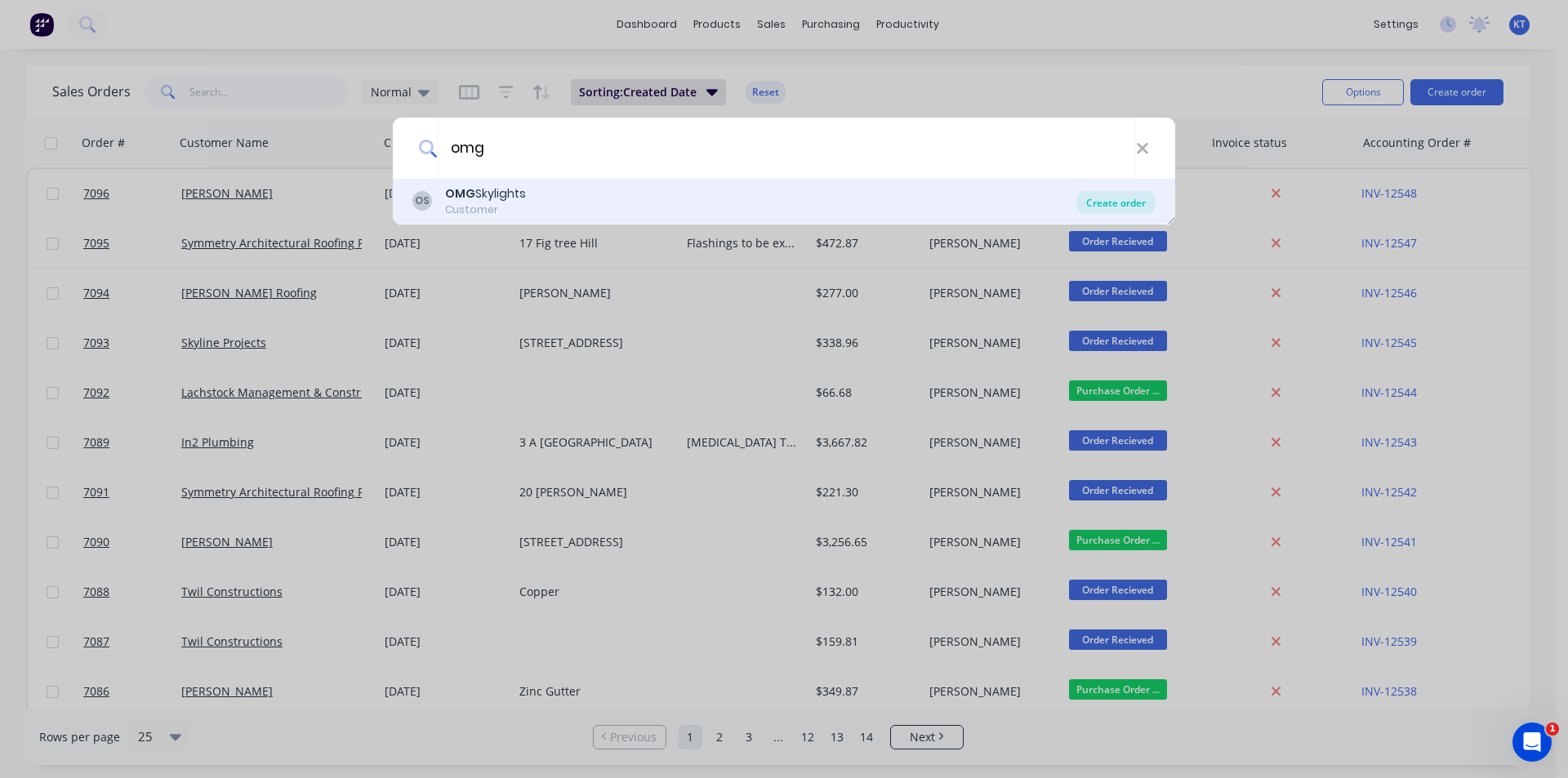
type input "omg"
click at [1092, 197] on div "Create order" at bounding box center [1115, 202] width 79 height 23
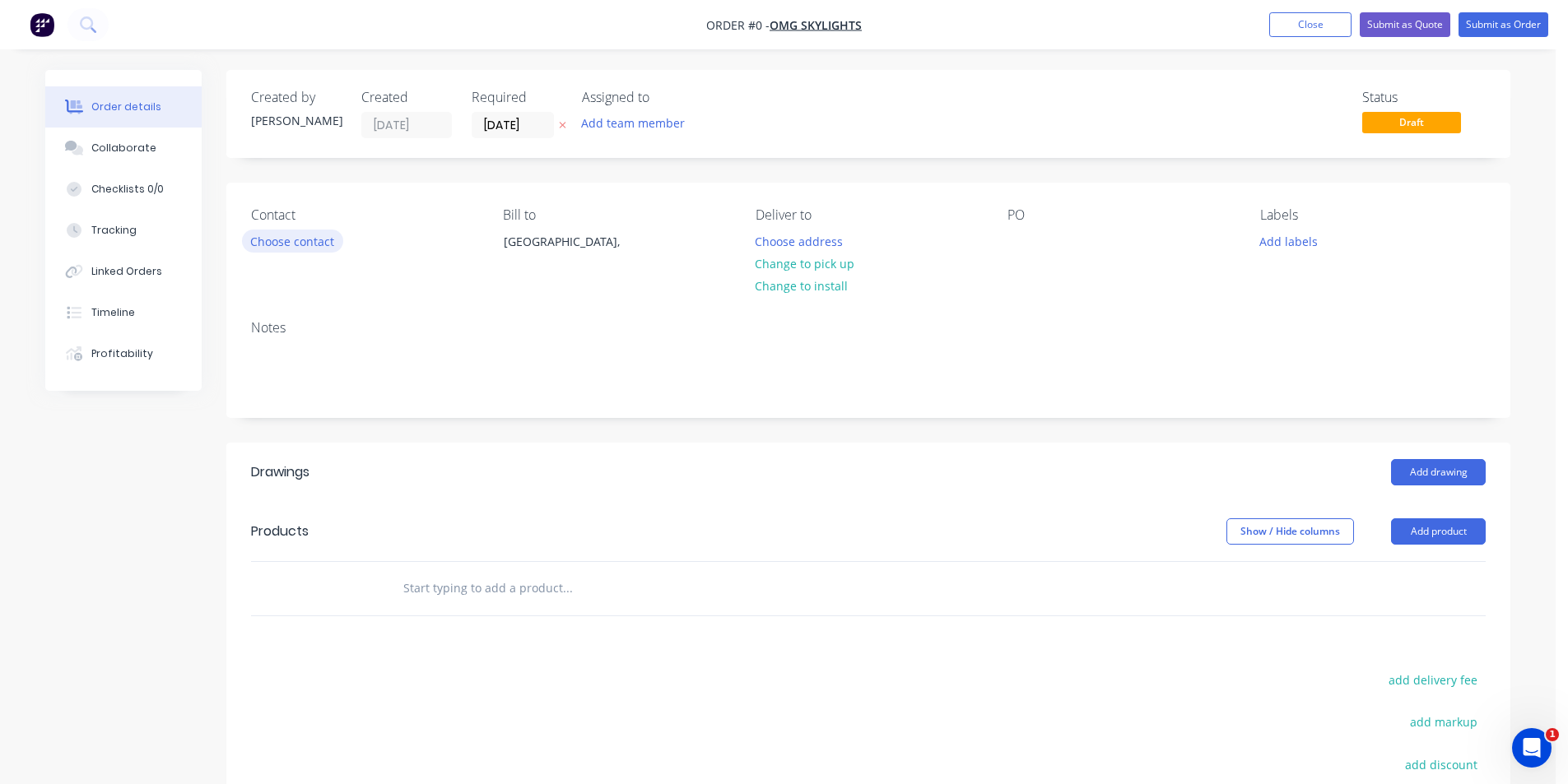
click at [281, 237] on button "Choose contact" at bounding box center [292, 240] width 101 height 22
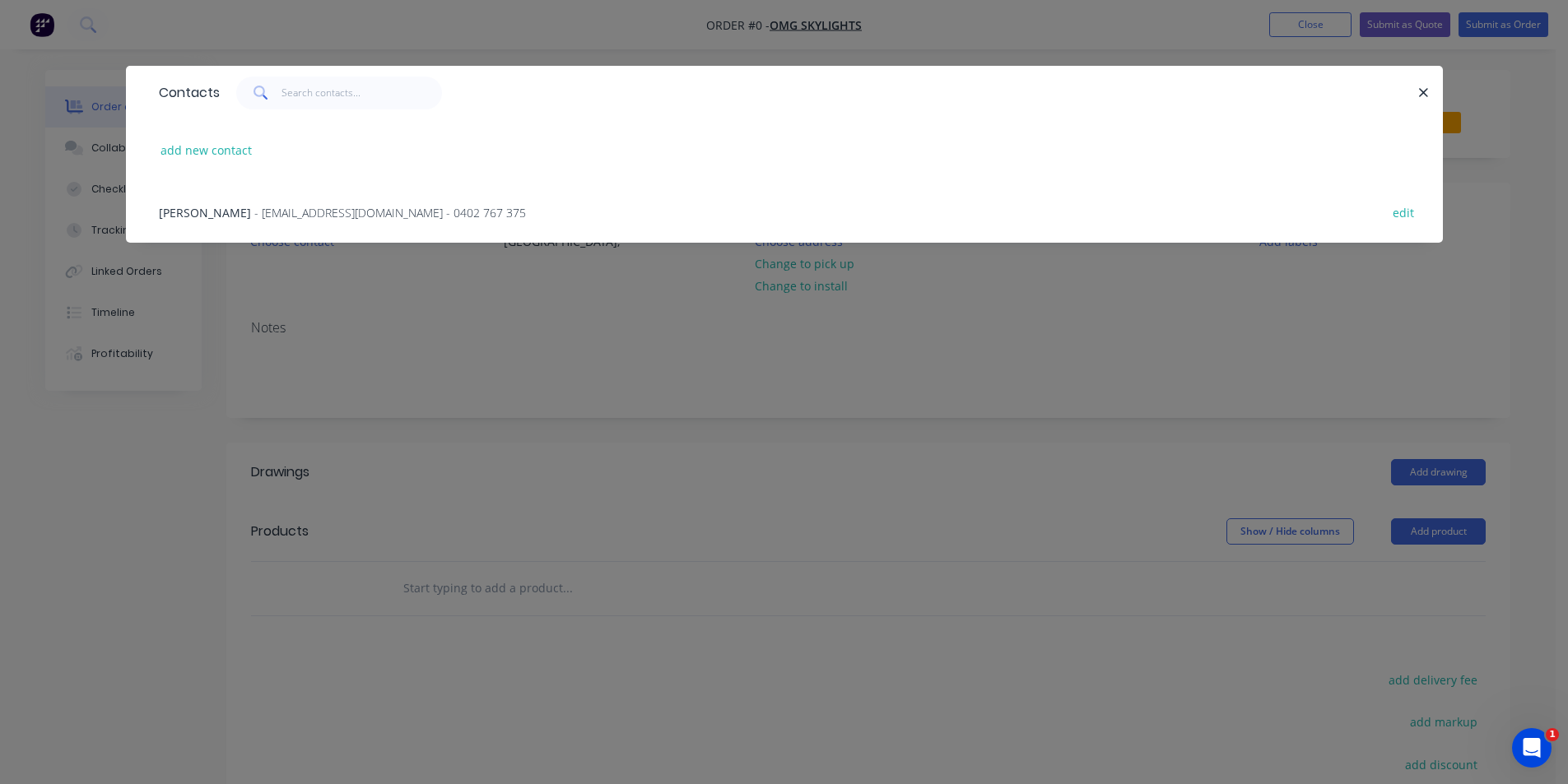
click at [276, 208] on span "- [EMAIL_ADDRESS][DOMAIN_NAME] - 0402 767 375" at bounding box center [390, 212] width 272 height 15
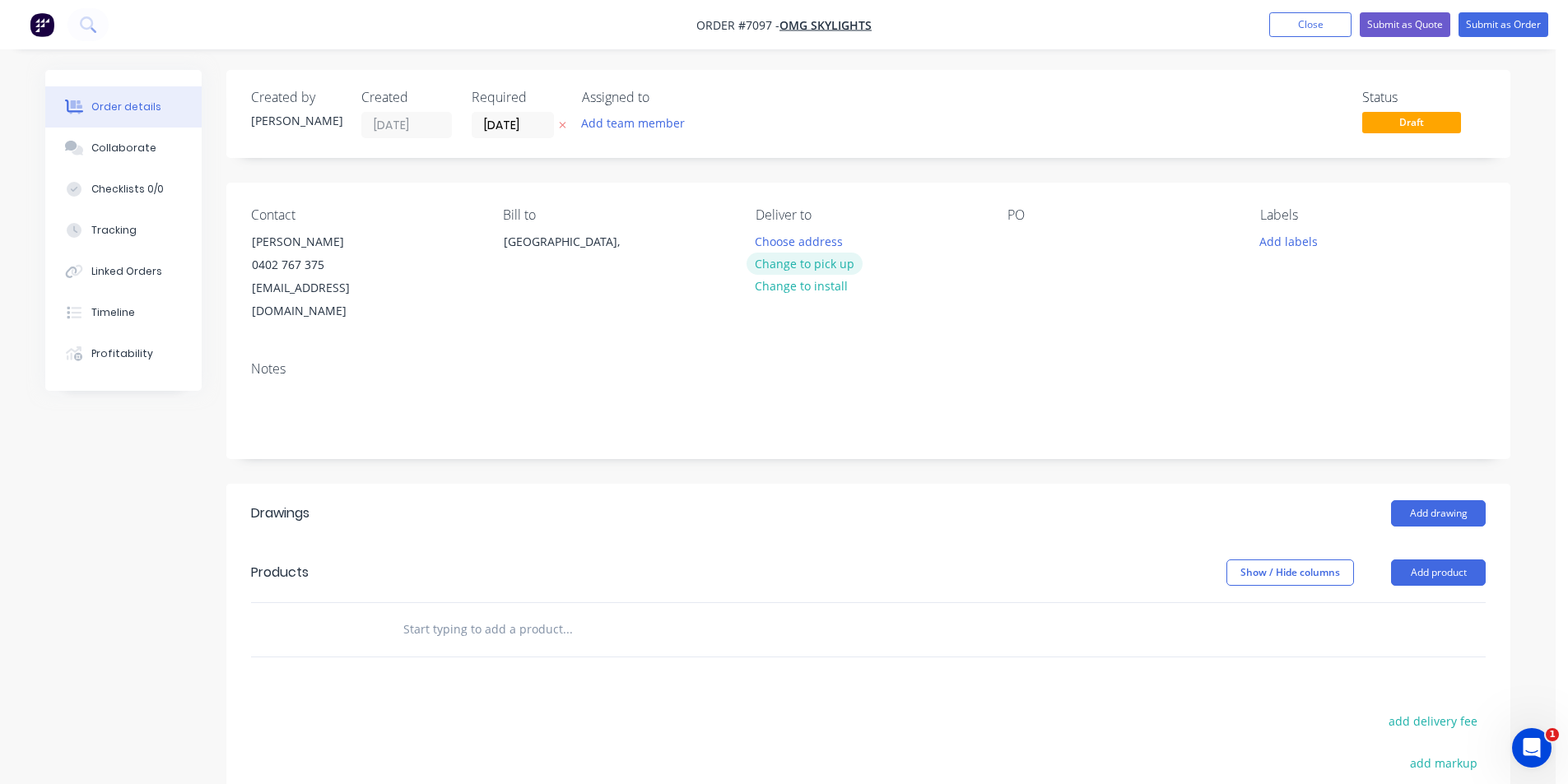
click at [789, 264] on button "Change to pick up" at bounding box center [805, 263] width 117 height 22
click at [1014, 247] on div at bounding box center [1020, 241] width 26 height 24
click at [1450, 500] on button "Add drawing" at bounding box center [1438, 512] width 95 height 26
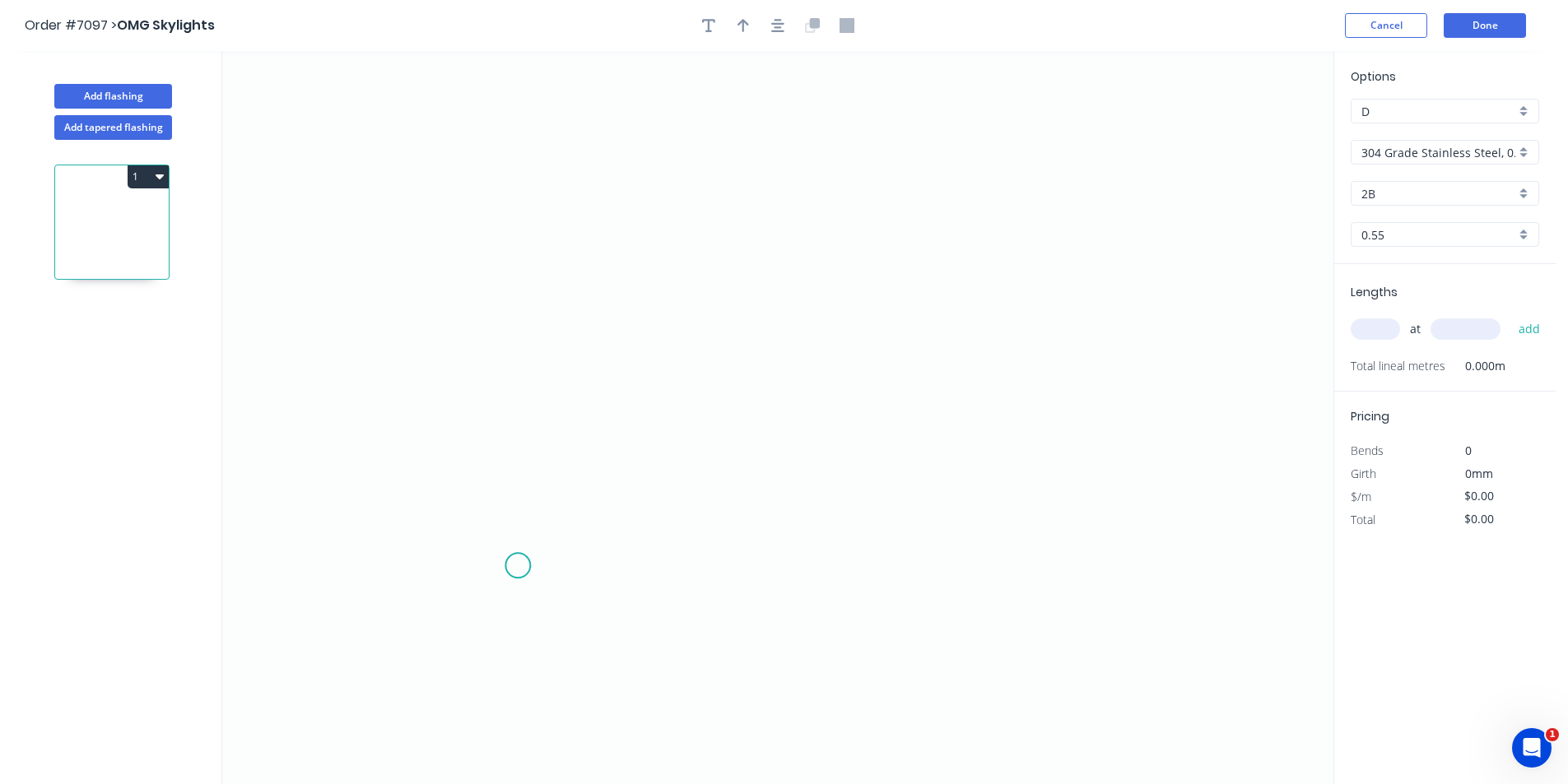
click at [518, 557] on icon "0" at bounding box center [777, 417] width 1111 height 733
click at [518, 464] on icon at bounding box center [518, 514] width 0 height 102
click at [1093, 502] on icon "0 ?" at bounding box center [777, 417] width 1111 height 733
click at [1108, 580] on icon "0 ? ?" at bounding box center [777, 417] width 1111 height 733
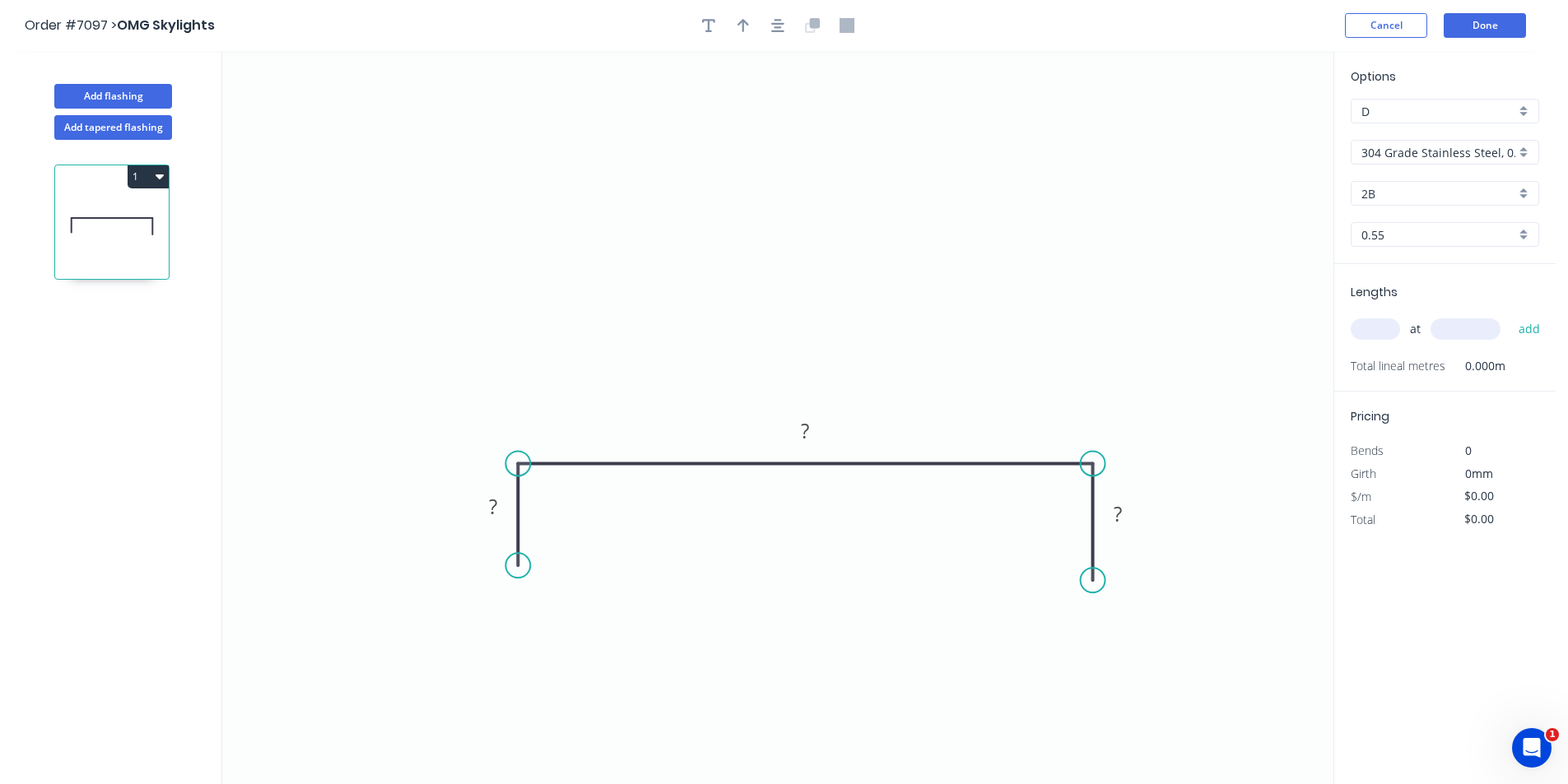
drag, startPoint x: 1109, startPoint y: 575, endPoint x: 1089, endPoint y: 581, distance: 20.9
click at [1089, 581] on circle at bounding box center [1093, 580] width 25 height 25
click at [1487, 150] on input "304 Grade Stainless Steel, 0.9mm Perforated Pattern 208 - 2mm hole" at bounding box center [1438, 152] width 154 height 17
click at [1450, 242] on div "Colorbond" at bounding box center [1445, 241] width 187 height 29
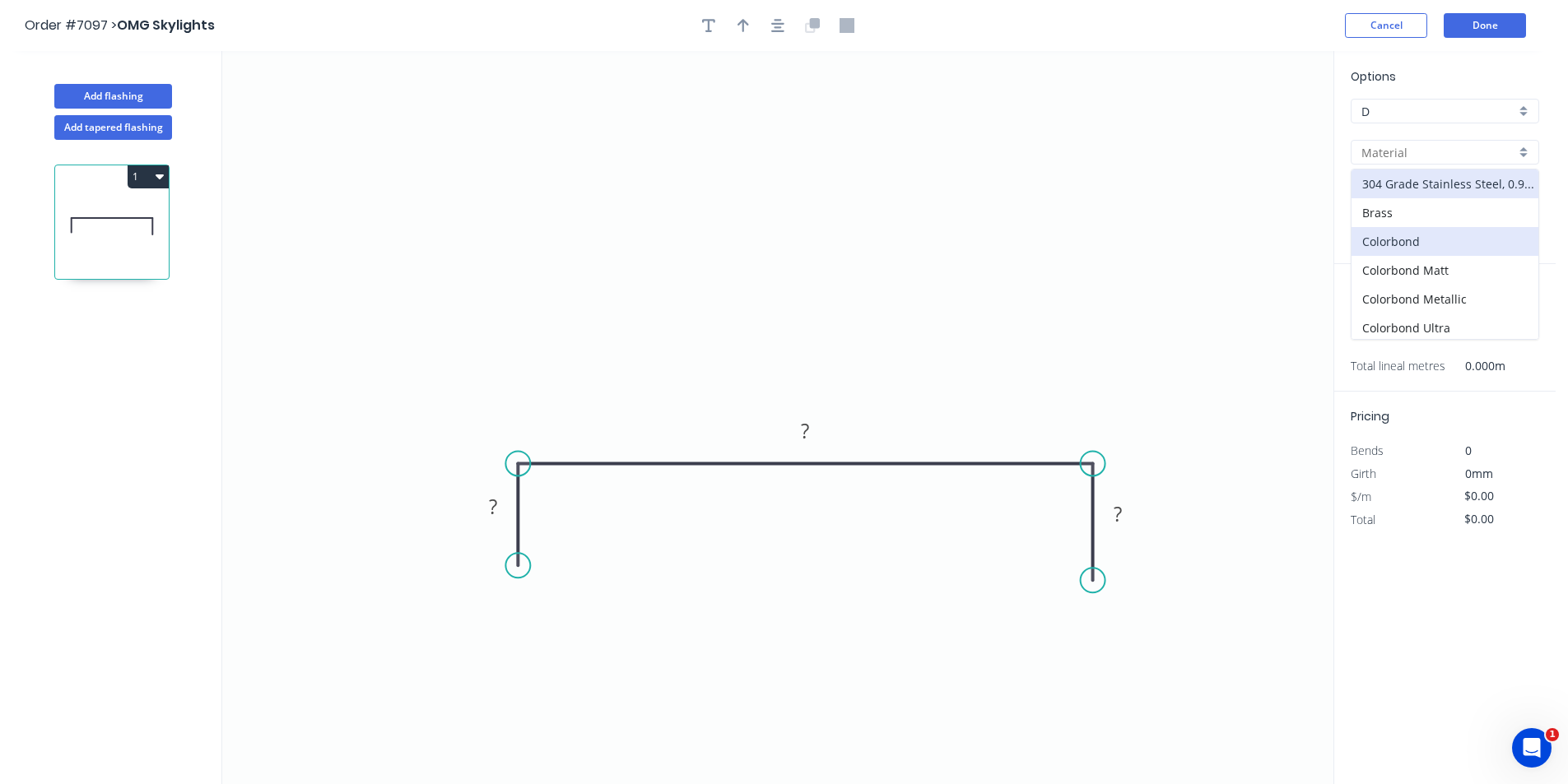
type input "Colorbond"
type input "Basalt"
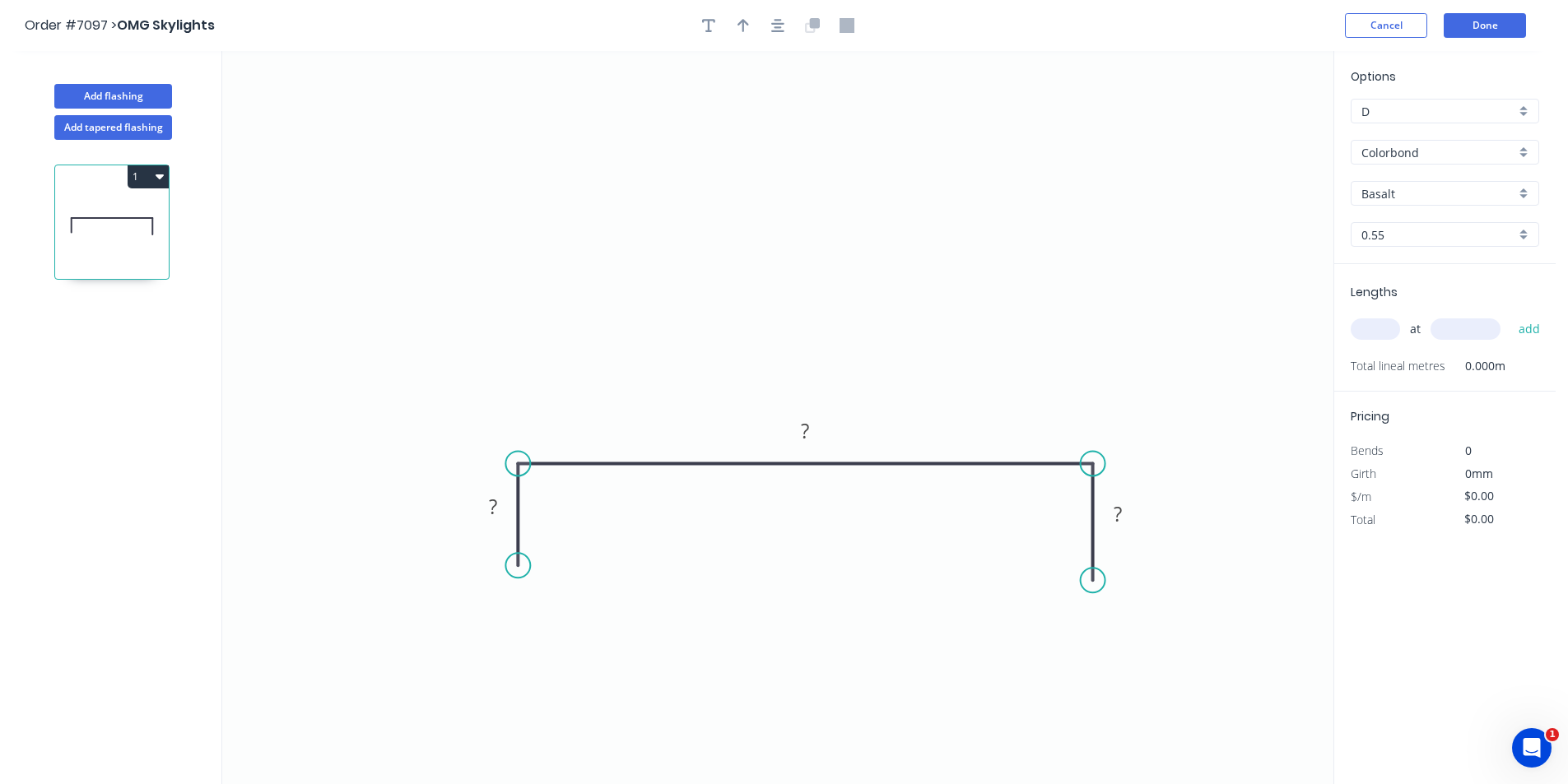
click at [1442, 166] on div "Options D D Colorbond Colorbond Colorbond Matt Colorbond Metallic Colorbond Ult…" at bounding box center [1445, 165] width 222 height 197
click at [1440, 190] on input "Basalt" at bounding box center [1438, 193] width 154 height 17
click at [1393, 283] on div "Surfmist" at bounding box center [1445, 279] width 187 height 29
type input "Surfmist"
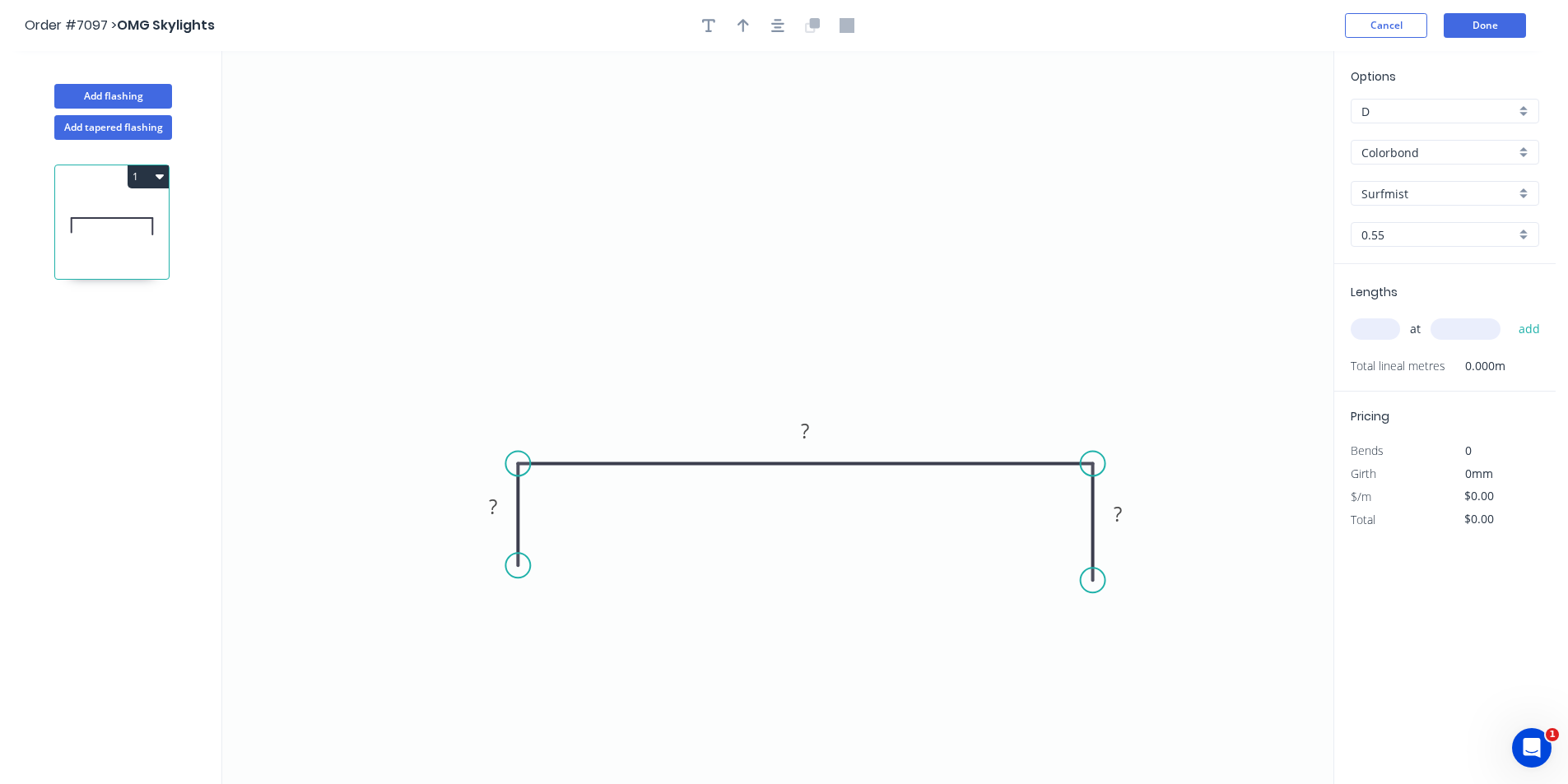
click at [1369, 327] on input "text" at bounding box center [1375, 329] width 49 height 21
type input "2"
type input "1200"
click at [1510, 315] on button "add" at bounding box center [1529, 328] width 38 height 28
click at [500, 510] on rect at bounding box center [493, 508] width 33 height 23
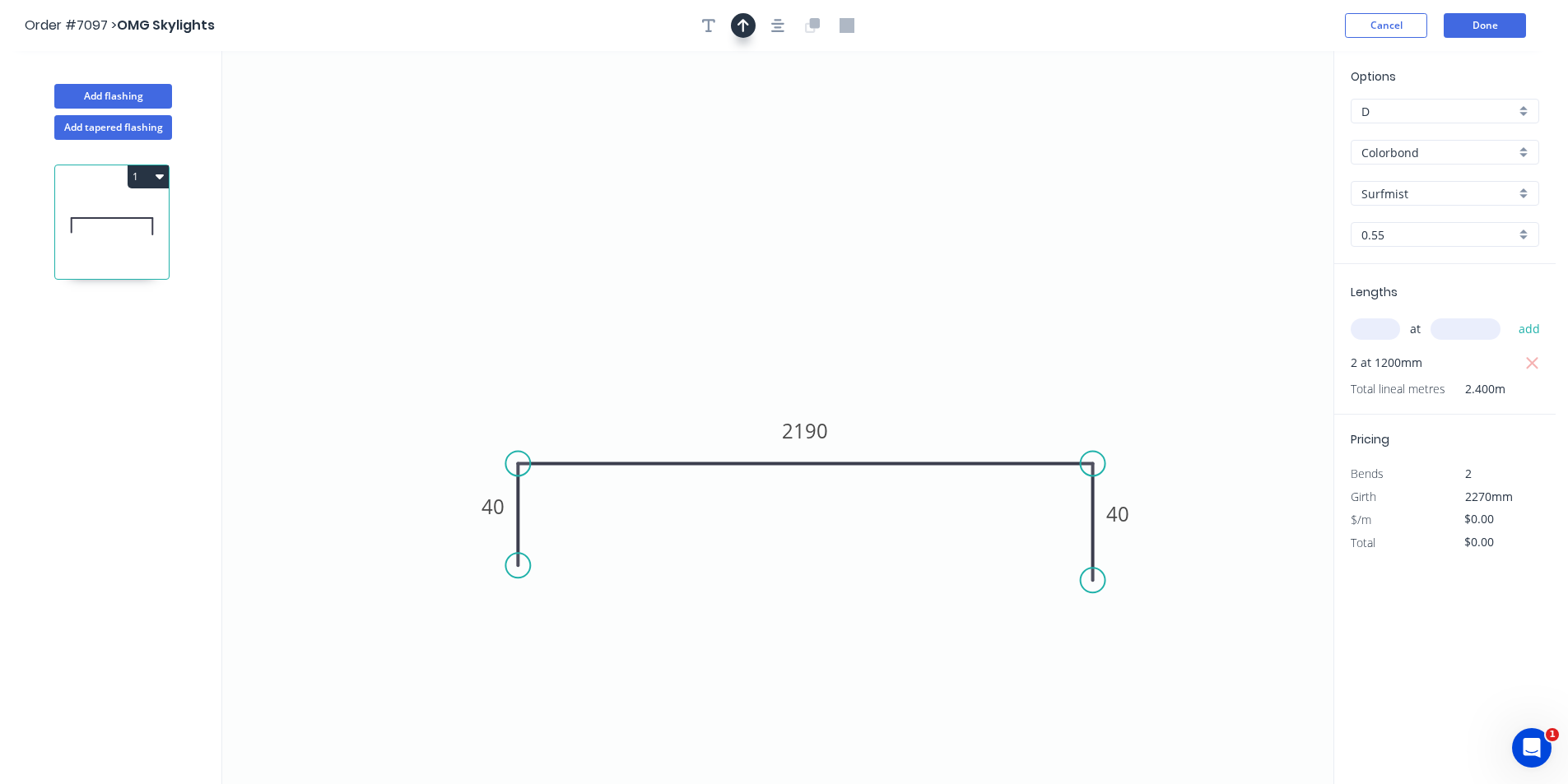
click at [733, 25] on button "button" at bounding box center [743, 26] width 25 height 25
drag, startPoint x: 1067, startPoint y: 207, endPoint x: 713, endPoint y: 346, distance: 380.3
click at [711, 346] on icon at bounding box center [710, 327] width 15 height 53
click at [1513, 30] on button "Done" at bounding box center [1485, 26] width 82 height 25
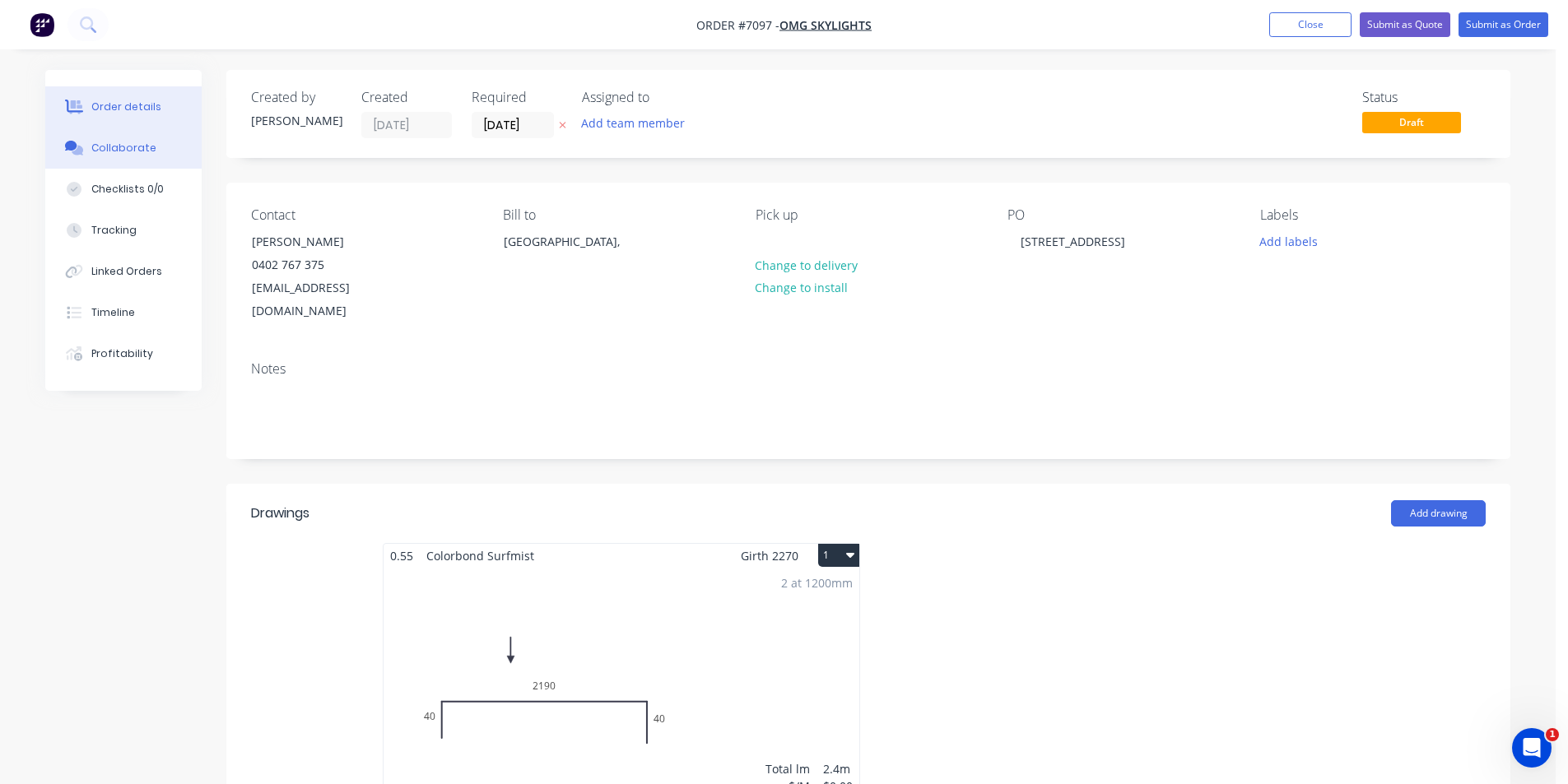
click at [97, 157] on button "Collaborate" at bounding box center [123, 148] width 157 height 41
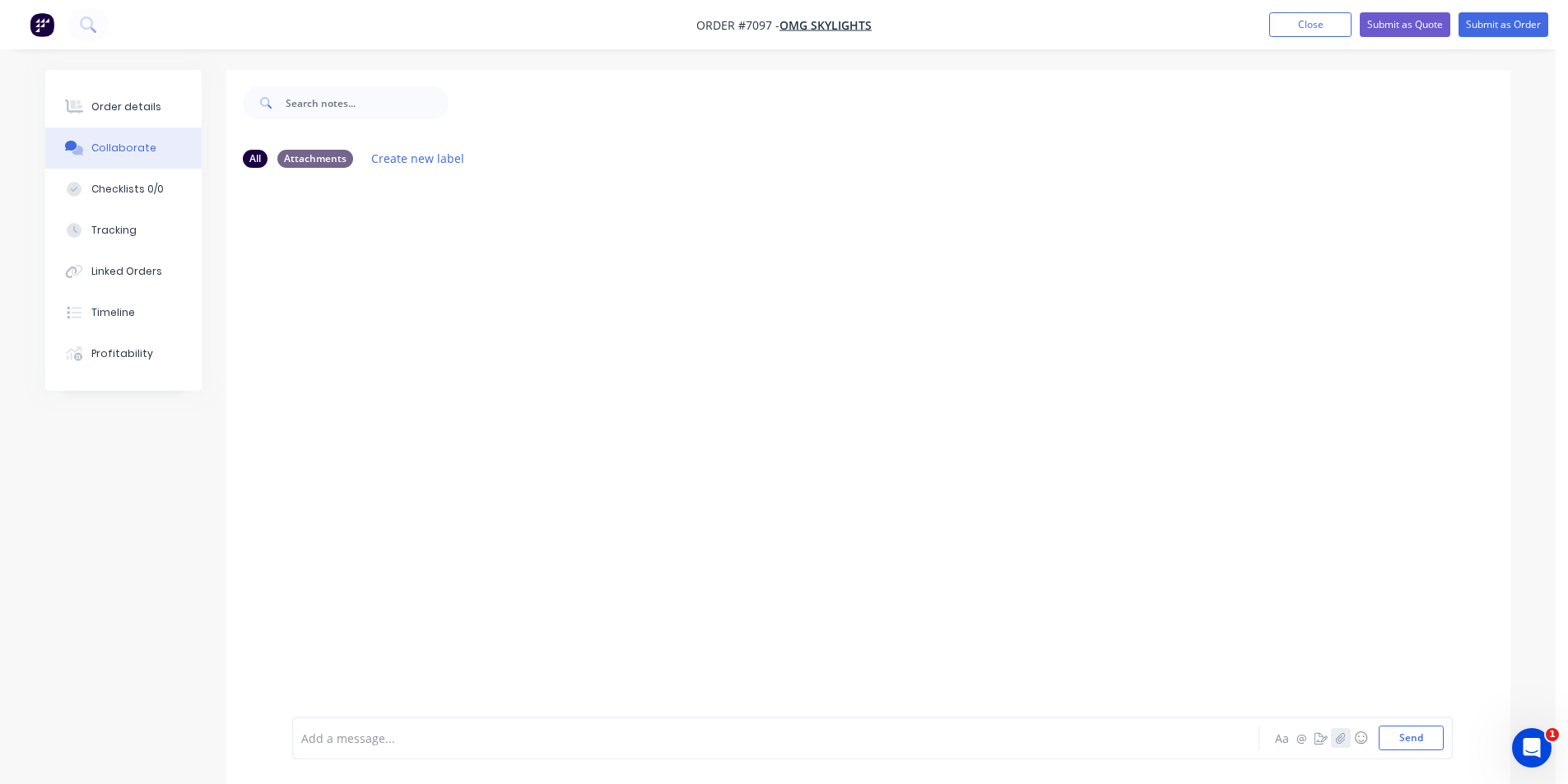
click at [1332, 735] on button "button" at bounding box center [1341, 738] width 20 height 20
drag, startPoint x: 1428, startPoint y: 743, endPoint x: 1464, endPoint y: 754, distance: 37.6
click at [1428, 746] on button "Send" at bounding box center [1411, 738] width 65 height 25
click at [1472, 31] on button "Submit as Order" at bounding box center [1503, 25] width 89 height 25
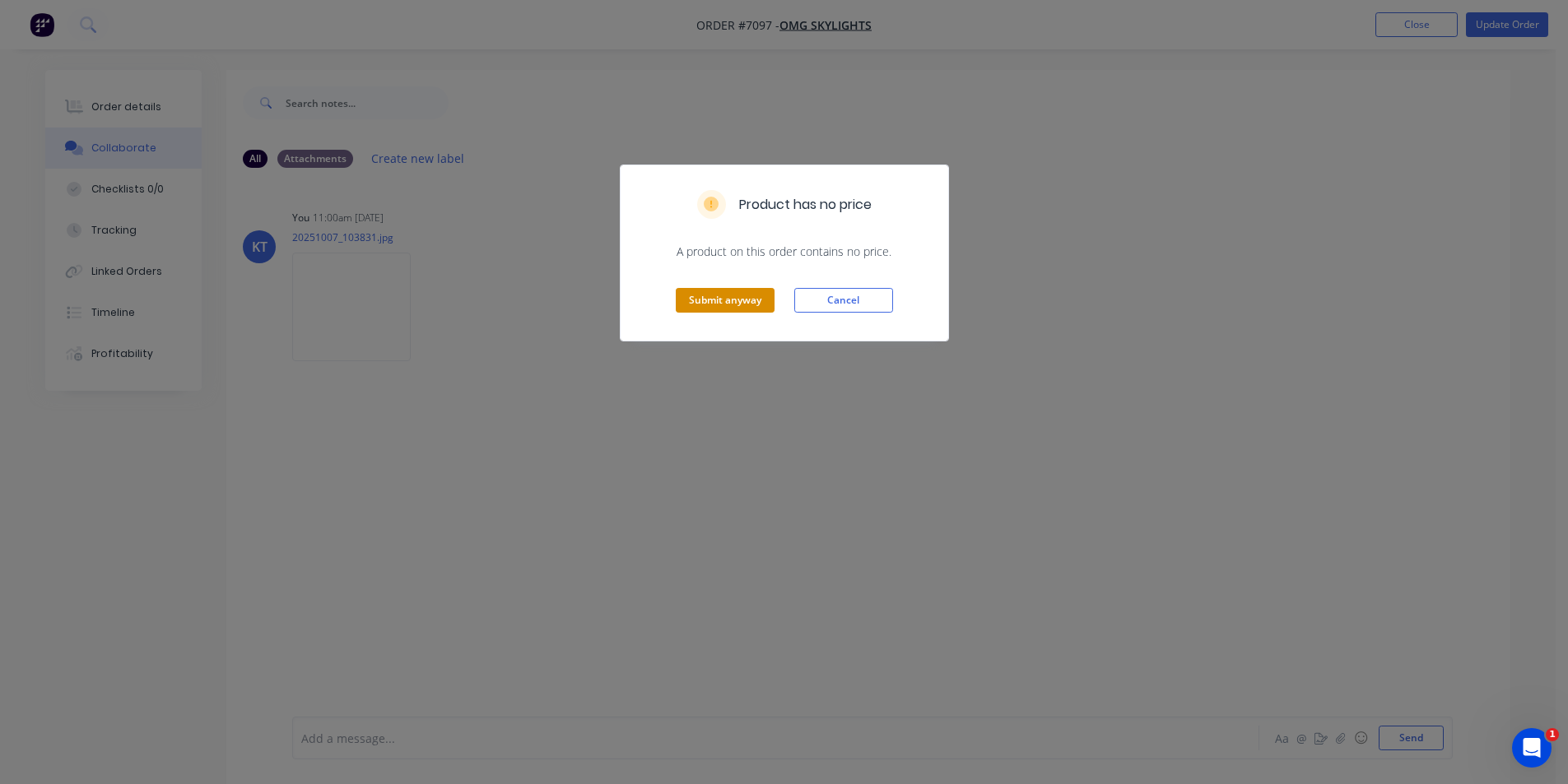
click at [743, 307] on button "Submit anyway" at bounding box center [725, 300] width 98 height 25
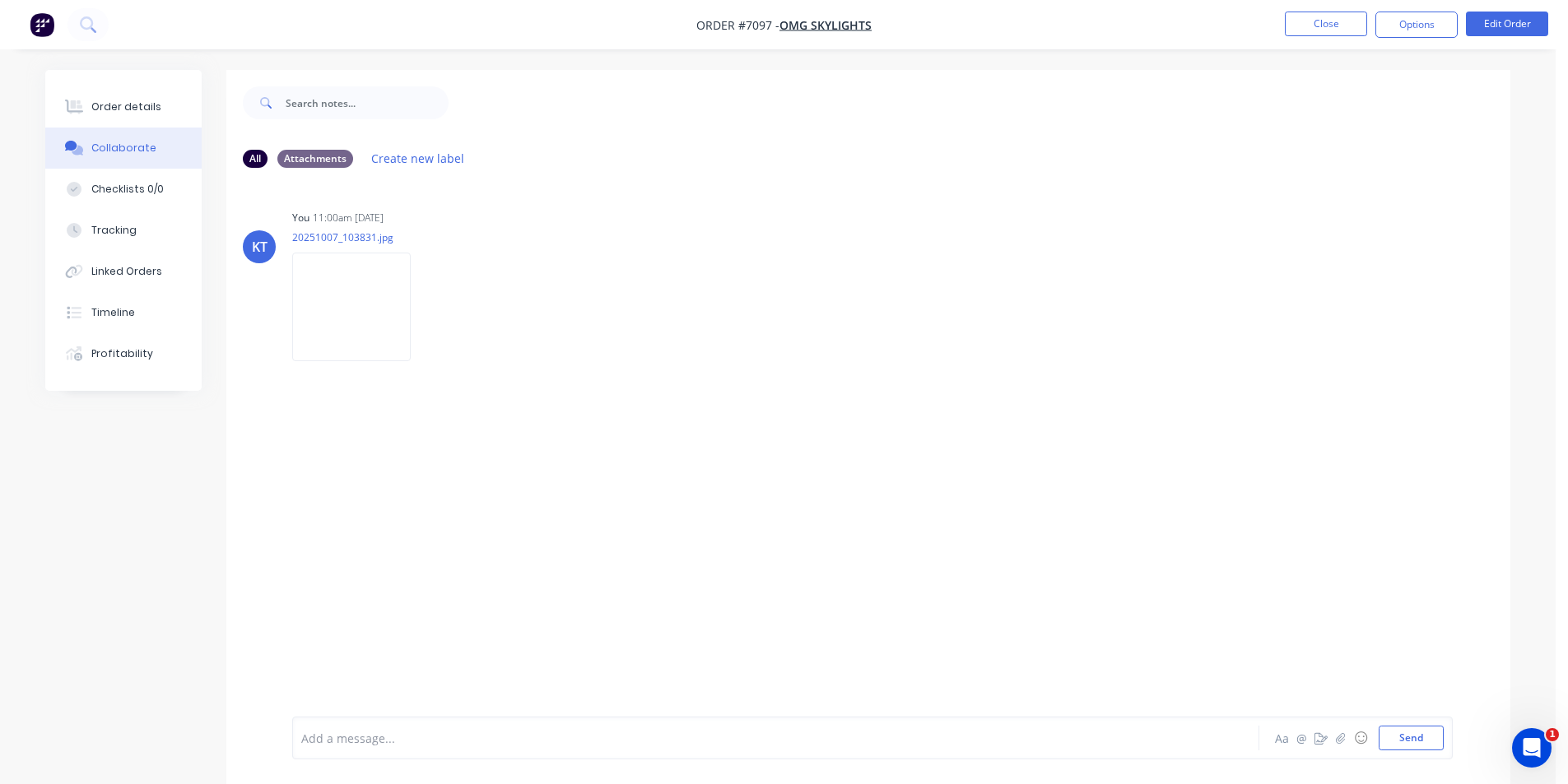
click at [155, 107] on button "Order details" at bounding box center [123, 107] width 157 height 41
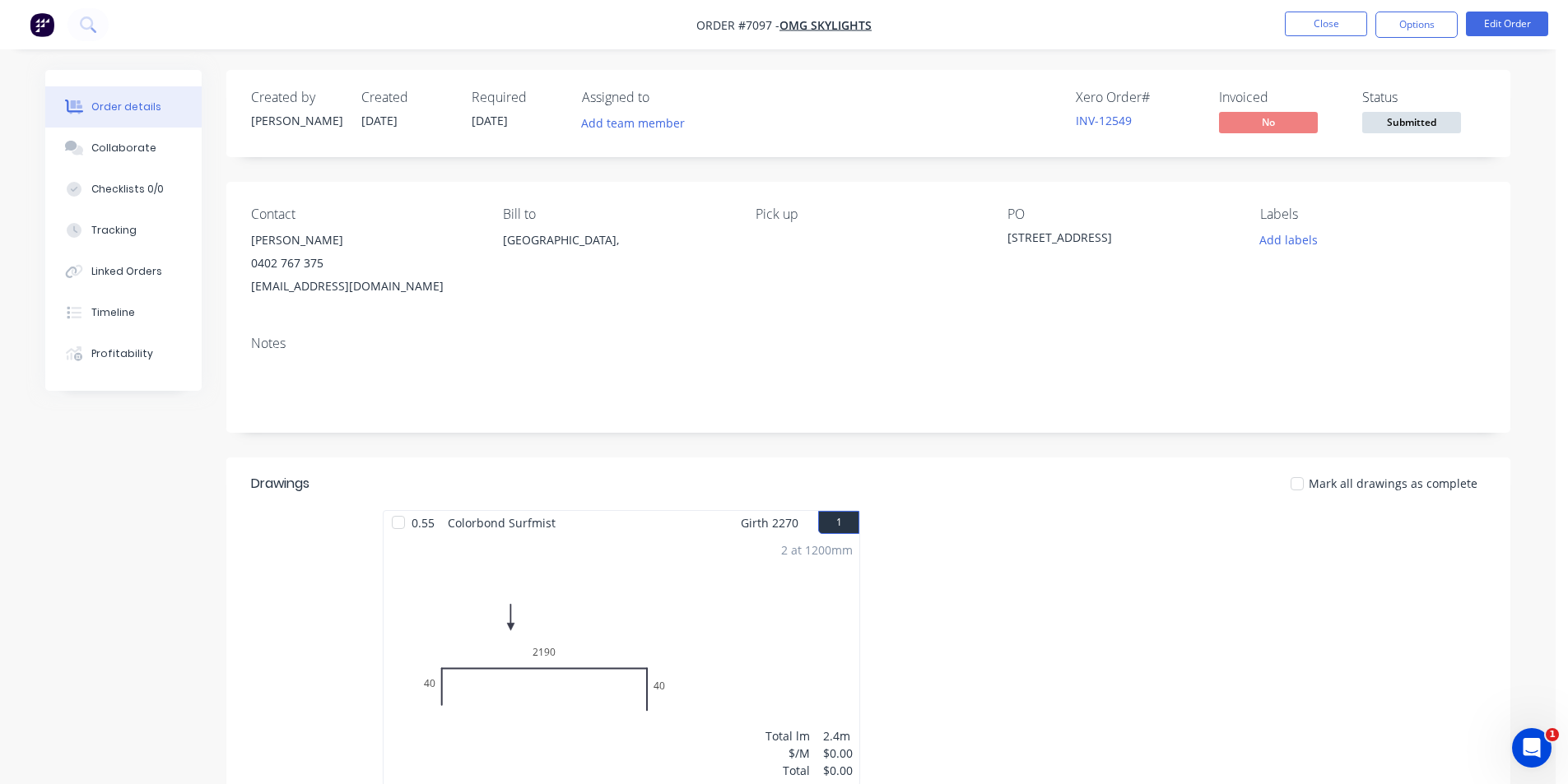
click at [1386, 125] on span "Submitted" at bounding box center [1411, 122] width 98 height 21
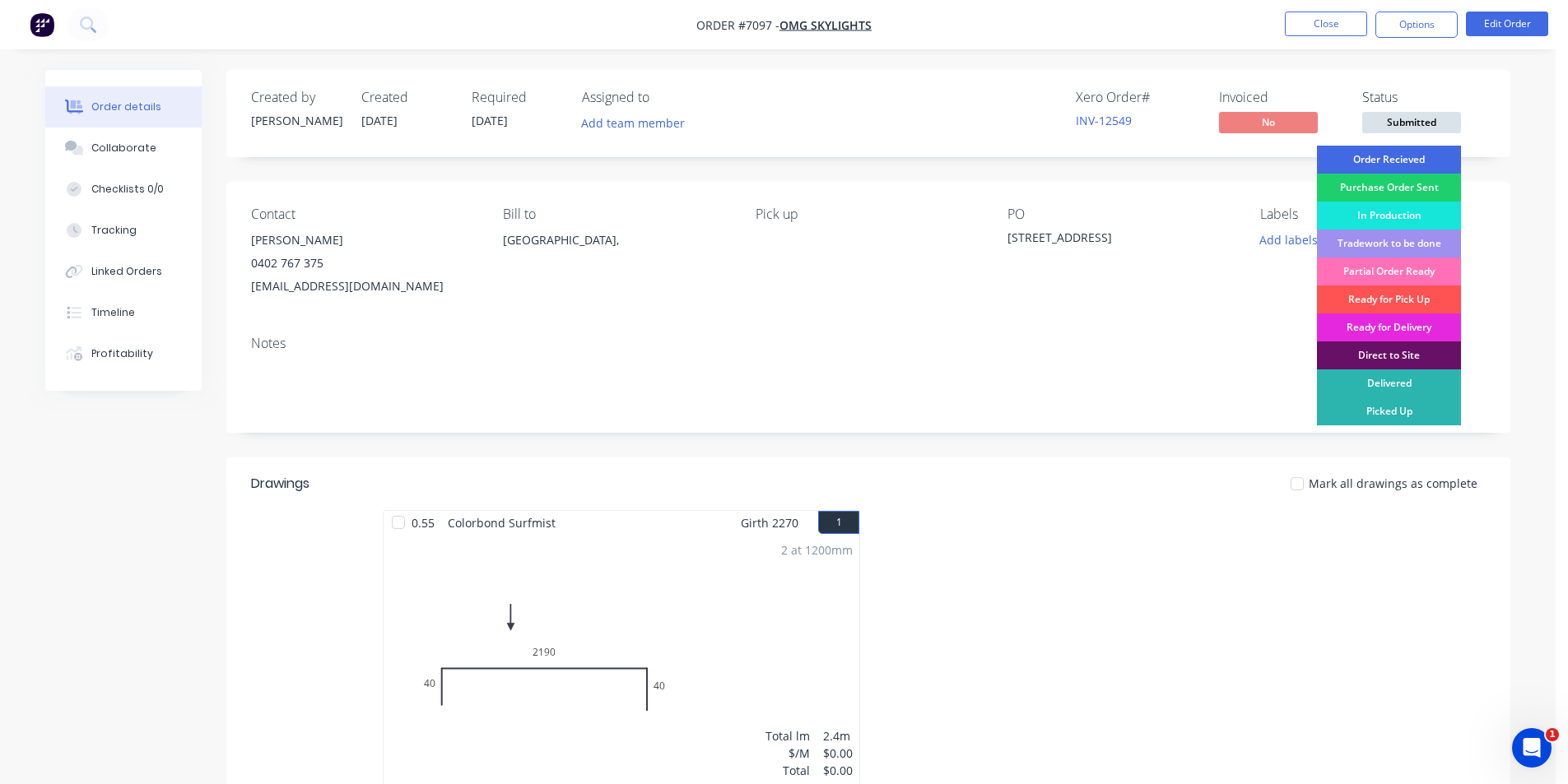
click at [1378, 156] on div "Order Recieved" at bounding box center [1388, 159] width 144 height 28
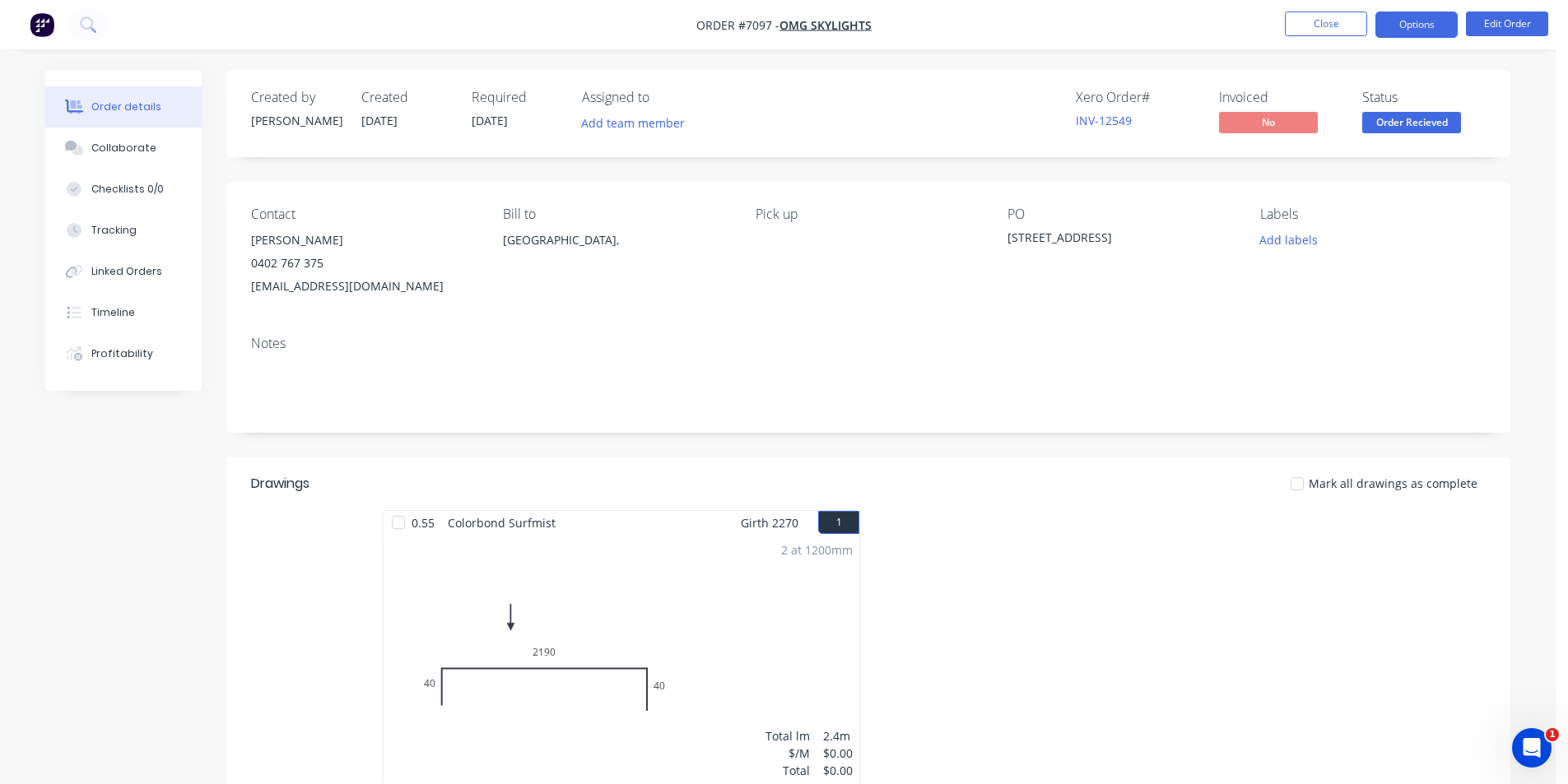
click at [1417, 14] on button "Options" at bounding box center [1417, 24] width 82 height 26
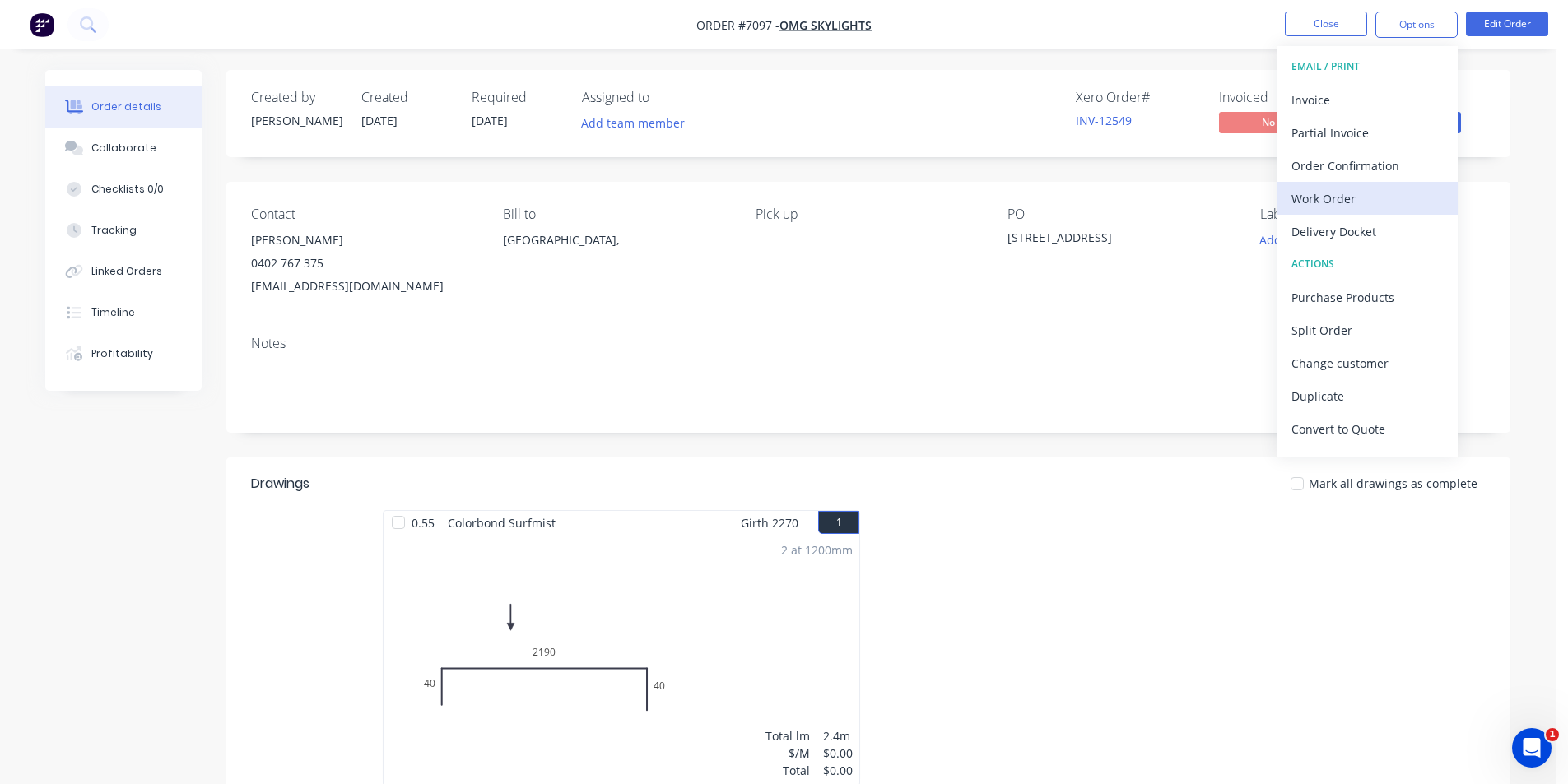
click at [1372, 198] on div "Work Order" at bounding box center [1367, 198] width 151 height 24
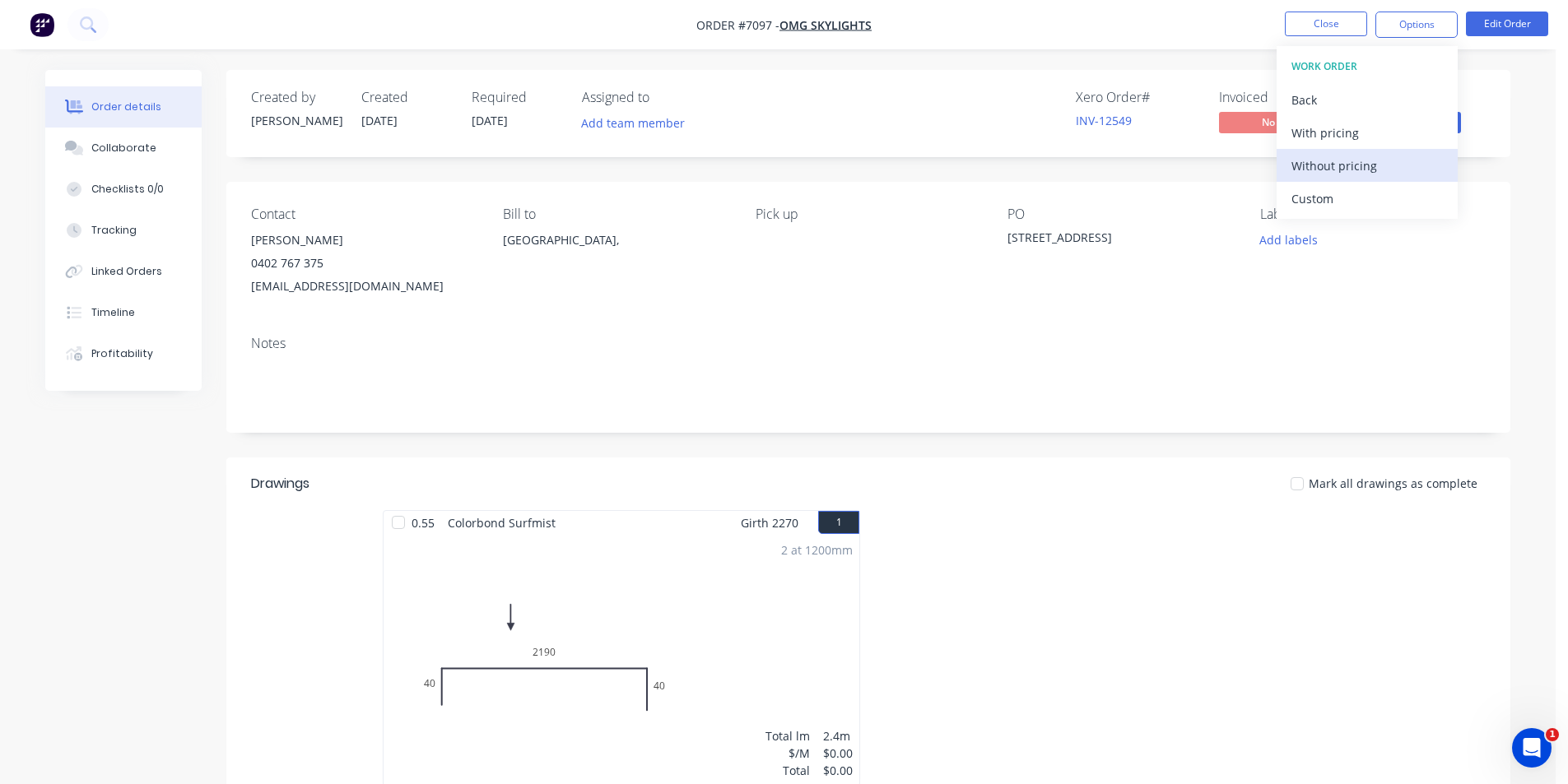
click at [1373, 176] on div "Without pricing" at bounding box center [1367, 165] width 151 height 24
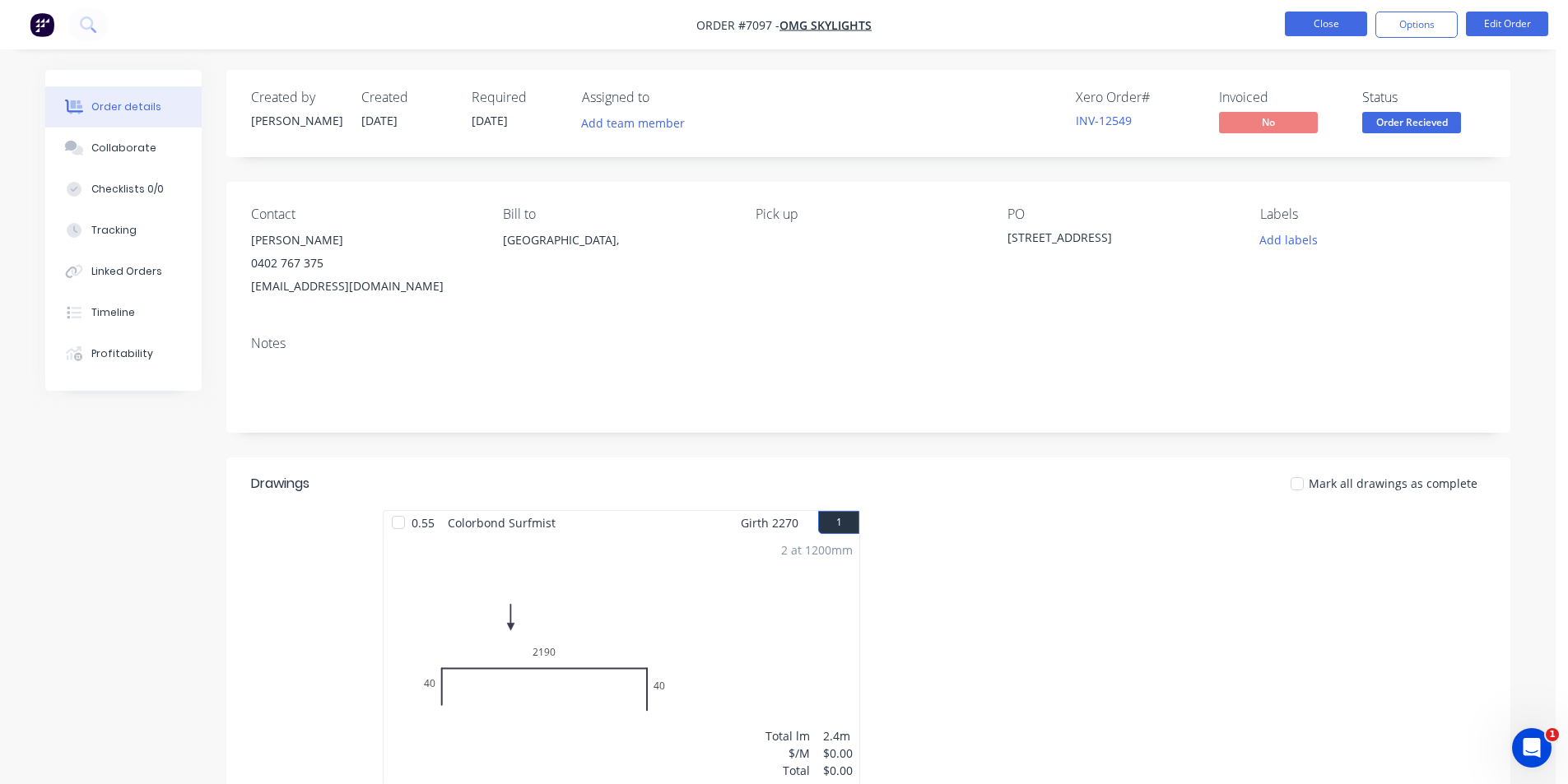
click at [1307, 28] on button "Close" at bounding box center [1326, 24] width 82 height 25
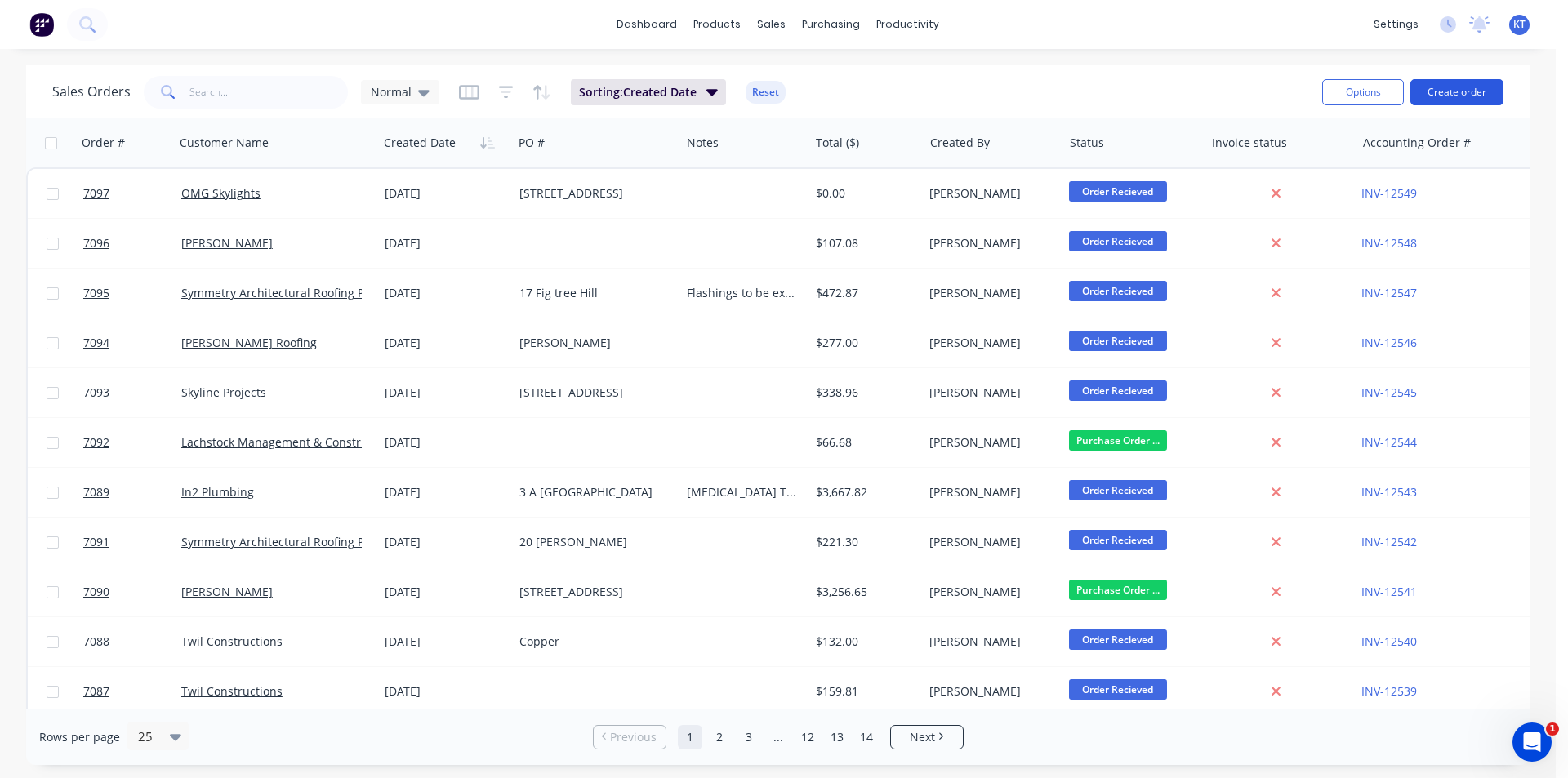
click at [1476, 86] on button "Create order" at bounding box center [1456, 91] width 93 height 26
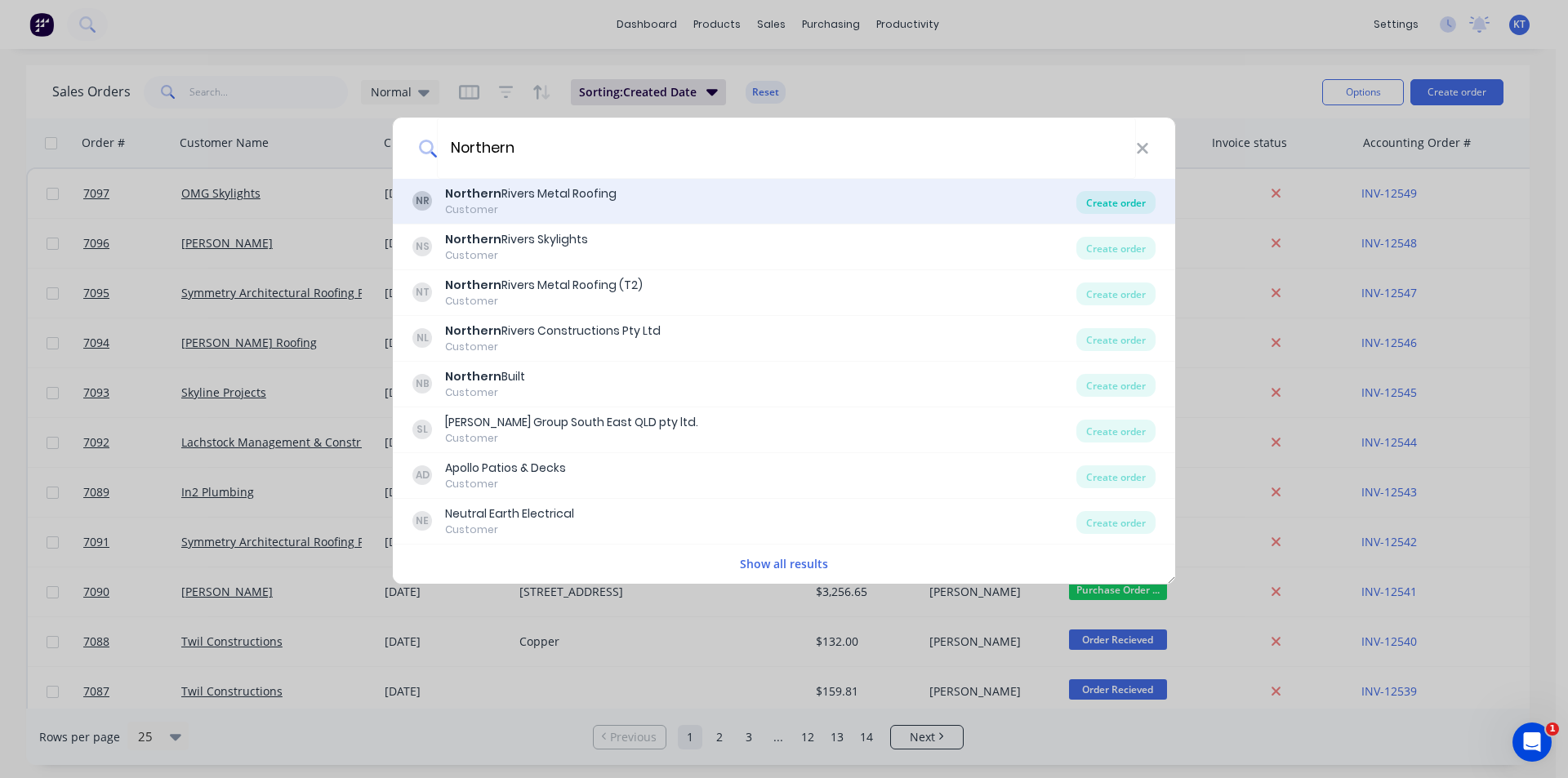
type input "Northern"
click at [1089, 209] on div "Create order" at bounding box center [1115, 202] width 79 height 23
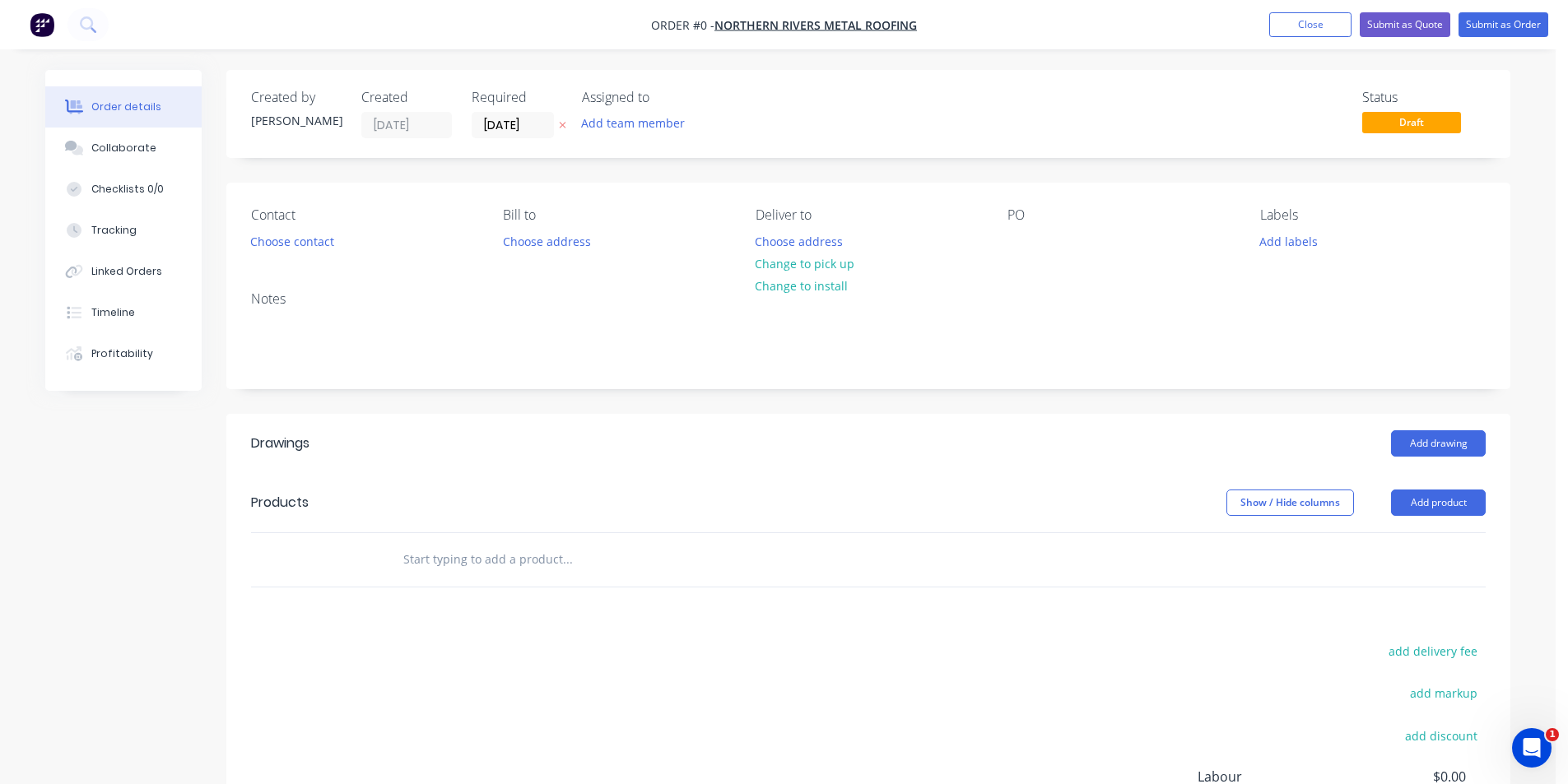
click at [300, 253] on div "Contact Choose contact" at bounding box center [364, 231] width 225 height 46
click at [303, 237] on button "Choose contact" at bounding box center [292, 240] width 101 height 22
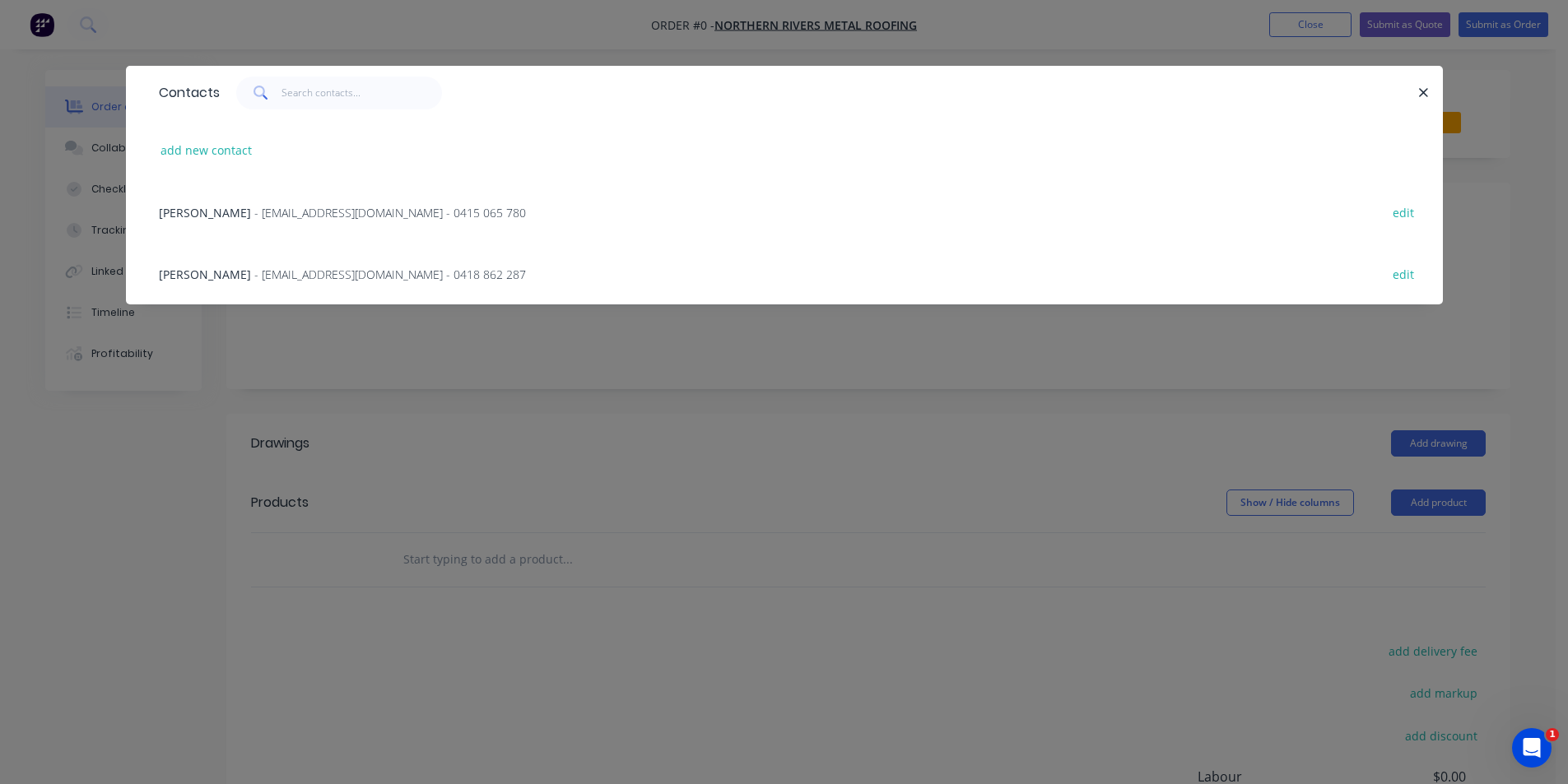
click at [280, 210] on span "- [EMAIL_ADDRESS][DOMAIN_NAME] - 0415 065 780" at bounding box center [390, 212] width 272 height 15
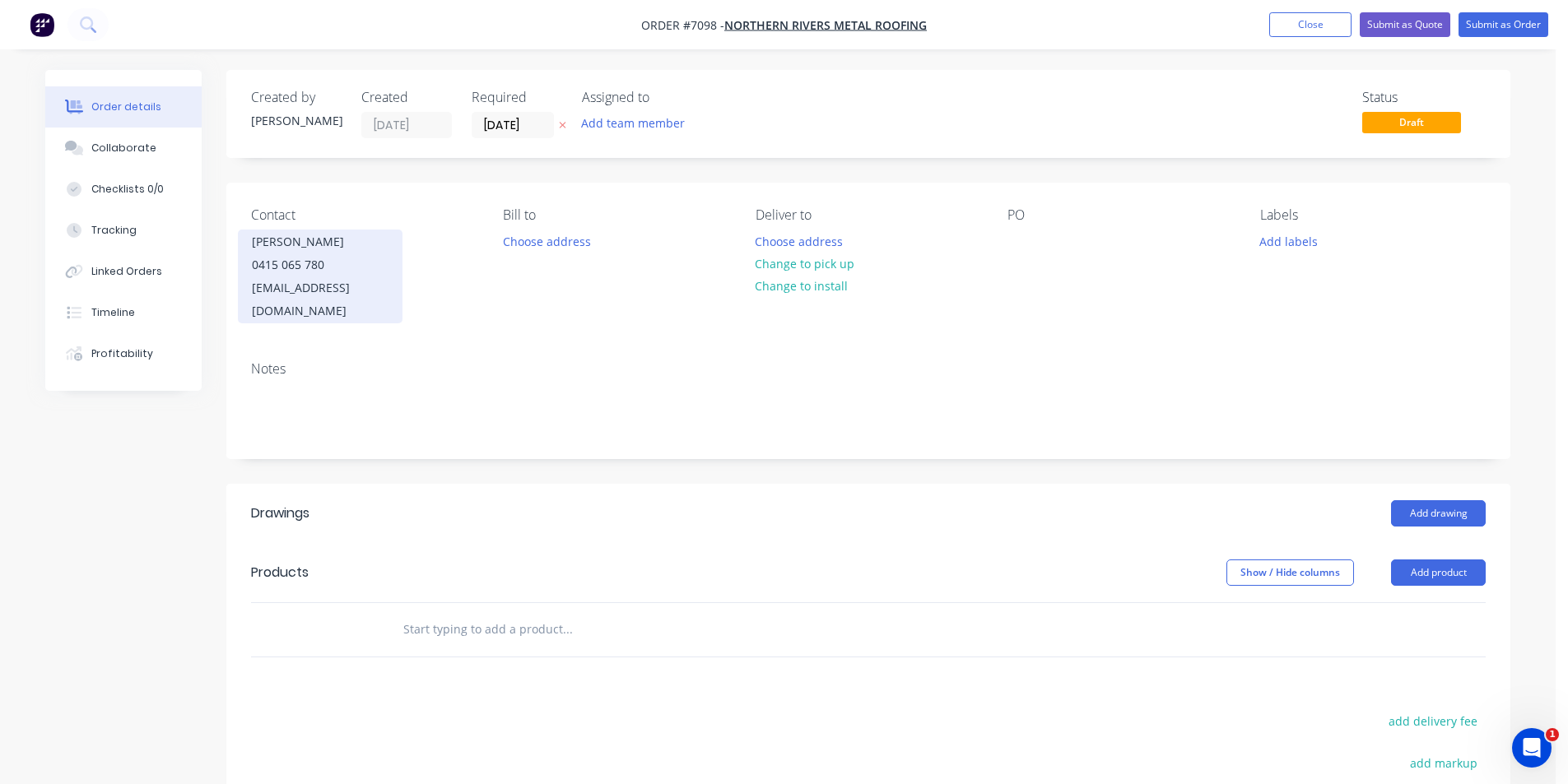
drag, startPoint x: 328, startPoint y: 229, endPoint x: 301, endPoint y: 259, distance: 40.4
click at [328, 233] on div "Contact [PERSON_NAME] [PHONE_NUMBER] [EMAIL_ADDRESS][DOMAIN_NAME]" at bounding box center [364, 266] width 225 height 116
click at [294, 274] on div "0415 065 780" at bounding box center [320, 265] width 137 height 23
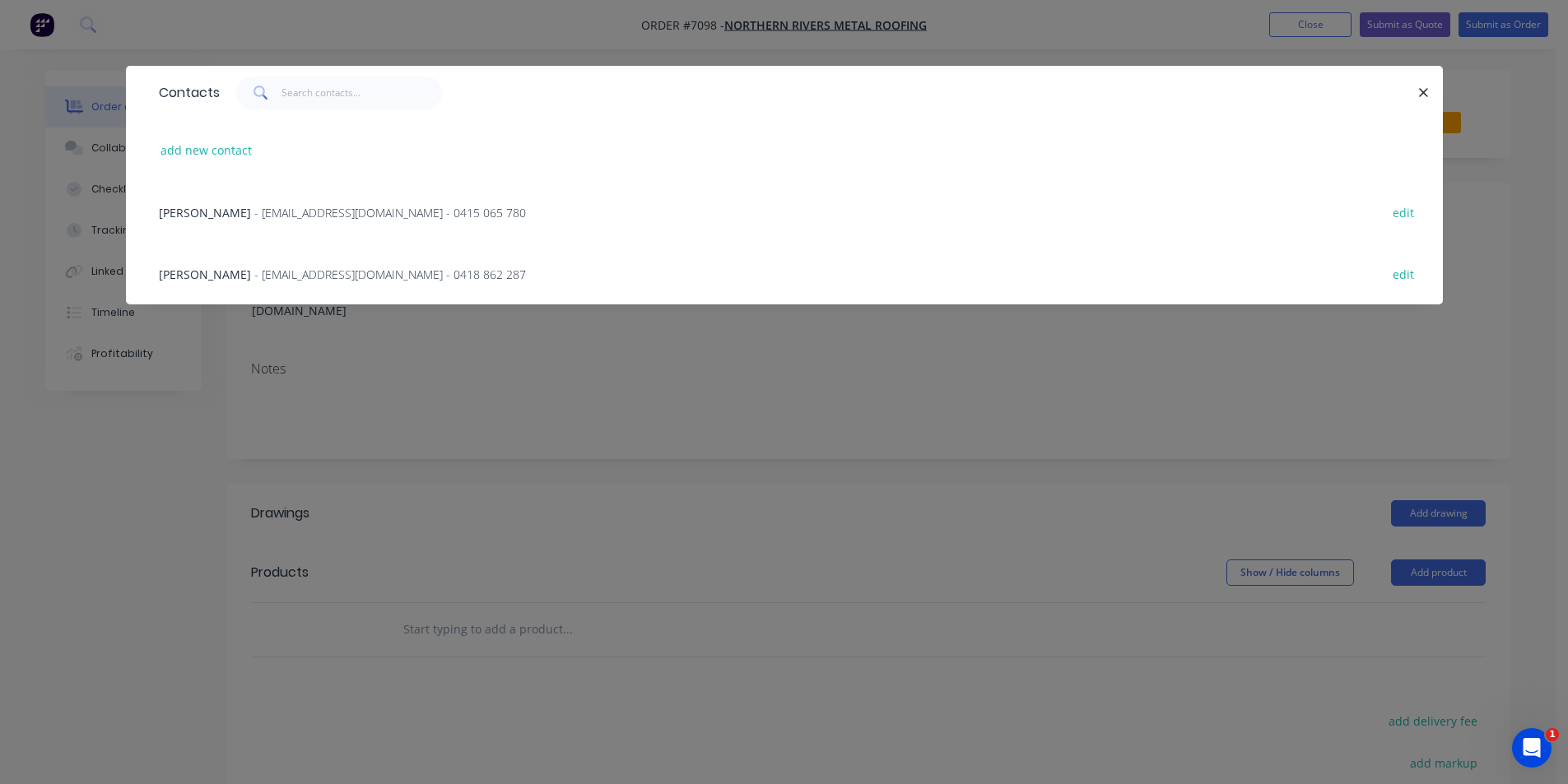
click at [299, 274] on span "- [EMAIL_ADDRESS][DOMAIN_NAME] - 0418 862 287" at bounding box center [390, 274] width 272 height 15
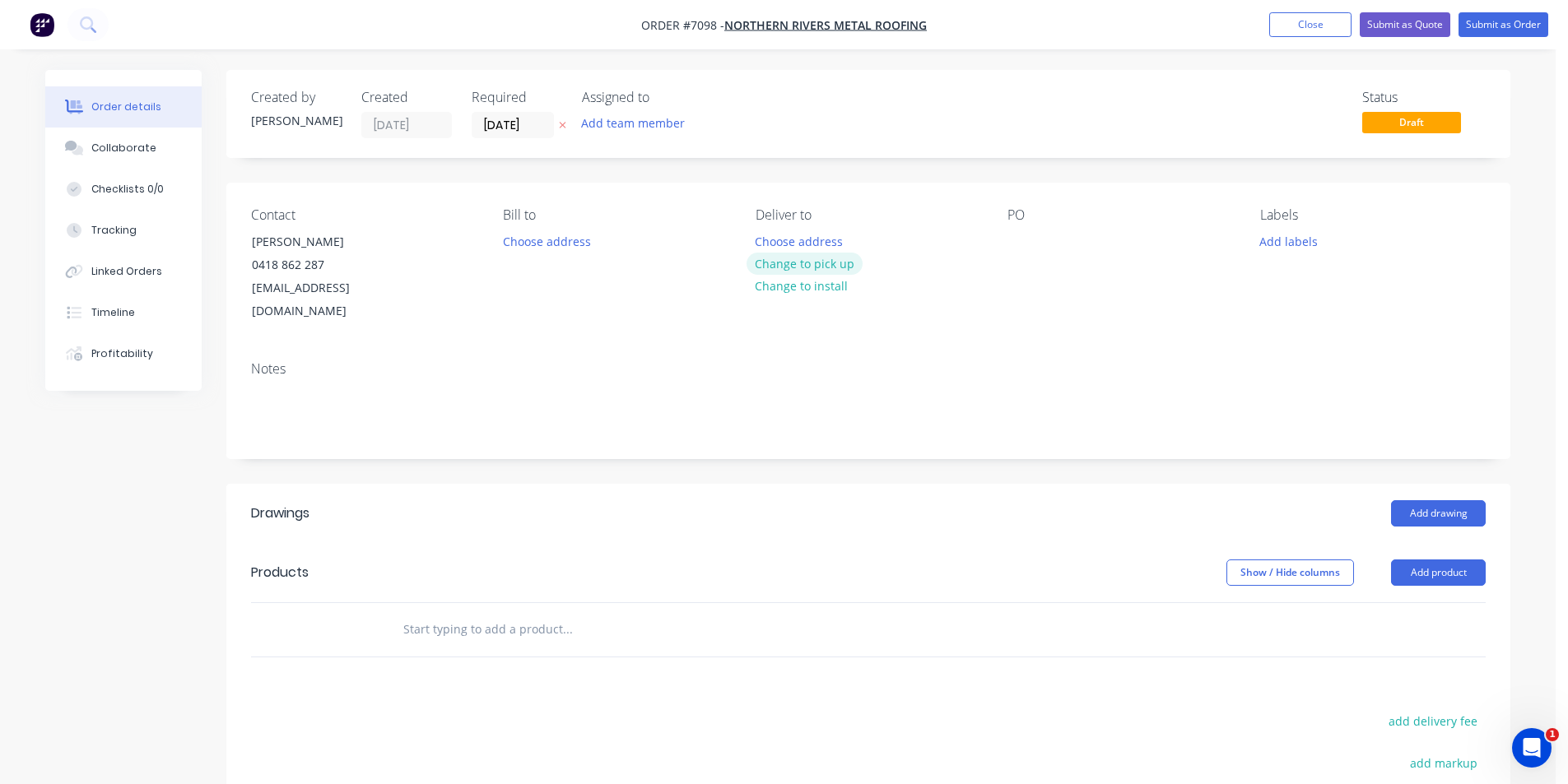
click at [817, 266] on button "Change to pick up" at bounding box center [805, 263] width 117 height 22
click at [1021, 241] on div at bounding box center [1020, 241] width 26 height 24
click at [1459, 500] on button "Add drawing" at bounding box center [1438, 512] width 95 height 26
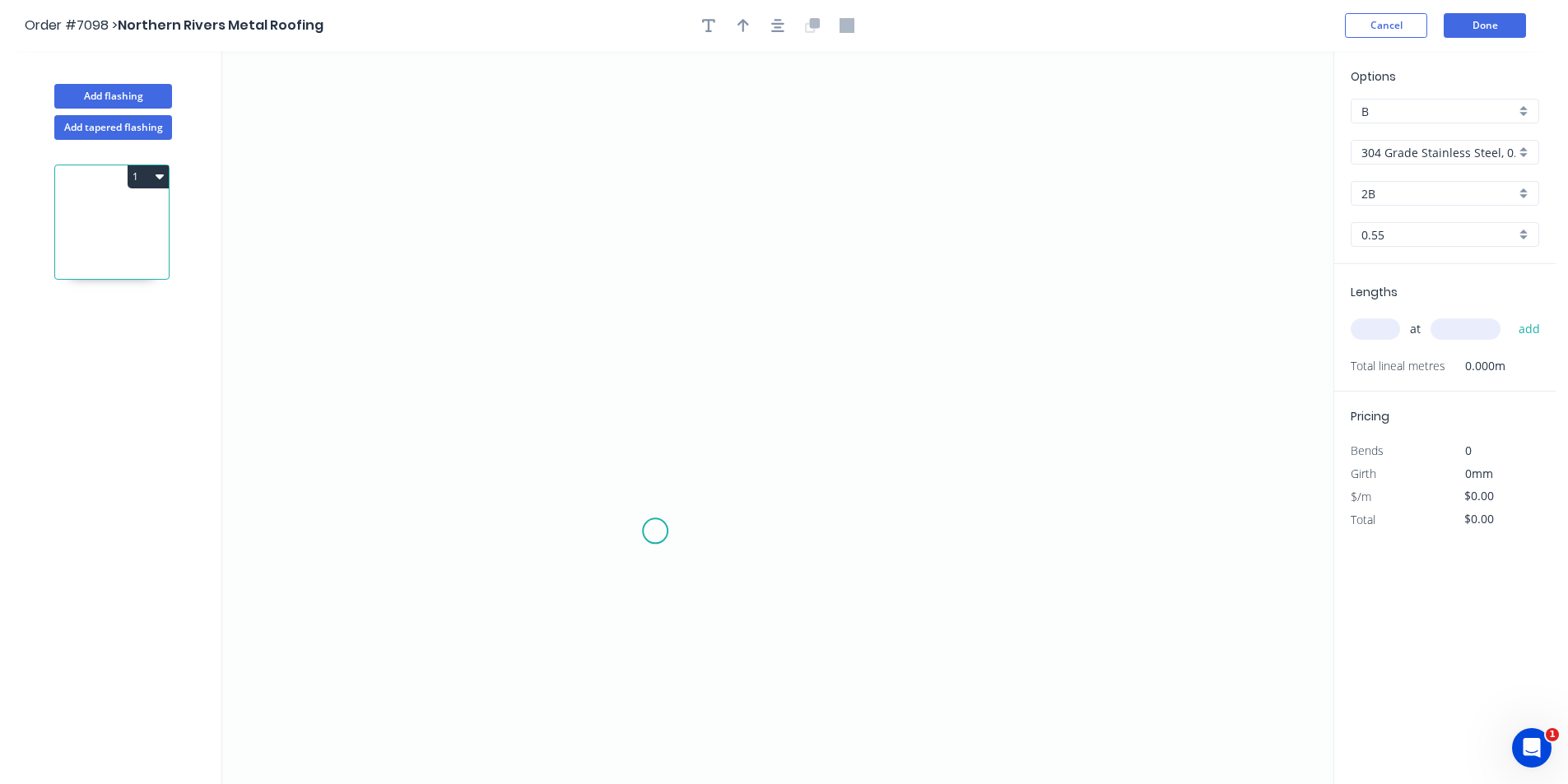
click at [655, 531] on icon "0" at bounding box center [777, 417] width 1111 height 733
click at [650, 479] on icon at bounding box center [653, 504] width 5 height 53
click at [572, 476] on icon "0 ?" at bounding box center [777, 417] width 1111 height 733
click at [578, 275] on icon "0 ? ? ? º" at bounding box center [777, 417] width 1111 height 733
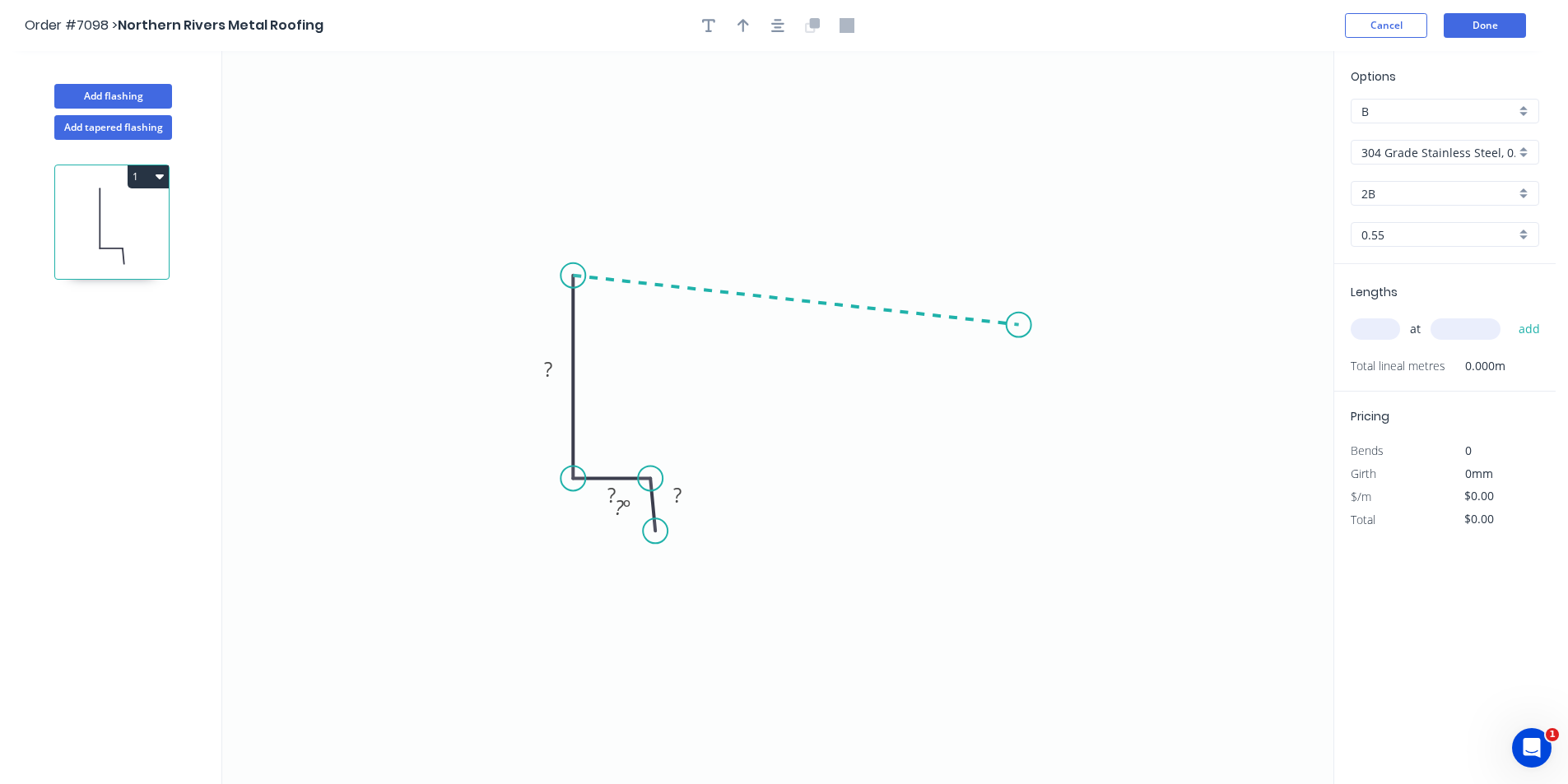
click at [1019, 325] on icon "0 ? ? ? ? º" at bounding box center [777, 417] width 1111 height 733
click at [1003, 381] on icon "0 ? ? ? ? ? º ? º" at bounding box center [777, 417] width 1111 height 733
click at [758, 21] on div at bounding box center [777, 26] width 173 height 25
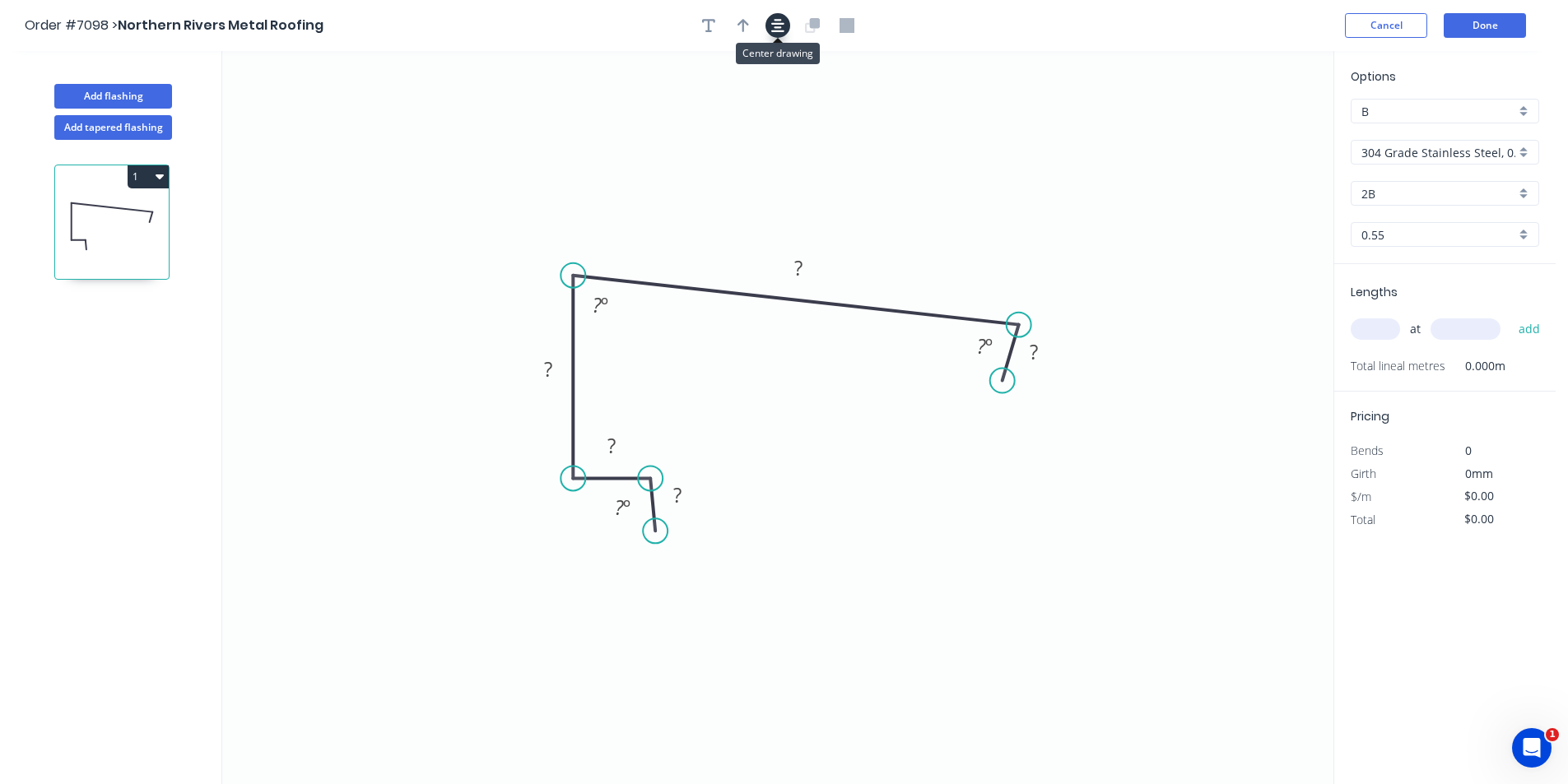
click at [778, 21] on icon "button" at bounding box center [777, 25] width 13 height 13
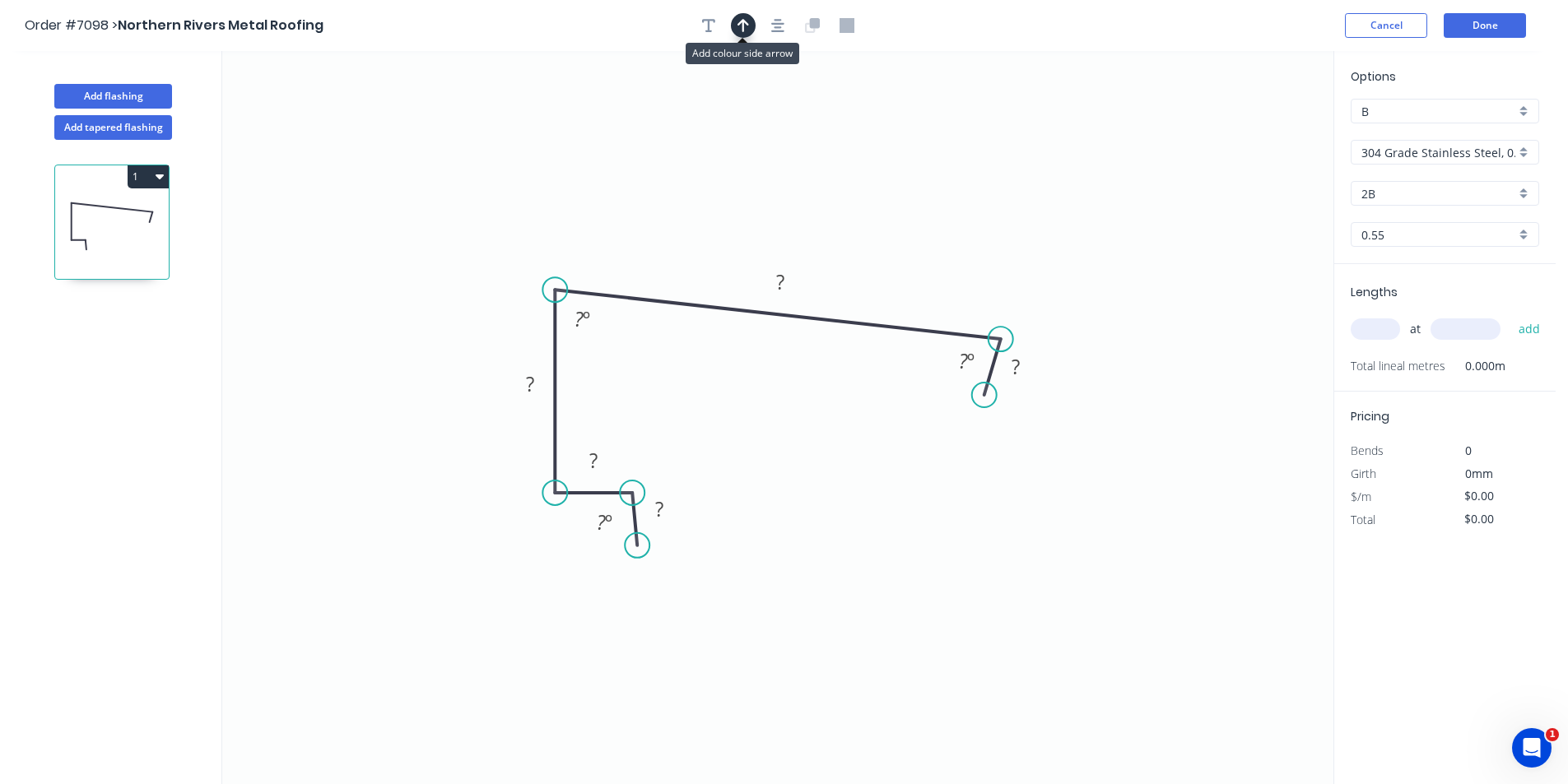
click at [750, 24] on button "button" at bounding box center [743, 26] width 25 height 25
drag, startPoint x: 1252, startPoint y: 129, endPoint x: 830, endPoint y: 216, distance: 430.9
click at [830, 216] on icon at bounding box center [832, 196] width 15 height 53
drag, startPoint x: 640, startPoint y: 547, endPoint x: 631, endPoint y: 562, distance: 17.5
click at [631, 562] on circle at bounding box center [632, 562] width 25 height 25
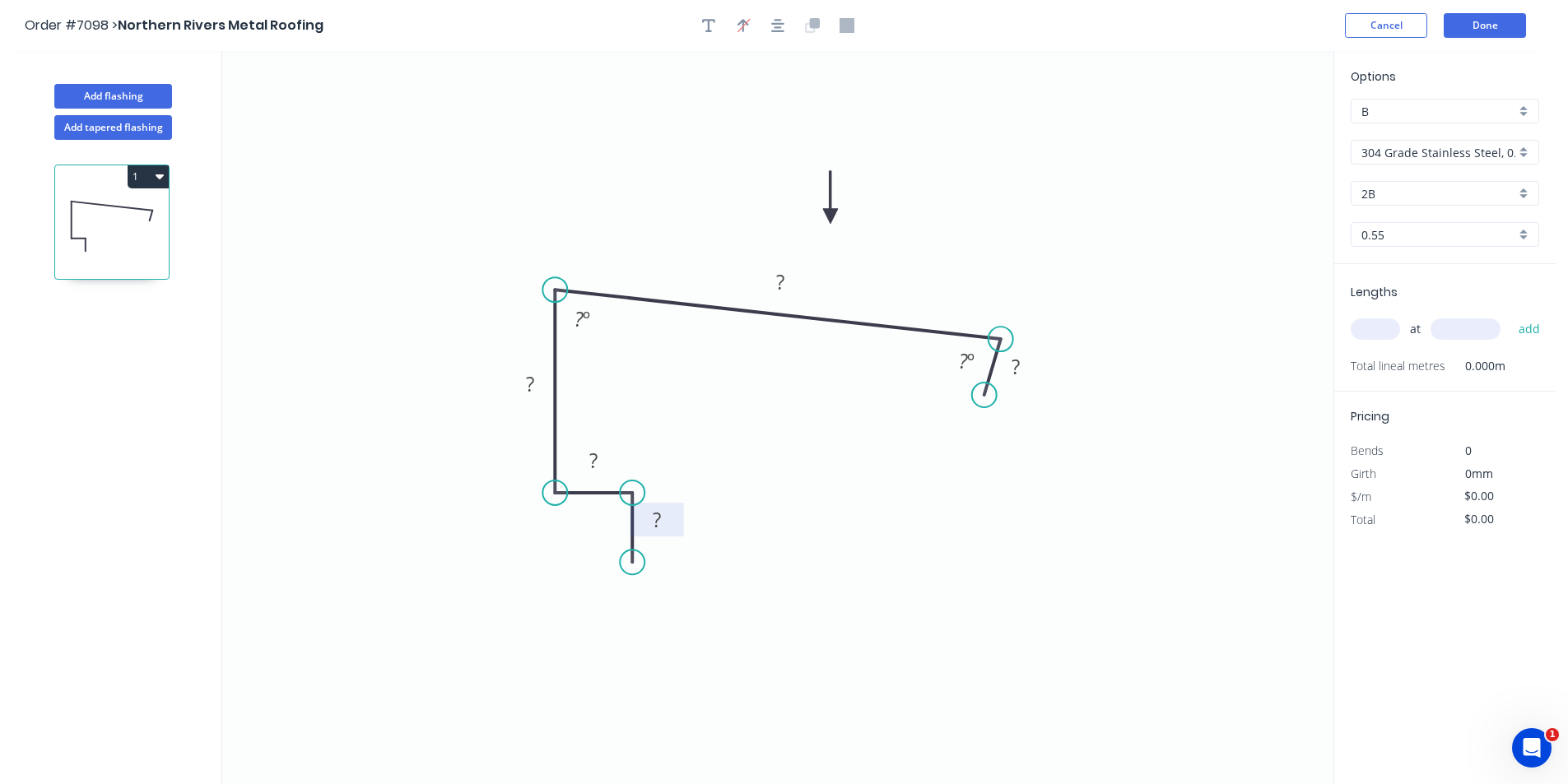
click at [660, 518] on tspan "?" at bounding box center [657, 519] width 8 height 27
click at [1013, 459] on div "Crush & Fold" at bounding box center [1064, 452] width 165 height 34
type input "$64.16"
click at [1047, 447] on div "Flip bend" at bounding box center [1067, 443] width 165 height 34
drag, startPoint x: 993, startPoint y: 393, endPoint x: 989, endPoint y: 409, distance: 16.5
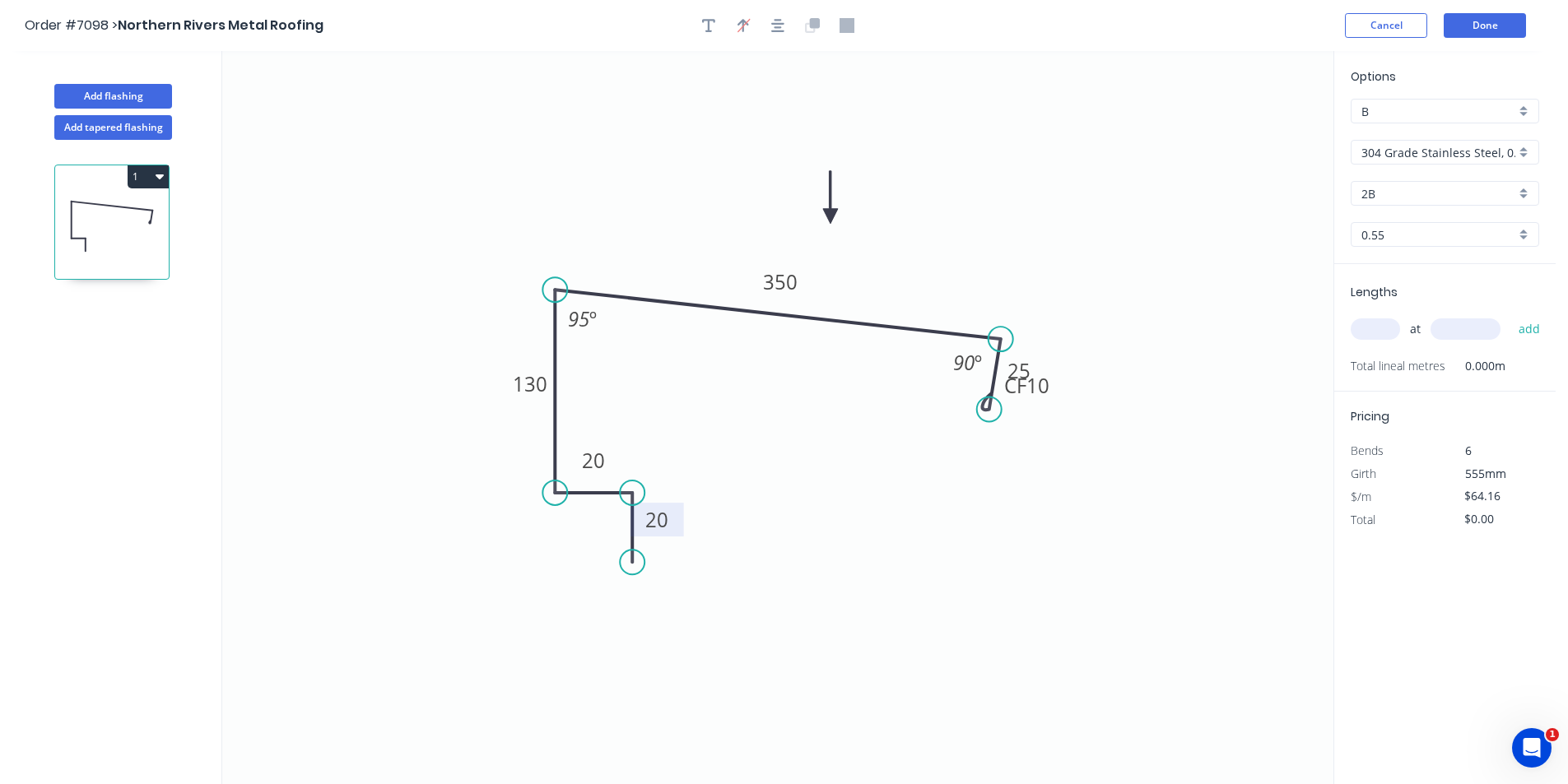
click at [989, 409] on circle at bounding box center [989, 409] width 25 height 25
click at [1369, 329] on input "text" at bounding box center [1375, 329] width 49 height 21
click at [1423, 144] on input "304 Grade Stainless Steel, 0.9mm Perforated Pattern 208 - 2mm hole" at bounding box center [1438, 152] width 154 height 17
click at [1425, 220] on div "Brass" at bounding box center [1445, 213] width 187 height 29
type input "Brass"
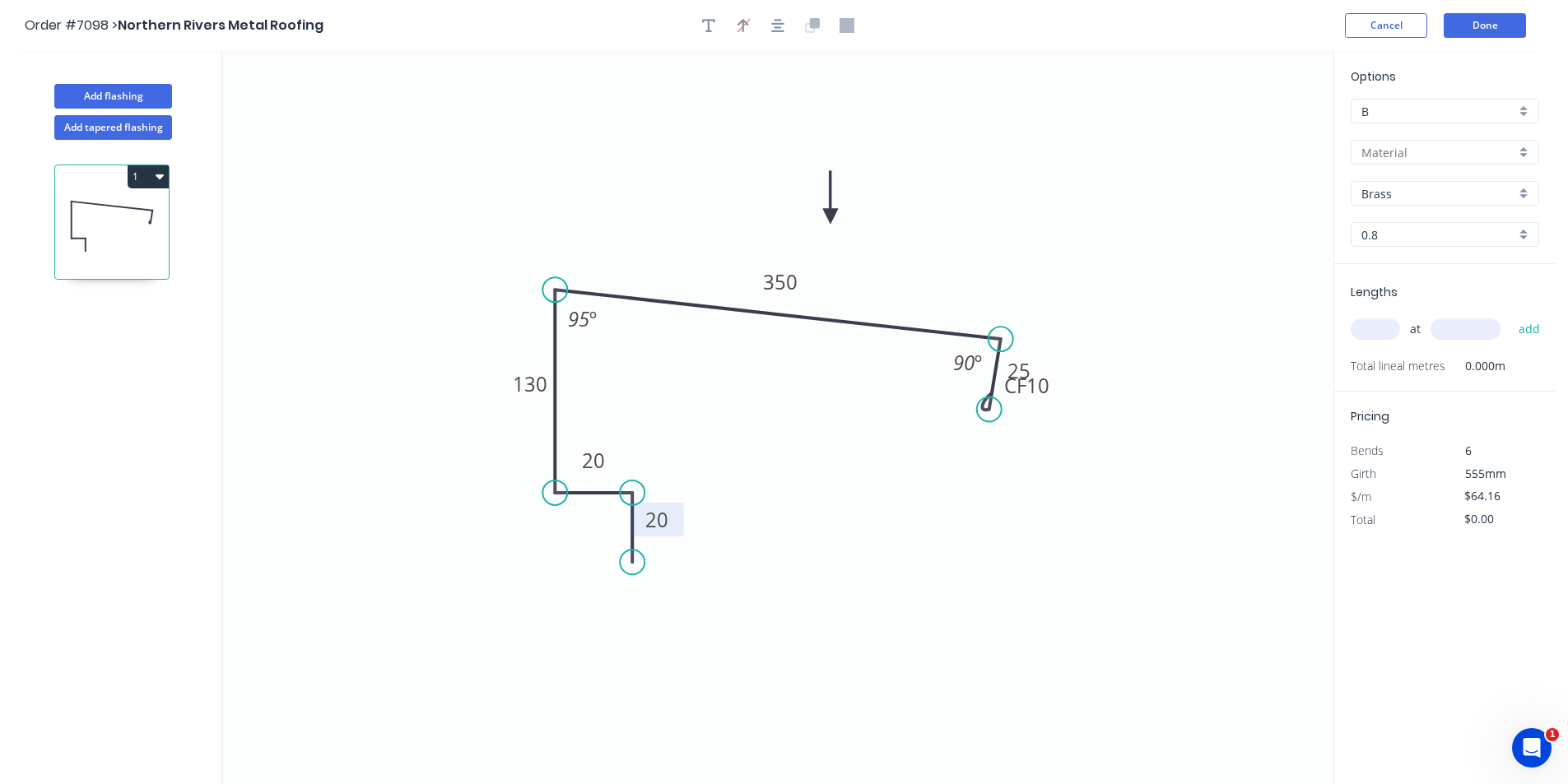
type input "Brass"
type input "0.8"
type input "$199.46"
click at [1433, 156] on input "Brass" at bounding box center [1438, 152] width 154 height 17
click at [1436, 240] on div "Colorbond" at bounding box center [1445, 241] width 187 height 29
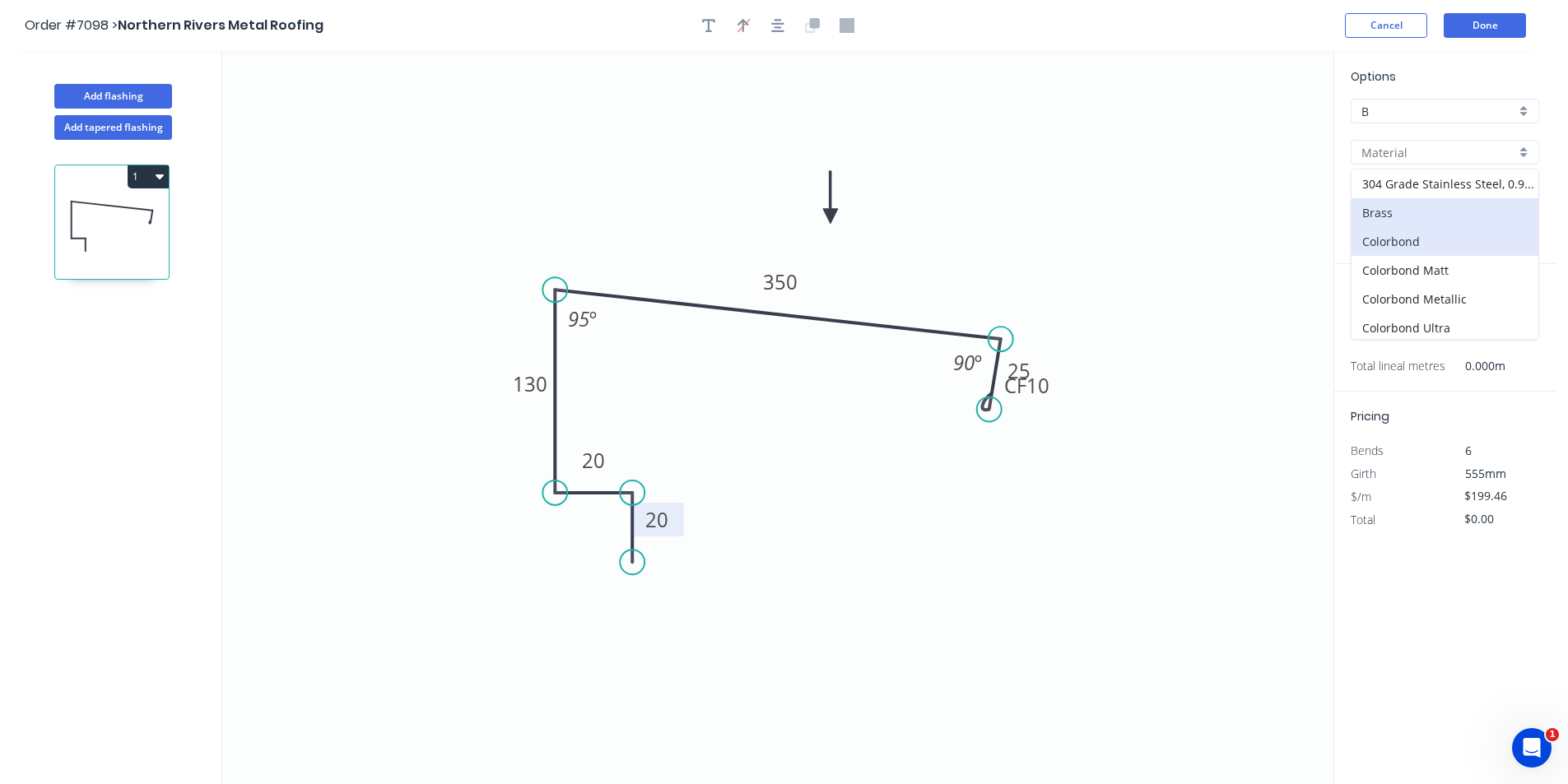
type input "Colorbond"
type input "Basalt"
type input "0.55"
type input "$24.93"
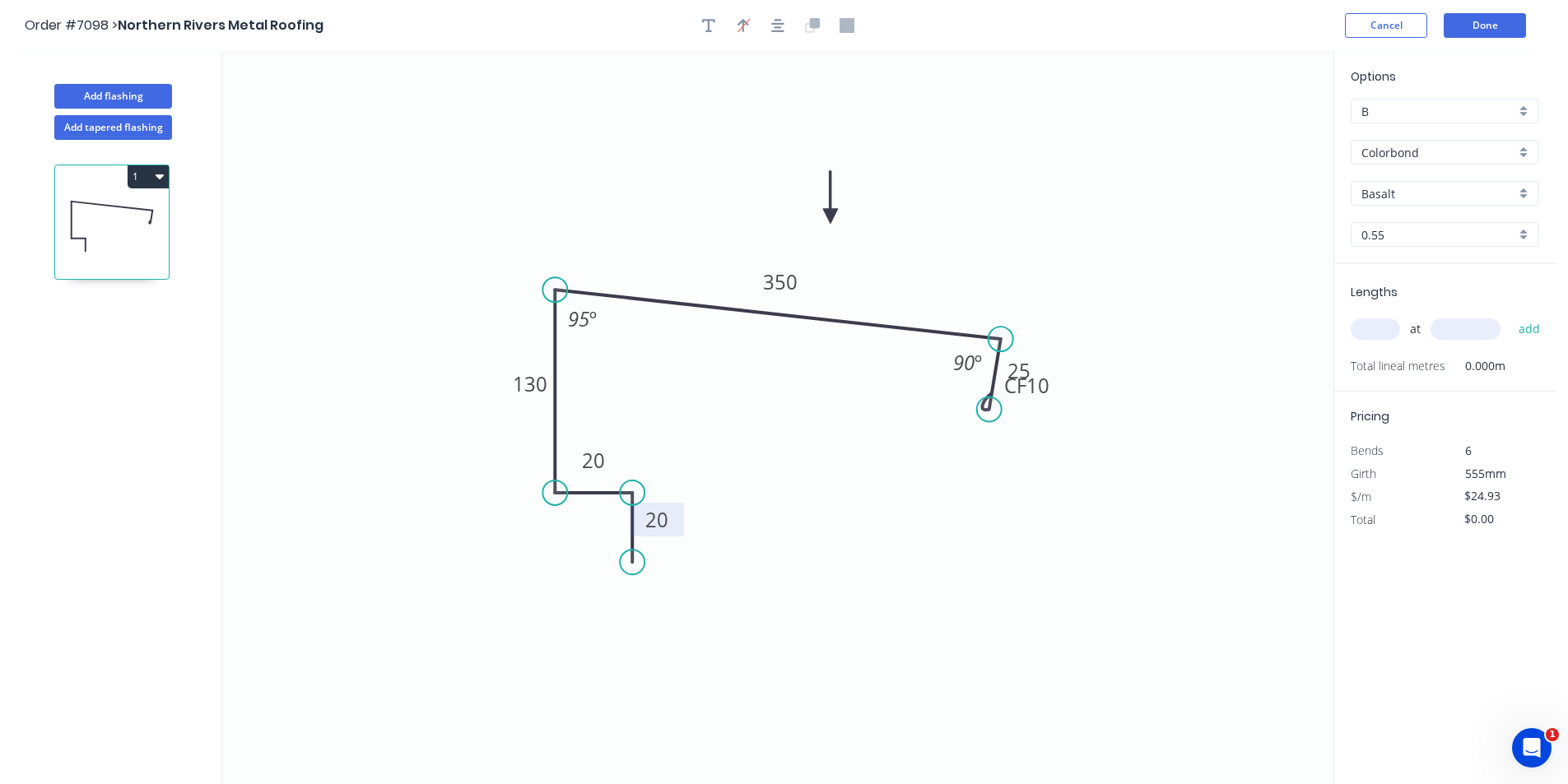
click at [1446, 220] on div "Options B B Colorbond Colorbond Colorbond Matt Colorbond Metallic Colorbond Ult…" at bounding box center [1445, 165] width 222 height 197
click at [1446, 198] on input "Basalt" at bounding box center [1438, 193] width 154 height 17
click at [1365, 237] on div "Dune" at bounding box center [1445, 233] width 187 height 29
type input "Dune"
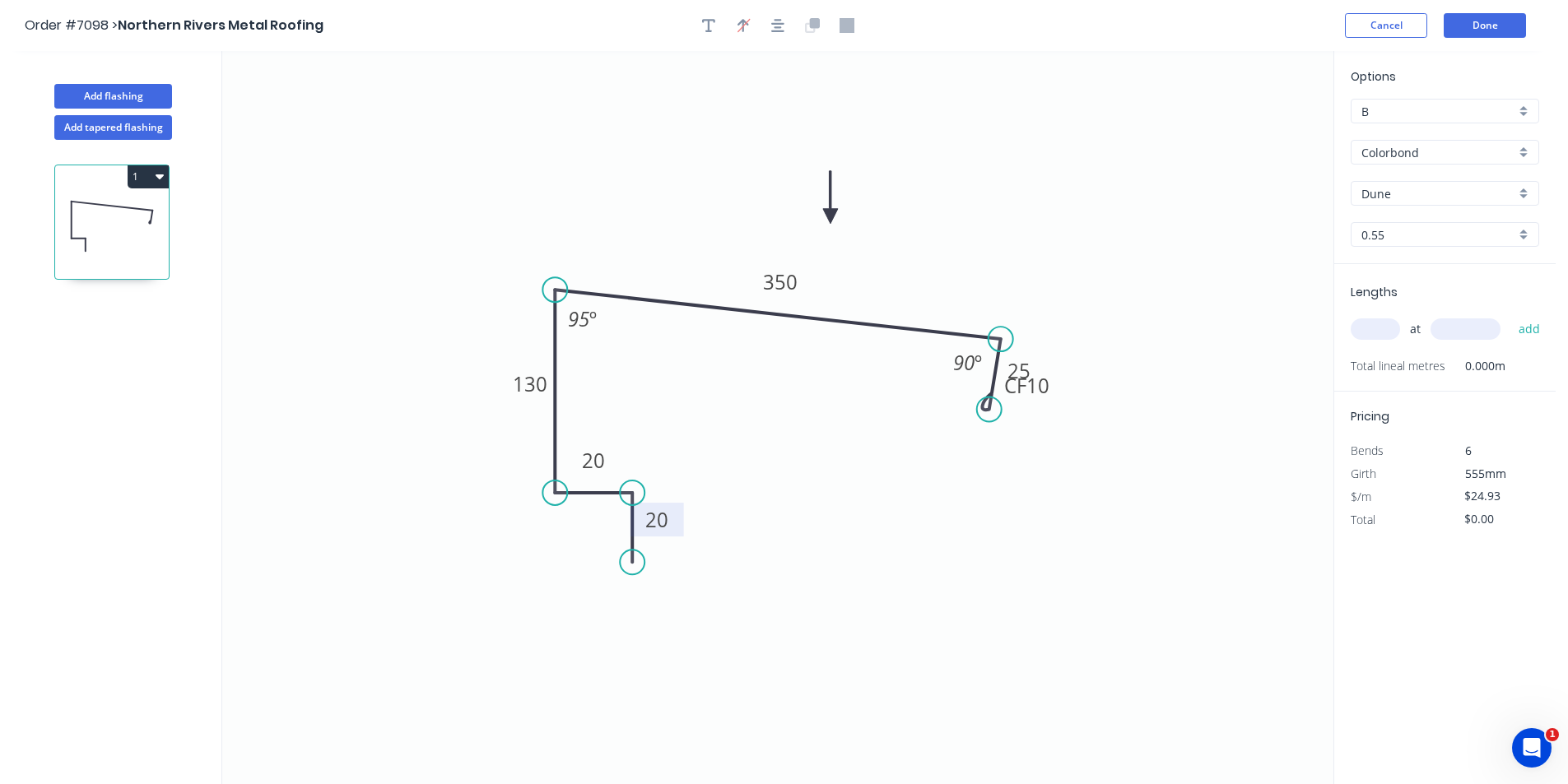
click at [1380, 324] on input "text" at bounding box center [1375, 329] width 49 height 21
type input "2"
type input "6500"
click at [1510, 315] on button "add" at bounding box center [1529, 328] width 38 height 28
click at [146, 181] on button "1" at bounding box center [148, 177] width 41 height 23
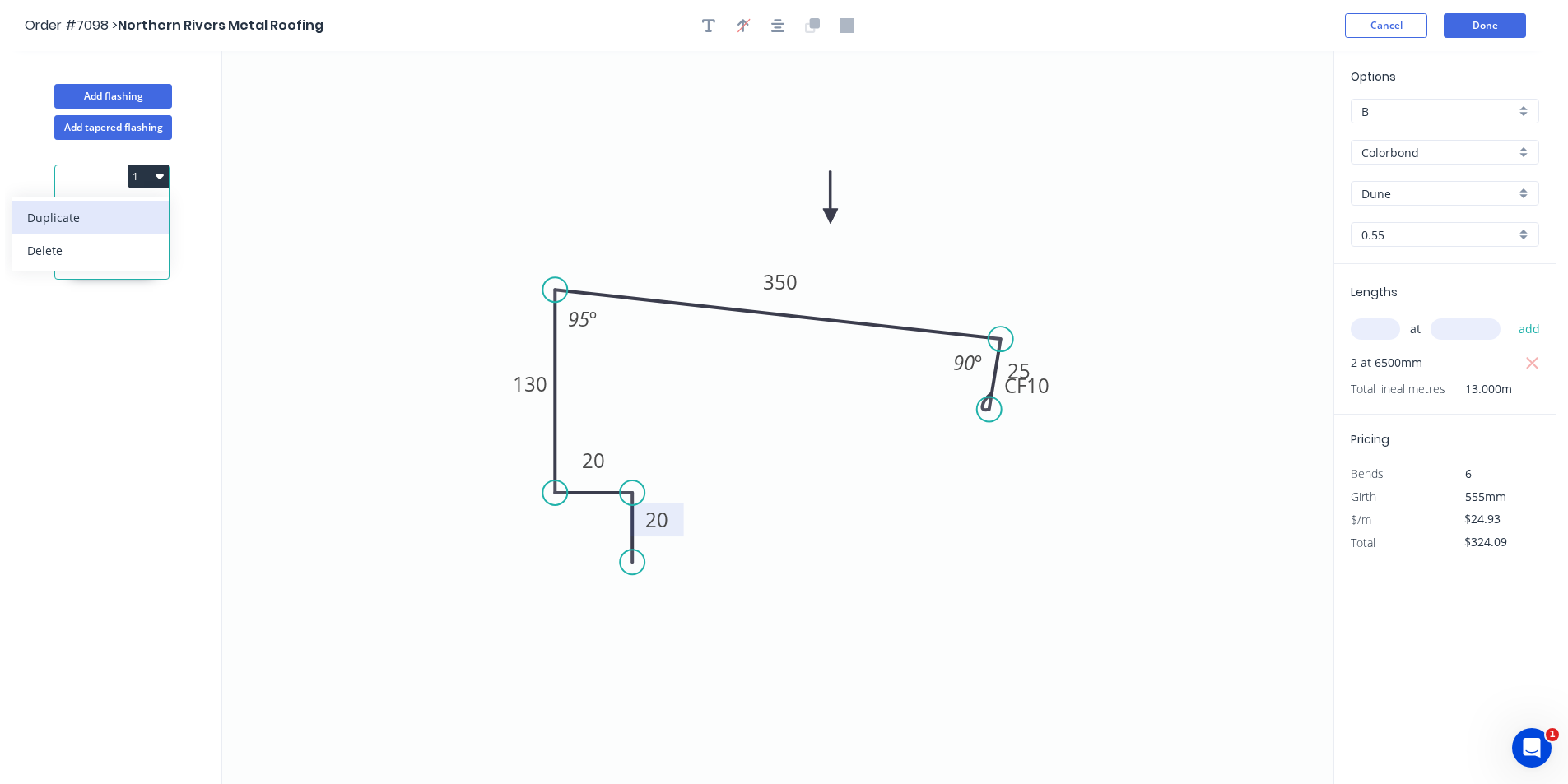
click at [148, 223] on div "Duplicate" at bounding box center [90, 217] width 127 height 24
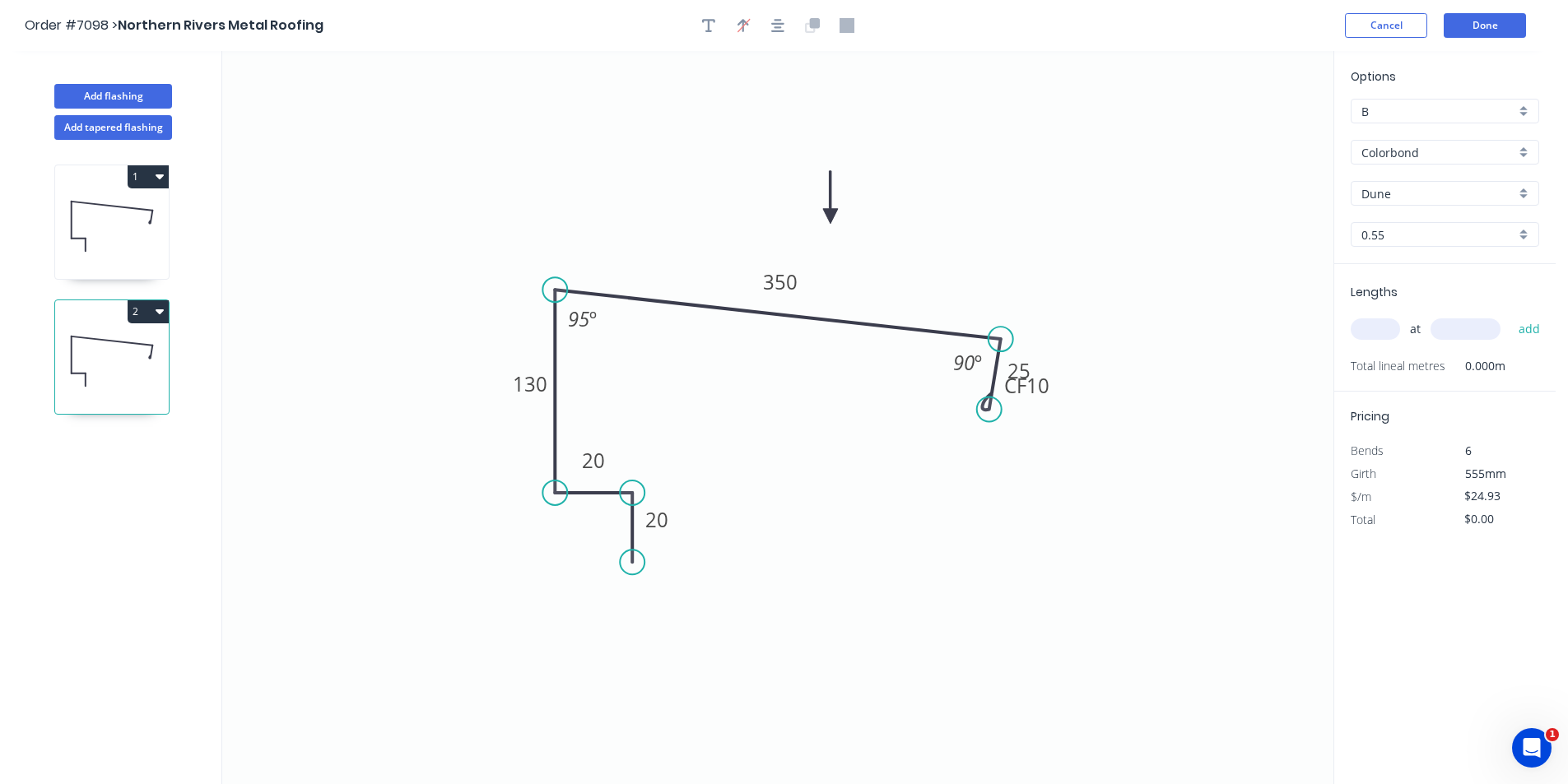
click at [152, 316] on button "2" at bounding box center [148, 312] width 41 height 23
click at [148, 392] on div "Delete" at bounding box center [90, 385] width 127 height 24
type input "$324.09"
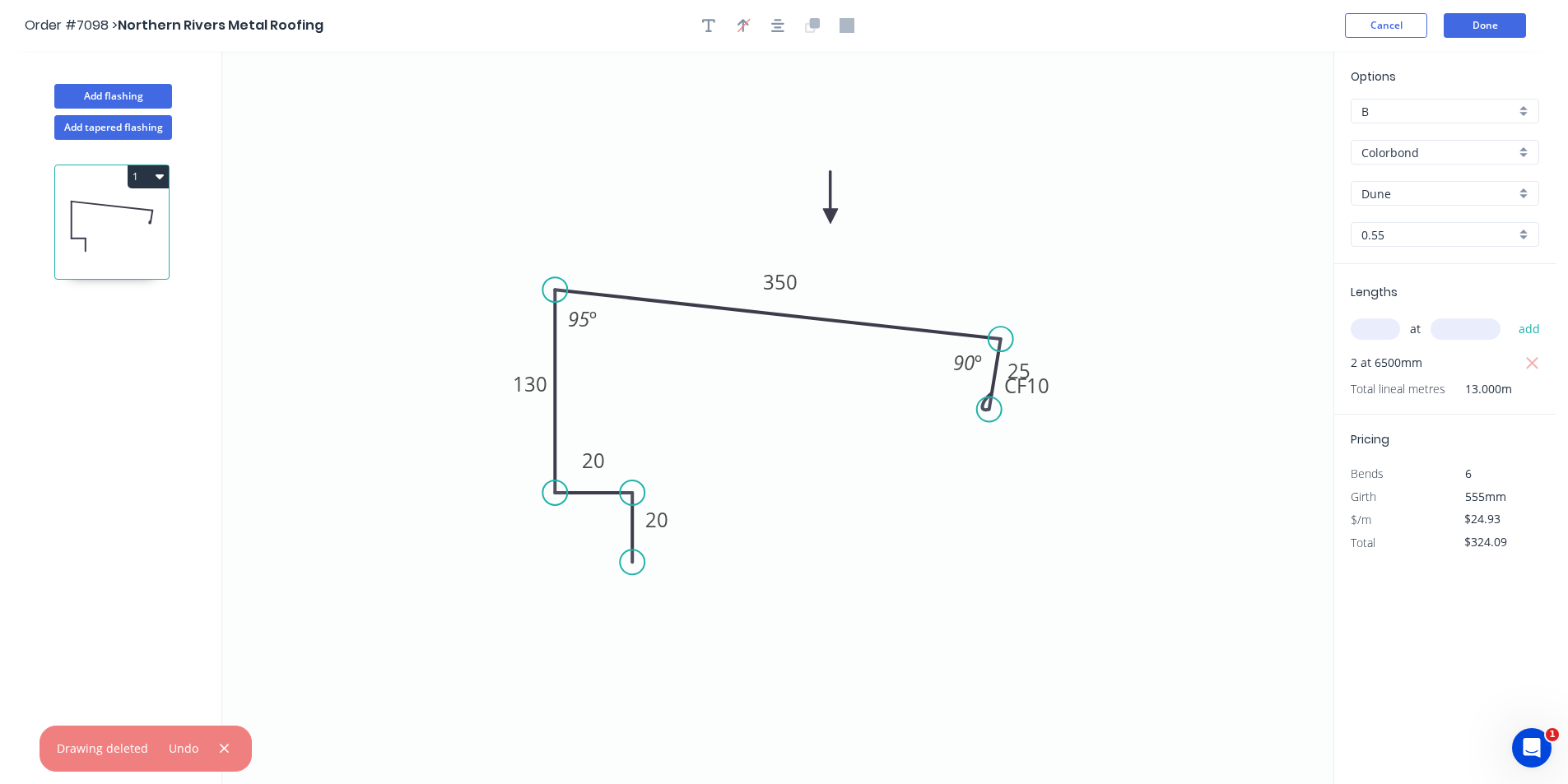
click at [1374, 321] on input "text" at bounding box center [1375, 329] width 49 height 21
type input "1"
type input "7200"
click at [1510, 315] on button "add" at bounding box center [1529, 328] width 38 height 28
type input "$503.59"
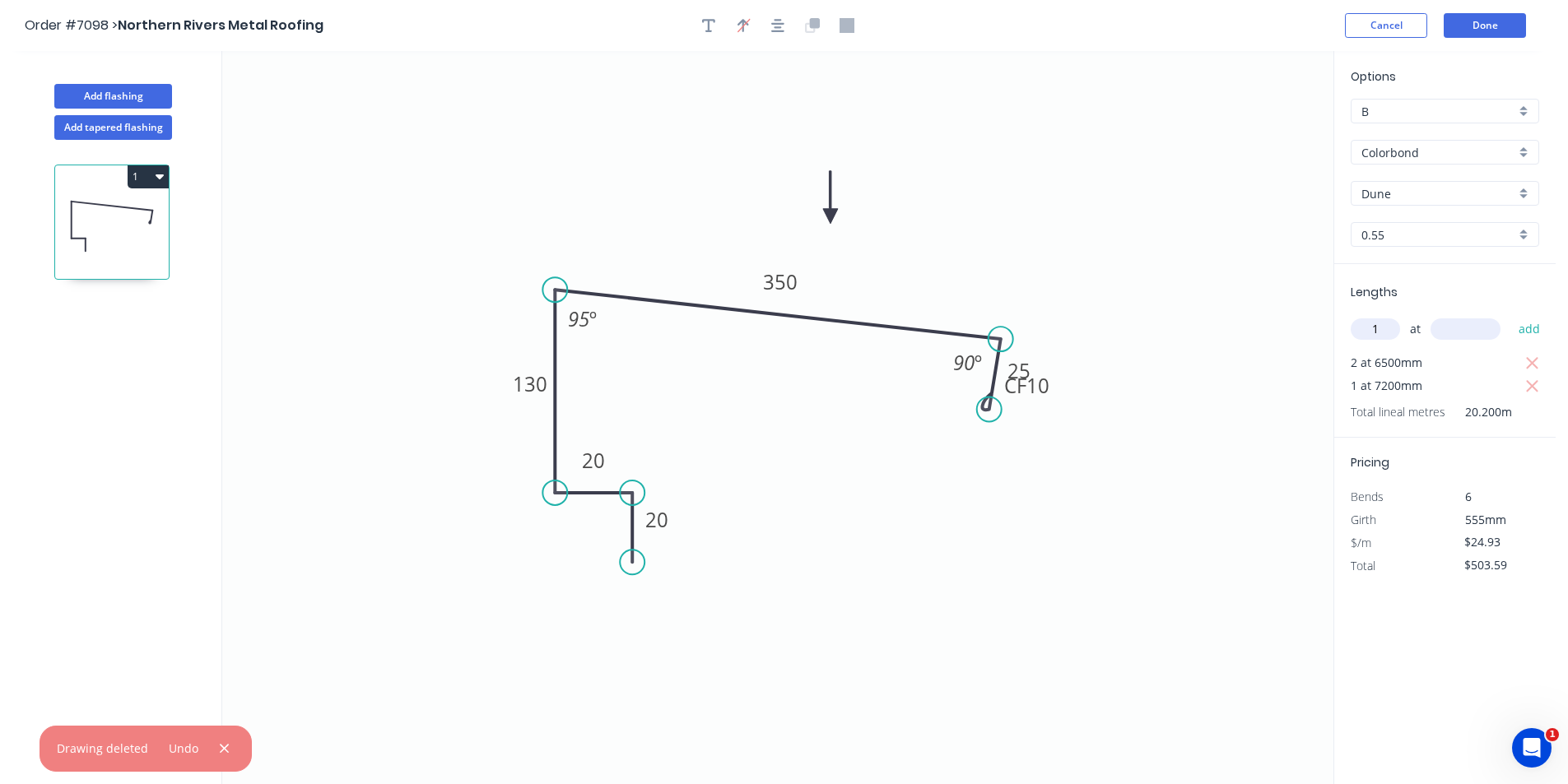
type input "1"
type input "3400"
click at [1510, 315] on button "add" at bounding box center [1529, 328] width 38 height 28
type input "$588.35"
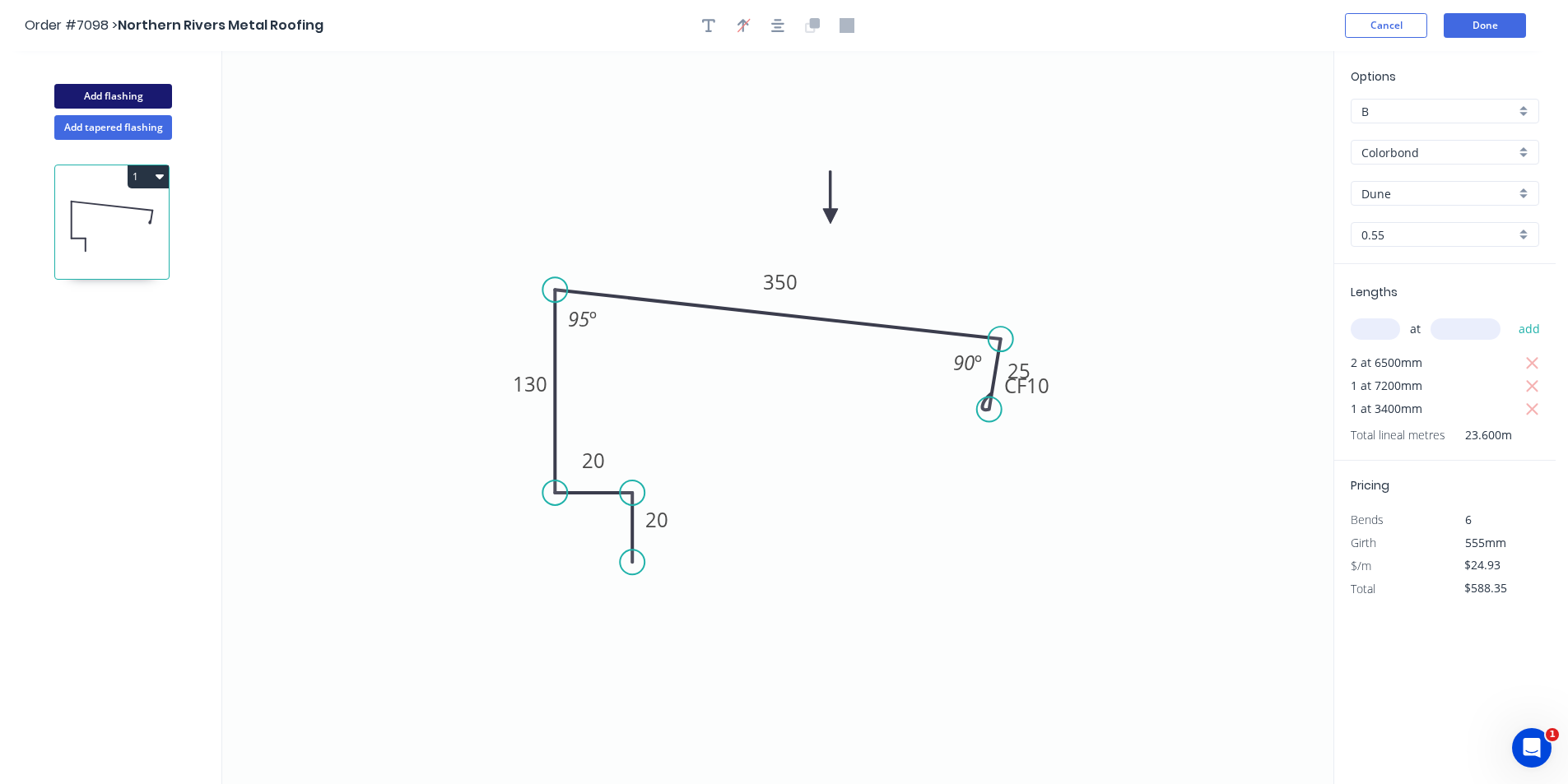
click at [141, 88] on button "Add flashing" at bounding box center [114, 97] width 118 height 25
type input "$0.00"
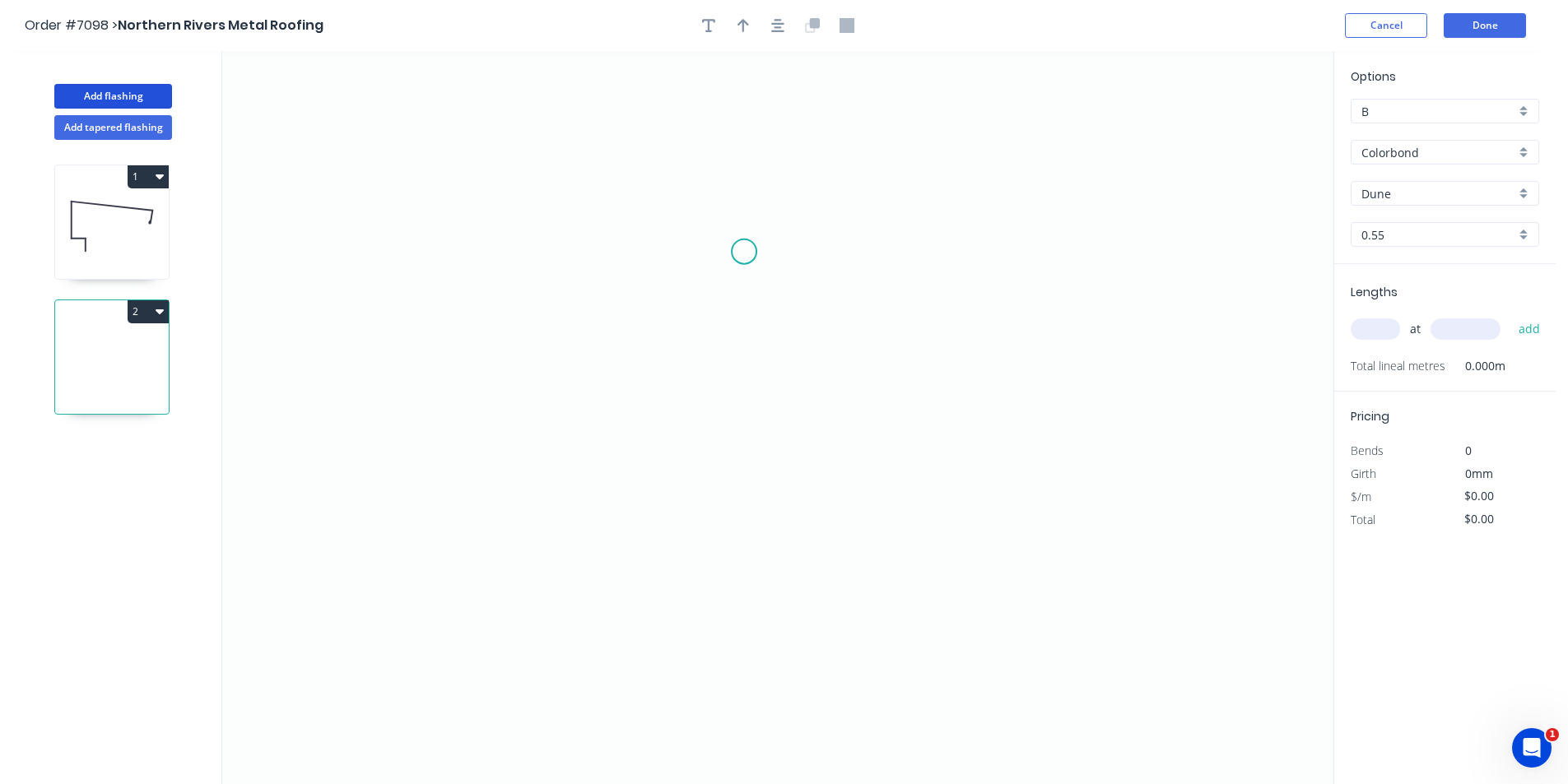
click at [744, 250] on icon "0" at bounding box center [777, 417] width 1111 height 733
click at [736, 530] on icon "0" at bounding box center [777, 417] width 1111 height 733
click at [819, 533] on icon "0 ?" at bounding box center [777, 417] width 1111 height 733
click at [821, 474] on icon "0 ? ?" at bounding box center [777, 417] width 1111 height 733
click at [881, 439] on icon at bounding box center [850, 455] width 62 height 35
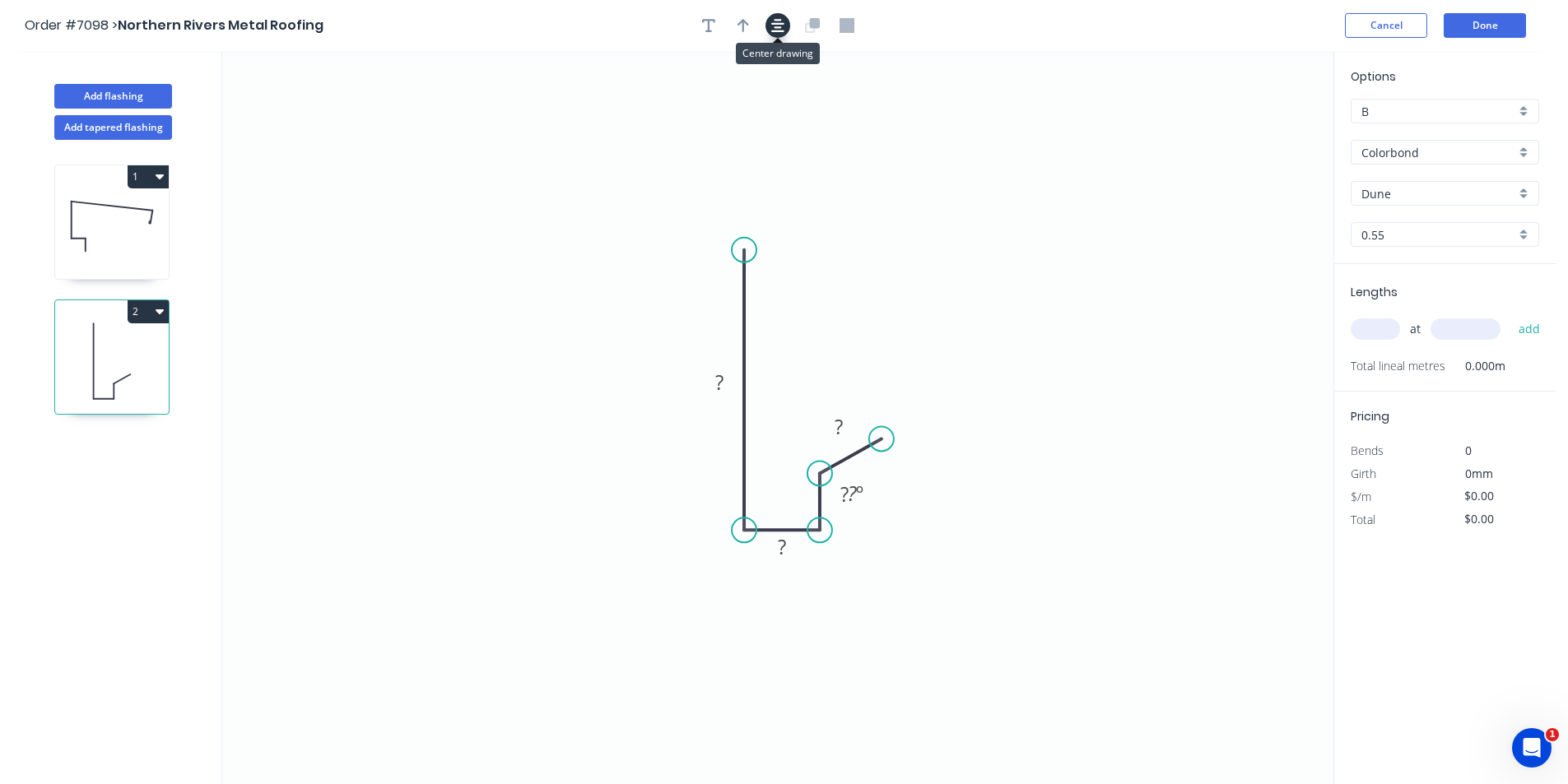
click at [784, 23] on button "button" at bounding box center [778, 26] width 25 height 25
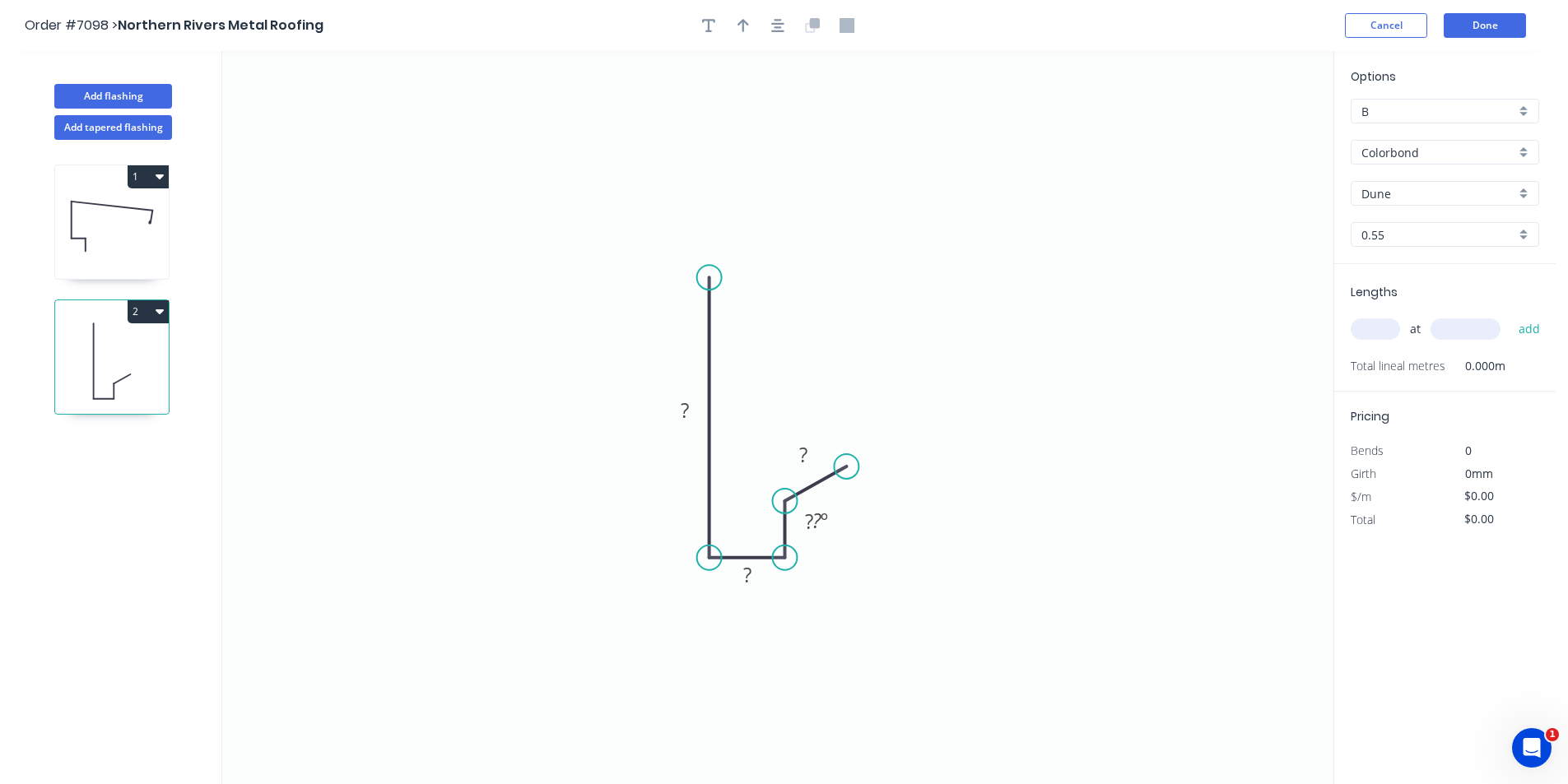
click at [729, 26] on div at bounding box center [777, 26] width 173 height 25
click at [743, 26] on icon "button" at bounding box center [742, 25] width 12 height 13
click at [1246, 131] on icon at bounding box center [1250, 114] width 15 height 53
drag, startPoint x: 1251, startPoint y: 131, endPoint x: 663, endPoint y: 341, distance: 624.4
click at [663, 341] on icon at bounding box center [664, 326] width 47 height 47
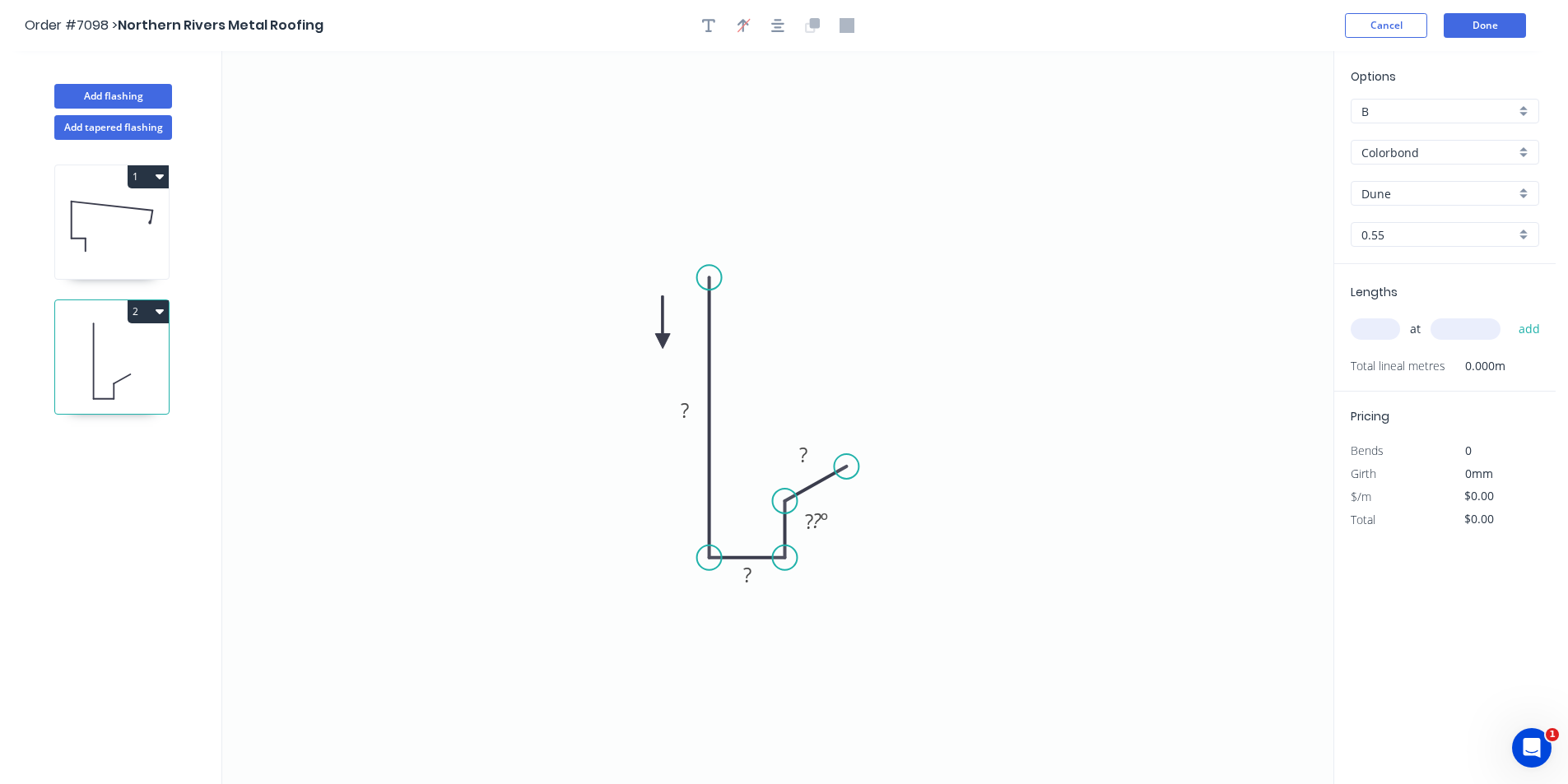
click at [664, 341] on icon at bounding box center [662, 322] width 15 height 53
click at [664, 341] on icon at bounding box center [675, 327] width 47 height 47
click at [664, 341] on icon at bounding box center [681, 341] width 53 height 15
click at [664, 341] on icon at bounding box center [675, 354] width 47 height 47
click at [664, 341] on icon at bounding box center [662, 360] width 15 height 53
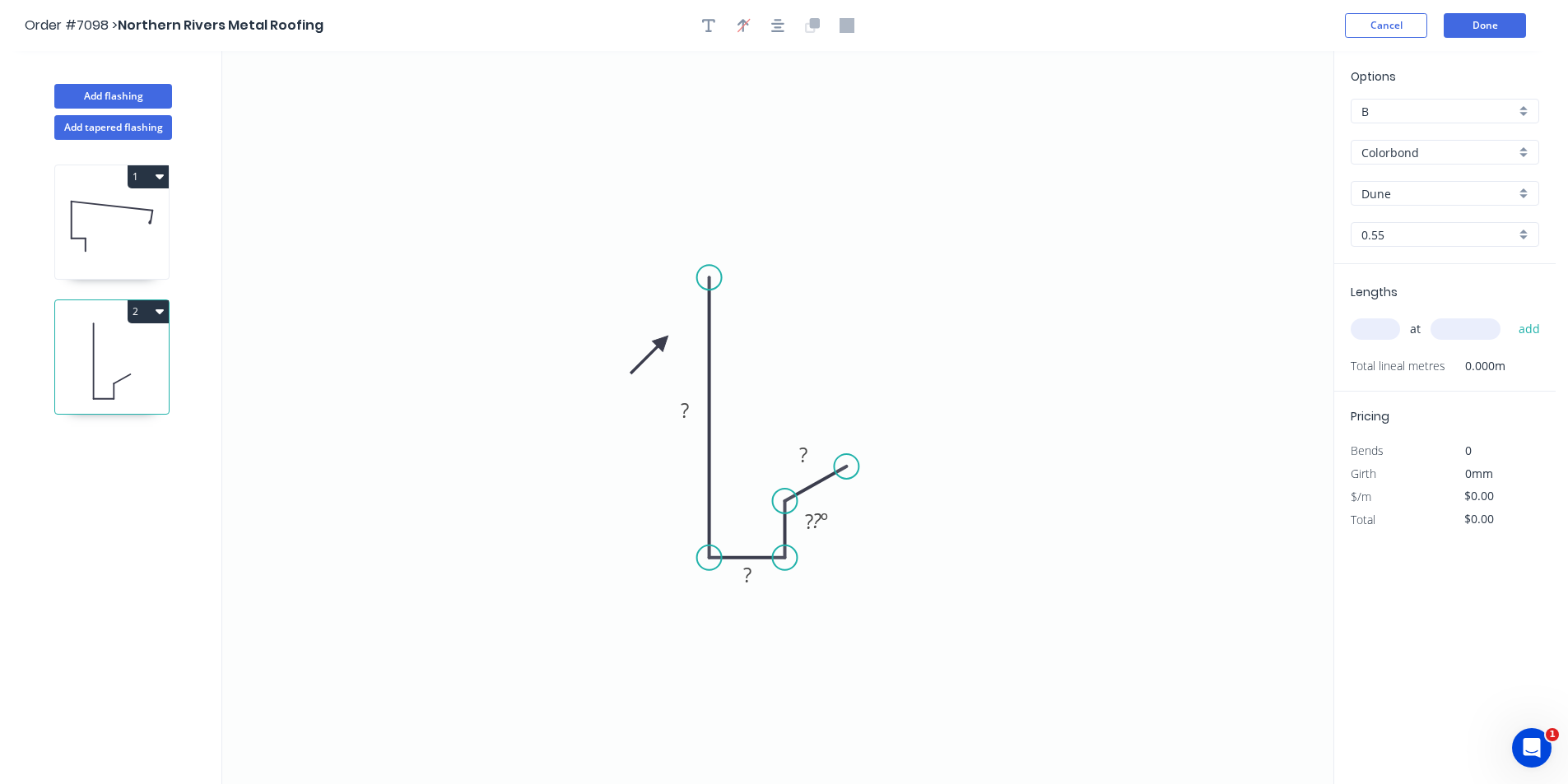
click at [664, 341] on icon at bounding box center [648, 354] width 47 height 47
click at [681, 415] on tspan "?" at bounding box center [684, 410] width 8 height 27
drag, startPoint x: 841, startPoint y: 531, endPoint x: 877, endPoint y: 554, distance: 42.7
click at [877, 554] on rect at bounding box center [856, 544] width 54 height 34
click at [854, 543] on tspan "?" at bounding box center [853, 544] width 9 height 27
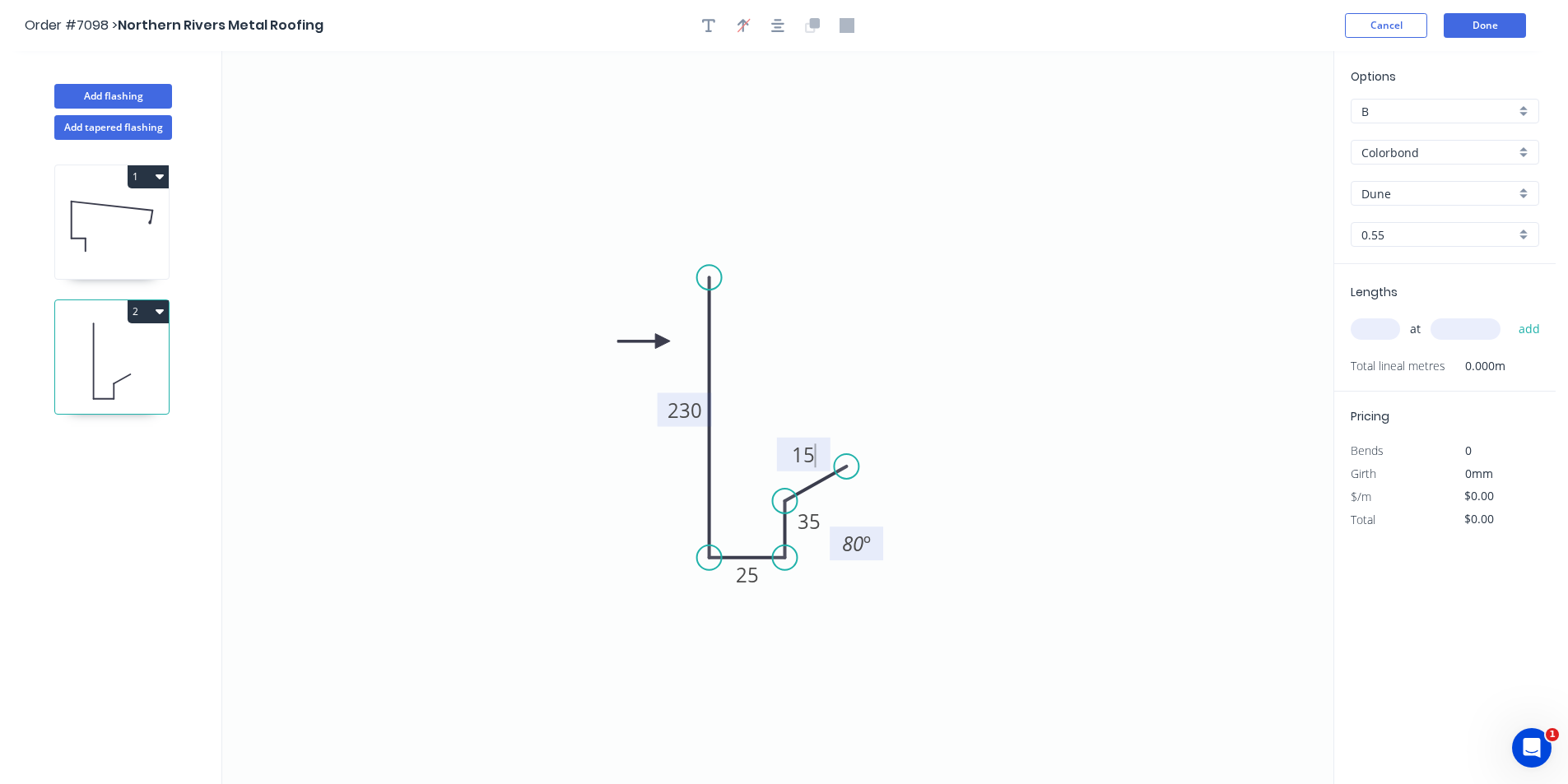
type input "$16.63"
drag, startPoint x: 1379, startPoint y: 325, endPoint x: 1388, endPoint y: 333, distance: 12.0
click at [1378, 325] on input "text" at bounding box center [1375, 329] width 49 height 21
type input "2"
type input "6500"
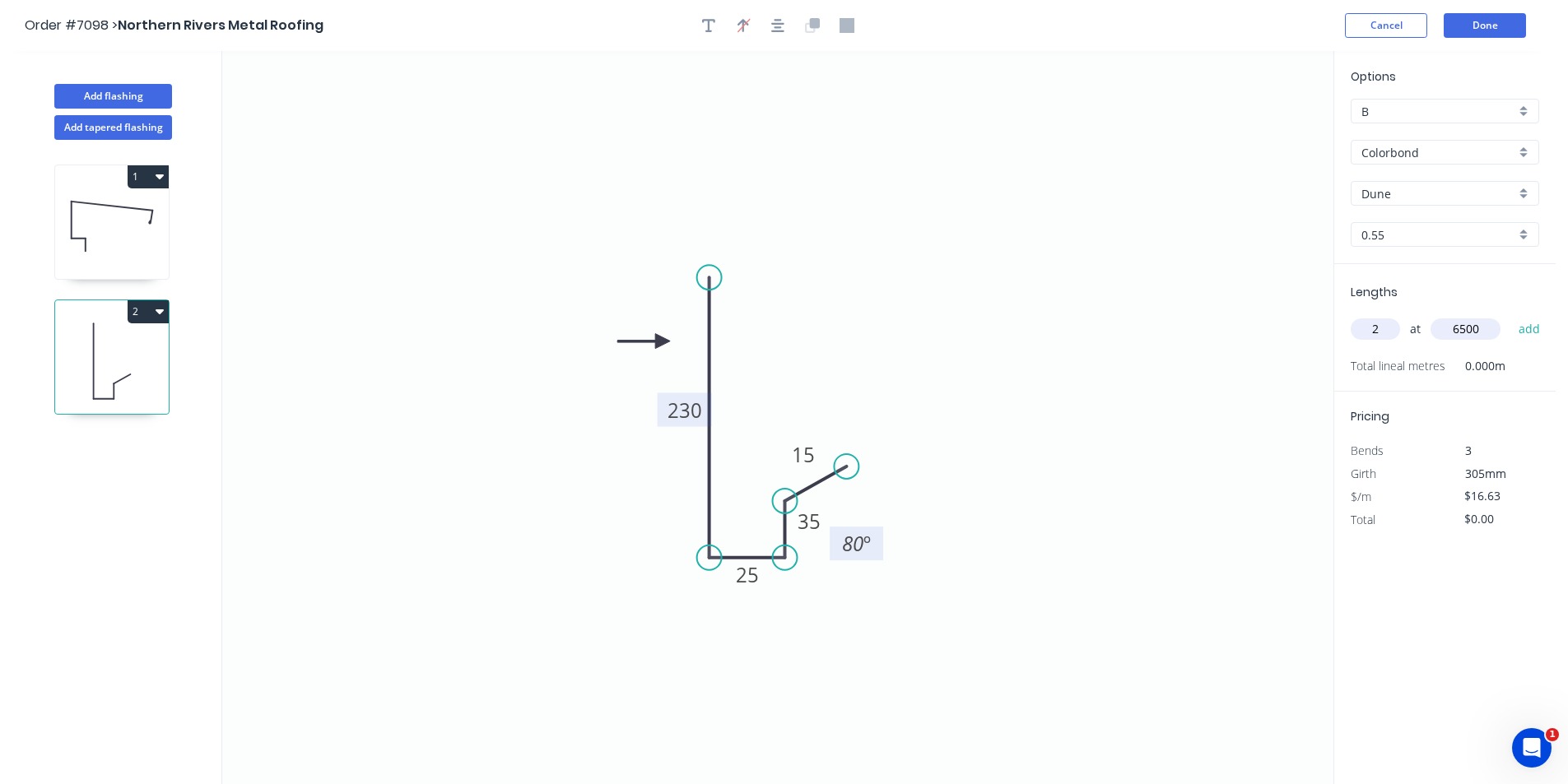
click at [1510, 315] on button "add" at bounding box center [1529, 328] width 38 height 28
type input "$216.19"
type input "1"
type input "7200"
click at [1510, 315] on button "add" at bounding box center [1529, 328] width 38 height 28
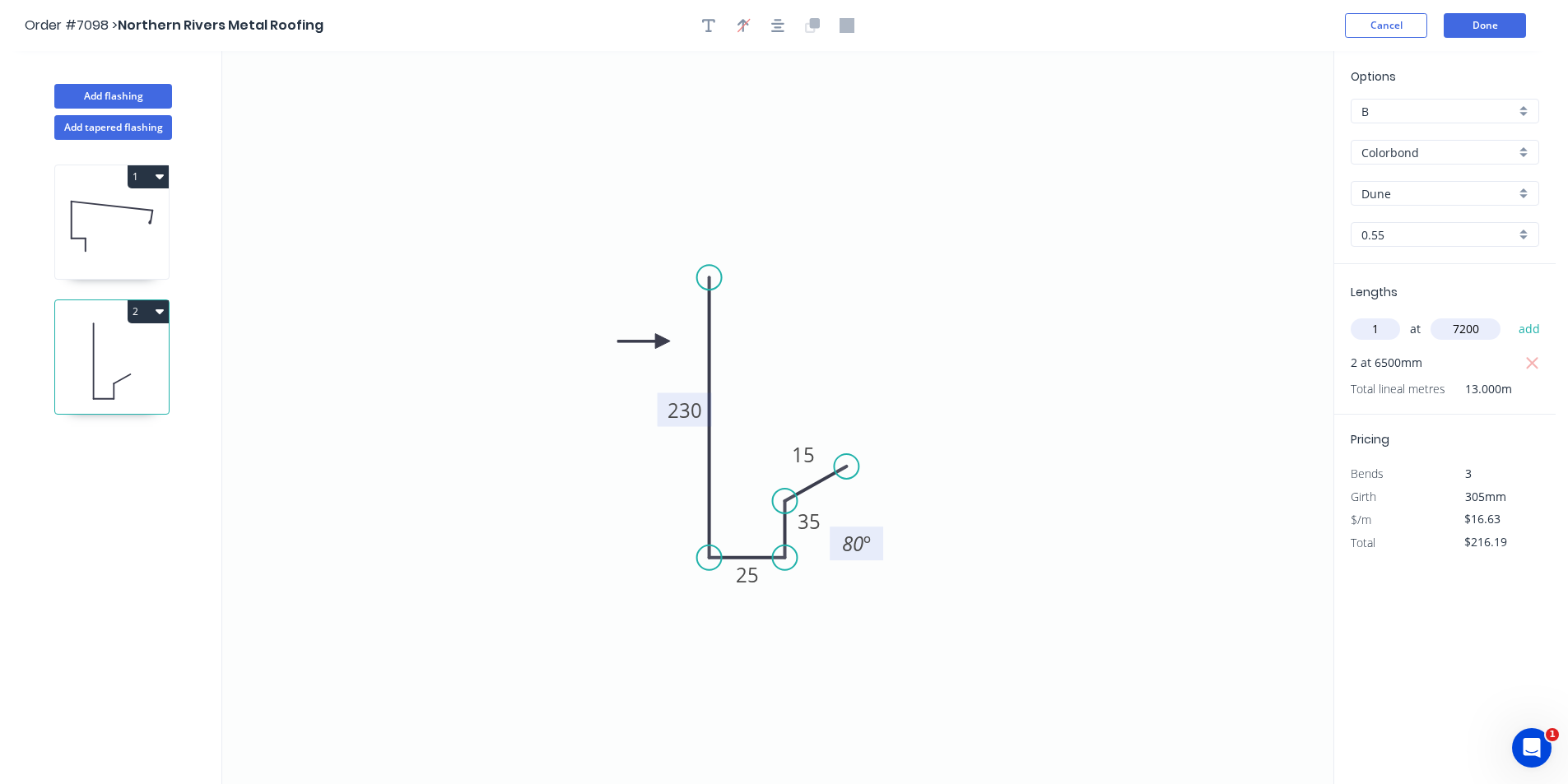
type input "$335.93"
click at [107, 105] on button "Add flashing" at bounding box center [114, 97] width 118 height 25
type input "$0.00"
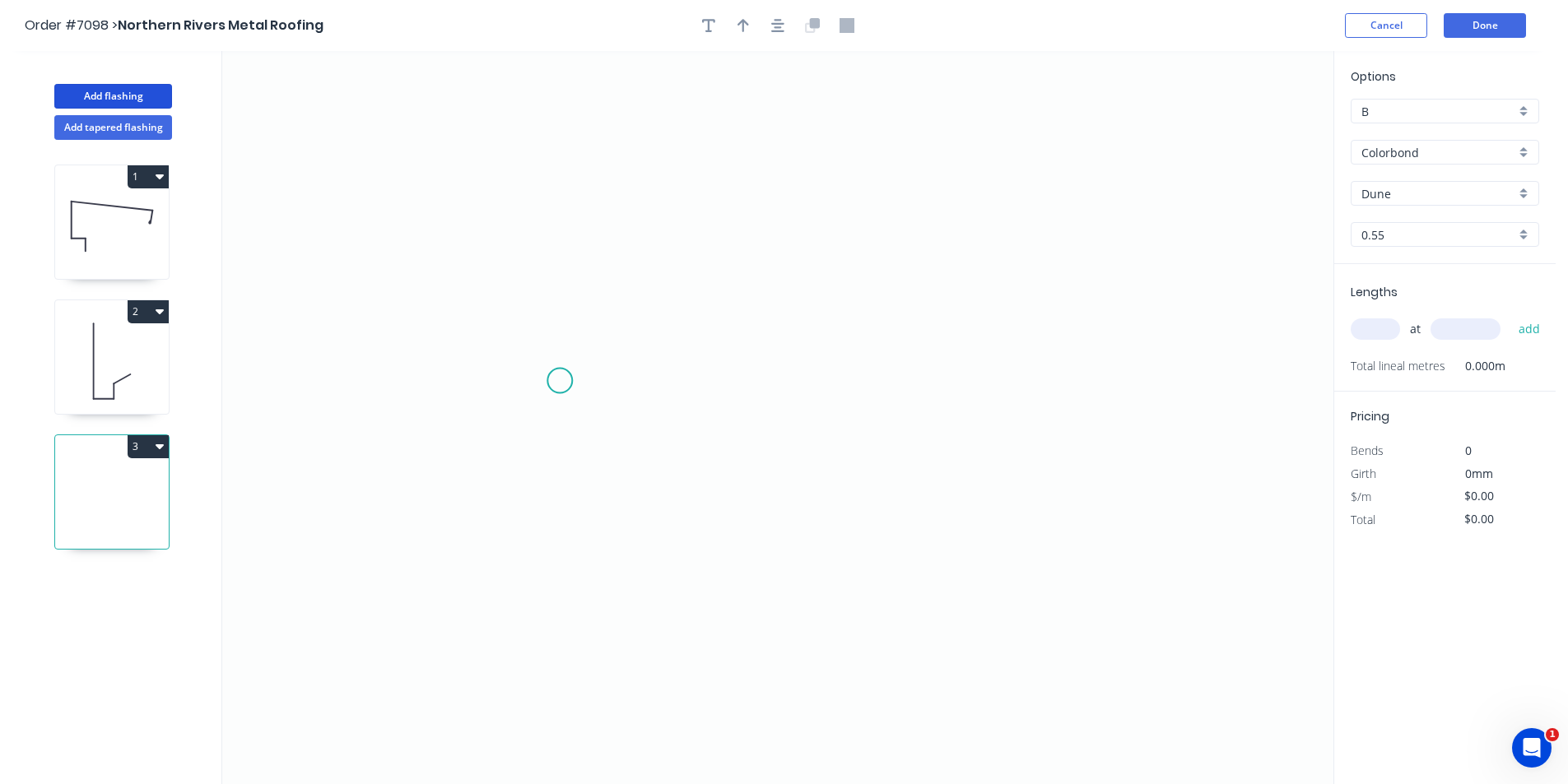
click at [560, 381] on icon "0" at bounding box center [777, 417] width 1111 height 733
click at [501, 383] on icon "0" at bounding box center [777, 417] width 1111 height 733
click at [736, 635] on icon "0 ?" at bounding box center [777, 417] width 1111 height 733
click at [731, 491] on icon "0 ? ? ? º" at bounding box center [777, 417] width 1111 height 733
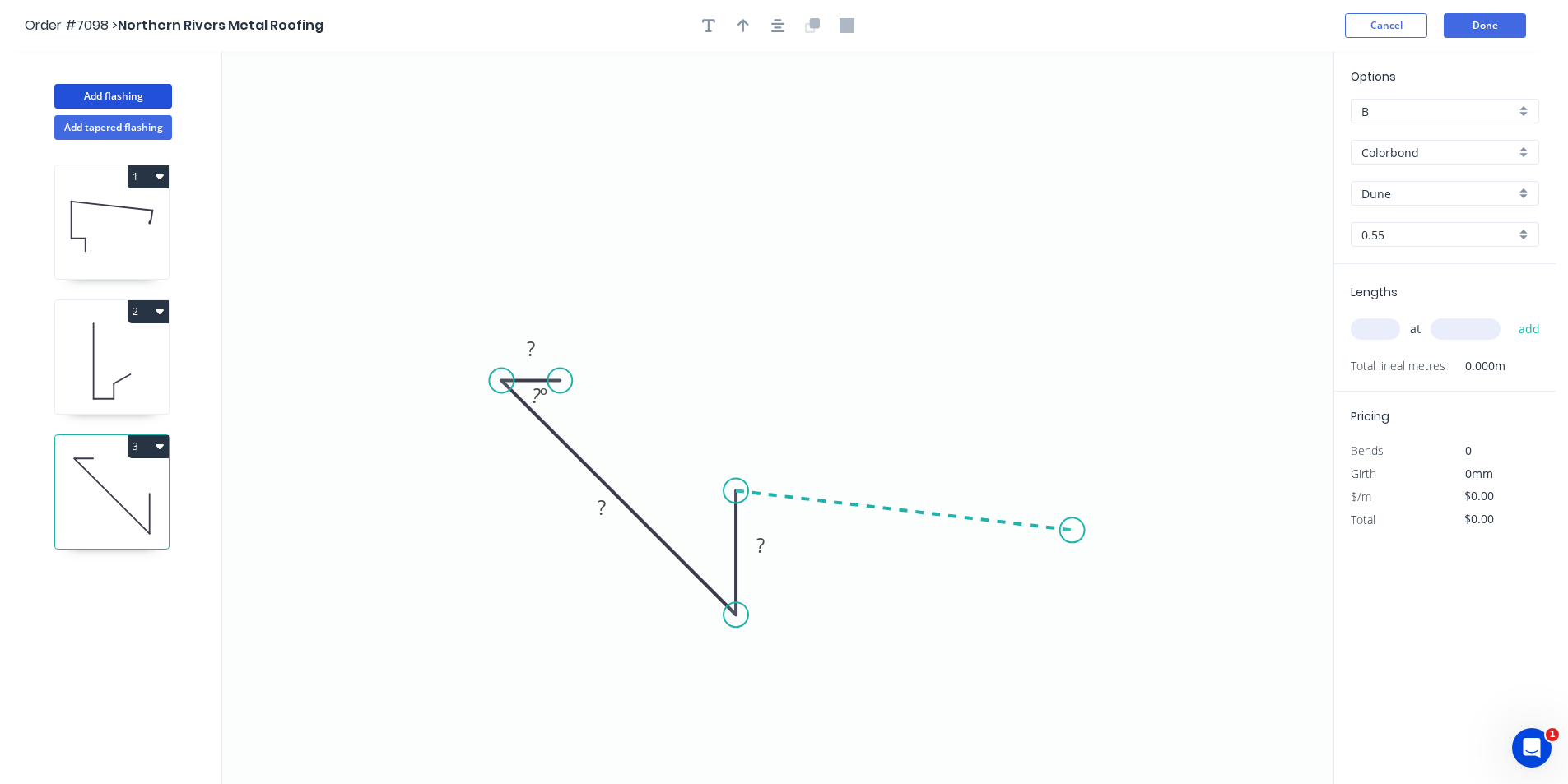
click at [1072, 530] on icon "0 ? ? ? ? º" at bounding box center [777, 417] width 1111 height 733
drag, startPoint x: 1098, startPoint y: 582, endPoint x: 1140, endPoint y: 570, distance: 43.7
click at [1098, 582] on icon "0 ? ? ? ? ? º ? º" at bounding box center [777, 417] width 1111 height 733
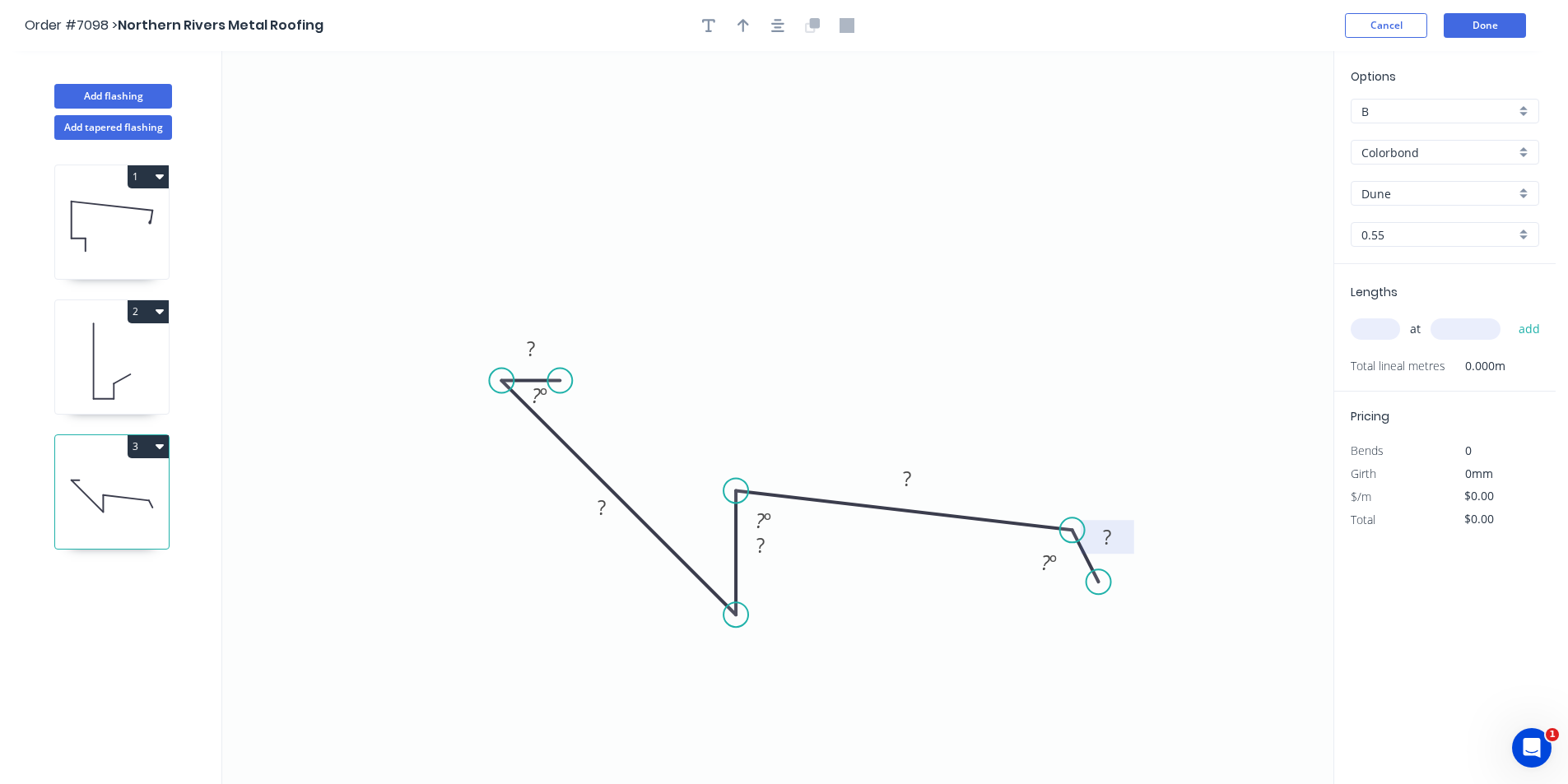
click at [1116, 541] on rect at bounding box center [1106, 538] width 33 height 23
click at [726, 604] on circle at bounding box center [736, 605] width 25 height 25
click at [708, 562] on rect at bounding box center [720, 568] width 33 height 23
click at [900, 487] on rect at bounding box center [907, 480] width 33 height 23
type input "$29.58"
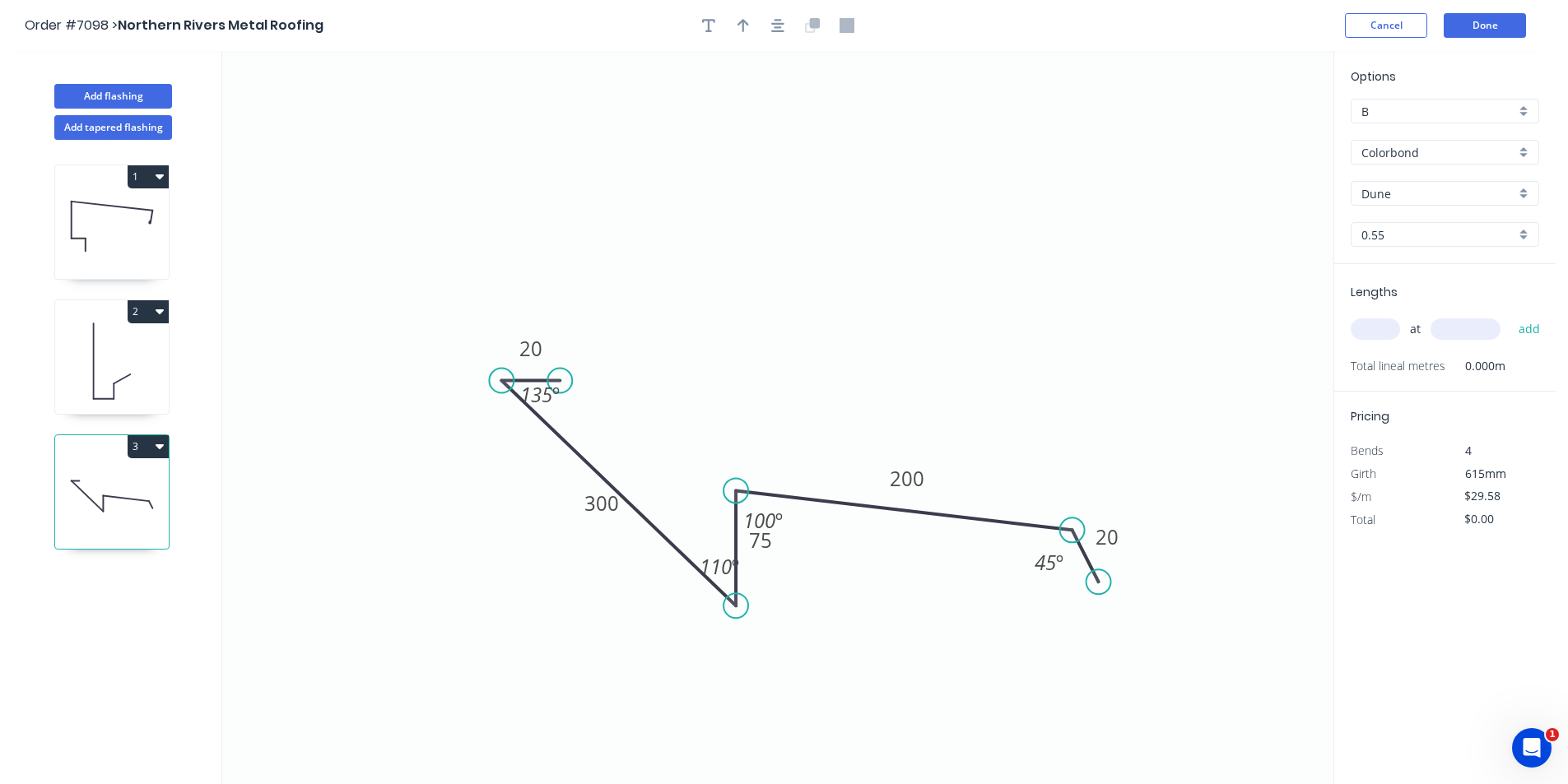
click at [1376, 325] on input "text" at bounding box center [1375, 329] width 49 height 21
click at [1386, 337] on input "text" at bounding box center [1375, 329] width 49 height 21
type input "1"
type input "7000"
click at [1510, 315] on button "add" at bounding box center [1529, 328] width 38 height 28
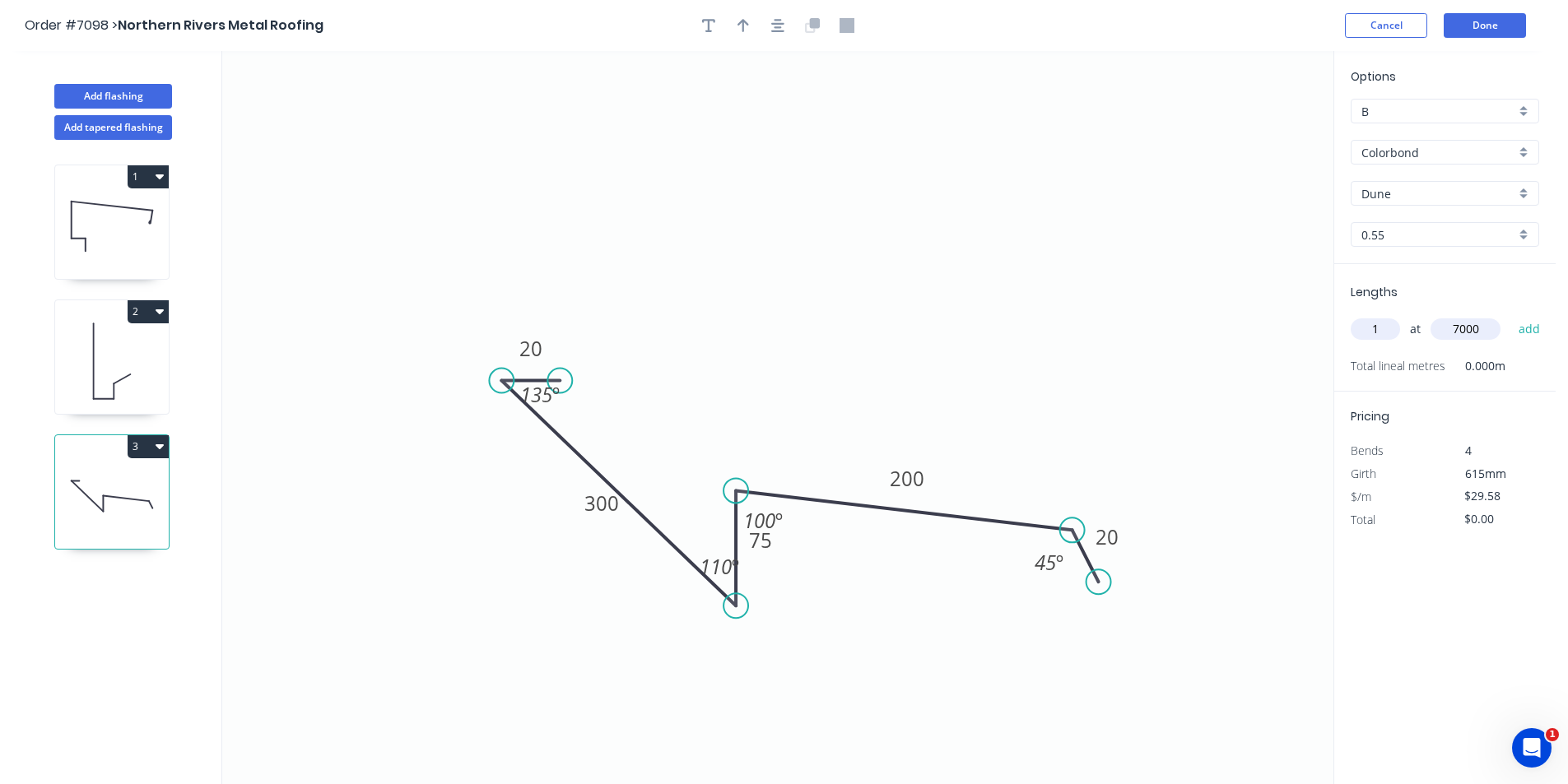
type input "$207.06"
drag, startPoint x: 1480, startPoint y: 13, endPoint x: 1499, endPoint y: 19, distance: 19.9
click at [1480, 12] on header "Order #7098 > Northern Rivers Metal Roofing Cancel Done" at bounding box center [777, 25] width 1555 height 51
click at [1499, 20] on button "Done" at bounding box center [1485, 26] width 82 height 25
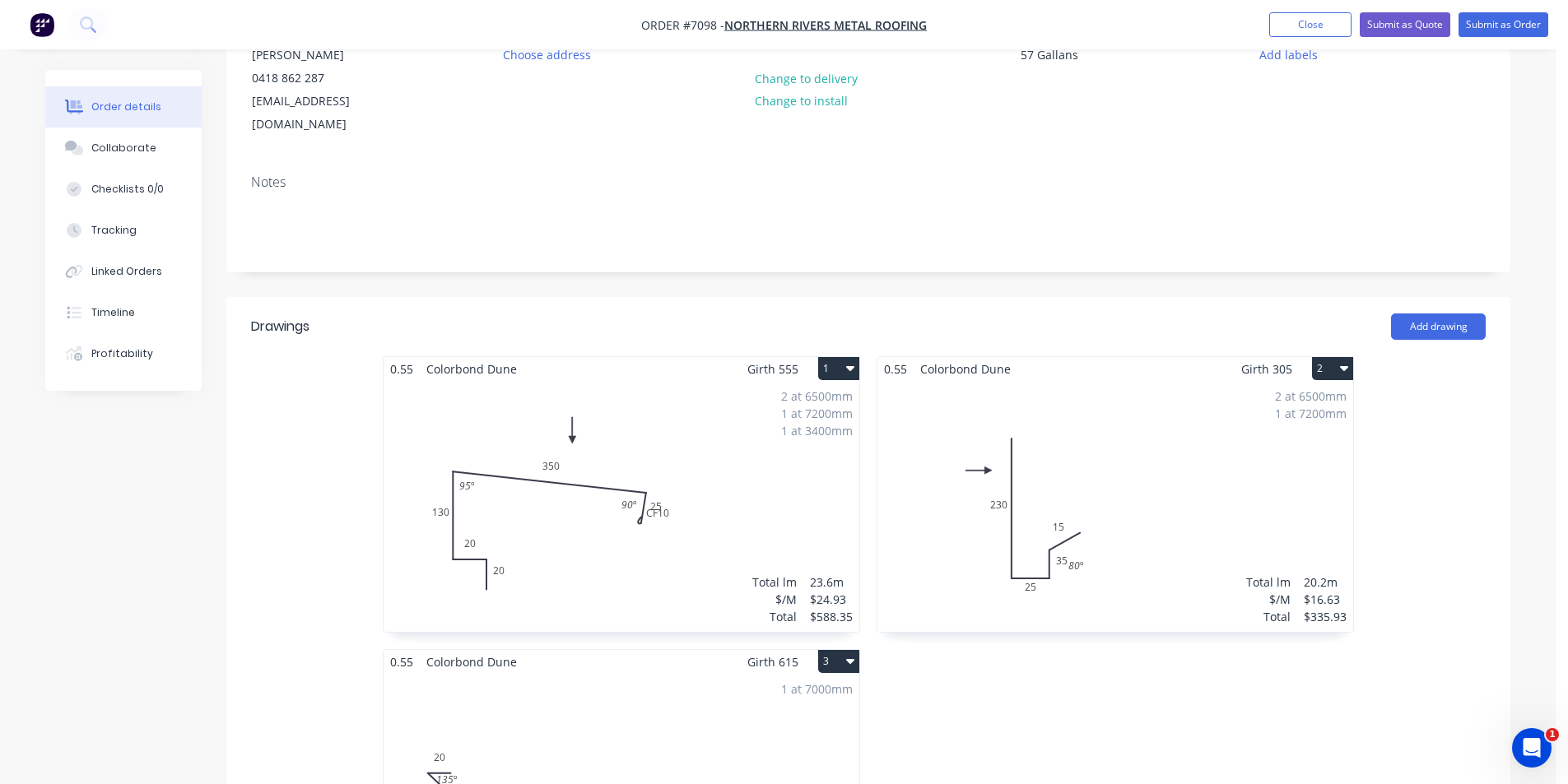
scroll to position [247, 0]
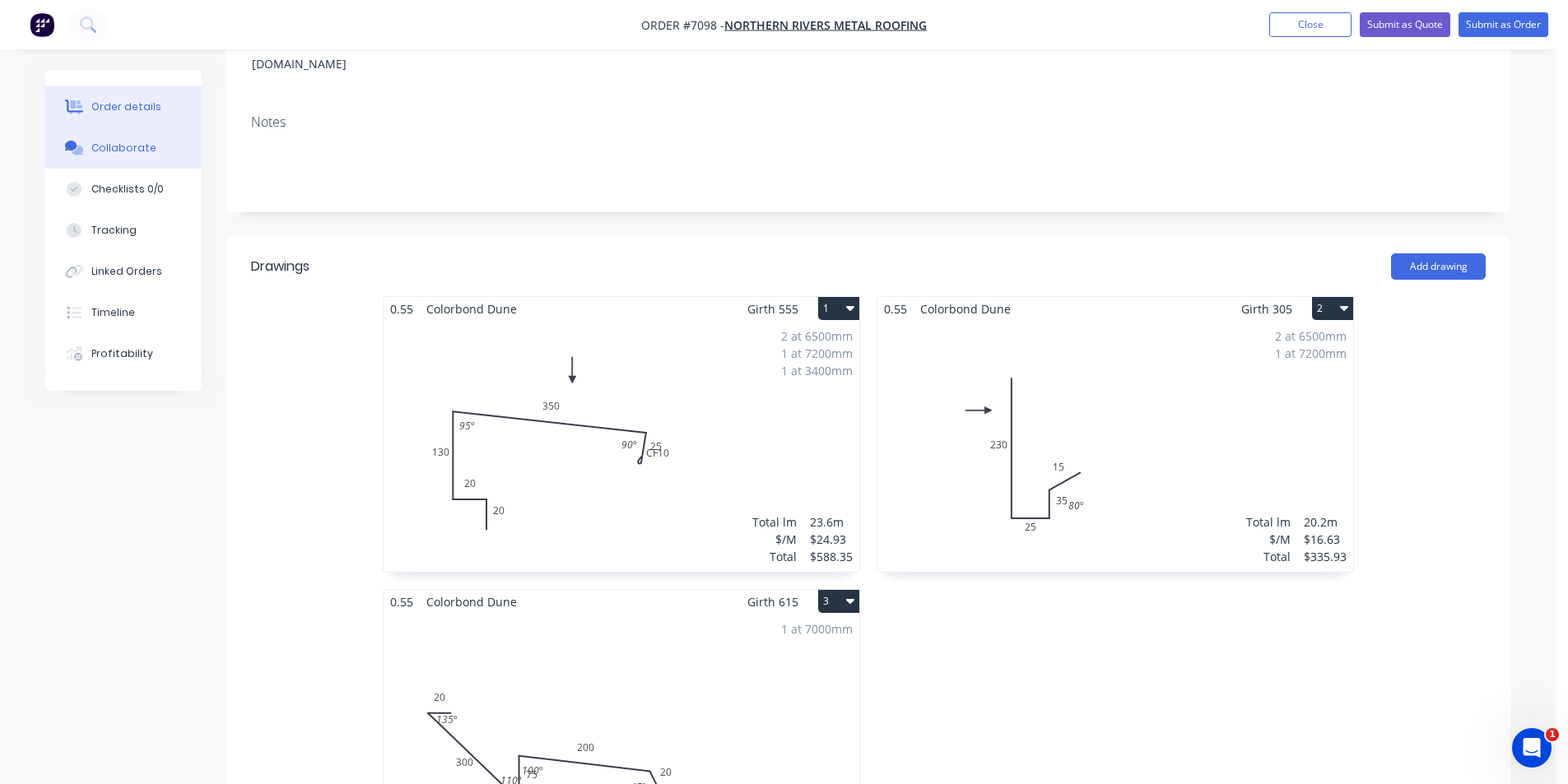
click at [113, 134] on button "Collaborate" at bounding box center [123, 148] width 157 height 41
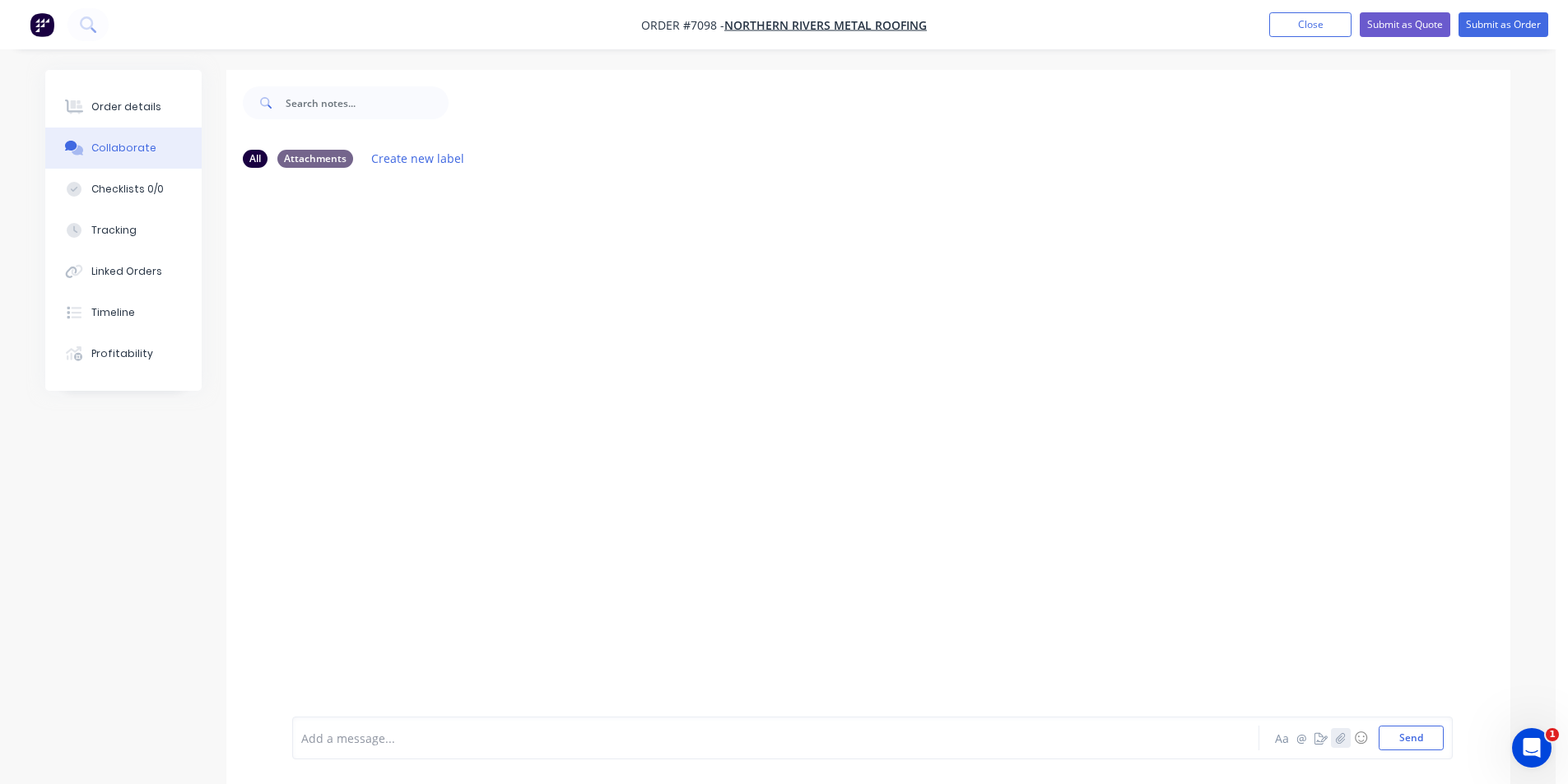
click at [1350, 738] on button "button" at bounding box center [1341, 738] width 20 height 20
click at [1425, 739] on button "Send" at bounding box center [1411, 738] width 65 height 25
click at [146, 114] on div "Order details" at bounding box center [126, 106] width 70 height 15
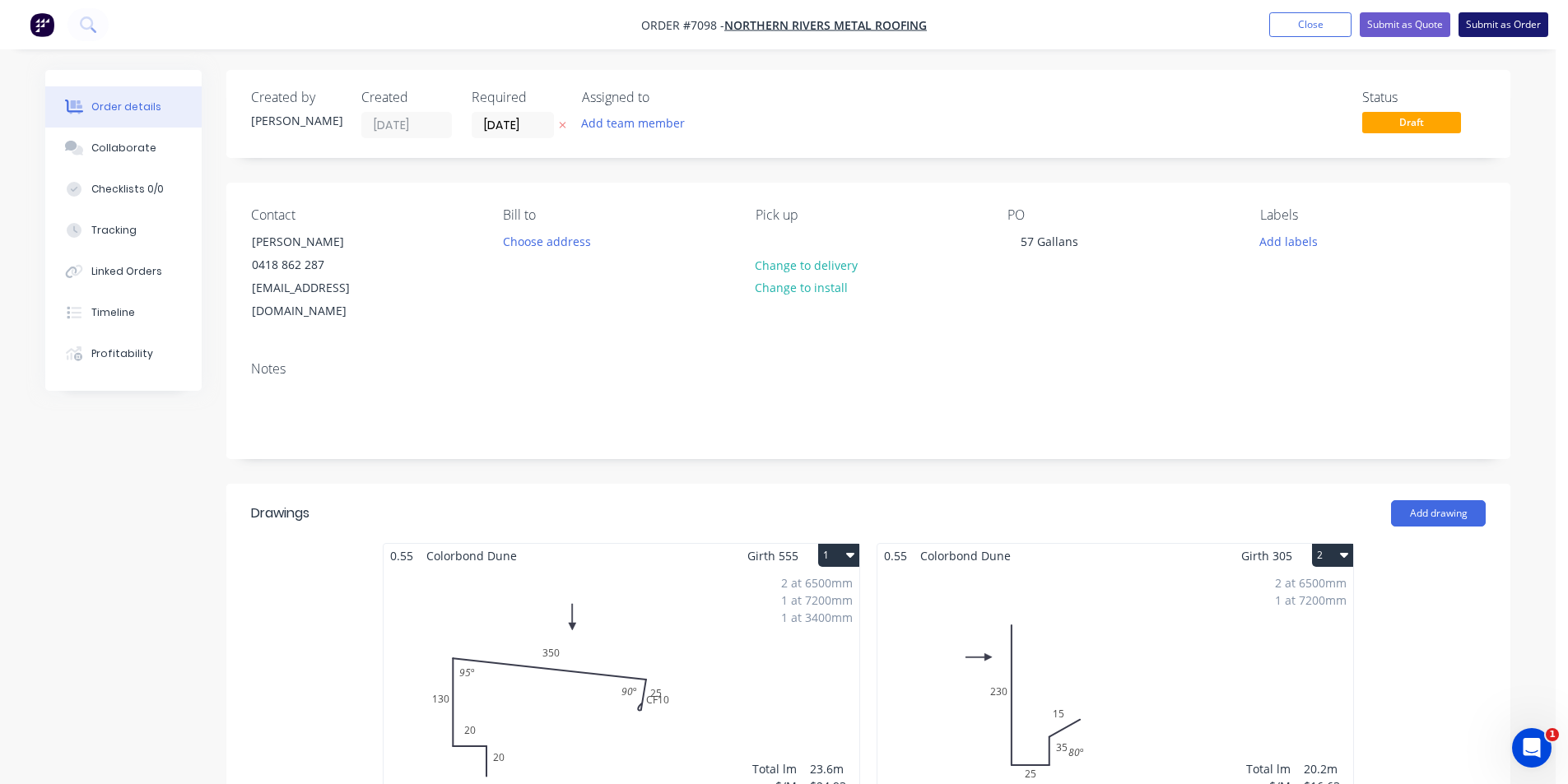
click at [1492, 17] on button "Submit as Order" at bounding box center [1503, 25] width 89 height 25
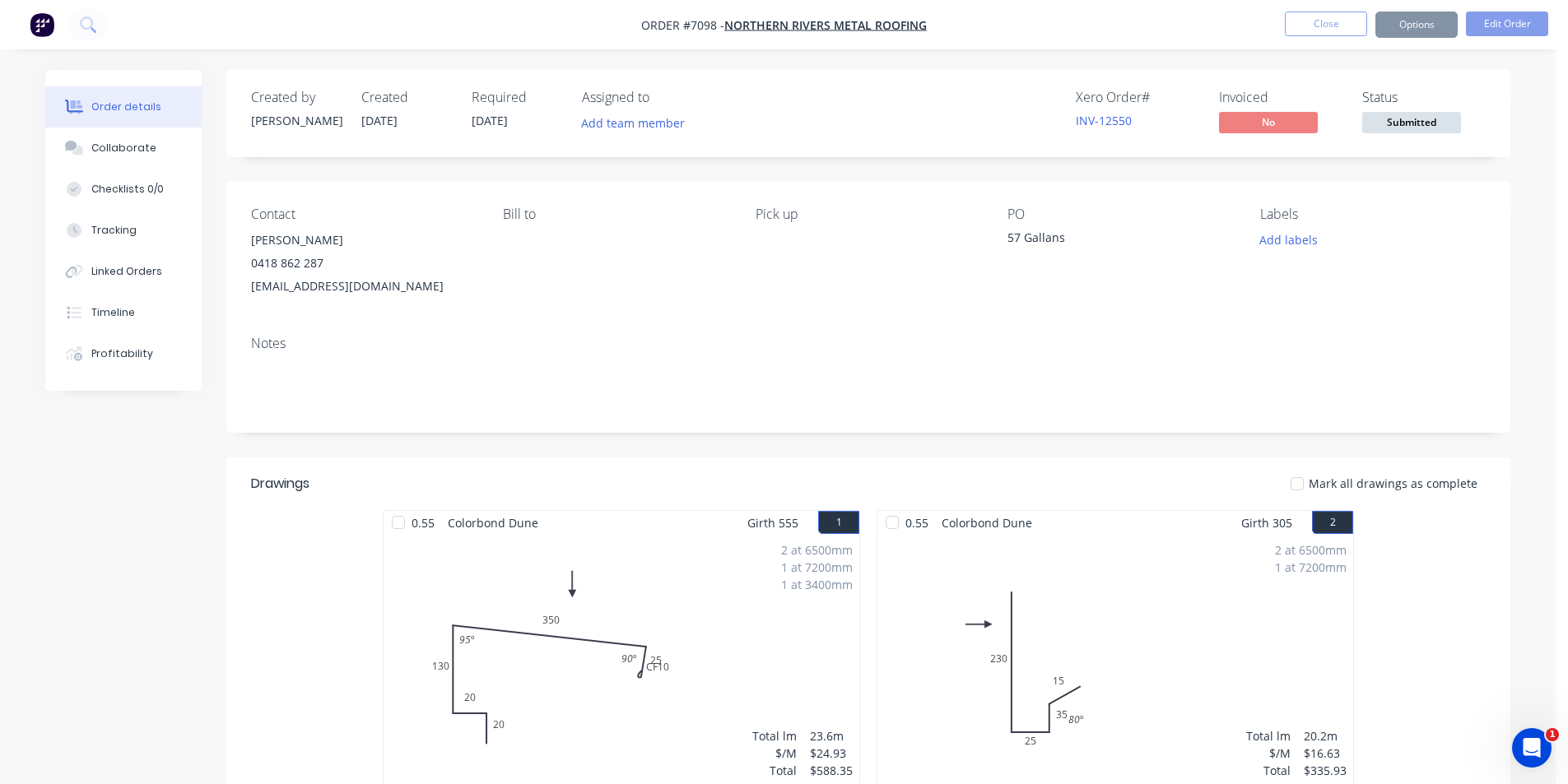
click at [1426, 115] on span "Submitted" at bounding box center [1411, 122] width 98 height 21
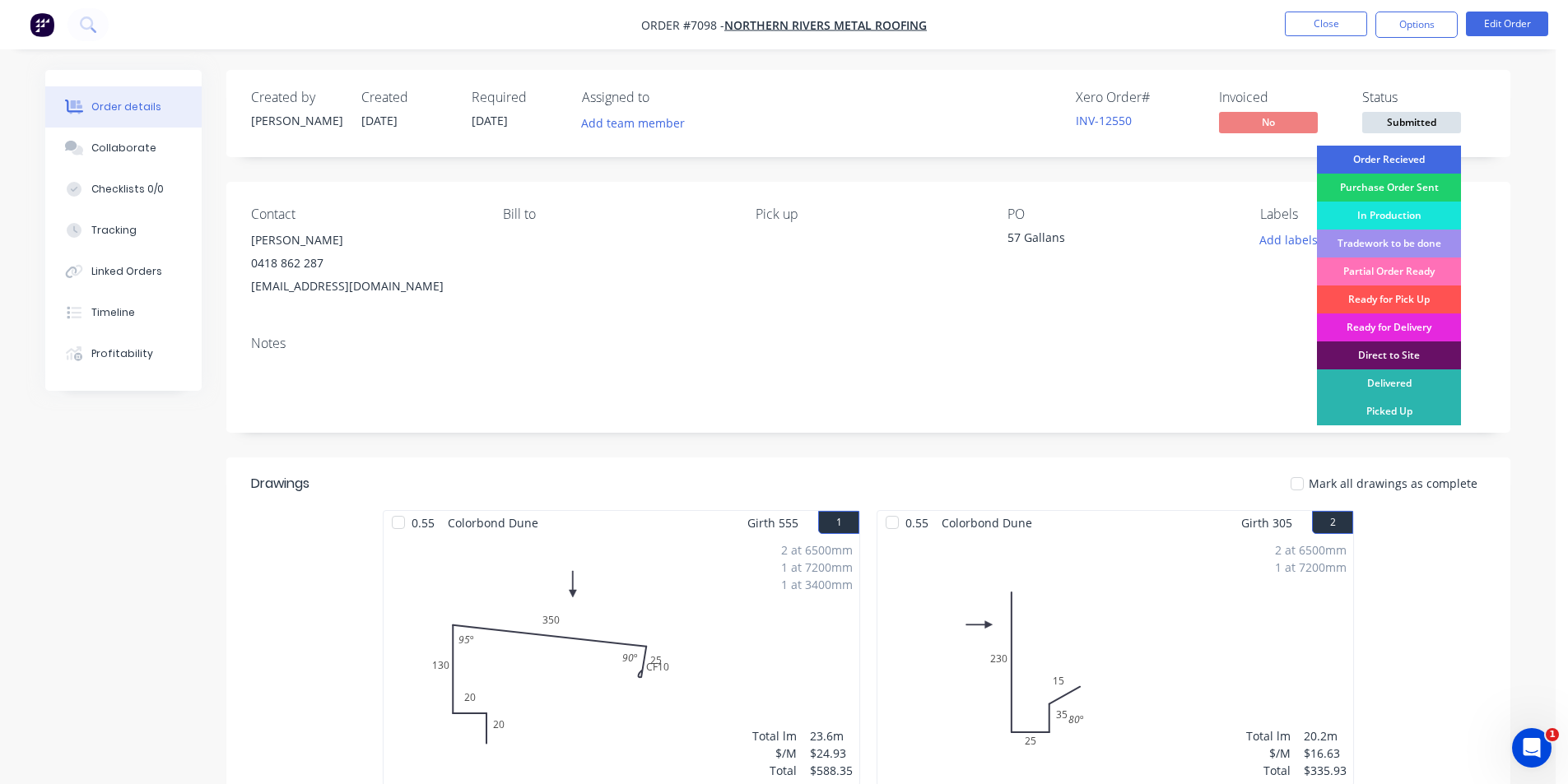
click at [1410, 149] on div "Order Recieved" at bounding box center [1388, 159] width 144 height 28
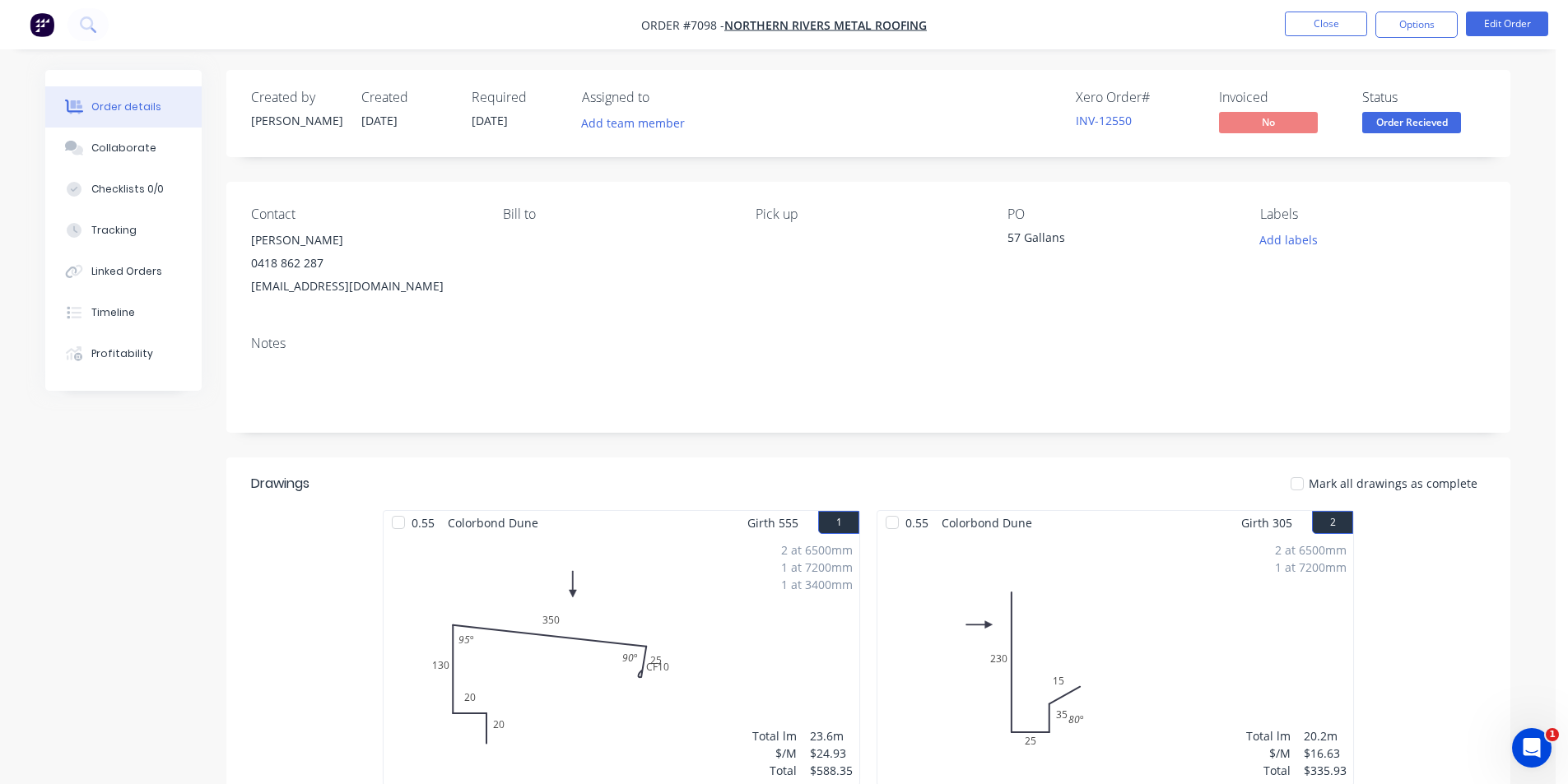
click at [1422, 10] on nav "Order #7098 - Northern Rivers Metal Roofing Close Options Edit Order" at bounding box center [784, 24] width 1568 height 49
click at [1420, 24] on button "Options" at bounding box center [1417, 24] width 82 height 26
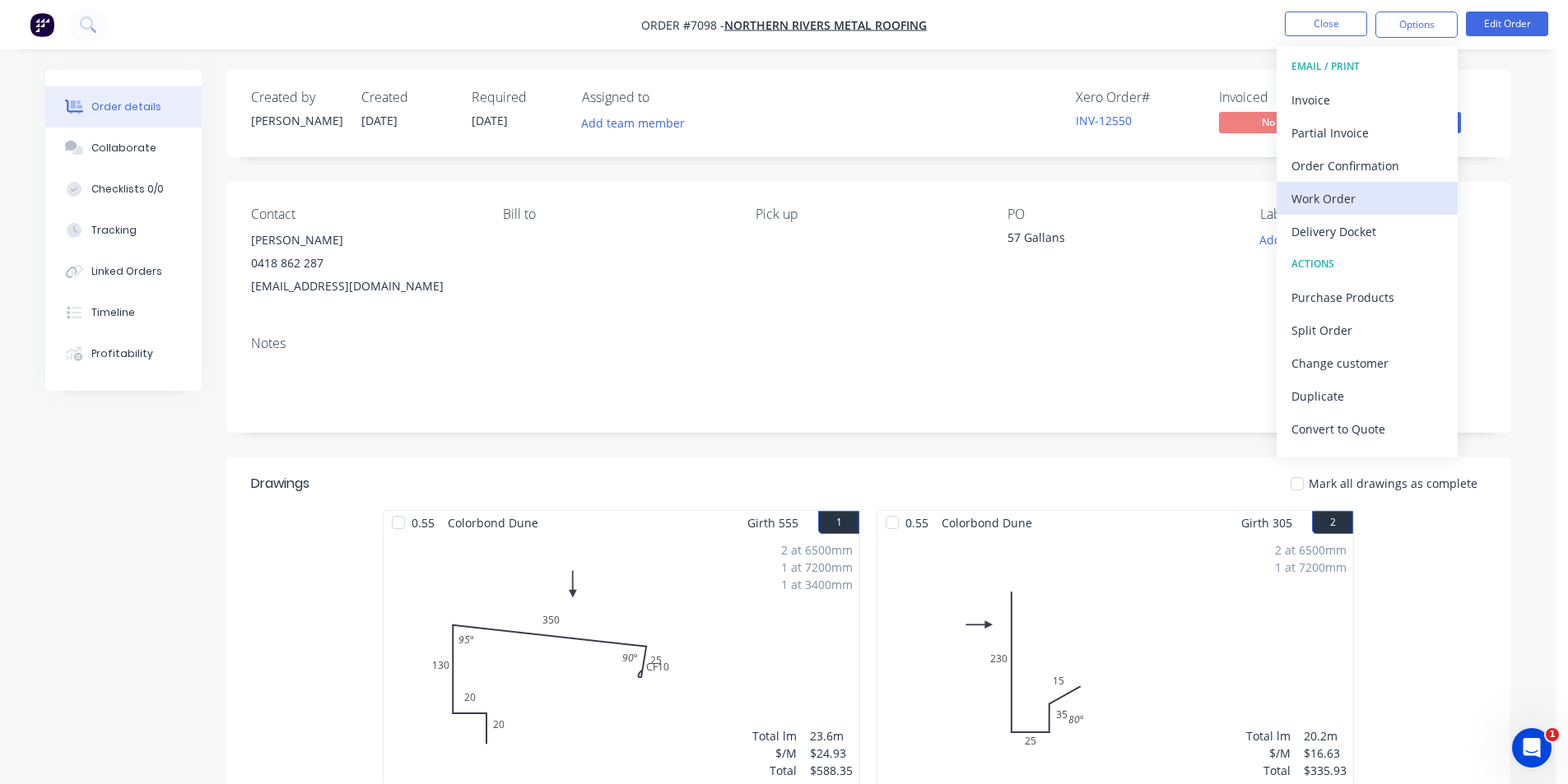
click at [1396, 198] on div "Work Order" at bounding box center [1367, 198] width 151 height 24
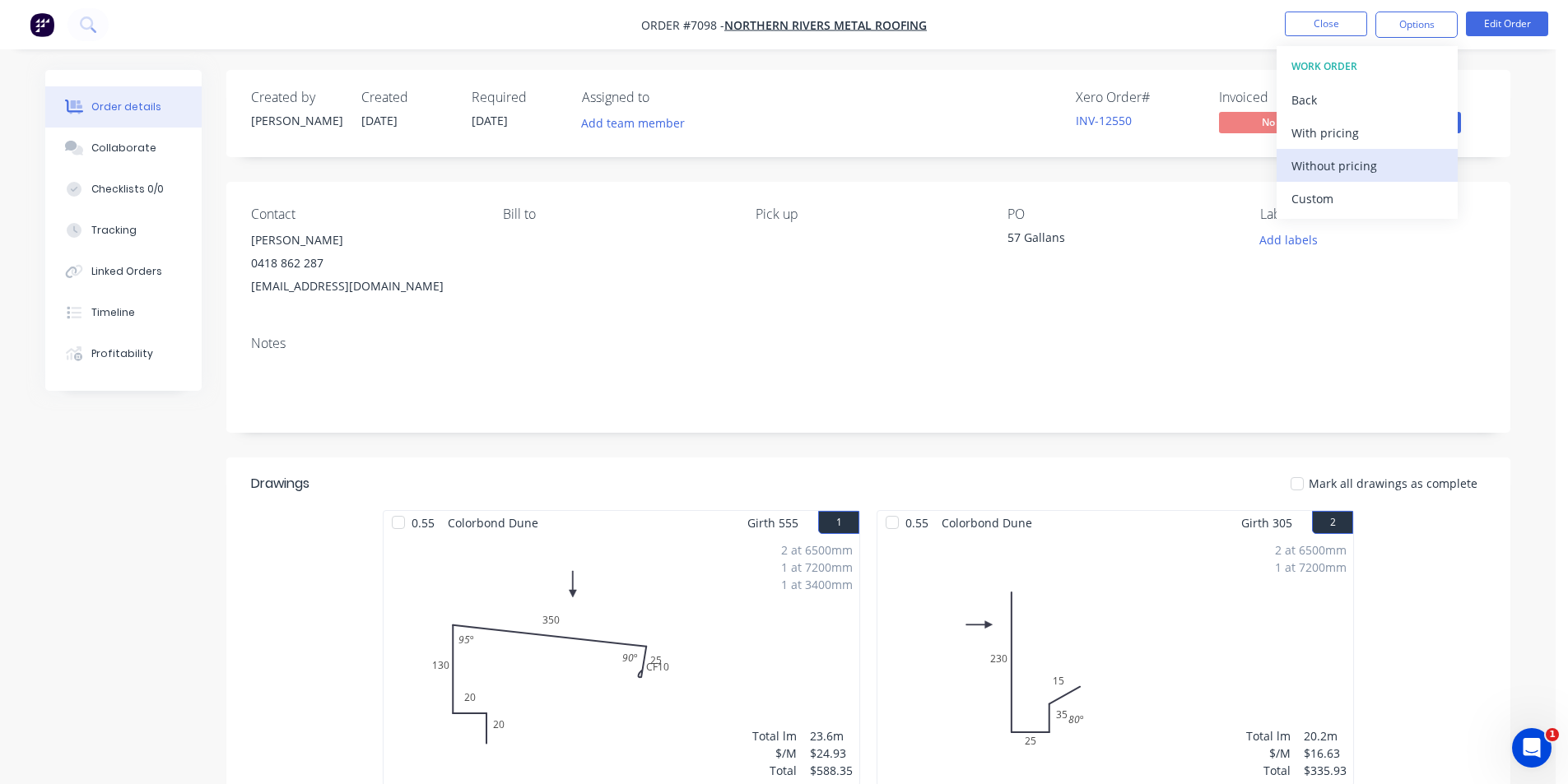
click at [1402, 161] on div "Without pricing" at bounding box center [1367, 165] width 151 height 24
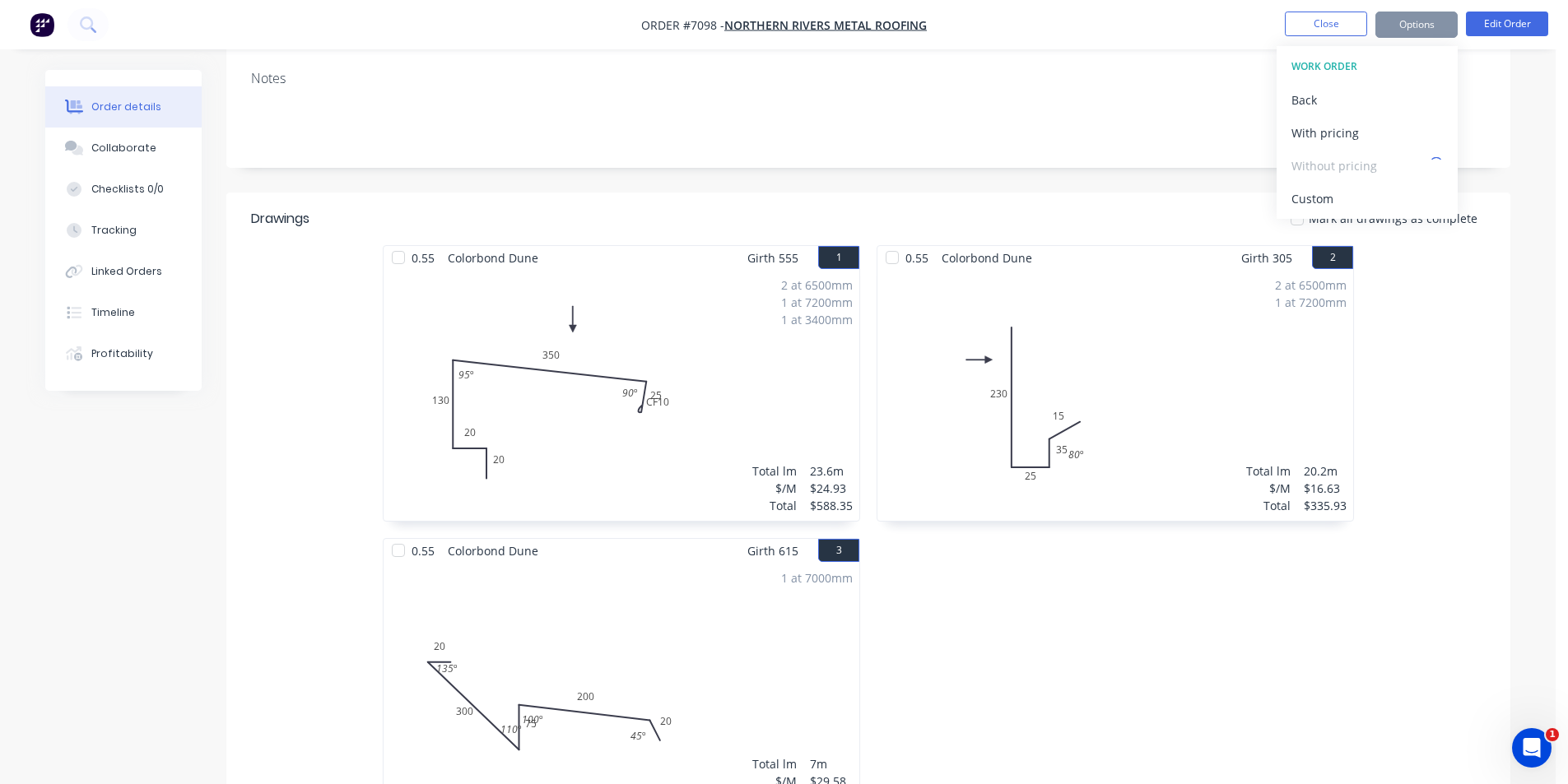
scroll to position [329, 0]
